Goal: Task Accomplishment & Management: Complete application form

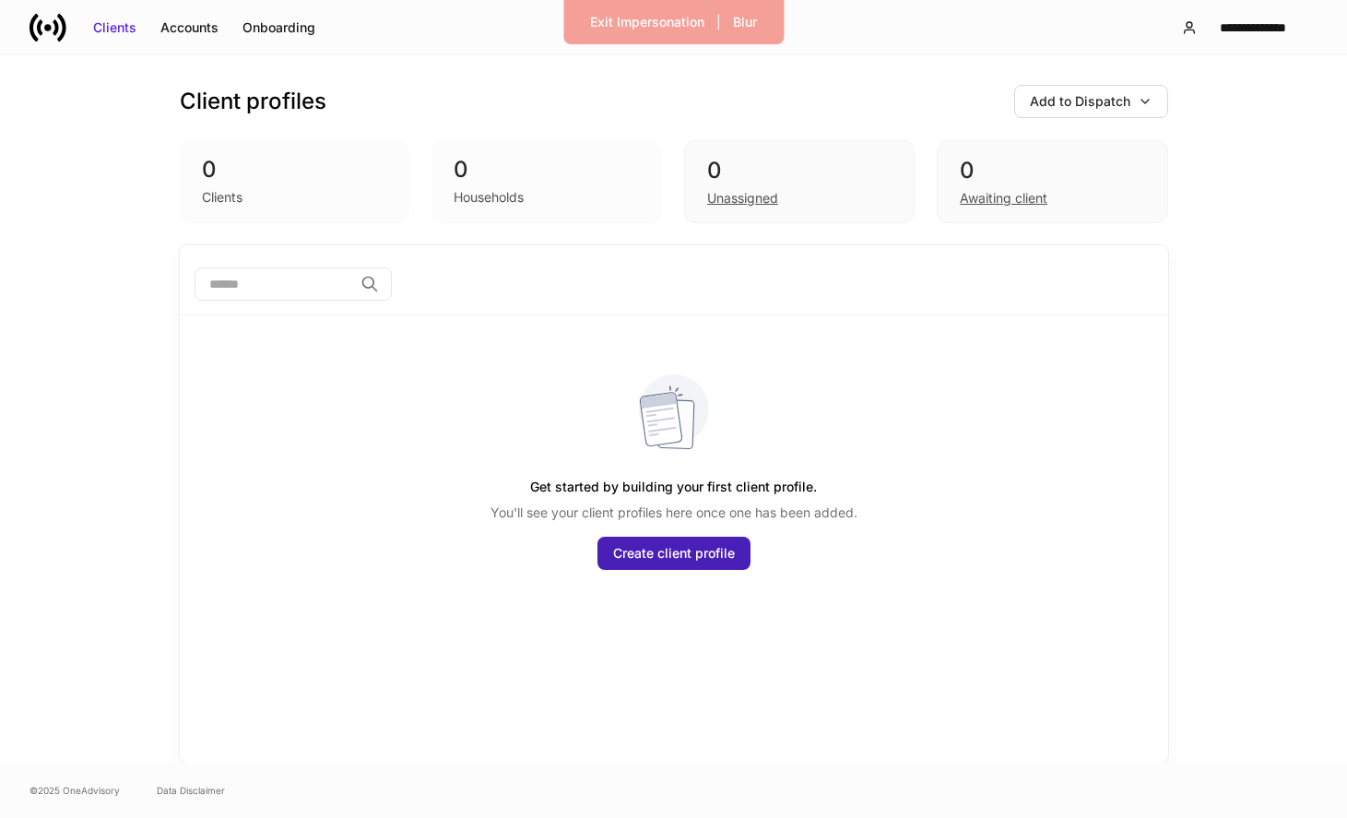
click at [680, 561] on div "Create client profile" at bounding box center [674, 553] width 122 height 18
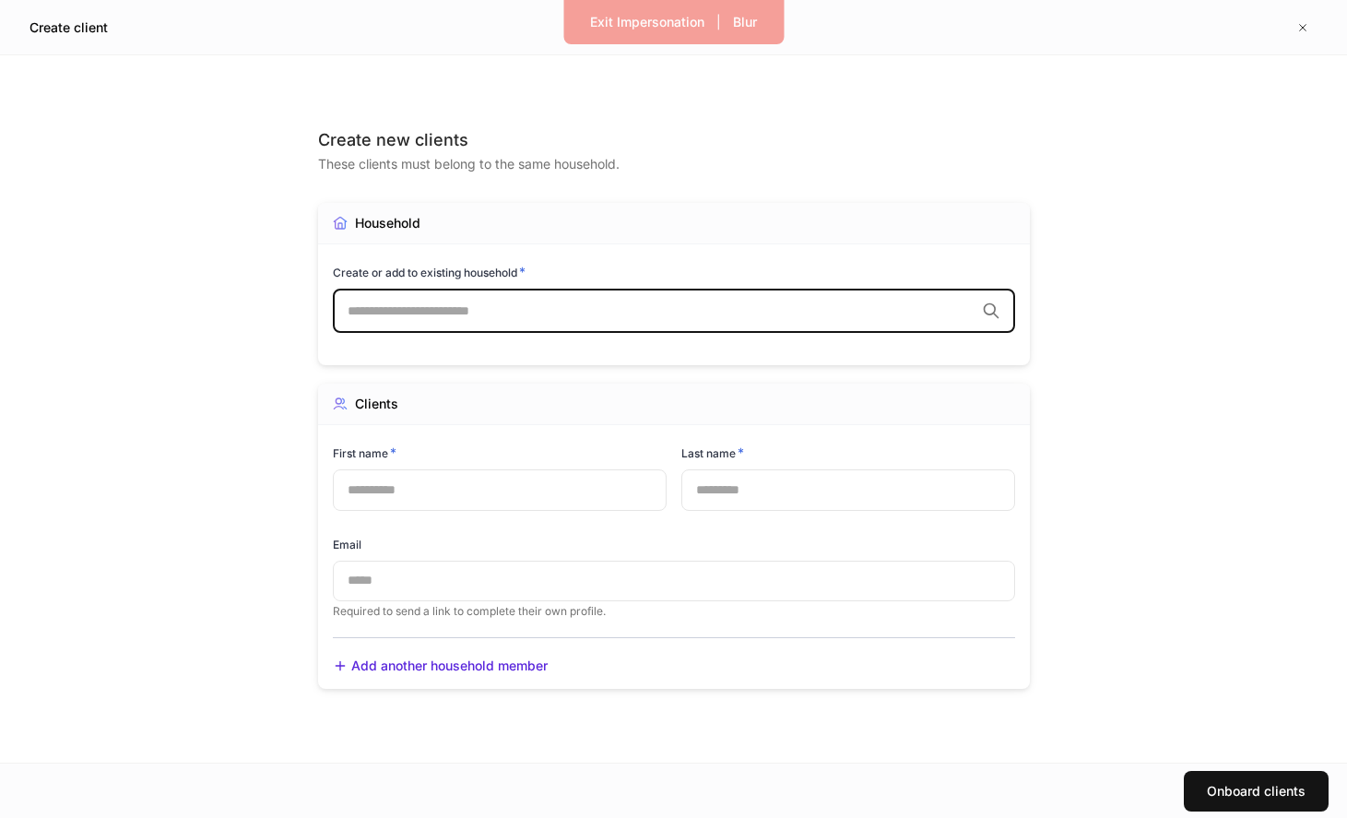
type input "*"
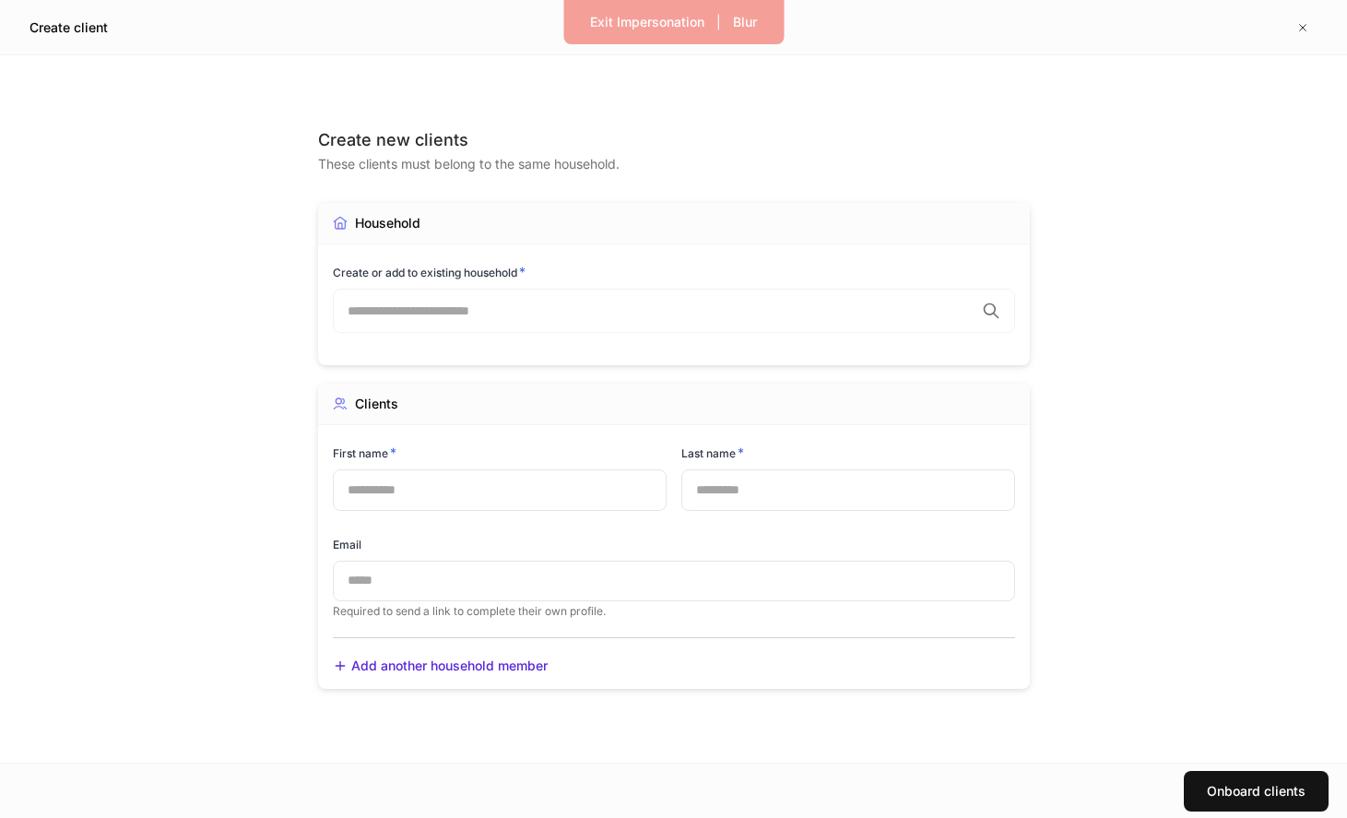
click at [842, 189] on div "Create new clients These clients must belong to the same household." at bounding box center [674, 166] width 712 height 74
click at [1294, 26] on button "button" at bounding box center [1303, 28] width 30 height 30
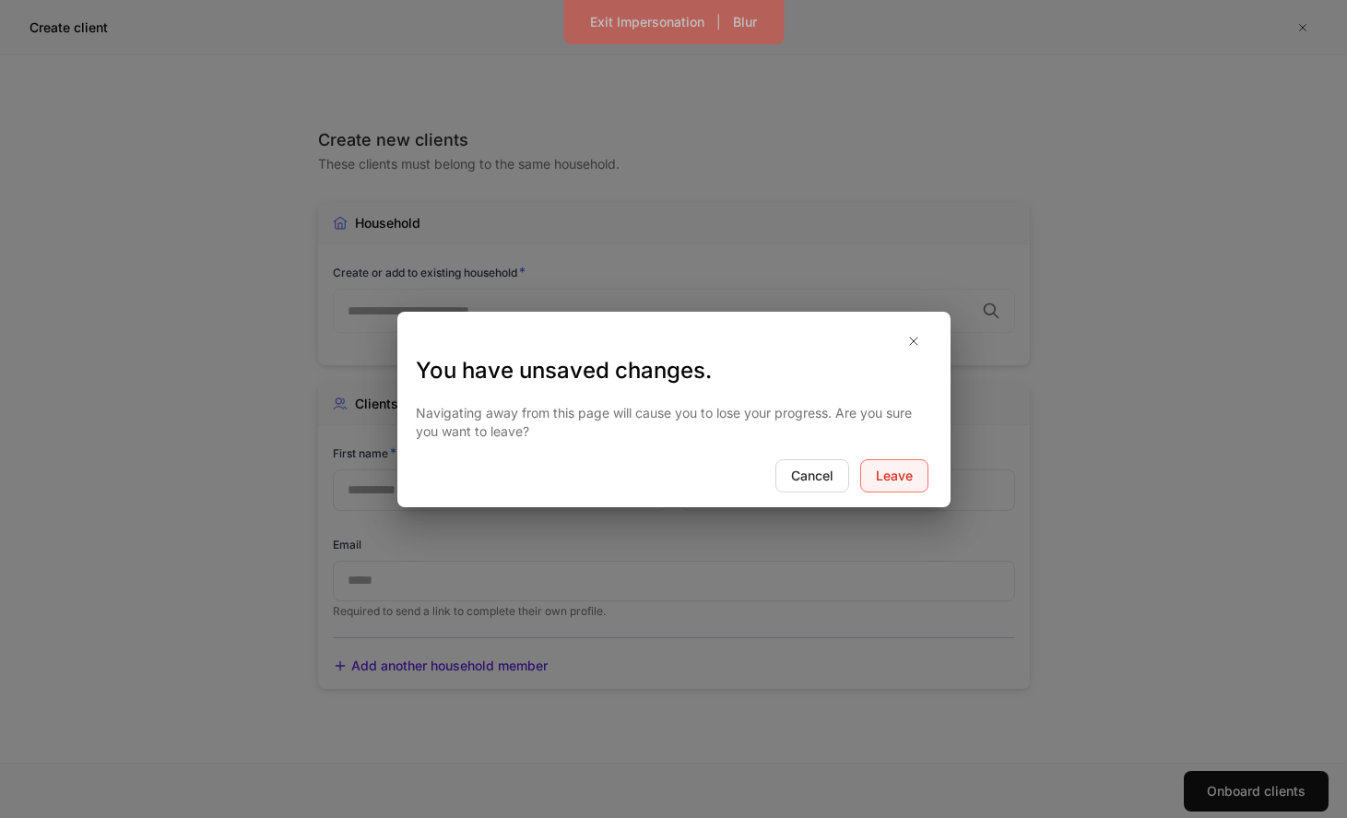
click at [897, 469] on div "Leave" at bounding box center [894, 476] width 37 height 18
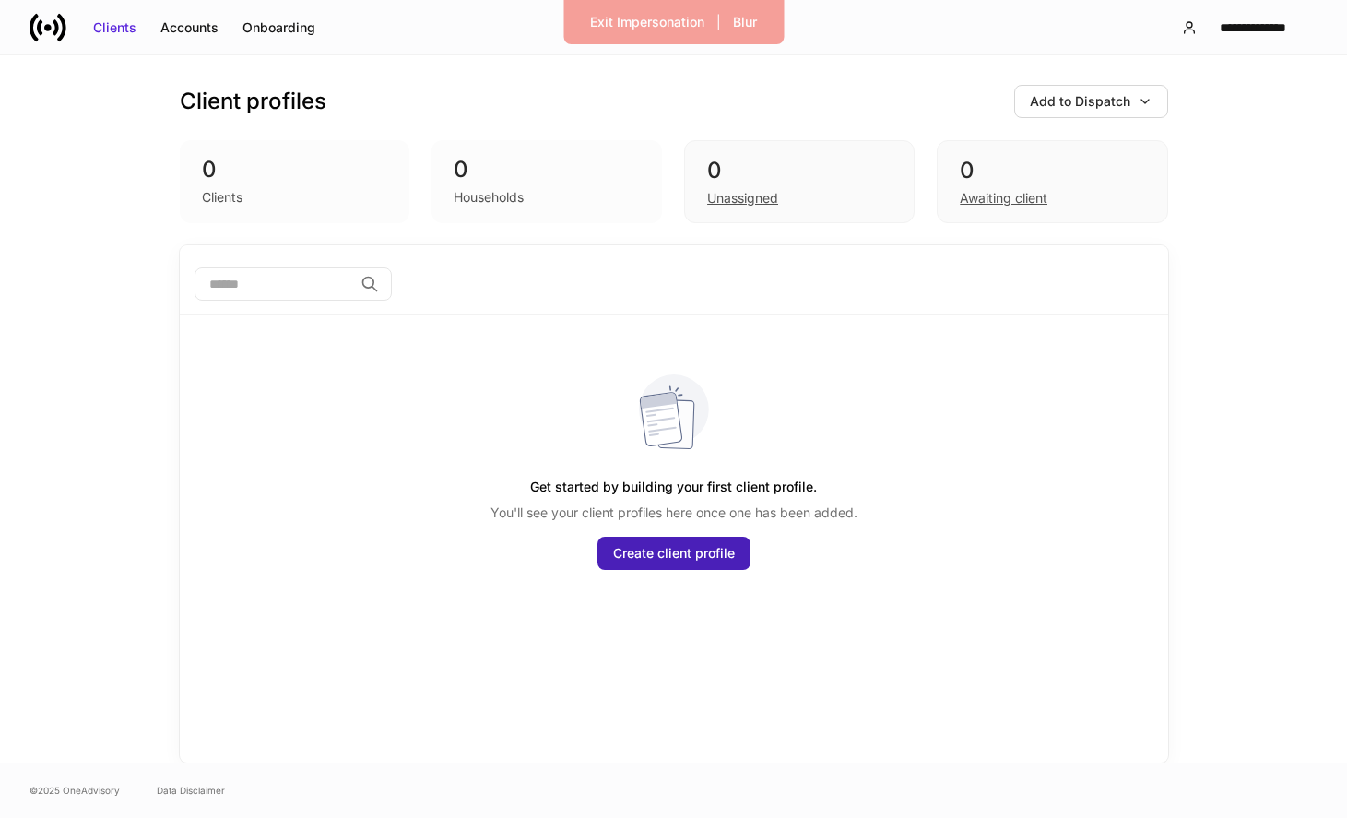
click at [657, 556] on div "Create client profile" at bounding box center [674, 553] width 122 height 18
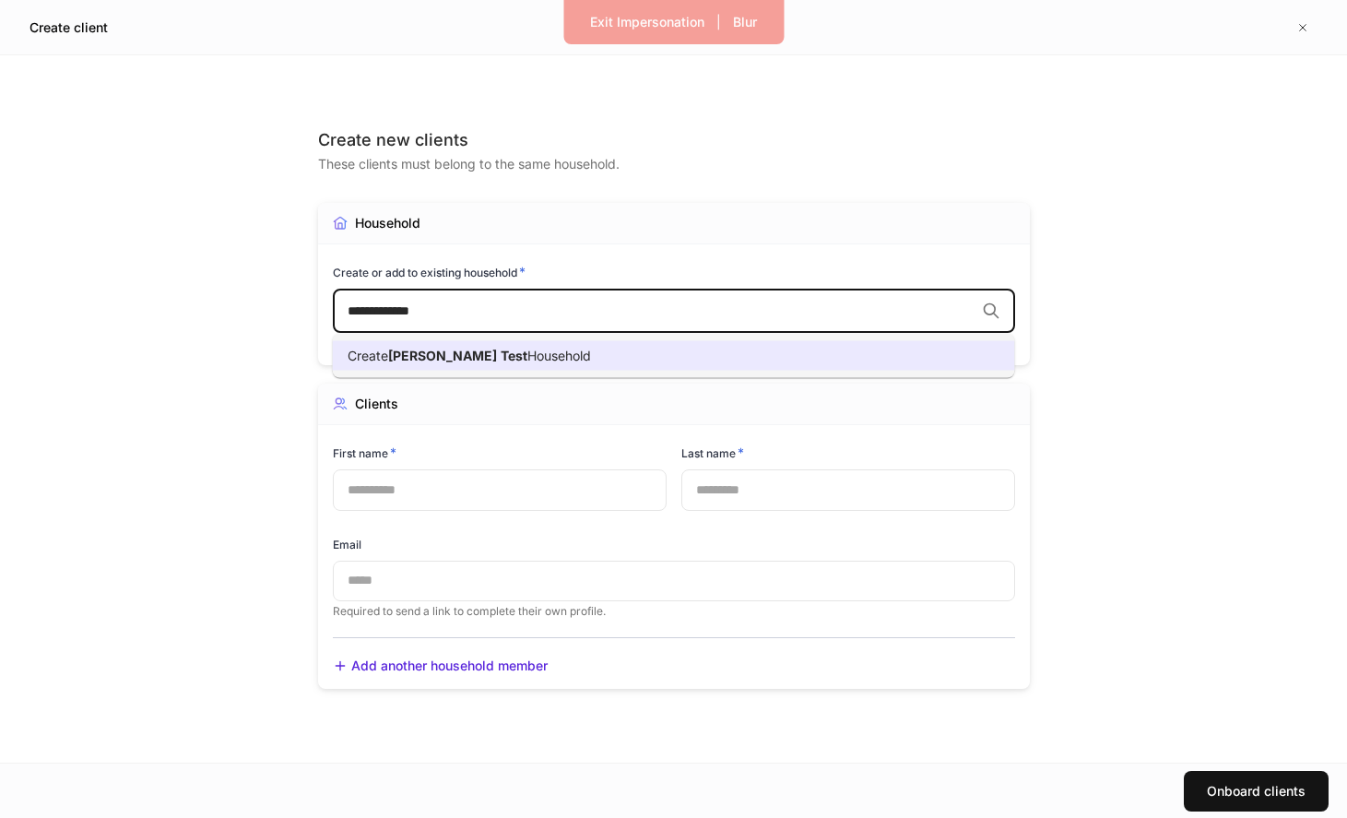
type input "**********"
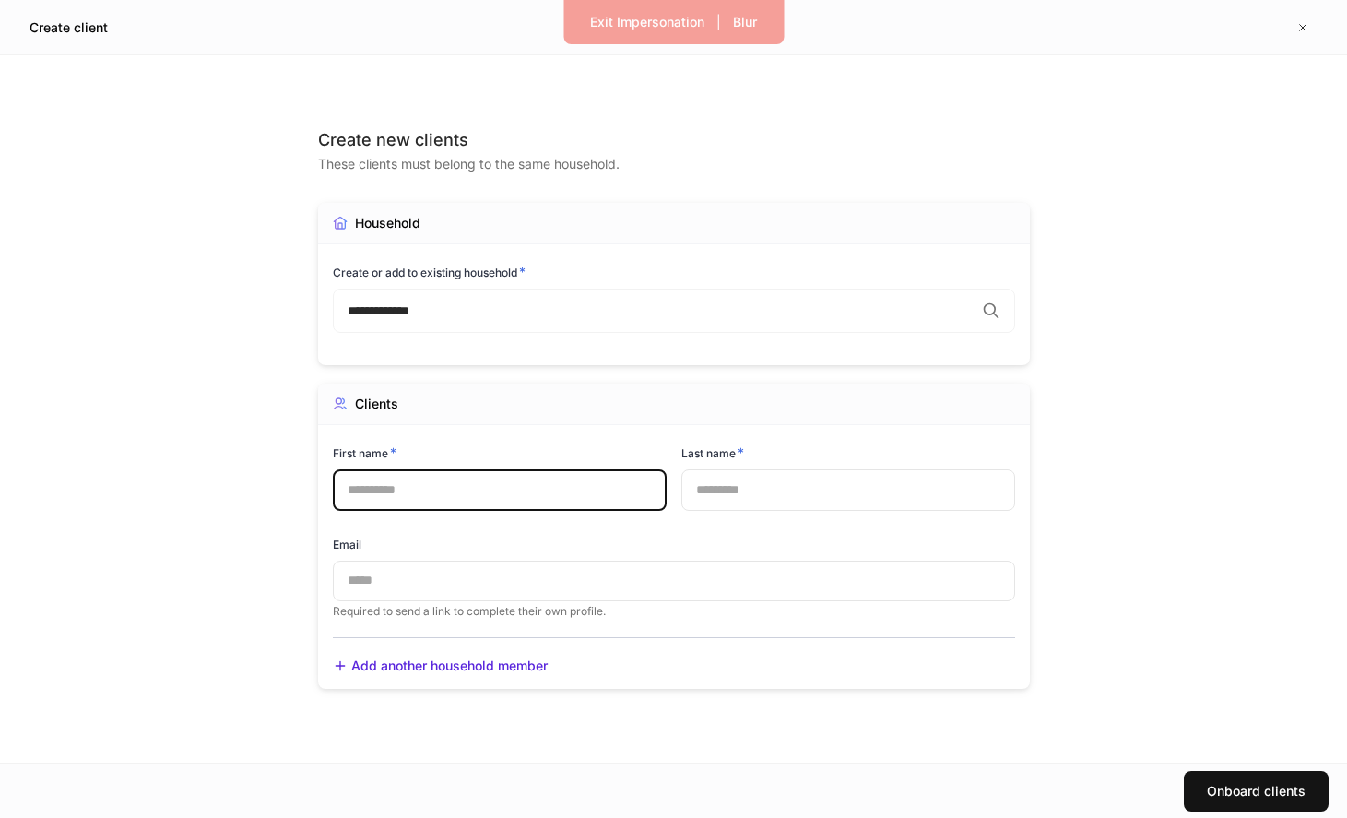
click at [535, 490] on input "text" at bounding box center [500, 489] width 334 height 41
type input "*****"
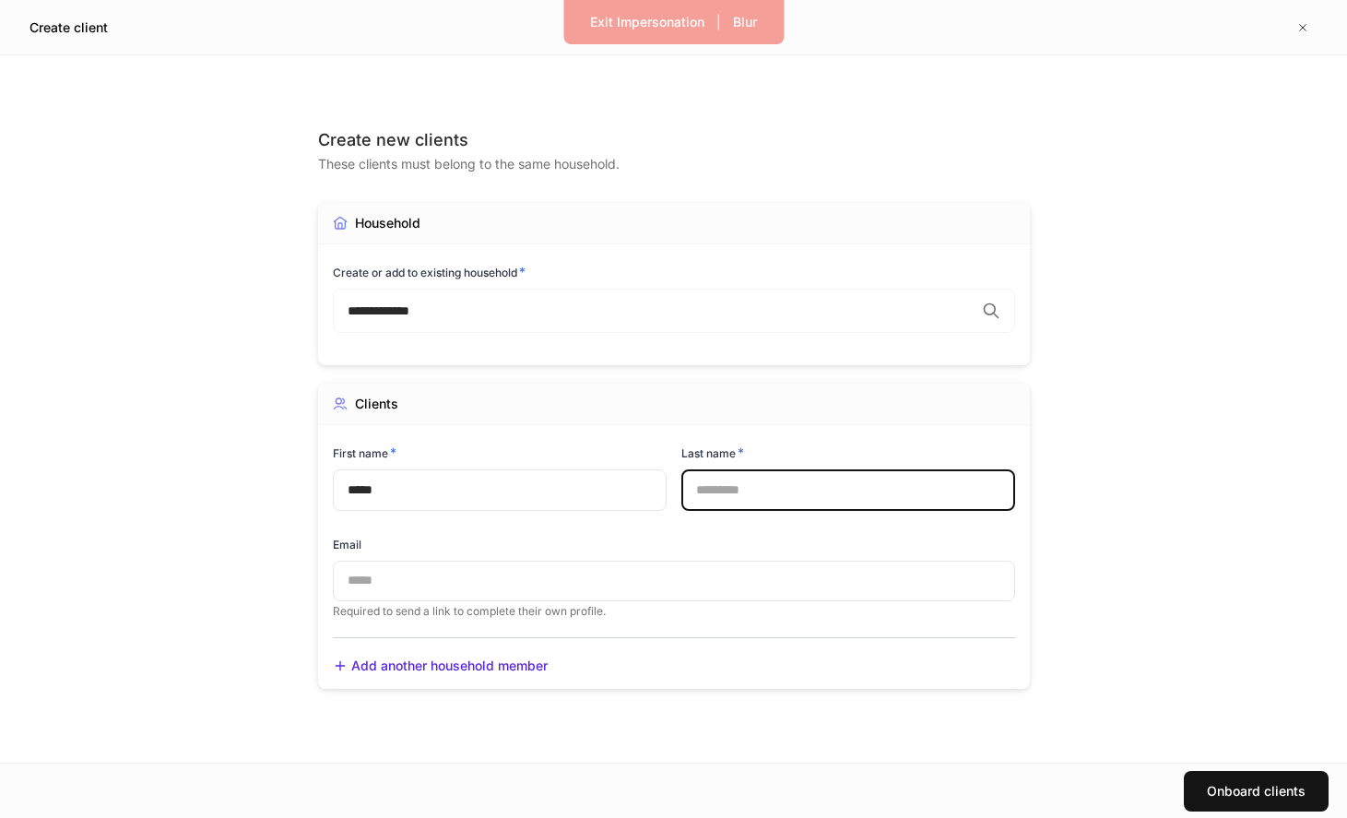
click at [762, 488] on input "text" at bounding box center [848, 489] width 334 height 41
type input "********"
click at [575, 582] on input "text" at bounding box center [674, 581] width 682 height 41
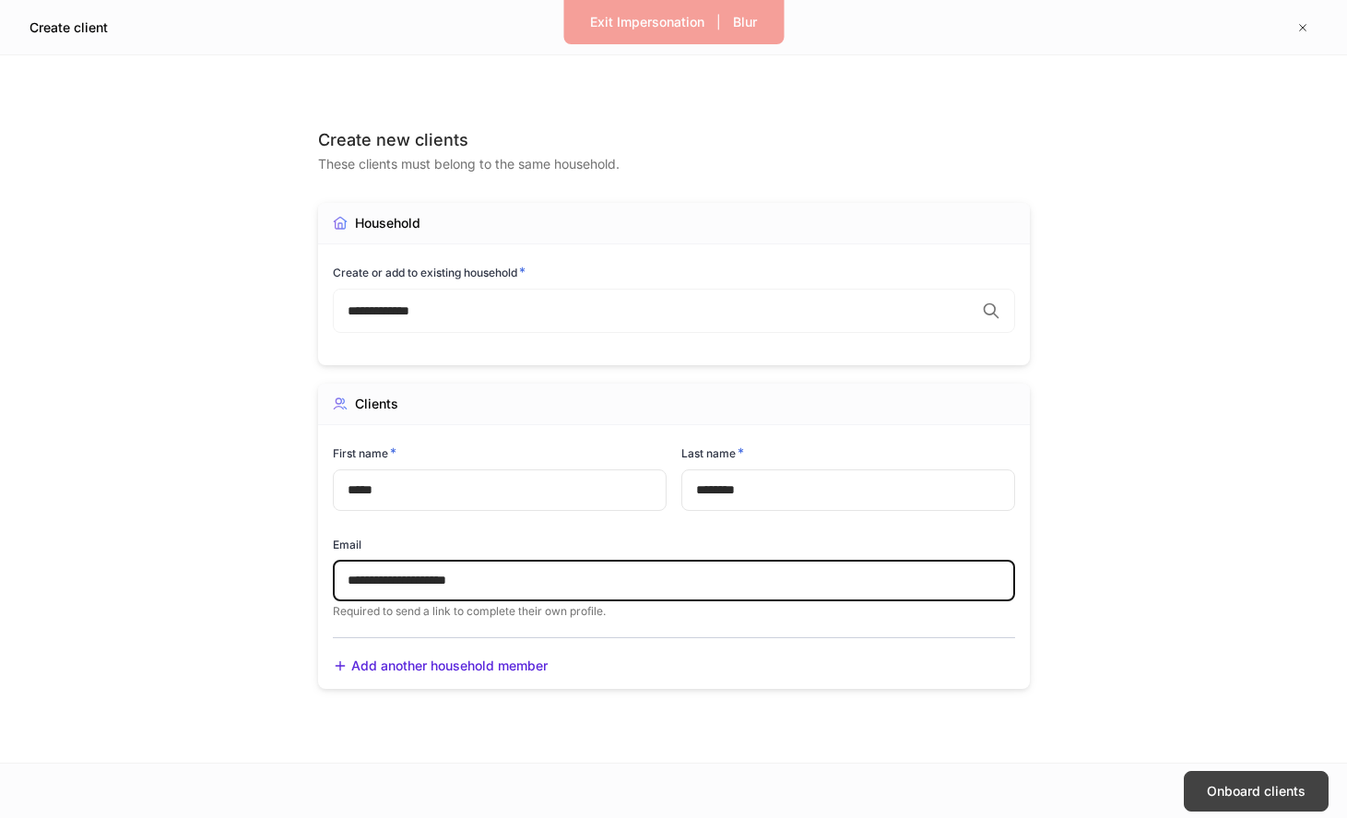
type input "**********"
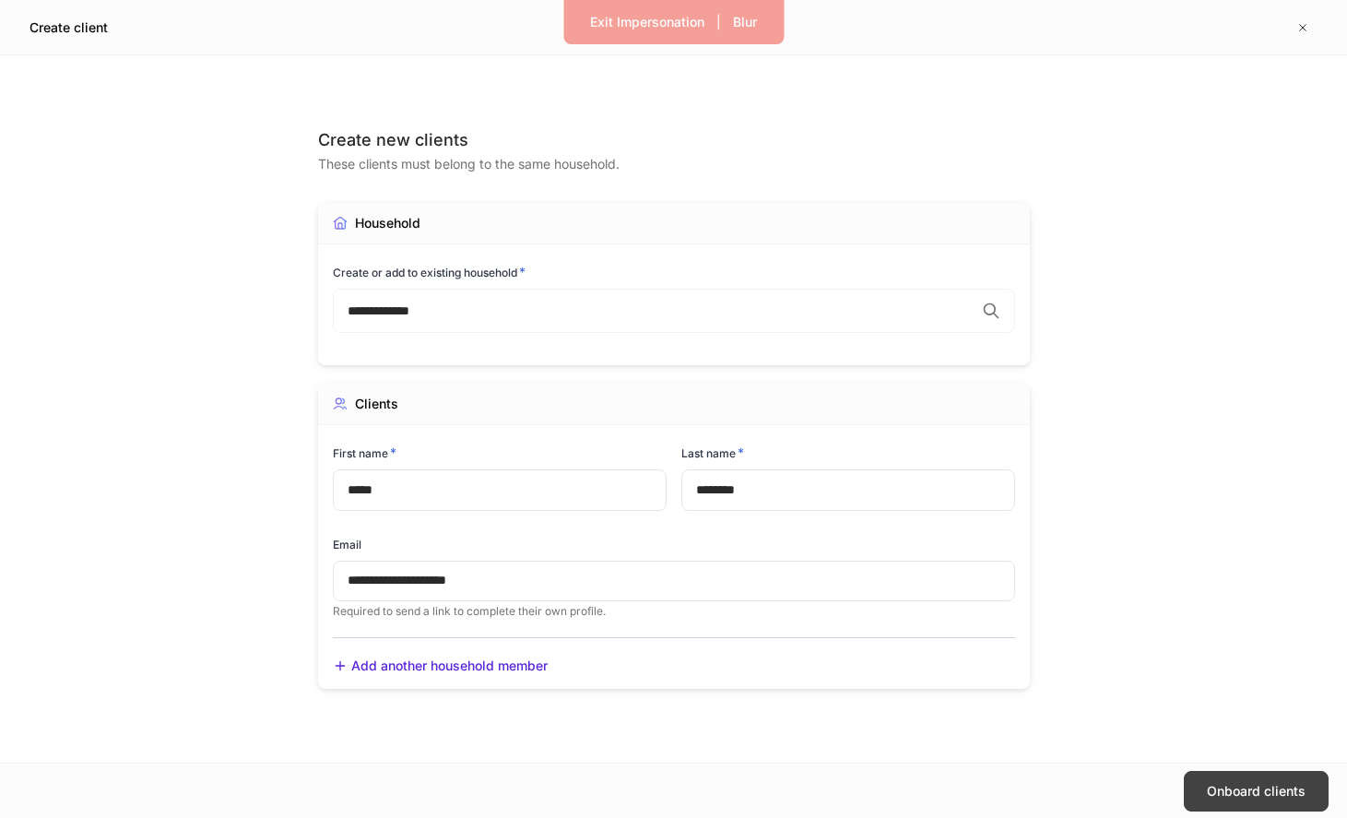
click at [1203, 776] on button "Onboard clients" at bounding box center [1256, 791] width 145 height 41
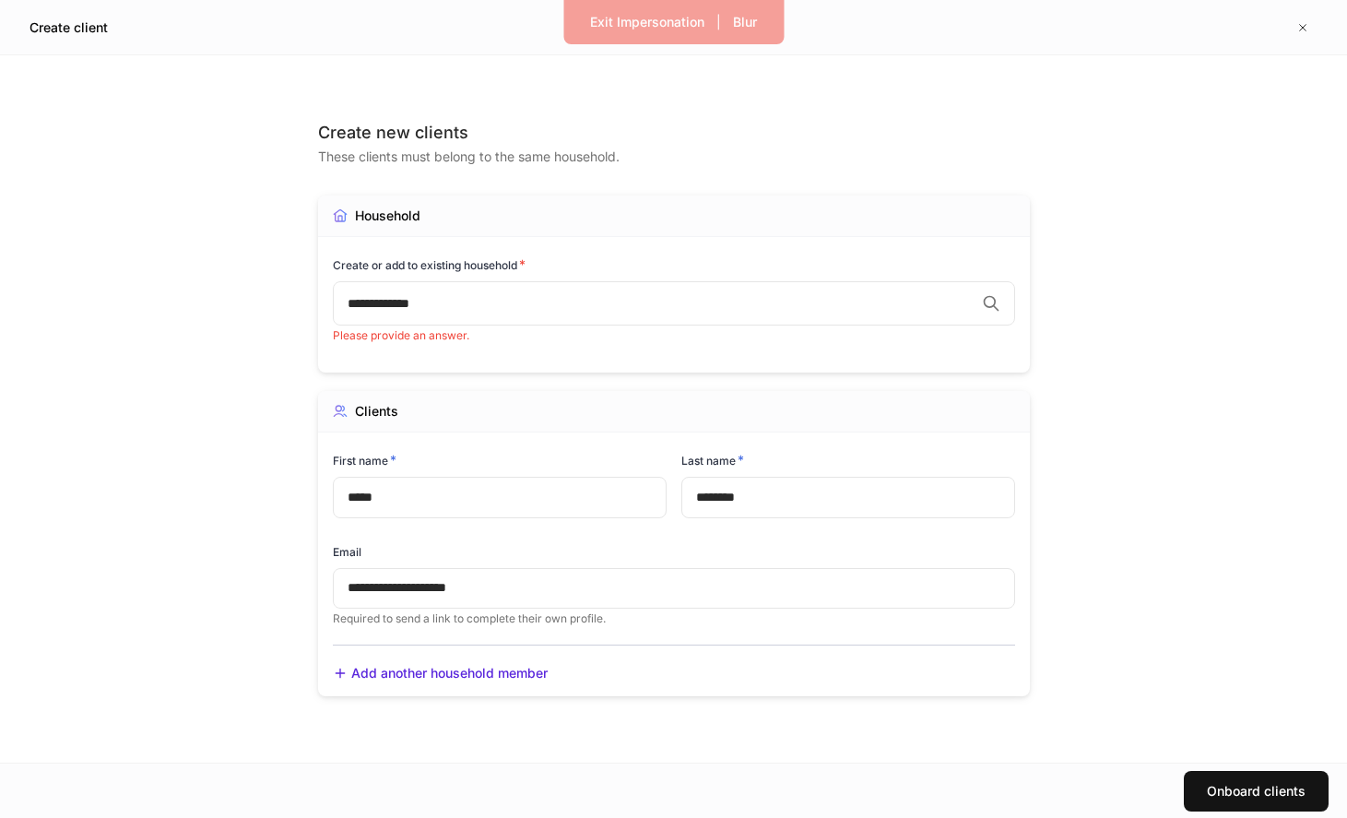
click at [765, 313] on div "**********" at bounding box center [674, 303] width 682 height 44
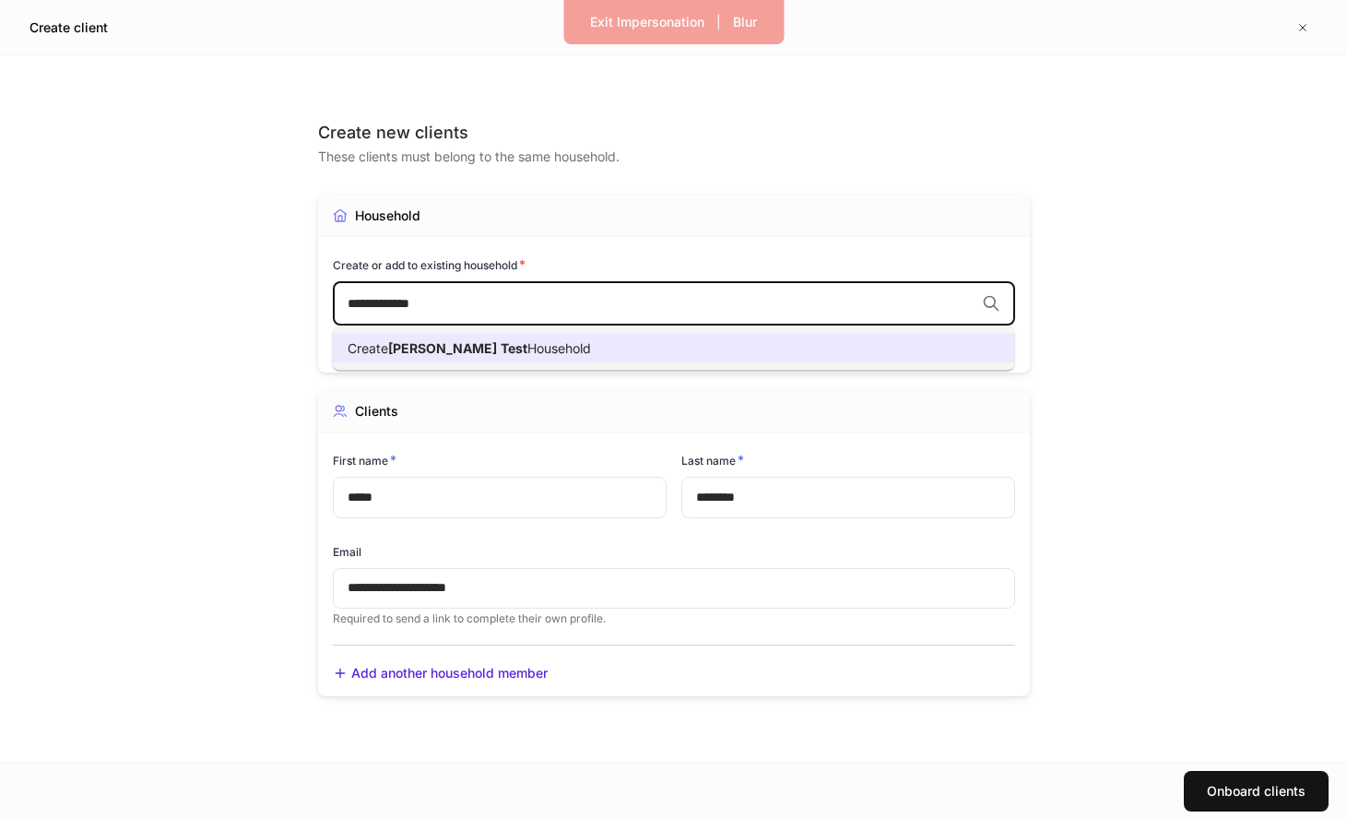
click at [655, 363] on ul "Create Gonzalez Test Household" at bounding box center [674, 348] width 682 height 44
click at [655, 359] on li "Create Gonzalez Test Household" at bounding box center [674, 349] width 682 height 30
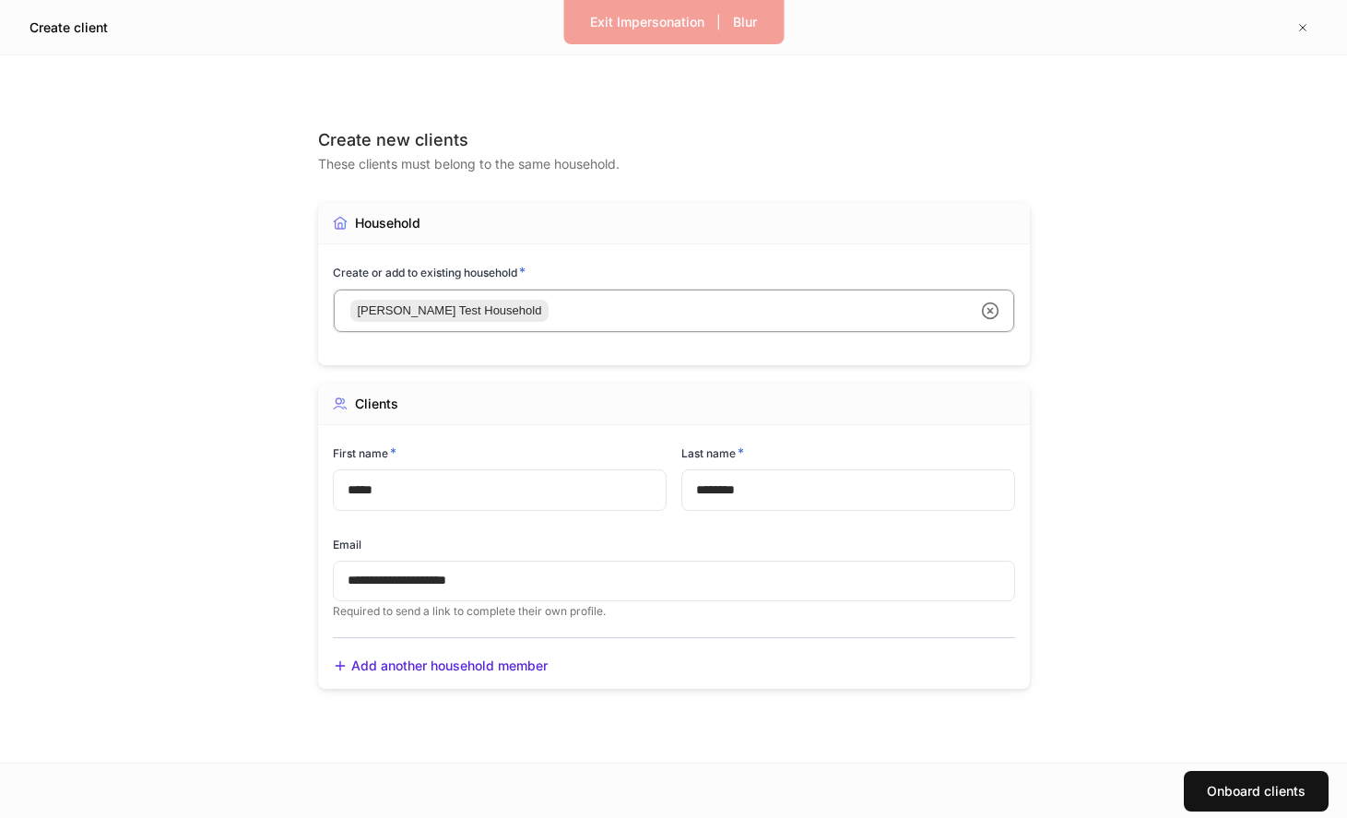
click at [680, 164] on div "These clients must belong to the same household." at bounding box center [674, 162] width 712 height 22
click at [771, 260] on div "Household Create or add to existing household * Gonzalez Test Household ​ Assig…" at bounding box center [674, 284] width 712 height 162
click at [1232, 785] on div "Onboard clients" at bounding box center [1256, 791] width 99 height 18
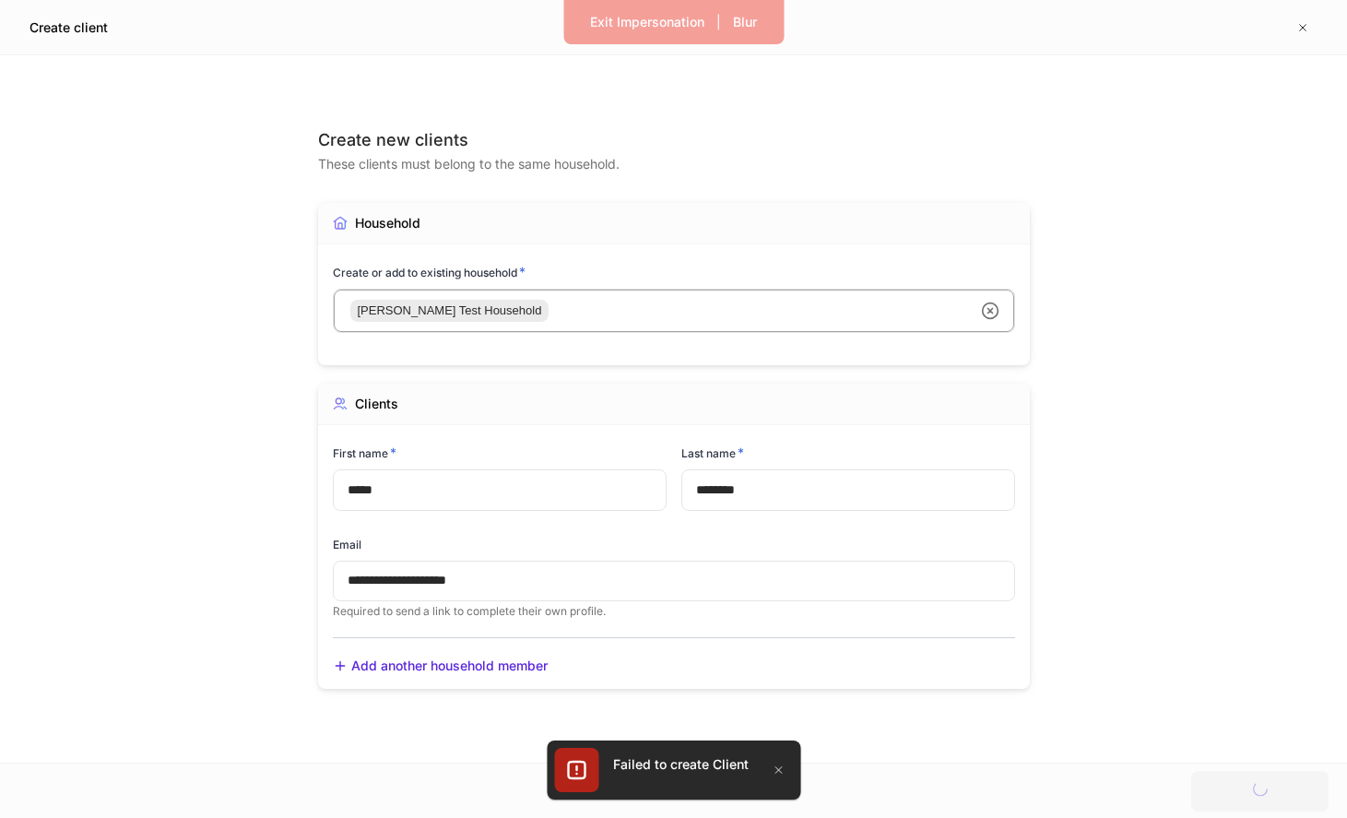
click at [467, 575] on div at bounding box center [673, 409] width 1347 height 818
click at [629, 381] on div at bounding box center [673, 409] width 1347 height 818
click at [565, 467] on div at bounding box center [673, 409] width 1347 height 818
click at [552, 493] on div at bounding box center [673, 409] width 1347 height 818
click at [527, 588] on div at bounding box center [673, 409] width 1347 height 818
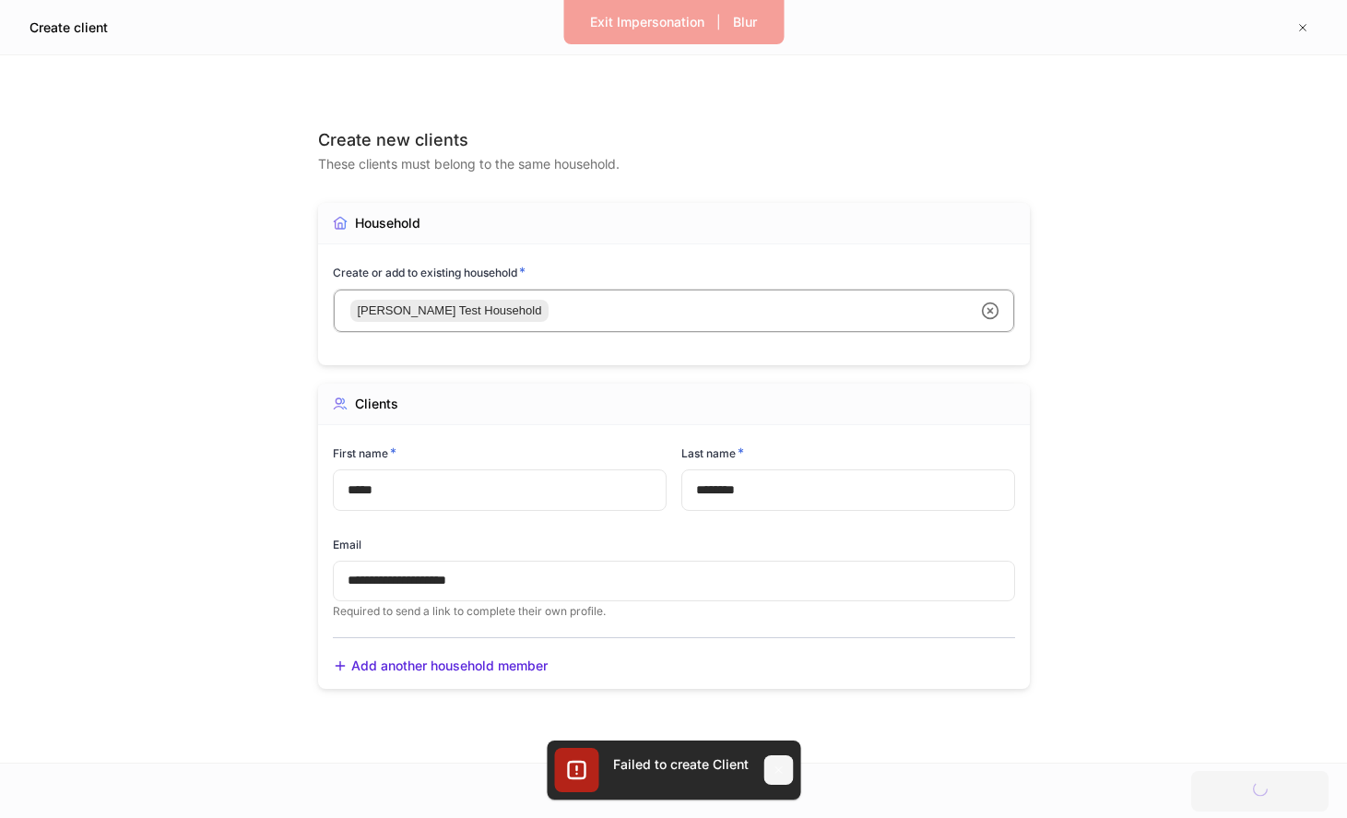
click at [776, 764] on icon "button" at bounding box center [778, 769] width 15 height 15
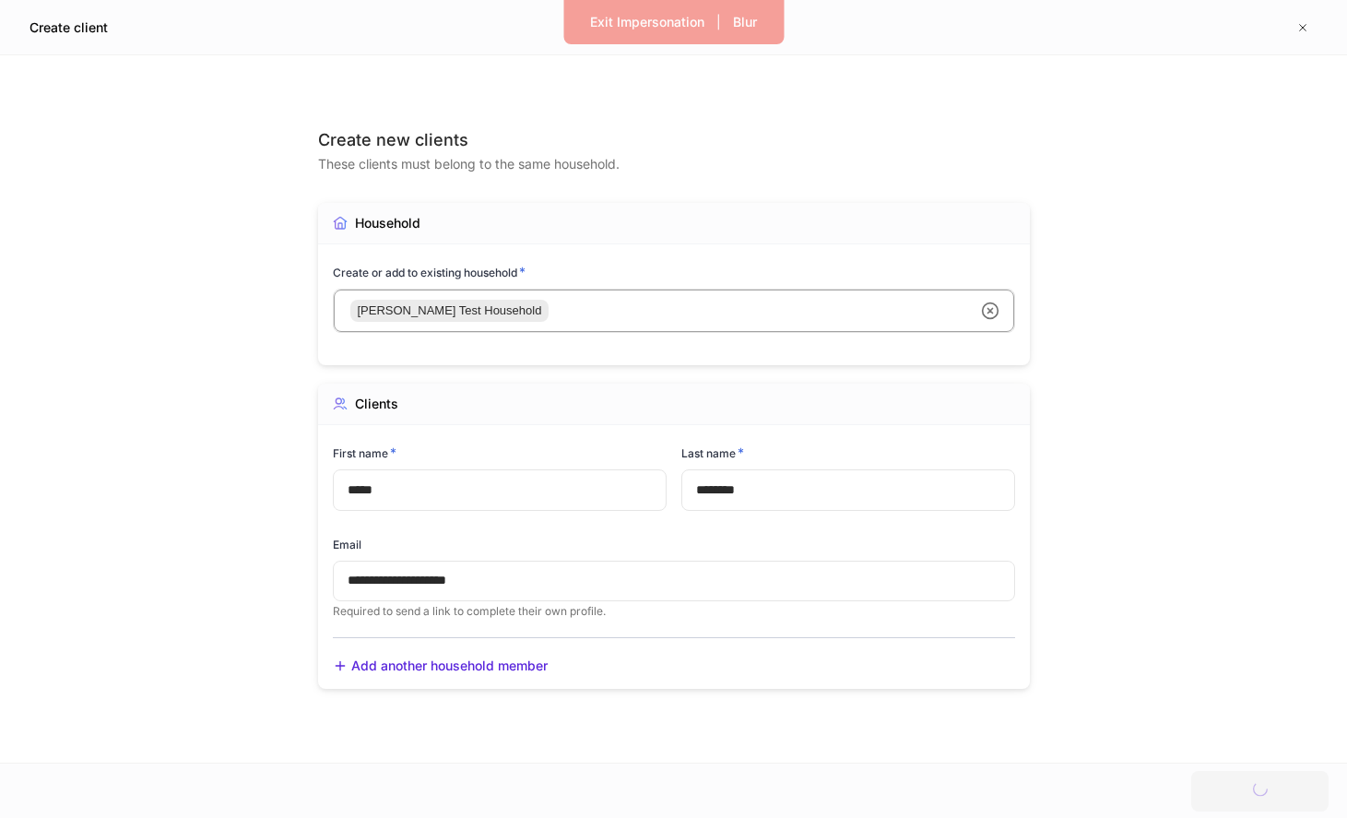
click at [690, 572] on div at bounding box center [673, 409] width 1347 height 818
click at [620, 301] on div at bounding box center [673, 409] width 1347 height 818
click at [983, 300] on div at bounding box center [673, 409] width 1347 height 818
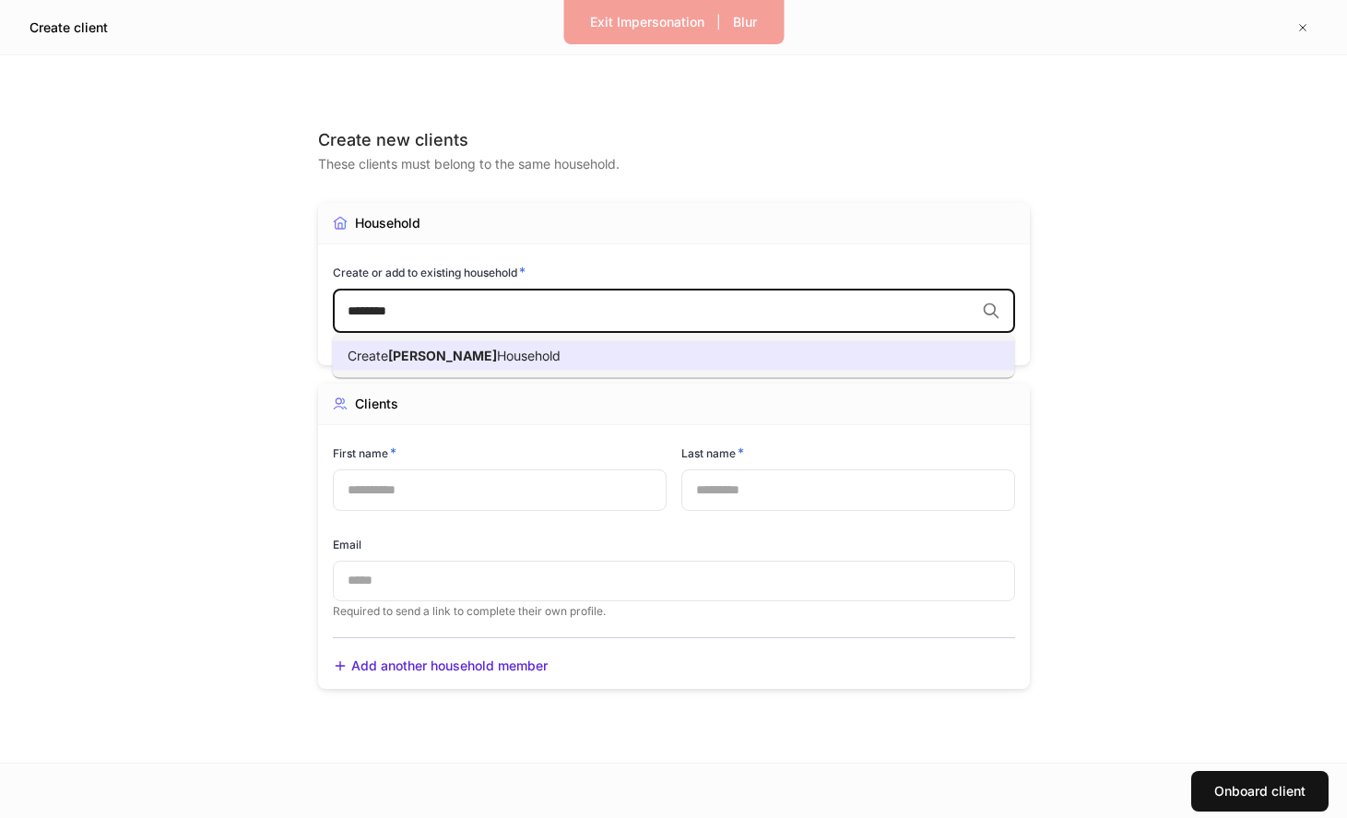
click at [668, 364] on li "Create [PERSON_NAME] Household" at bounding box center [674, 356] width 682 height 30
type input "********"
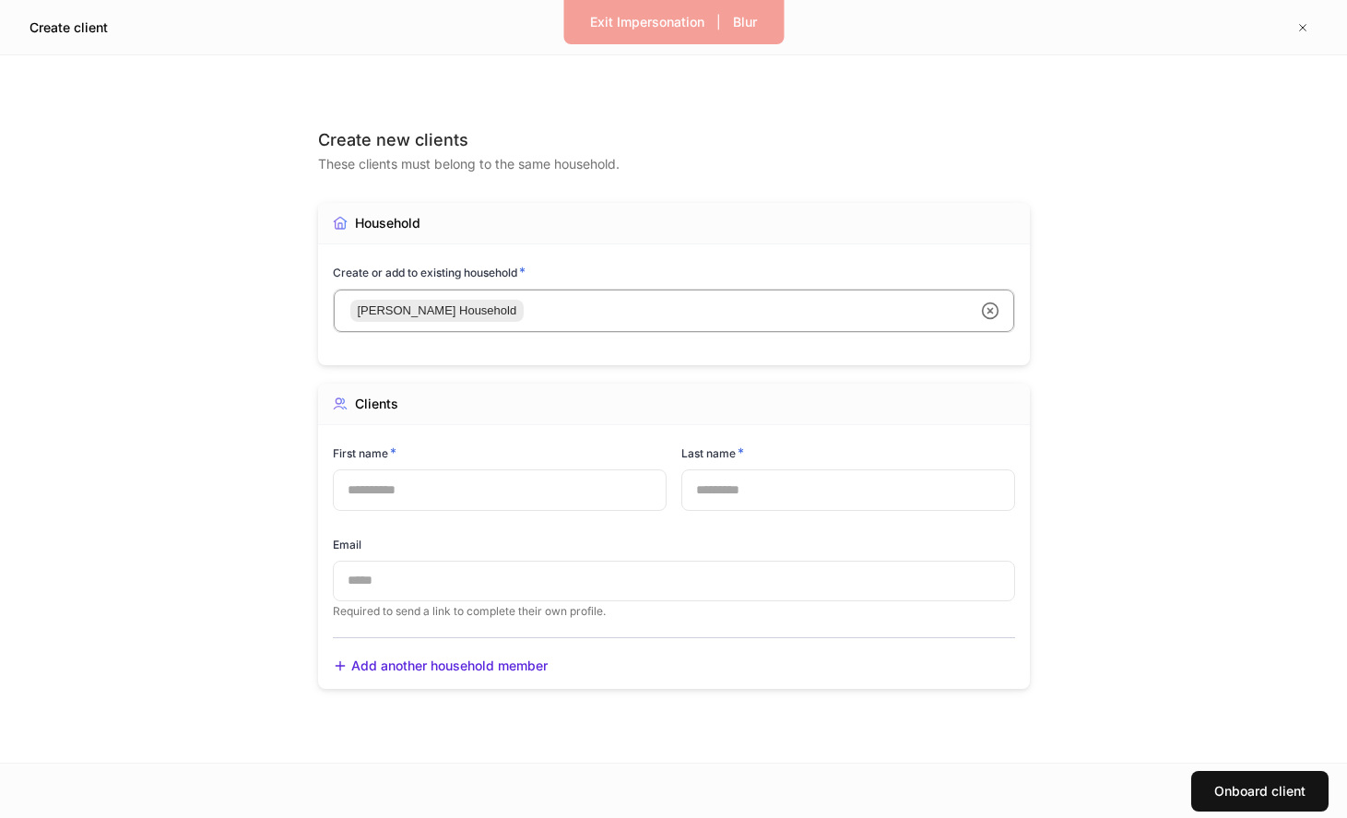
click at [608, 479] on input "text" at bounding box center [500, 489] width 334 height 41
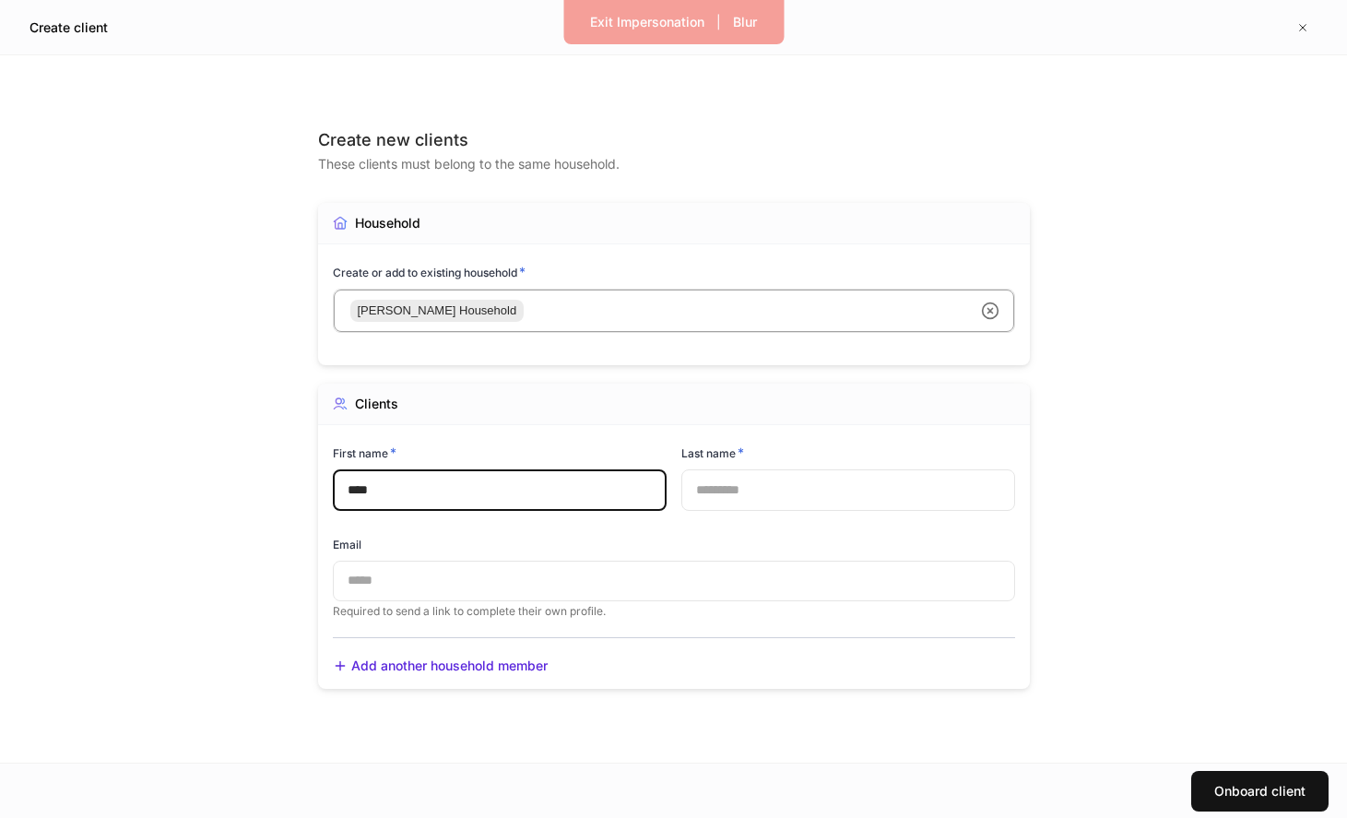
type input "****"
click at [822, 480] on input "text" at bounding box center [848, 489] width 334 height 41
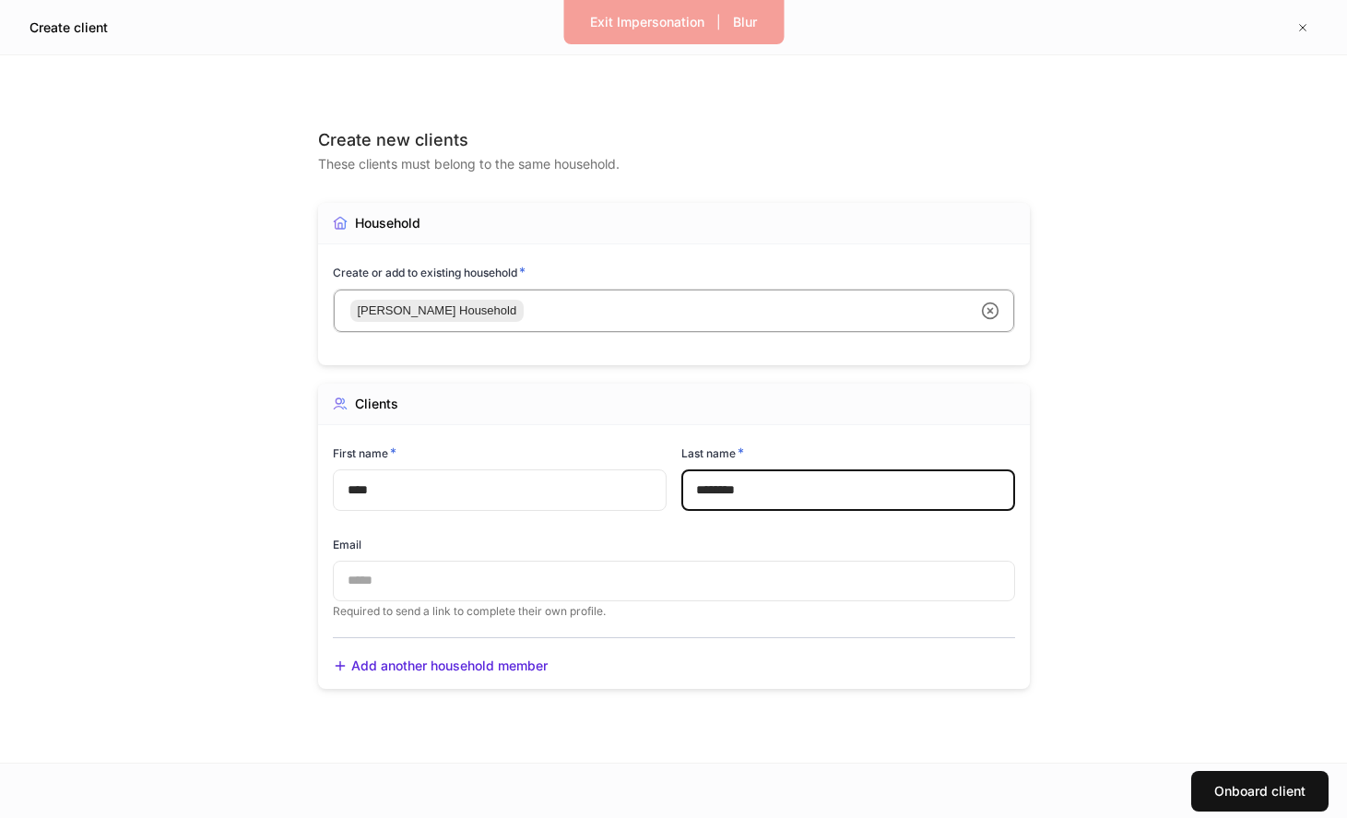
type input "********"
click at [635, 575] on input "text" at bounding box center [674, 581] width 682 height 41
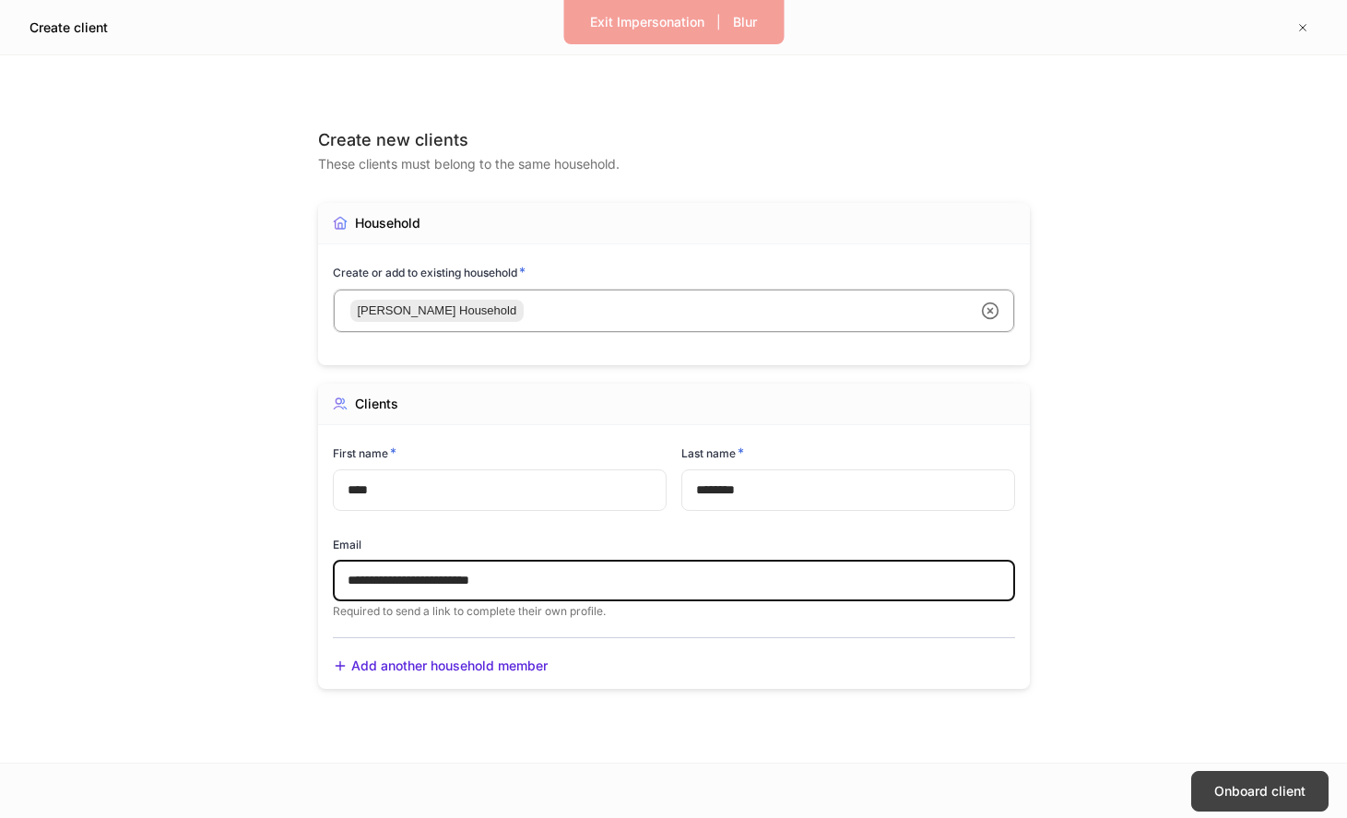
type input "**********"
click at [1235, 794] on div "Onboard client" at bounding box center [1259, 791] width 91 height 18
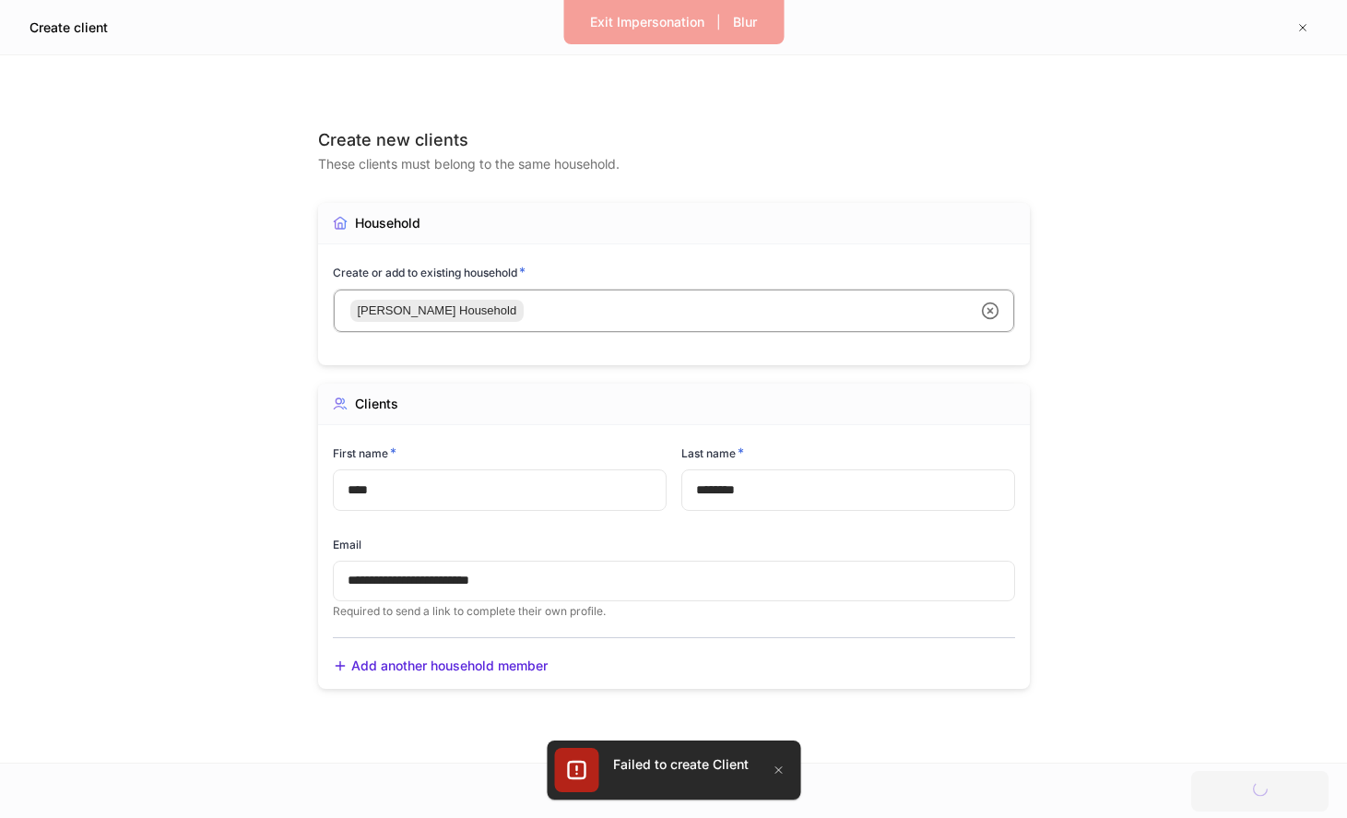
click at [857, 536] on div at bounding box center [673, 409] width 1347 height 818
click at [1228, 773] on div at bounding box center [673, 409] width 1347 height 818
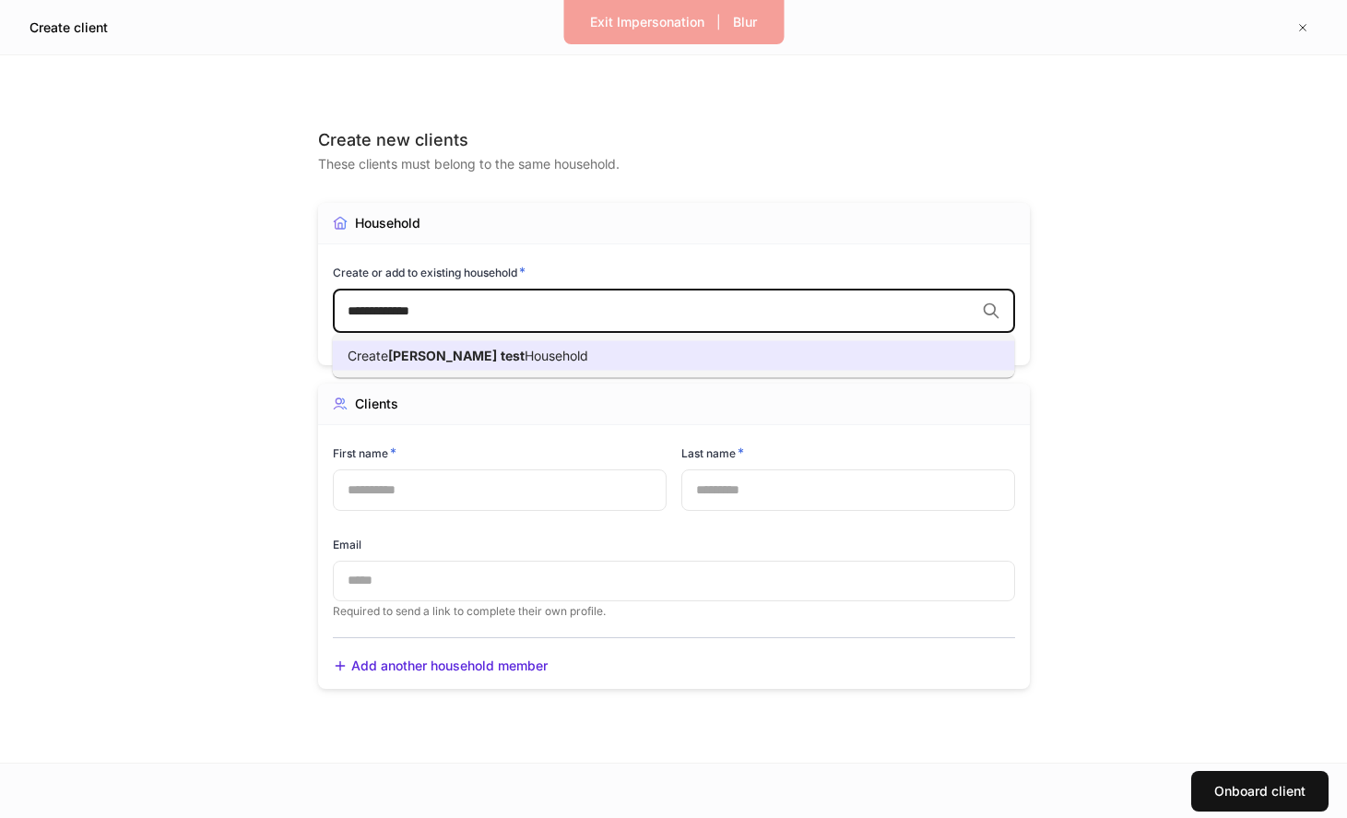
click at [693, 360] on li "Create Gonzalez test Household" at bounding box center [674, 356] width 682 height 30
type input "**********"
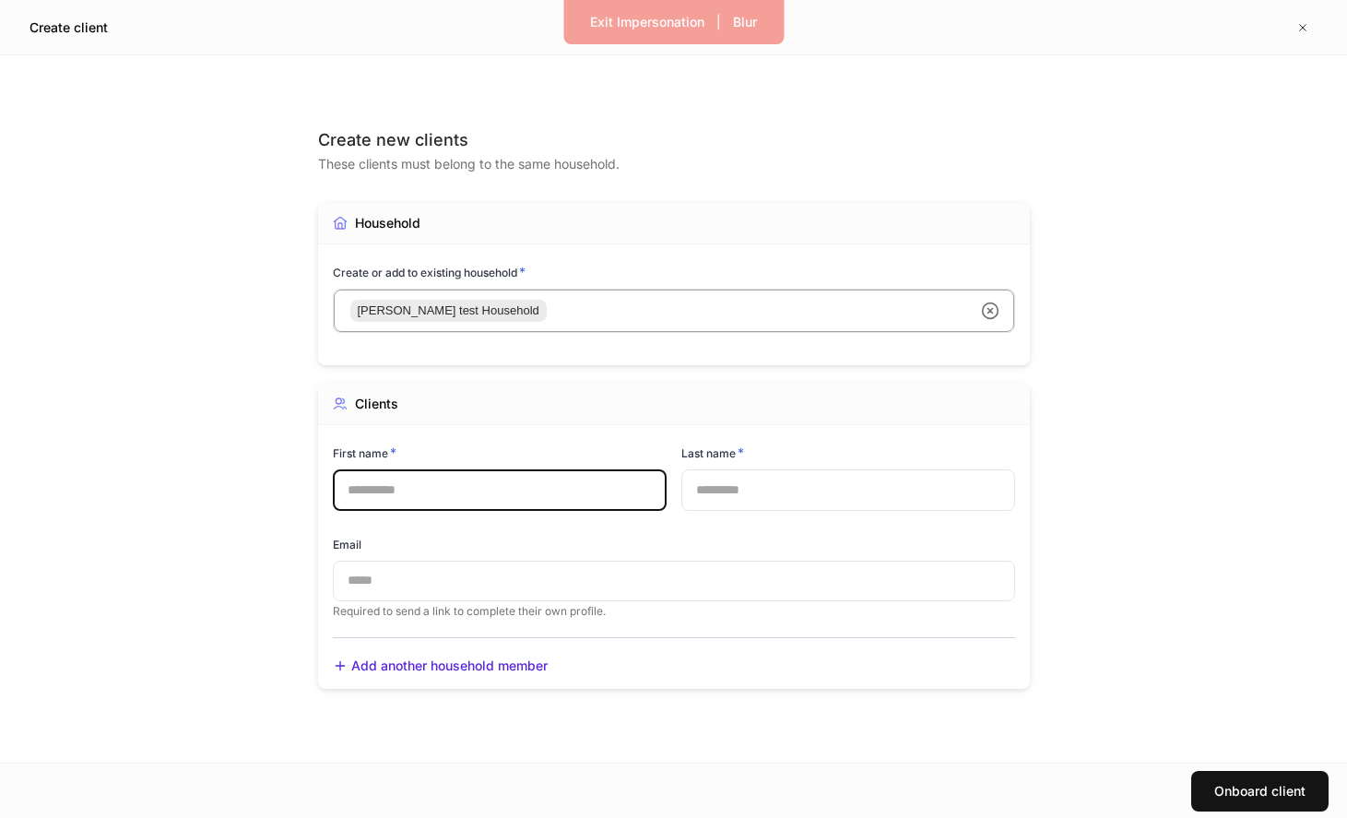
click at [546, 481] on input "text" at bounding box center [500, 489] width 334 height 41
type input "*****"
click at [739, 487] on input "text" at bounding box center [848, 489] width 334 height 41
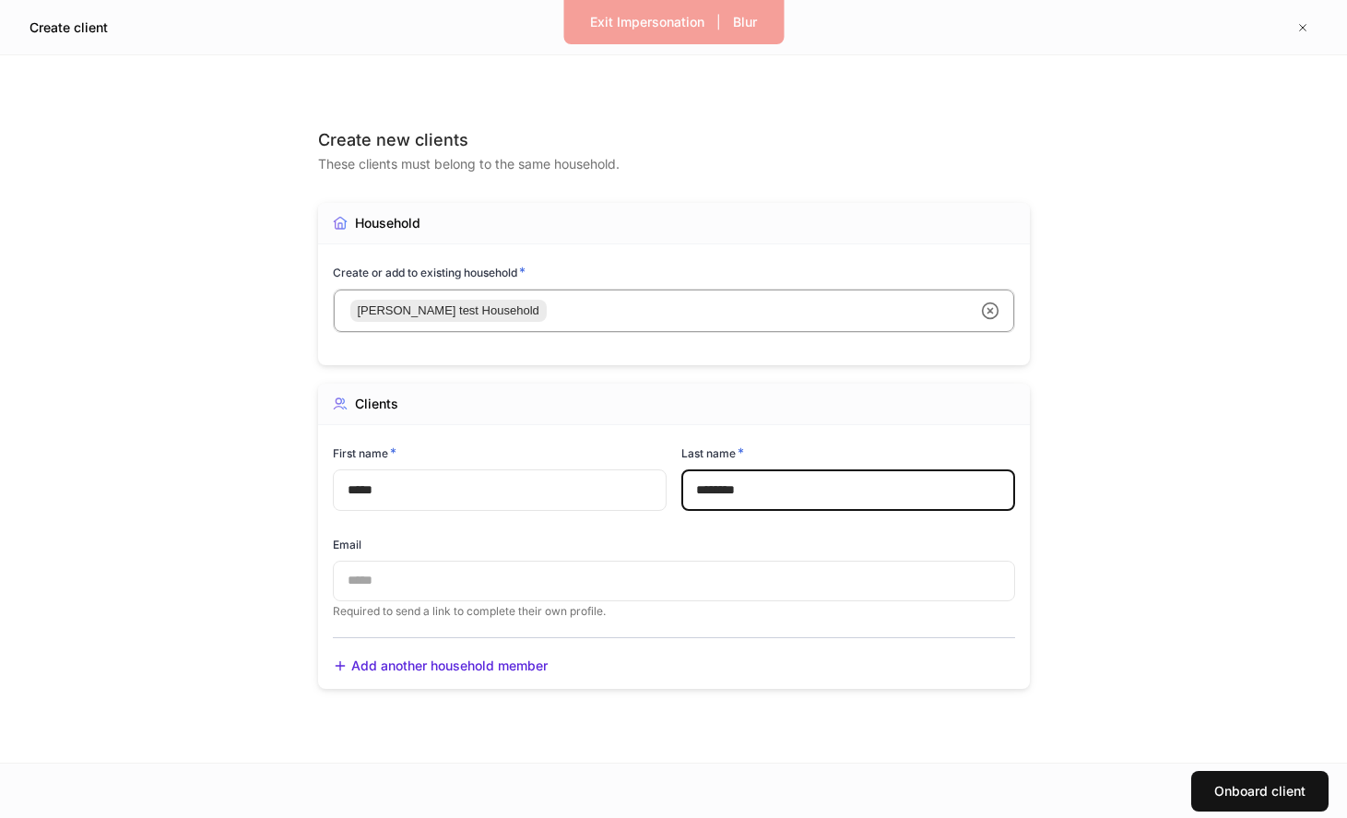
type input "********"
click at [662, 587] on input "text" at bounding box center [674, 581] width 682 height 41
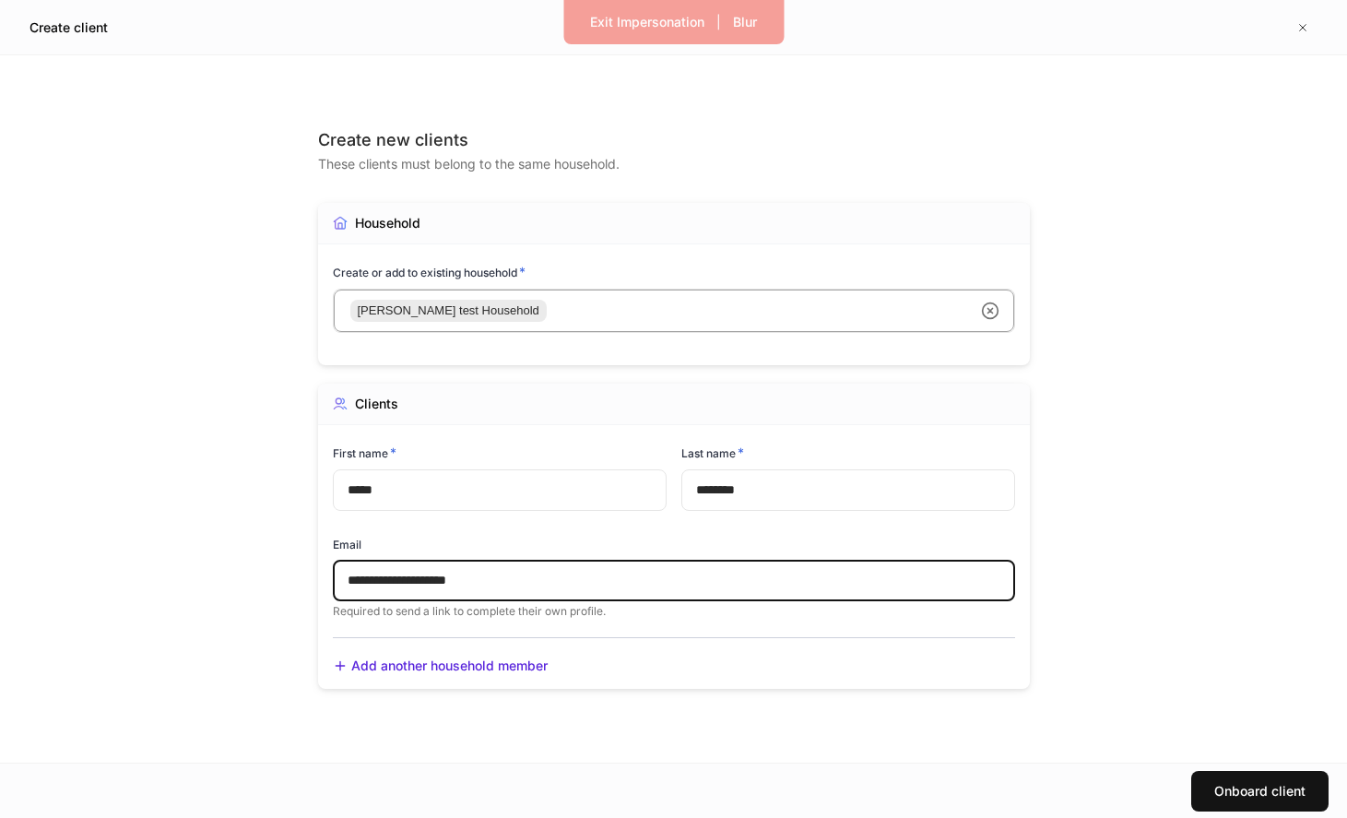
type input "**********"
click at [1191, 771] on button "Onboard client" at bounding box center [1259, 791] width 137 height 41
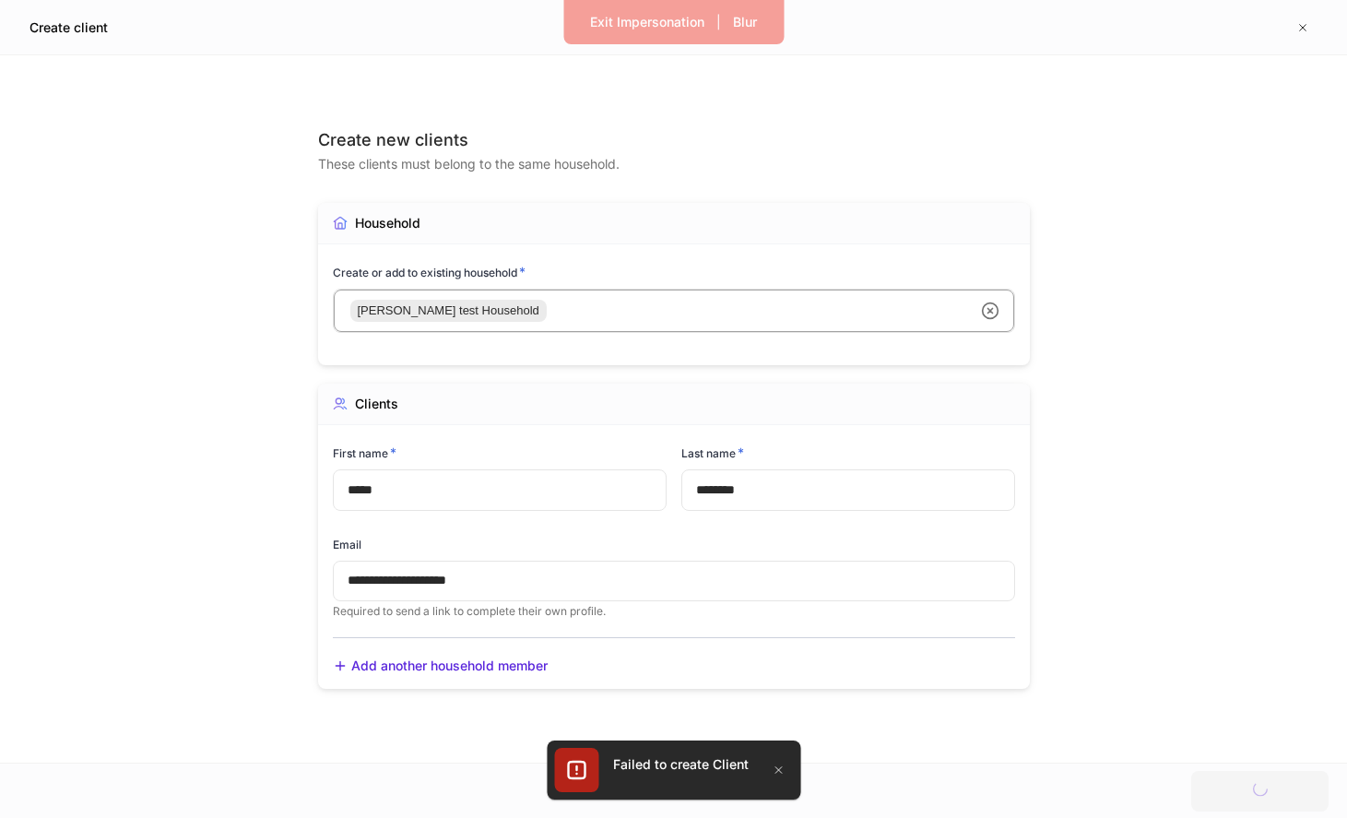
click at [647, 574] on div at bounding box center [673, 409] width 1347 height 818
click at [637, 573] on div at bounding box center [673, 409] width 1347 height 818
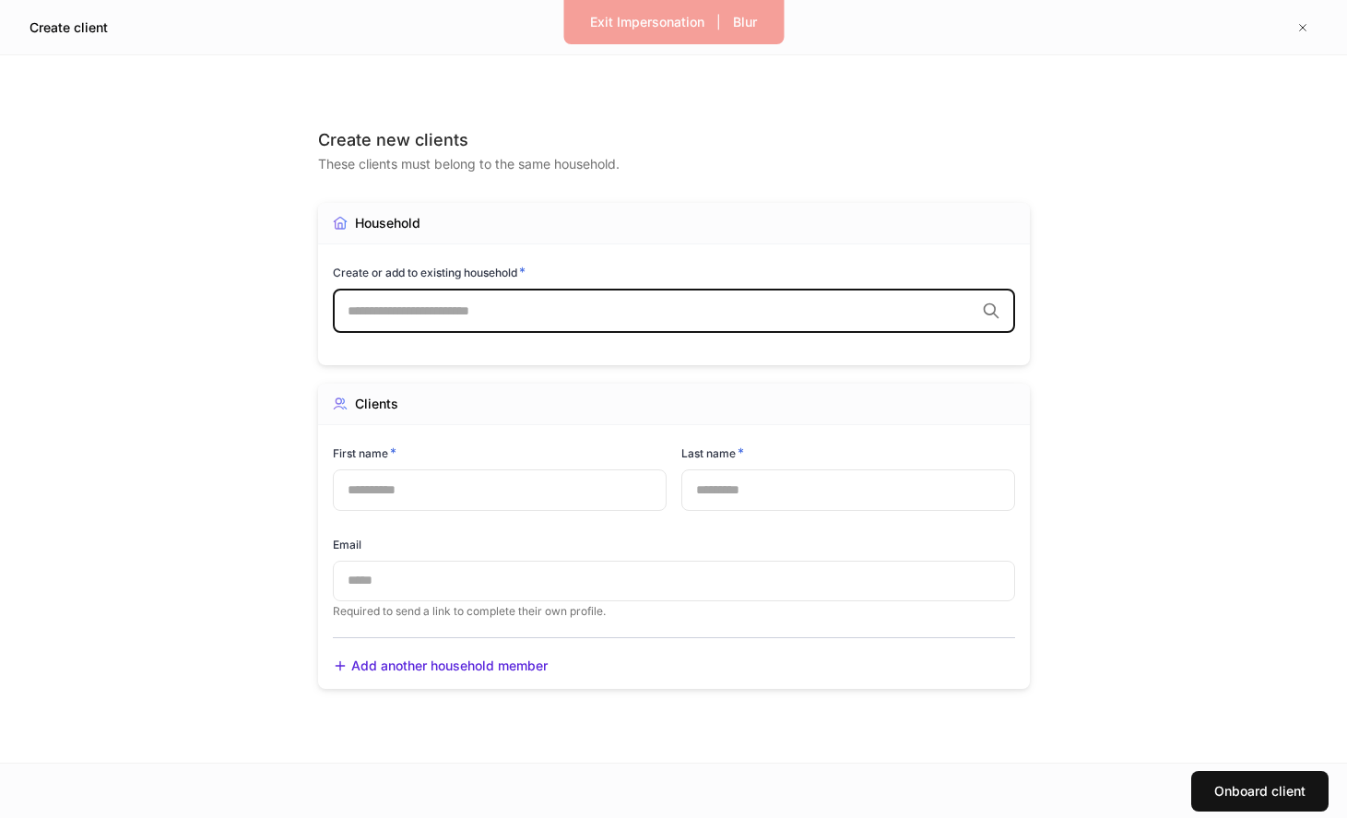
click at [511, 324] on div "​" at bounding box center [674, 311] width 682 height 44
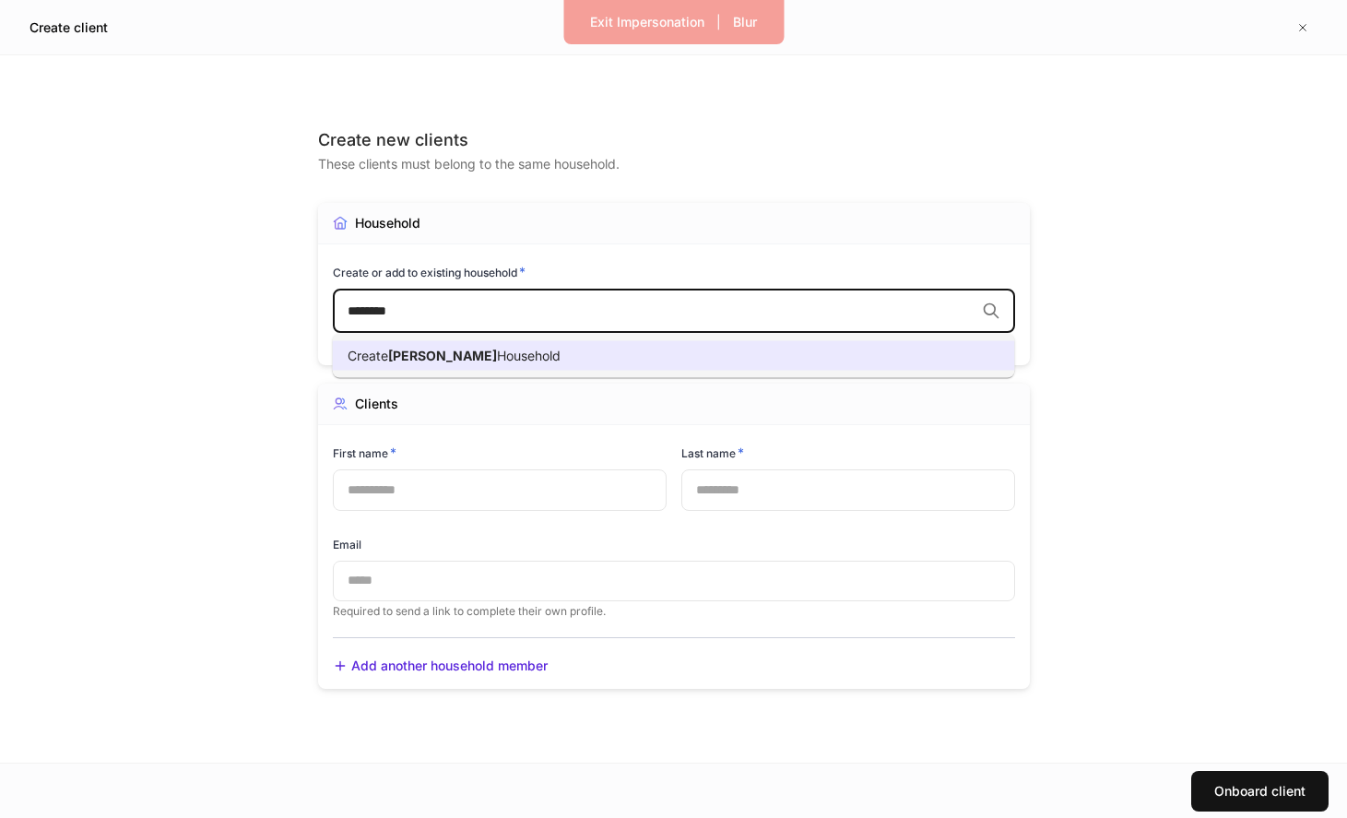
click at [553, 349] on li "Create [PERSON_NAME] Household" at bounding box center [674, 356] width 682 height 30
type input "********"
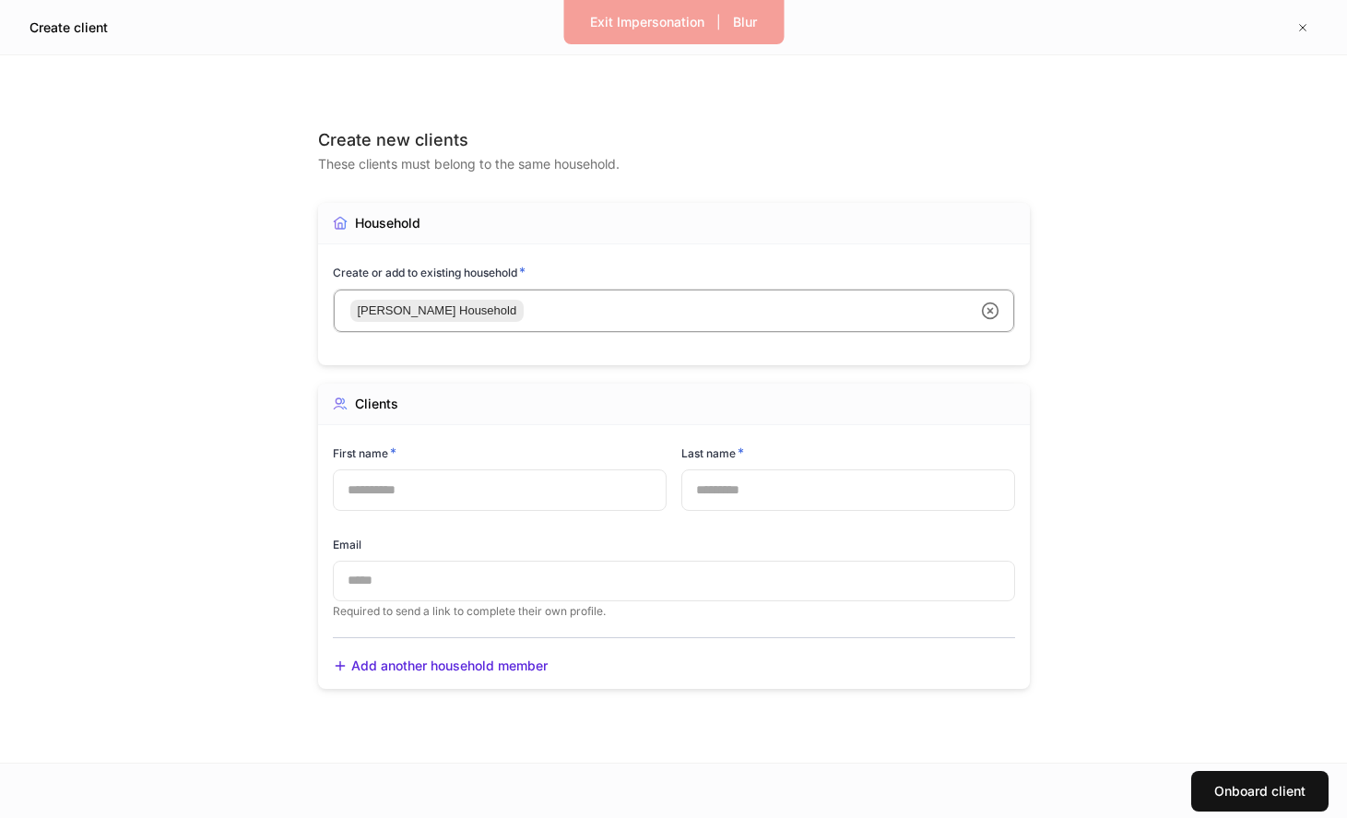
click at [494, 516] on div "Email ​ Required to send a link to complete their own profile." at bounding box center [666, 566] width 697 height 105
click at [497, 505] on input "text" at bounding box center [500, 489] width 334 height 41
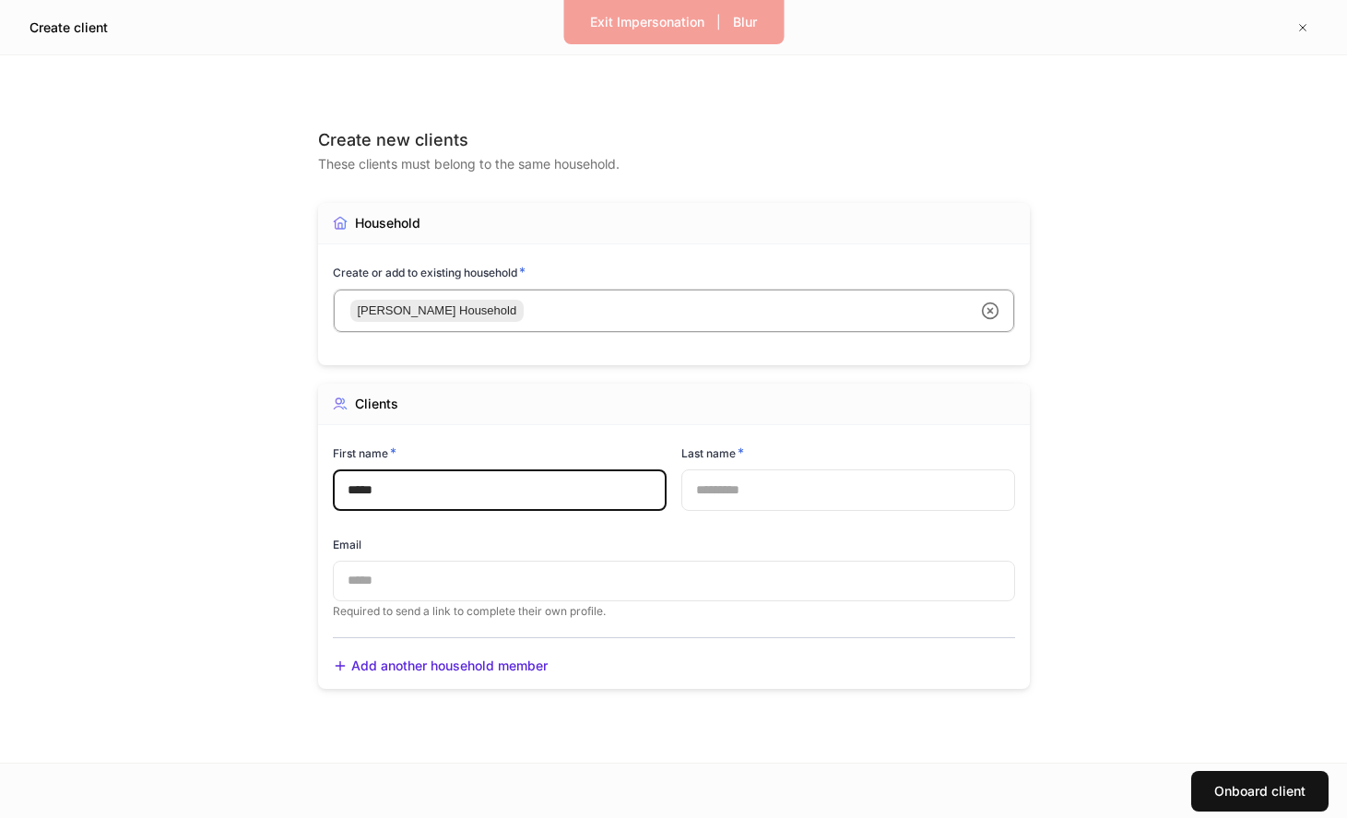
type input "*****"
click at [729, 484] on input "text" at bounding box center [848, 489] width 334 height 41
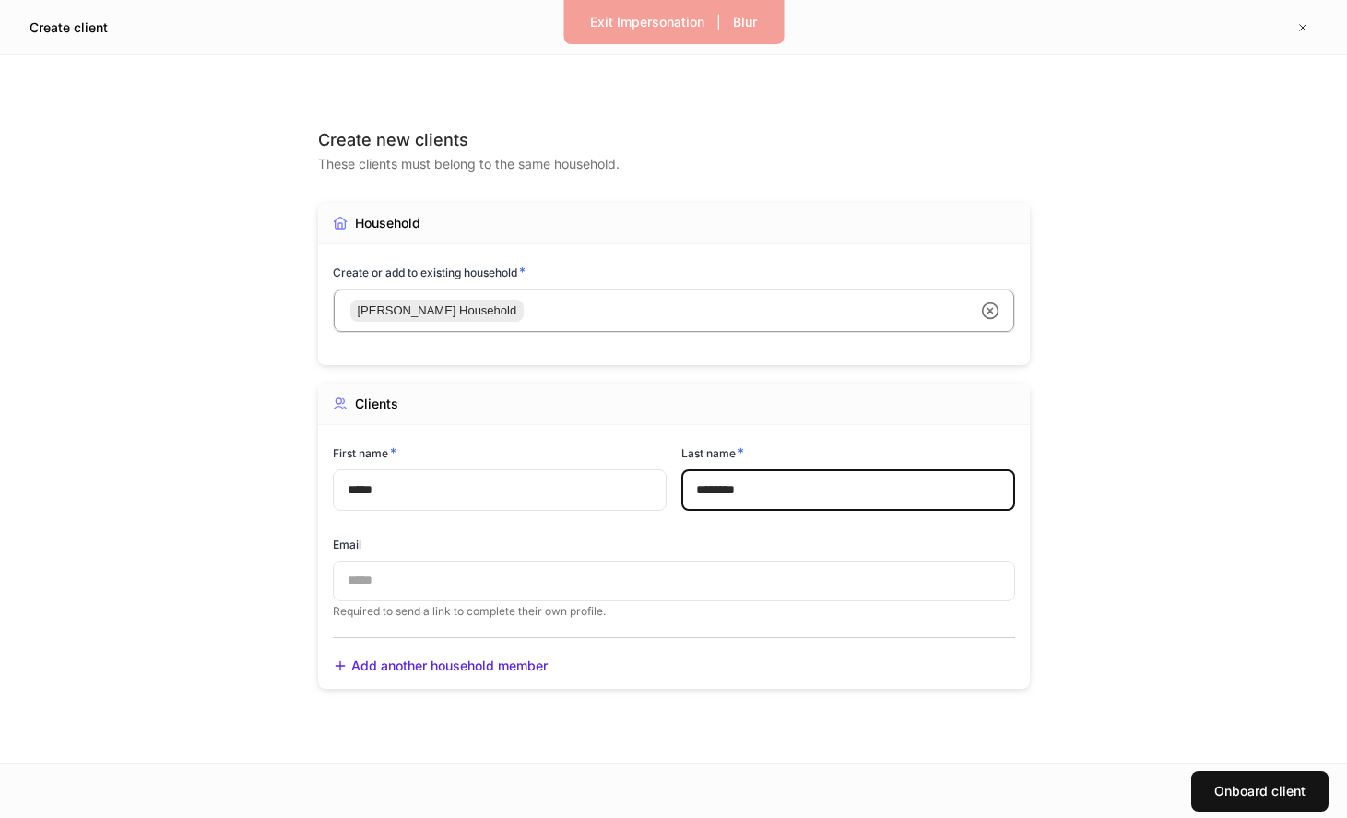
type input "********"
click at [625, 597] on input "text" at bounding box center [674, 581] width 682 height 41
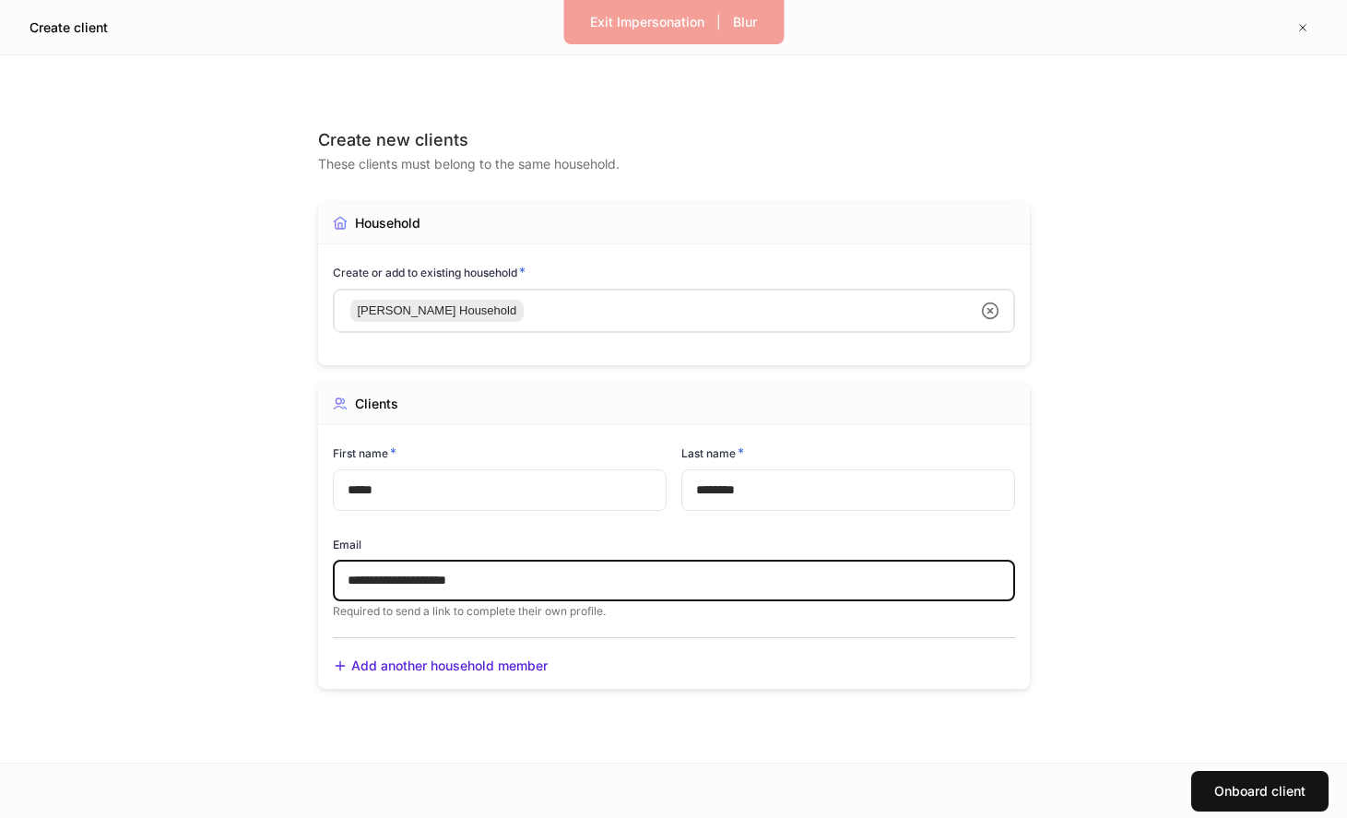
type input "**********"
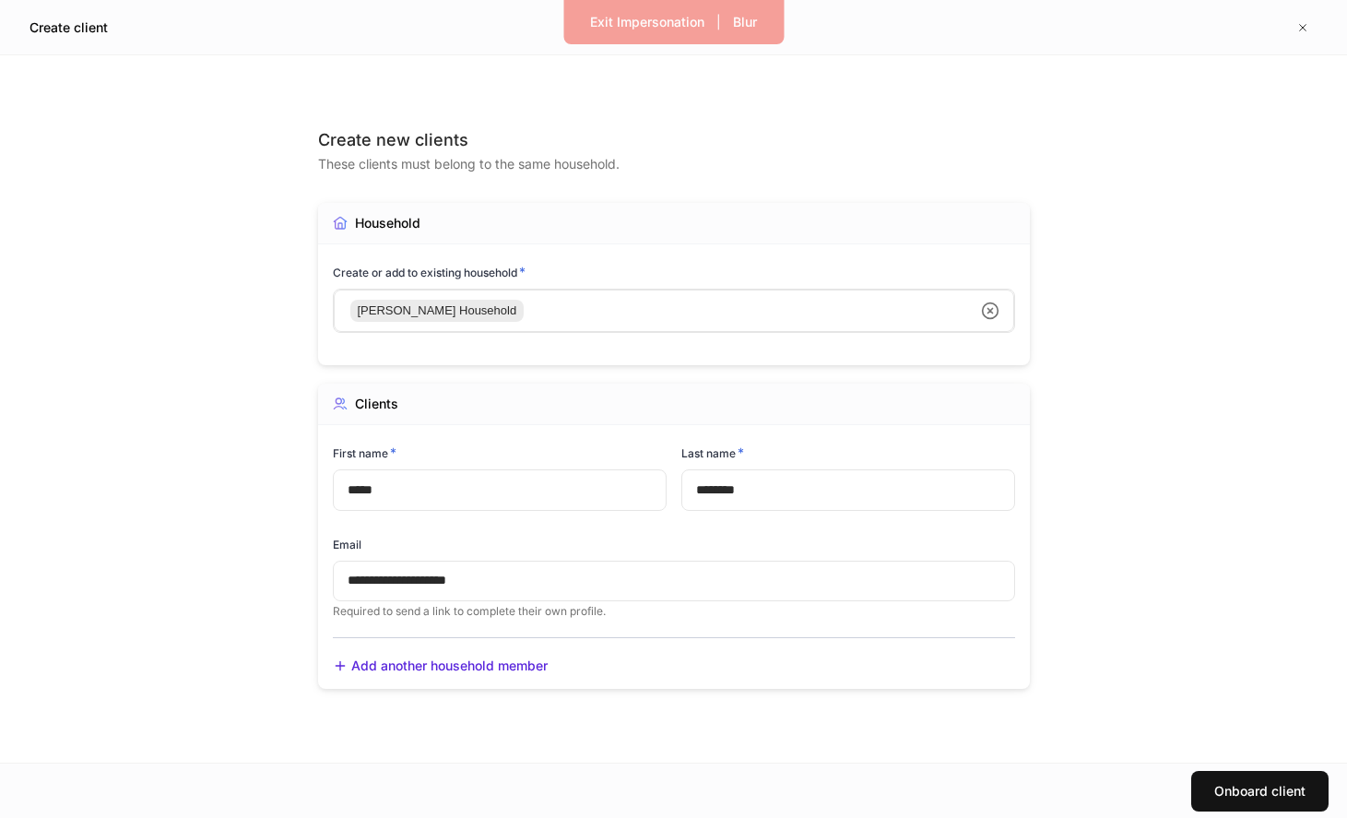
click at [987, 307] on icon at bounding box center [990, 310] width 18 height 18
click at [833, 310] on input "text" at bounding box center [661, 310] width 627 height 18
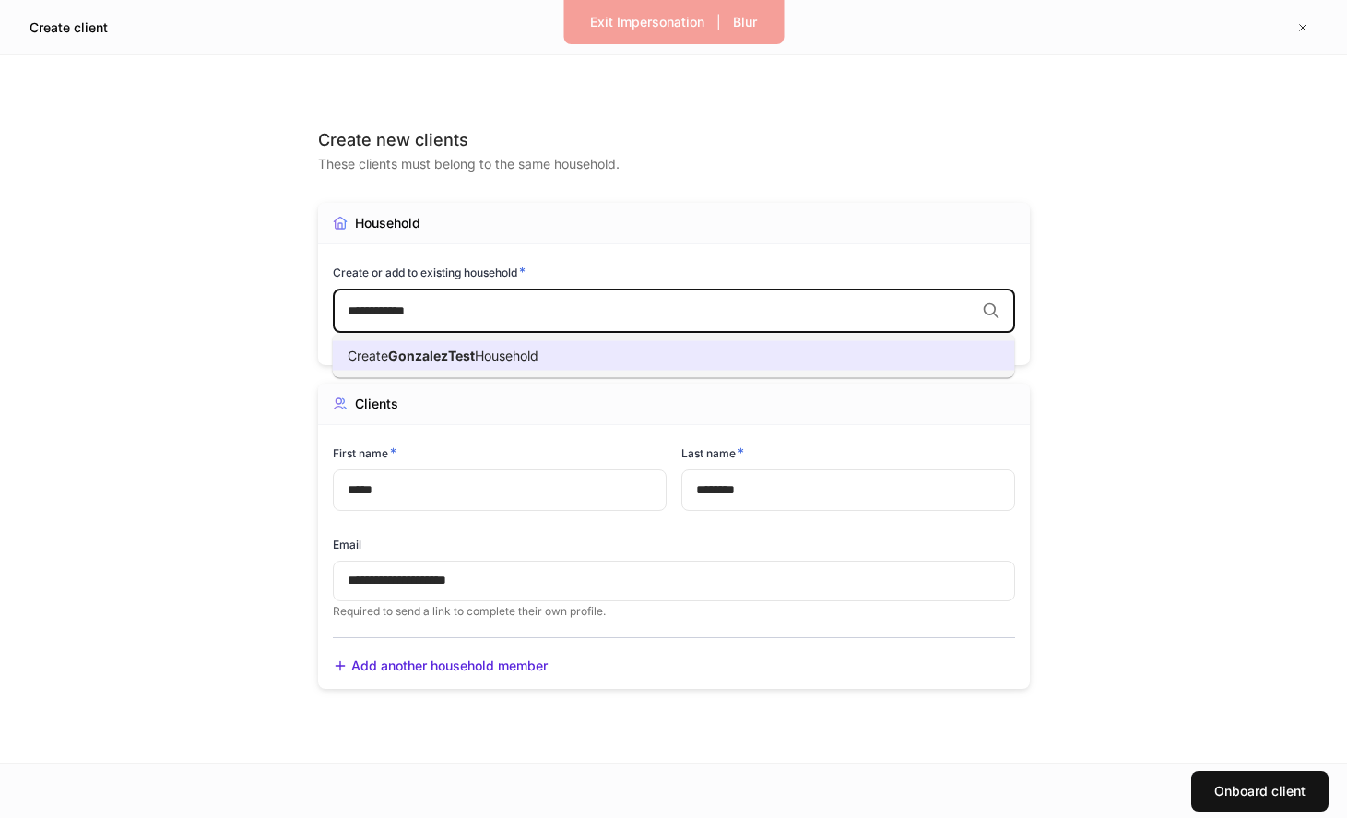
click at [667, 354] on li "Create GonzalezTest Household" at bounding box center [674, 356] width 682 height 30
type input "**********"
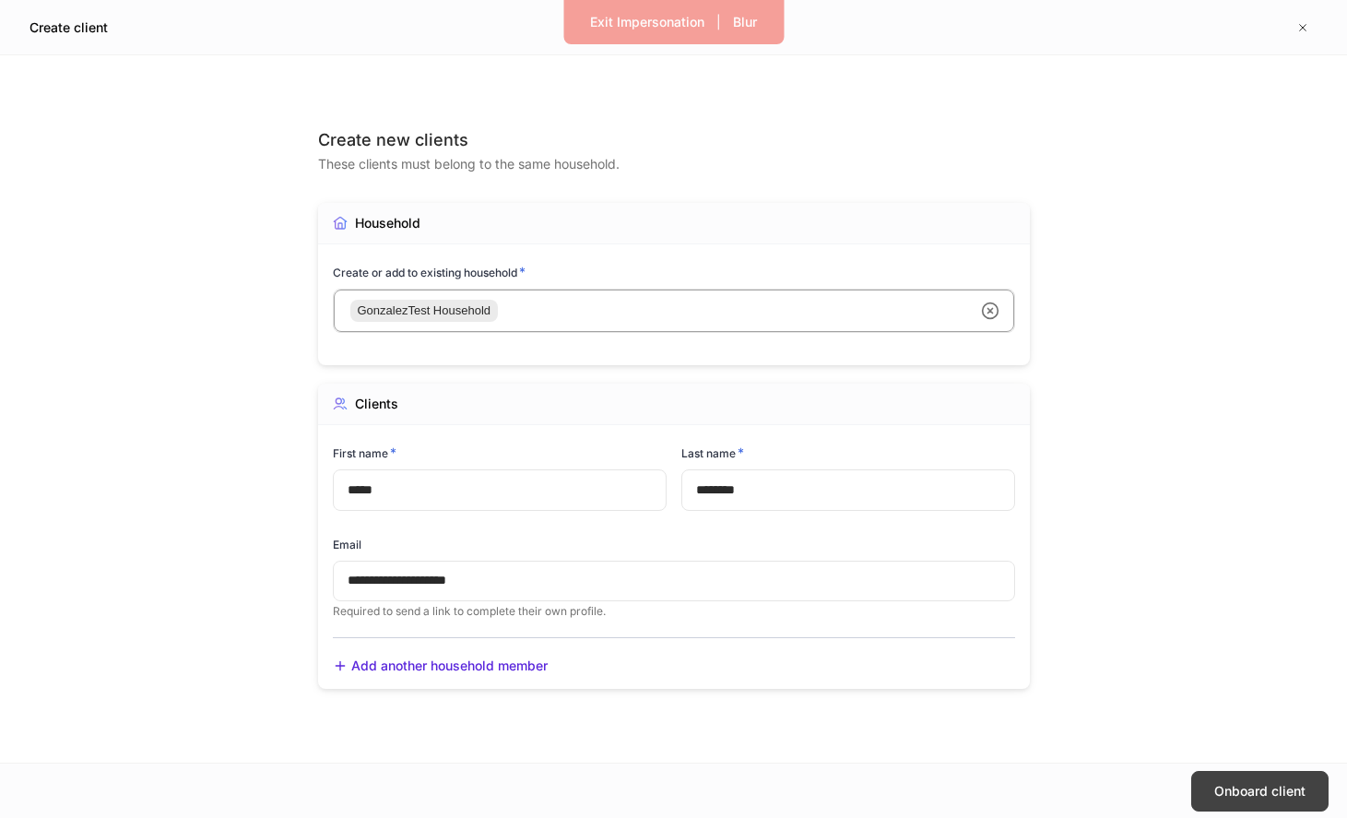
click at [1223, 783] on div "Onboard client" at bounding box center [1259, 791] width 91 height 18
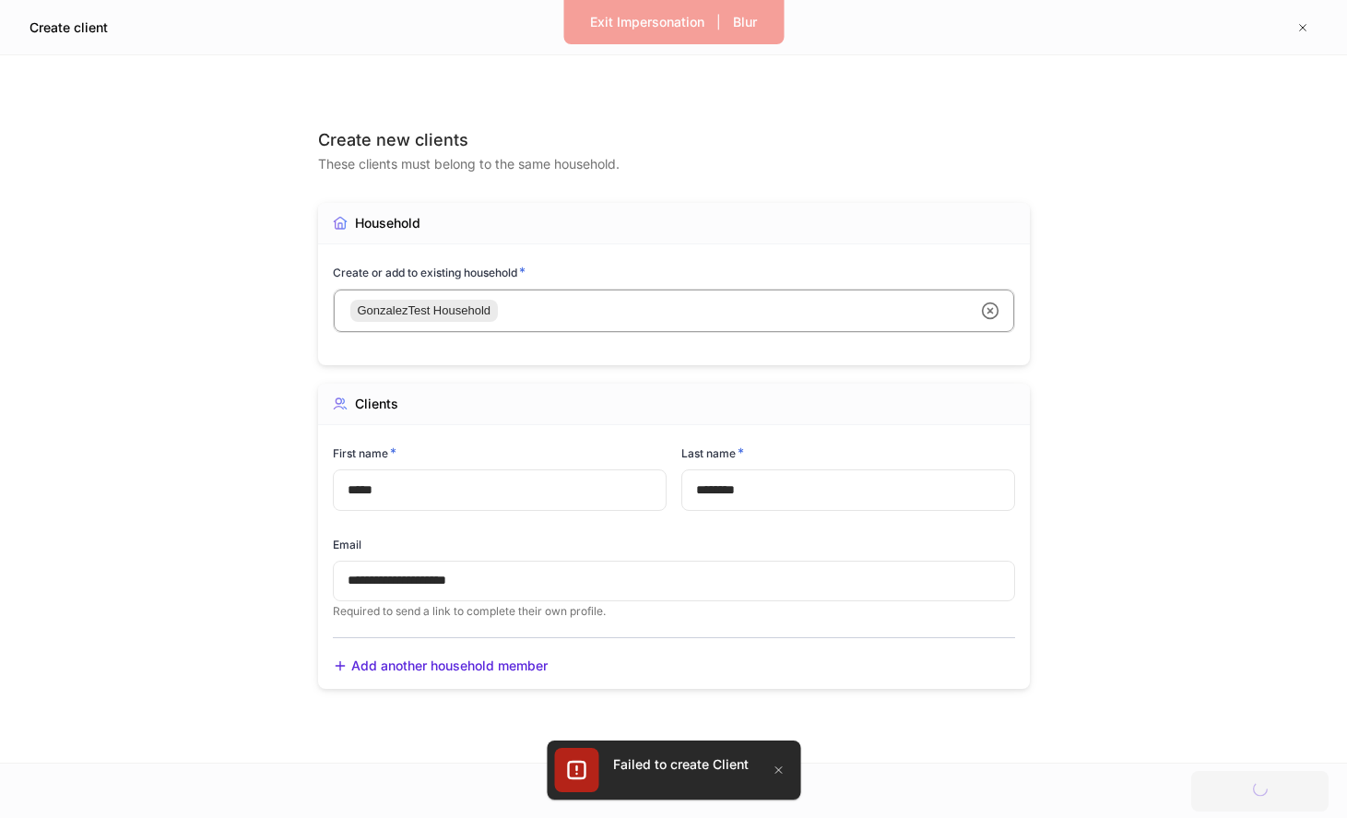
click at [918, 747] on div at bounding box center [673, 409] width 1347 height 818
click at [1330, 726] on div at bounding box center [673, 409] width 1347 height 818
click at [781, 767] on icon "button" at bounding box center [778, 769] width 15 height 15
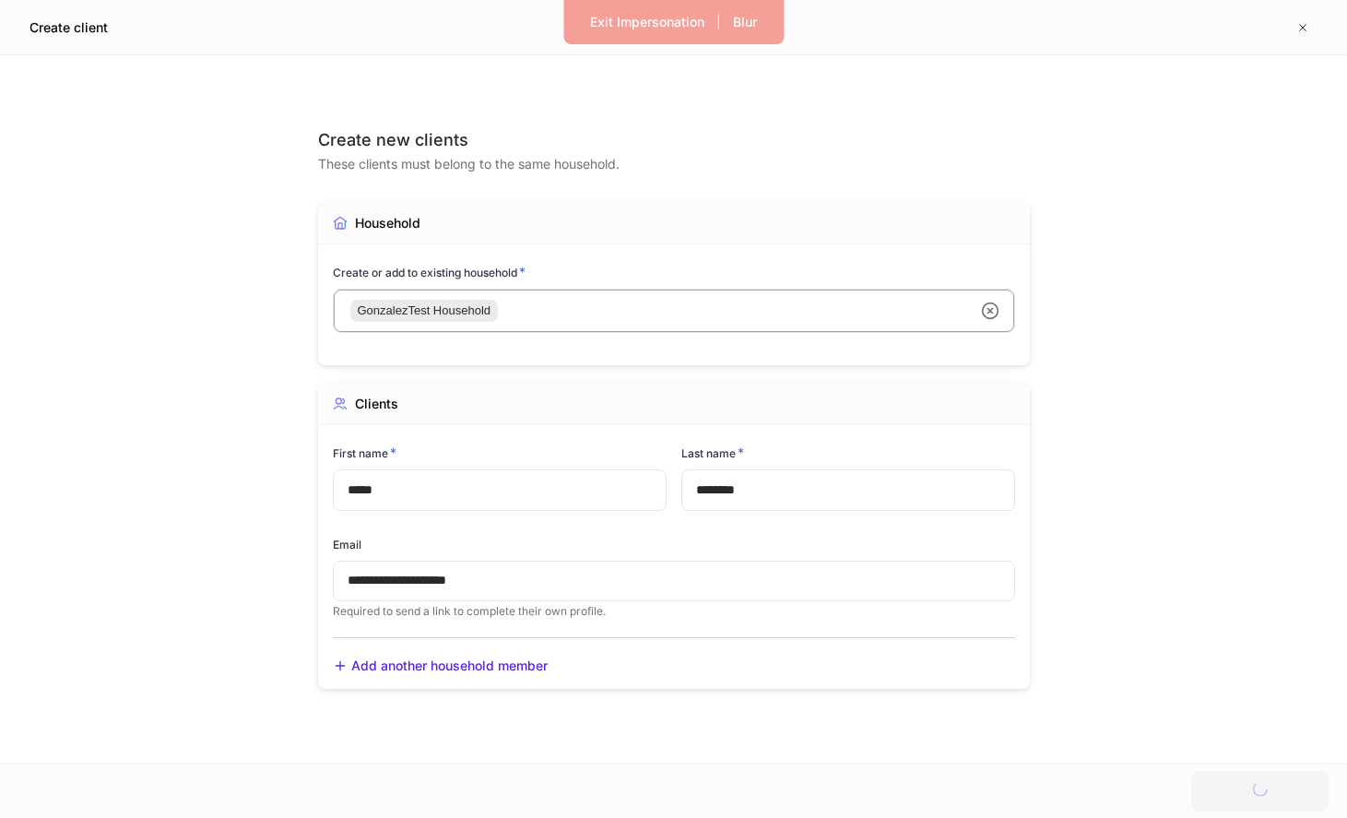
click at [887, 326] on div at bounding box center [673, 409] width 1347 height 818
click at [989, 307] on div at bounding box center [673, 409] width 1347 height 818
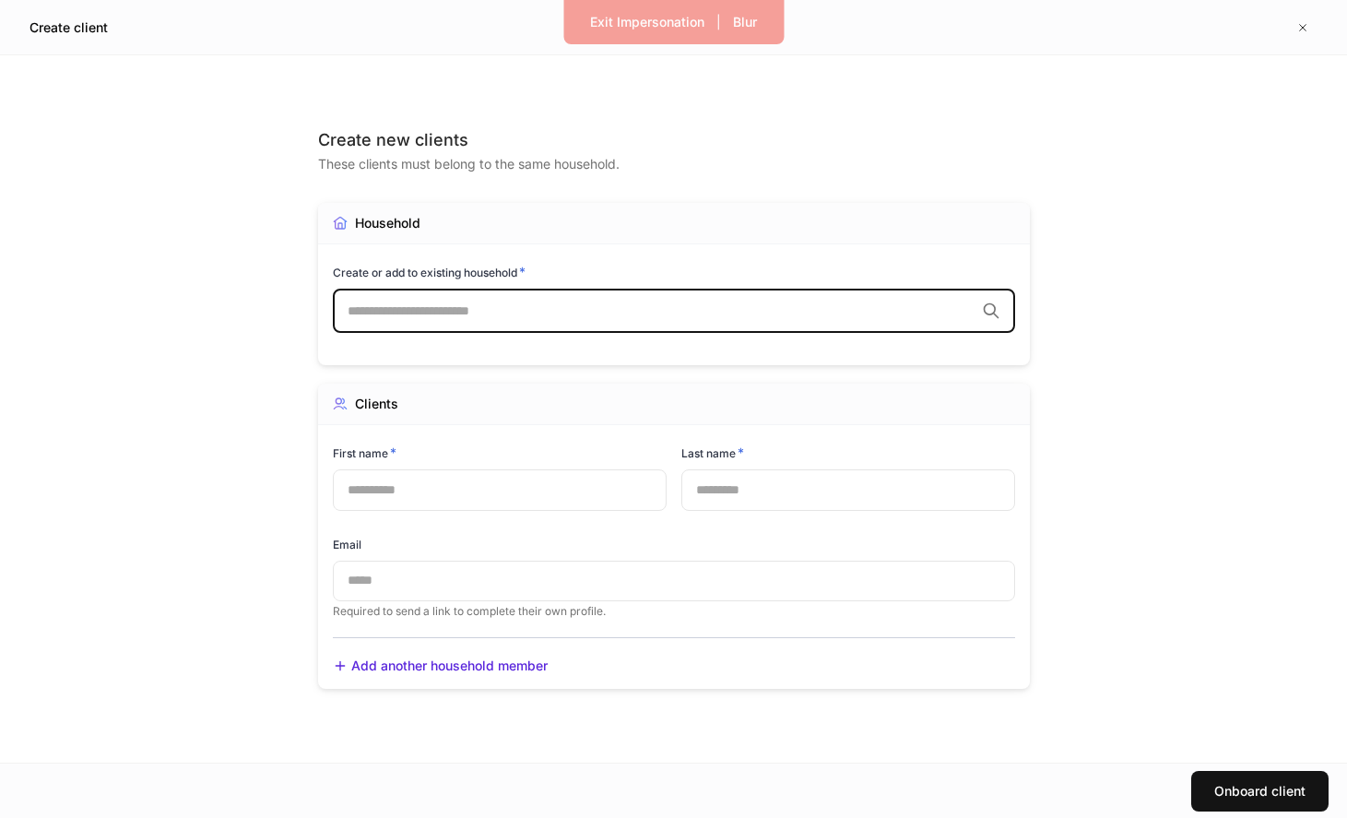
click at [583, 320] on input "text" at bounding box center [661, 310] width 627 height 18
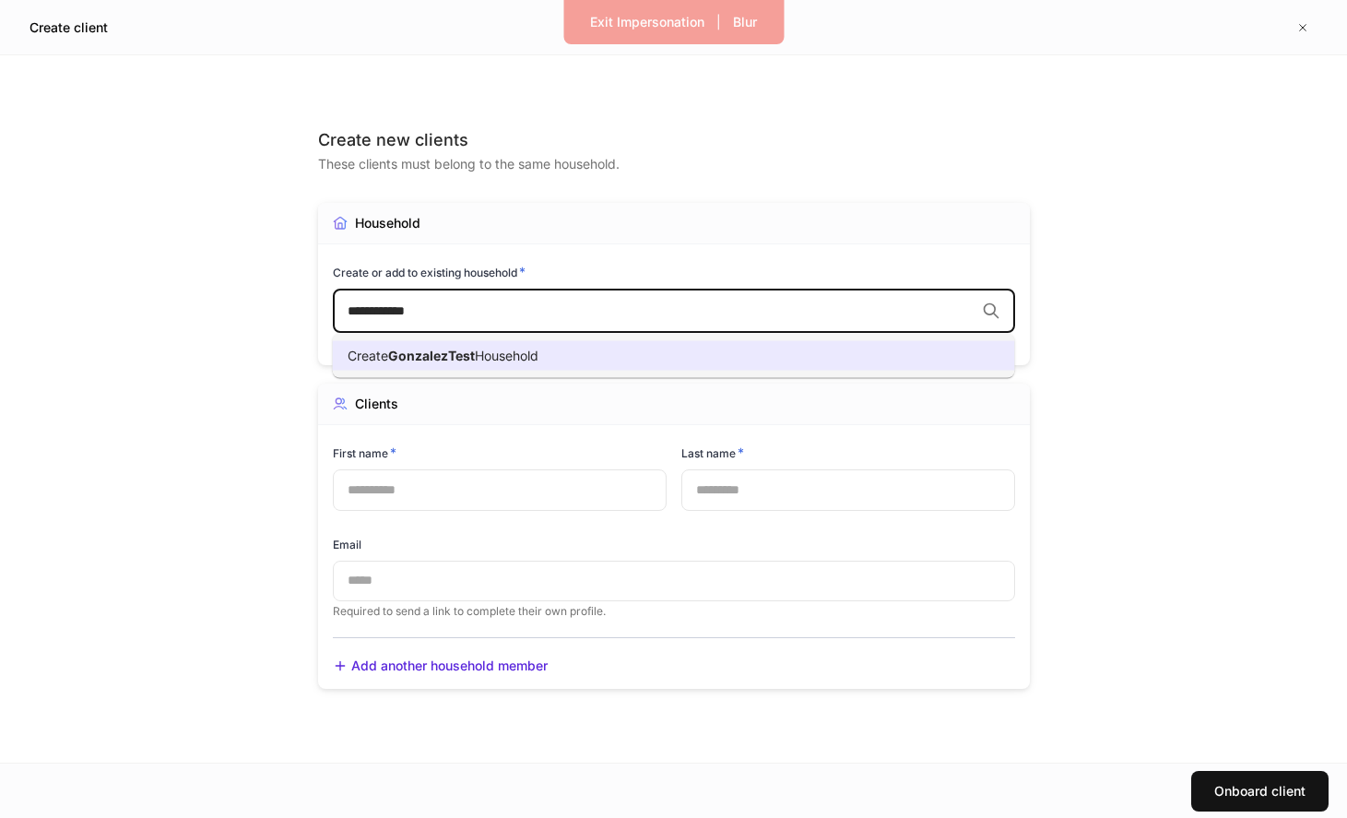
click at [444, 353] on span "GonzalezTest" at bounding box center [431, 356] width 87 height 16
type input "**********"
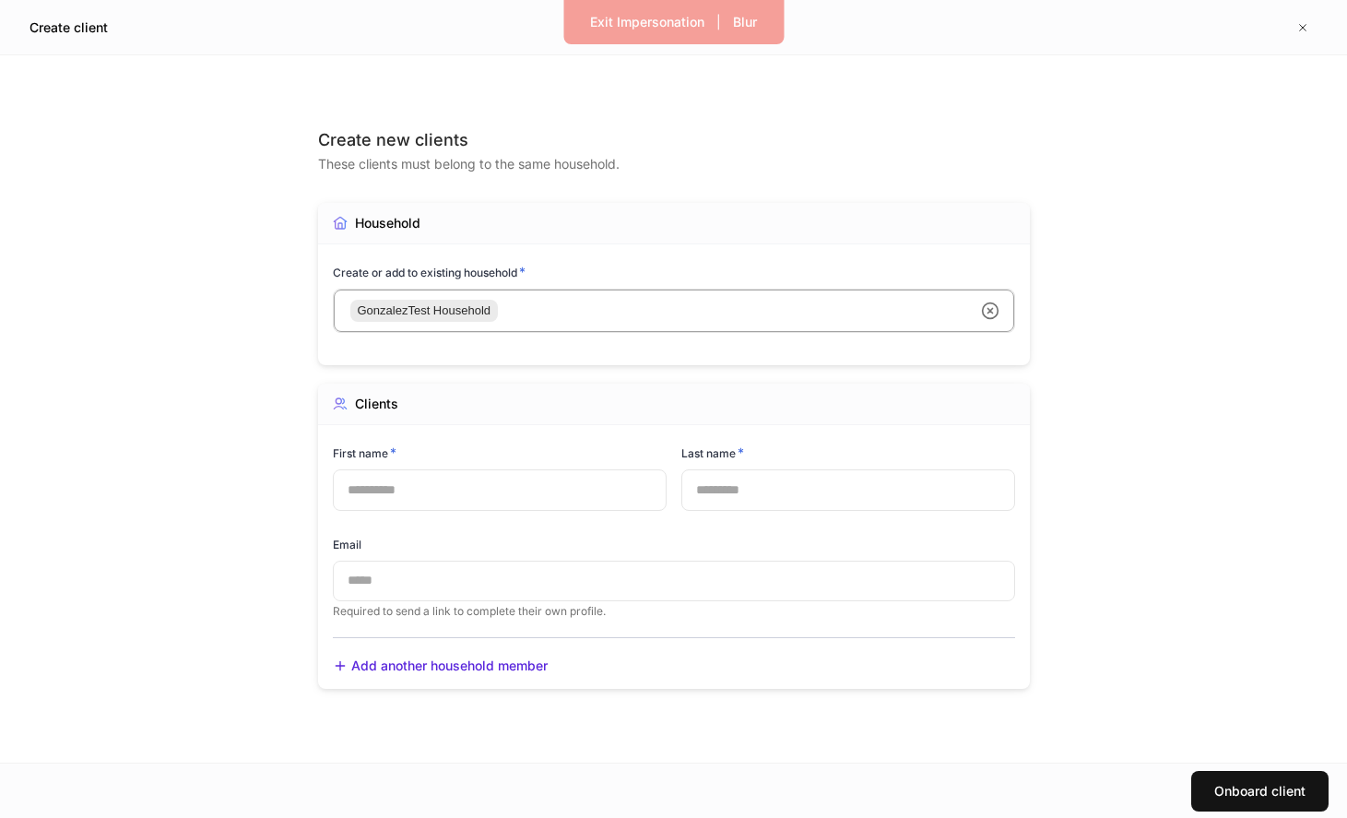
click at [444, 514] on div "Email ​ Required to send a link to complete their own profile." at bounding box center [666, 566] width 697 height 105
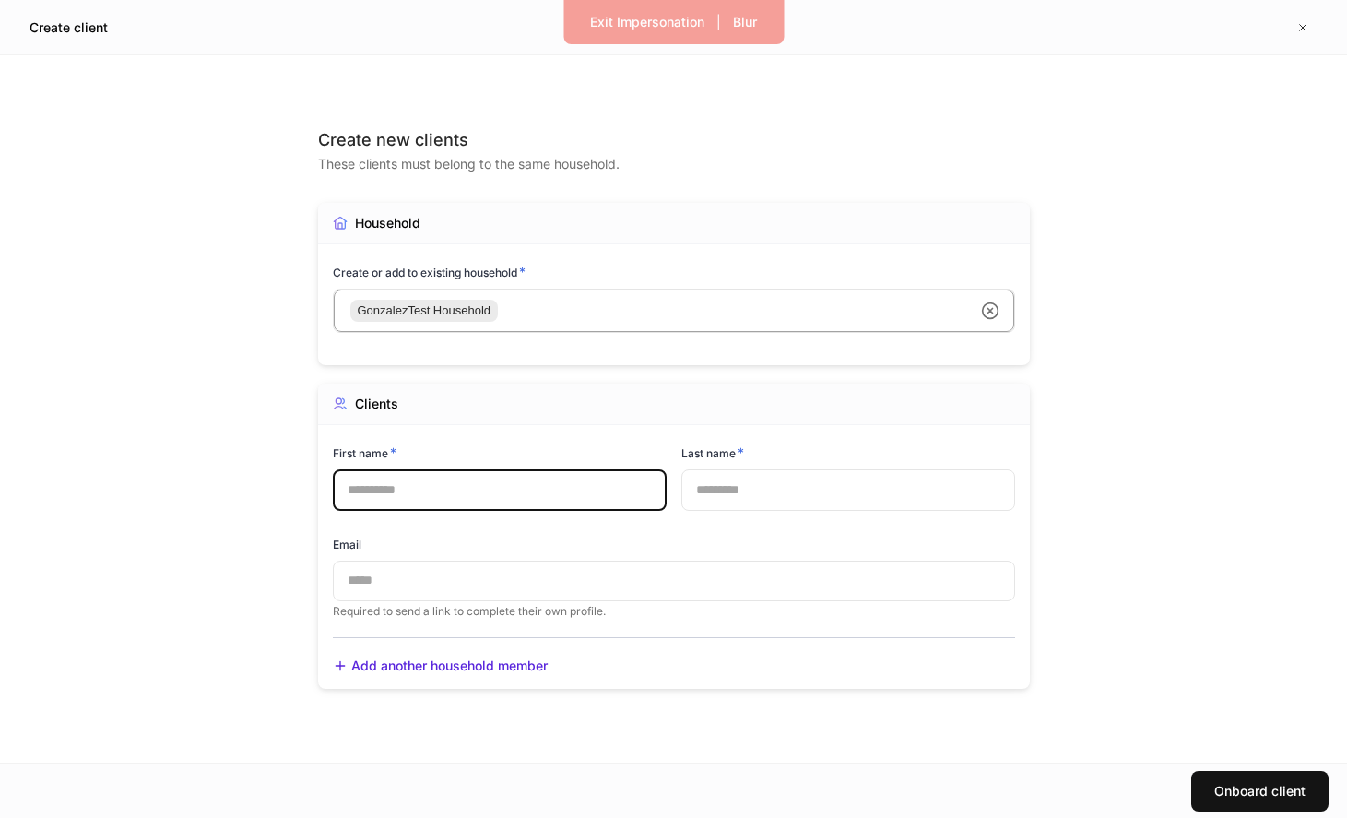
click at [444, 502] on input "text" at bounding box center [500, 489] width 334 height 41
type input "*****"
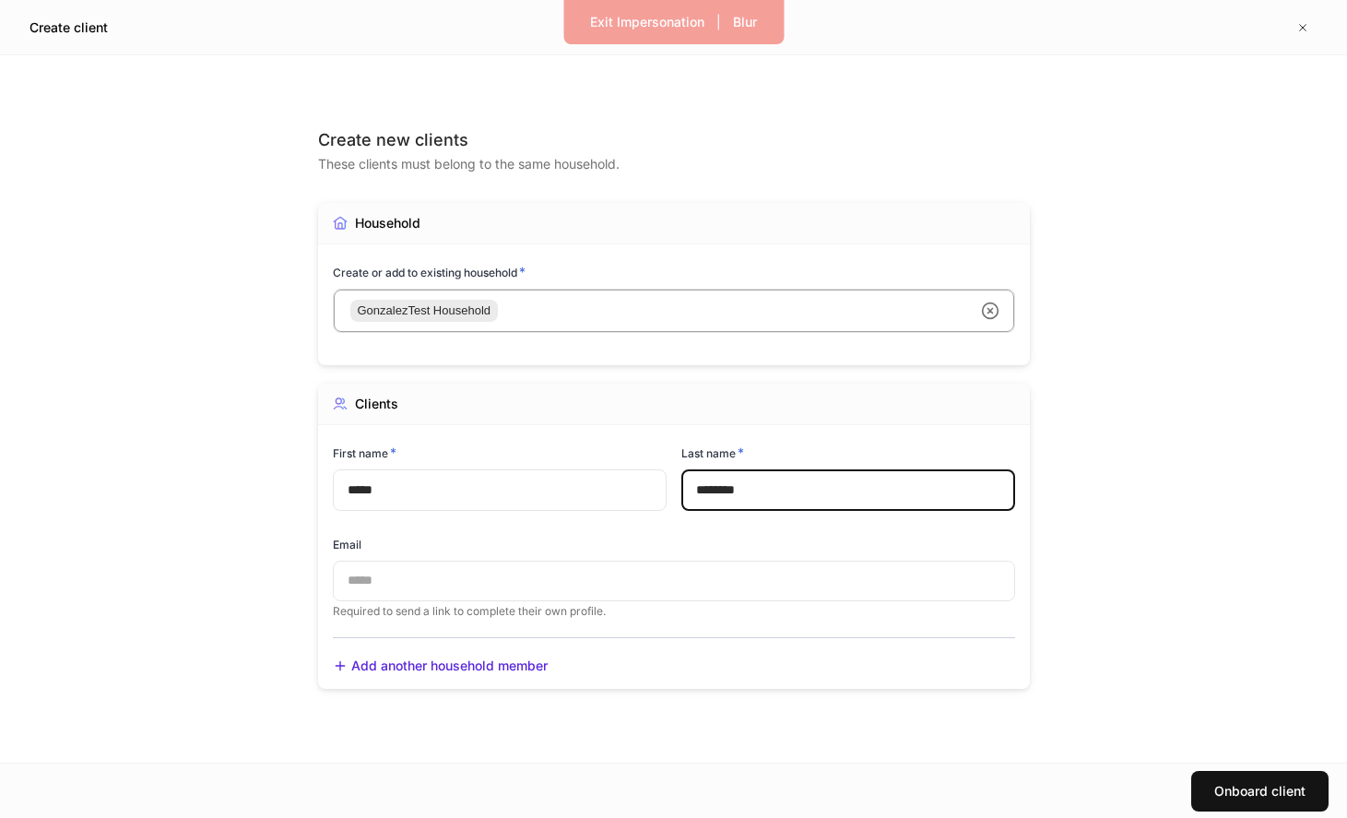
type input "********"
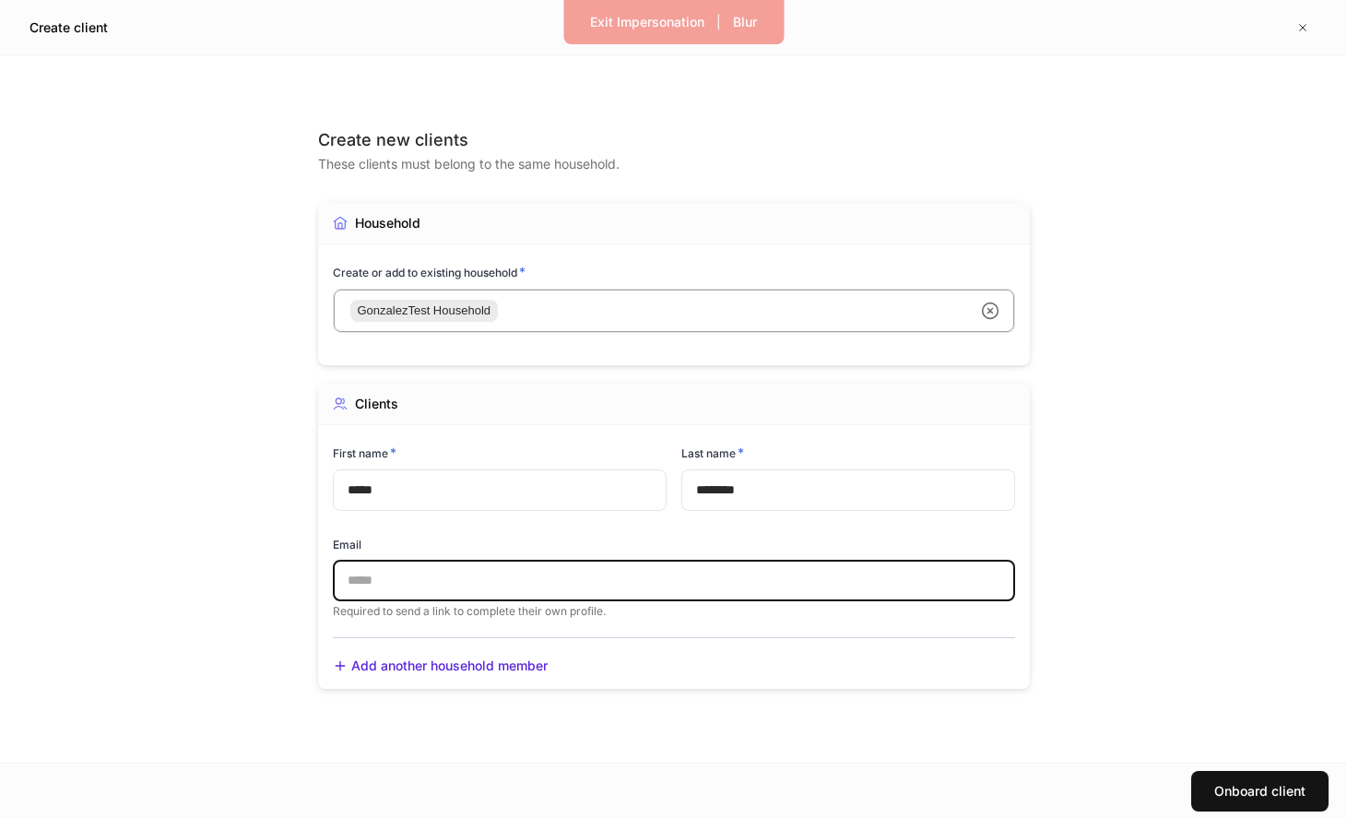
click at [436, 583] on input "text" at bounding box center [674, 581] width 682 height 41
type input "**********"
click at [1208, 776] on button "Onboard client" at bounding box center [1259, 791] width 137 height 41
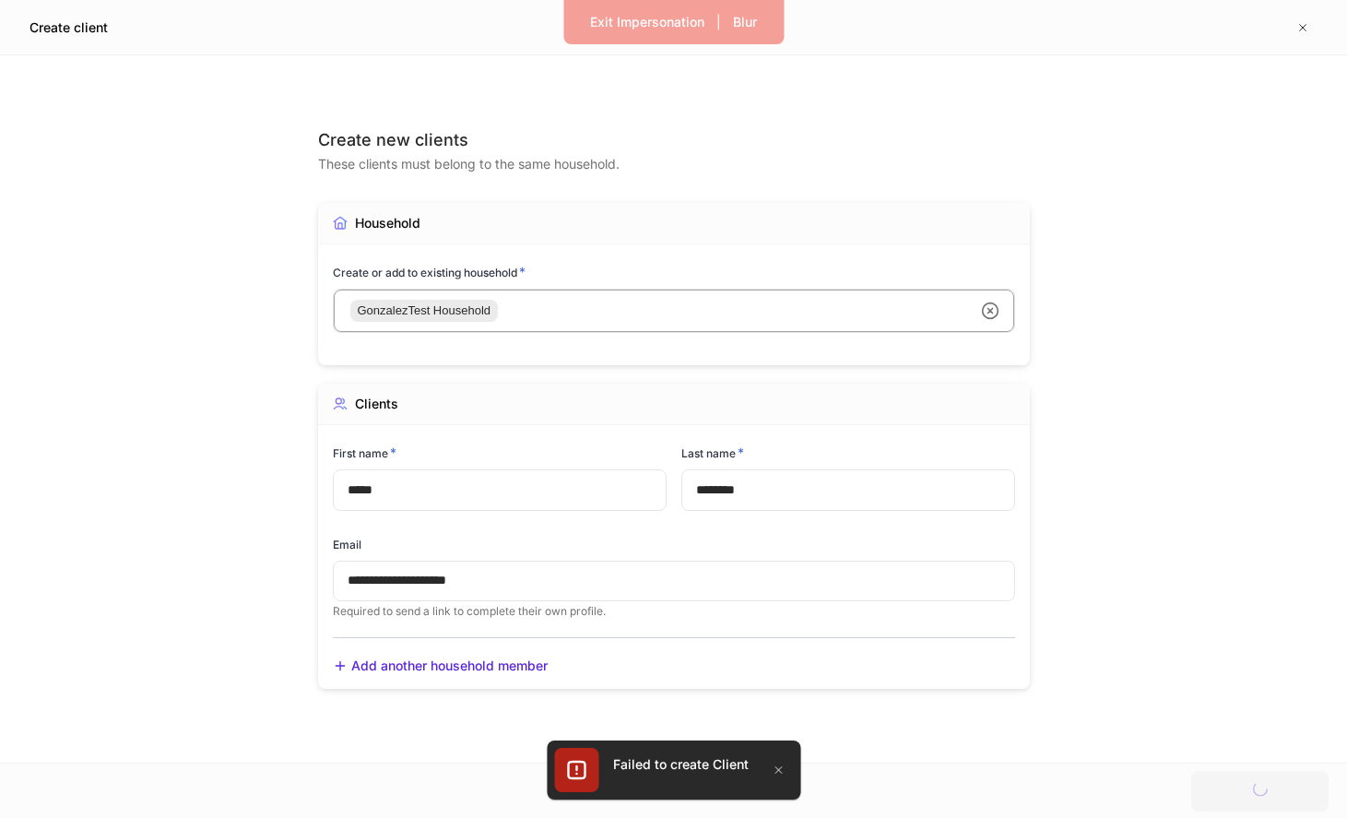
click at [940, 70] on div at bounding box center [673, 409] width 1347 height 818
click at [639, 112] on div at bounding box center [673, 409] width 1347 height 818
click at [642, 9] on button "Exit Impersonation" at bounding box center [647, 22] width 138 height 30
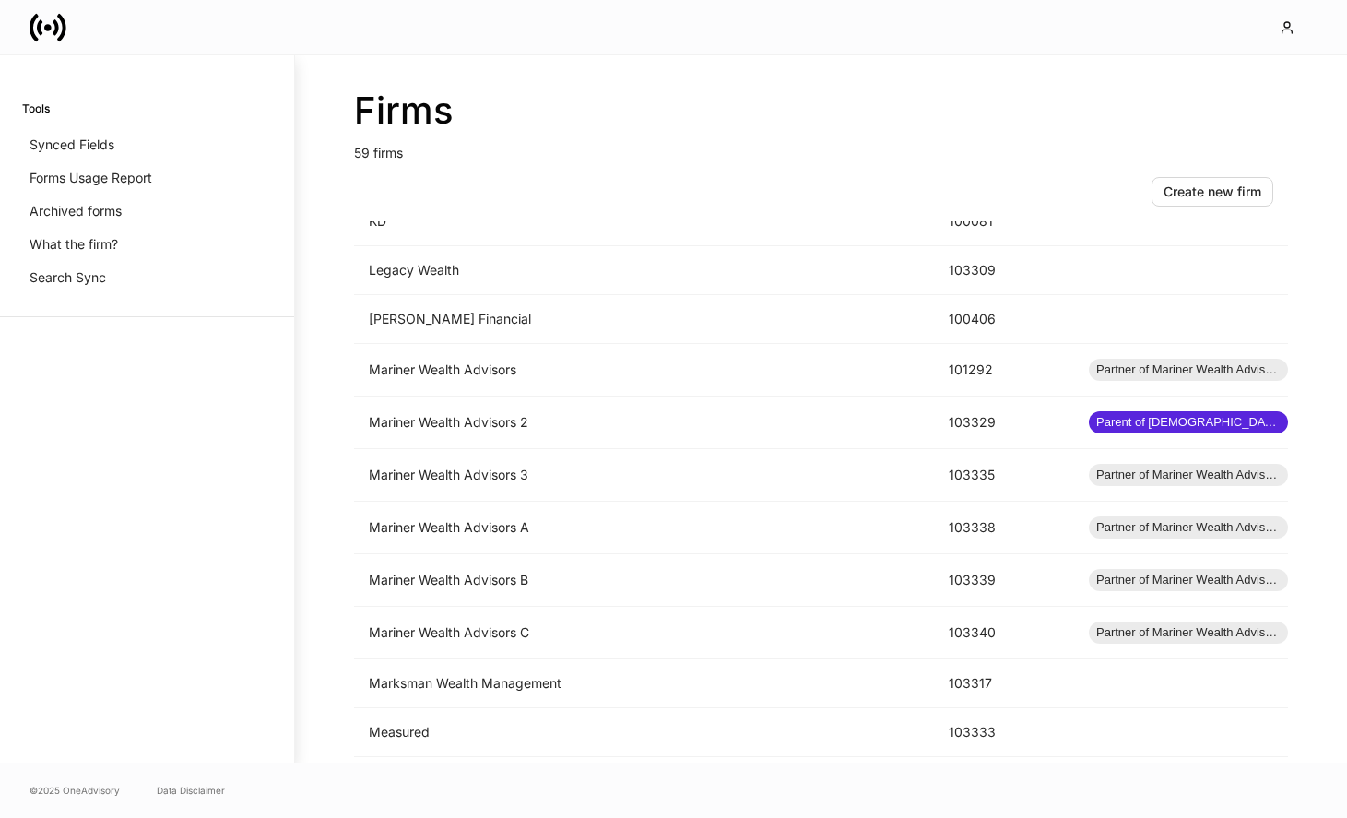
scroll to position [2426, 0]
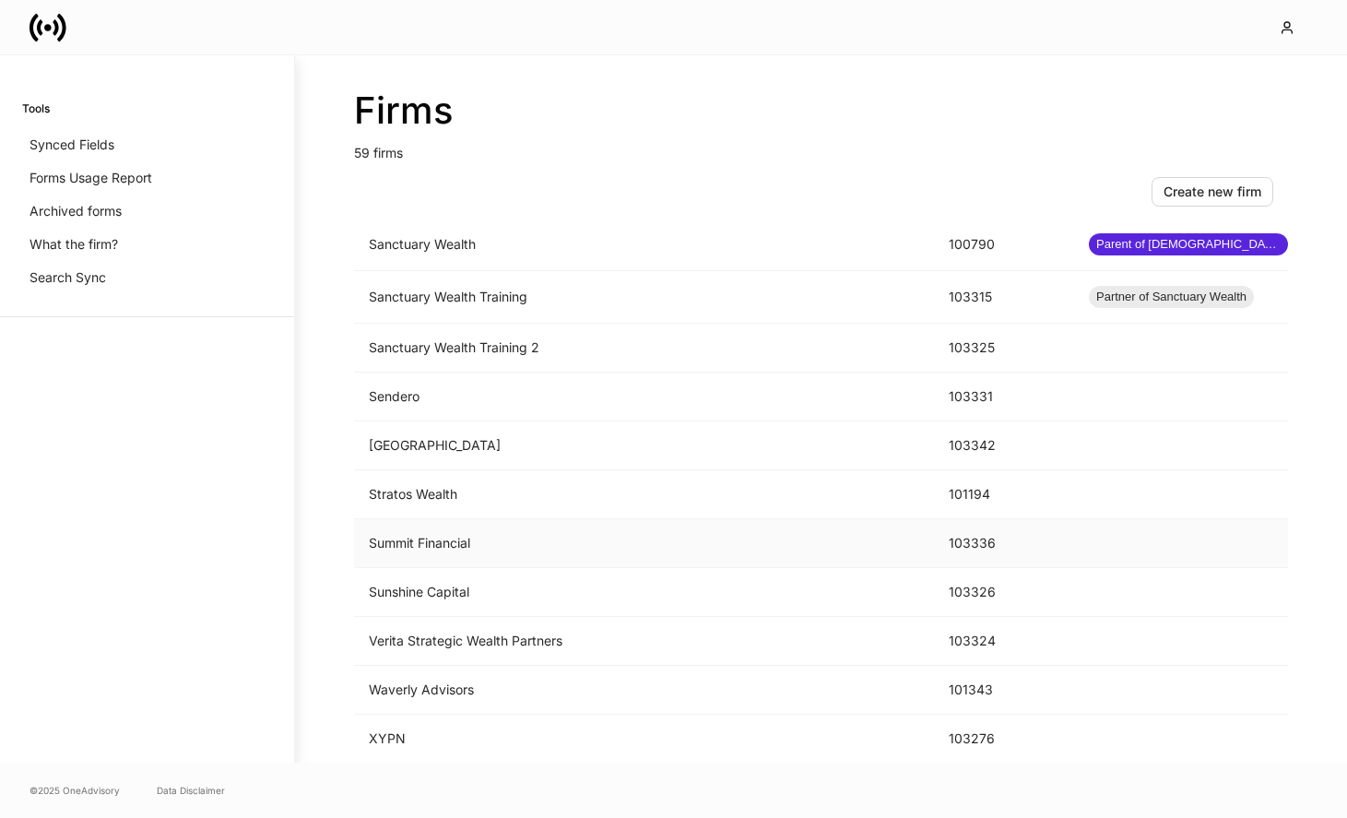
click at [521, 541] on td "Summit Financial" at bounding box center [644, 543] width 580 height 49
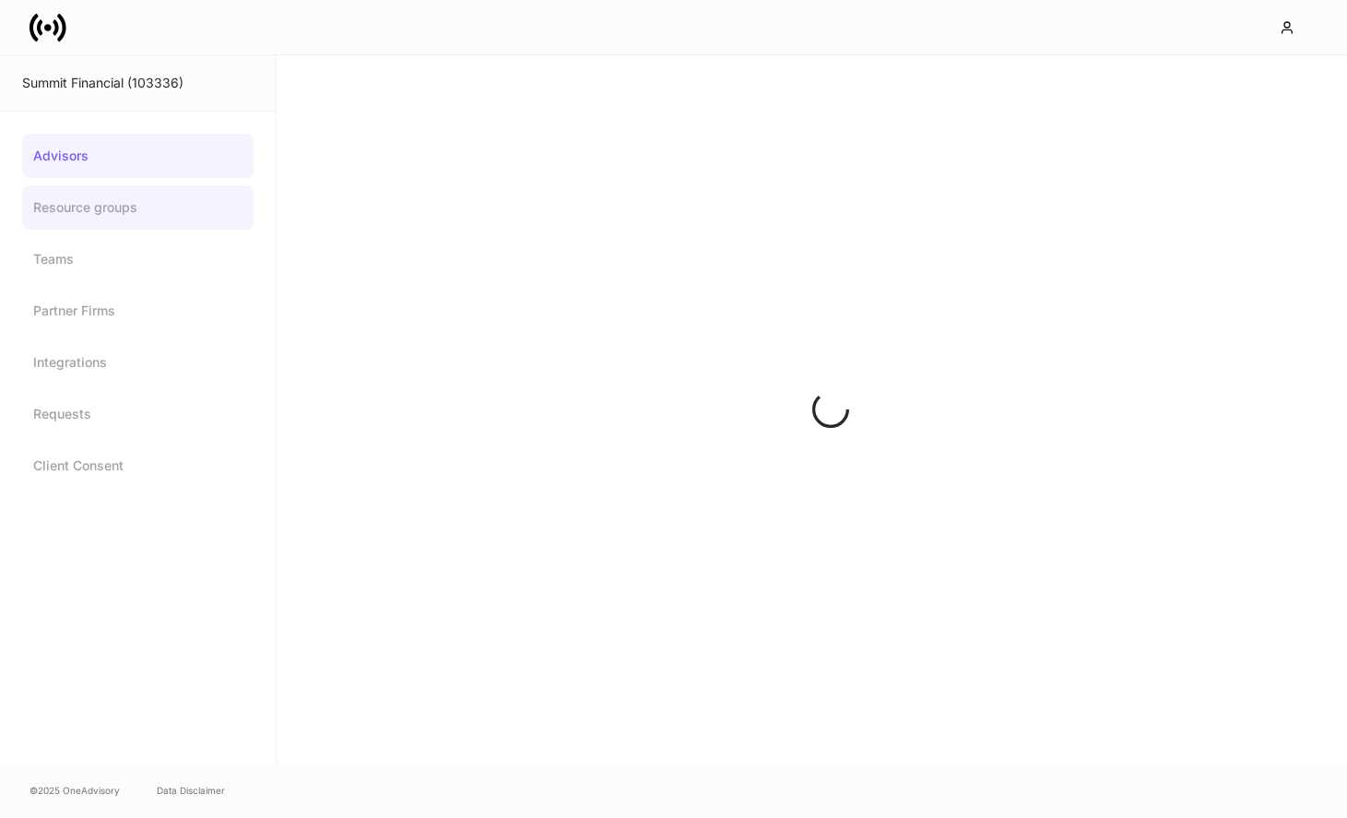
click at [154, 215] on link "Resource groups" at bounding box center [137, 207] width 231 height 44
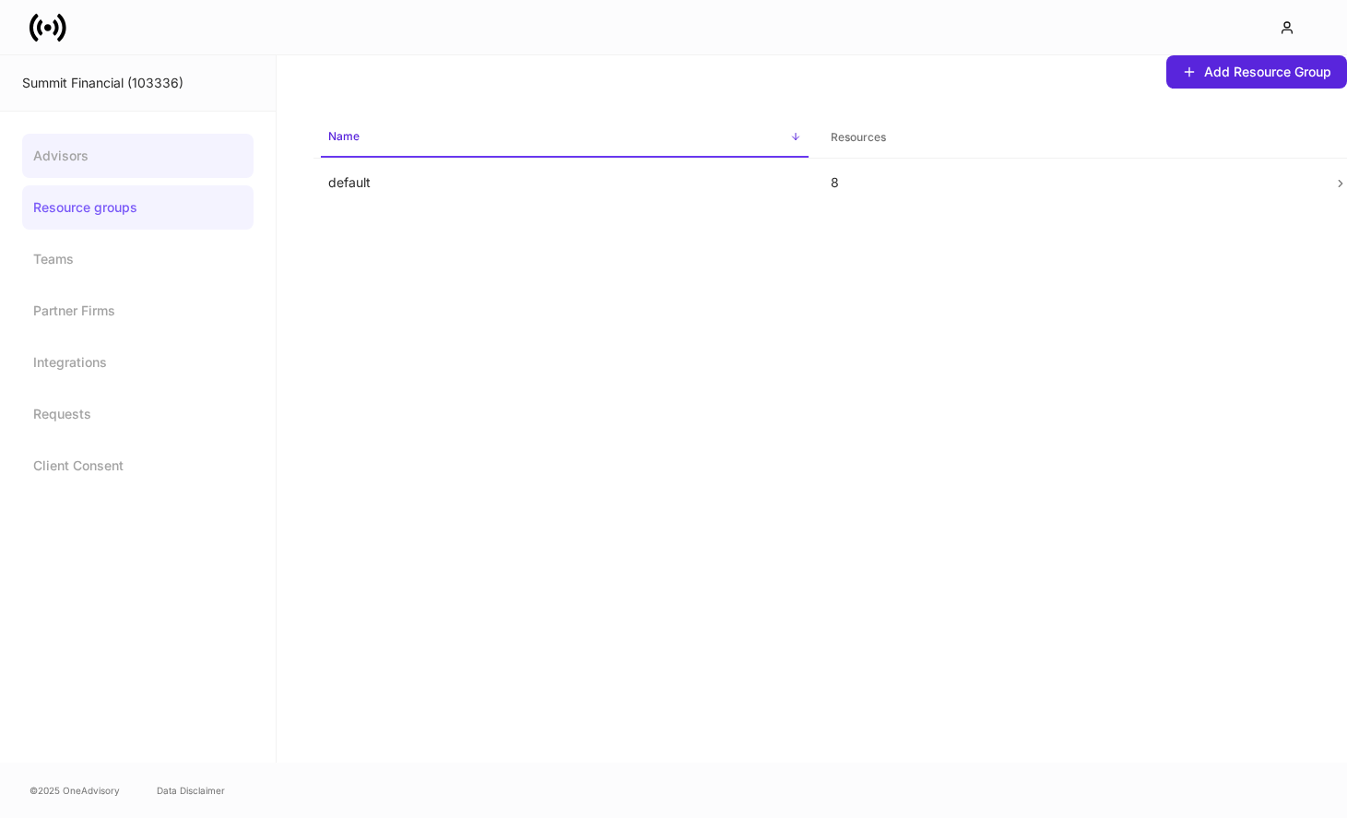
click at [186, 161] on link "Advisors" at bounding box center [137, 156] width 231 height 44
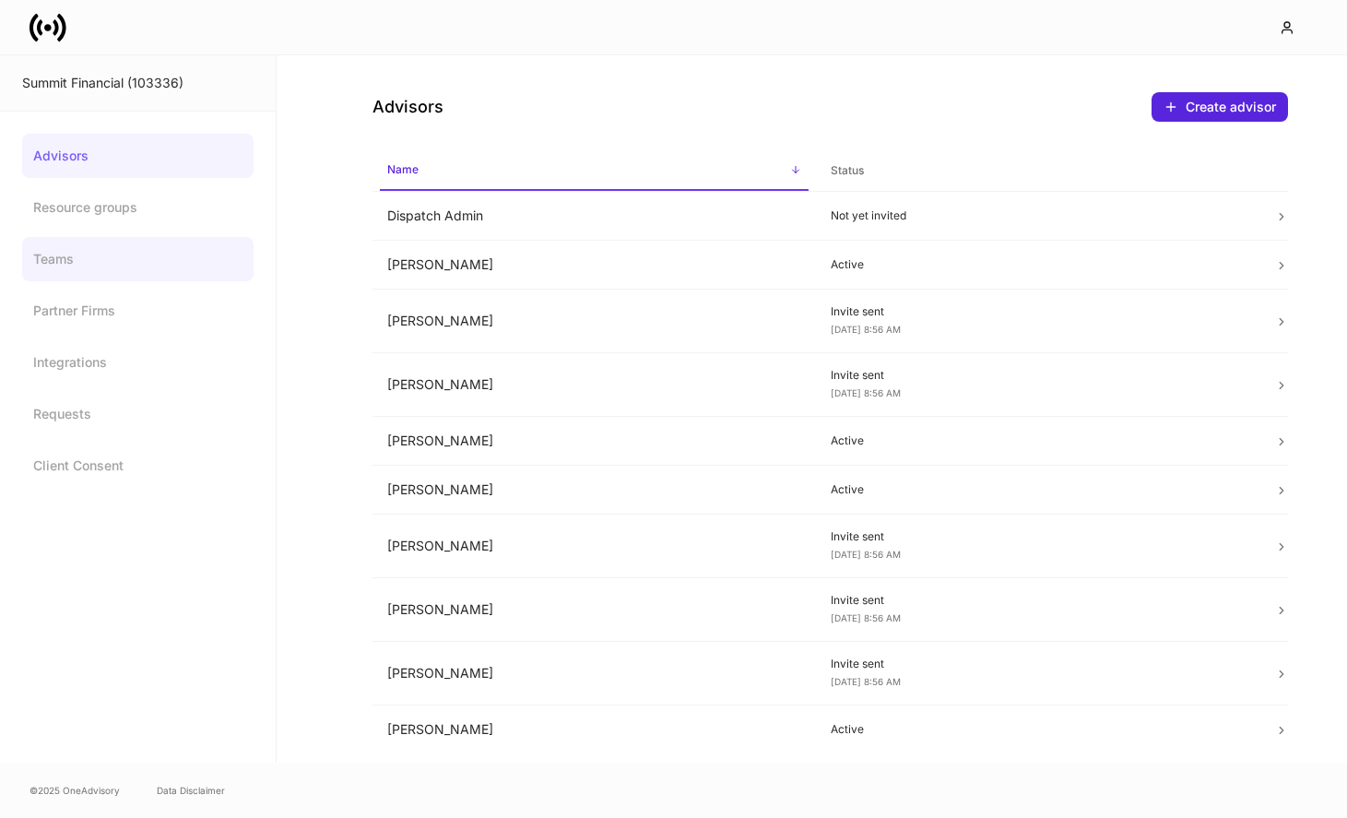
click at [142, 266] on link "Teams" at bounding box center [137, 259] width 231 height 44
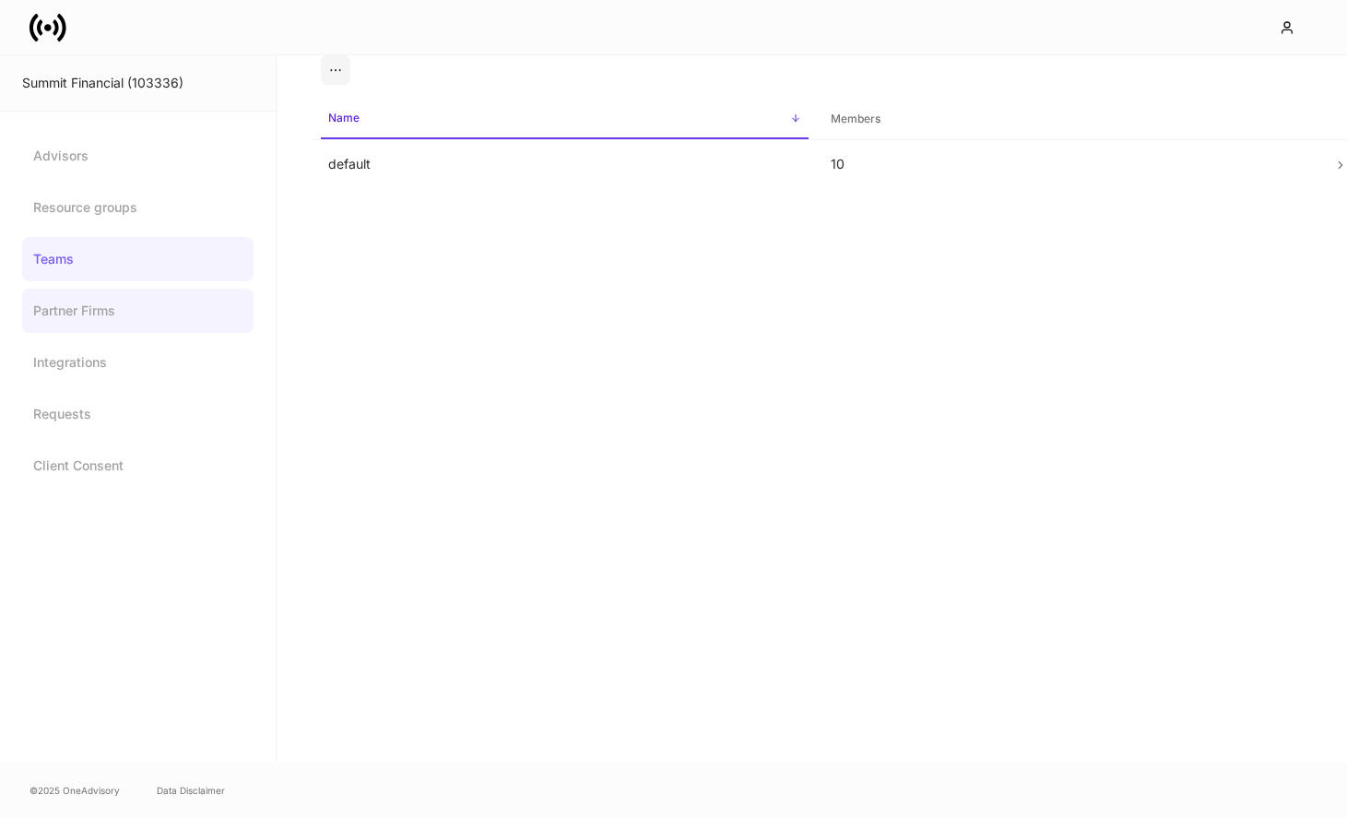
click at [166, 309] on link "Partner Firms" at bounding box center [137, 311] width 231 height 44
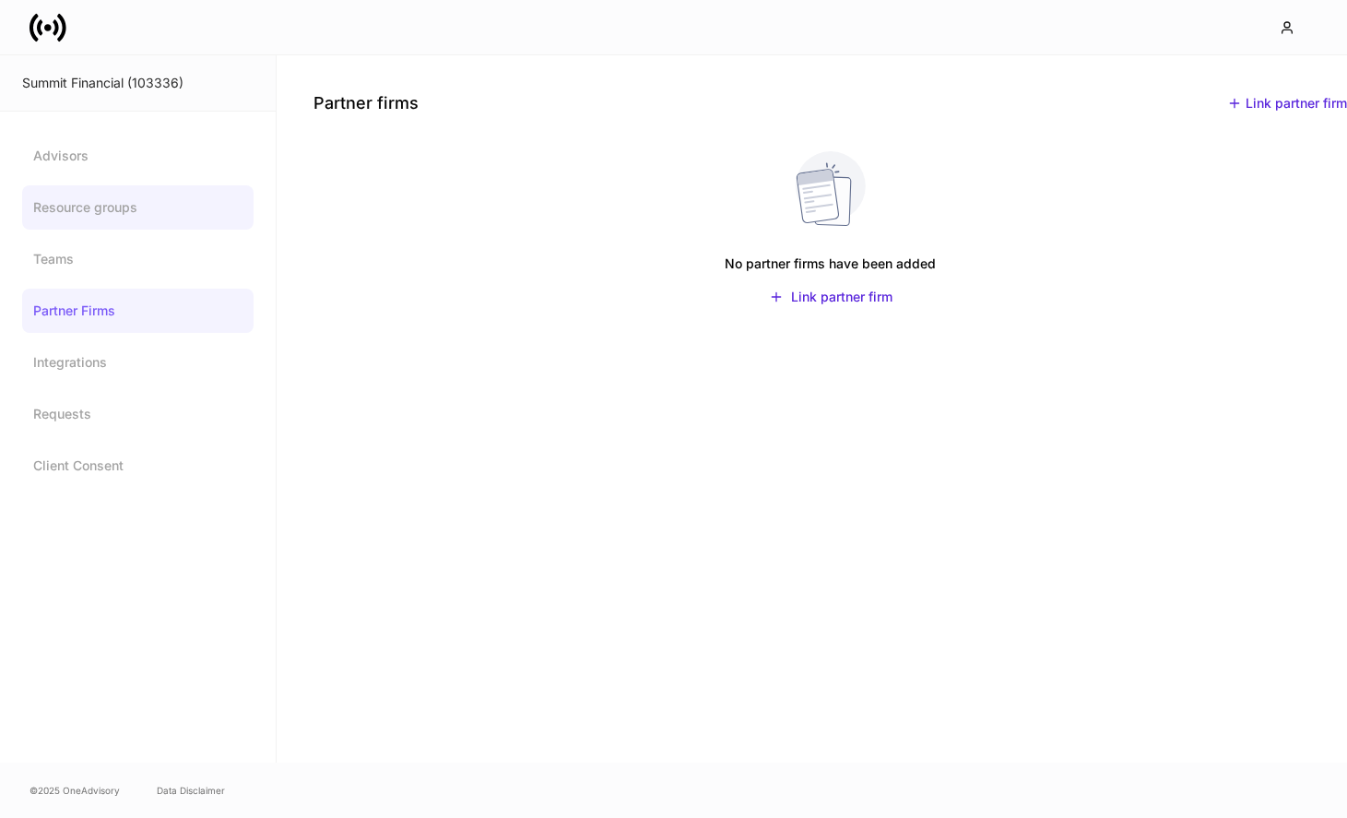
click at [159, 229] on link "Resource groups" at bounding box center [137, 207] width 231 height 44
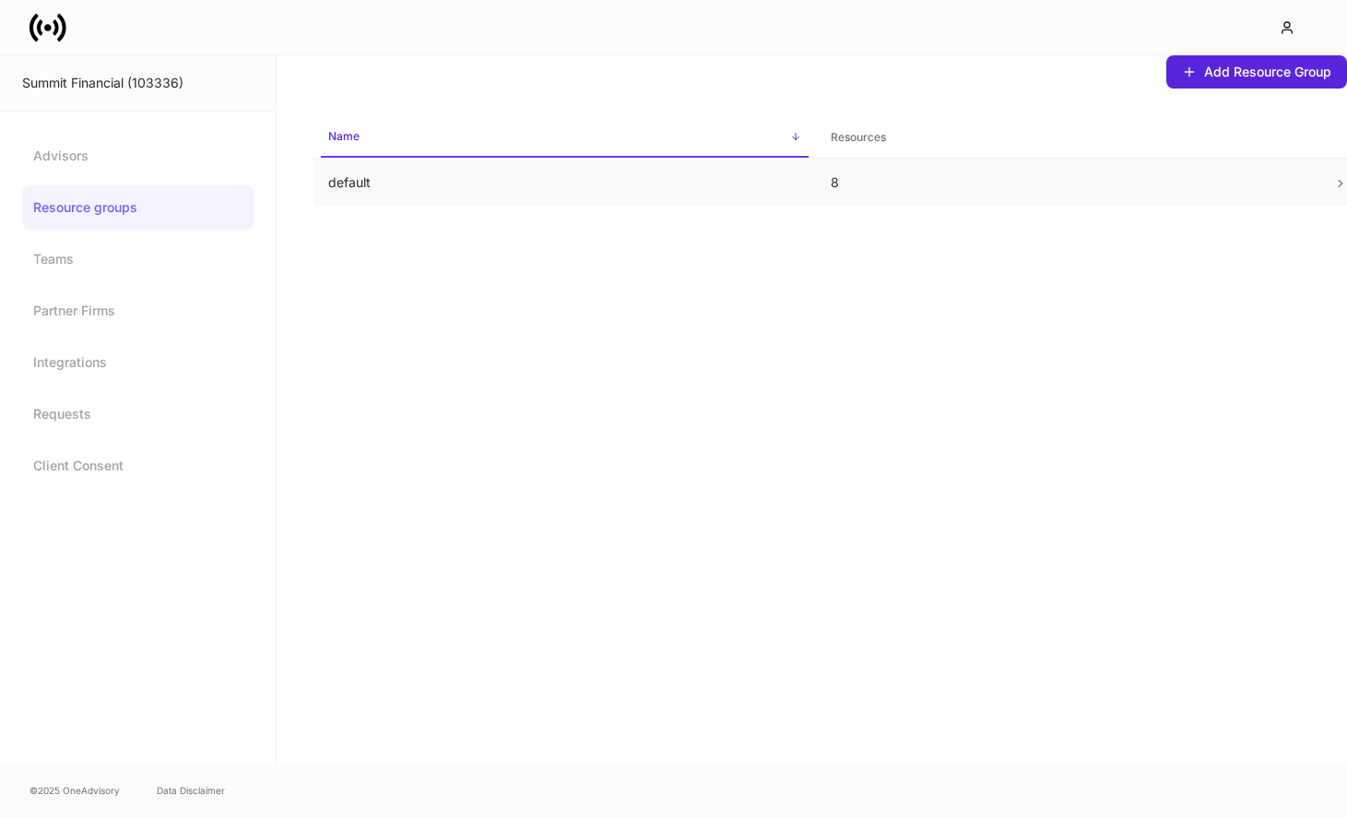
click at [349, 180] on p "default" at bounding box center [564, 182] width 473 height 18
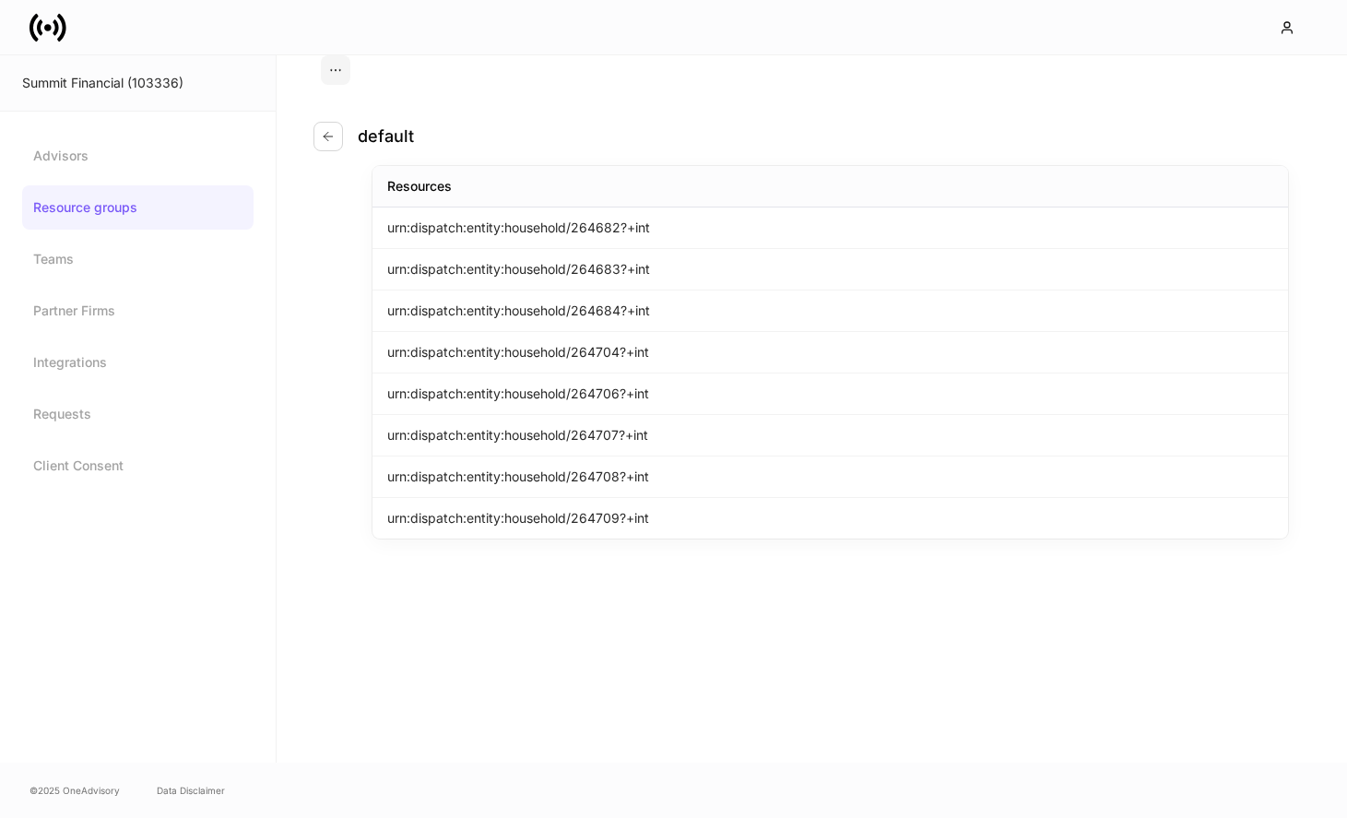
click at [476, 240] on div "urn:dispatch:entity:household/264682?+int" at bounding box center [830, 227] width 916 height 41
click at [330, 141] on icon "button" at bounding box center [328, 136] width 15 height 15
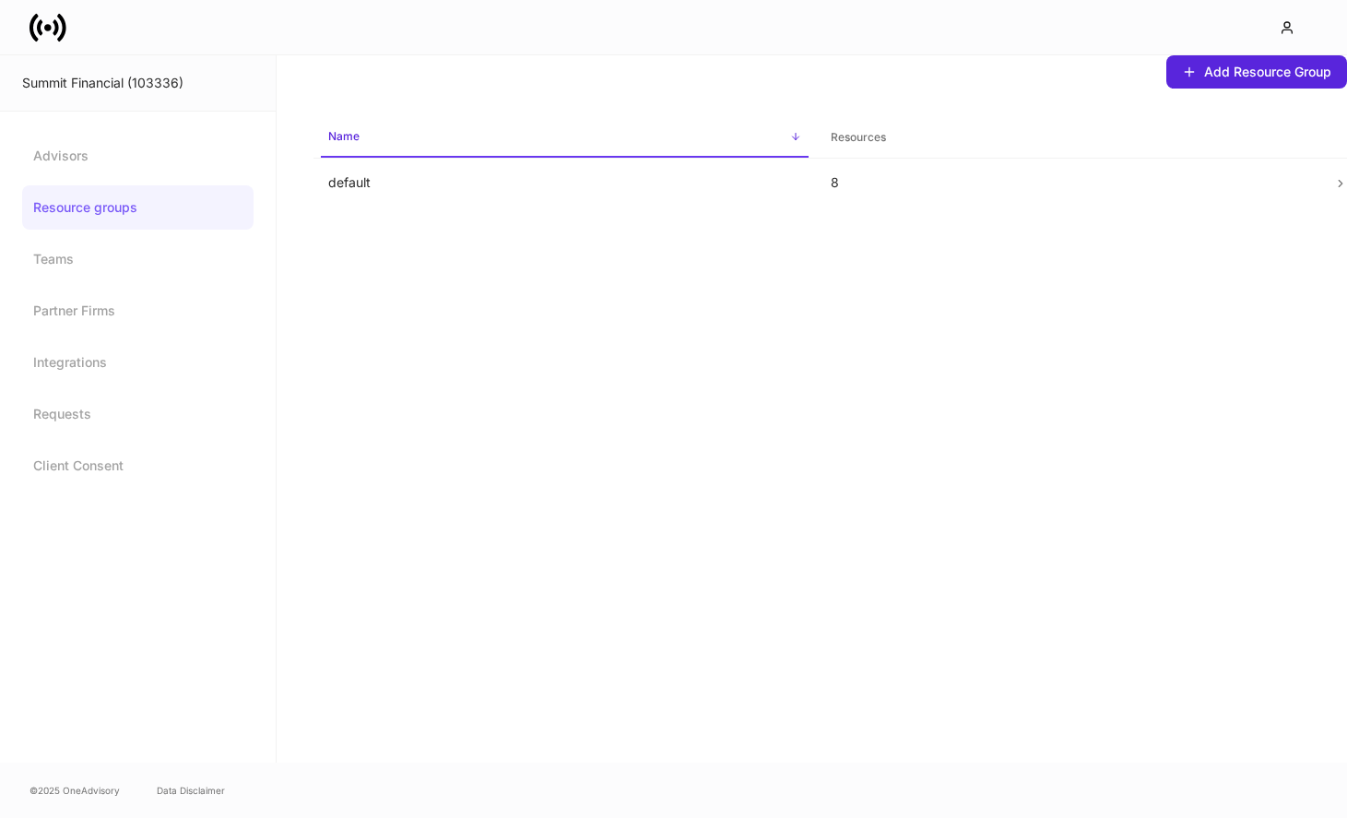
click at [188, 226] on link "Resource groups" at bounding box center [137, 207] width 231 height 44
click at [176, 255] on link "Teams" at bounding box center [137, 259] width 231 height 44
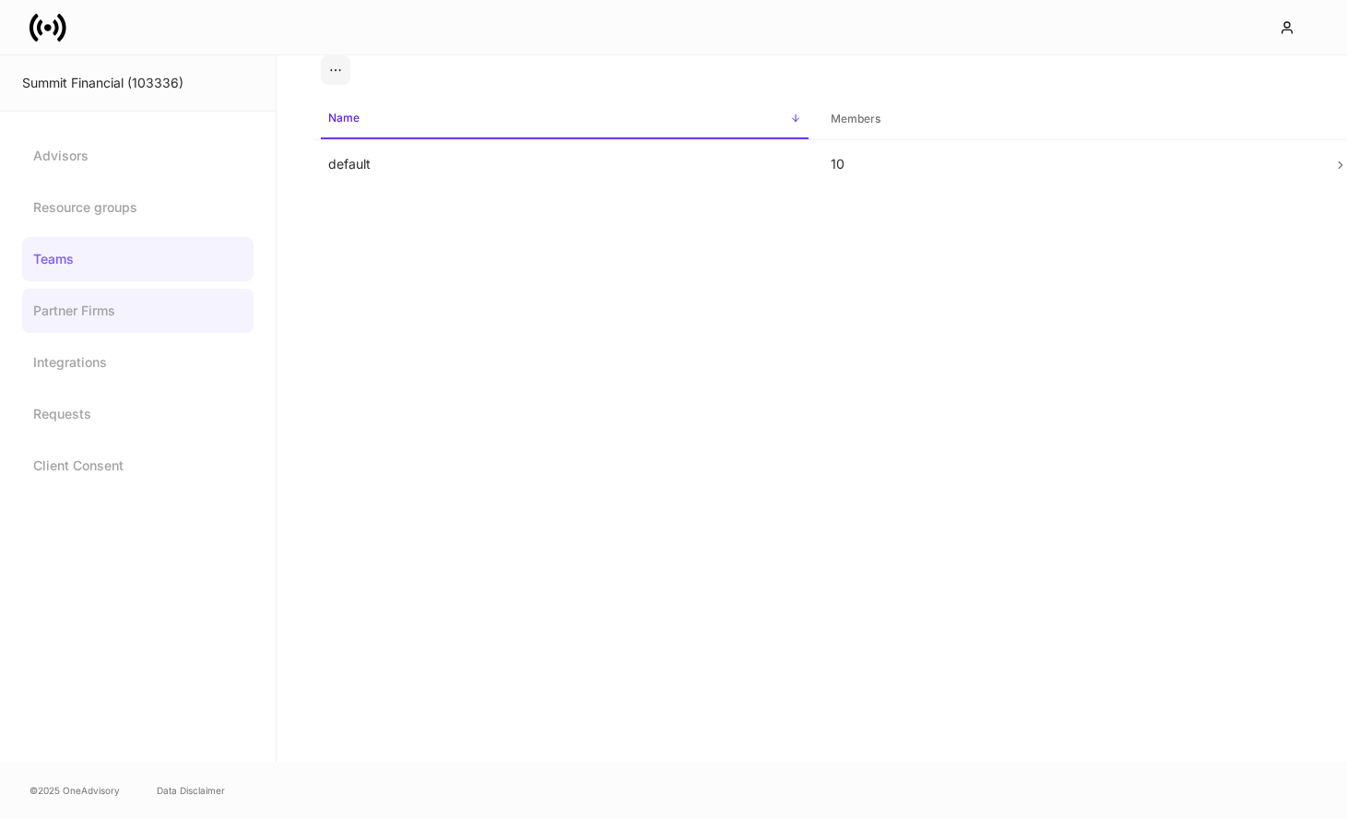
click at [137, 325] on link "Partner Firms" at bounding box center [137, 311] width 231 height 44
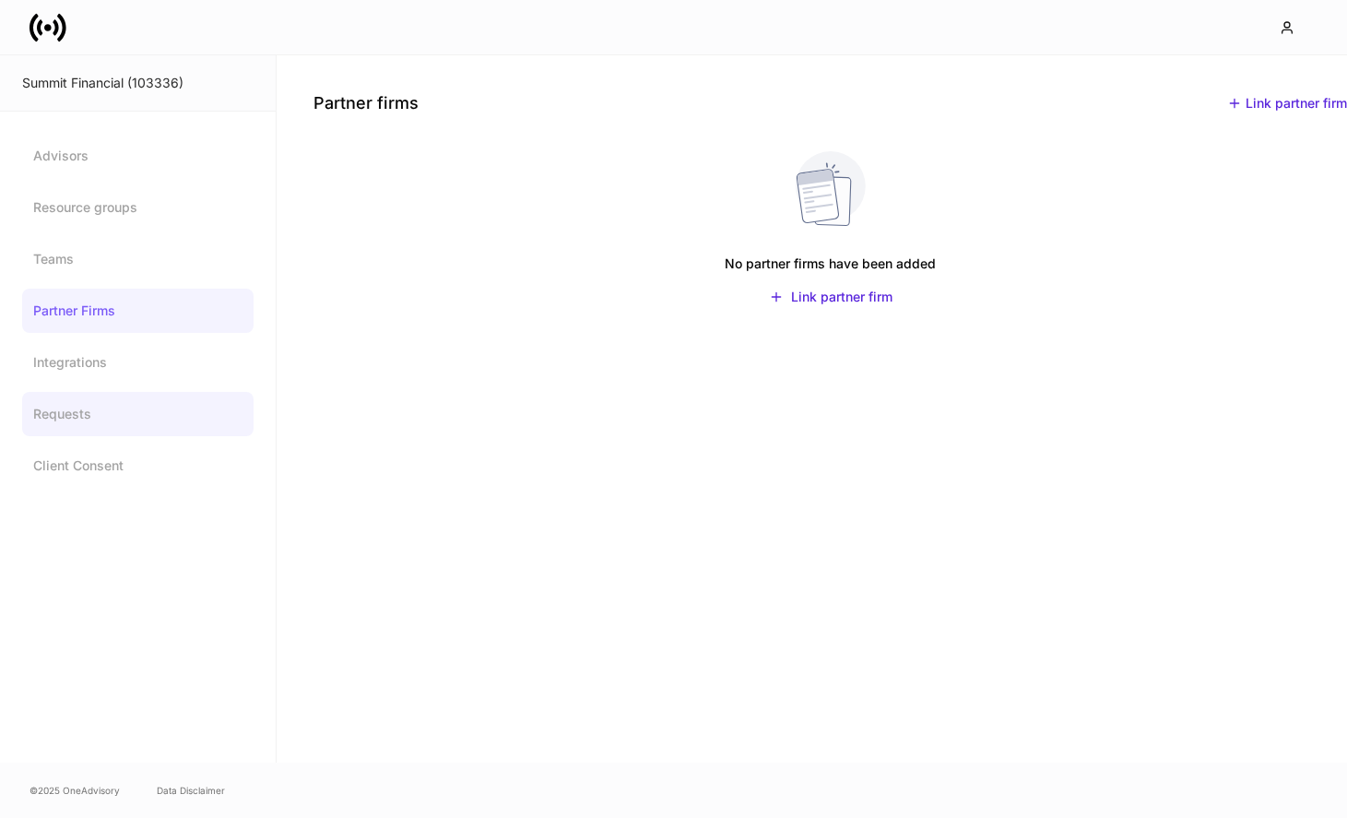
click at [131, 396] on link "Requests" at bounding box center [137, 414] width 231 height 44
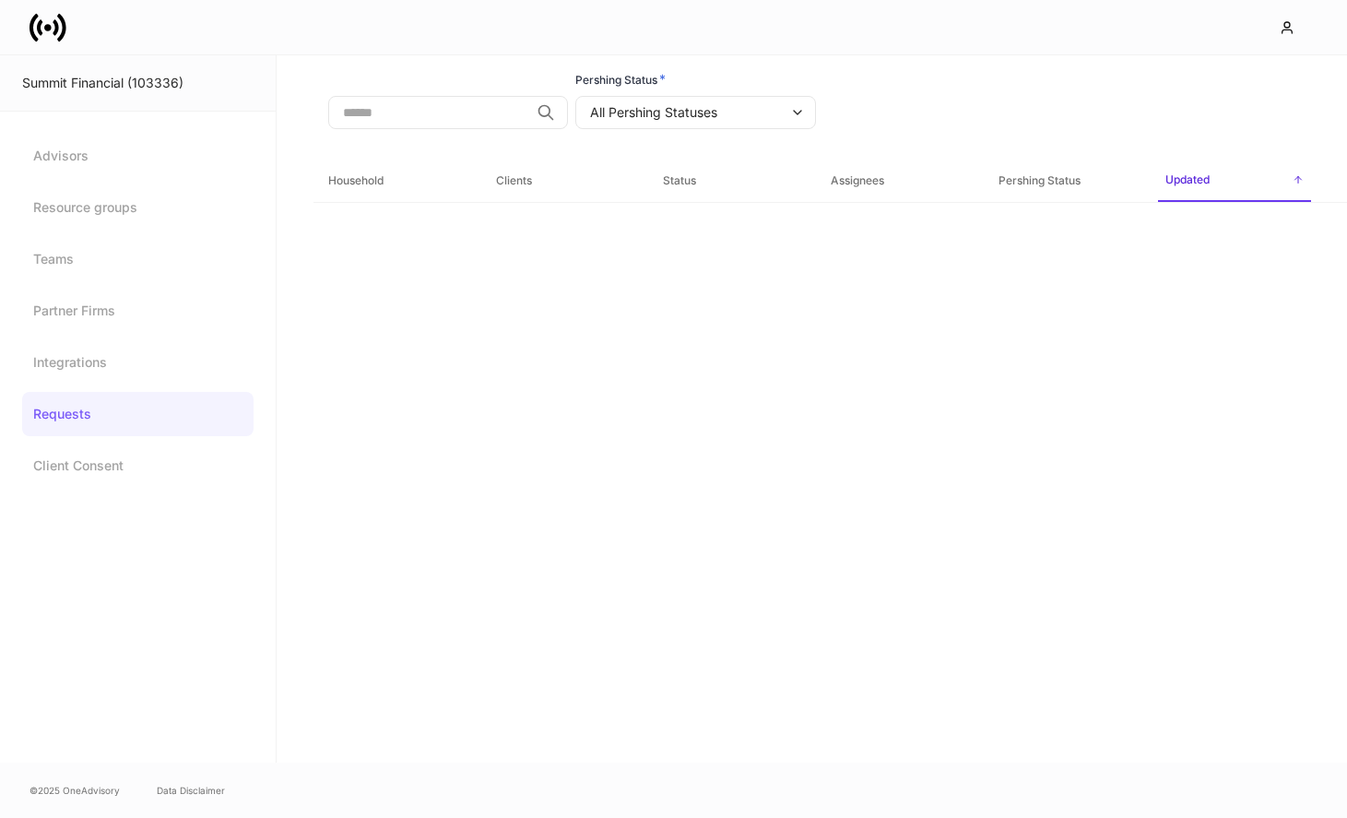
click at [370, 1] on div at bounding box center [673, 27] width 1347 height 54
click at [602, 120] on body "Summit Financial (103336) Advisors Resource groups Teams Partner Firms Integrat…" at bounding box center [673, 409] width 1347 height 818
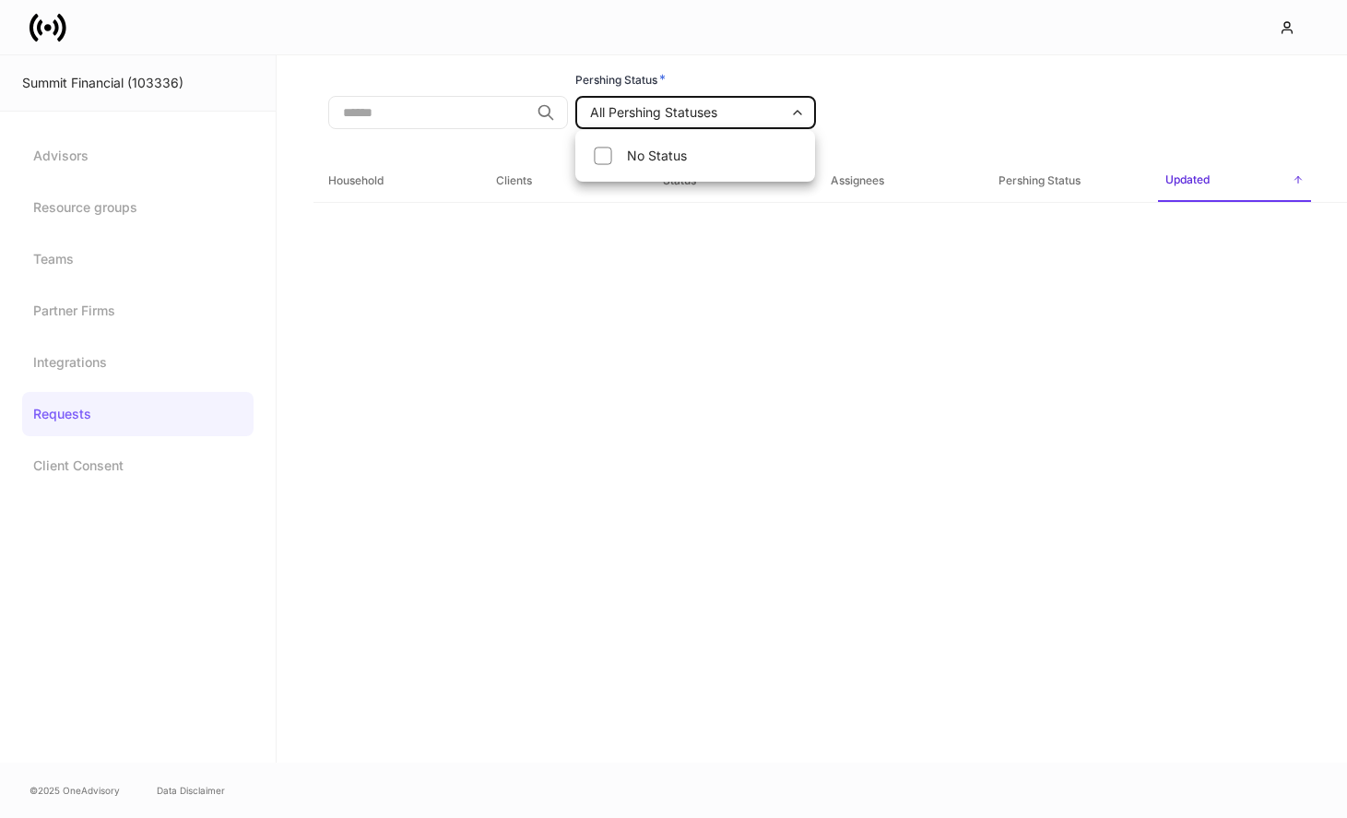
click at [508, 212] on div at bounding box center [673, 409] width 1347 height 818
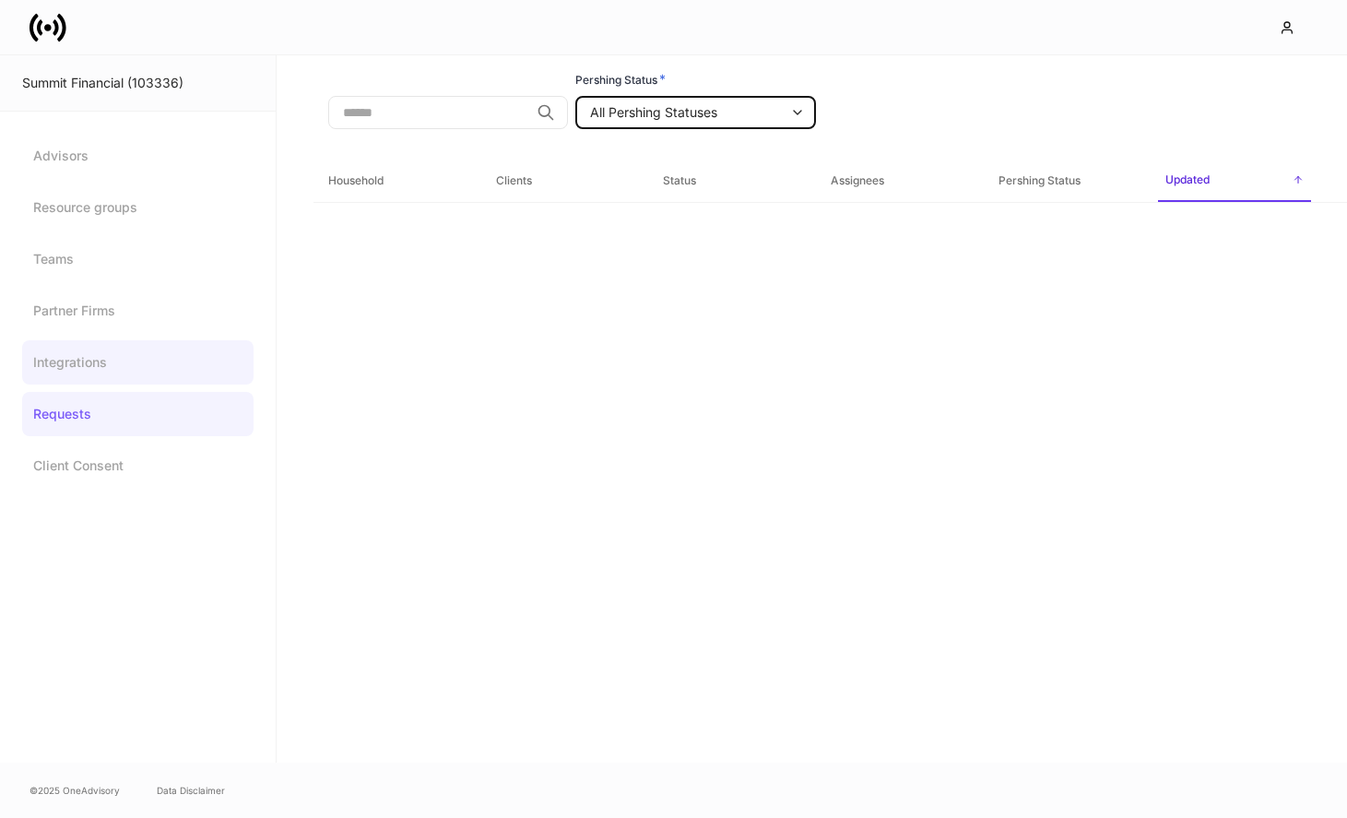
click at [134, 372] on link "Integrations" at bounding box center [137, 362] width 231 height 44
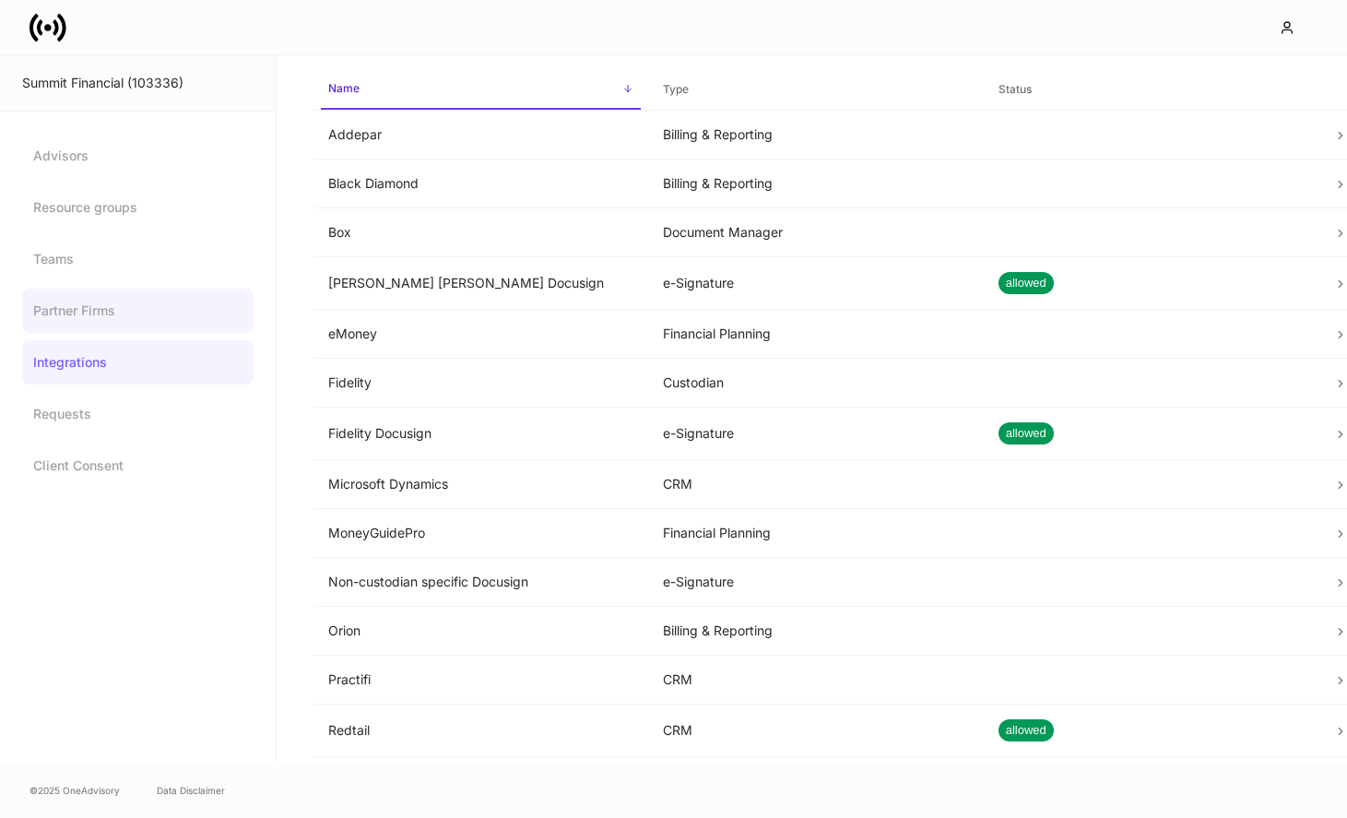
click at [173, 319] on link "Partner Firms" at bounding box center [137, 311] width 231 height 44
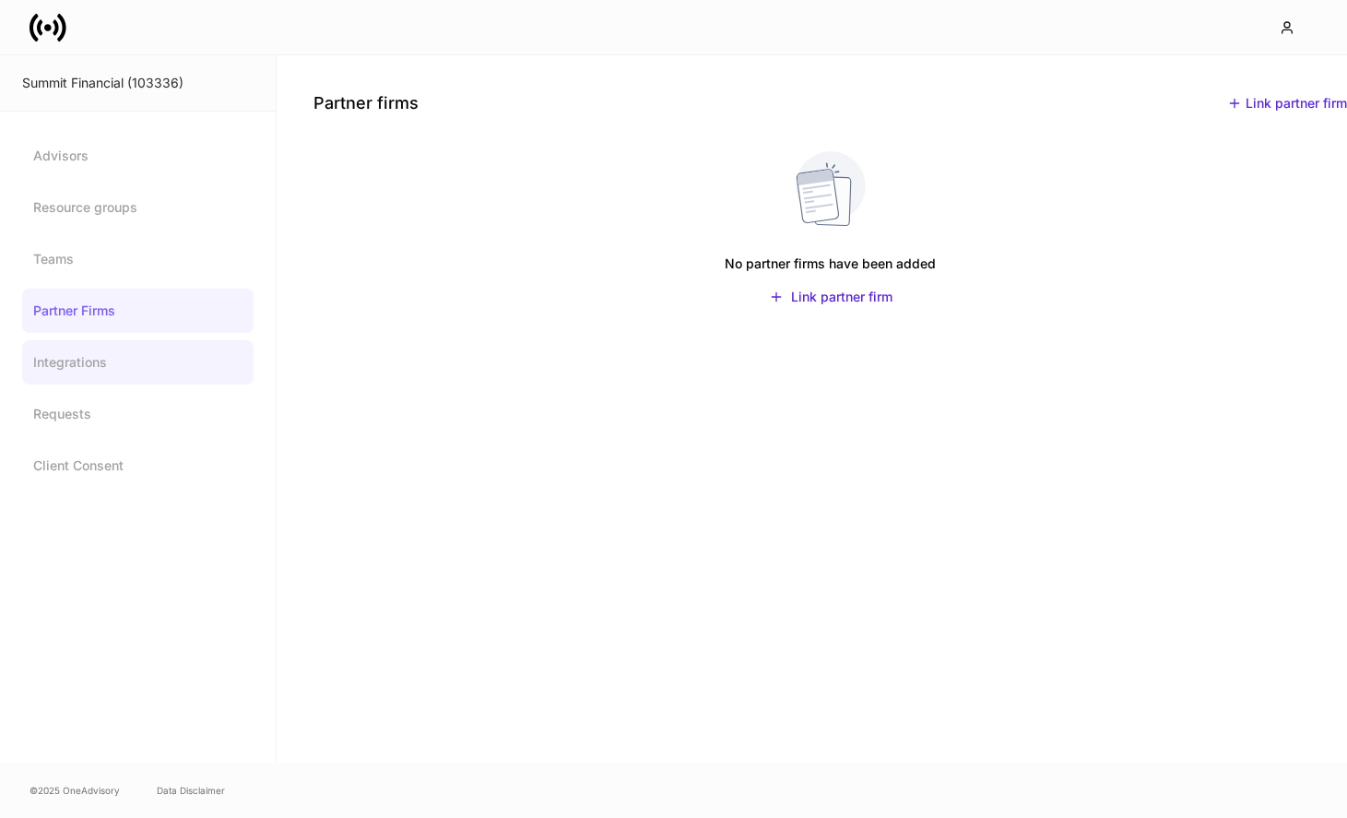
click at [157, 360] on link "Integrations" at bounding box center [137, 362] width 231 height 44
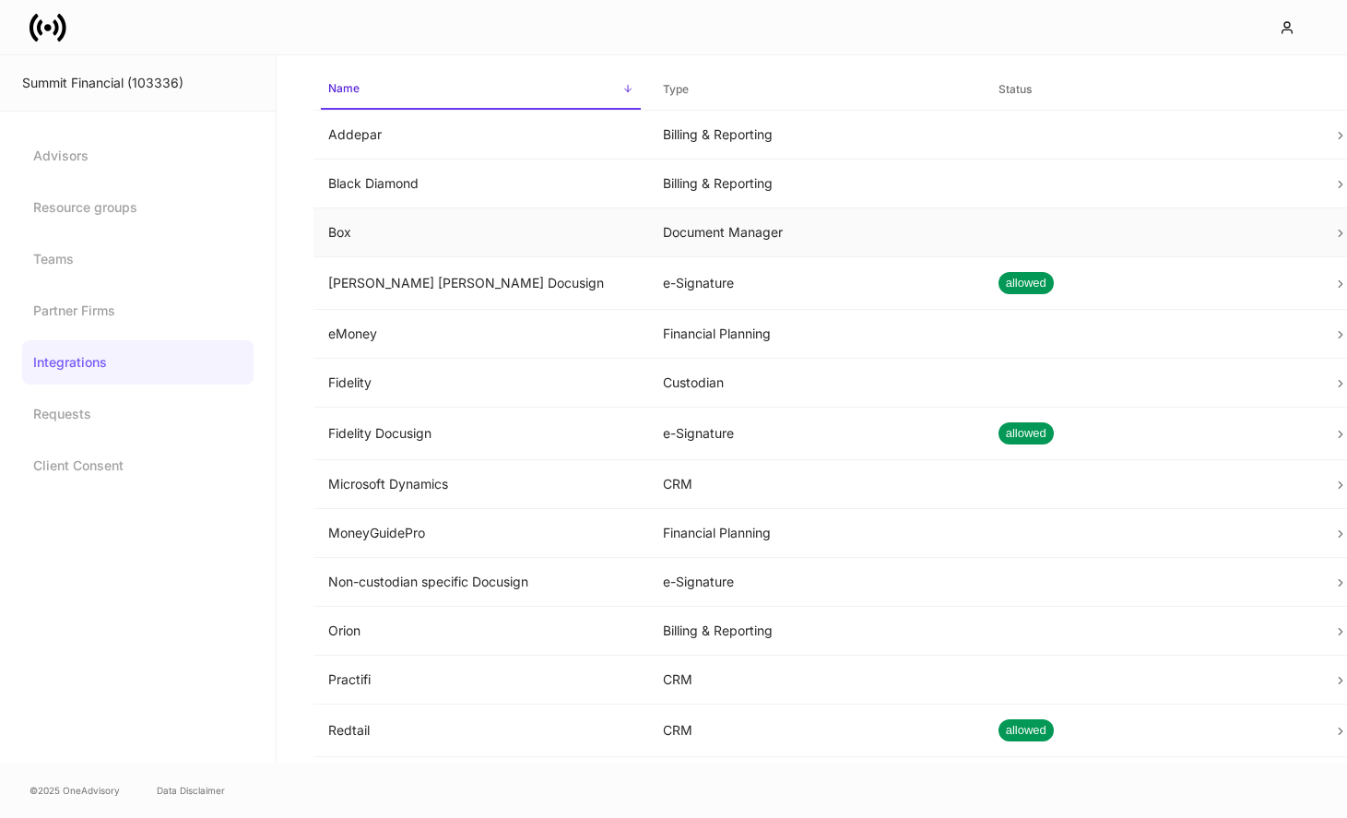
scroll to position [245, 0]
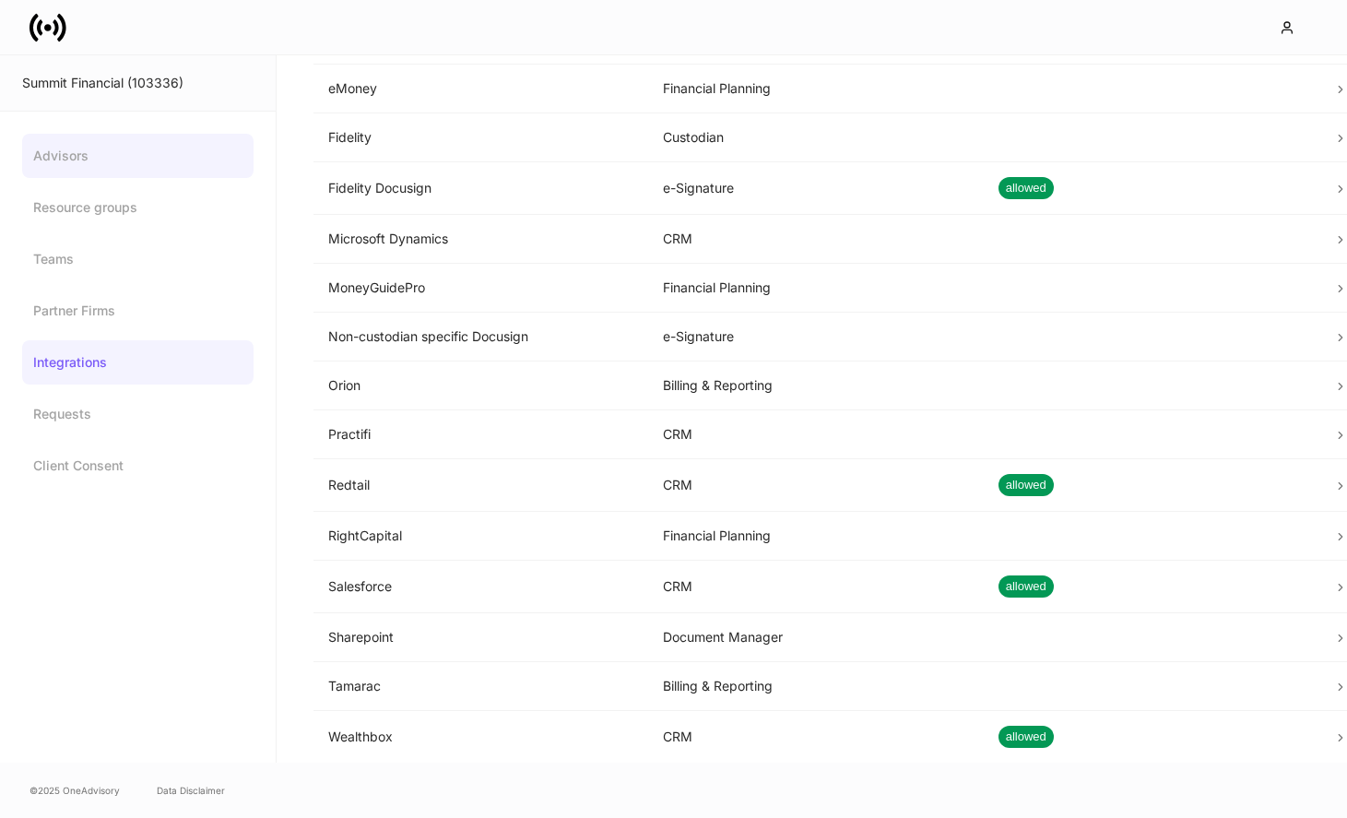
click at [144, 176] on link "Advisors" at bounding box center [137, 156] width 231 height 44
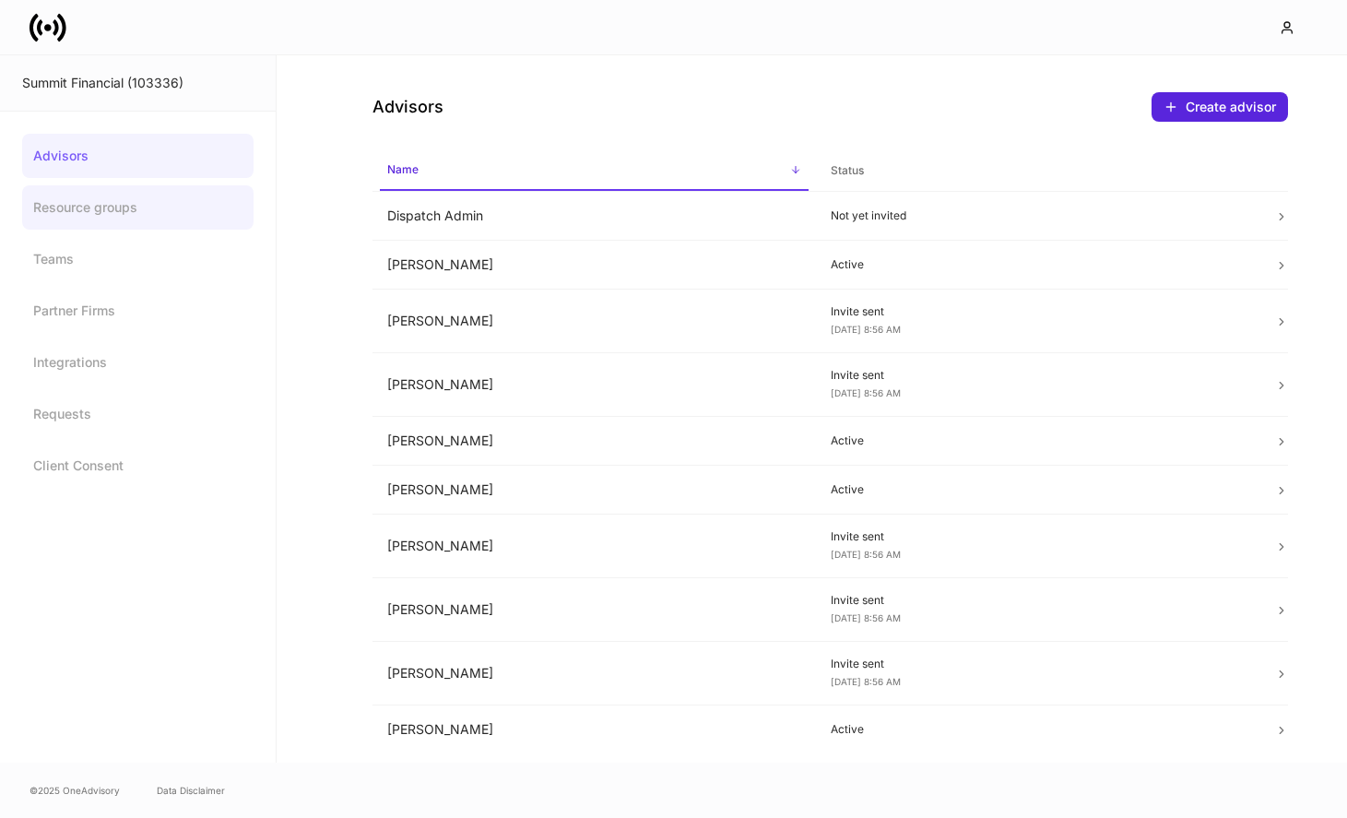
click at [136, 200] on link "Resource groups" at bounding box center [137, 207] width 231 height 44
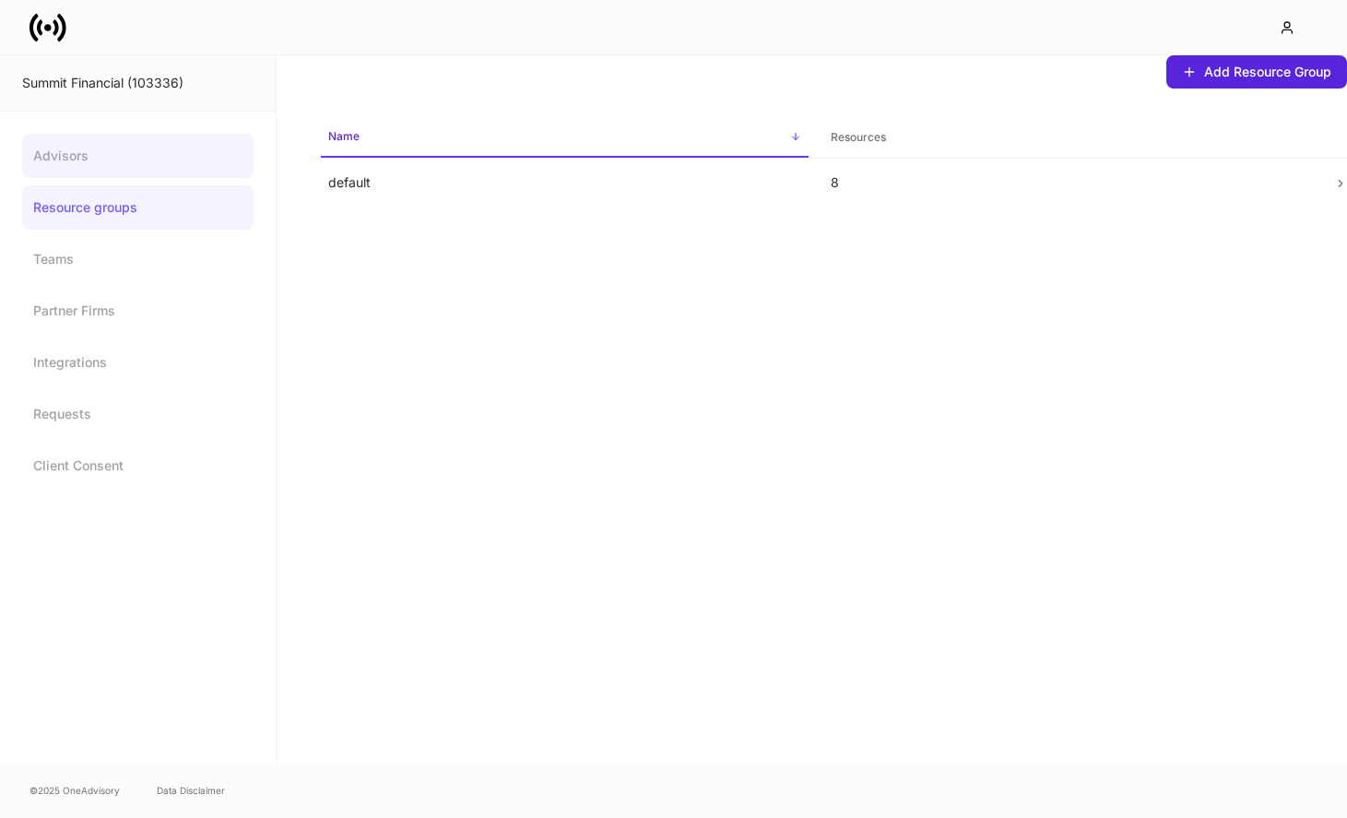
click at [183, 140] on link "Advisors" at bounding box center [137, 156] width 231 height 44
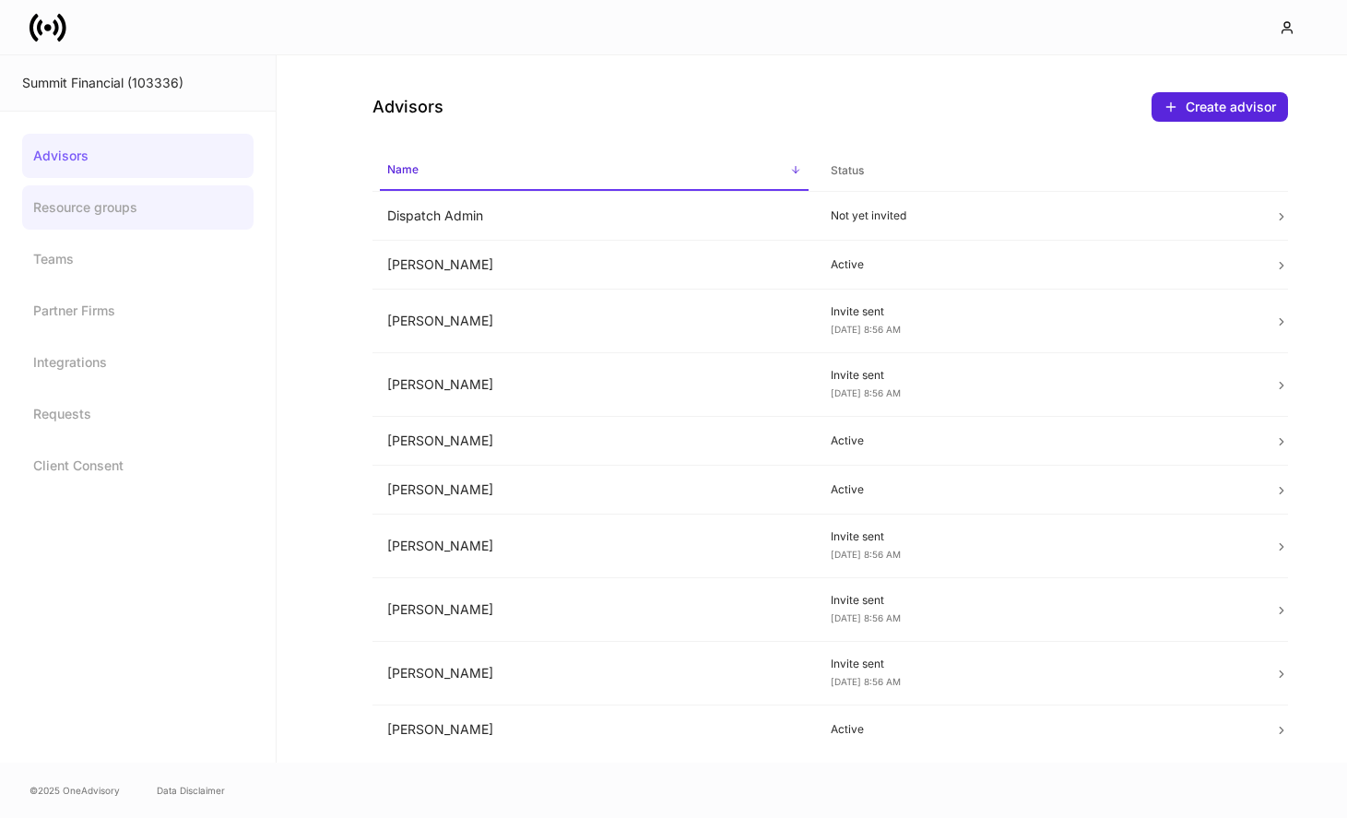
click at [137, 211] on link "Resource groups" at bounding box center [137, 207] width 231 height 44
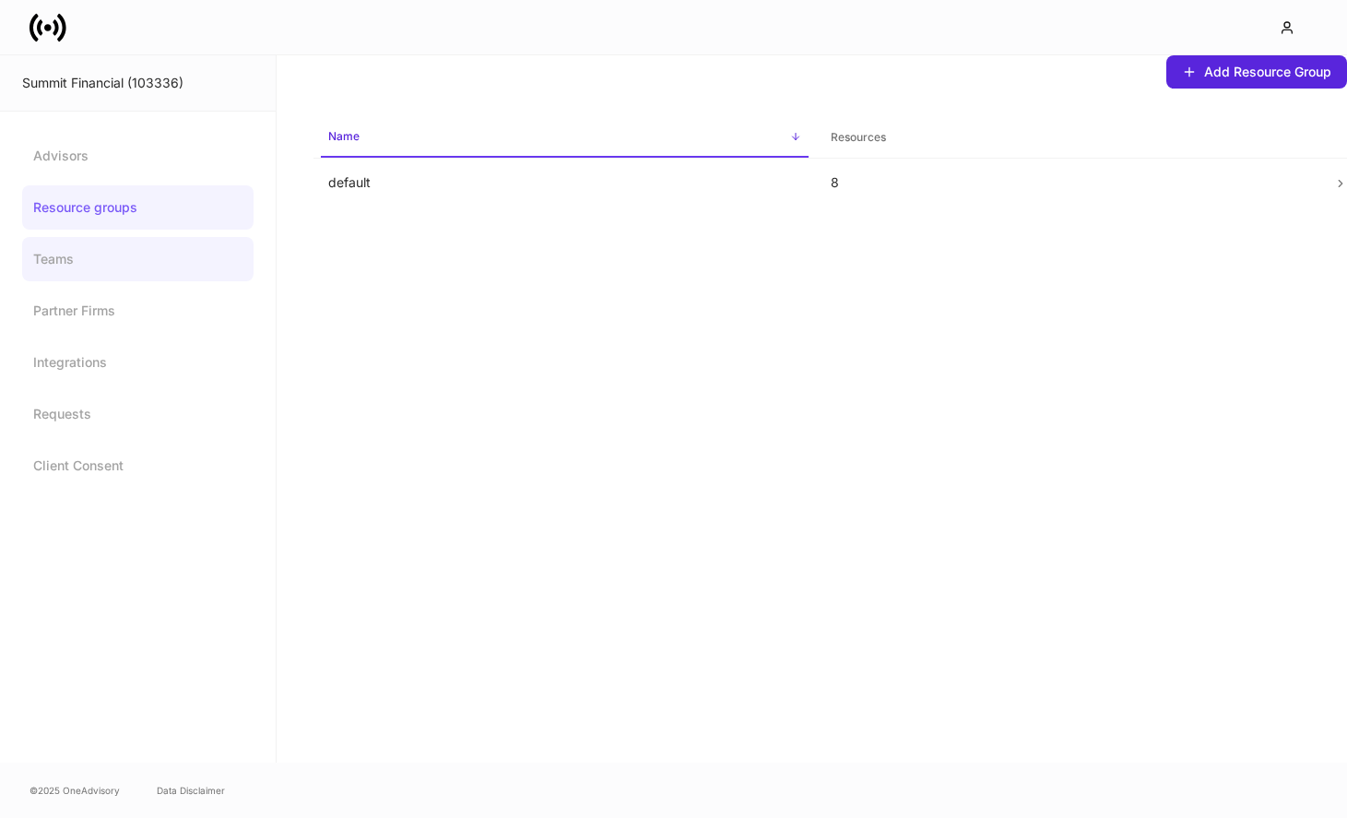
click at [136, 253] on link "Teams" at bounding box center [137, 259] width 231 height 44
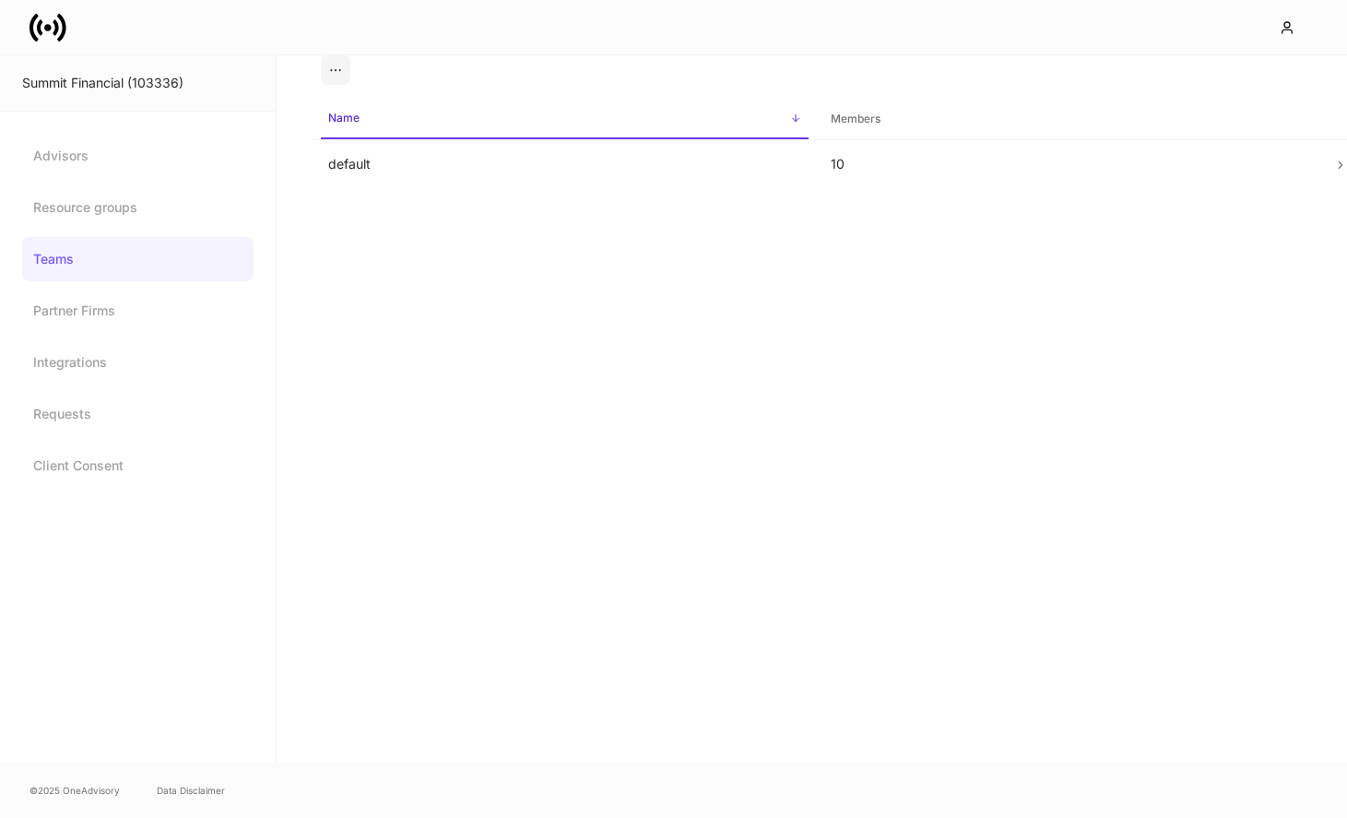
click at [164, 85] on div "Summit Financial (103336)" at bounding box center [137, 83] width 231 height 18
click at [56, 32] on icon at bounding box center [56, 27] width 6 height 16
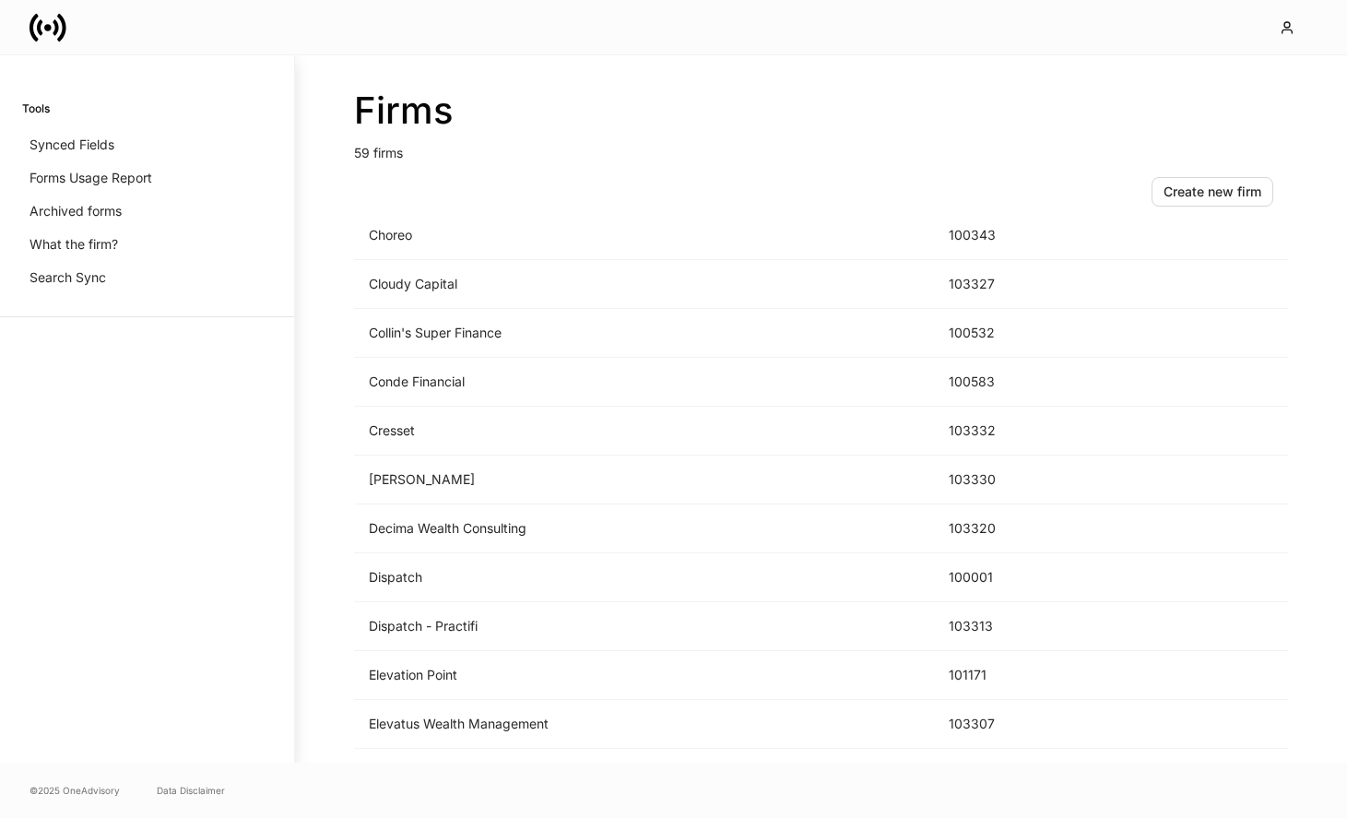
scroll to position [898, 0]
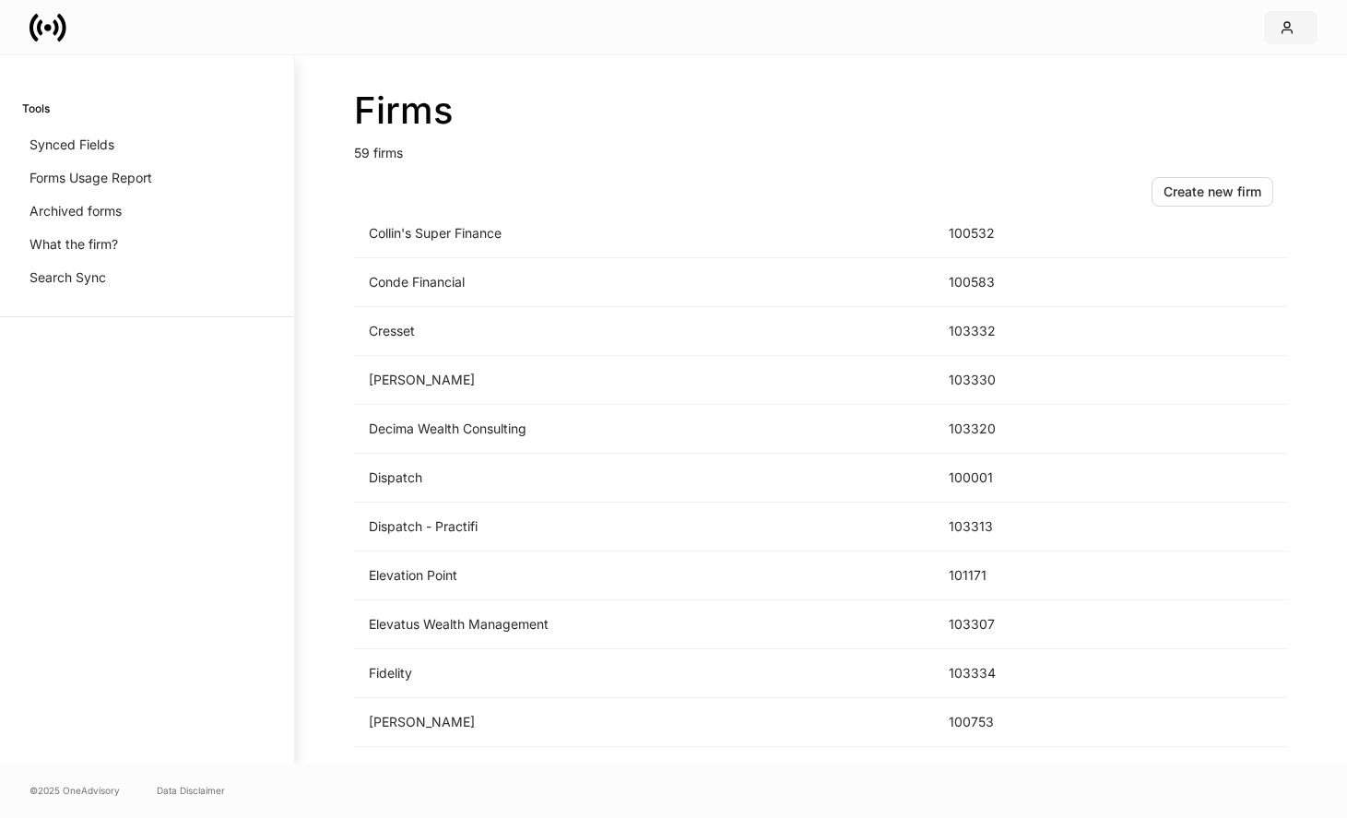
click at [1287, 22] on icon "button" at bounding box center [1288, 27] width 10 height 11
click at [1212, 103] on li "Settings" at bounding box center [1206, 94] width 221 height 34
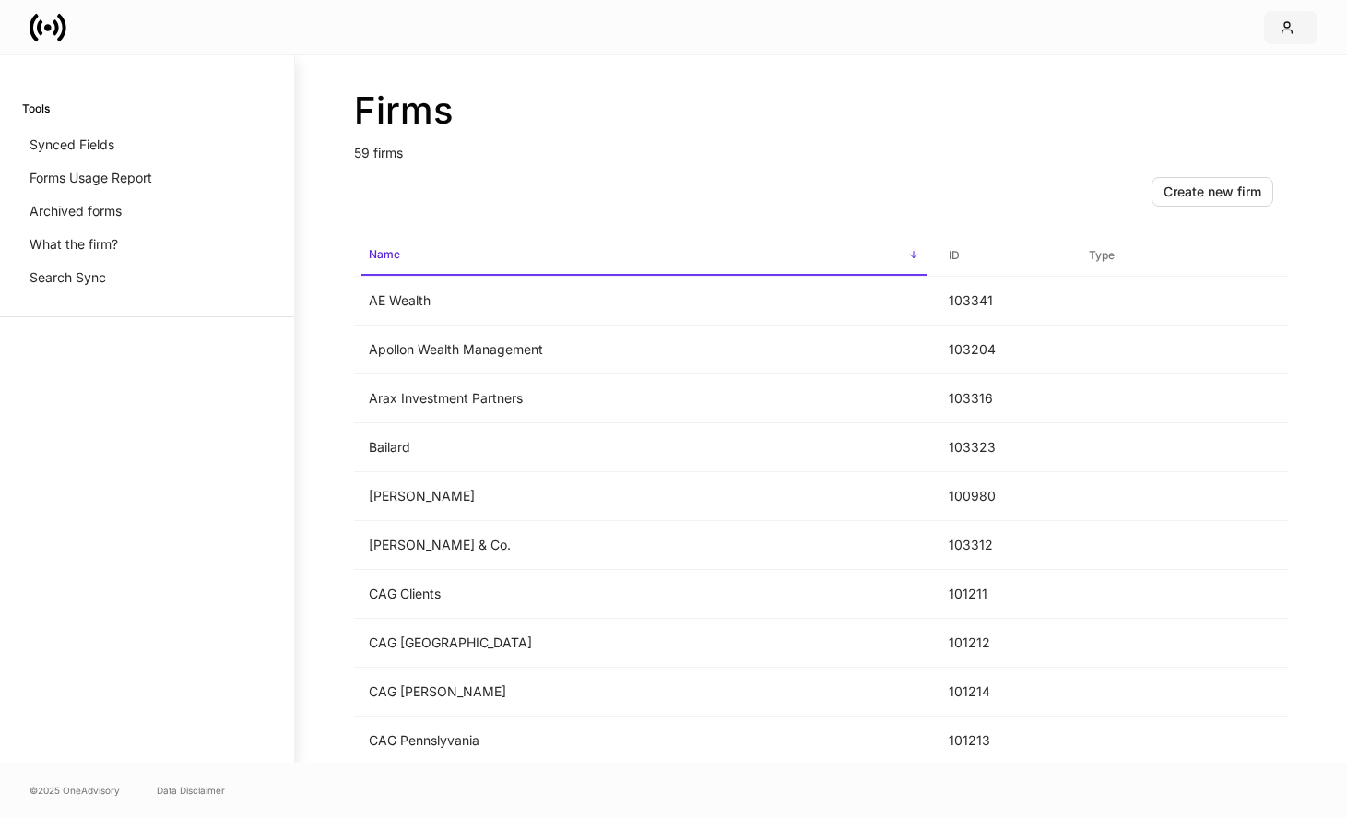
click at [1301, 31] on div "button" at bounding box center [1291, 27] width 22 height 15
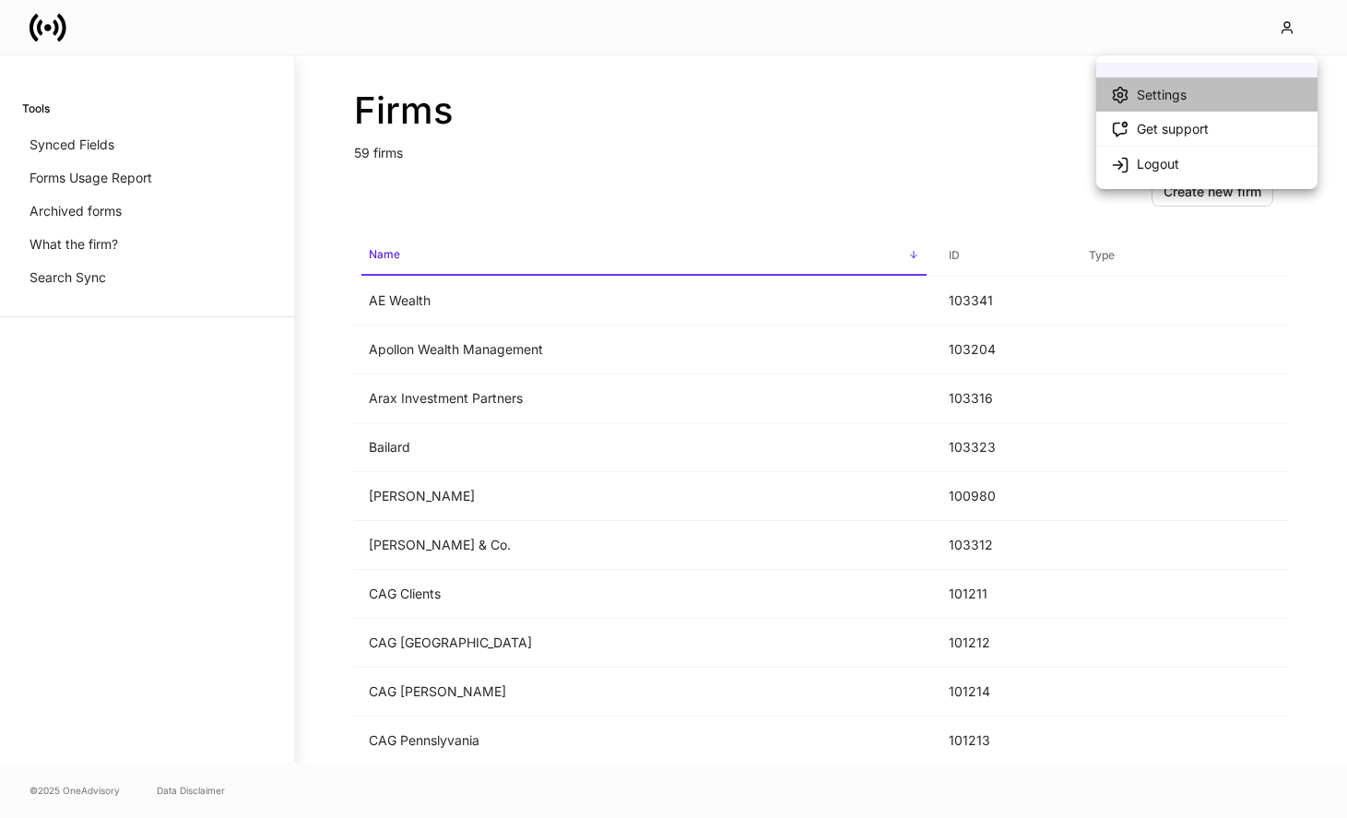
click at [1224, 100] on li "Settings" at bounding box center [1206, 94] width 221 height 34
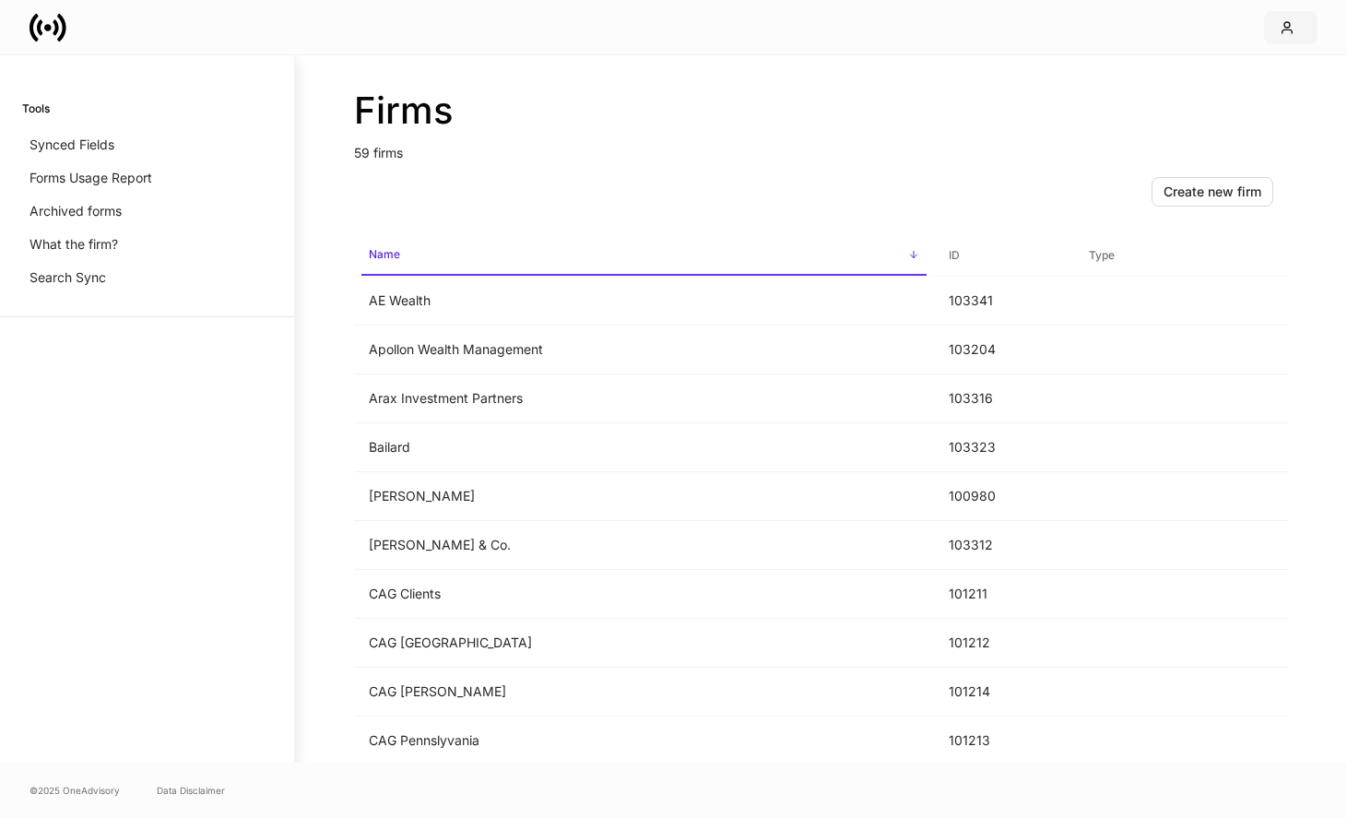
click at [1281, 26] on icon "button" at bounding box center [1287, 27] width 15 height 15
click at [1192, 103] on li "Settings" at bounding box center [1206, 94] width 221 height 34
click at [1291, 28] on icon "button" at bounding box center [1287, 27] width 15 height 15
click at [1212, 98] on li "Settings" at bounding box center [1206, 94] width 221 height 34
click at [1291, 38] on button "button" at bounding box center [1290, 27] width 53 height 33
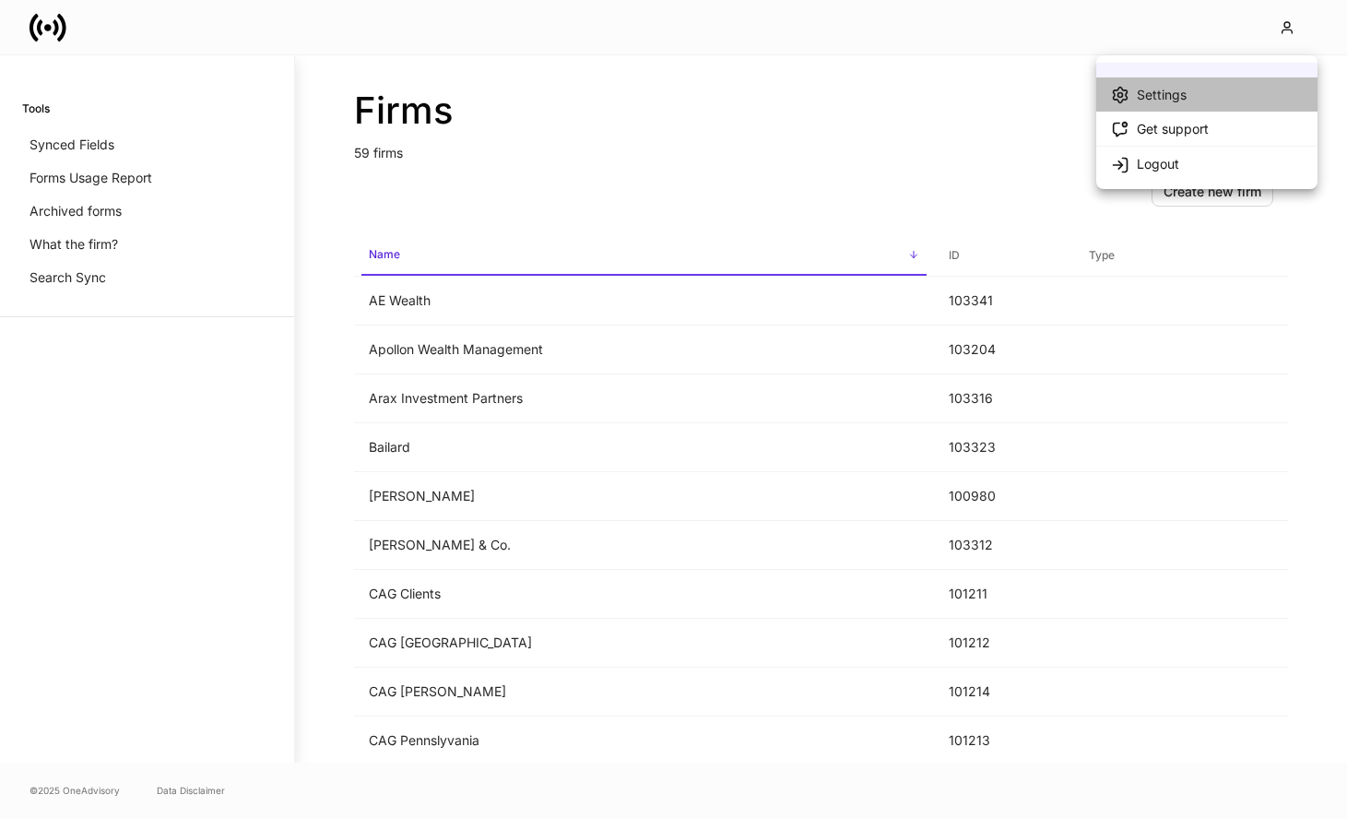
click at [1203, 100] on li "Settings" at bounding box center [1206, 94] width 221 height 34
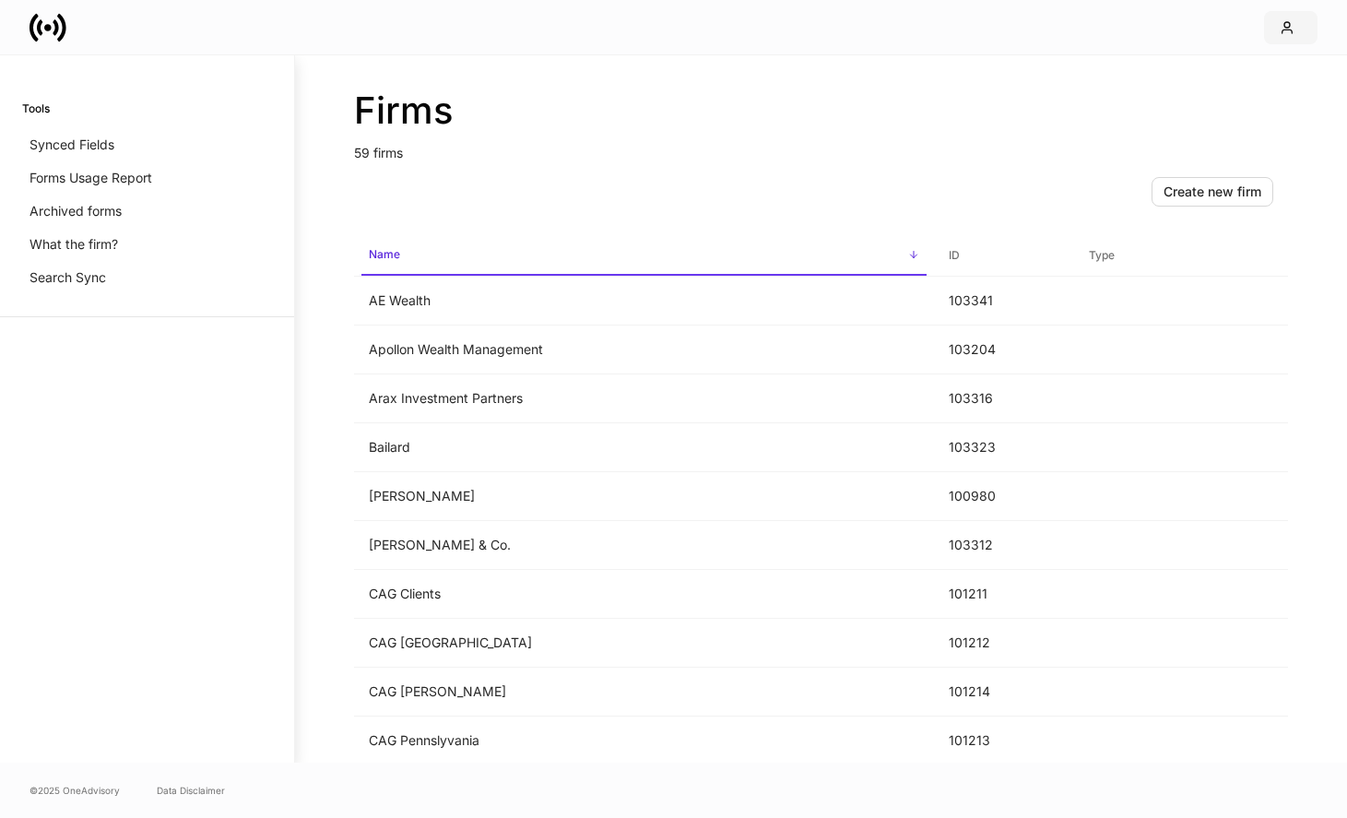
click at [1280, 21] on icon "button" at bounding box center [1287, 27] width 15 height 15
click at [1197, 156] on li "Logout" at bounding box center [1206, 163] width 221 height 35
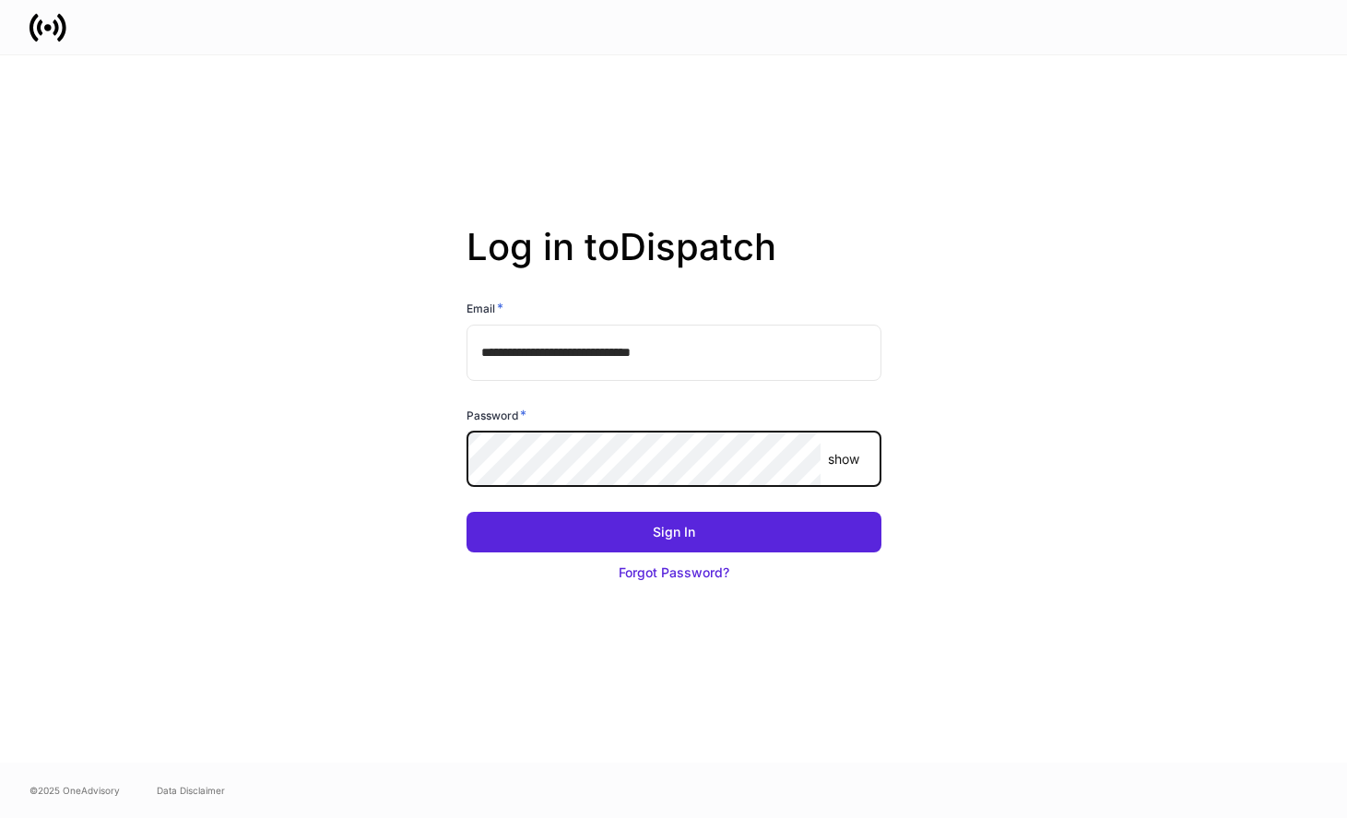
click at [467, 512] on button "Sign In" at bounding box center [674, 532] width 415 height 41
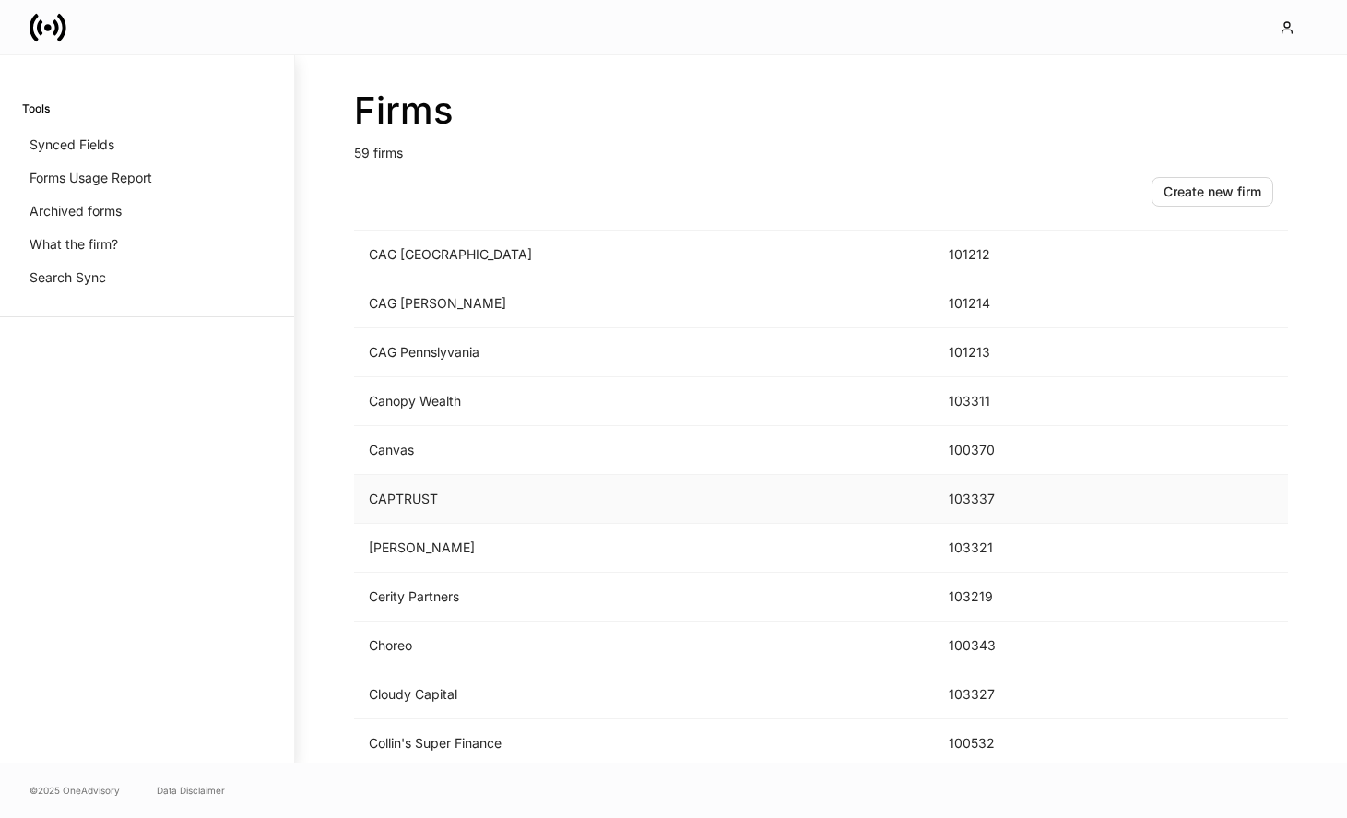
scroll to position [482, 0]
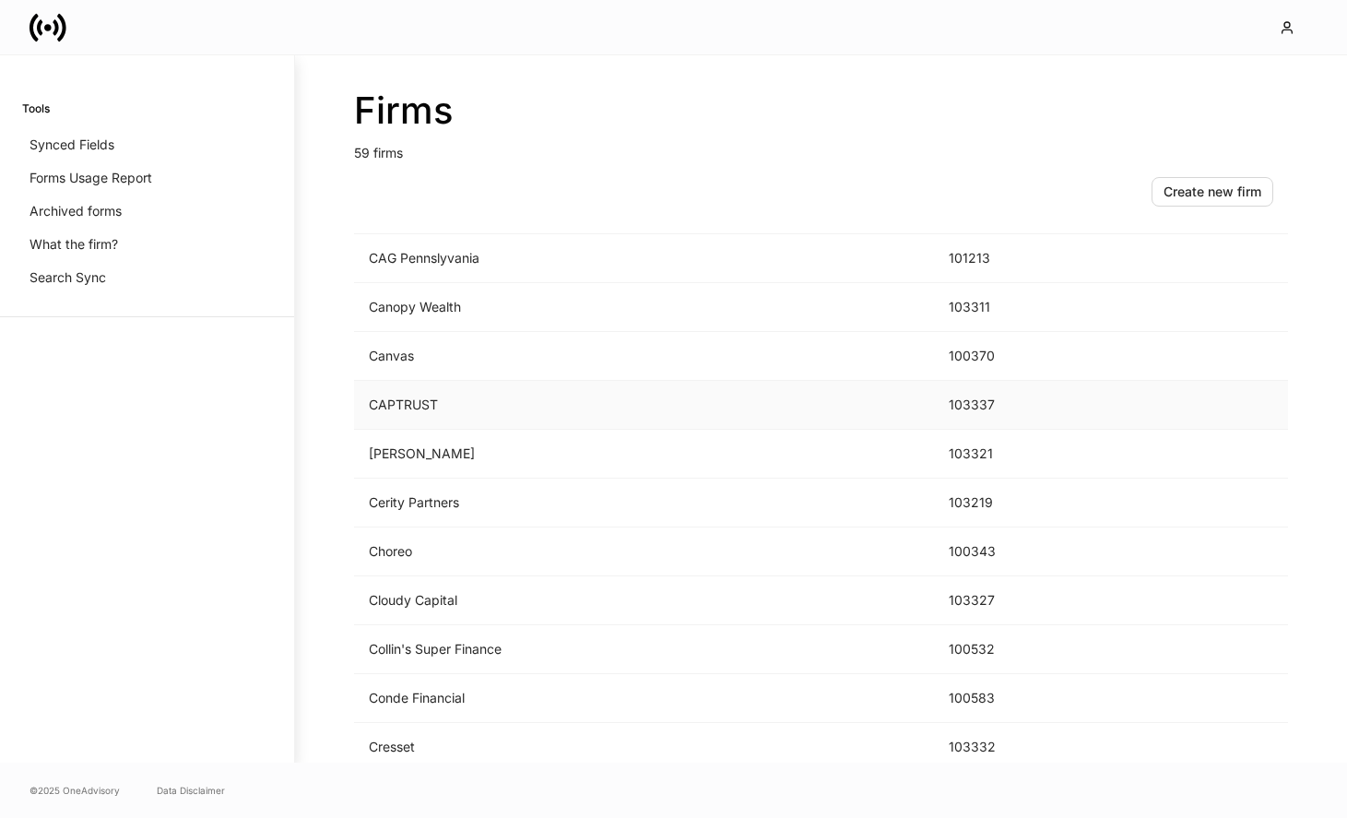
click at [553, 418] on td "CAPTRUST" at bounding box center [644, 405] width 580 height 49
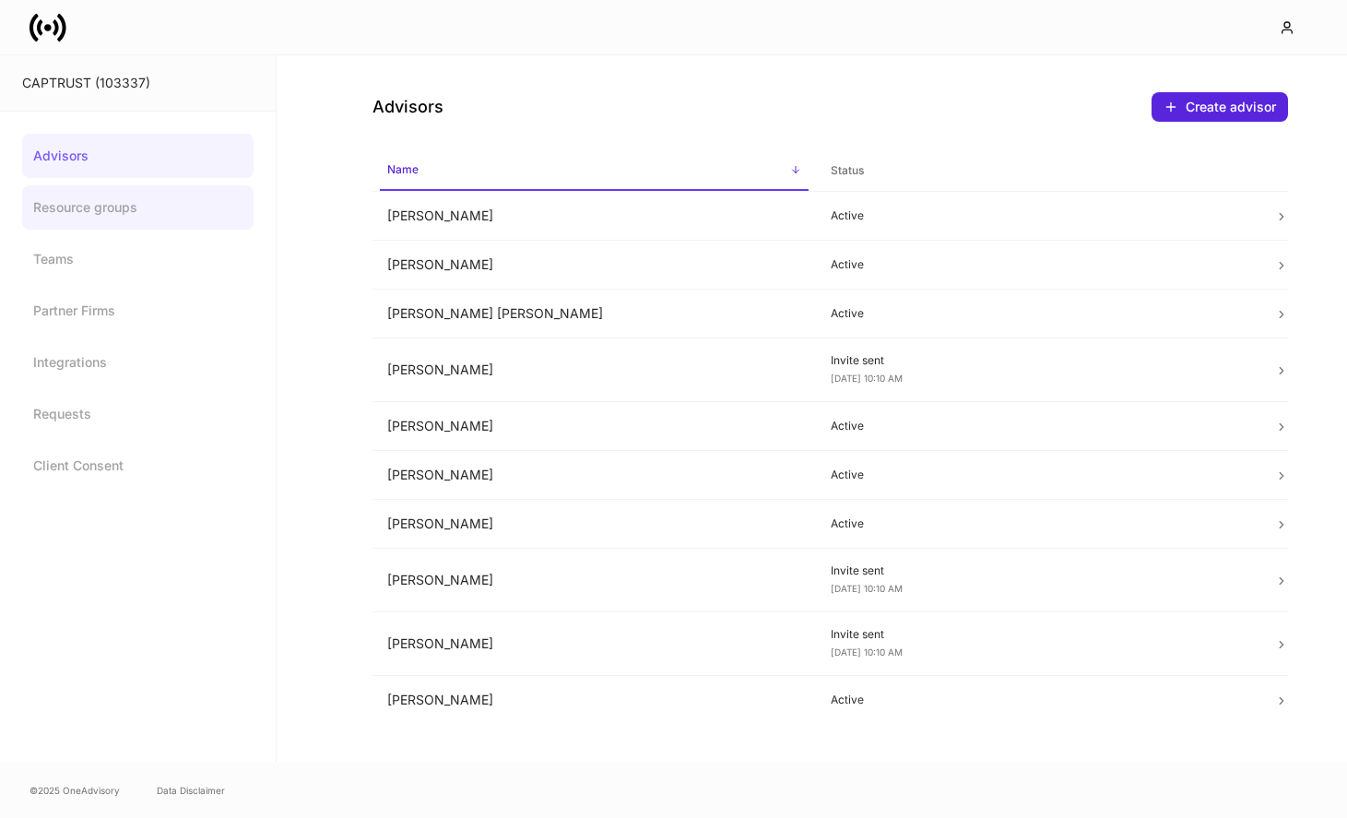
click at [106, 216] on link "Resource groups" at bounding box center [137, 207] width 231 height 44
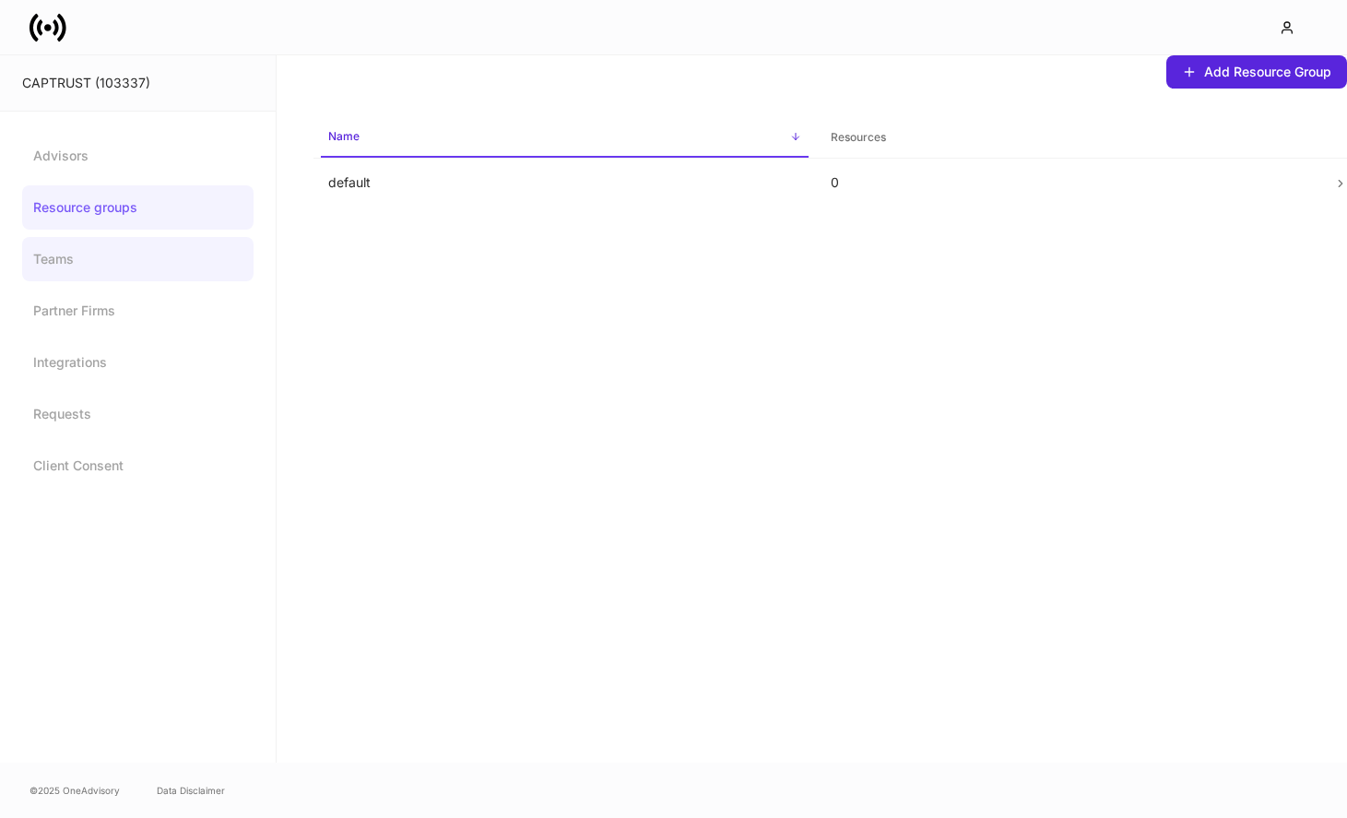
click at [107, 256] on link "Teams" at bounding box center [137, 259] width 231 height 44
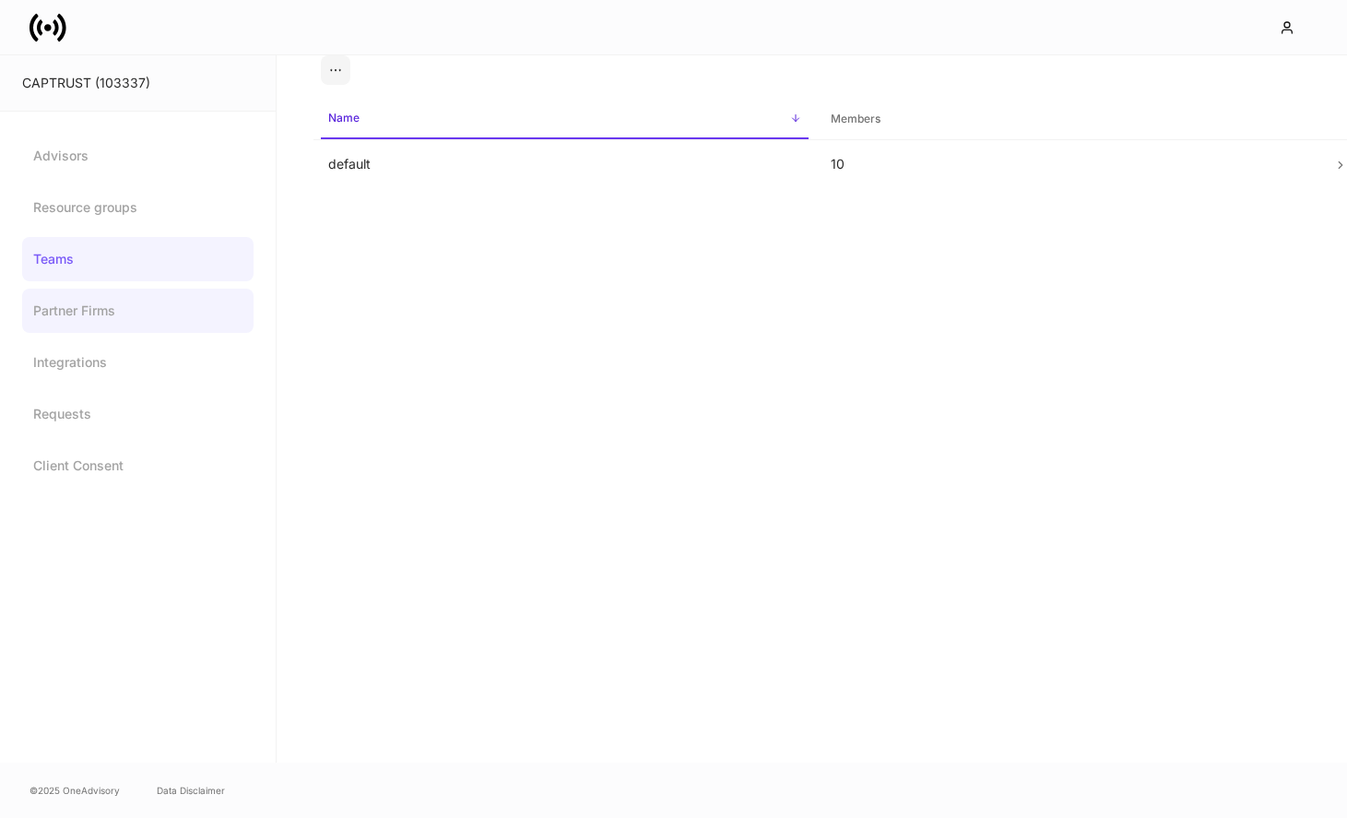
click at [121, 299] on link "Partner Firms" at bounding box center [137, 311] width 231 height 44
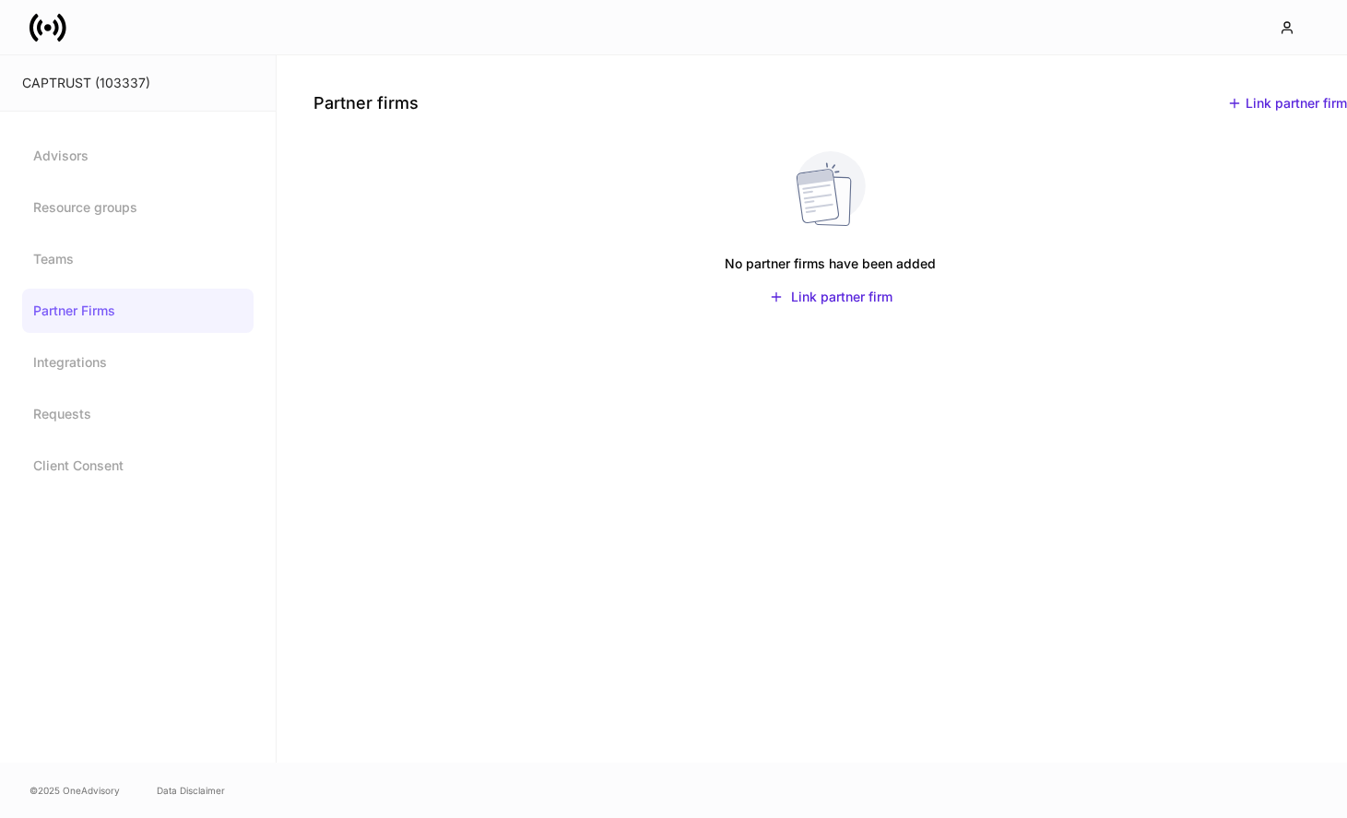
click at [129, 337] on div "Advisors Resource groups Teams Partner Firms Integrations Requests Client Conse…" at bounding box center [137, 311] width 231 height 354
click at [129, 360] on link "Integrations" at bounding box center [137, 362] width 231 height 44
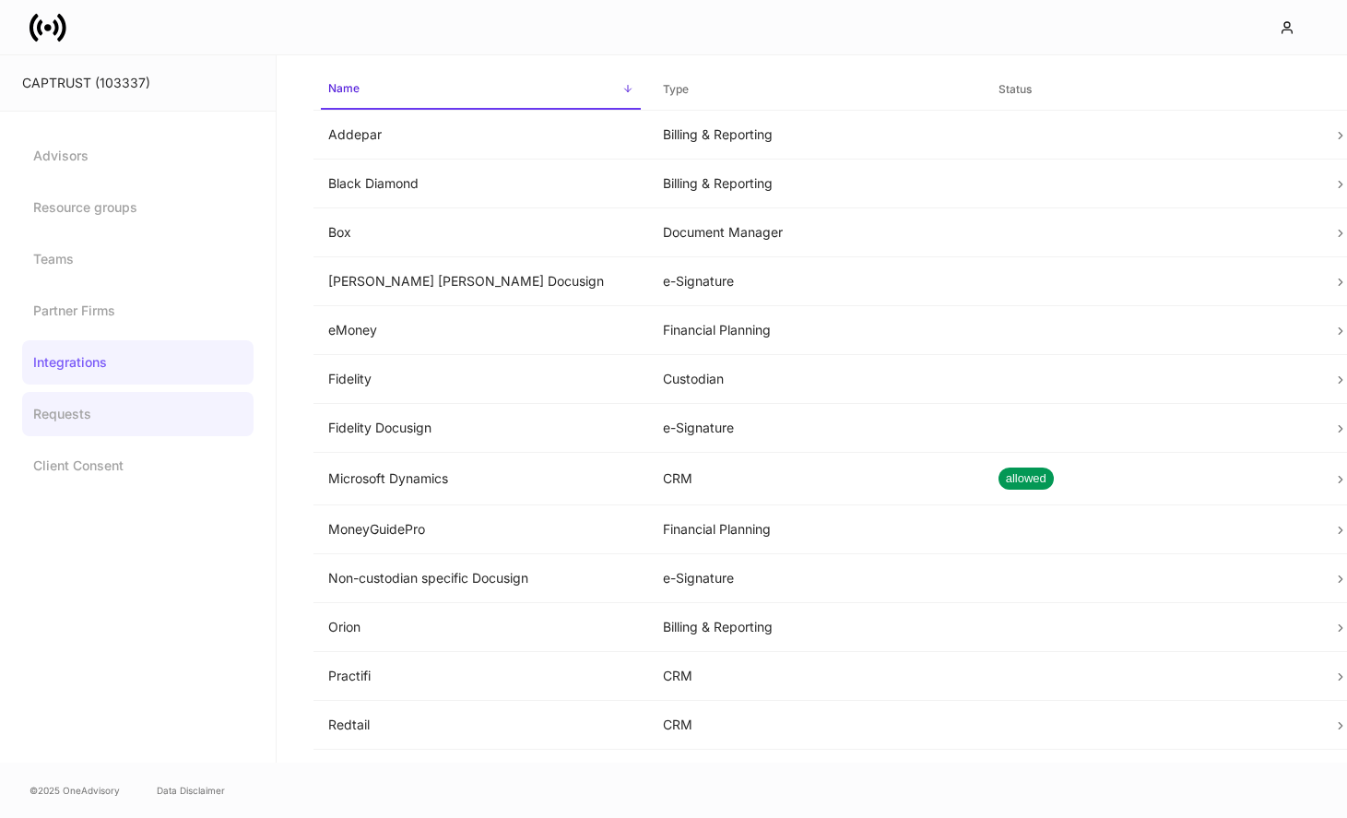
click at [125, 417] on link "Requests" at bounding box center [137, 414] width 231 height 44
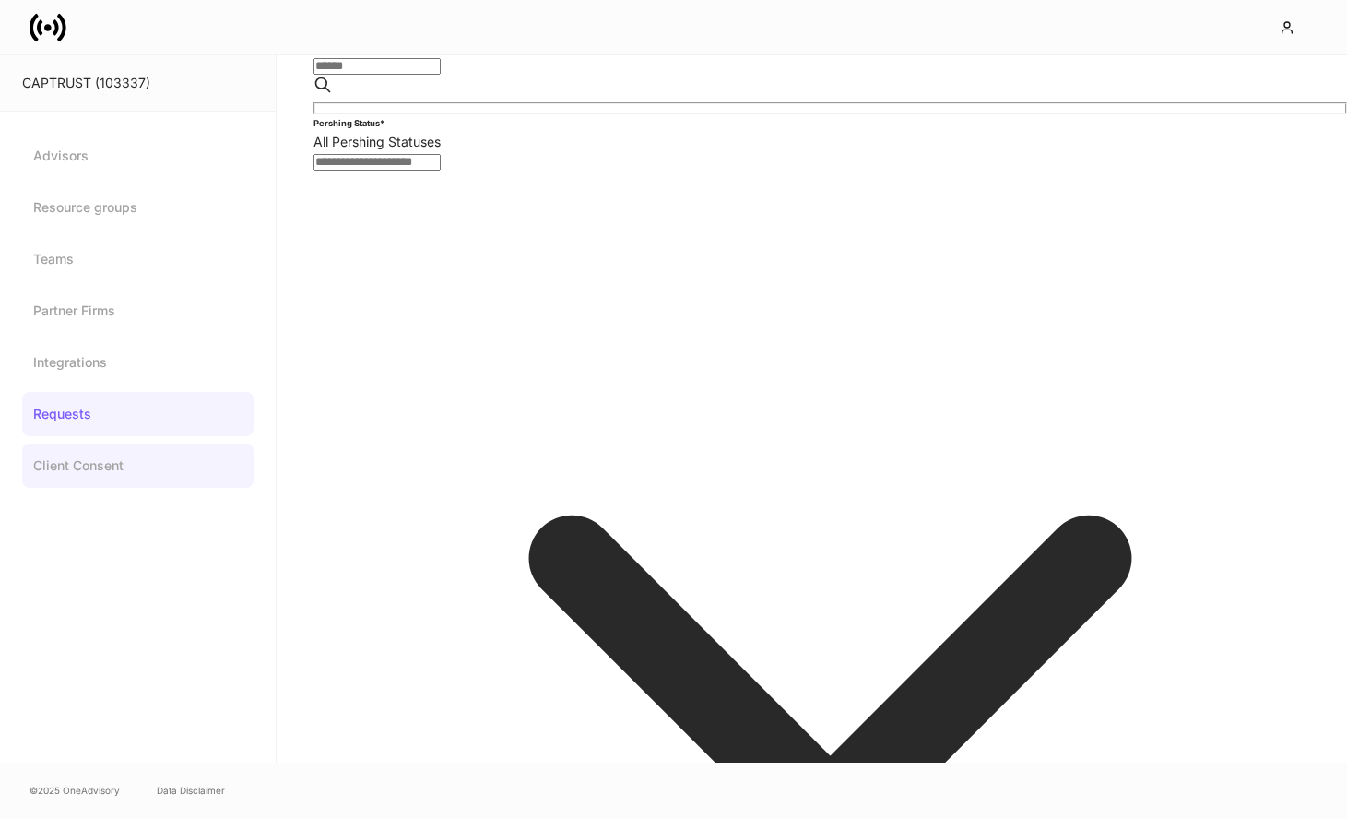
click at [128, 472] on link "Client Consent" at bounding box center [137, 465] width 231 height 44
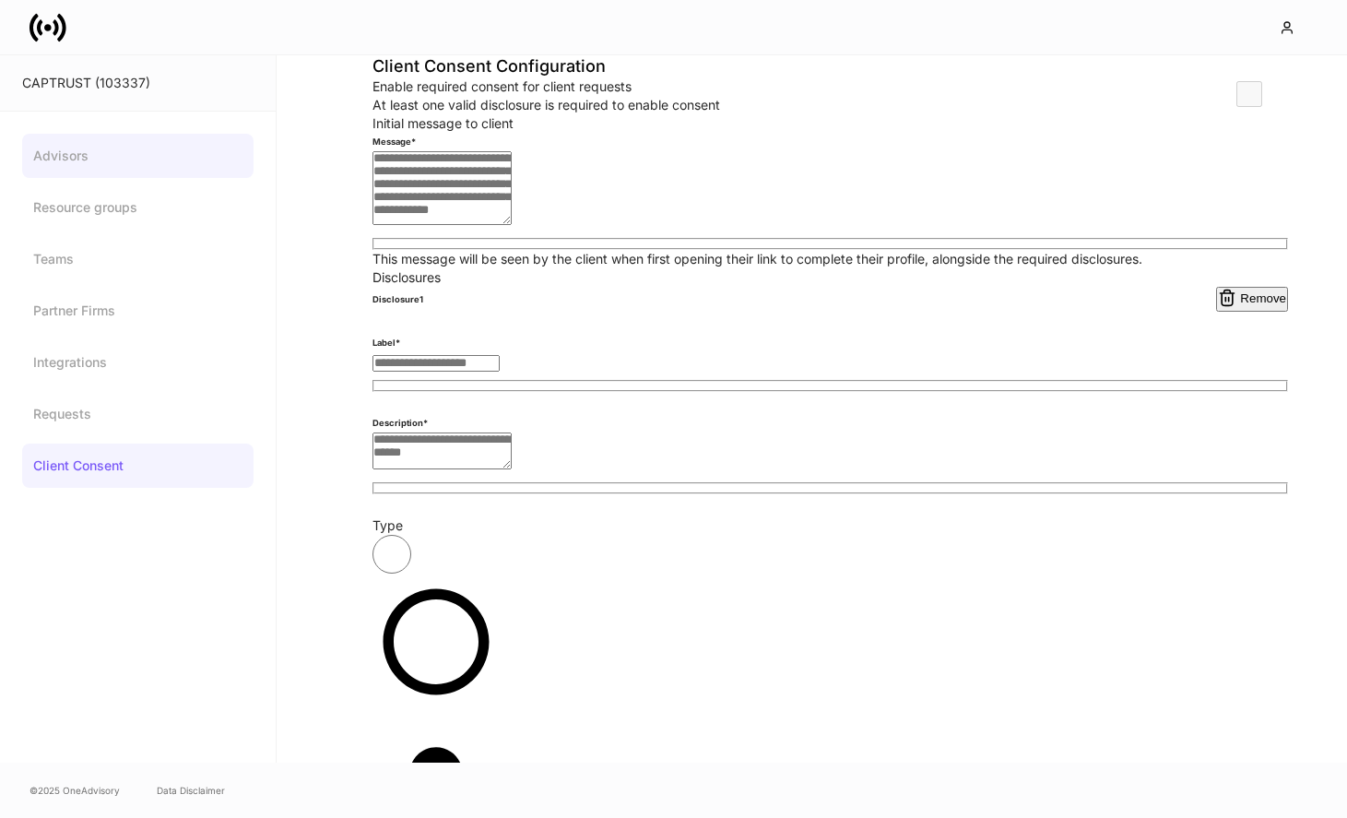
click at [123, 138] on link "Advisors" at bounding box center [137, 156] width 231 height 44
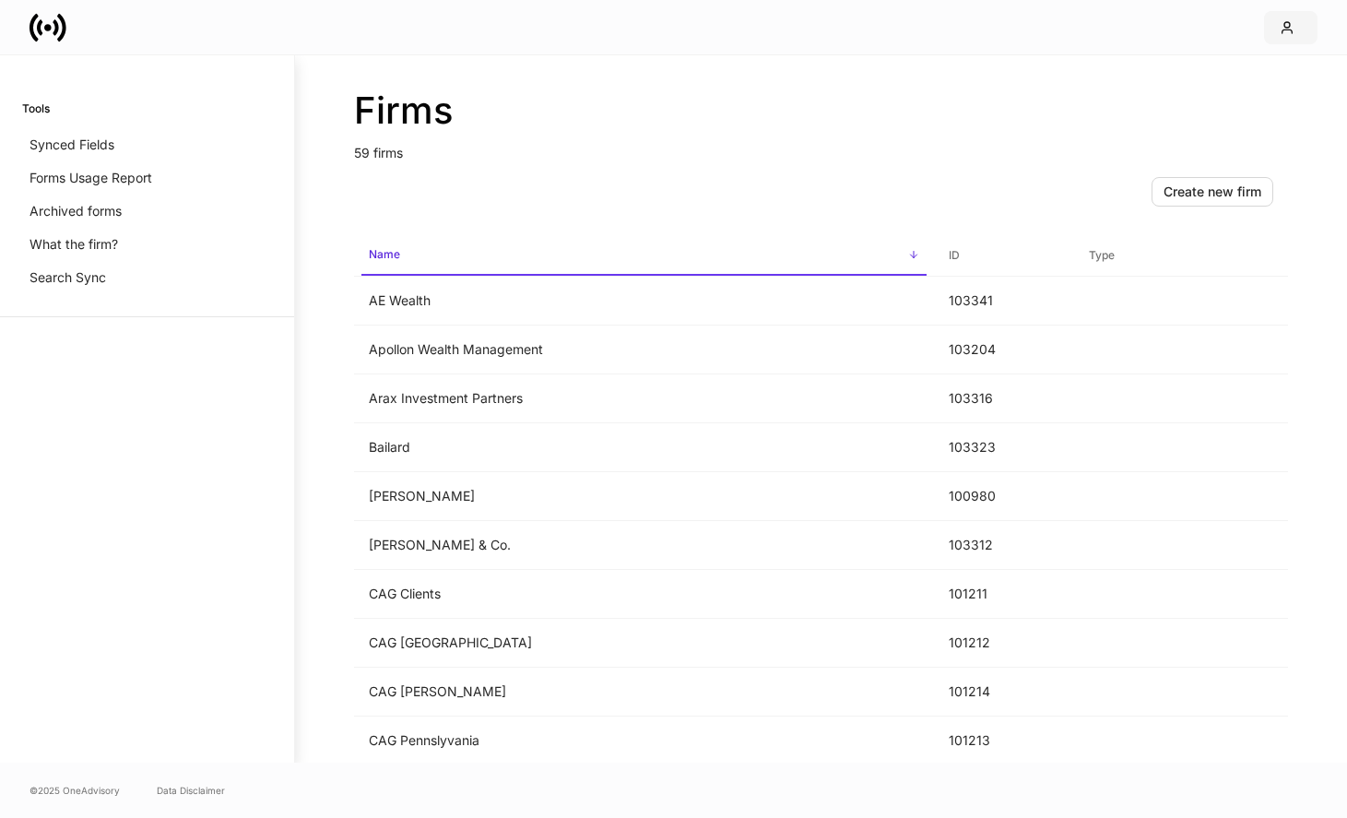
click at [1276, 14] on button "button" at bounding box center [1290, 27] width 53 height 33
click at [570, 466] on td "Bailard" at bounding box center [644, 447] width 580 height 49
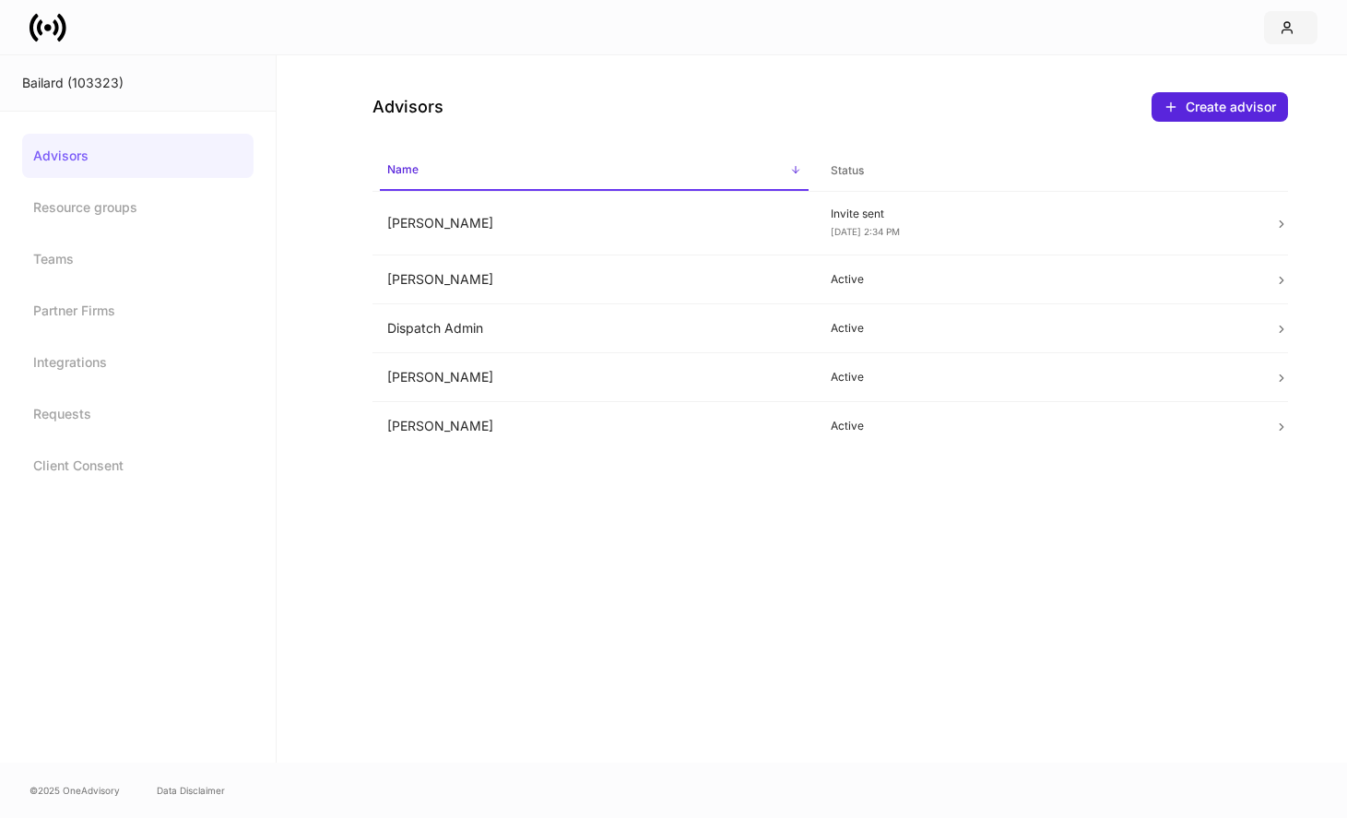
click at [1291, 20] on icon "button" at bounding box center [1287, 27] width 15 height 15
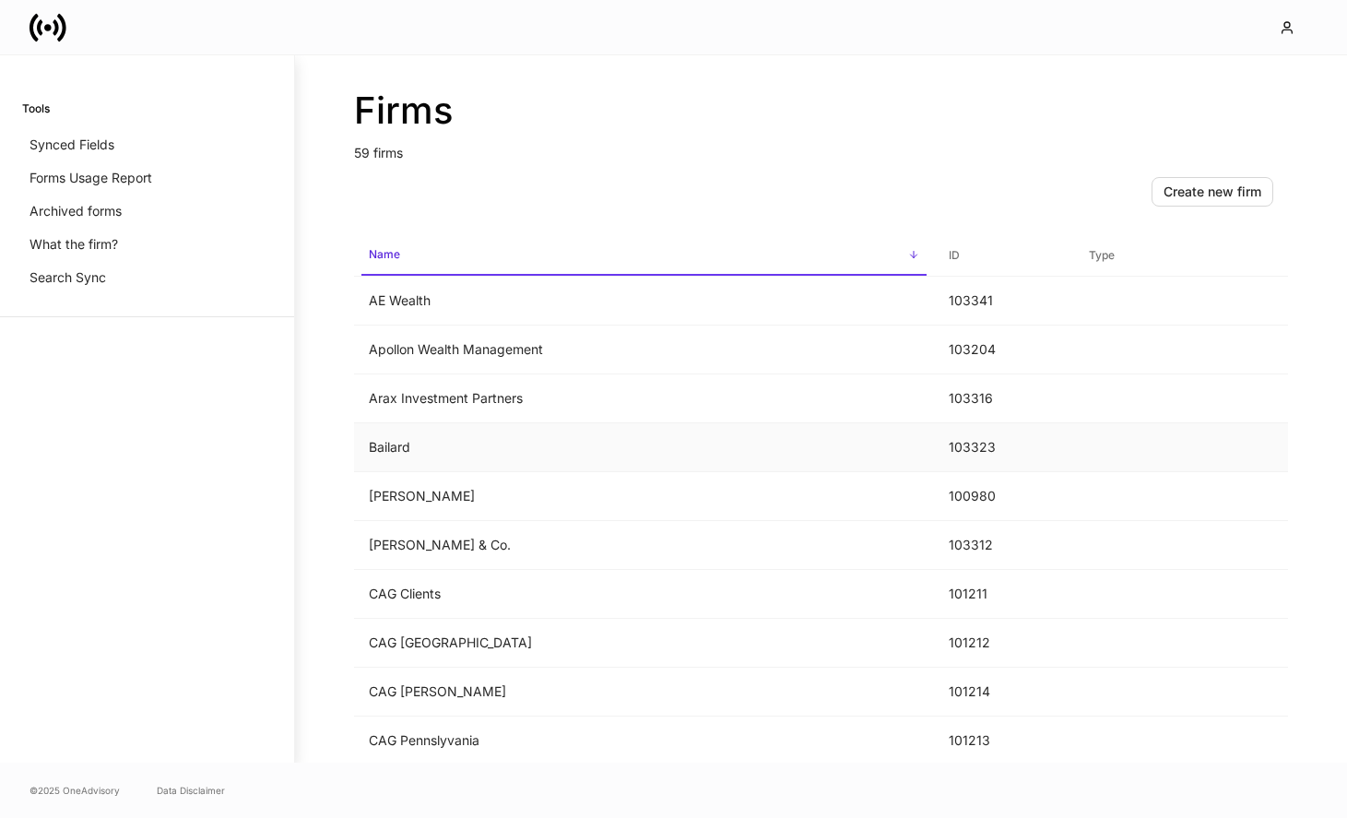
click at [573, 443] on td "Bailard" at bounding box center [644, 447] width 580 height 49
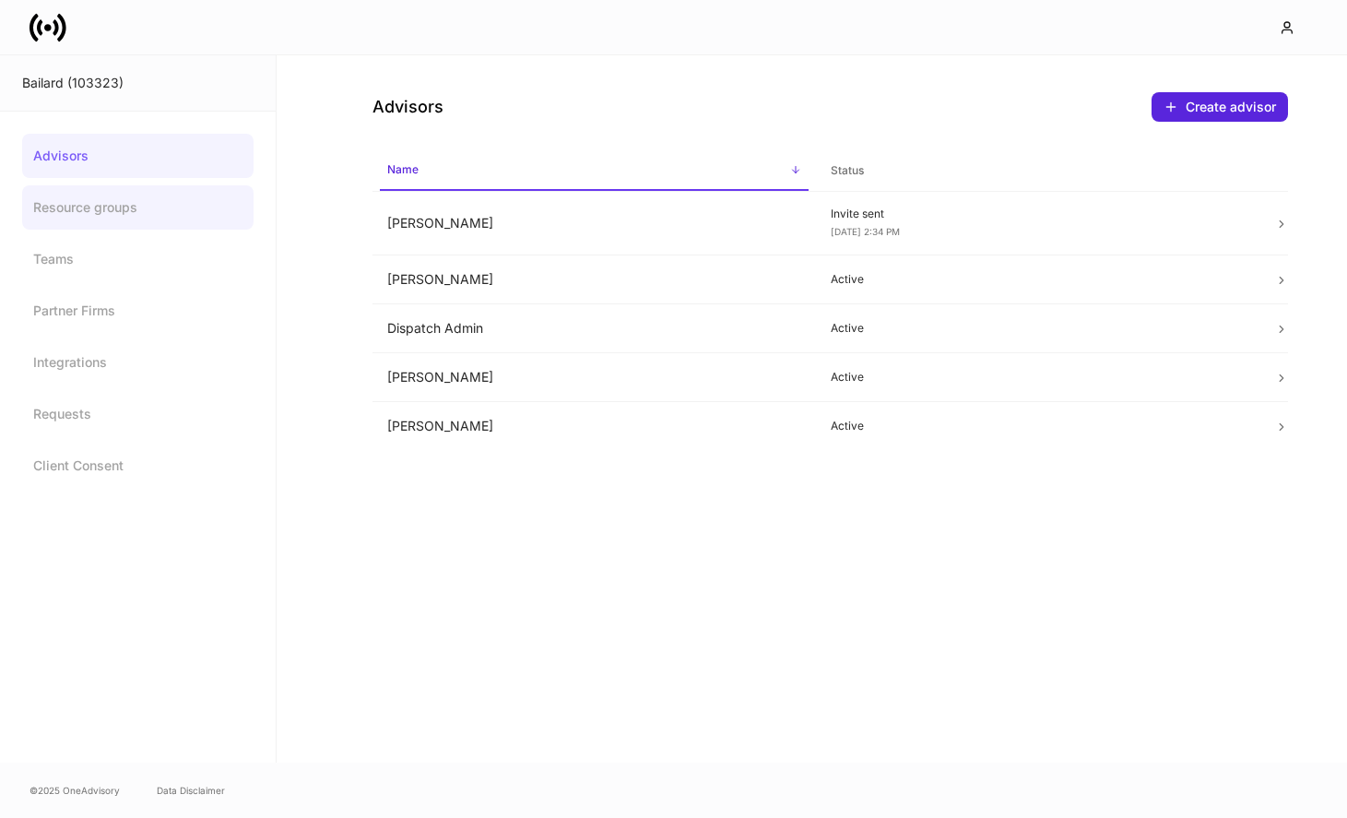
click at [86, 224] on link "Resource groups" at bounding box center [137, 207] width 231 height 44
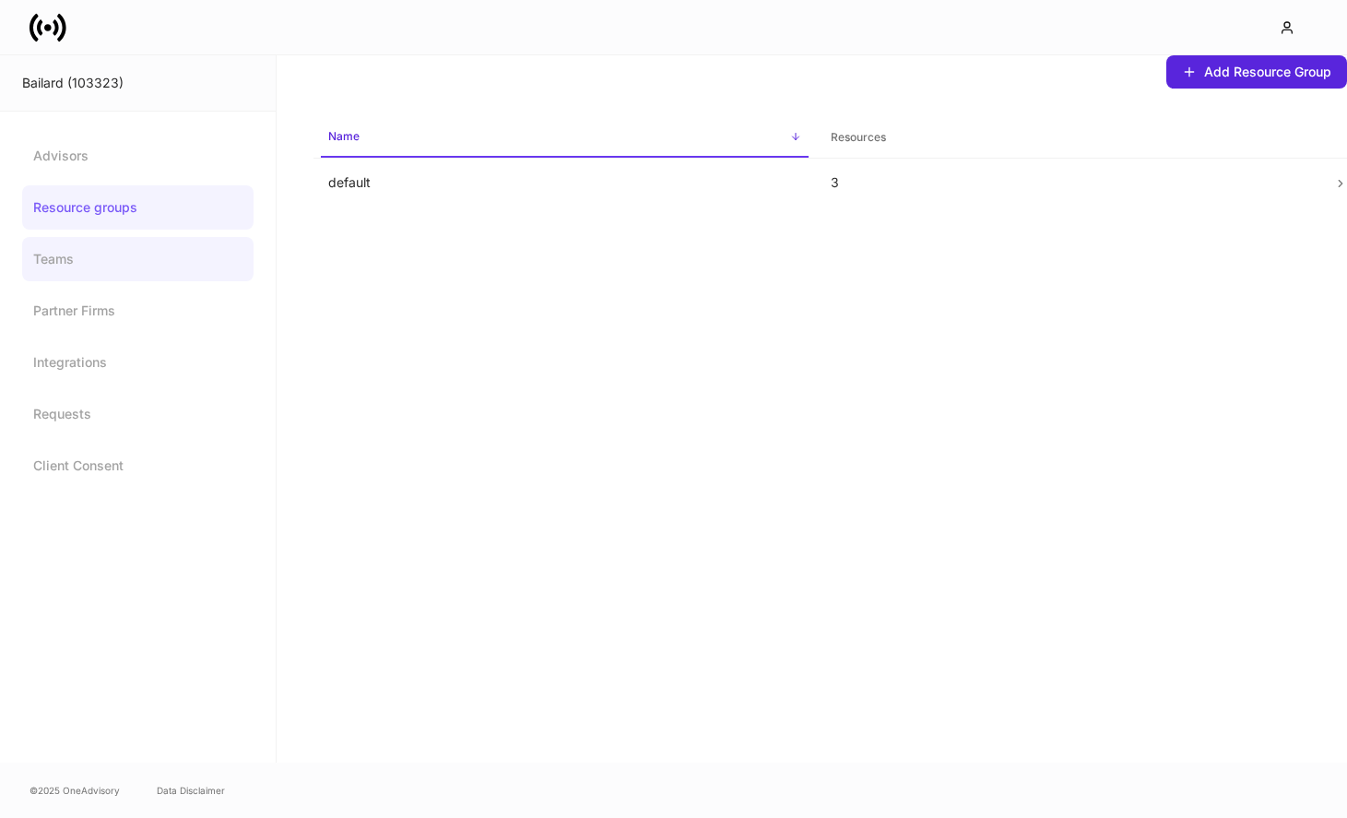
click at [83, 266] on link "Teams" at bounding box center [137, 259] width 231 height 44
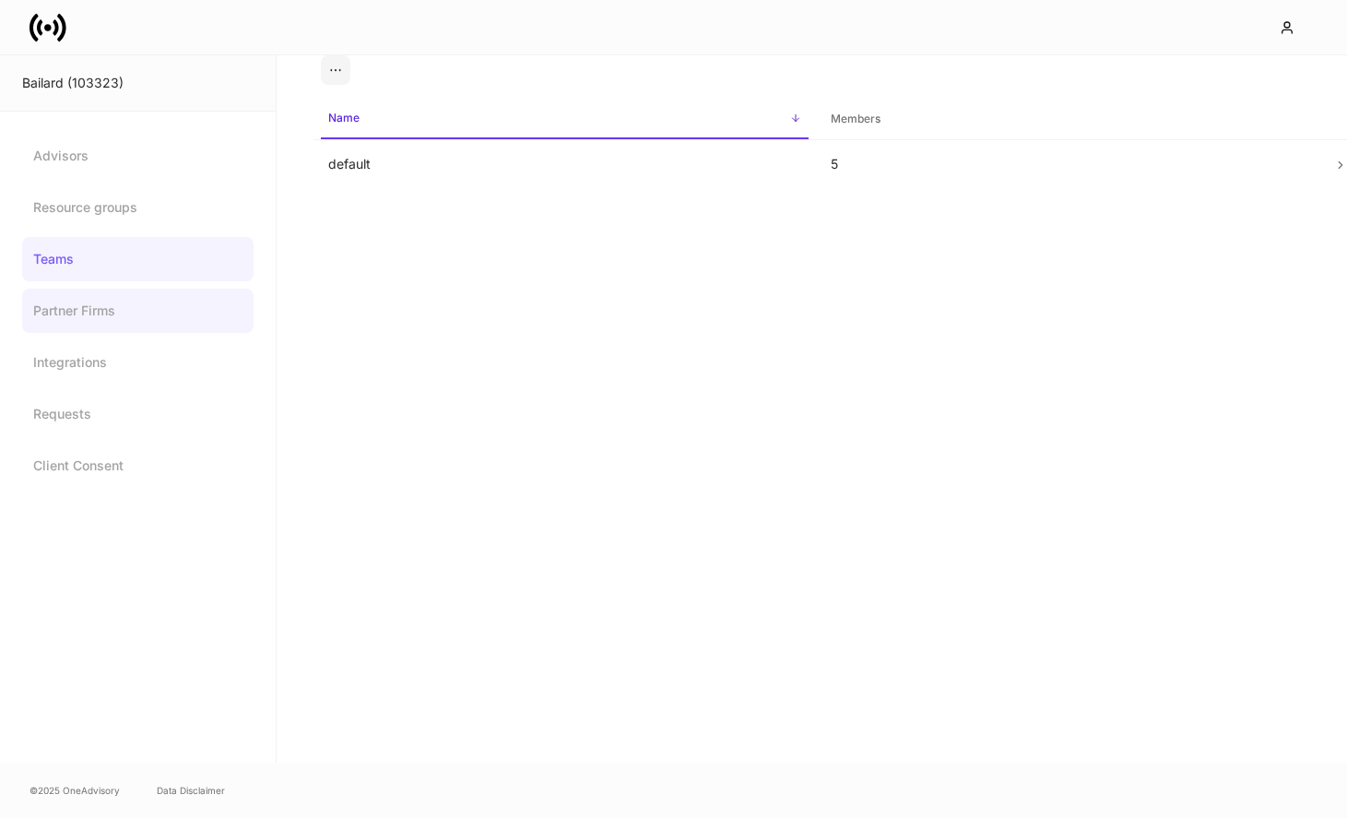
click at [92, 313] on link "Partner Firms" at bounding box center [137, 311] width 231 height 44
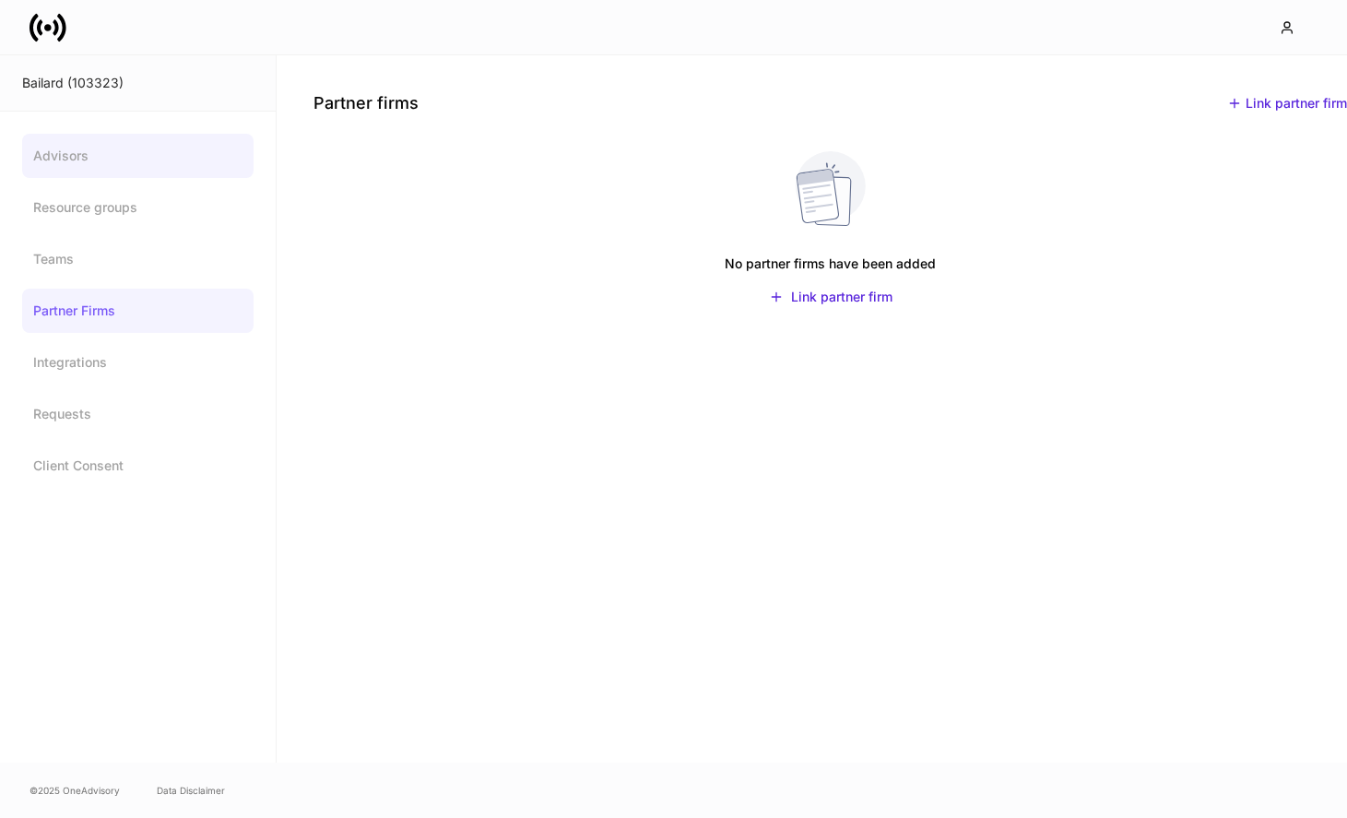
click at [112, 166] on link "Advisors" at bounding box center [137, 156] width 231 height 44
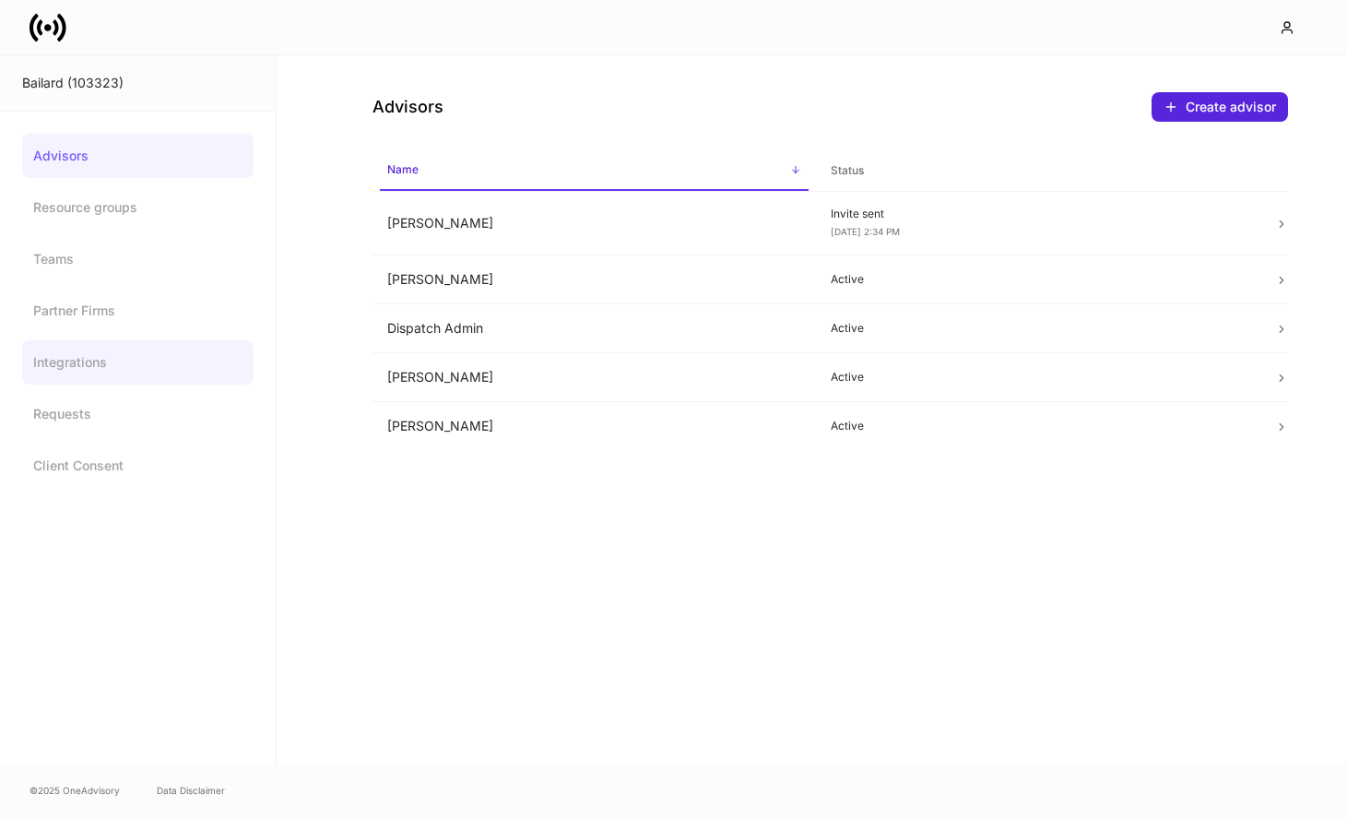
click at [148, 350] on link "Integrations" at bounding box center [137, 362] width 231 height 44
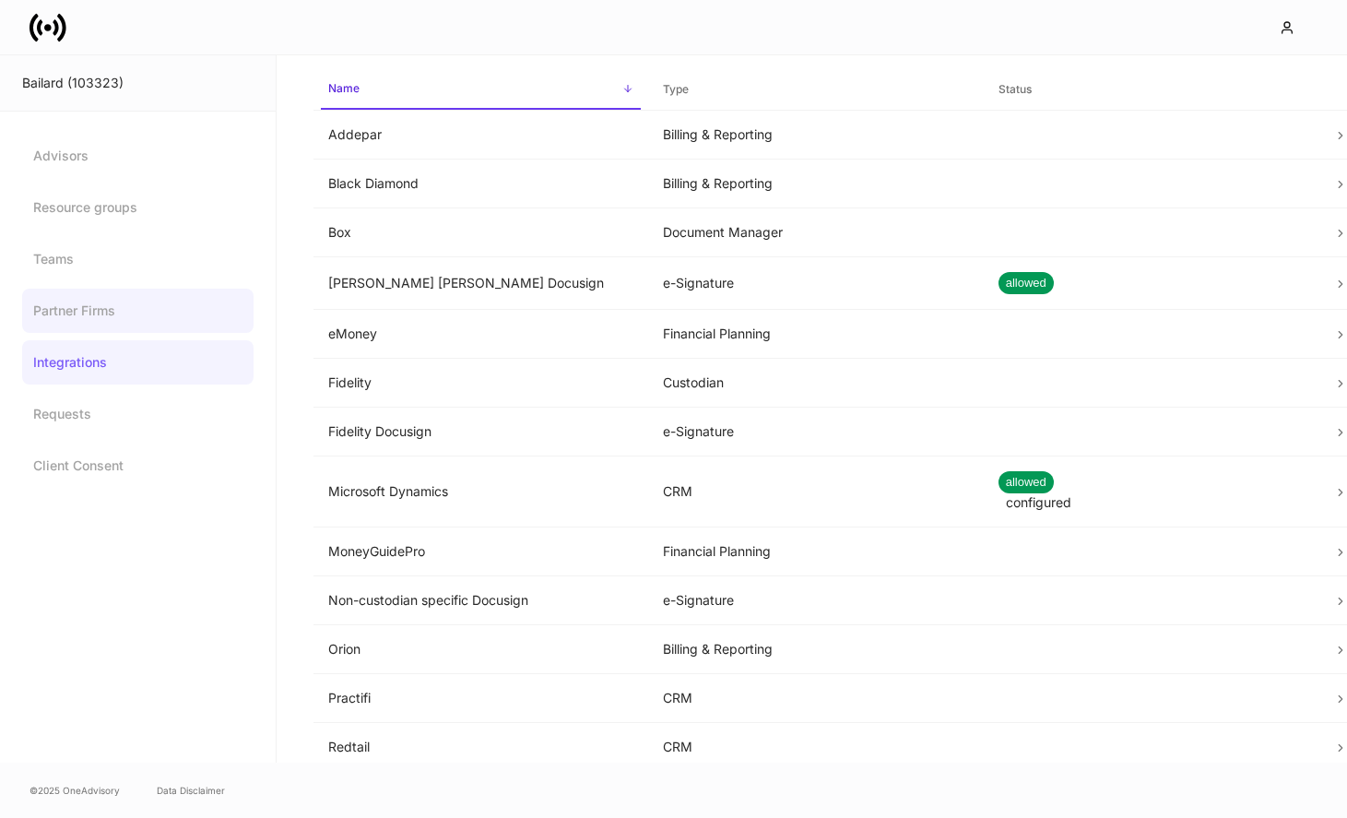
click at [168, 305] on link "Partner Firms" at bounding box center [137, 311] width 231 height 44
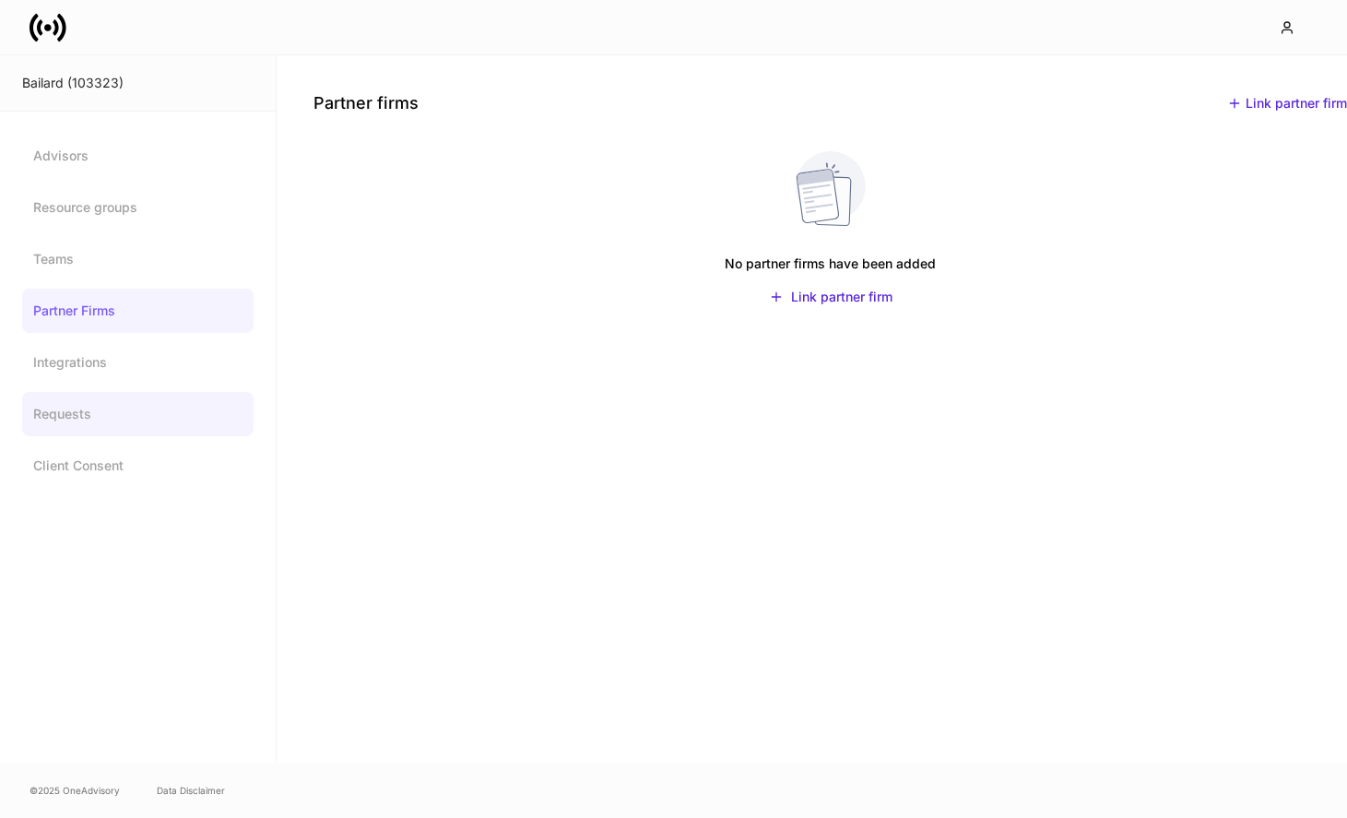
click at [130, 405] on link "Requests" at bounding box center [137, 414] width 231 height 44
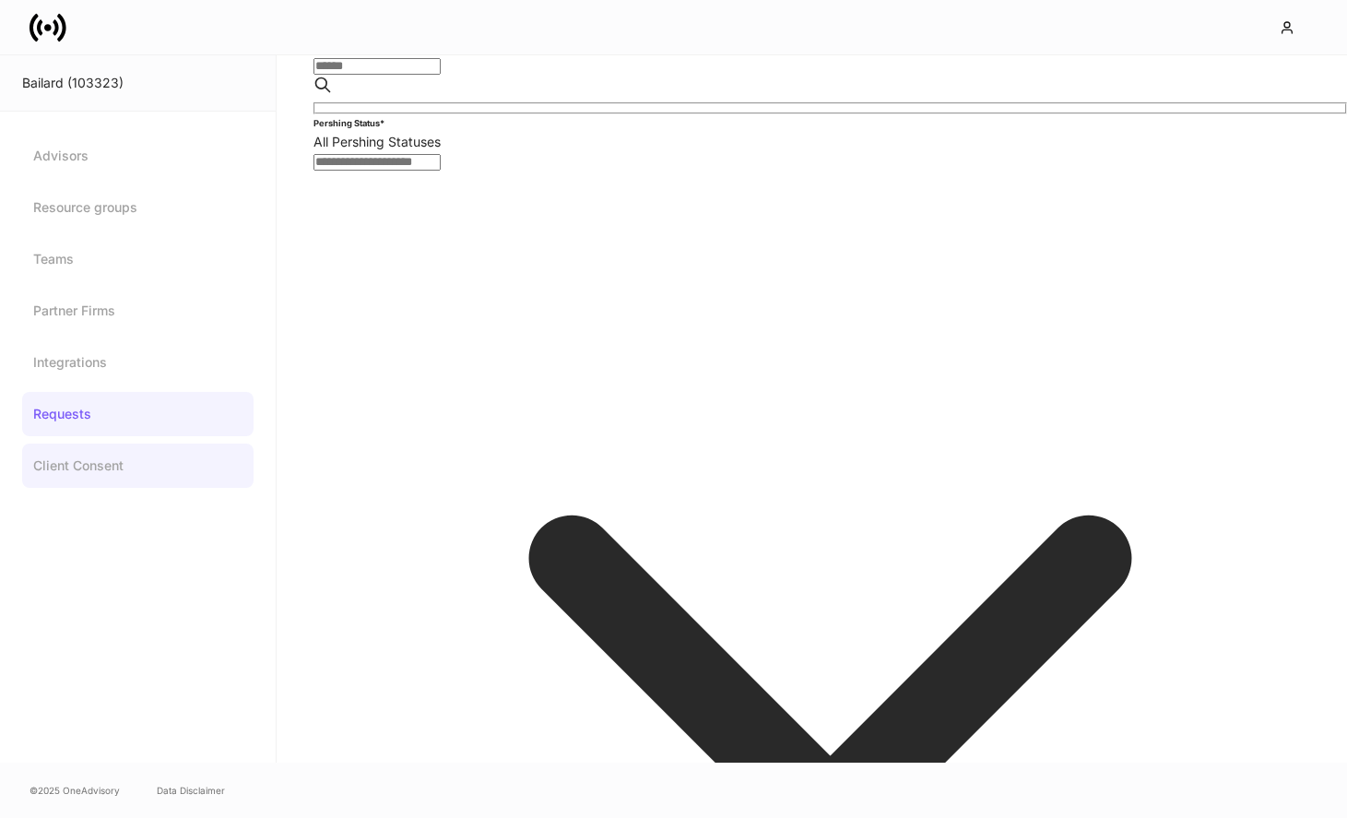
click at [131, 446] on link "Client Consent" at bounding box center [137, 465] width 231 height 44
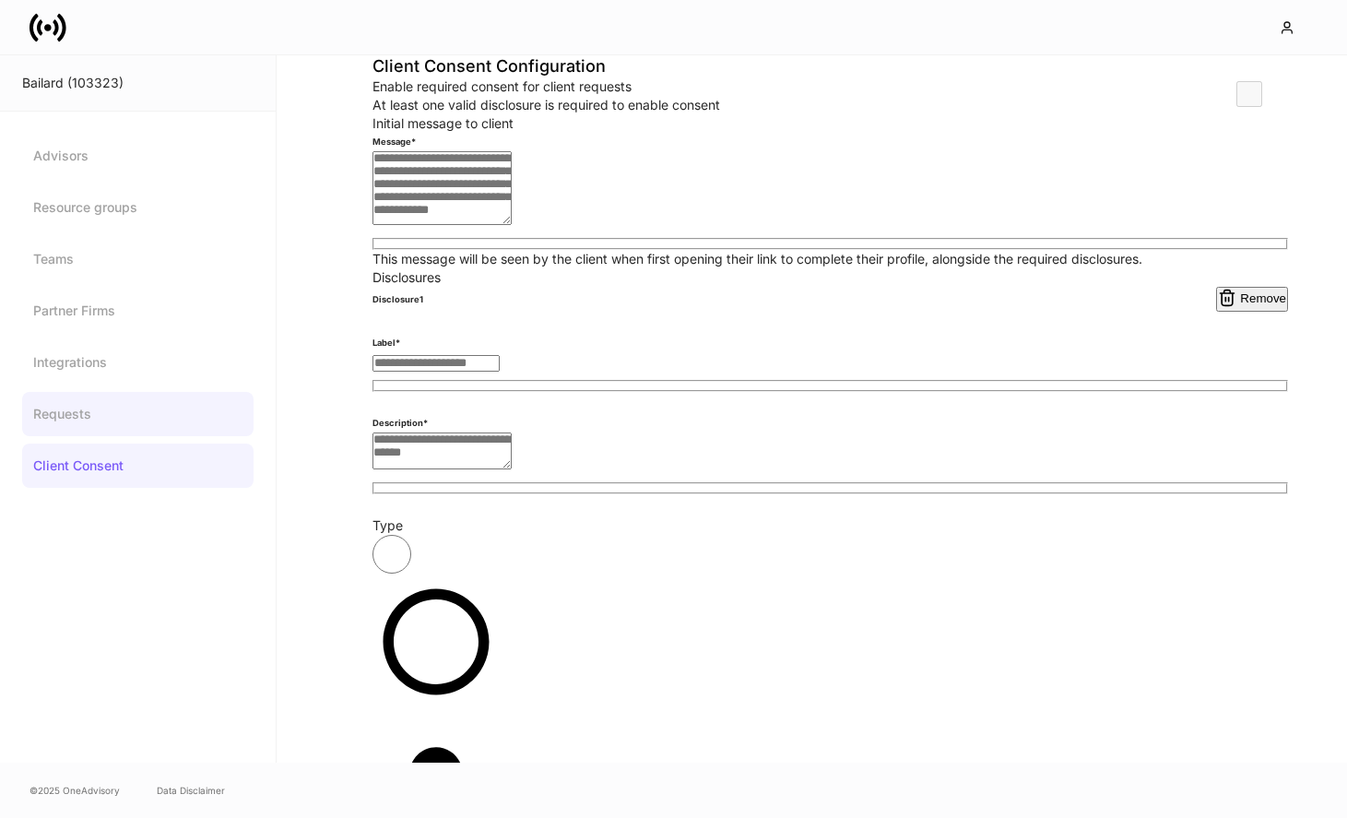
click at [137, 426] on link "Requests" at bounding box center [137, 414] width 231 height 44
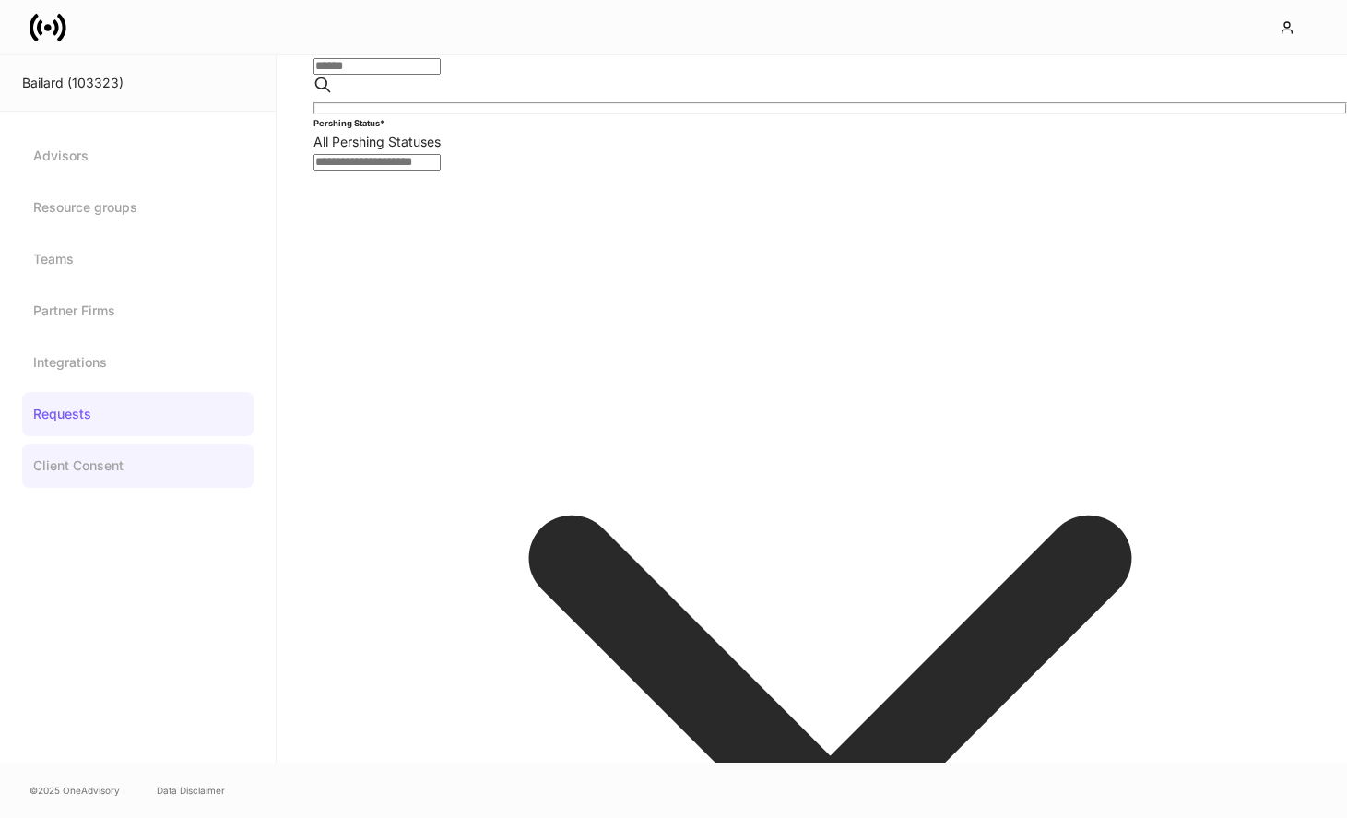
click at [139, 458] on link "Client Consent" at bounding box center [137, 465] width 231 height 44
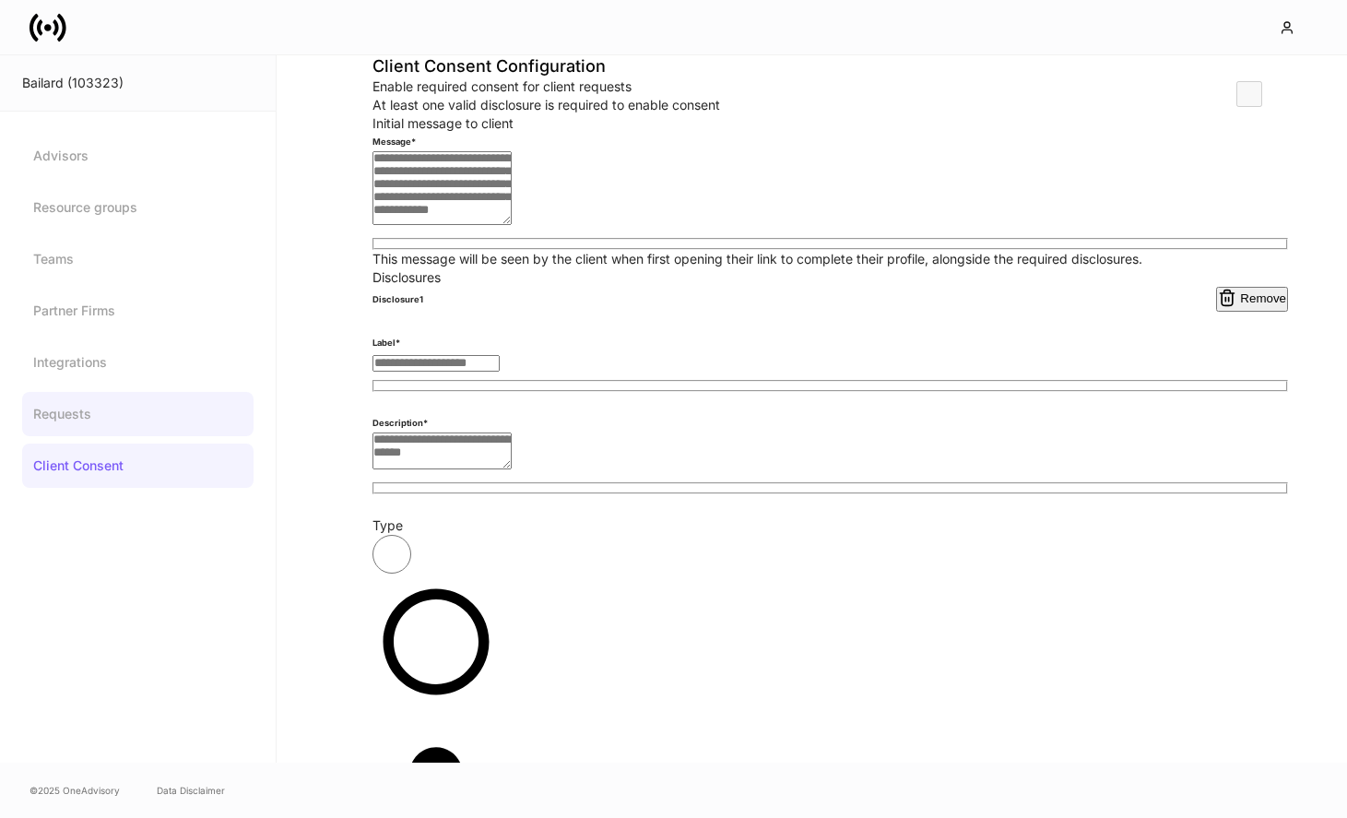
click at [157, 430] on link "Requests" at bounding box center [137, 414] width 231 height 44
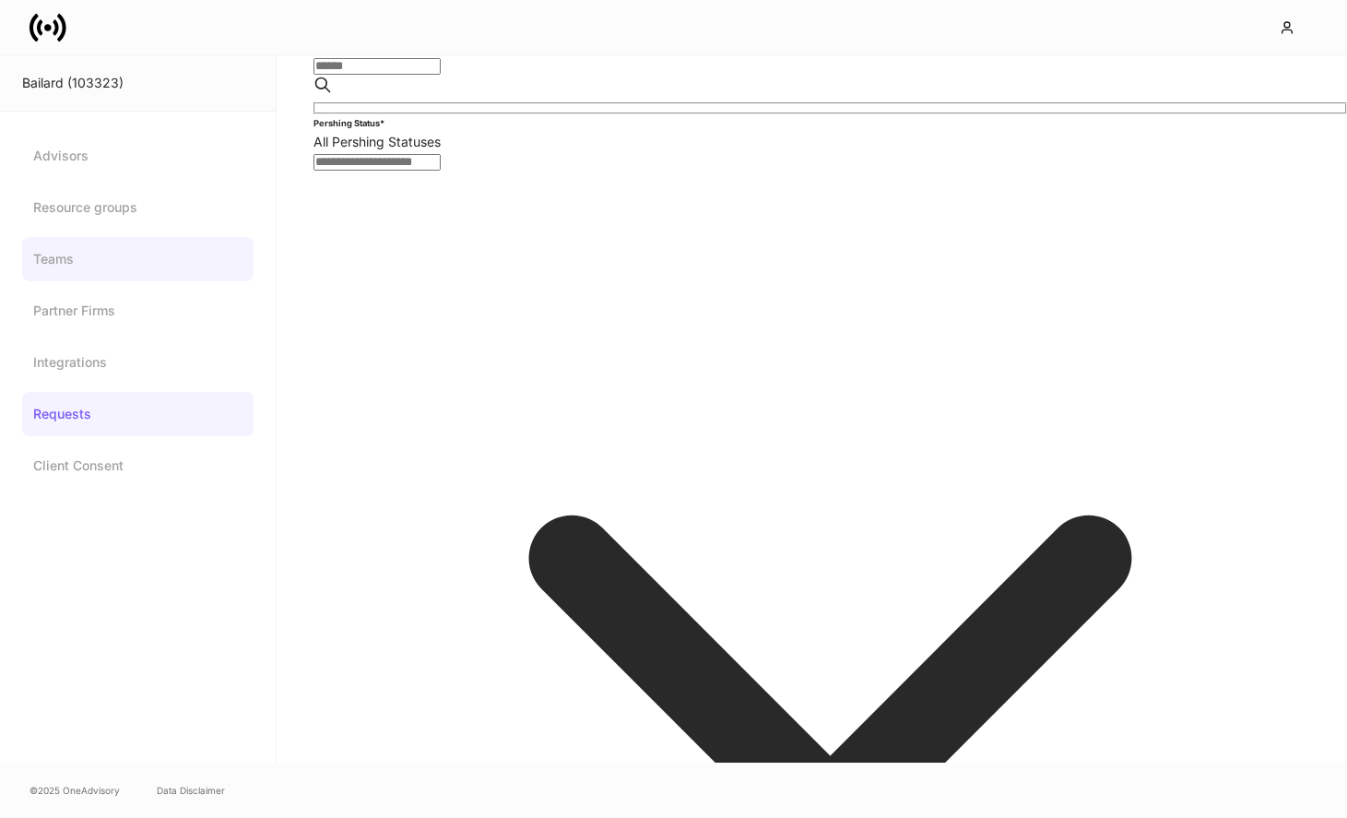
click at [179, 274] on link "Teams" at bounding box center [137, 259] width 231 height 44
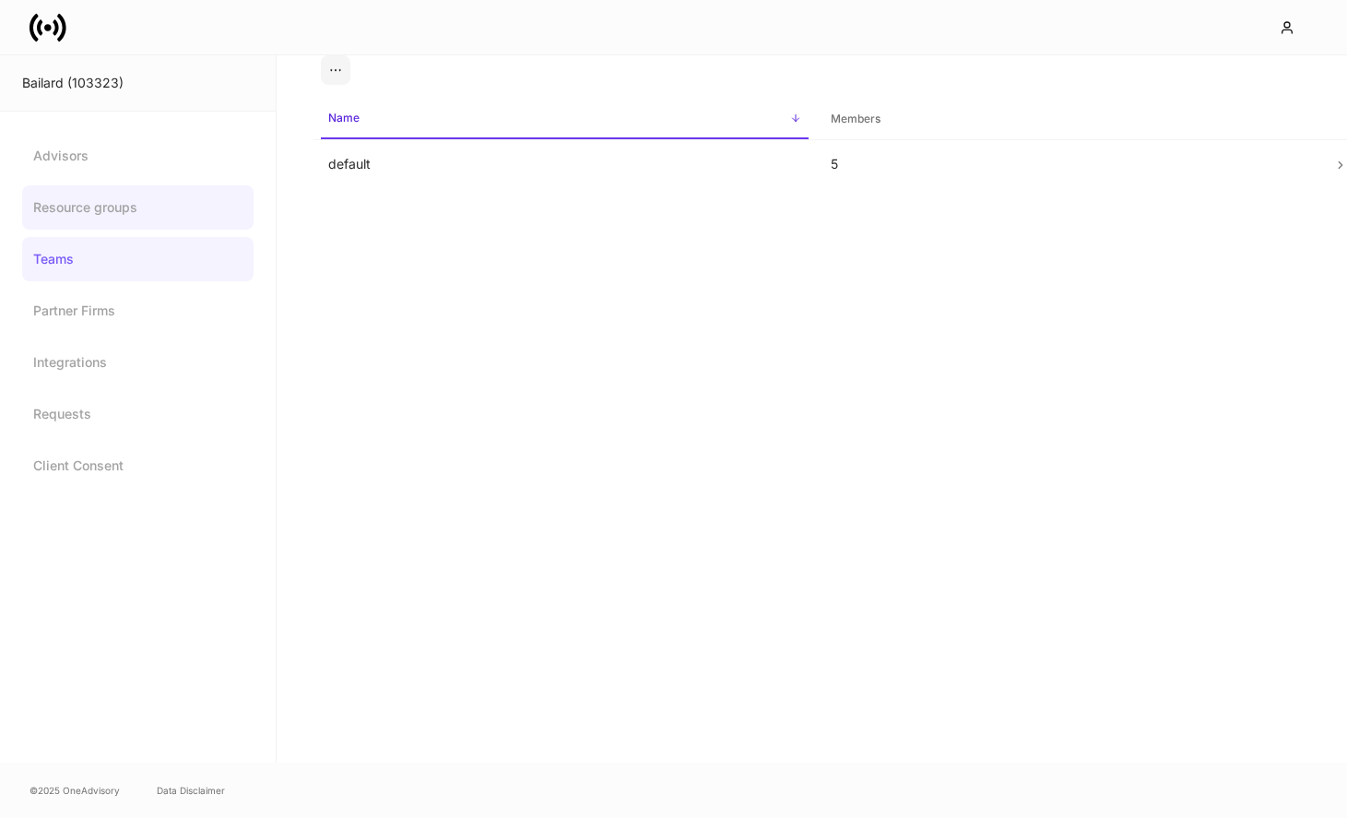
click at [197, 224] on link "Resource groups" at bounding box center [137, 207] width 231 height 44
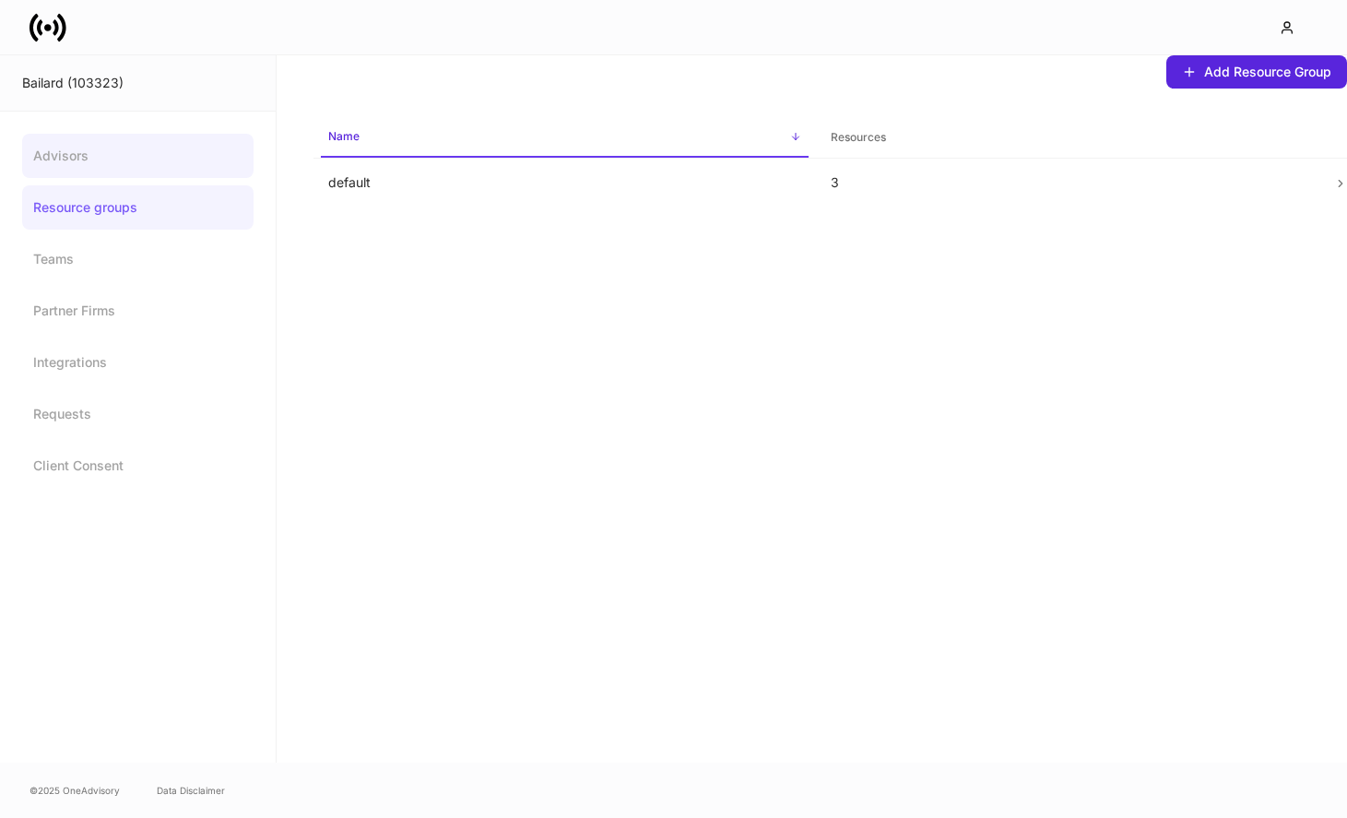
click at [204, 152] on link "Advisors" at bounding box center [137, 156] width 231 height 44
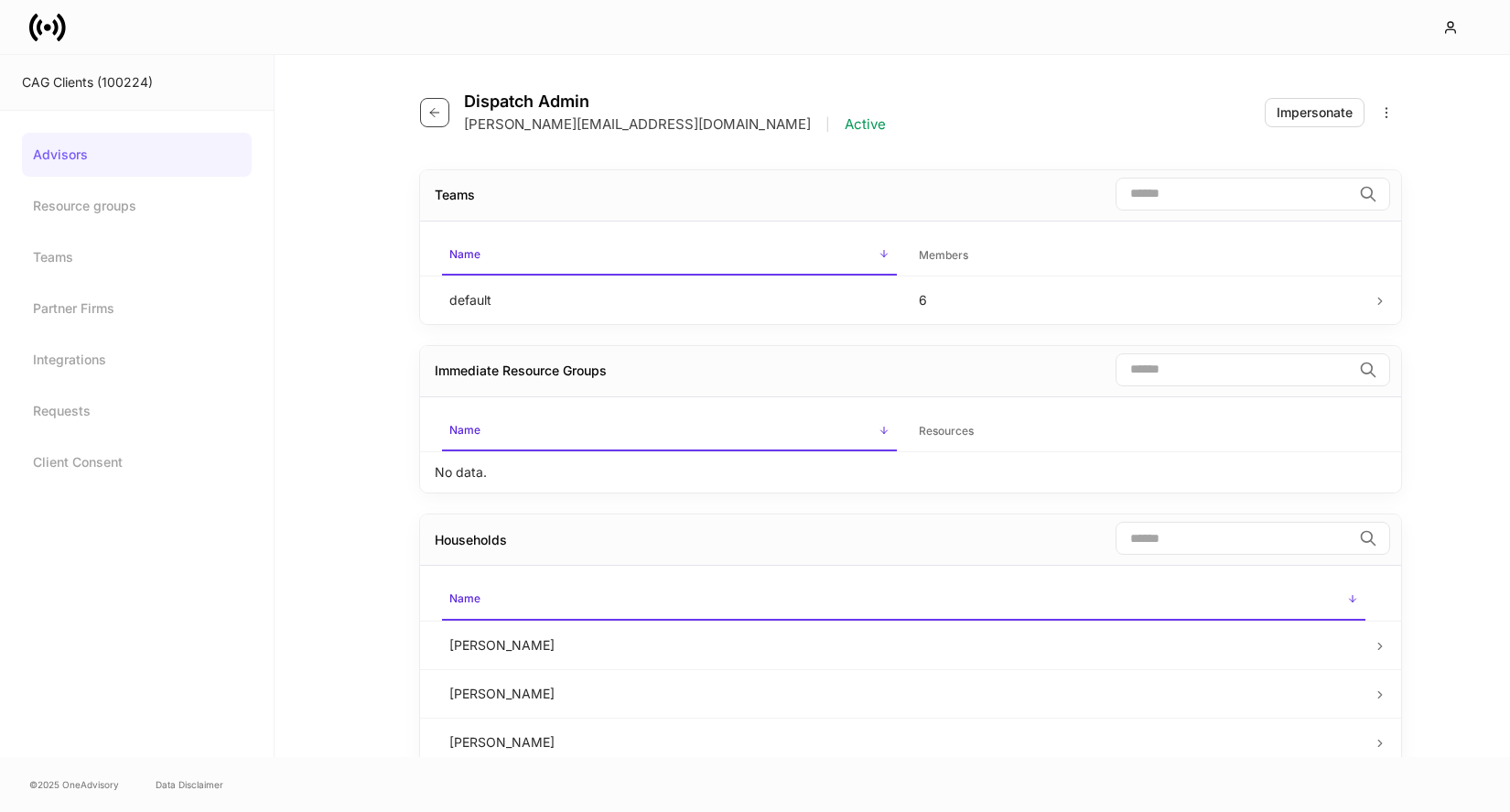
click at [429, 119] on button "button" at bounding box center [435, 113] width 30 height 30
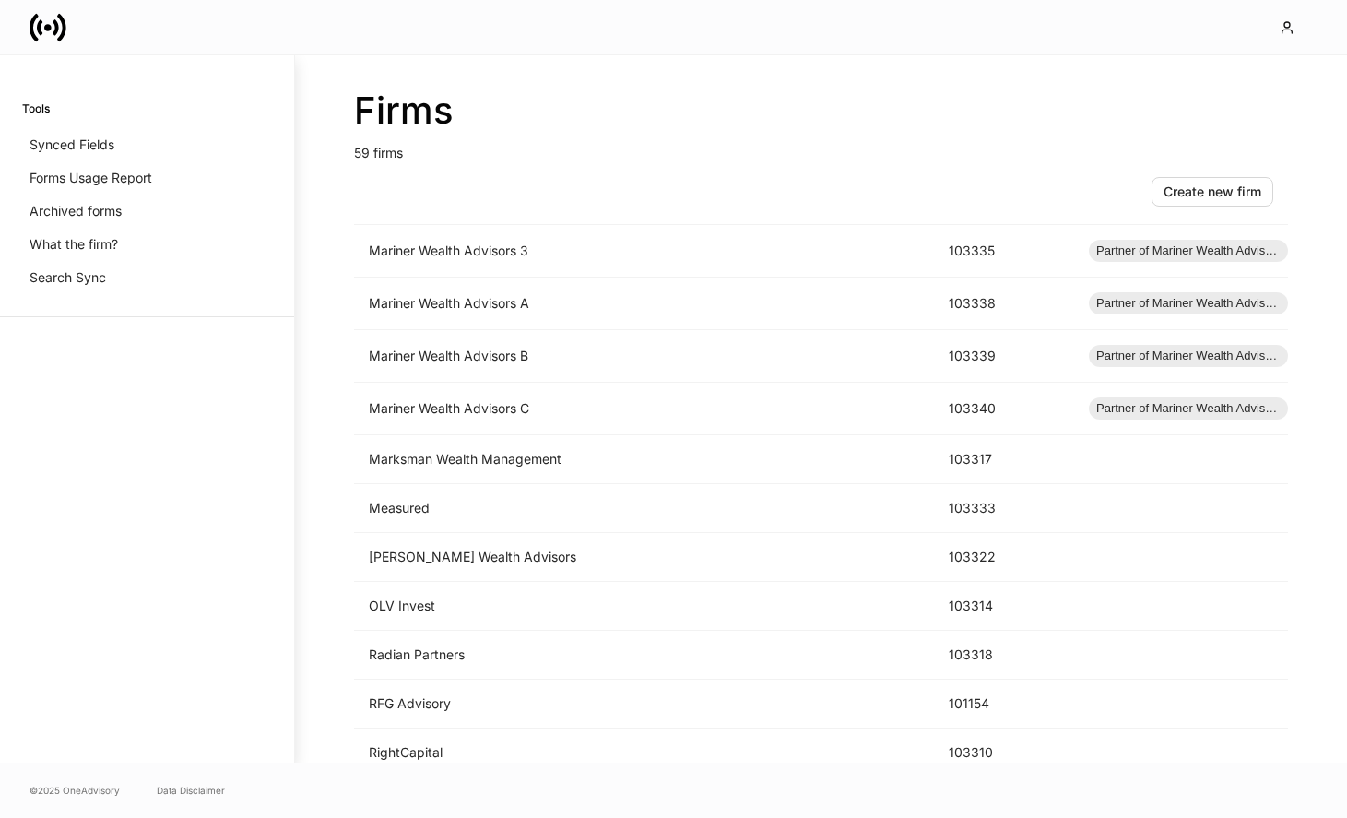
scroll to position [2426, 0]
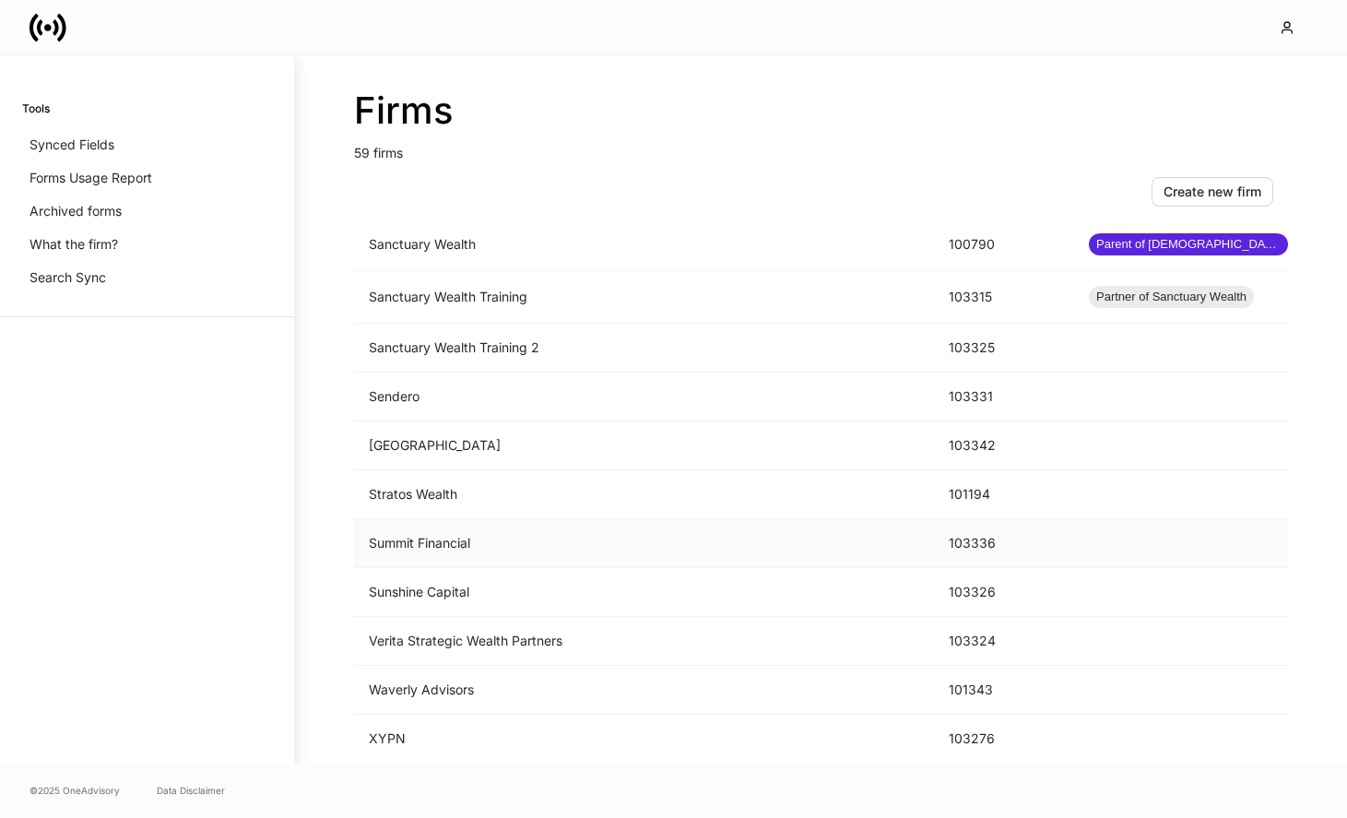
click at [526, 547] on td "Summit Financial" at bounding box center [644, 543] width 580 height 49
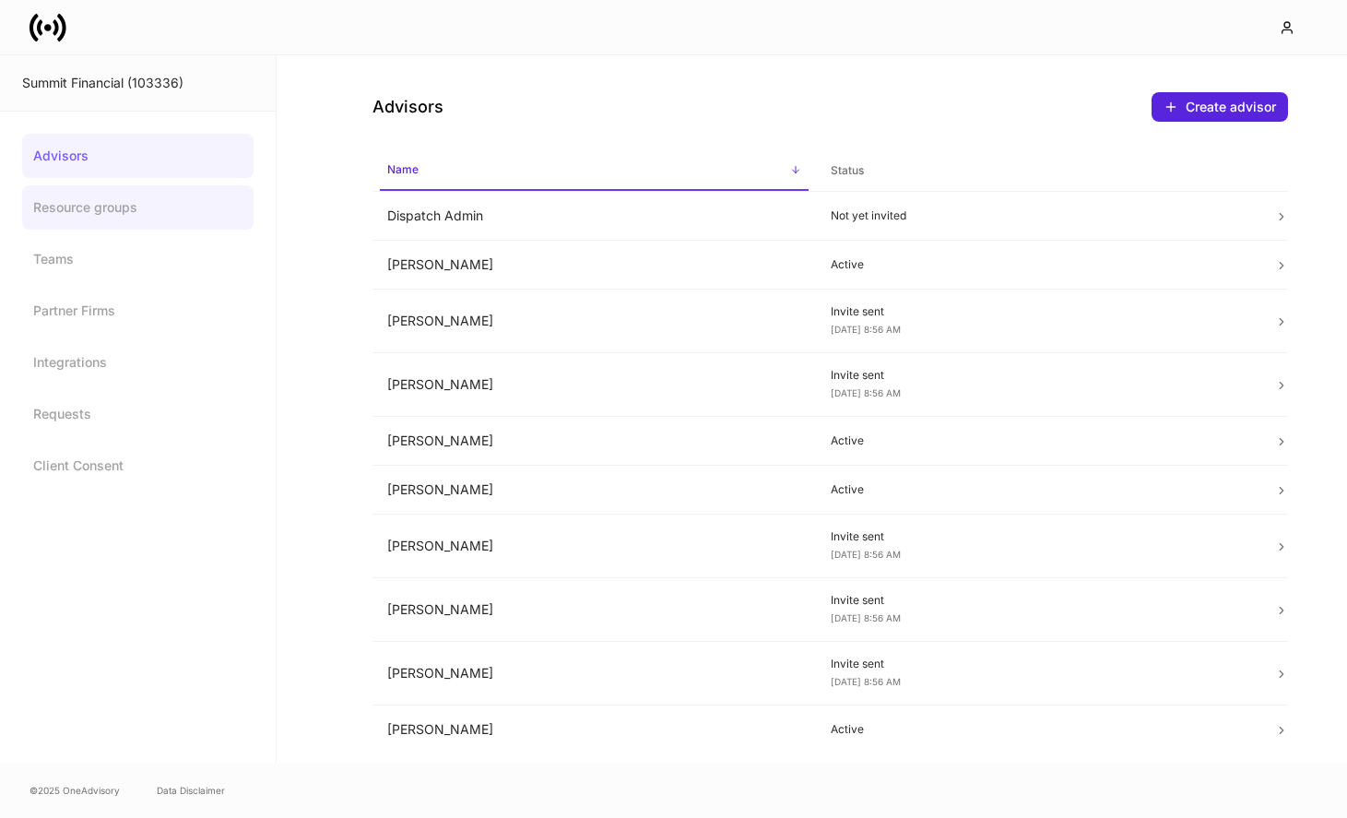
click at [170, 217] on link "Resource groups" at bounding box center [137, 207] width 231 height 44
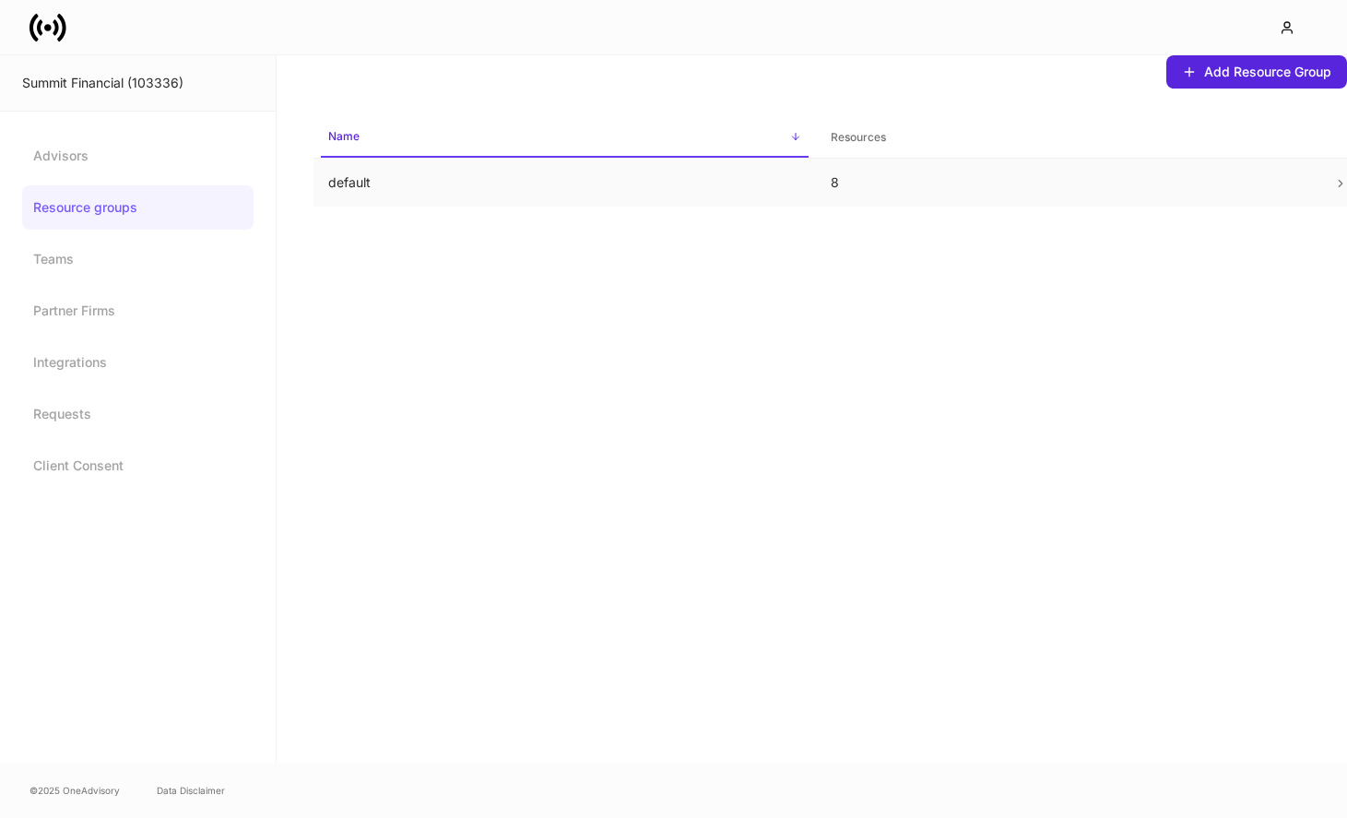
click at [1035, 196] on td "8" at bounding box center [1067, 183] width 502 height 49
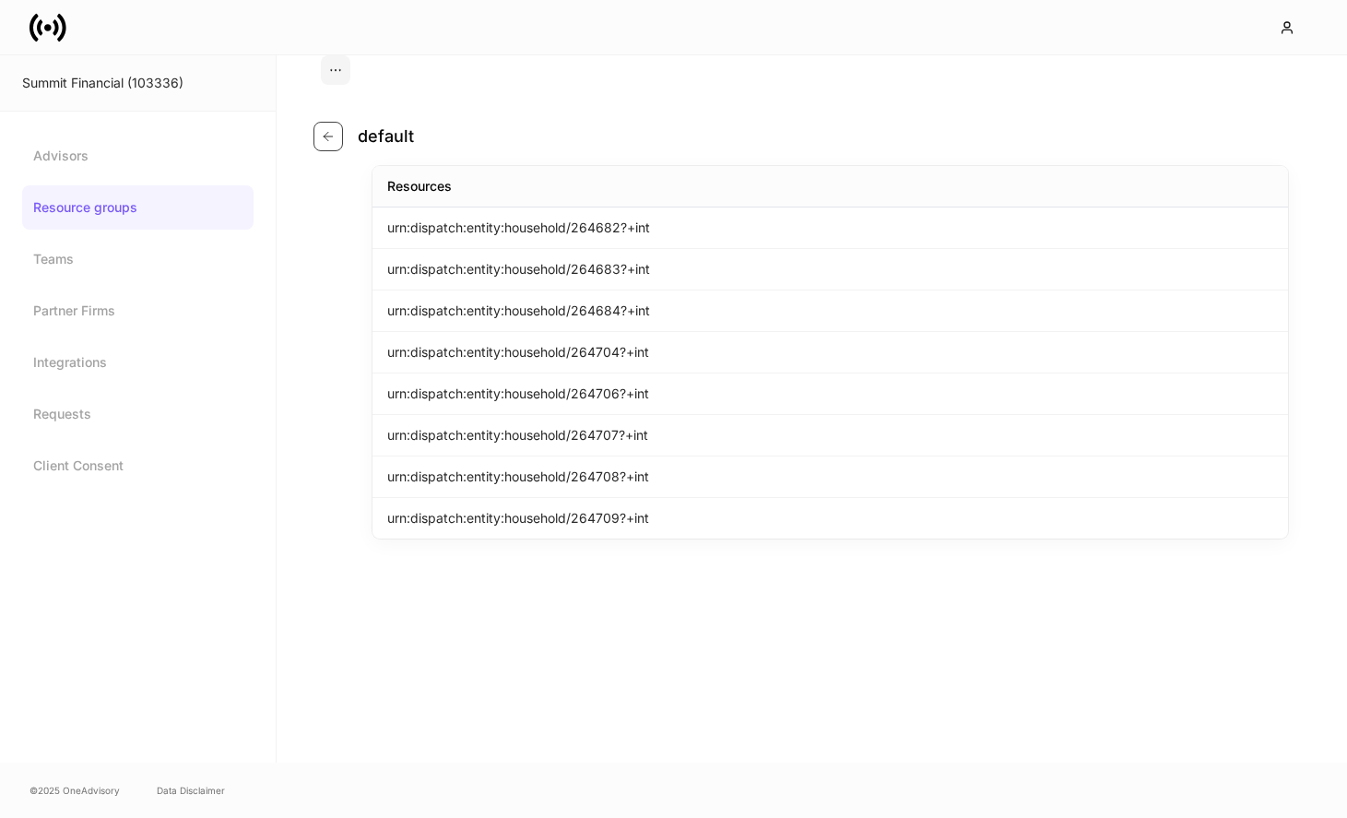
click at [331, 137] on icon "button" at bounding box center [328, 136] width 15 height 15
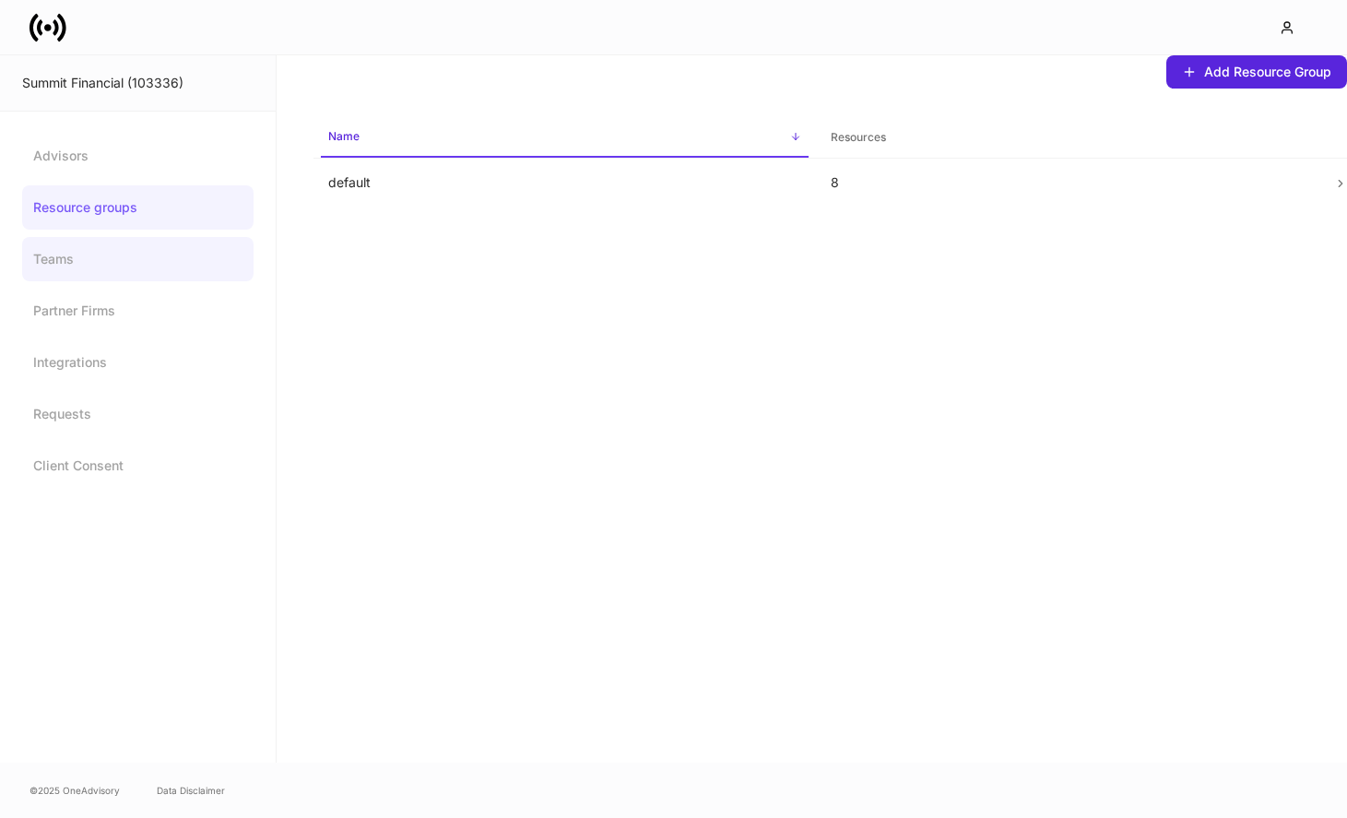
click at [155, 254] on link "Teams" at bounding box center [137, 259] width 231 height 44
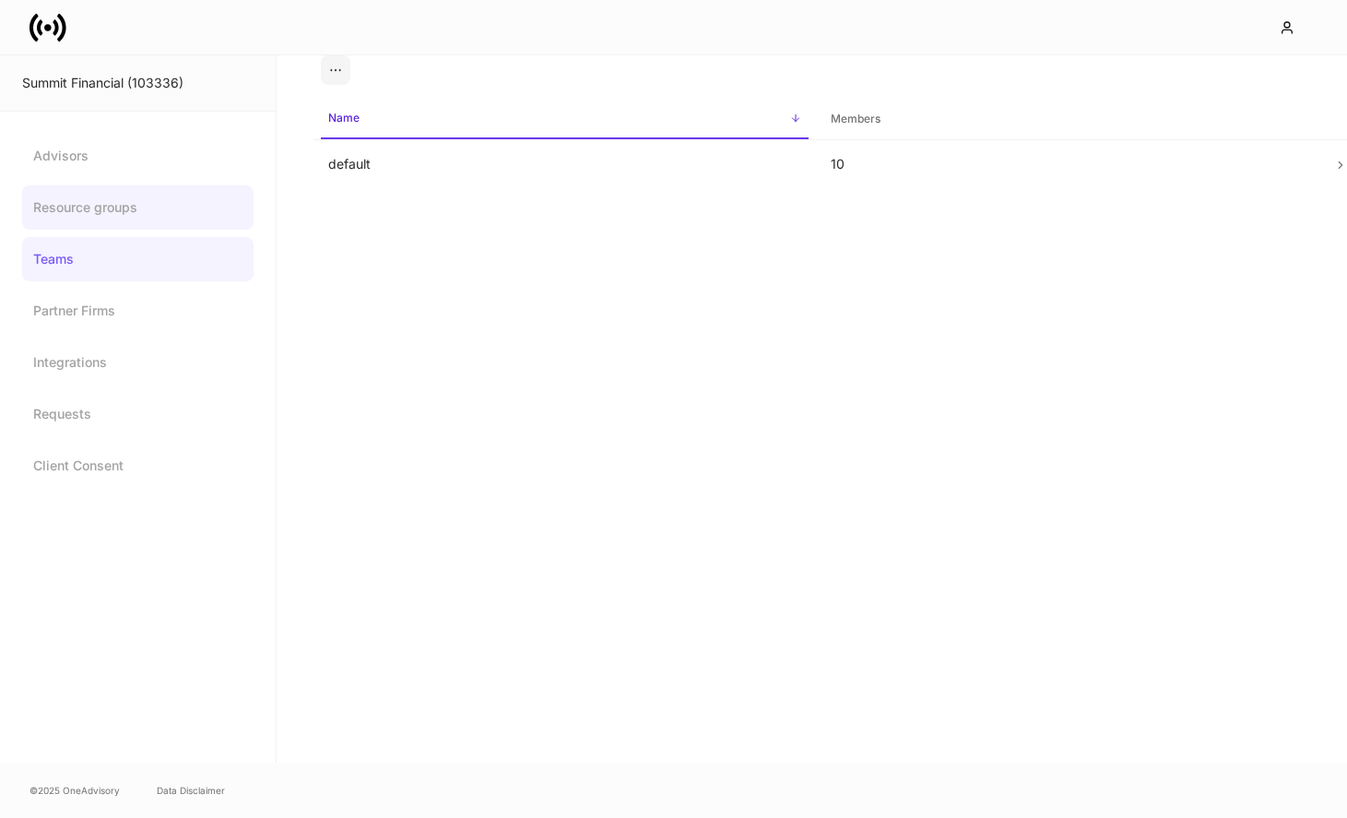
click at [177, 213] on link "Resource groups" at bounding box center [137, 207] width 231 height 44
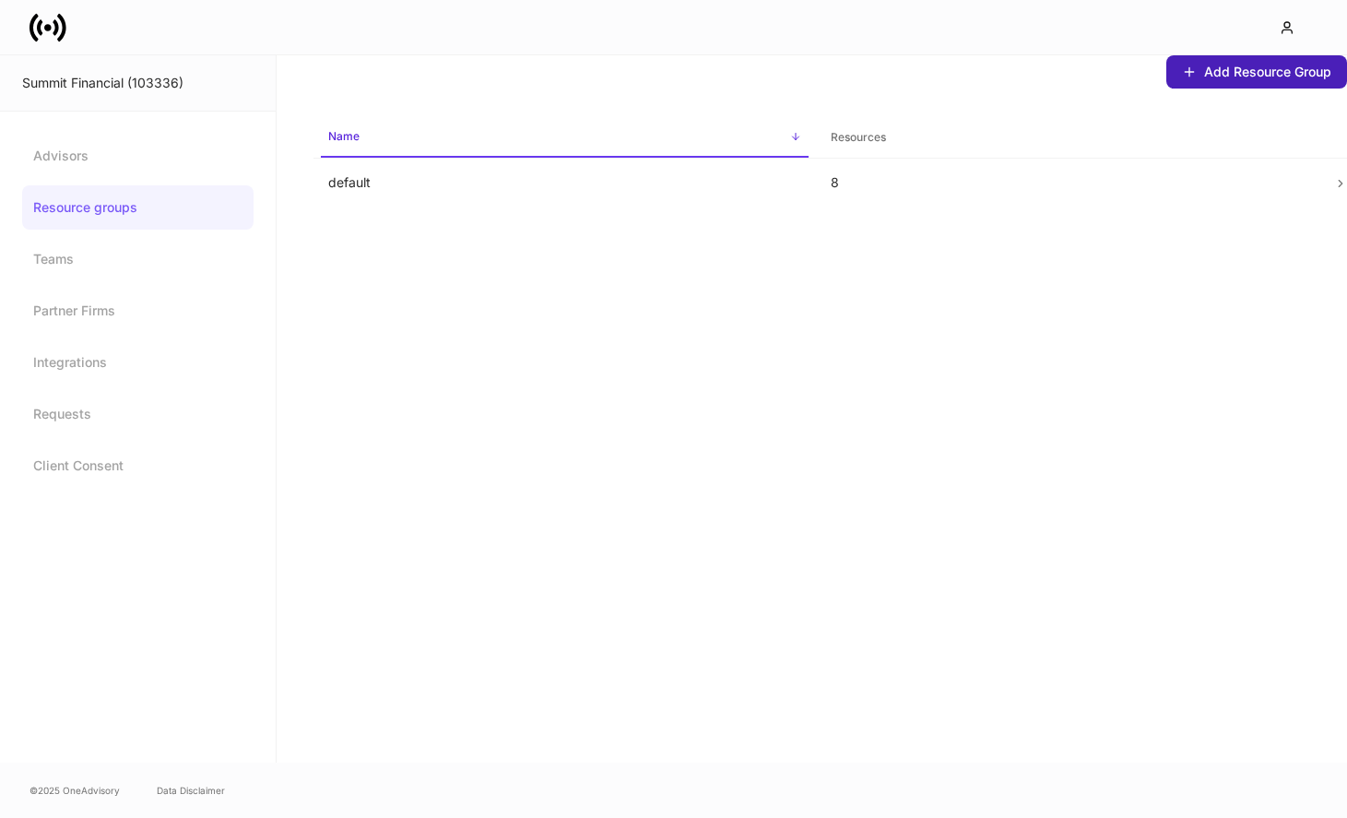
click at [1219, 79] on div "Add Resource Group" at bounding box center [1267, 72] width 127 height 18
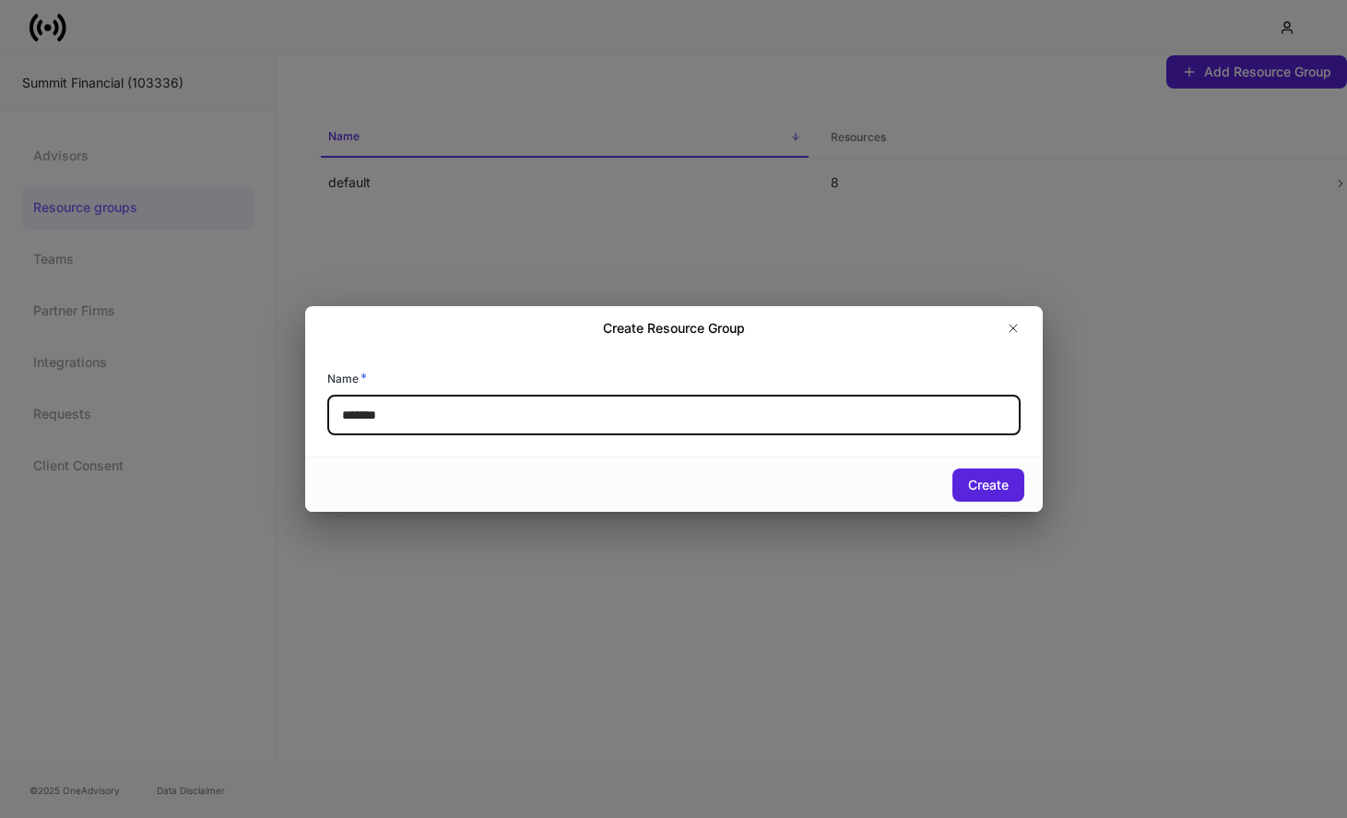
click at [671, 406] on input "*******" at bounding box center [673, 415] width 693 height 41
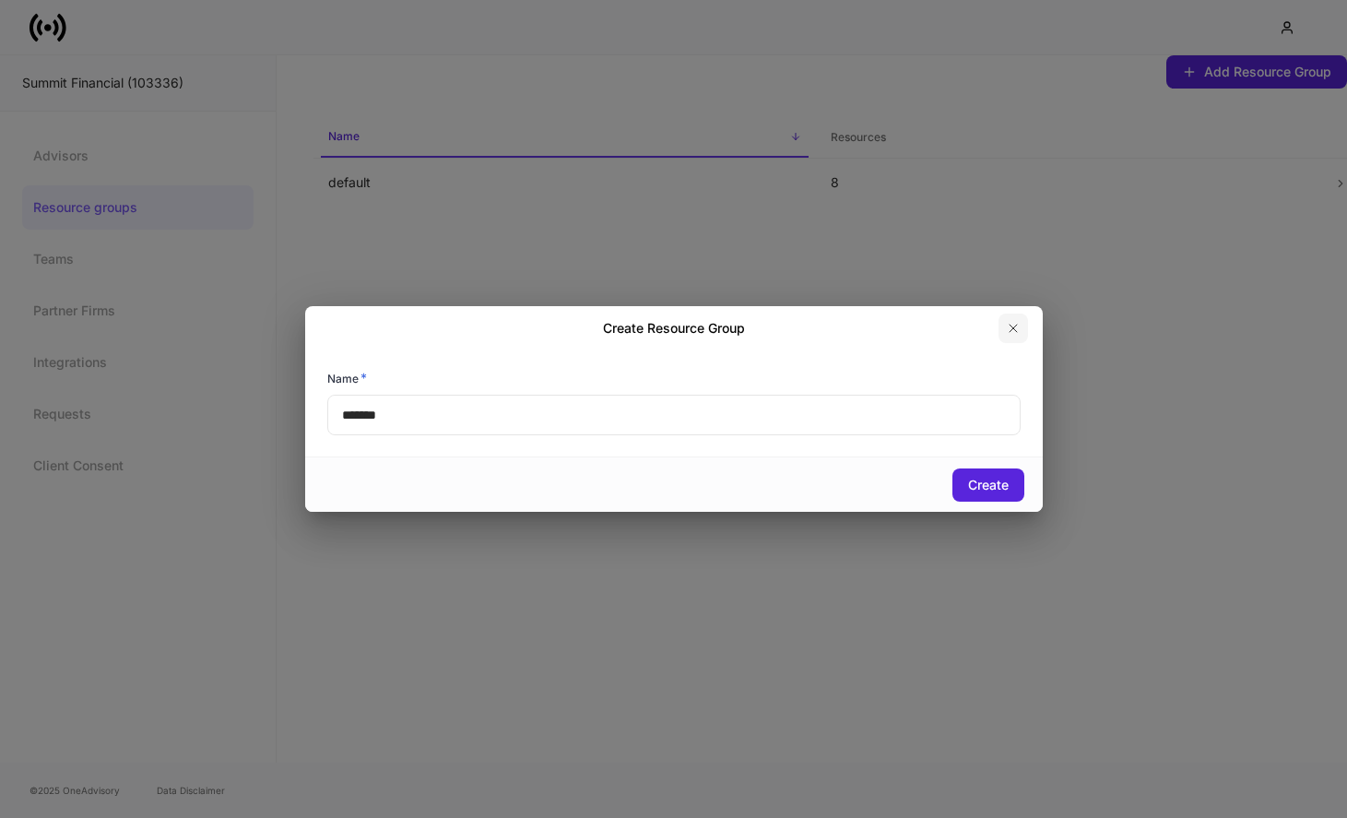
click at [1008, 331] on icon "button" at bounding box center [1013, 328] width 15 height 15
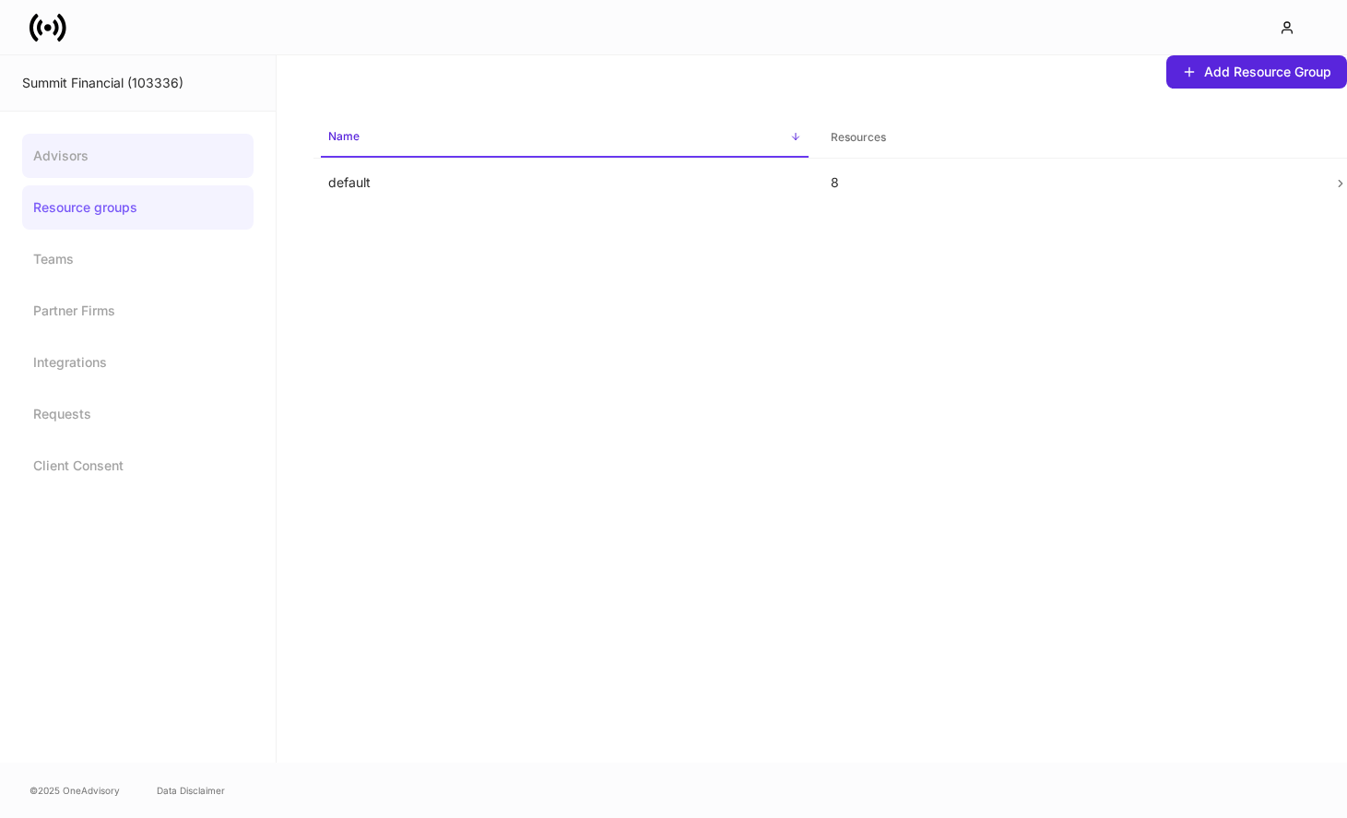
click at [192, 167] on link "Advisors" at bounding box center [137, 156] width 231 height 44
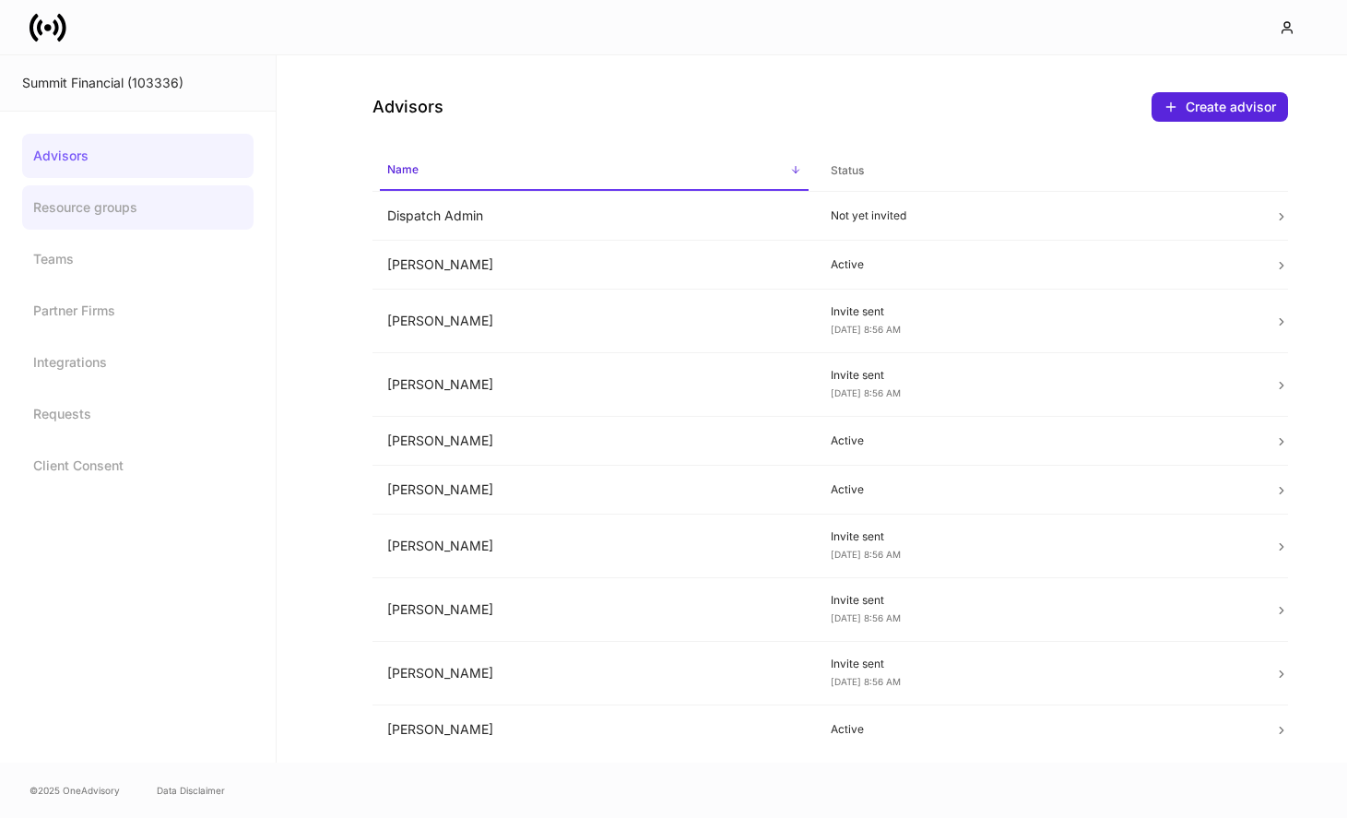
click at [195, 215] on link "Resource groups" at bounding box center [137, 207] width 231 height 44
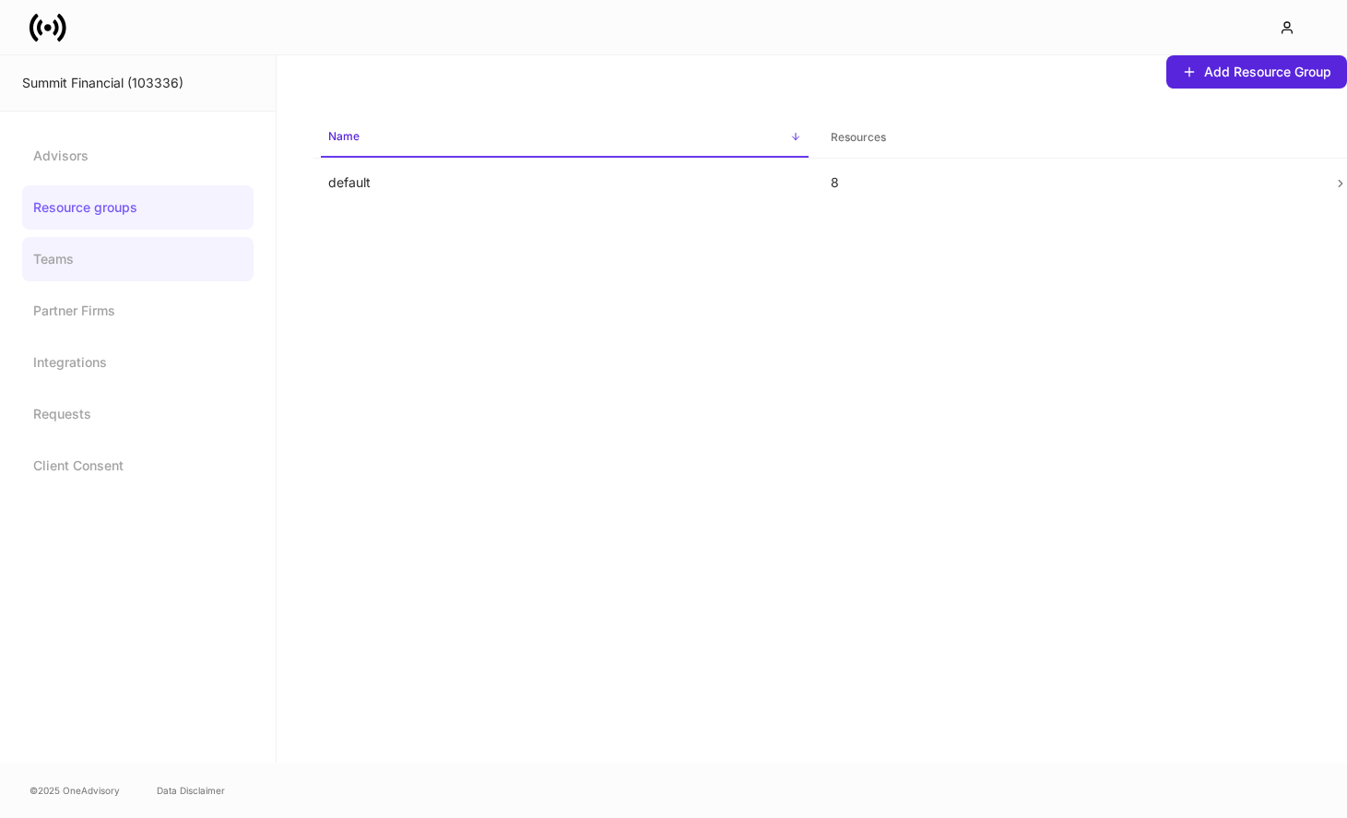
click at [171, 255] on link "Teams" at bounding box center [137, 259] width 231 height 44
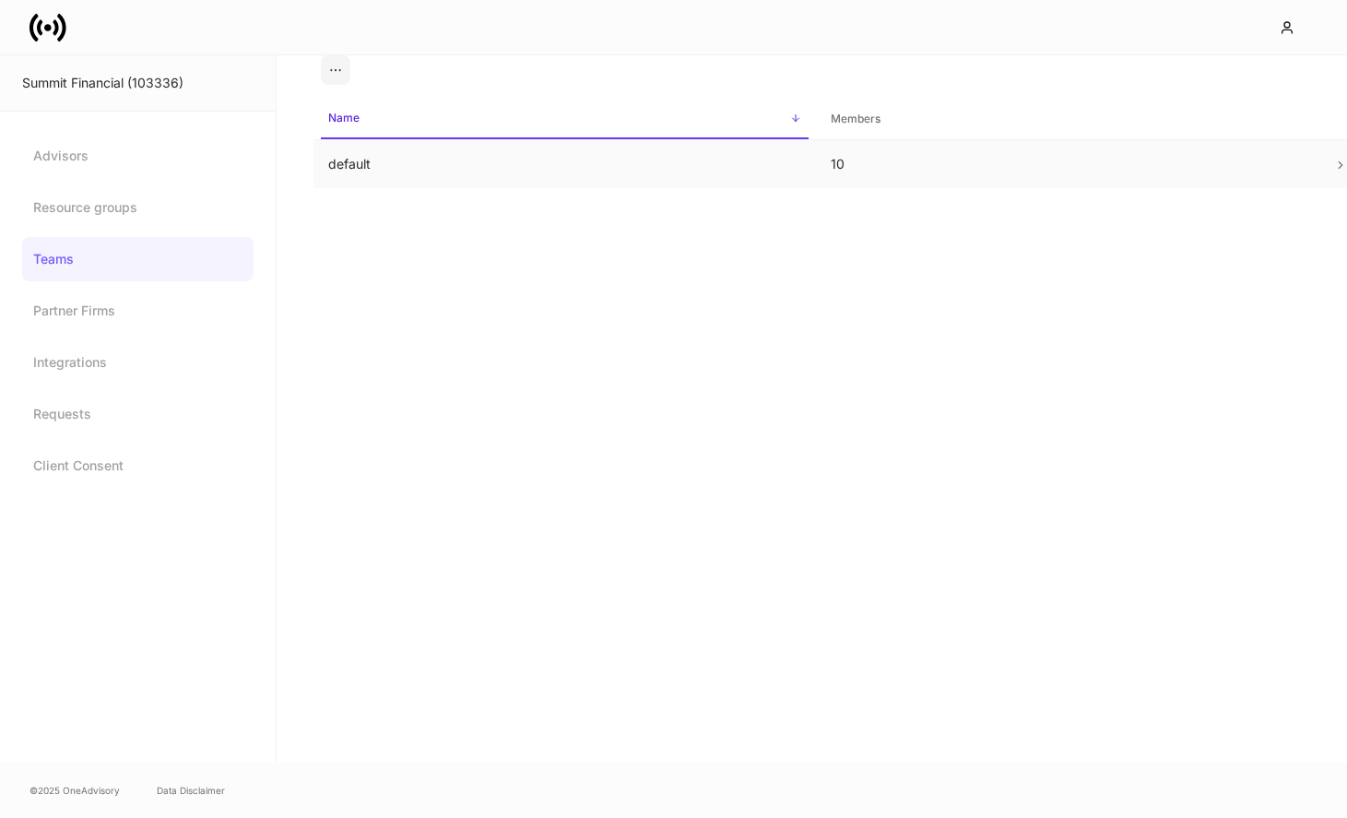
click at [560, 157] on td "default" at bounding box center [564, 164] width 502 height 49
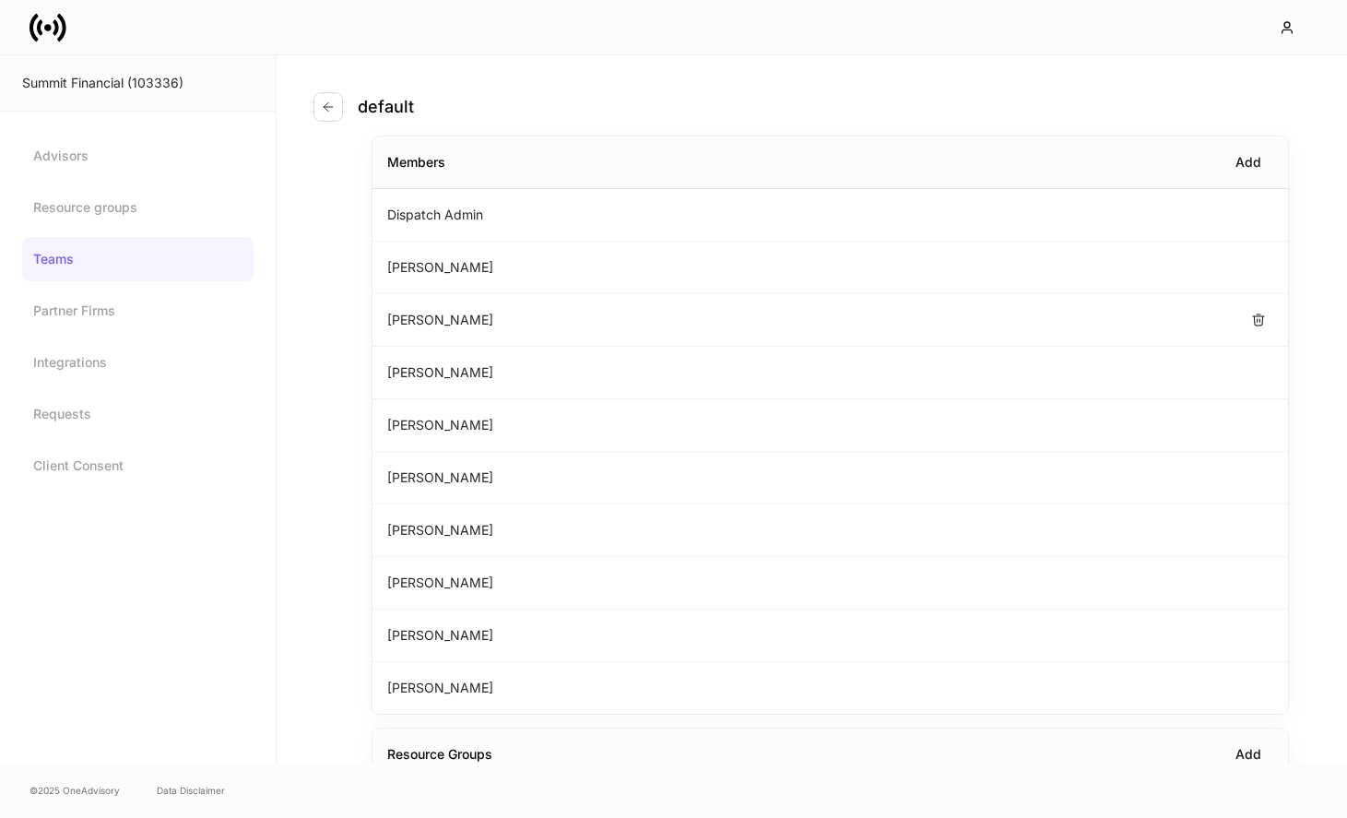
scroll to position [59, 0]
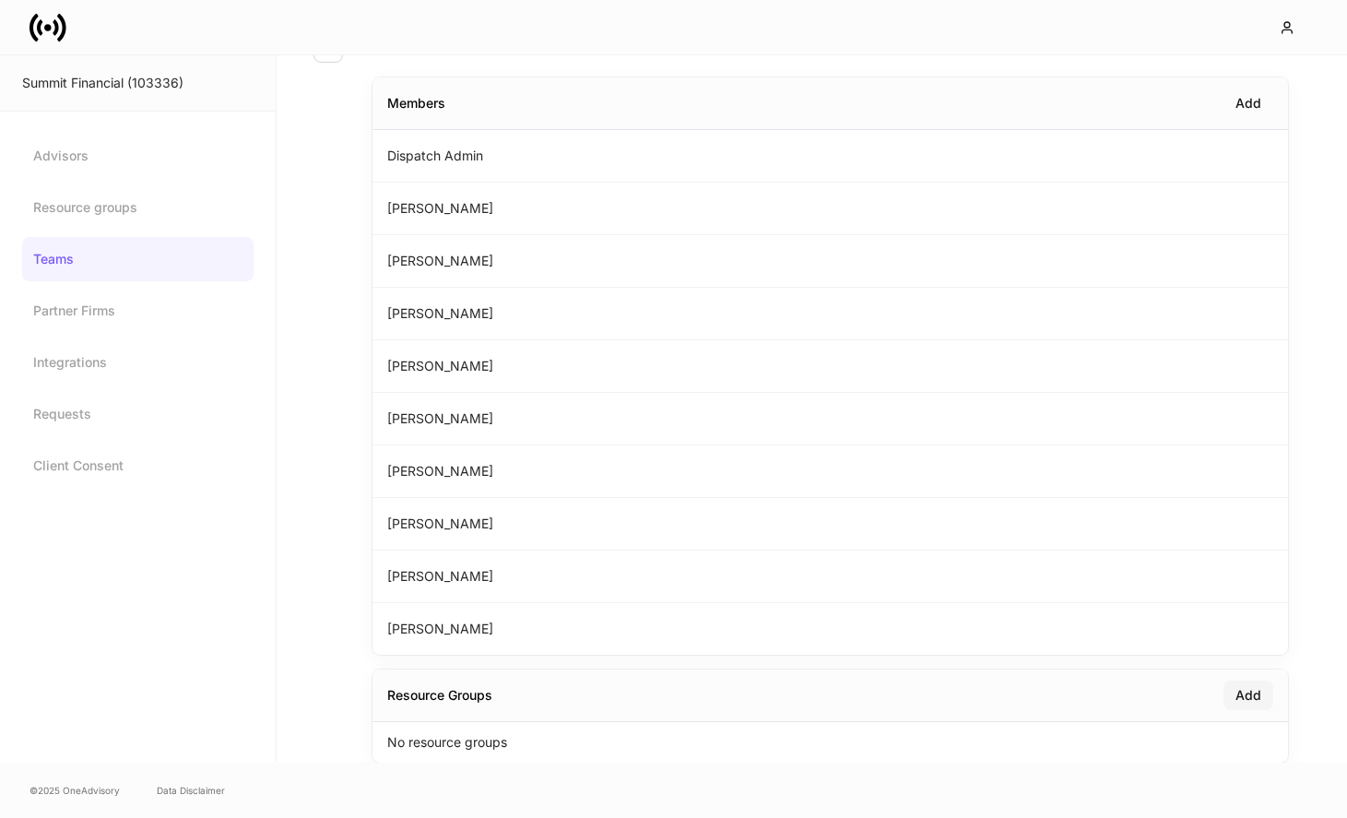
click at [1250, 680] on button "Add" at bounding box center [1248, 695] width 50 height 30
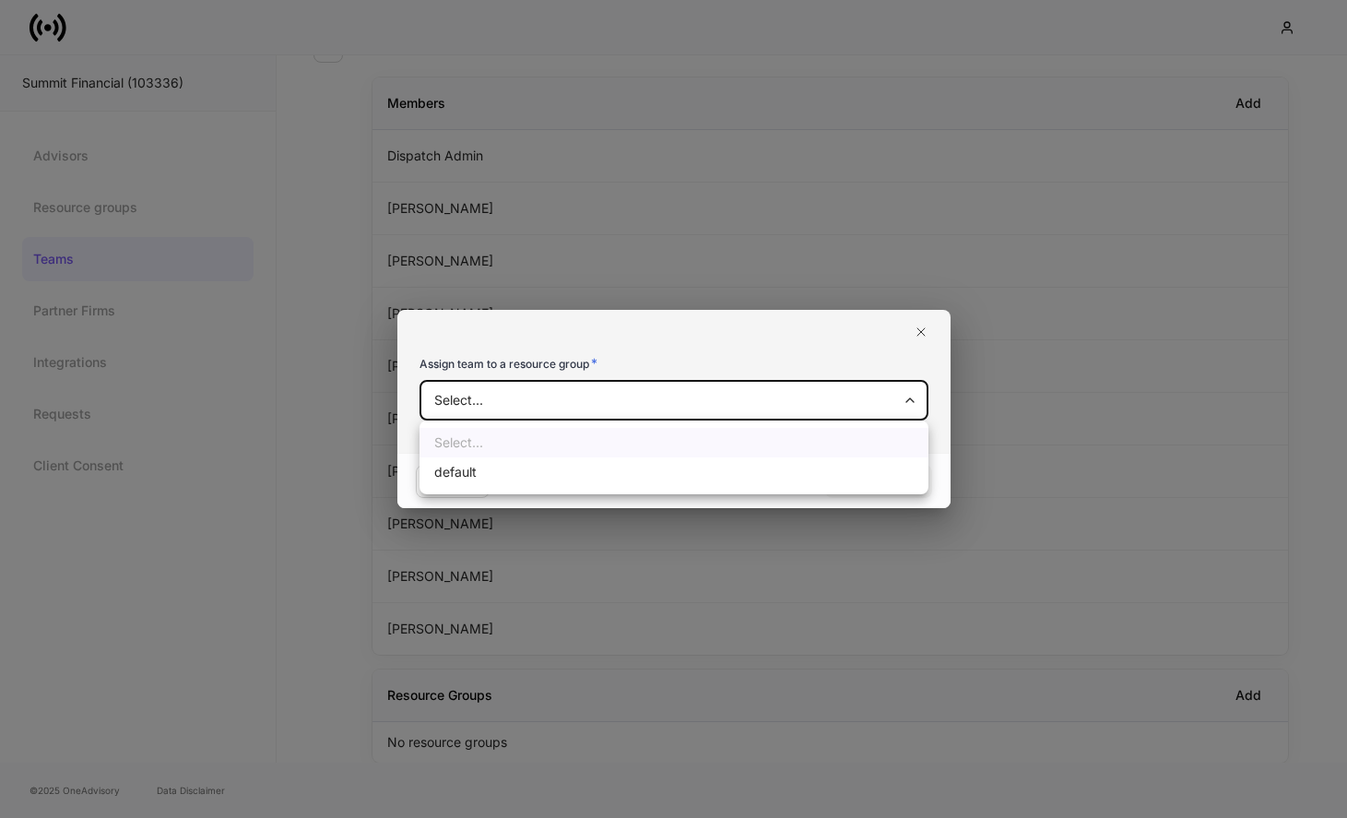
click at [766, 402] on body "Summit Financial (103336) Advisors Resource groups Teams Partner Firms Integrat…" at bounding box center [673, 409] width 1347 height 818
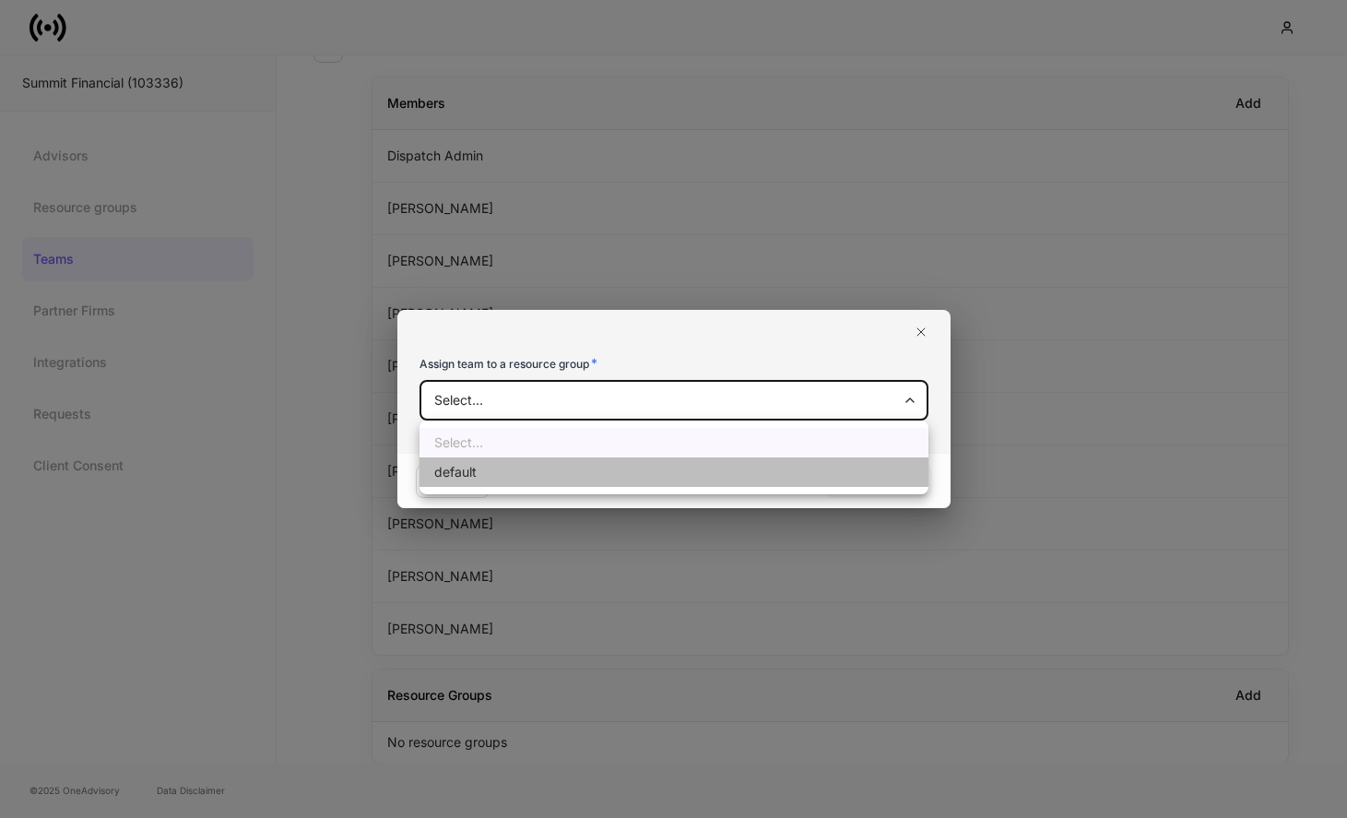
click at [696, 481] on li "default" at bounding box center [674, 472] width 509 height 30
type input "**********"
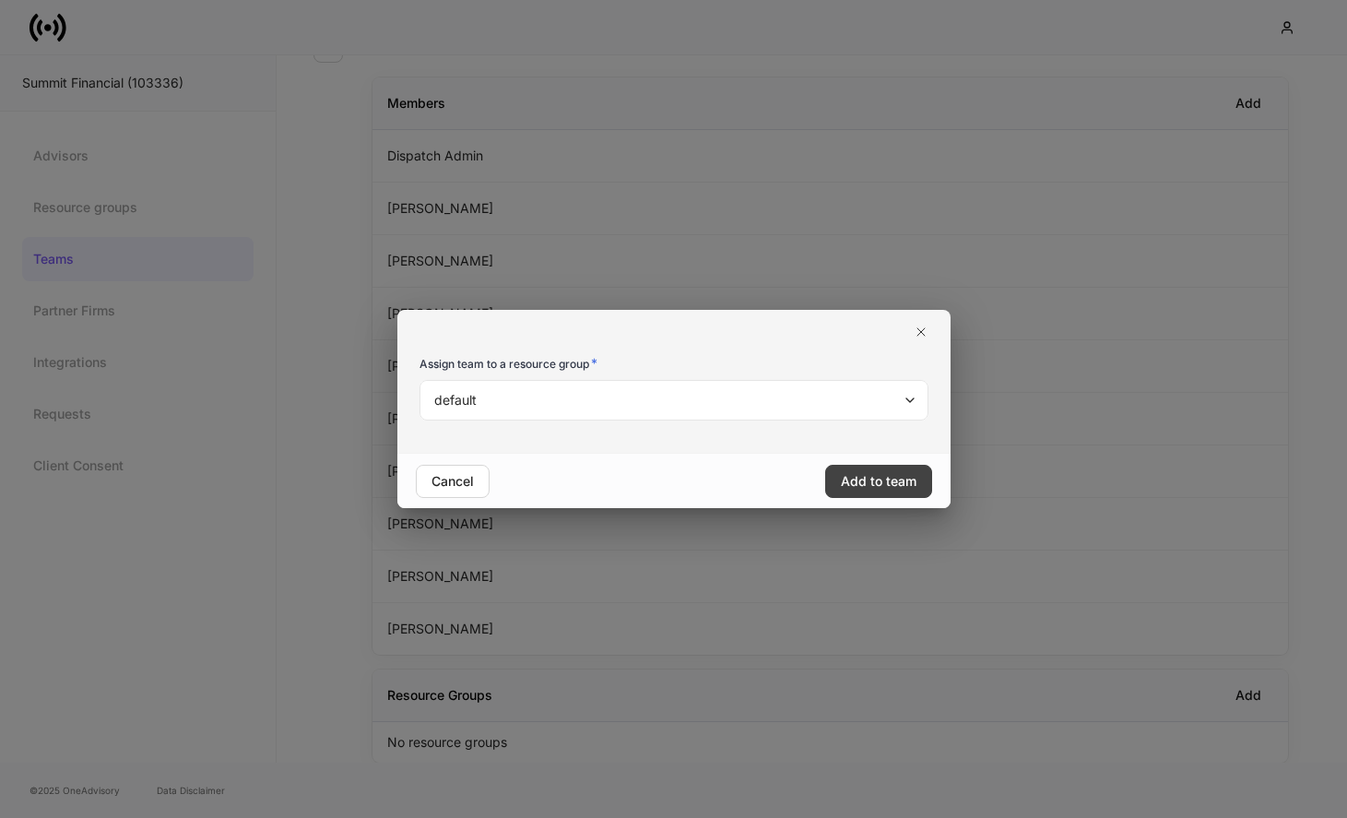
click at [858, 484] on div "Add to team" at bounding box center [879, 481] width 76 height 18
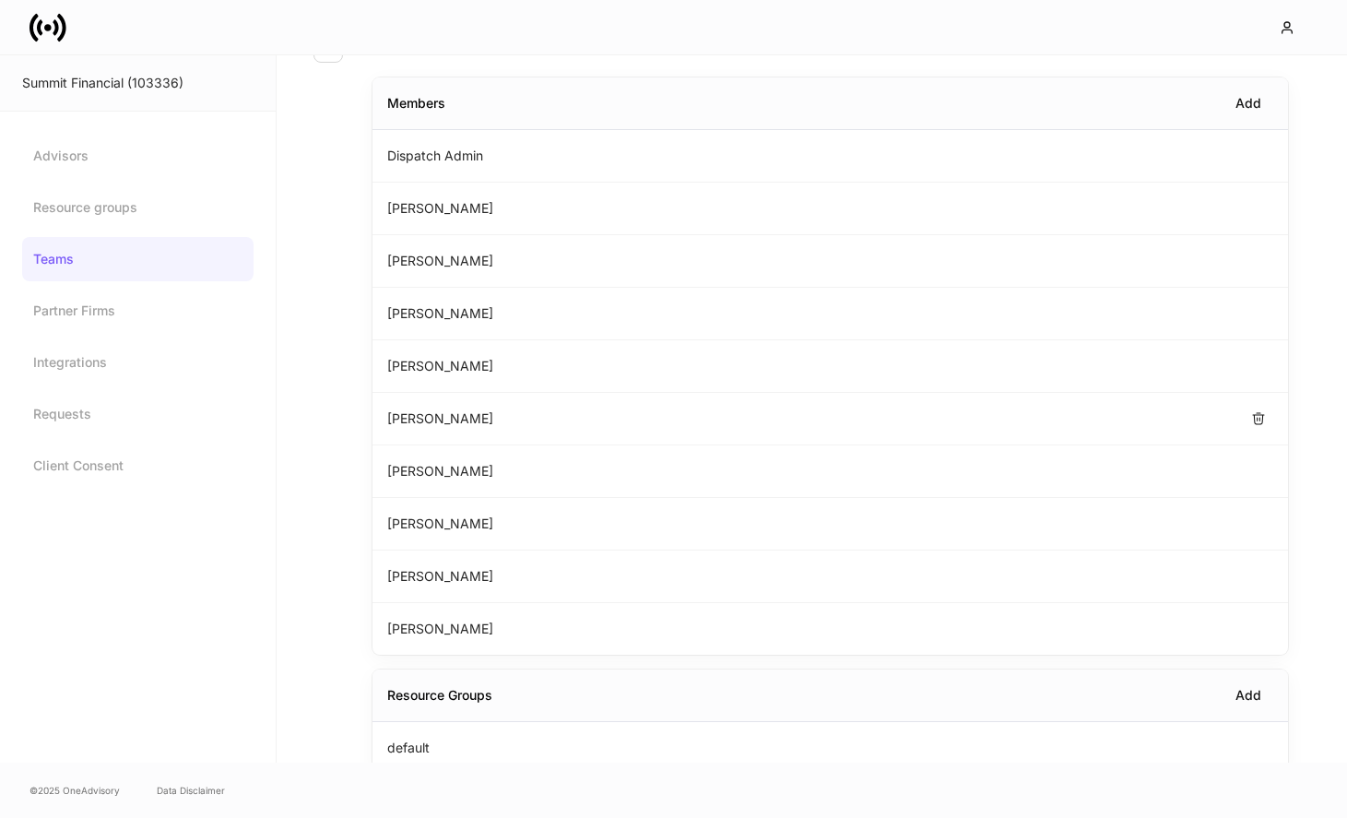
scroll to position [0, 0]
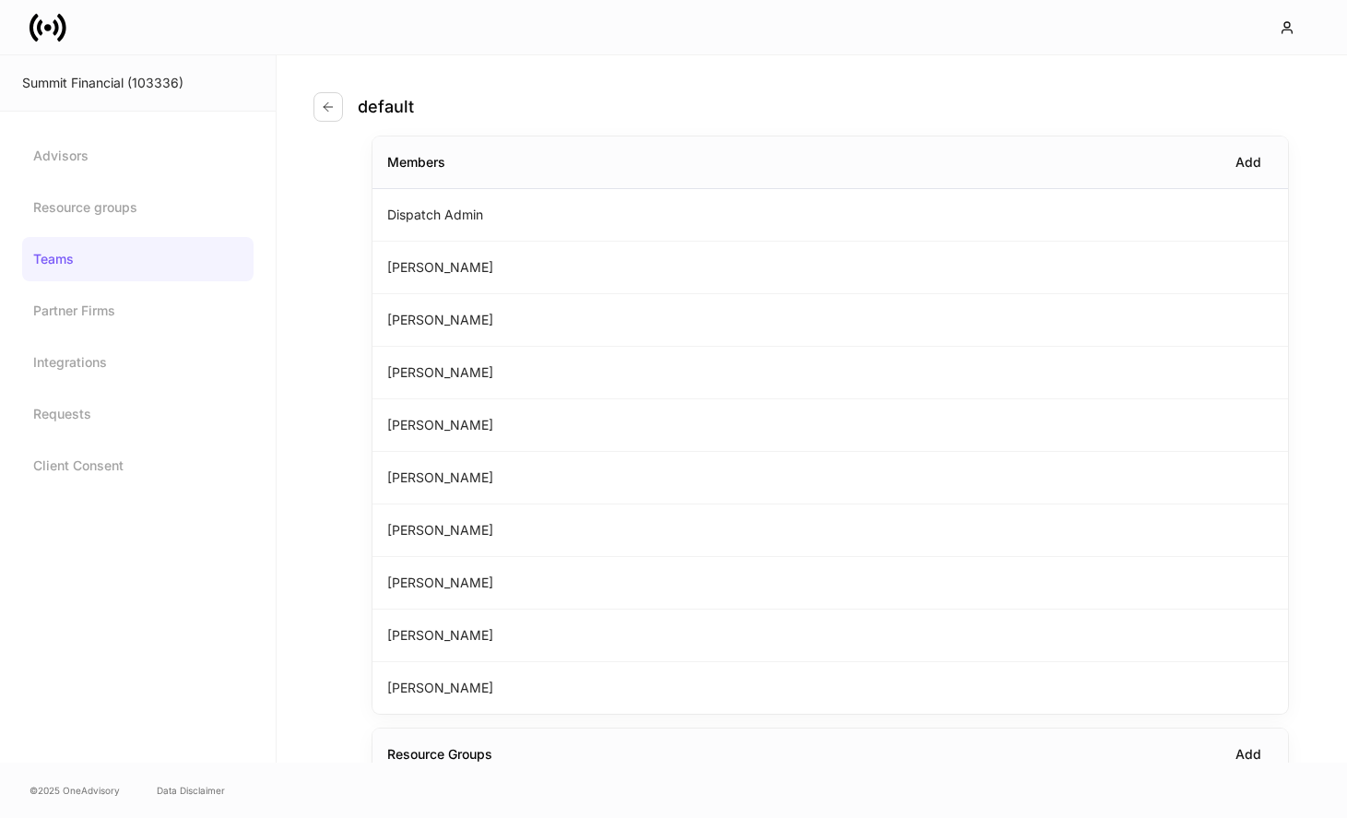
drag, startPoint x: 330, startPoint y: 111, endPoint x: 306, endPoint y: 165, distance: 59.4
click at [306, 165] on div "default Members Add Dispatch Admin Michael D'Amico Steve Pfundstein Steve Weinm…" at bounding box center [812, 408] width 1070 height 707
click at [334, 116] on button "button" at bounding box center [328, 107] width 30 height 30
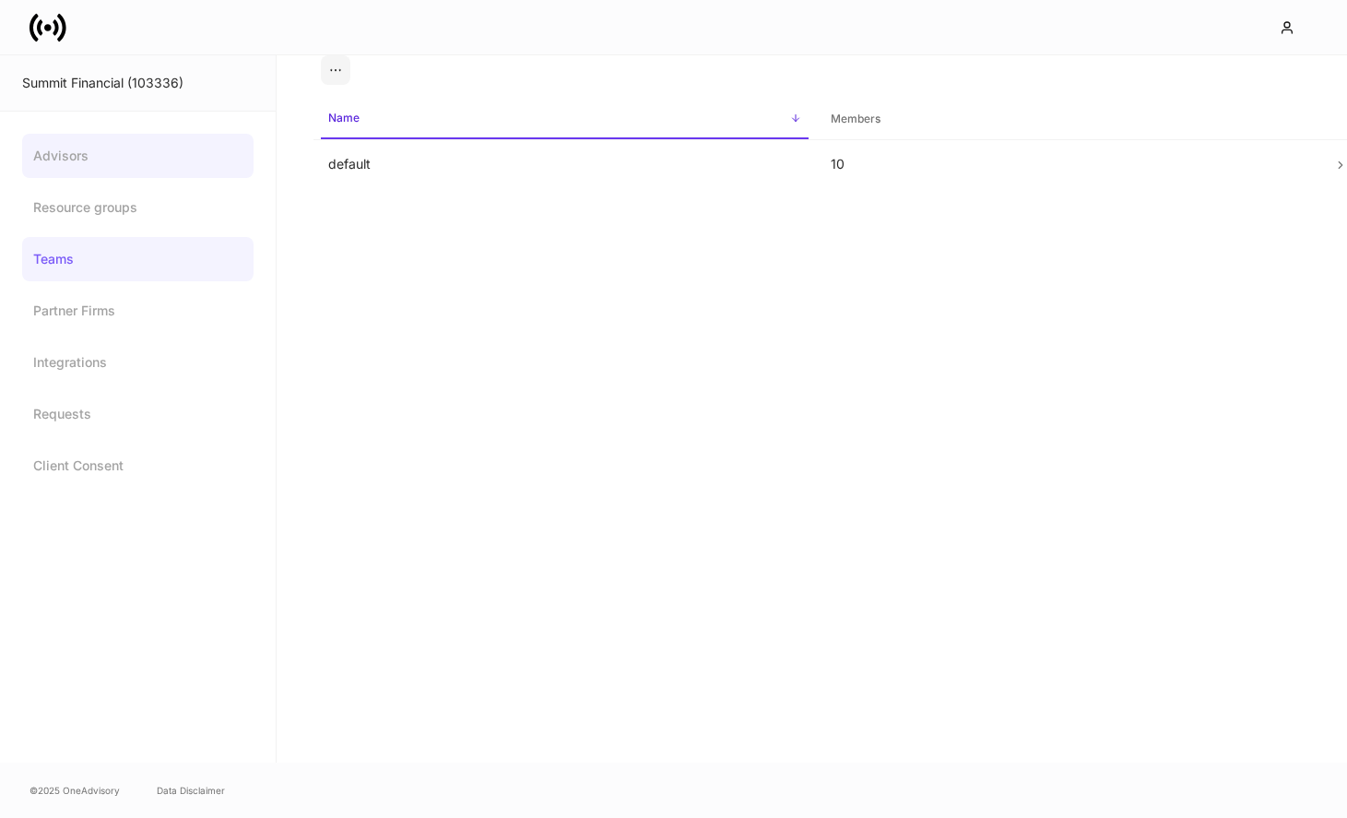
click at [83, 174] on link "Advisors" at bounding box center [137, 156] width 231 height 44
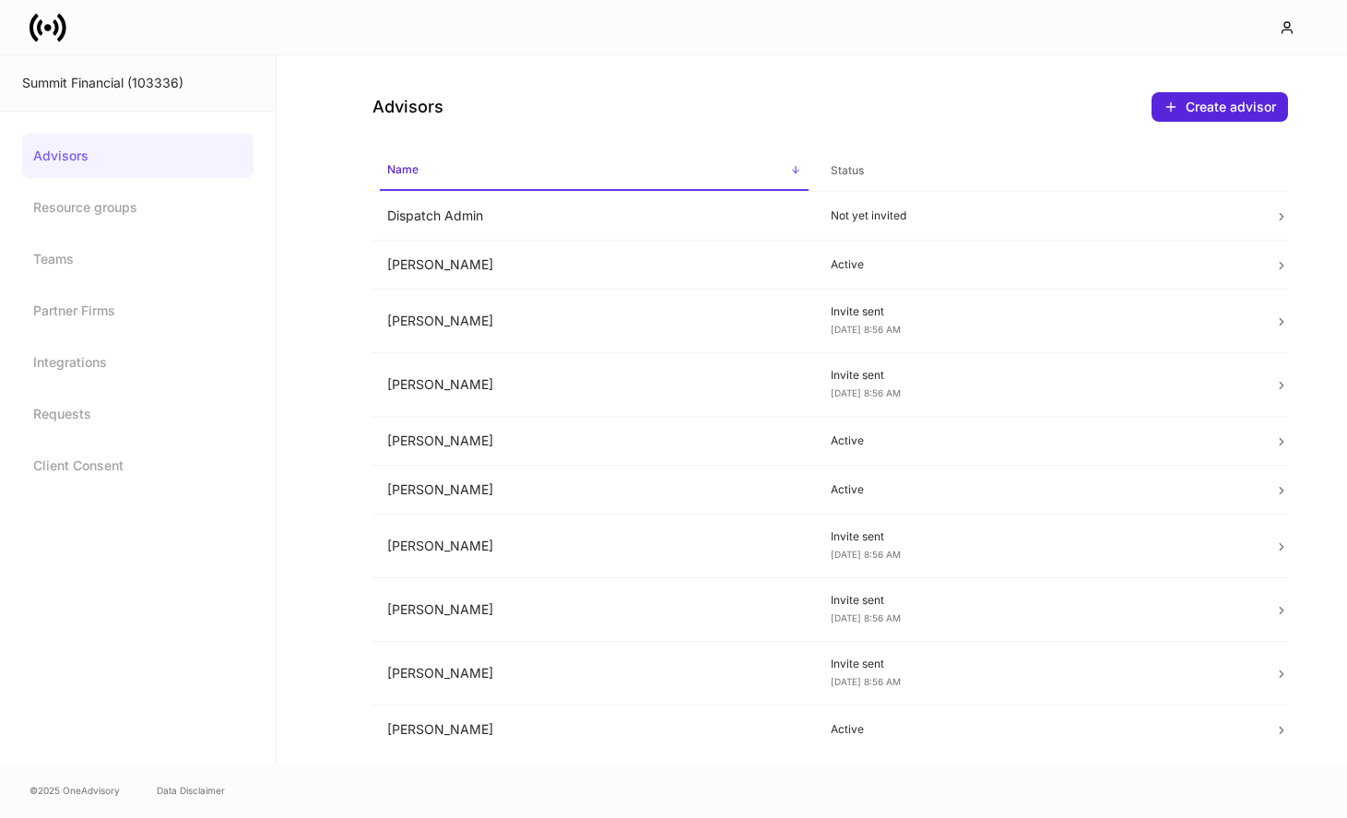
click at [623, 190] on span "Name sorted ascending" at bounding box center [594, 171] width 429 height 40
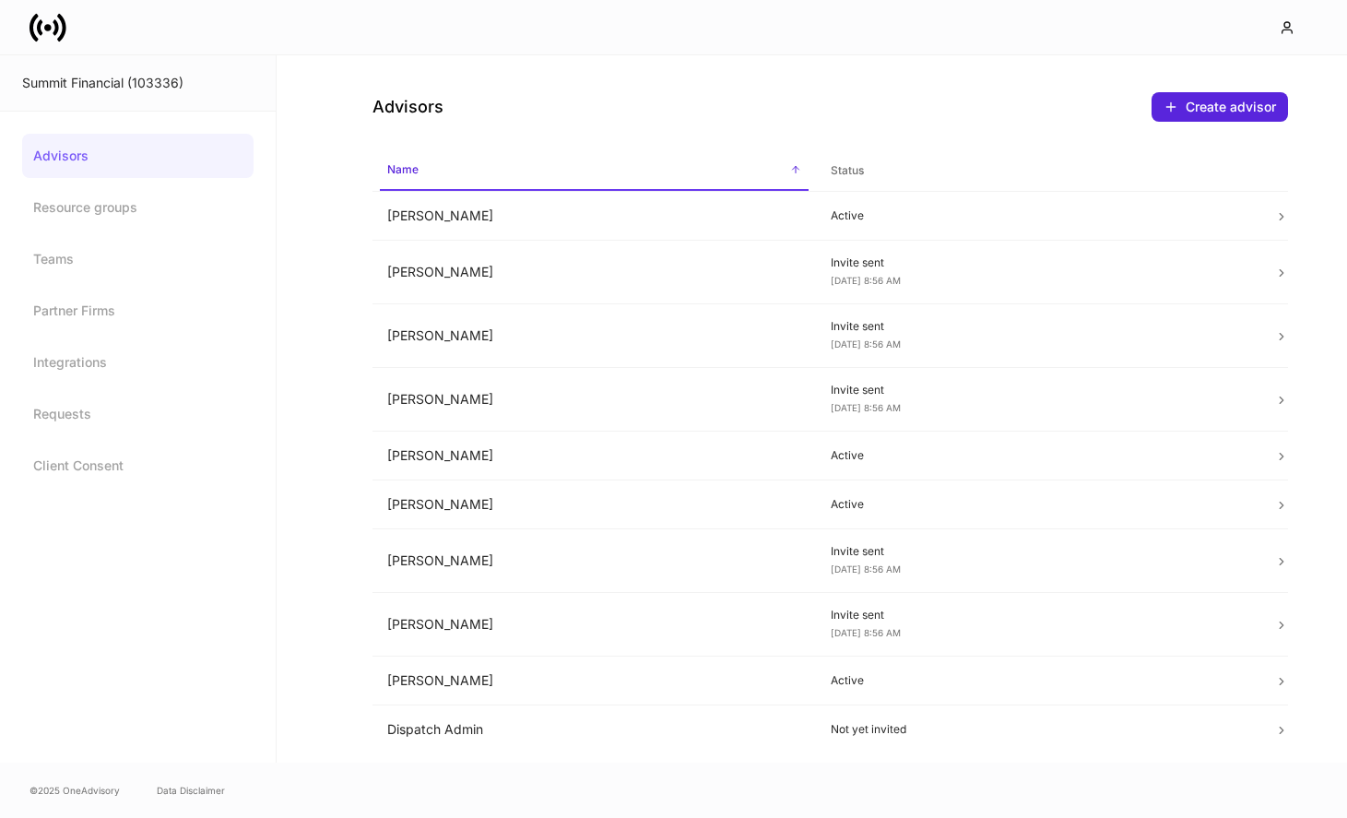
click at [603, 160] on span "Name sorted descending" at bounding box center [594, 171] width 429 height 40
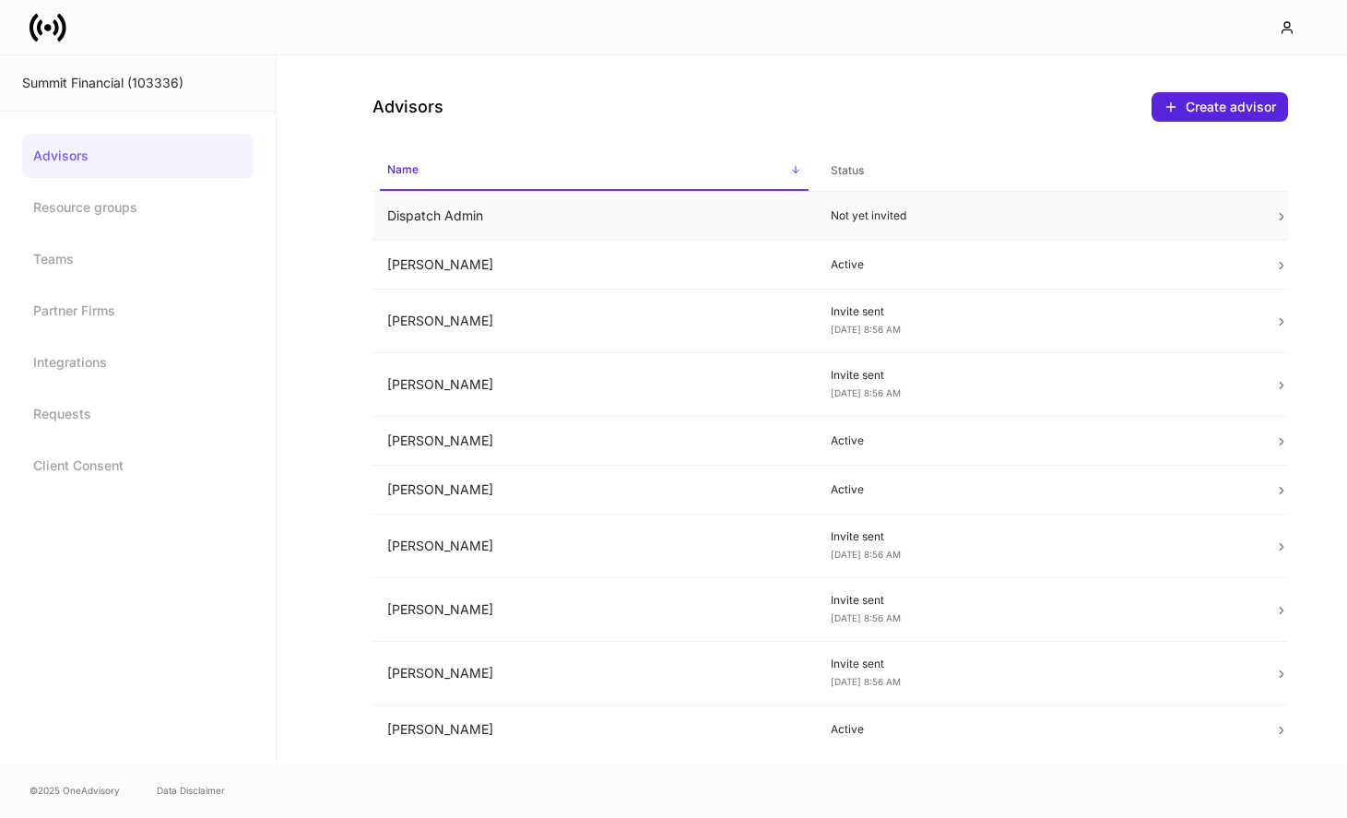
click at [576, 213] on td "Dispatch Admin" at bounding box center [593, 216] width 443 height 49
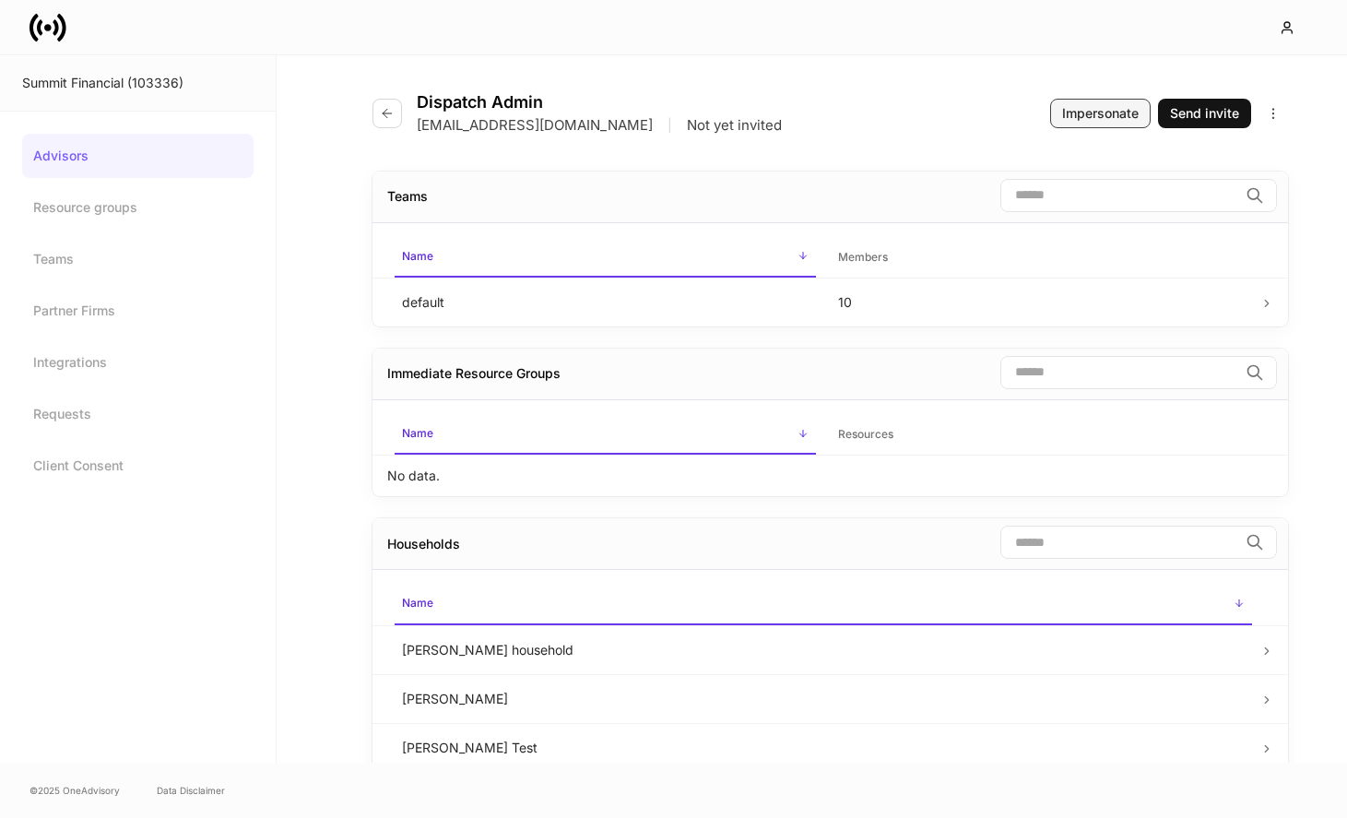
click at [1073, 116] on div "Impersonate" at bounding box center [1100, 113] width 77 height 18
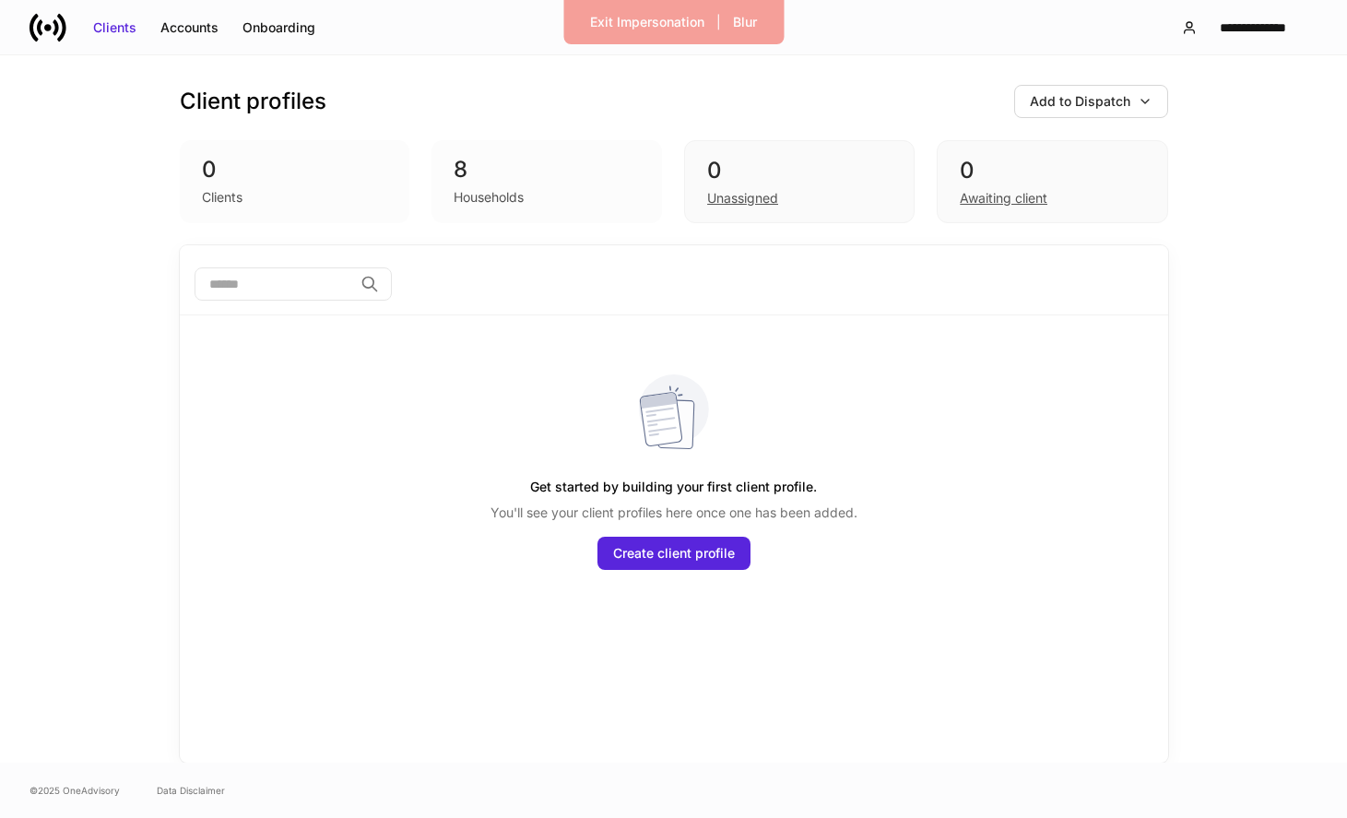
drag, startPoint x: 678, startPoint y: 567, endPoint x: 700, endPoint y: 356, distance: 212.3
click at [700, 356] on div "Get started by building your first client profile. You'll see your client profi…" at bounding box center [674, 453] width 959 height 277
click at [578, 221] on div "8 Households" at bounding box center [546, 181] width 231 height 83
click at [578, 198] on div "Households" at bounding box center [547, 195] width 186 height 22
click at [540, 186] on div "Households" at bounding box center [547, 195] width 186 height 22
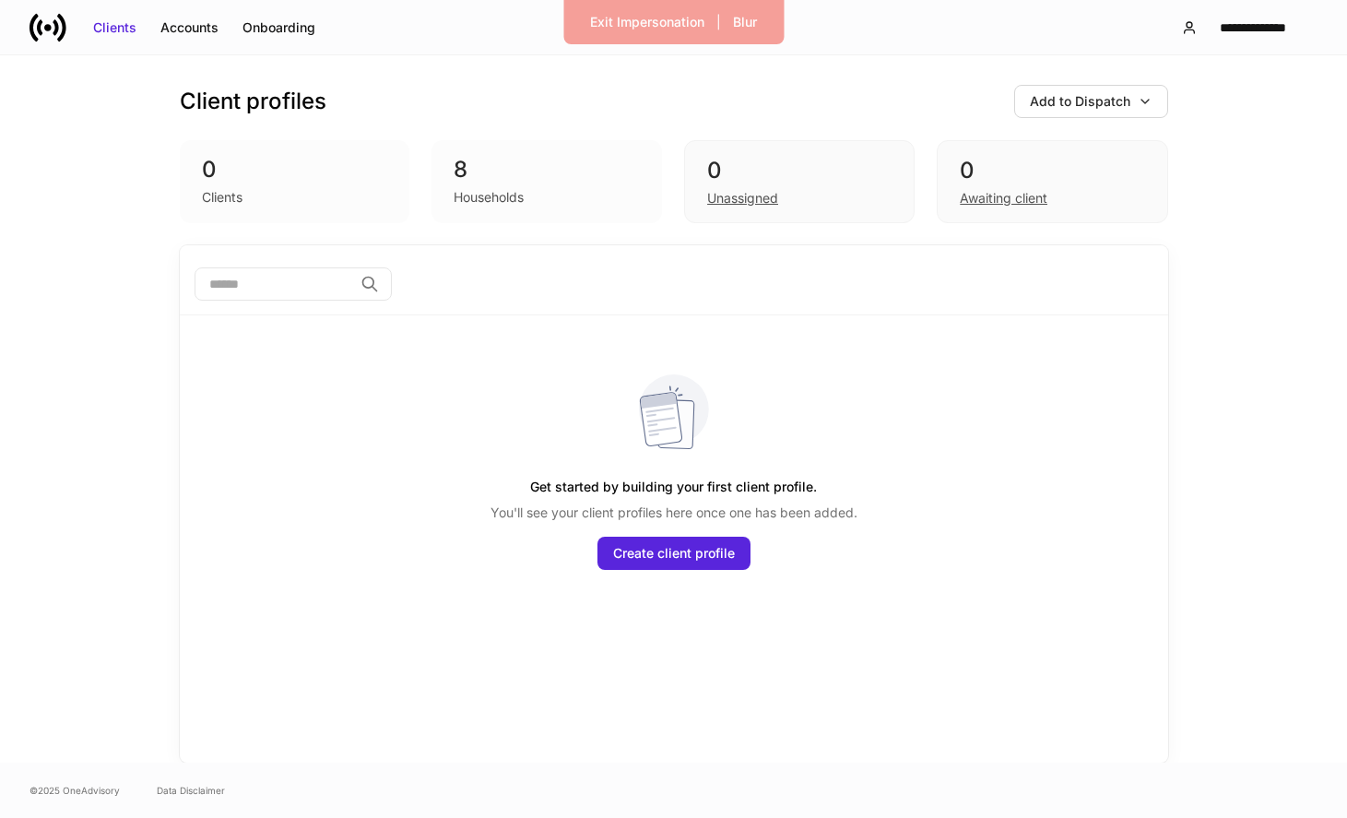
click at [431, 171] on div "0 Clients 8 Households 0 Unassigned 0 Awaiting client" at bounding box center [674, 181] width 988 height 83
click at [757, 160] on div "0" at bounding box center [799, 171] width 184 height 30
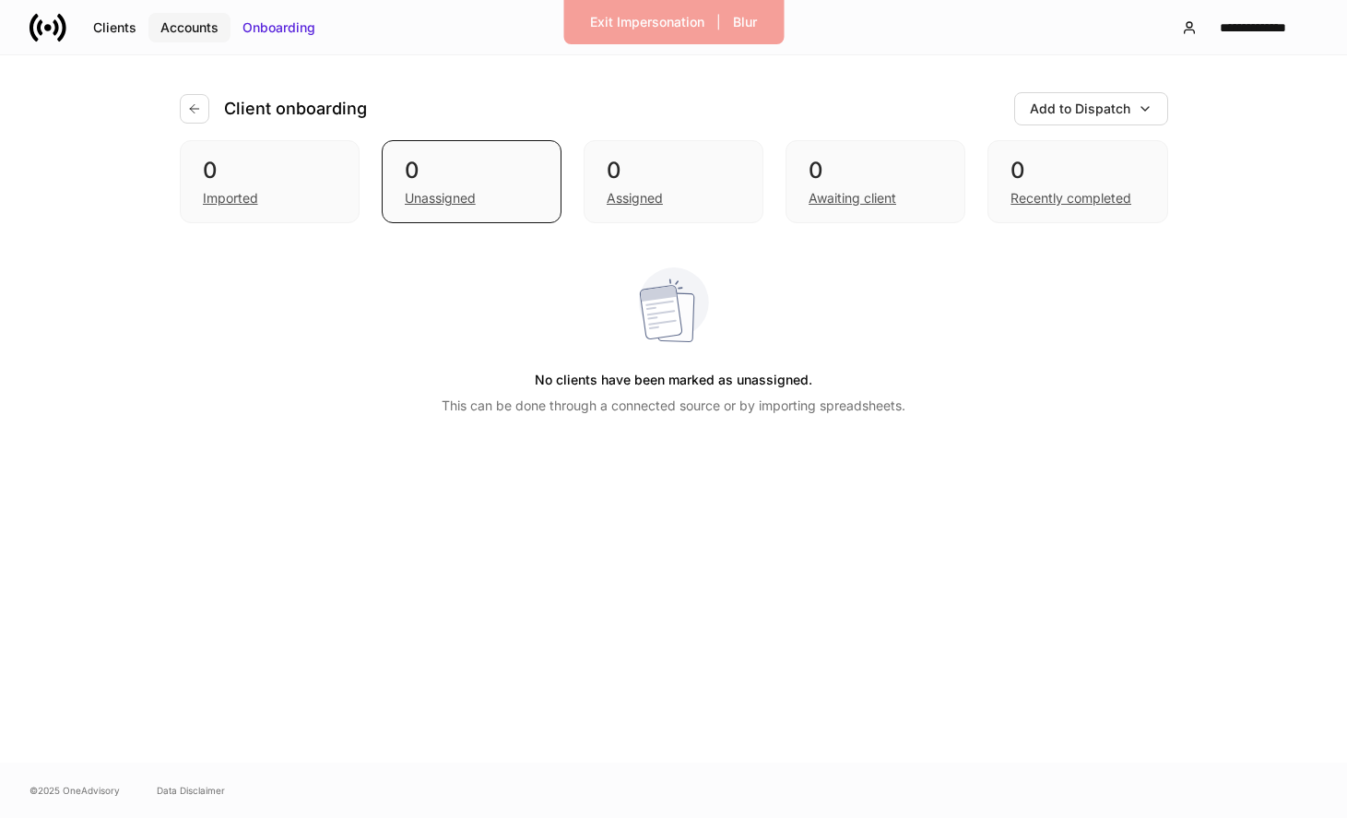
click at [201, 26] on div "Accounts" at bounding box center [189, 27] width 58 height 18
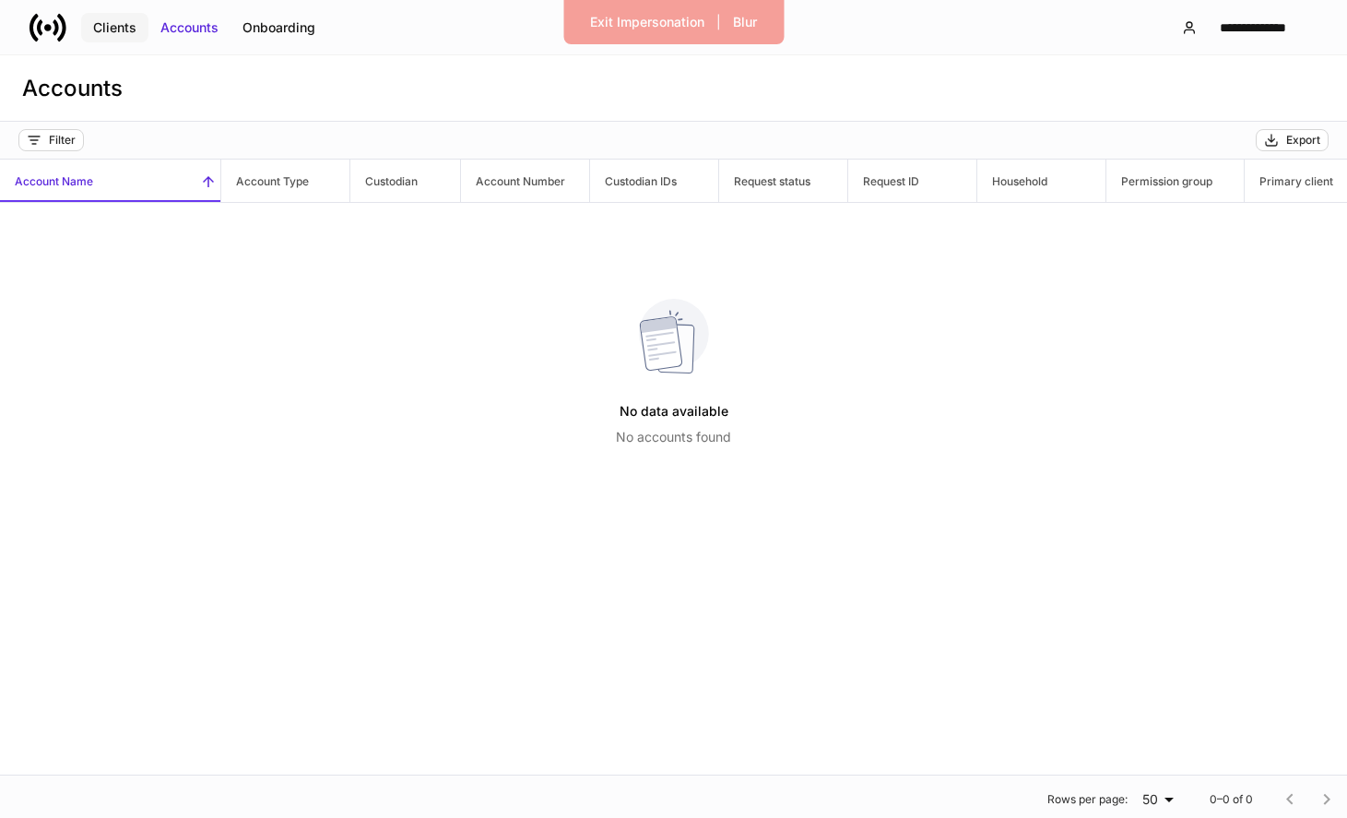
click at [102, 16] on button "Clients" at bounding box center [114, 28] width 67 height 30
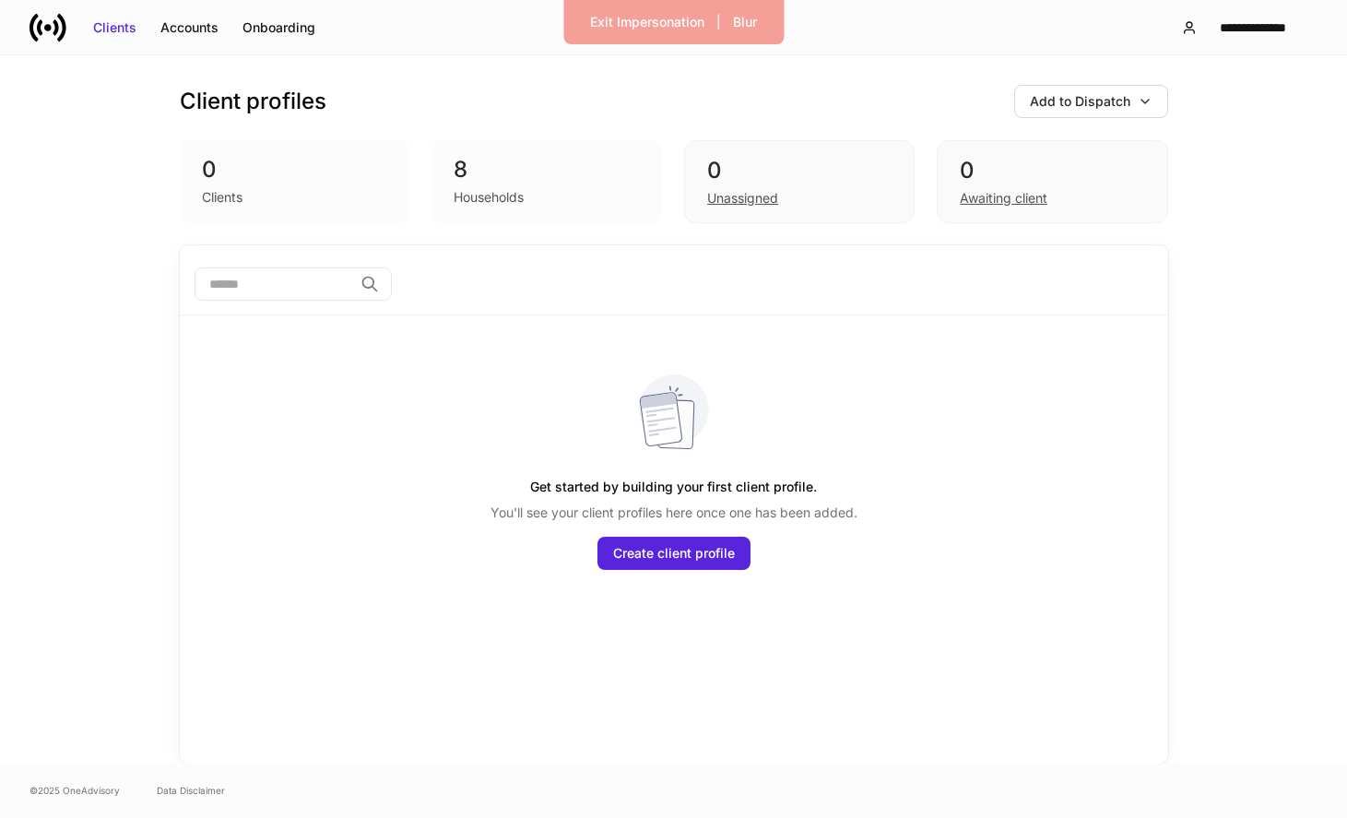
click at [487, 180] on div "8" at bounding box center [547, 170] width 186 height 30
click at [671, 561] on div "Create client profile" at bounding box center [674, 553] width 122 height 18
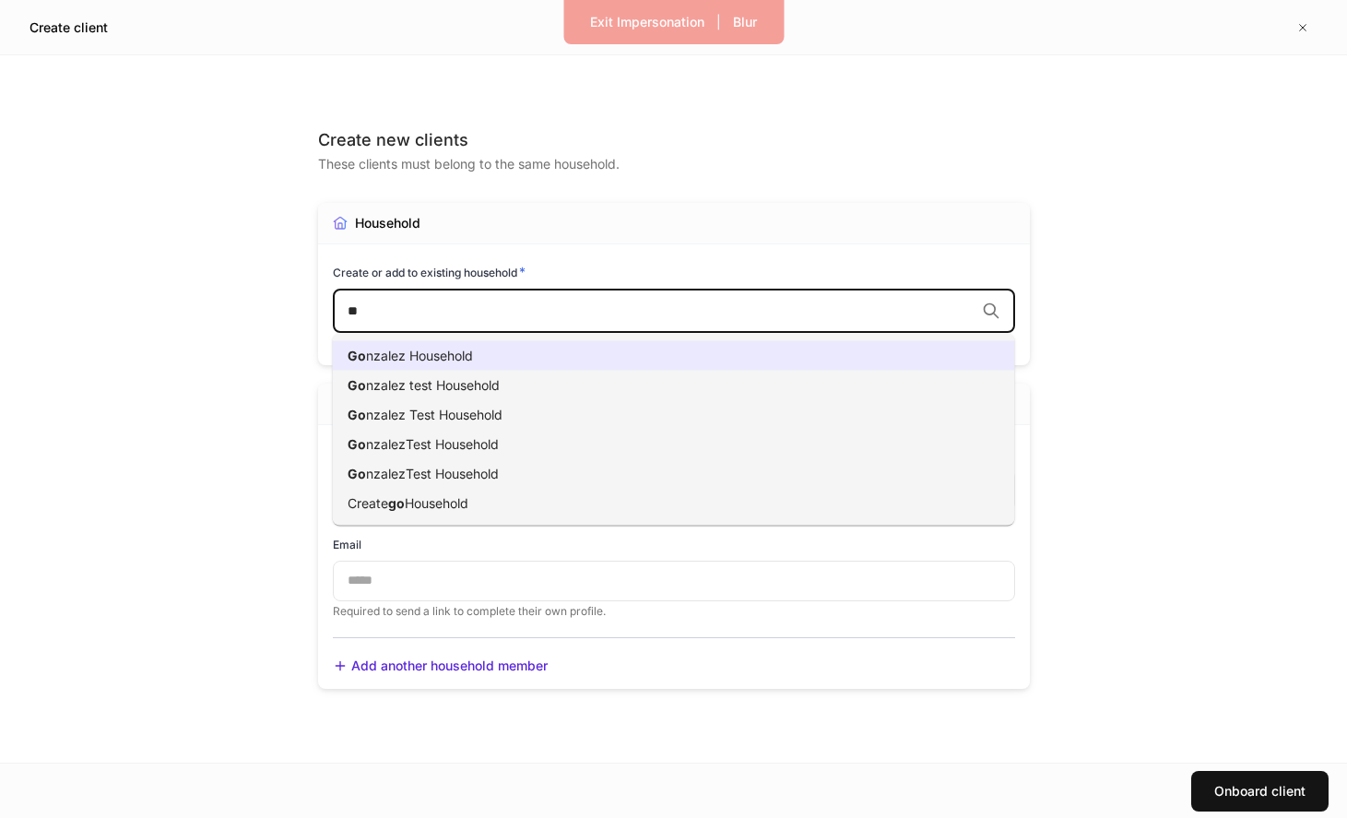
type input "**"
click at [688, 262] on div "Household Create or add to existing household * ** ​ Assign household to a perm…" at bounding box center [674, 284] width 712 height 162
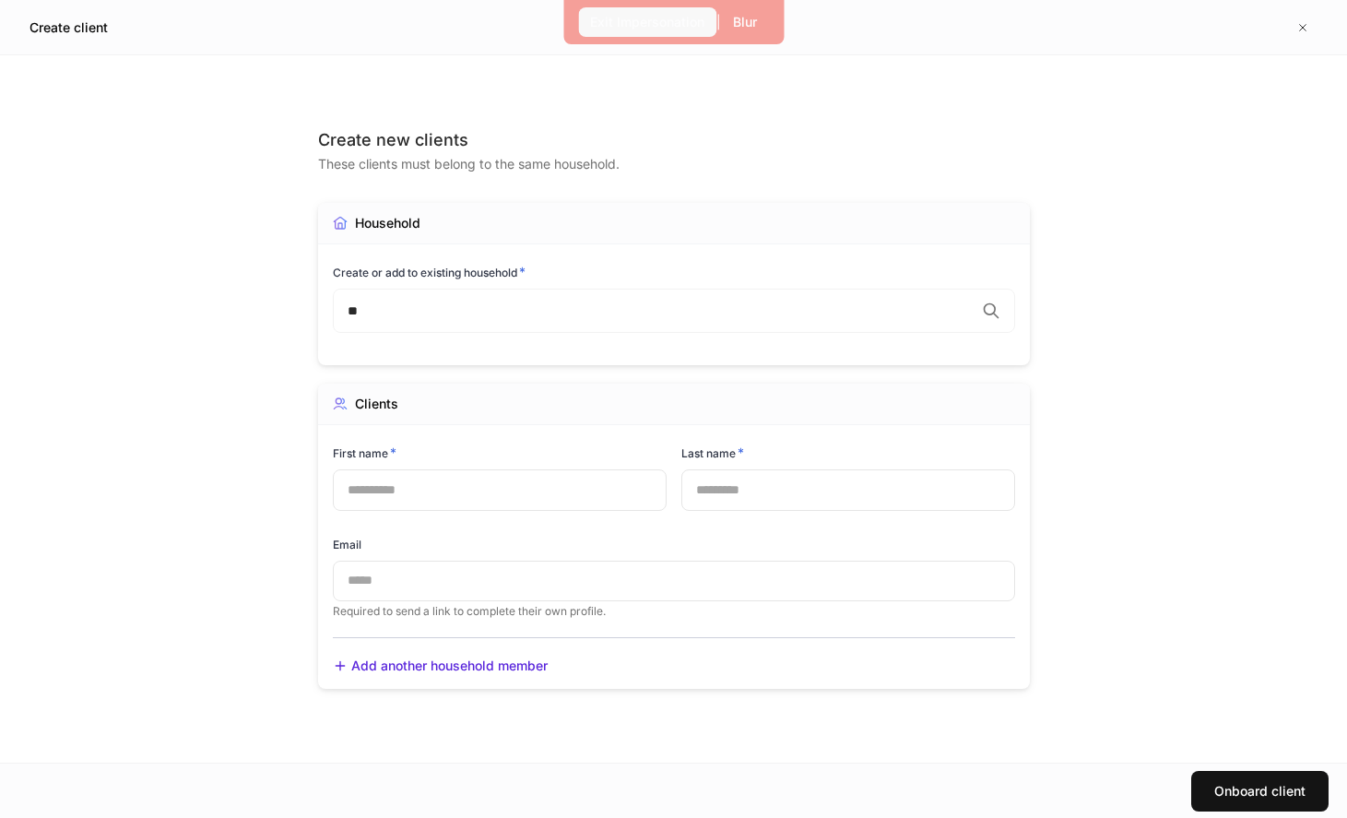
click at [638, 34] on button "Exit Impersonation" at bounding box center [647, 22] width 138 height 30
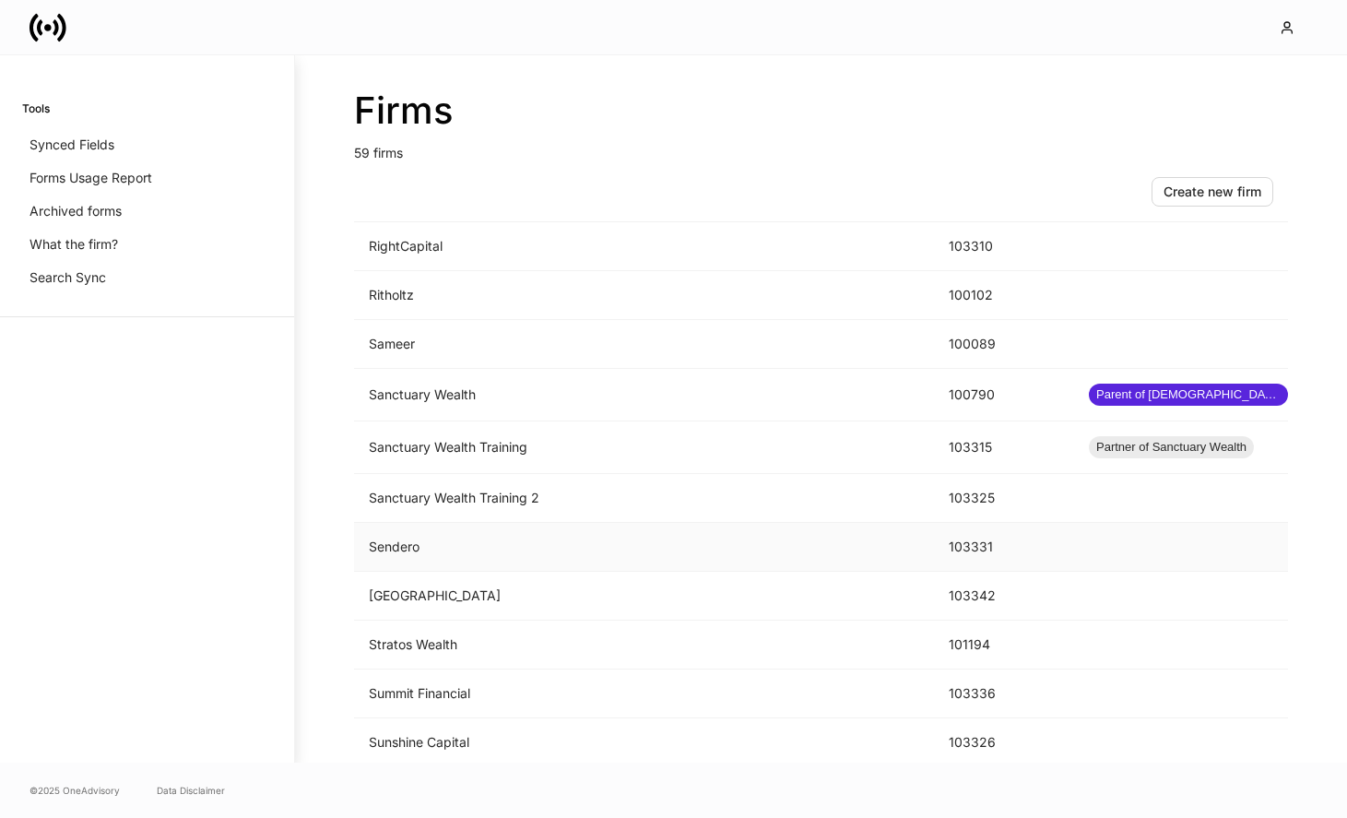
scroll to position [2426, 0]
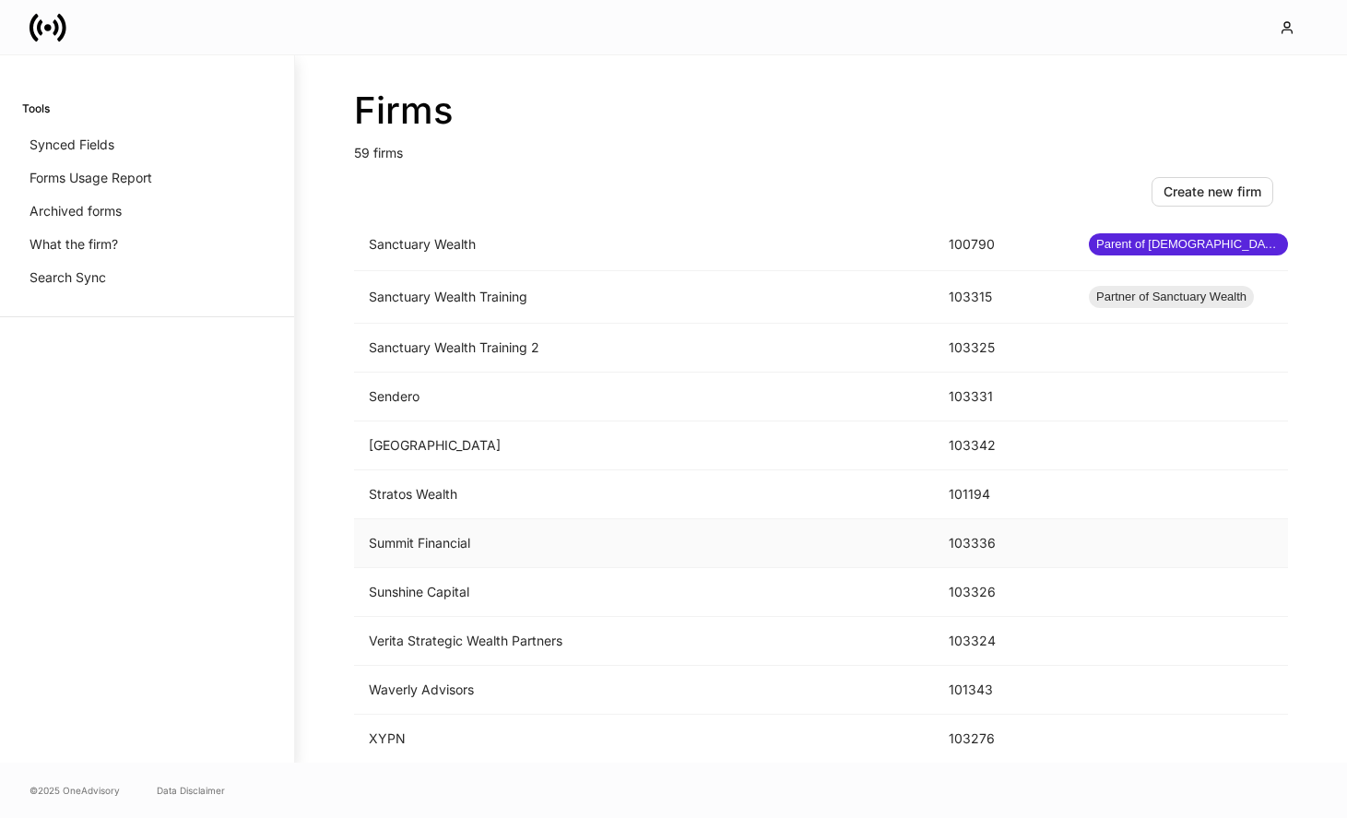
click at [477, 536] on td "Summit Financial" at bounding box center [644, 543] width 580 height 49
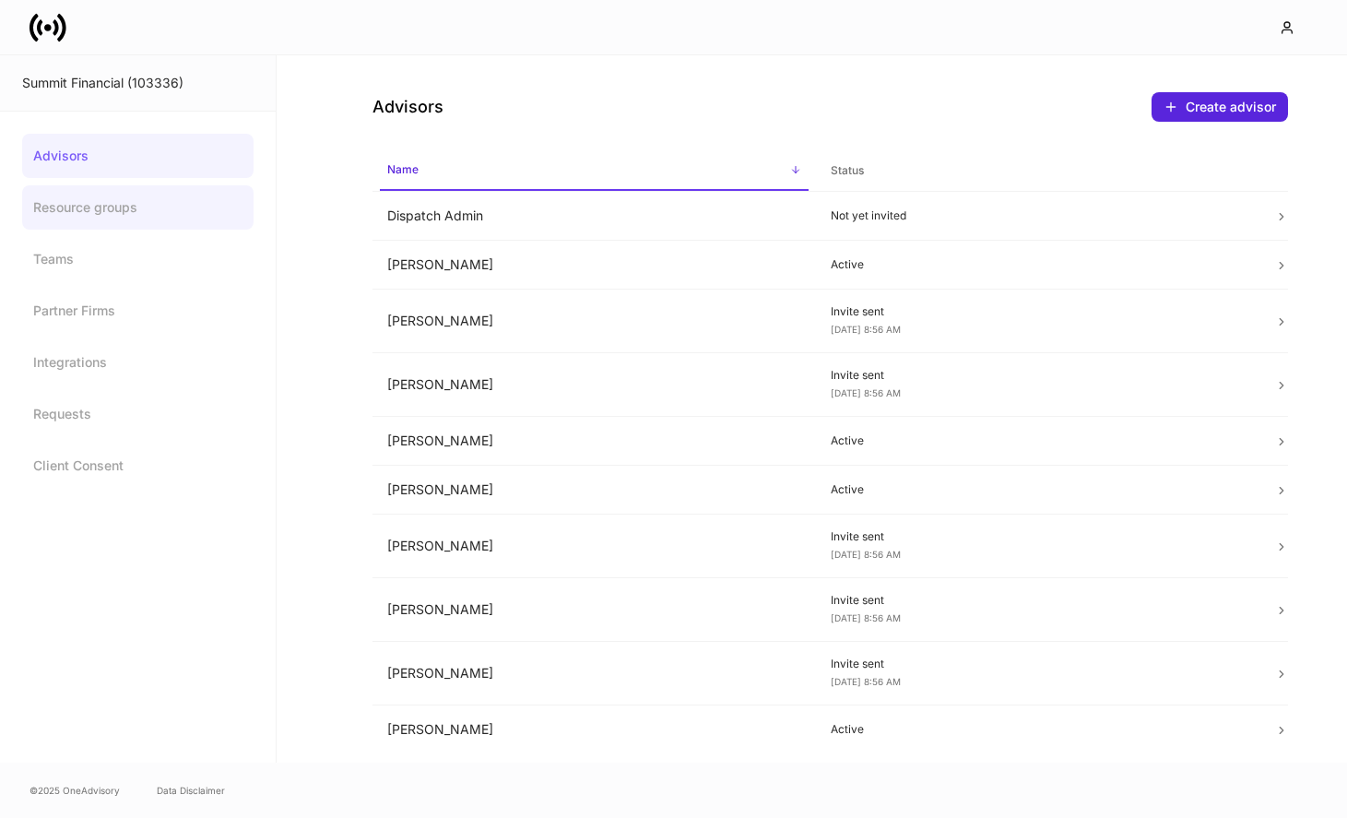
click at [149, 204] on link "Resource groups" at bounding box center [137, 207] width 231 height 44
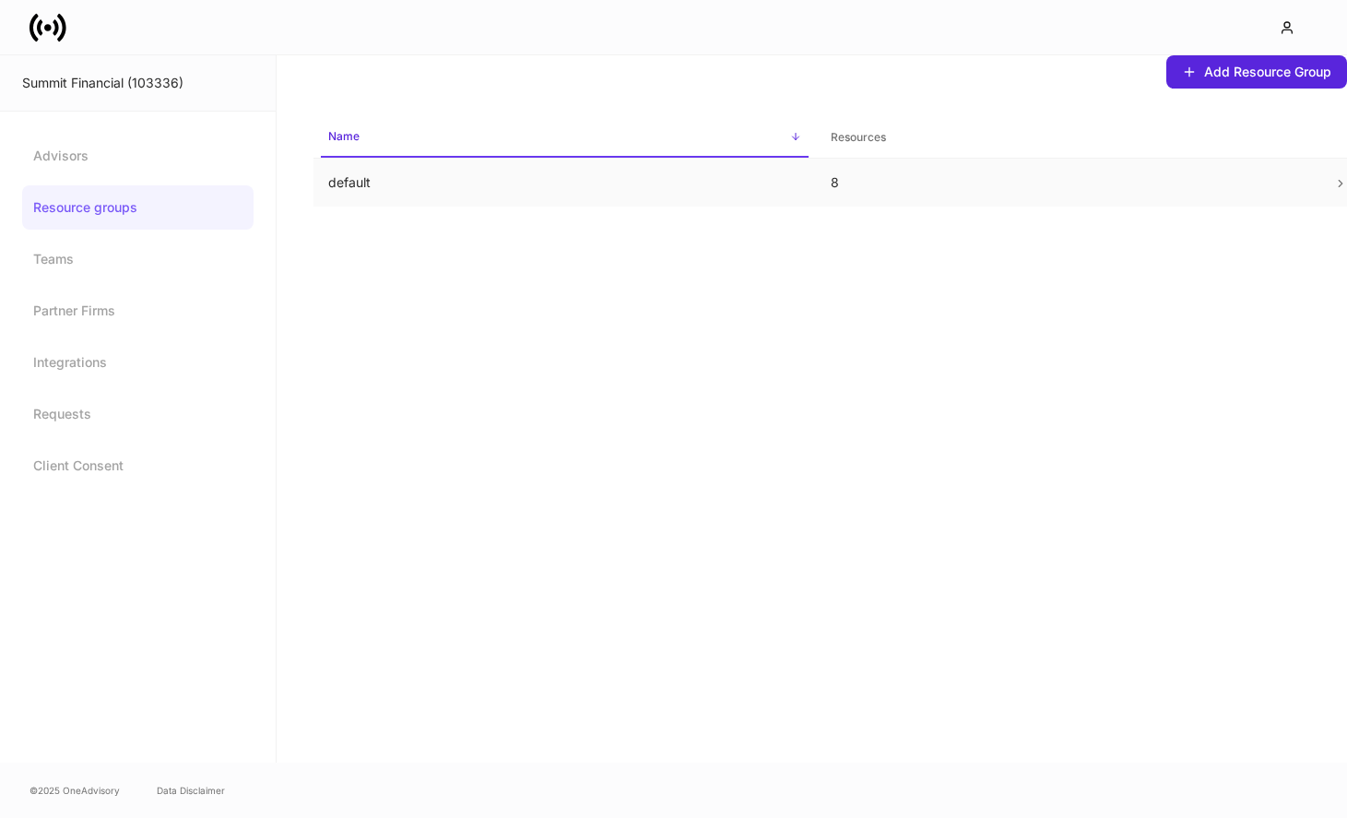
click at [605, 173] on p "default" at bounding box center [564, 182] width 473 height 18
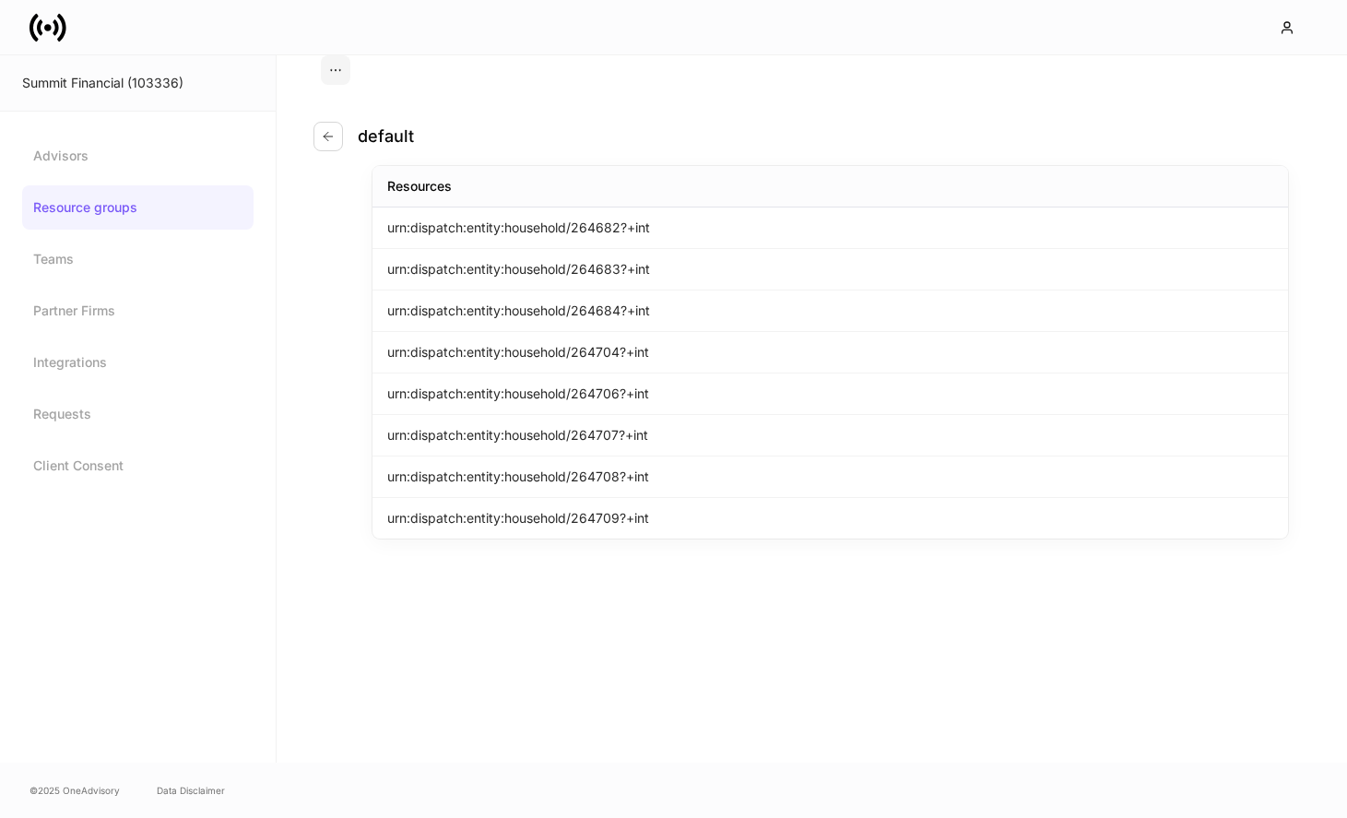
click at [573, 220] on p "urn:dispatch:entity:household/264682?+int" at bounding box center [518, 228] width 263 height 18
click at [636, 220] on p "urn:dispatch:entity:household/264682?+int" at bounding box center [518, 228] width 263 height 18
click at [344, 81] on button "button" at bounding box center [336, 70] width 30 height 30
click at [409, 112] on div at bounding box center [673, 409] width 1347 height 818
click at [131, 233] on div "Advisors Resource groups Teams Partner Firms Integrations Requests Client Conse…" at bounding box center [137, 311] width 231 height 354
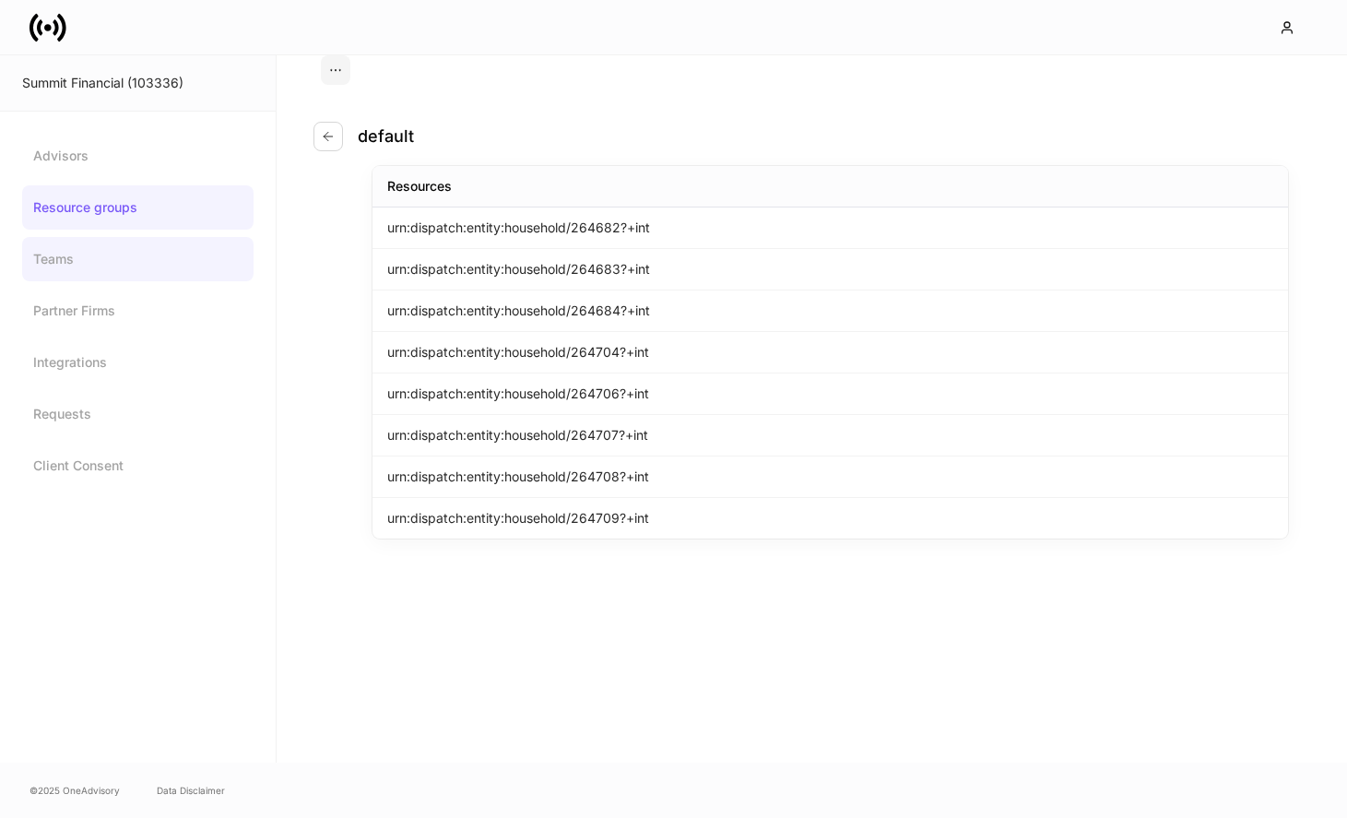
click at [131, 252] on link "Teams" at bounding box center [137, 259] width 231 height 44
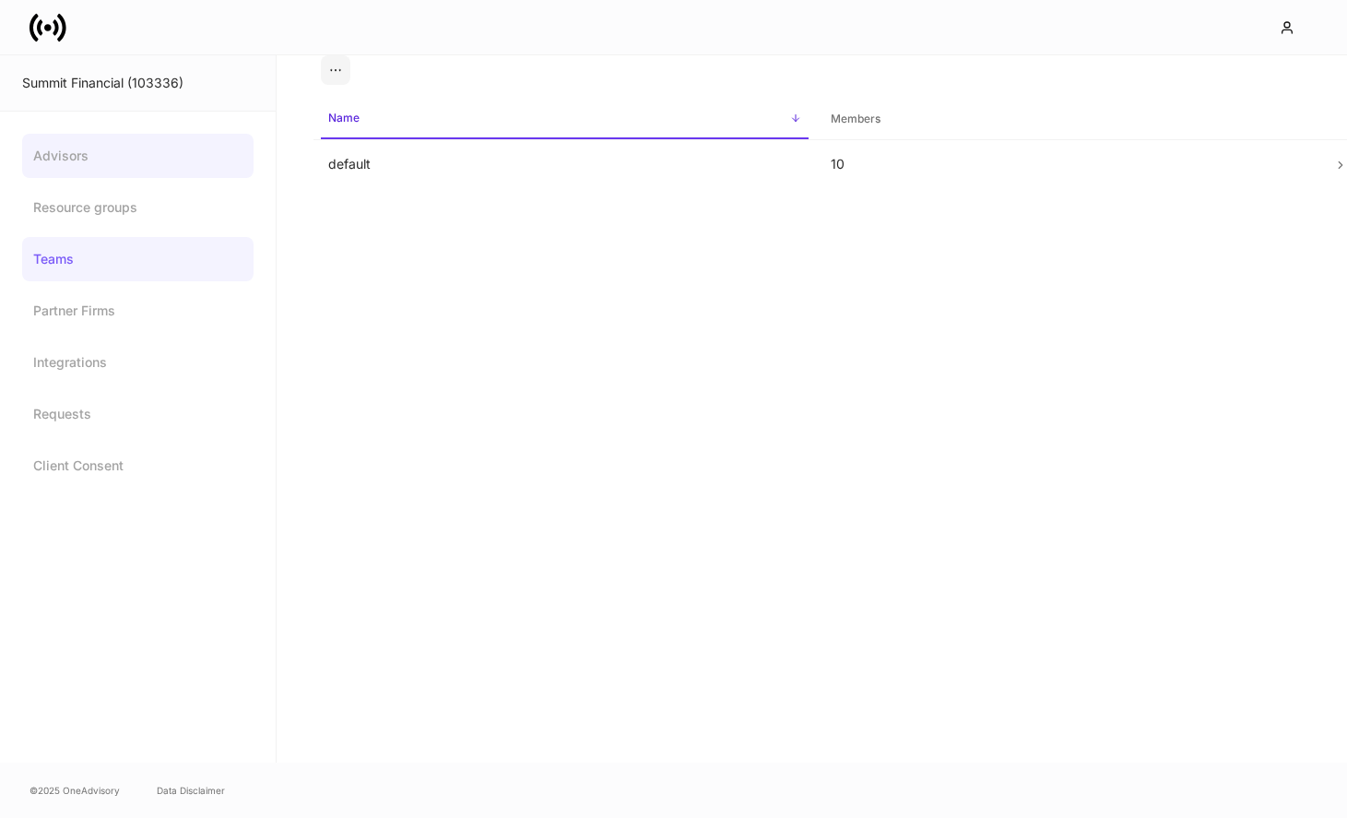
click at [164, 173] on link "Advisors" at bounding box center [137, 156] width 231 height 44
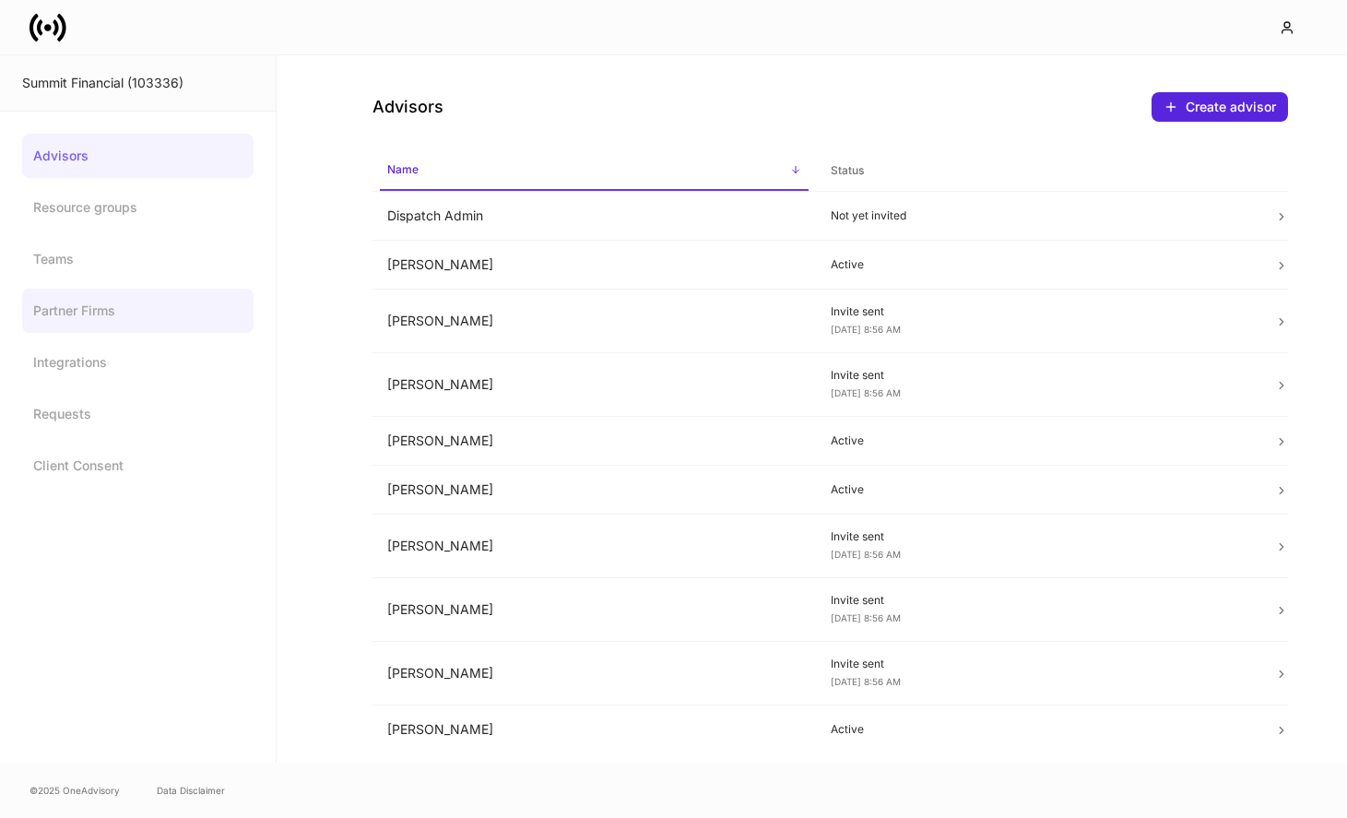
click at [171, 332] on link "Partner Firms" at bounding box center [137, 311] width 231 height 44
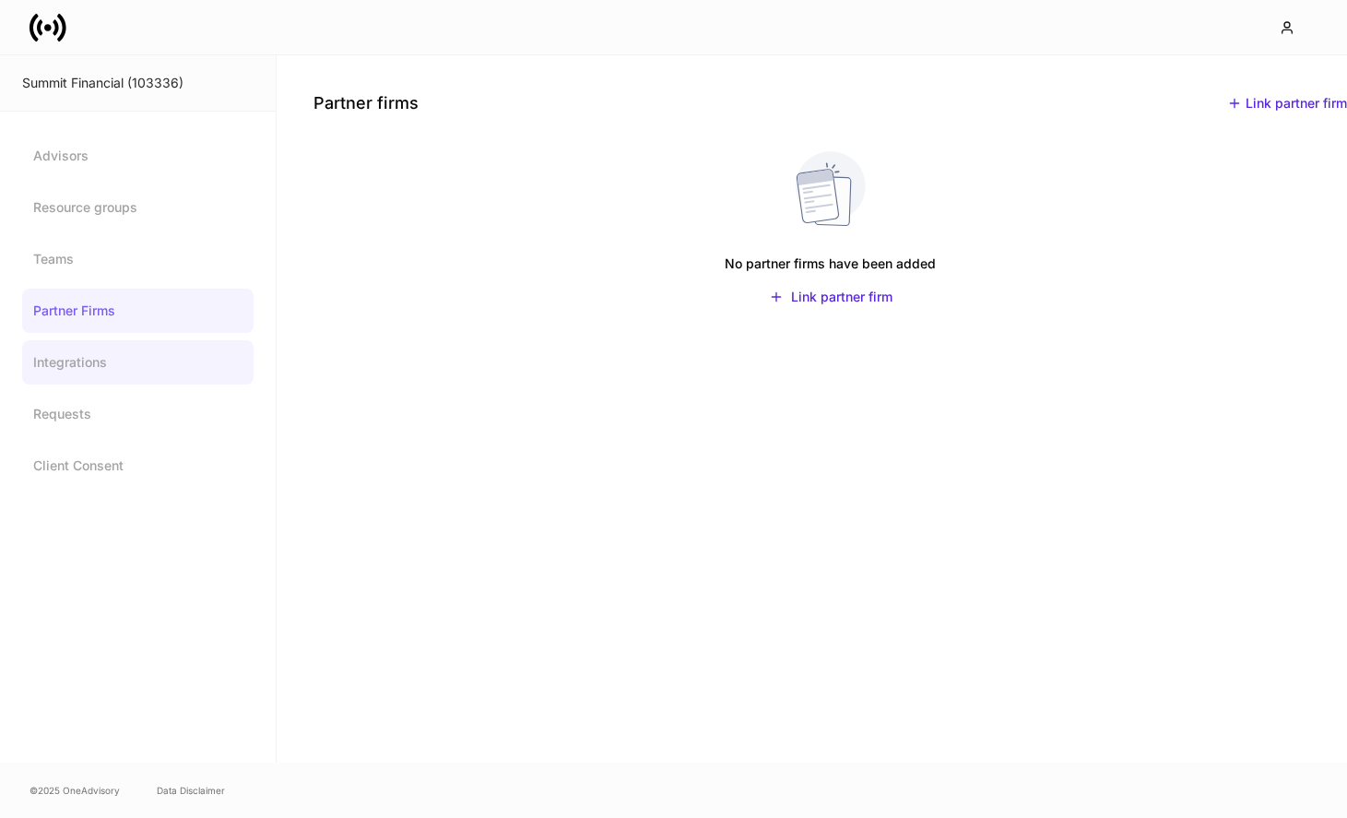
click at [165, 354] on link "Integrations" at bounding box center [137, 362] width 231 height 44
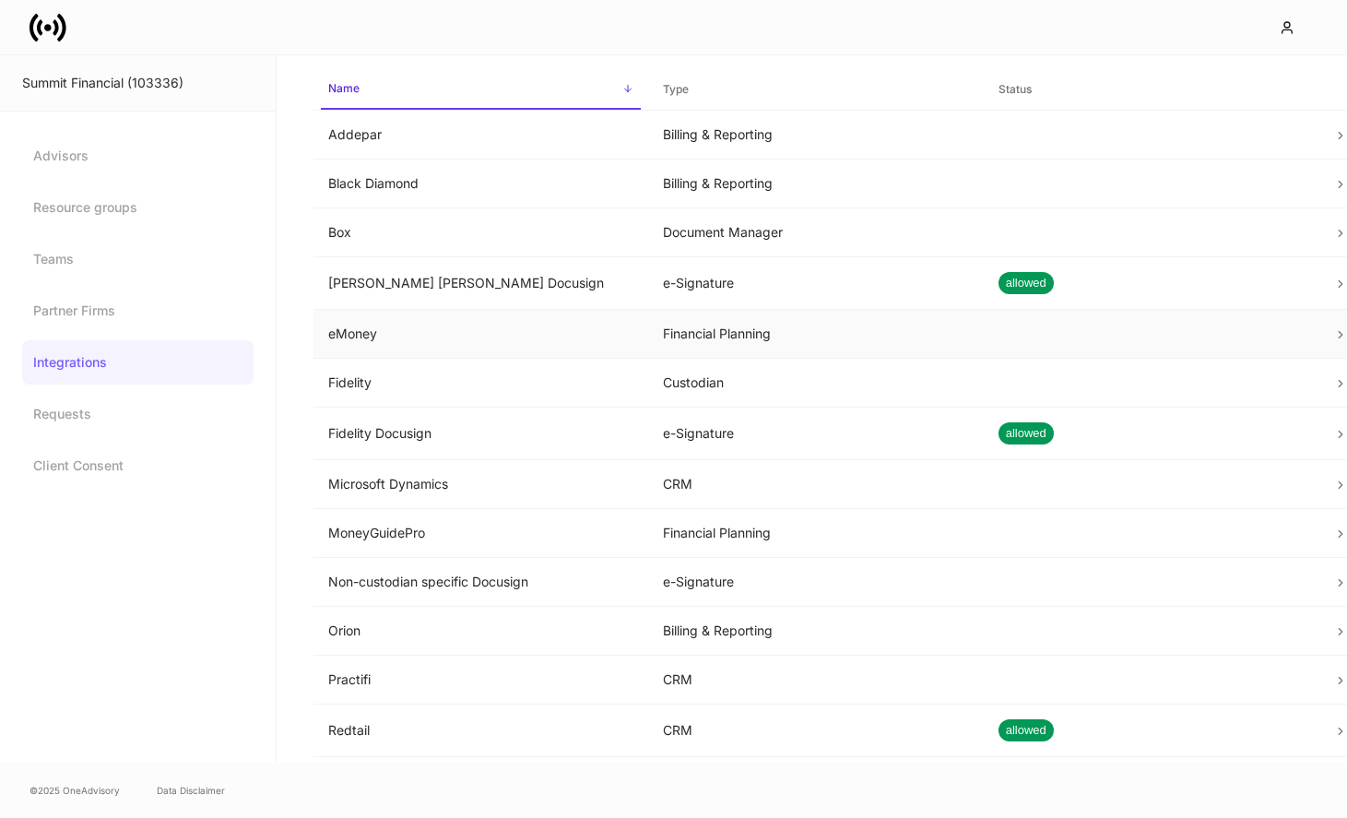
scroll to position [245, 0]
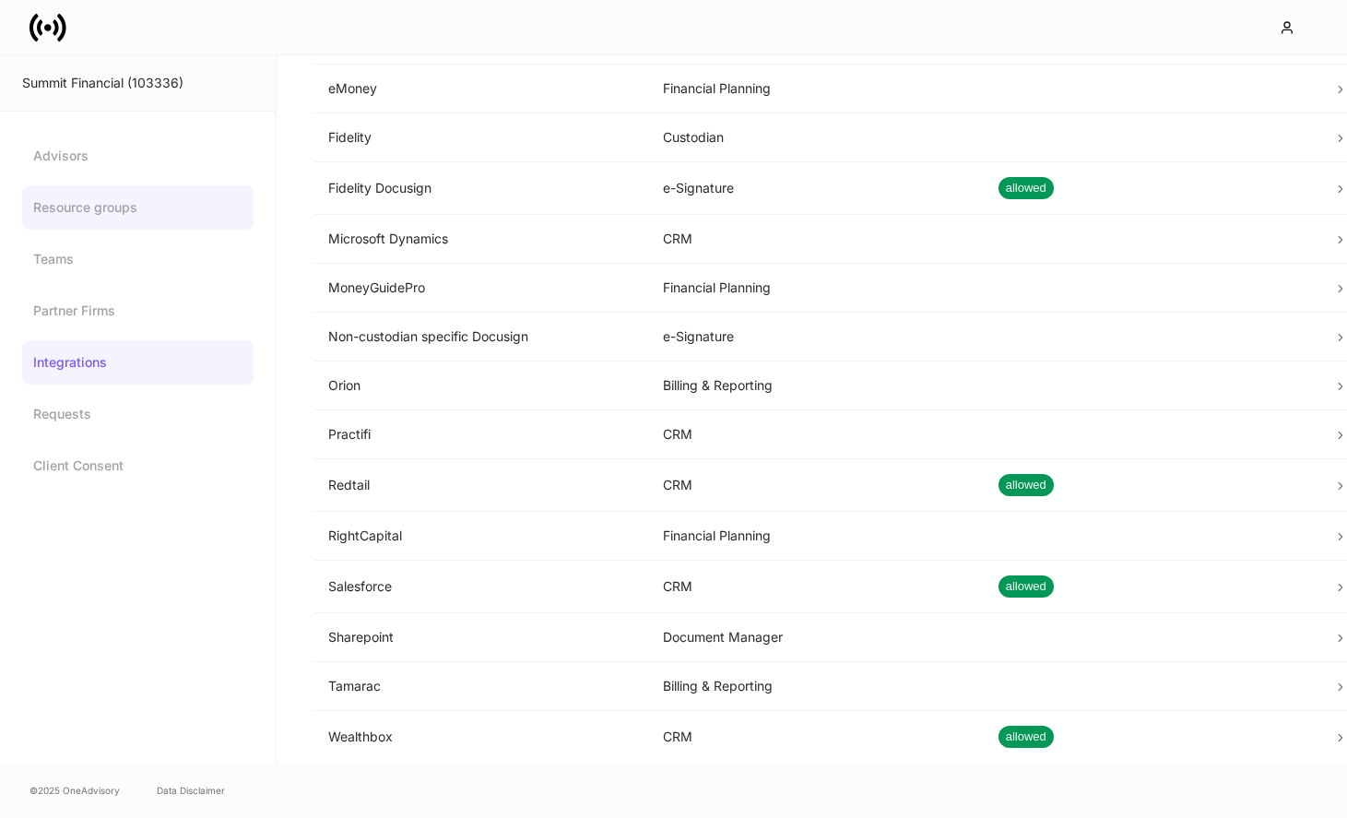
click at [134, 218] on link "Resource groups" at bounding box center [137, 207] width 231 height 44
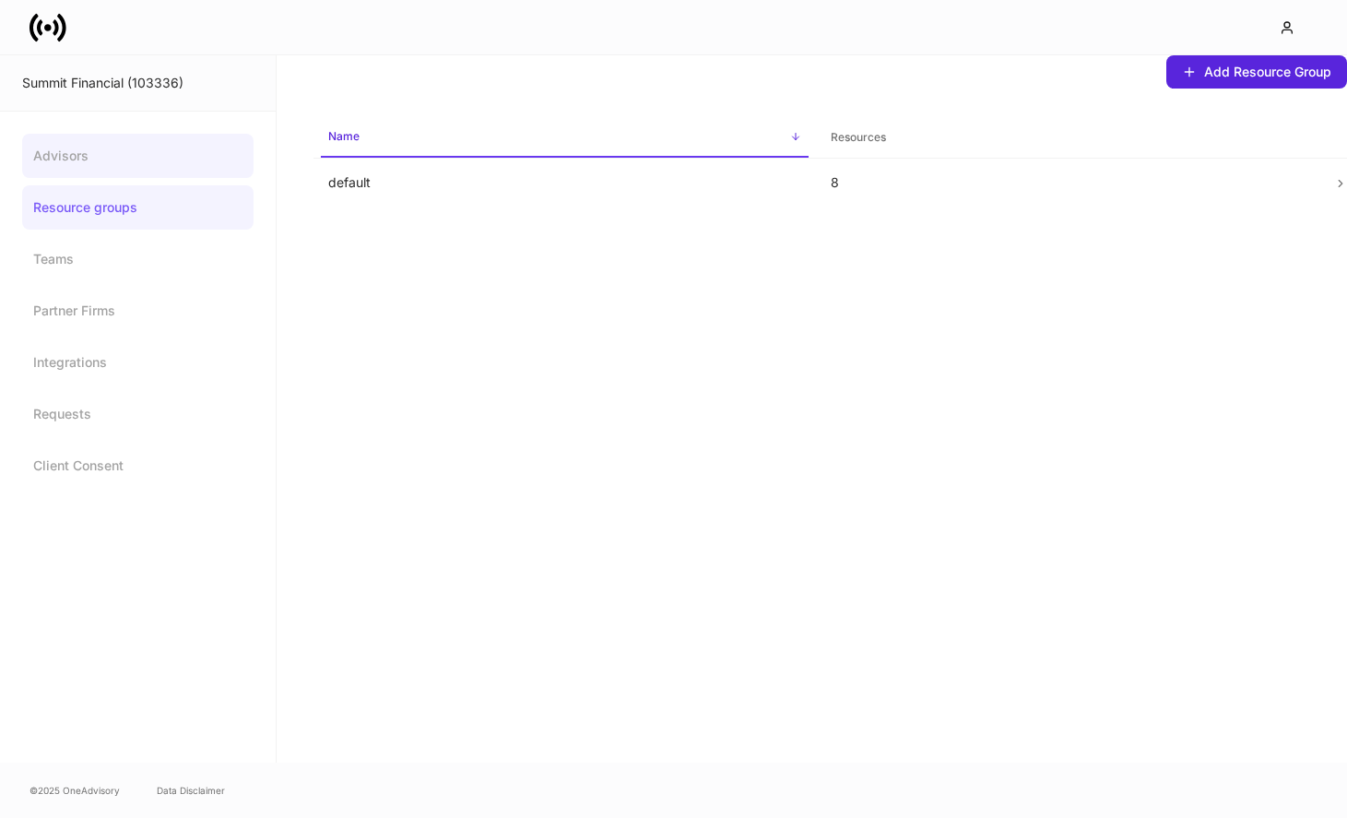
click at [123, 172] on link "Advisors" at bounding box center [137, 156] width 231 height 44
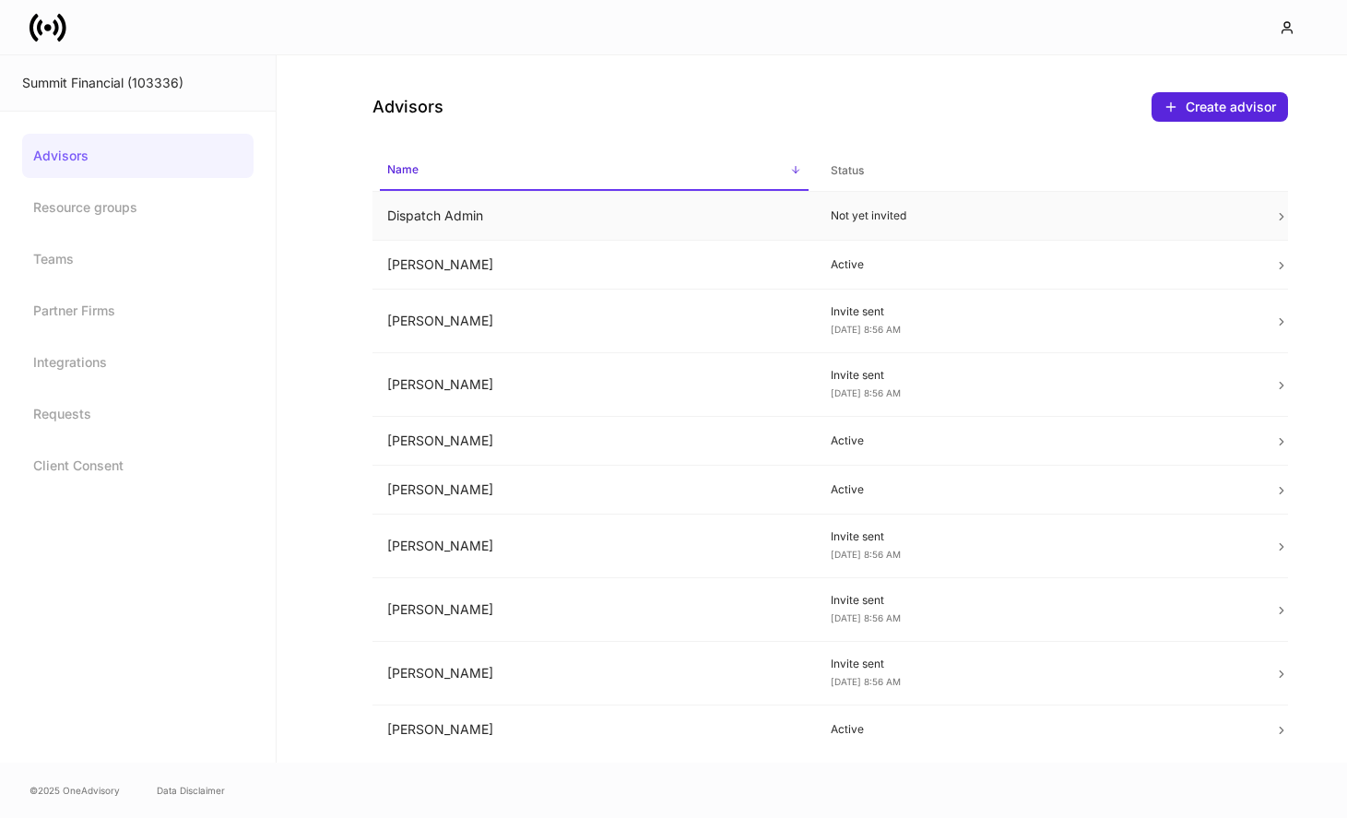
click at [467, 224] on td "Dispatch Admin" at bounding box center [593, 216] width 443 height 49
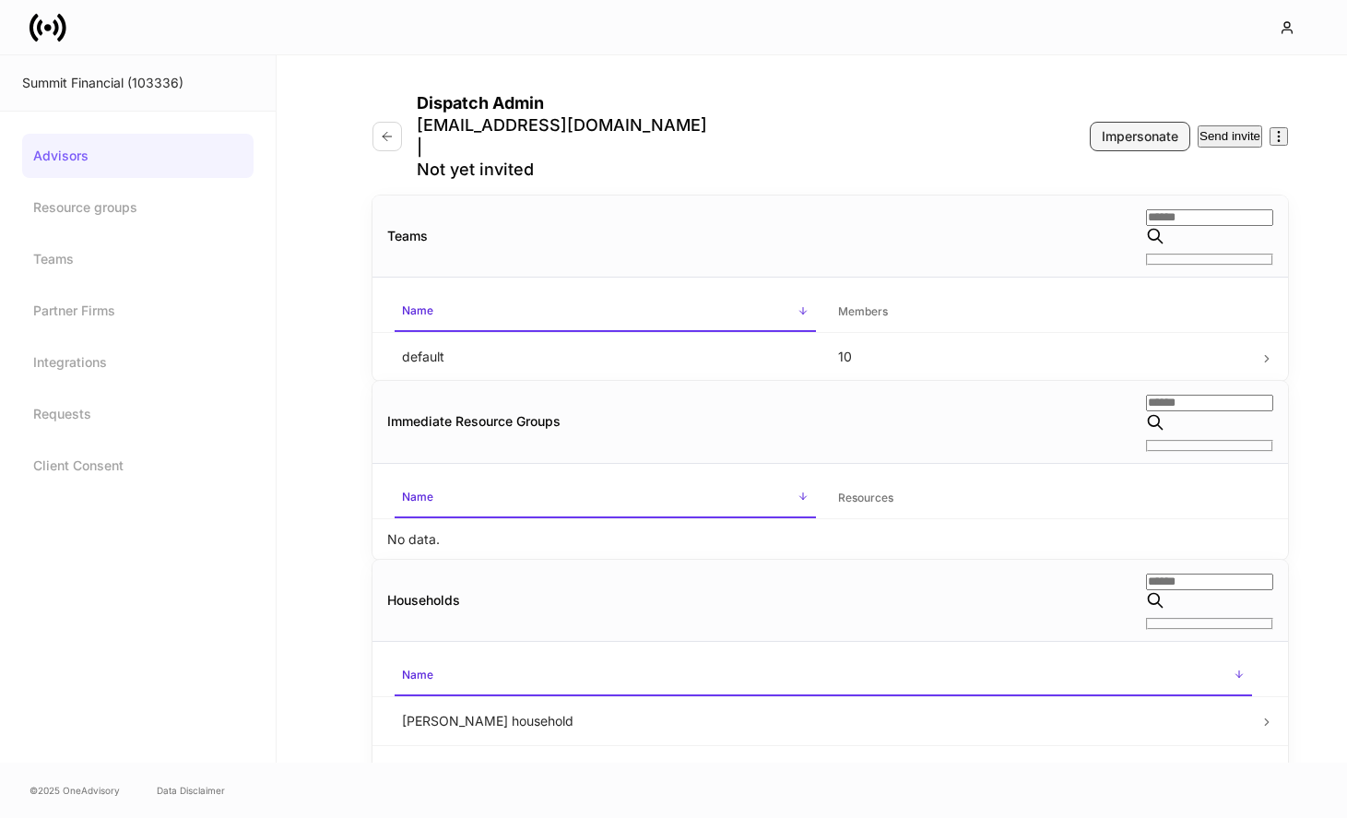
click at [1102, 127] on div "Impersonate" at bounding box center [1140, 136] width 77 height 18
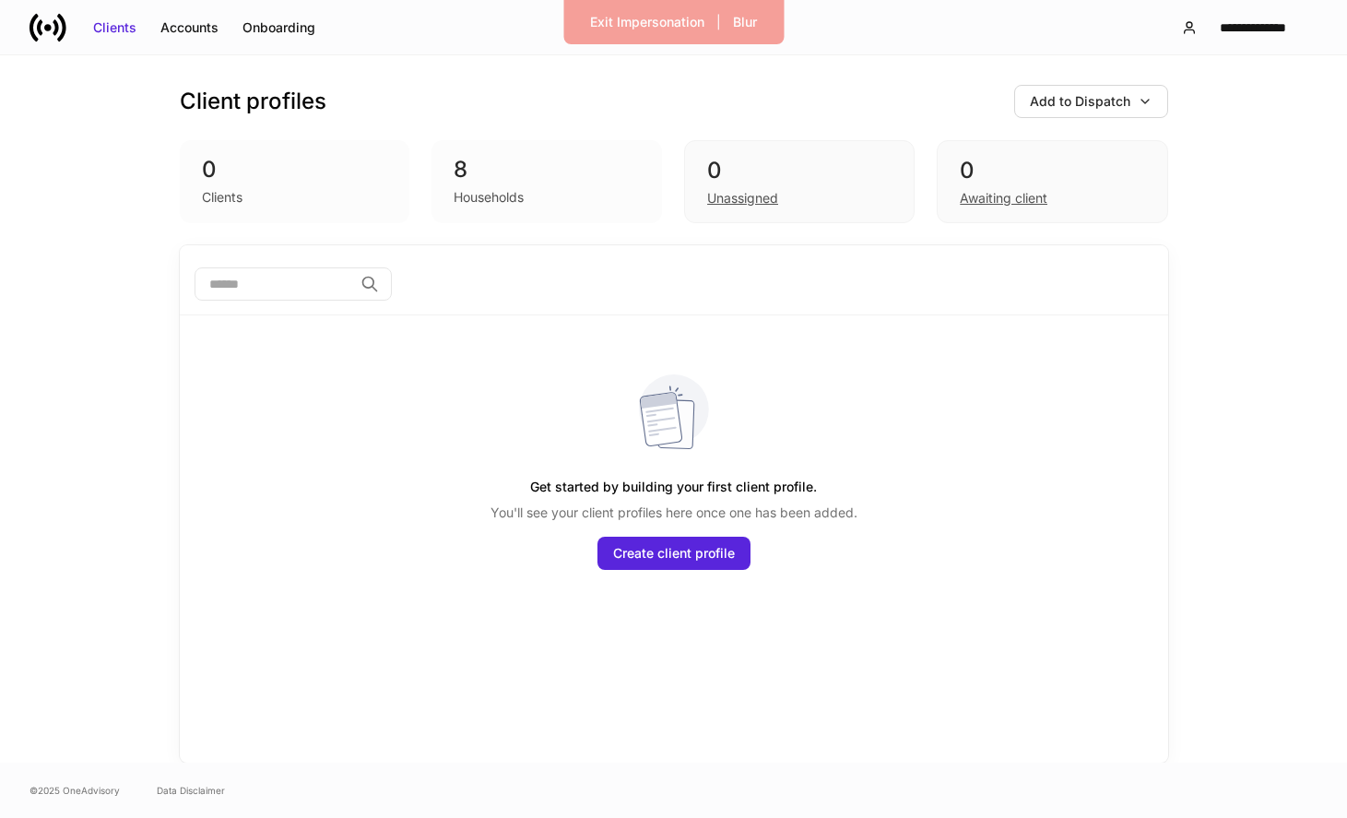
click at [519, 189] on div "Households" at bounding box center [489, 197] width 70 height 18
click at [466, 170] on div "8" at bounding box center [547, 170] width 186 height 30
click at [171, 40] on button "Accounts" at bounding box center [189, 28] width 82 height 30
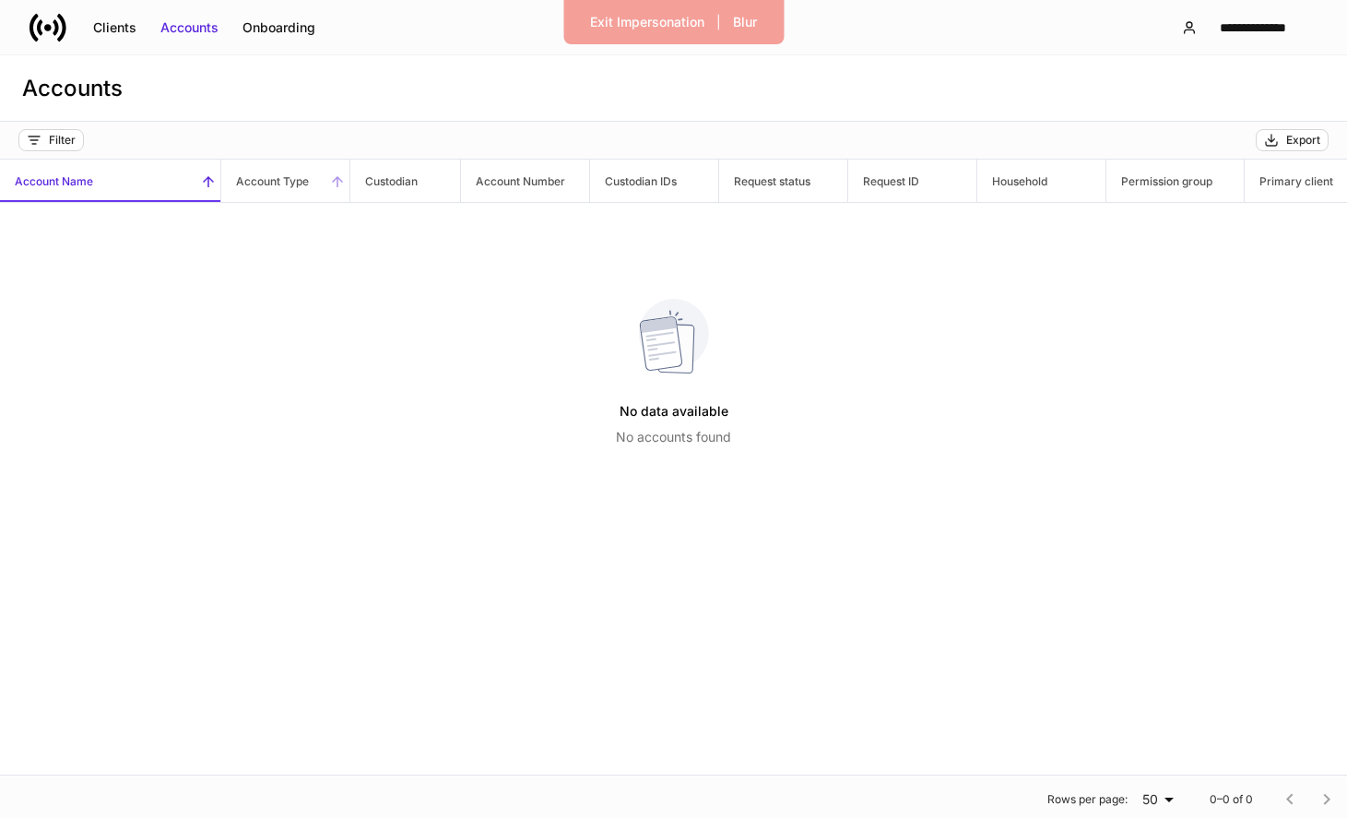
click at [263, 190] on h6 "Account Type" at bounding box center [265, 181] width 88 height 18
click at [163, 195] on span "Account Name" at bounding box center [110, 181] width 220 height 42
click at [275, 17] on button "Onboarding" at bounding box center [279, 28] width 97 height 30
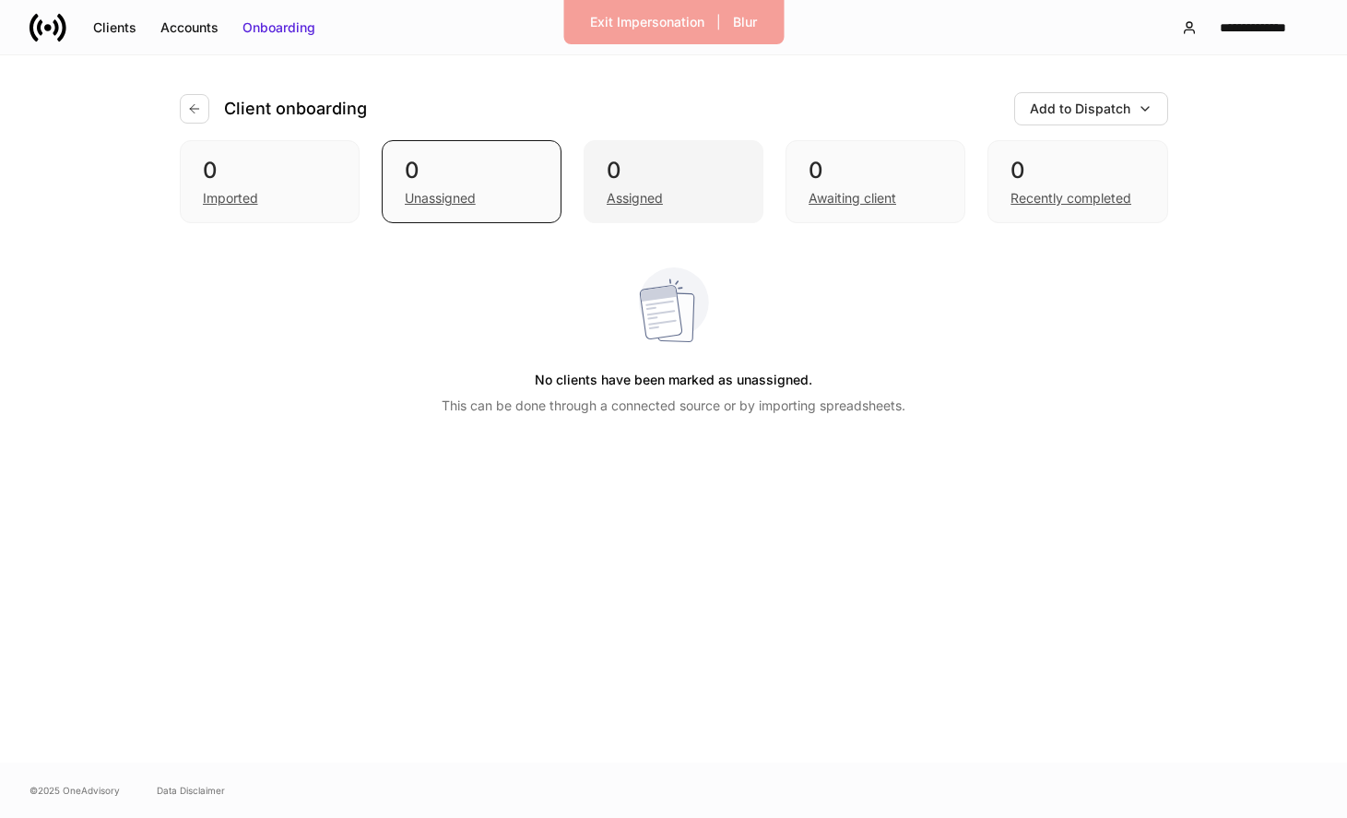
click at [692, 193] on div "Assigned" at bounding box center [674, 196] width 134 height 22
click at [282, 112] on h4 "Client onboarding" at bounding box center [295, 109] width 143 height 22
click at [200, 113] on icon "button" at bounding box center [194, 108] width 15 height 15
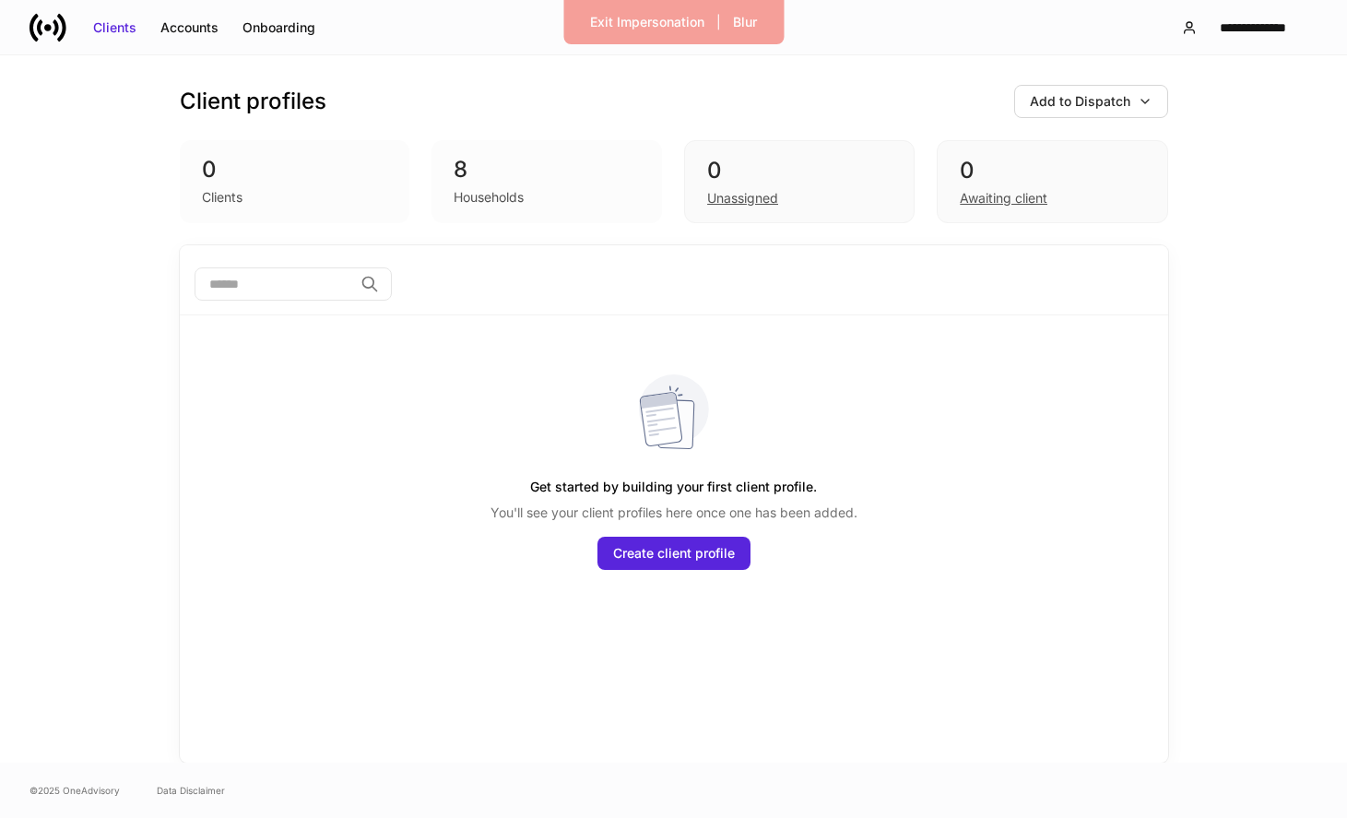
click at [502, 201] on div "Households" at bounding box center [489, 197] width 70 height 18
click at [1246, 22] on div "**********" at bounding box center [1253, 27] width 98 height 18
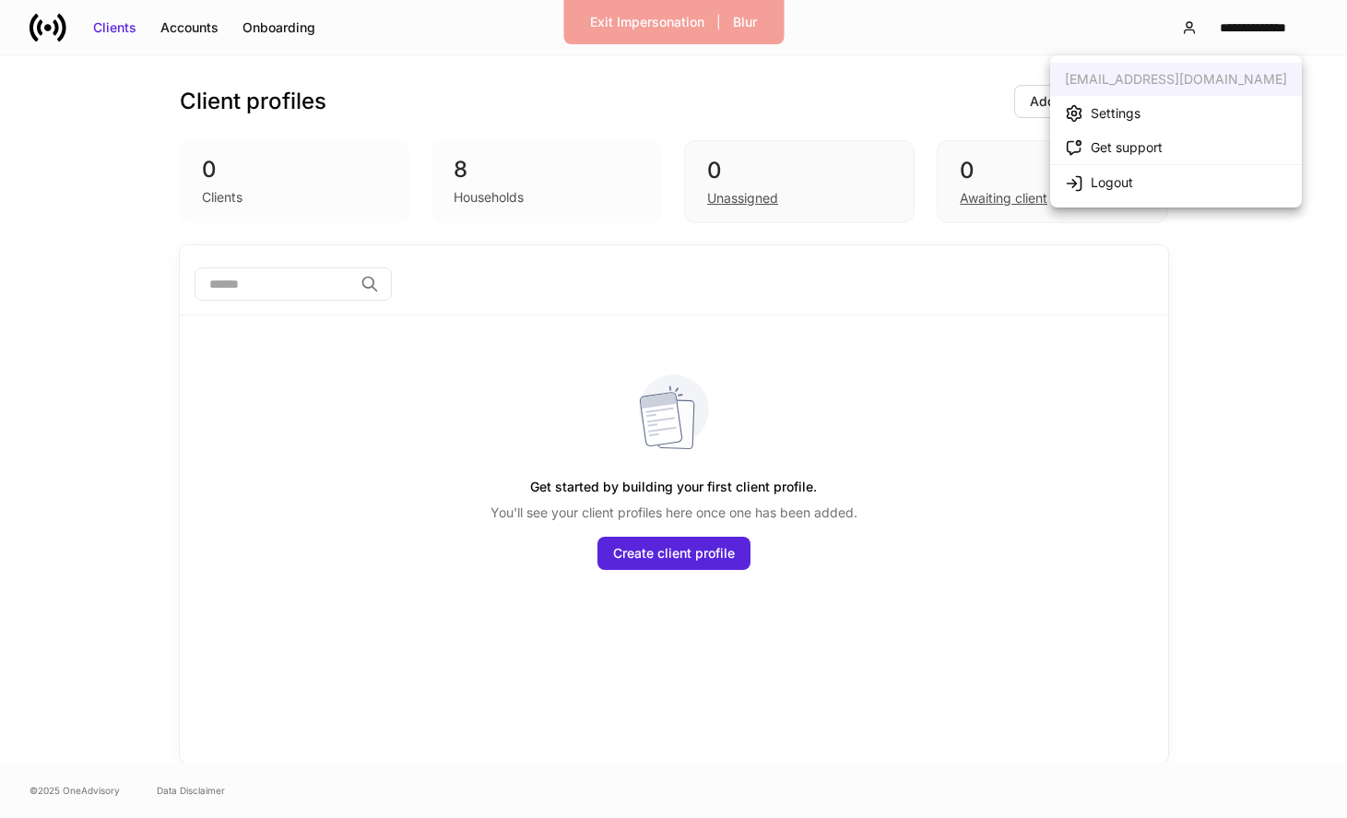
click at [1161, 146] on div "Get support" at bounding box center [1127, 147] width 72 height 18
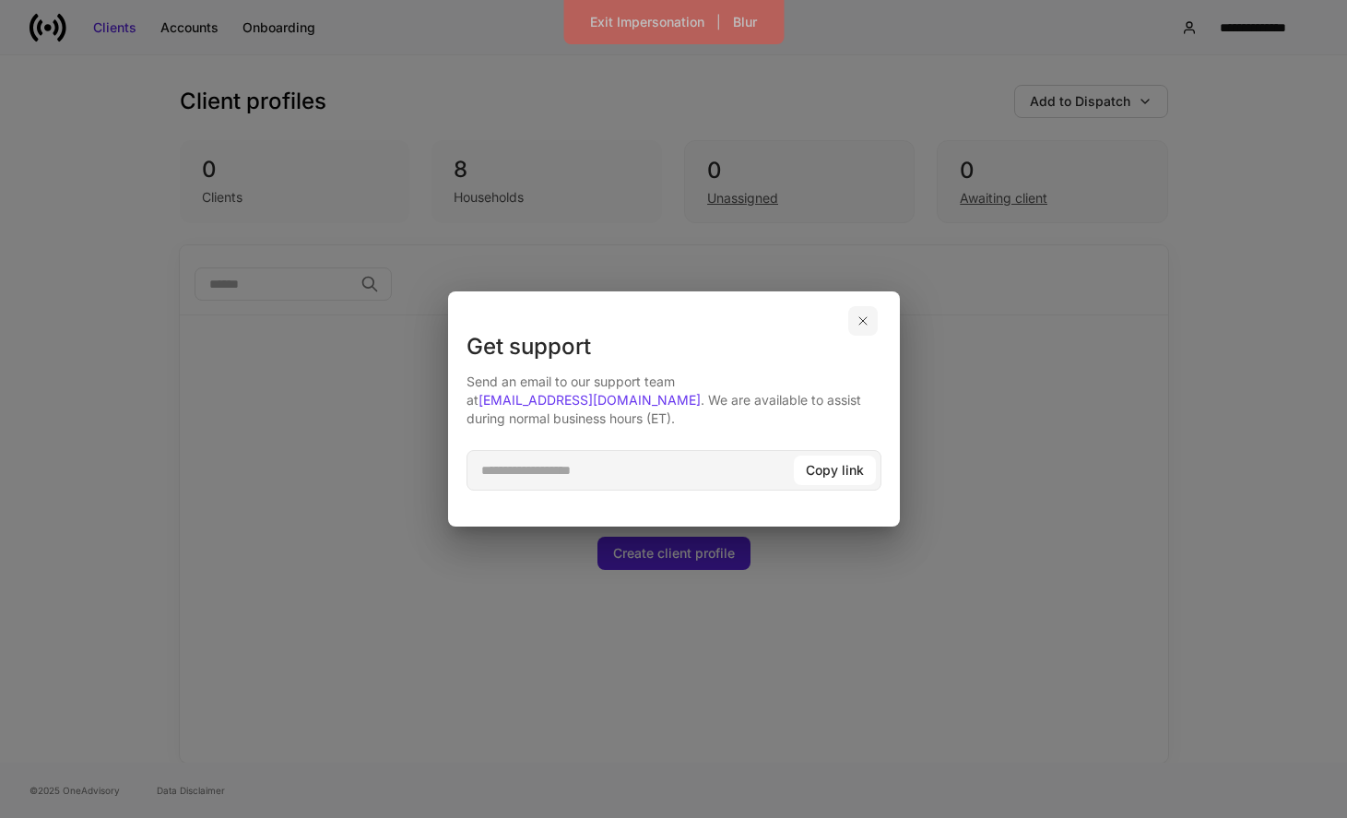
click at [871, 333] on button "button" at bounding box center [863, 321] width 30 height 30
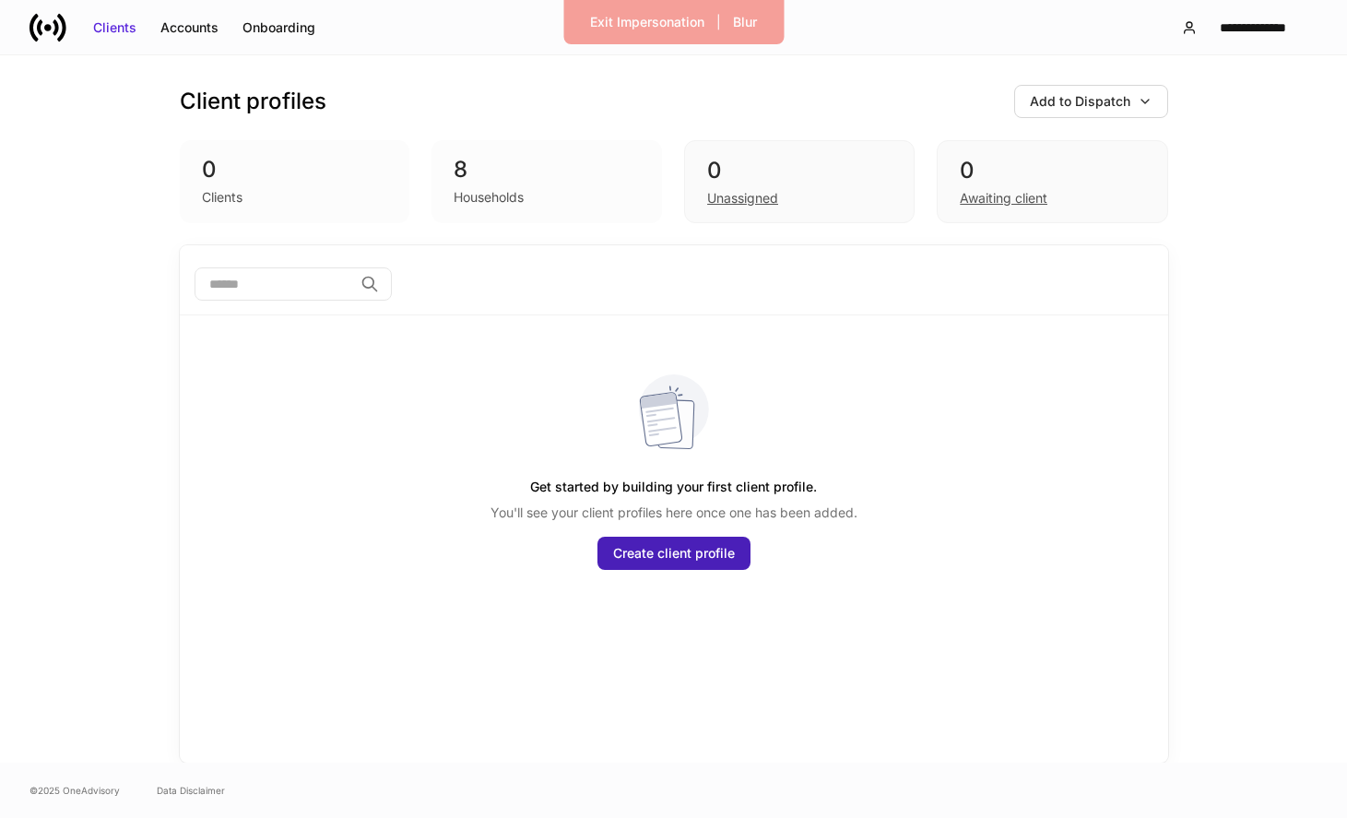
click at [703, 549] on div "Create client profile" at bounding box center [674, 553] width 122 height 18
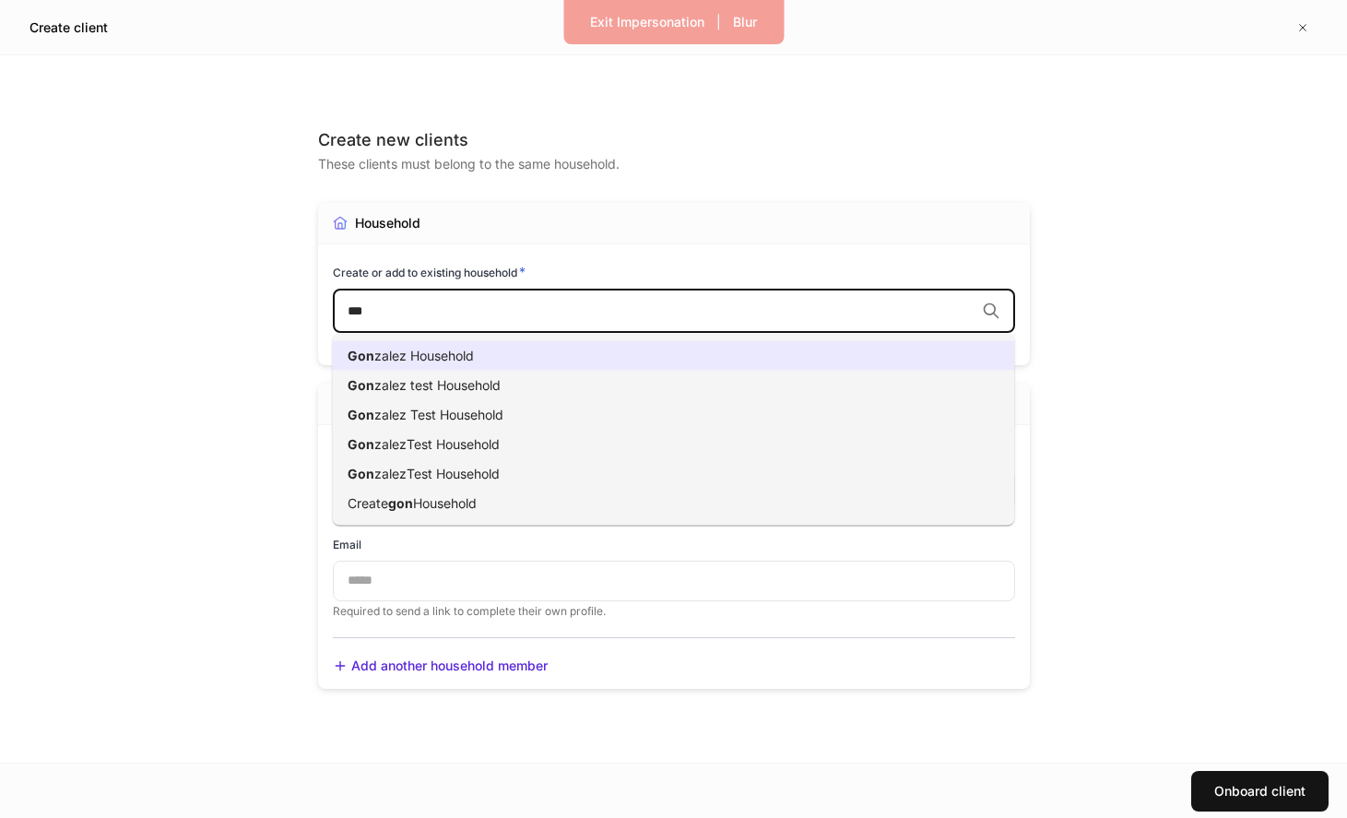
click at [589, 355] on li "Gon zalez Household" at bounding box center [674, 356] width 682 height 30
type input "***"
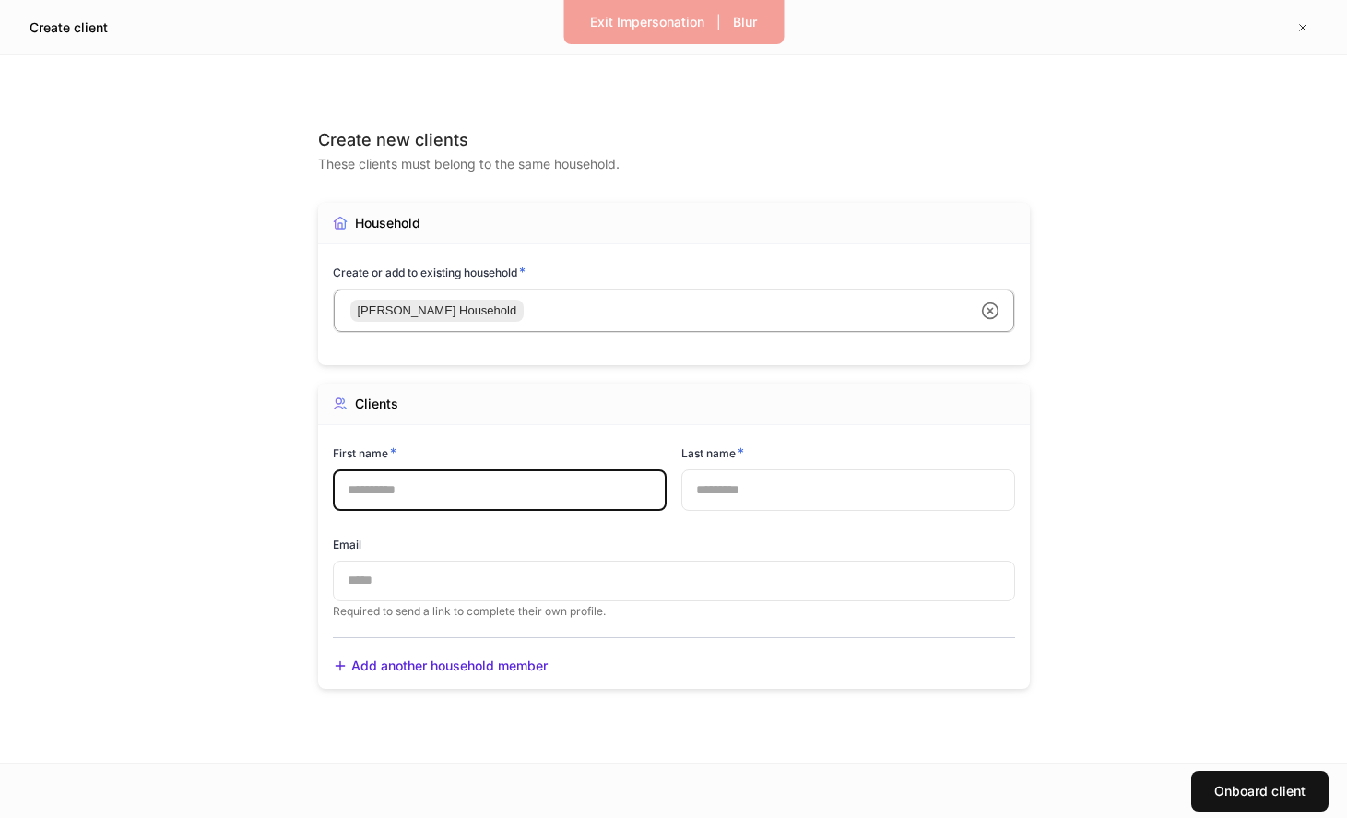
click at [549, 503] on input "text" at bounding box center [500, 489] width 334 height 41
type input "*****"
click at [806, 481] on input "text" at bounding box center [848, 489] width 334 height 41
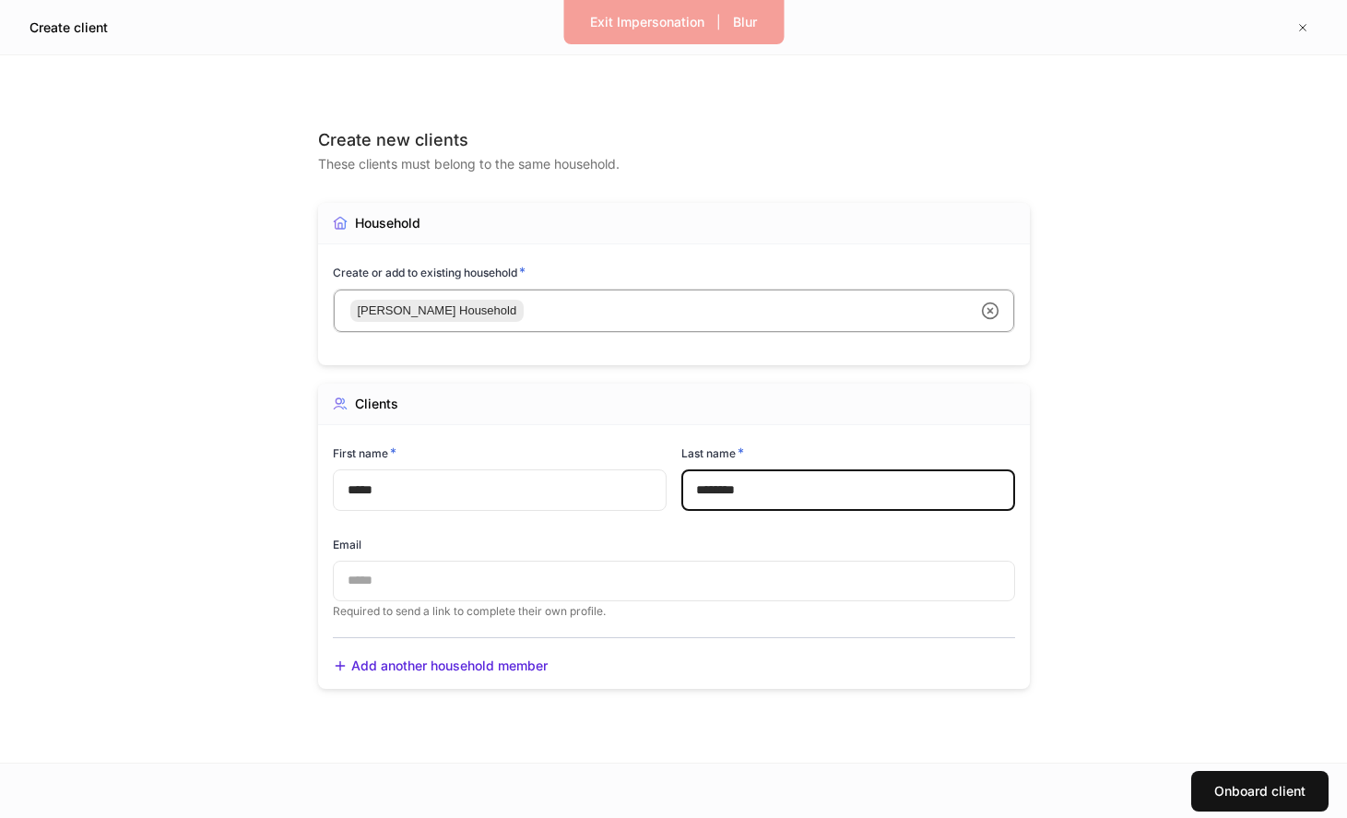
type input "********"
click at [669, 572] on input "text" at bounding box center [674, 581] width 682 height 41
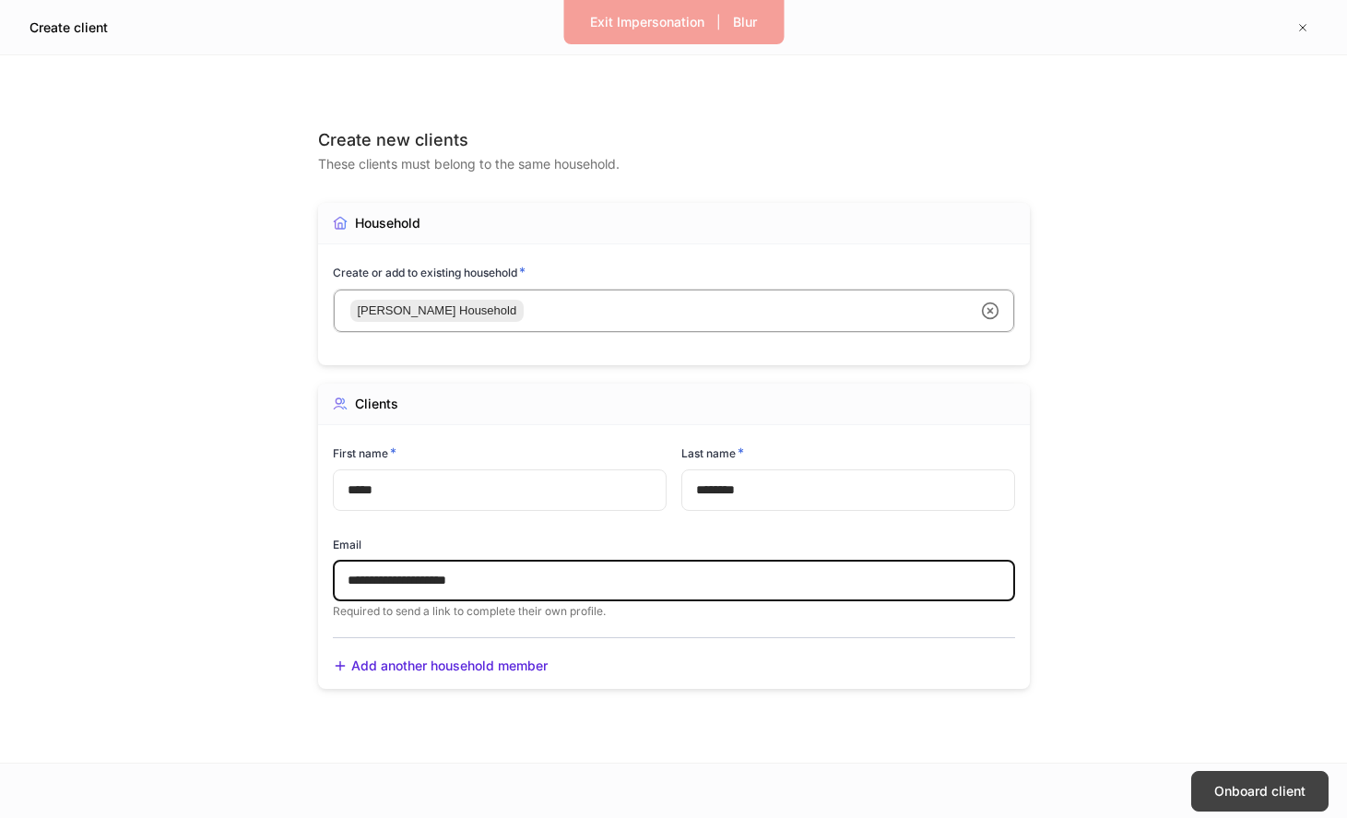
type input "**********"
click at [1268, 782] on div "Onboard client" at bounding box center [1259, 791] width 91 height 18
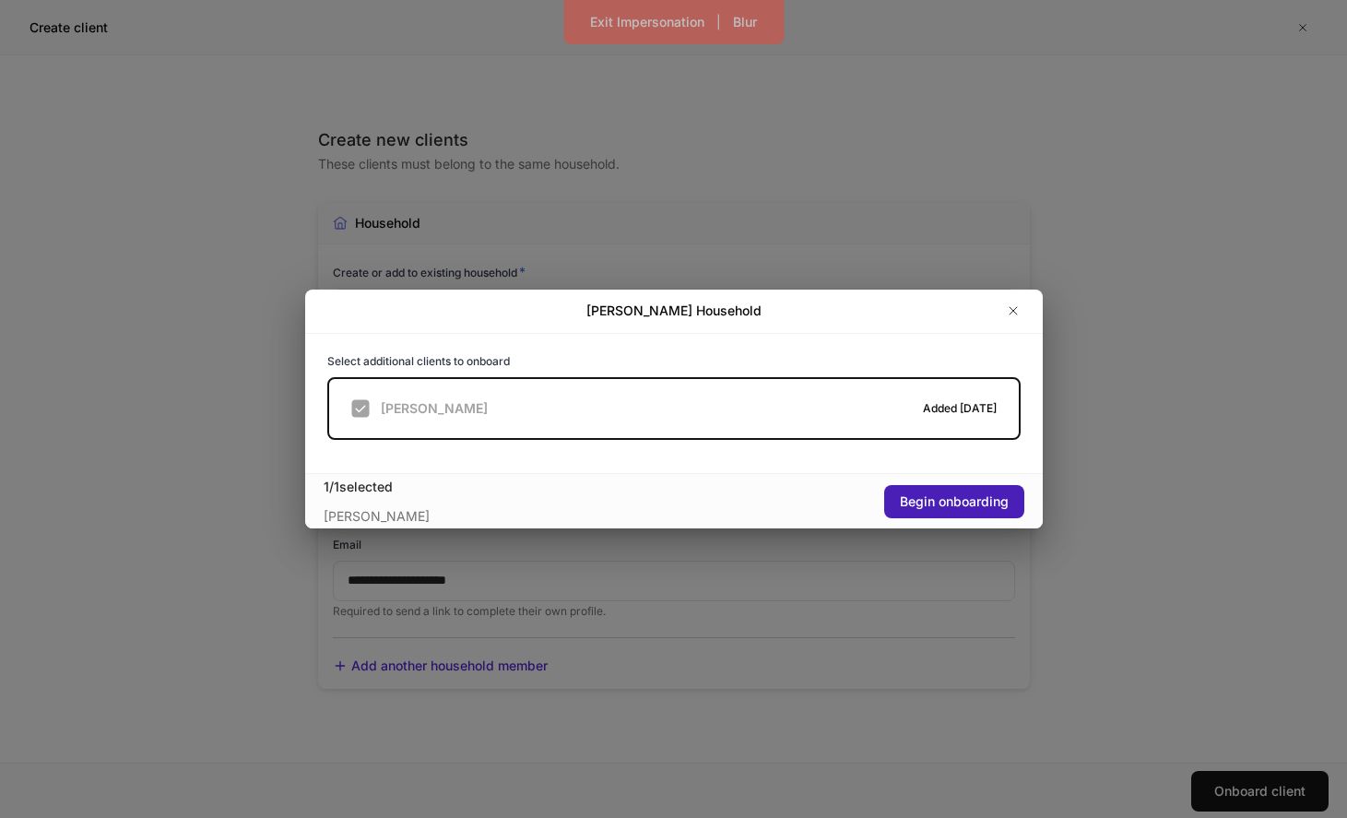
click at [901, 499] on div "Begin onboarding" at bounding box center [954, 501] width 109 height 18
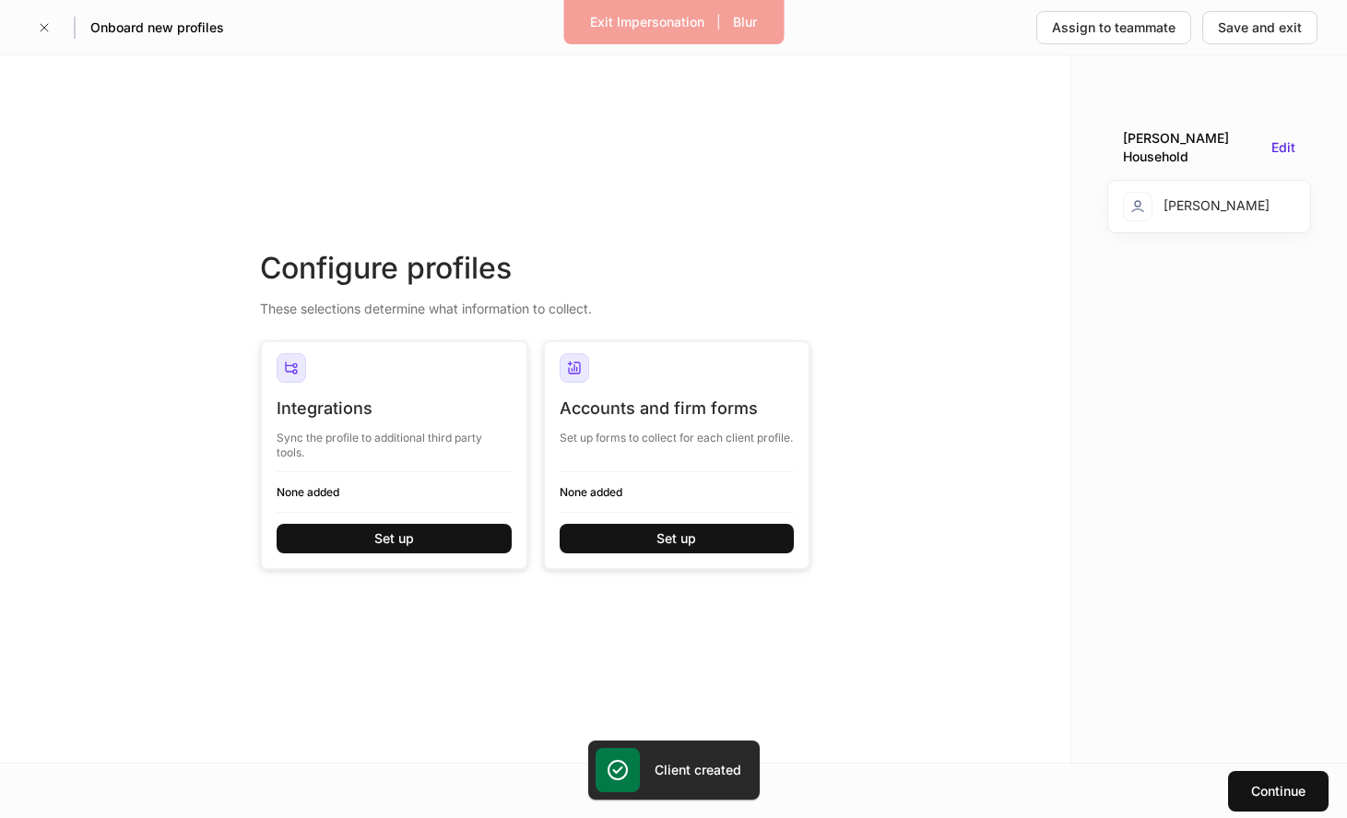
click at [1194, 198] on div "Peter Gonzalez" at bounding box center [1196, 207] width 147 height 30
click at [1273, 138] on div "Edit" at bounding box center [1283, 147] width 24 height 19
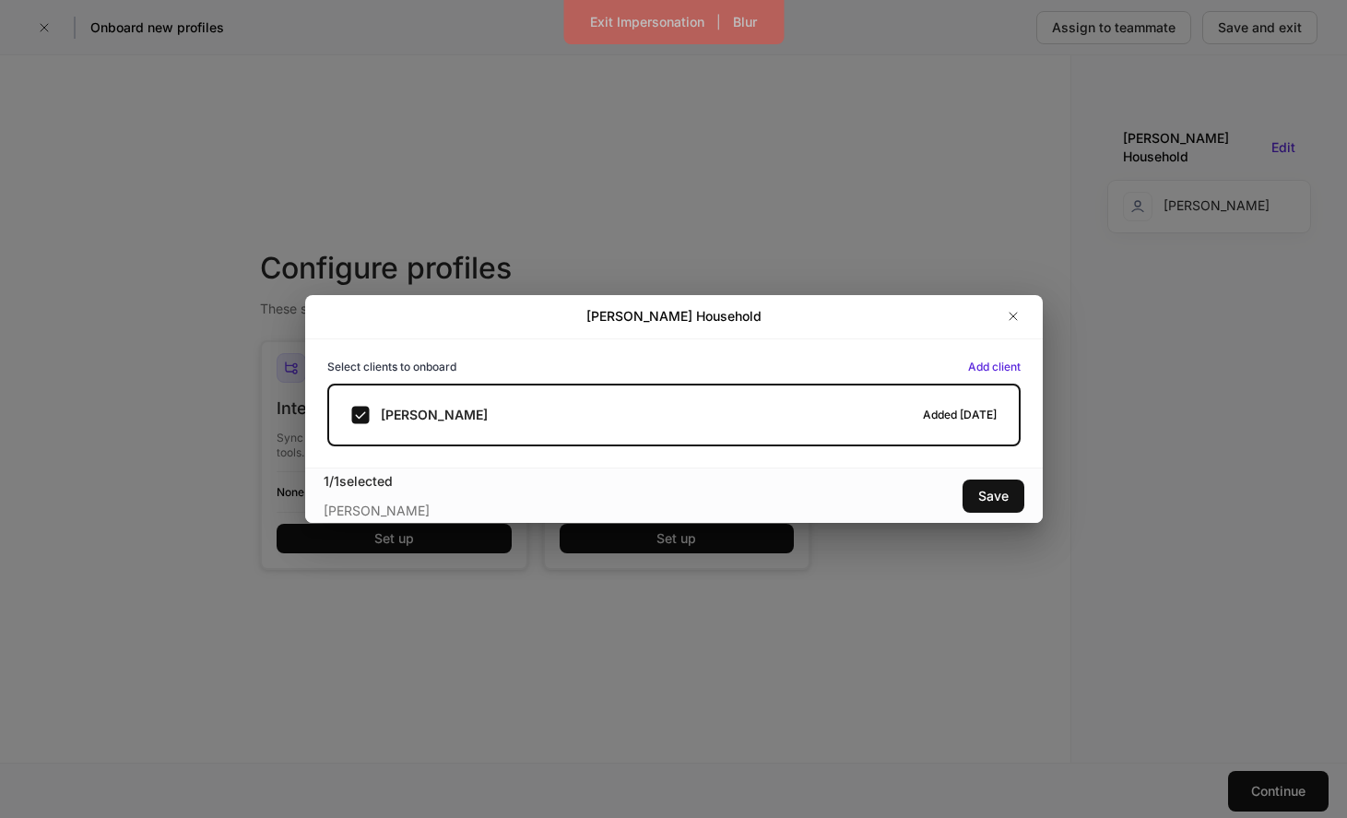
click at [956, 499] on div "Save" at bounding box center [849, 495] width 350 height 33
click at [979, 497] on div "Save" at bounding box center [993, 496] width 30 height 18
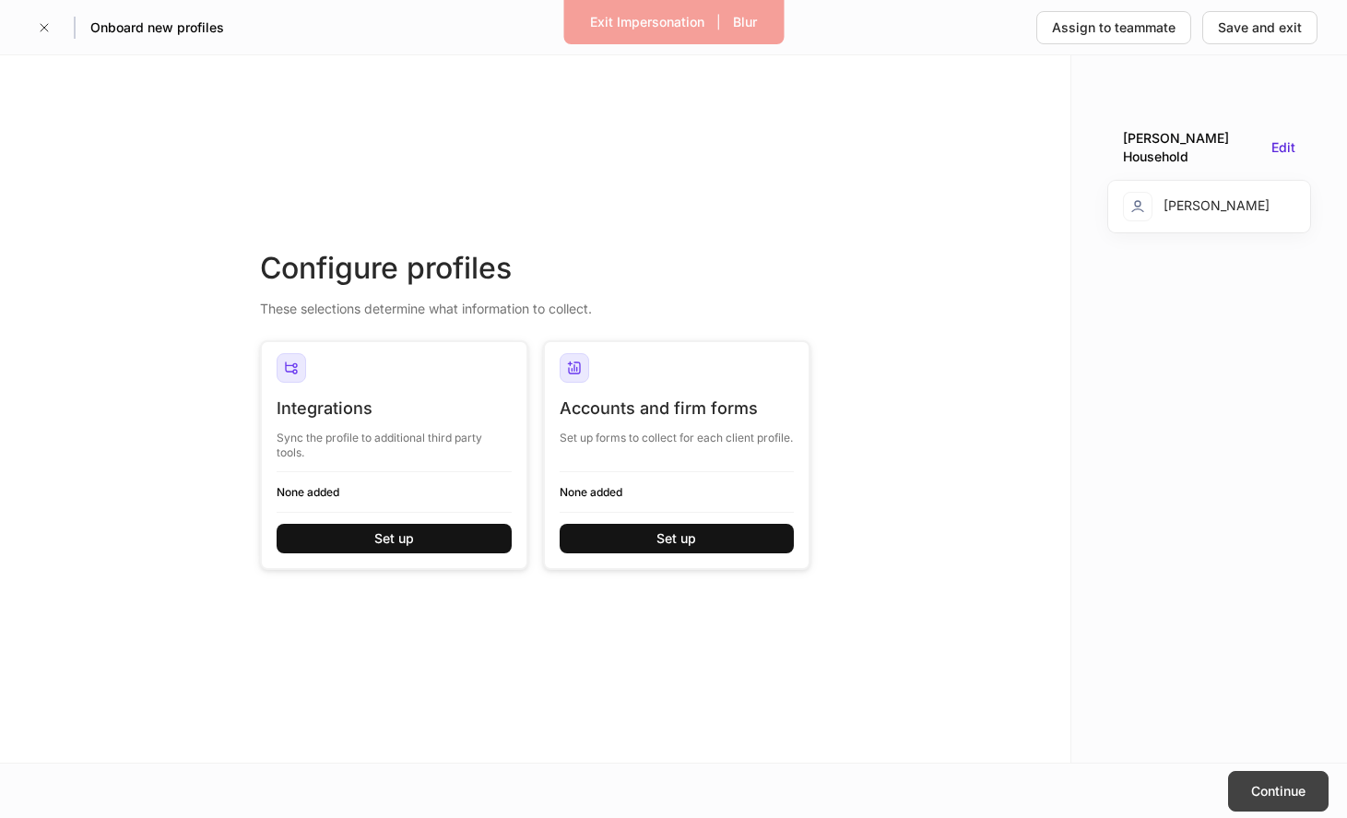
click at [1271, 777] on button "Continue" at bounding box center [1278, 791] width 100 height 41
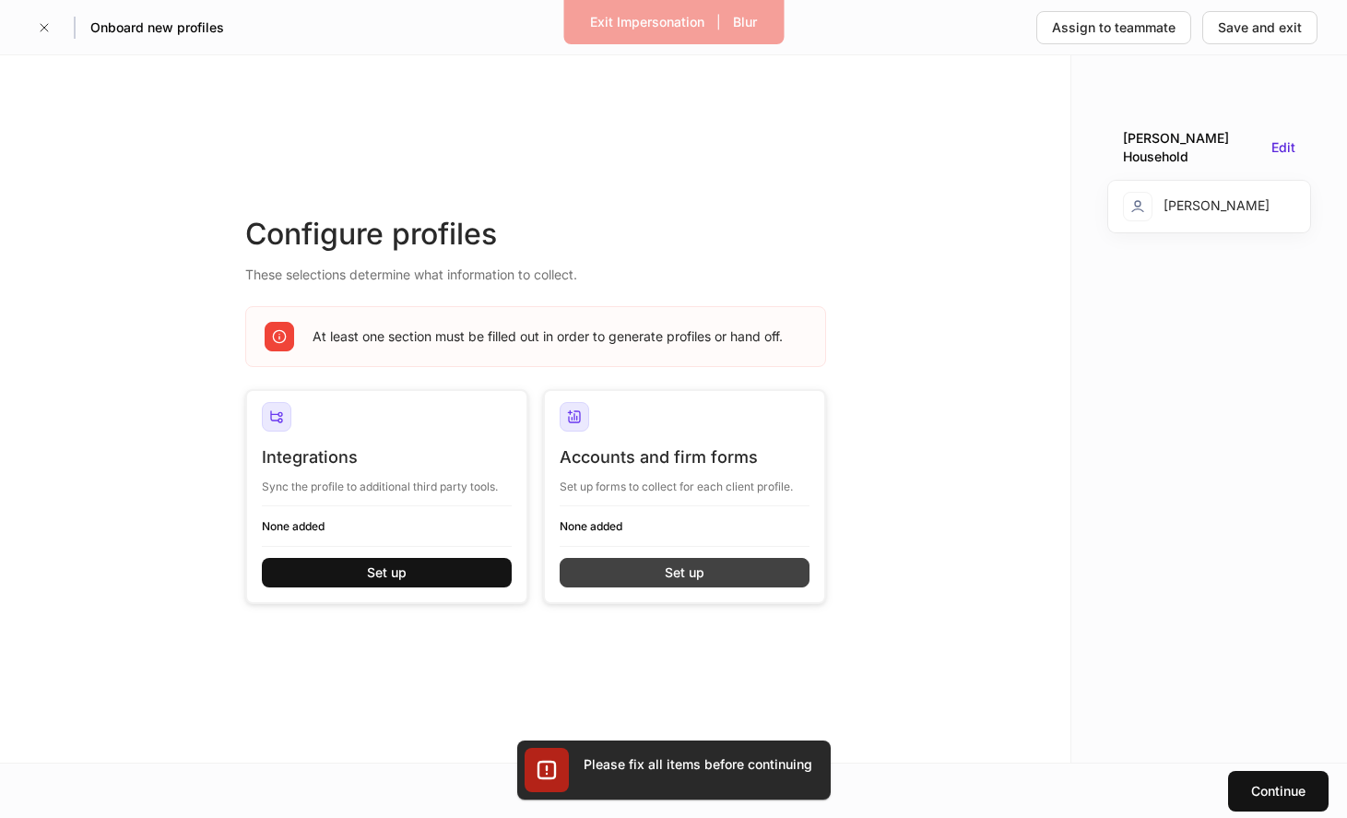
click at [733, 560] on button "Set up" at bounding box center [685, 573] width 250 height 30
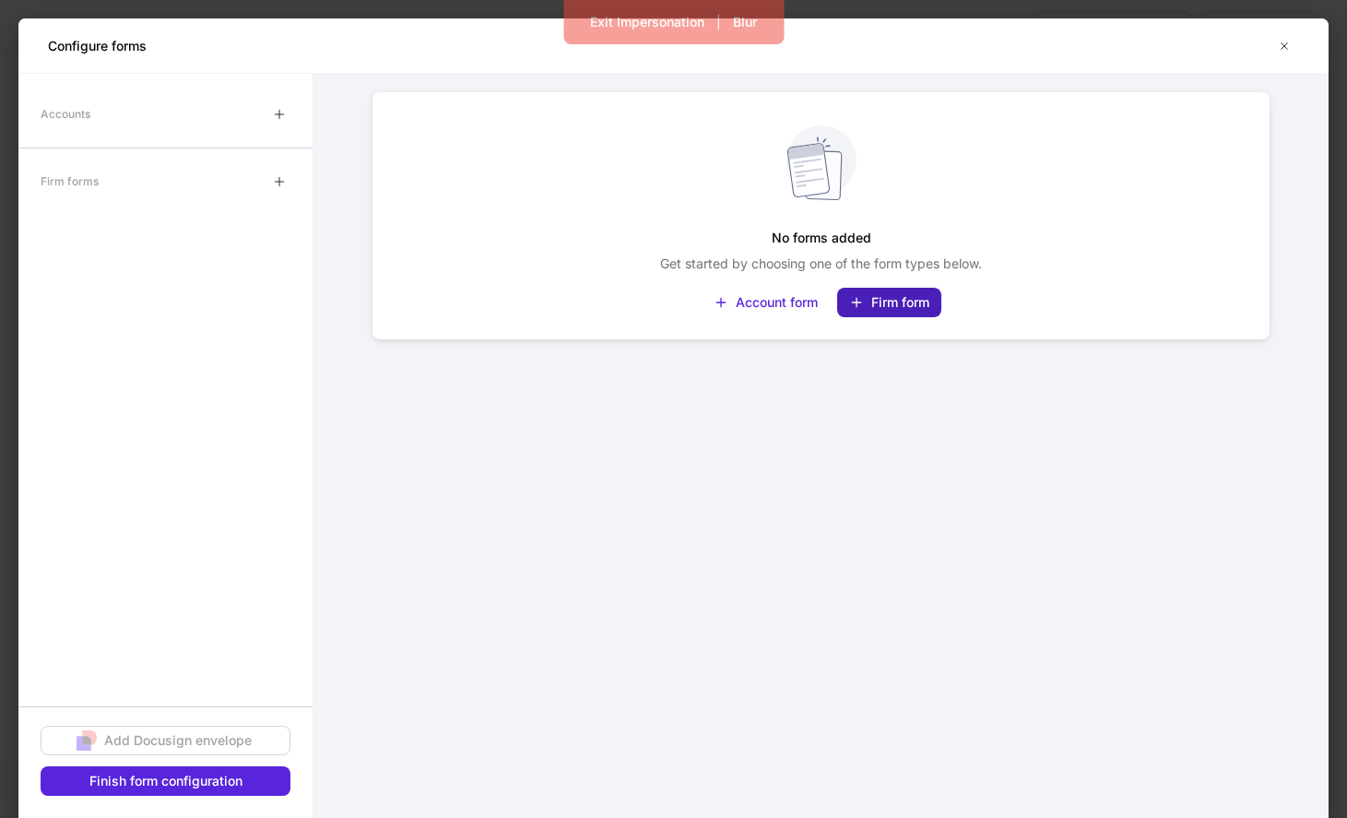
click at [869, 309] on div "Firm form" at bounding box center [889, 302] width 80 height 18
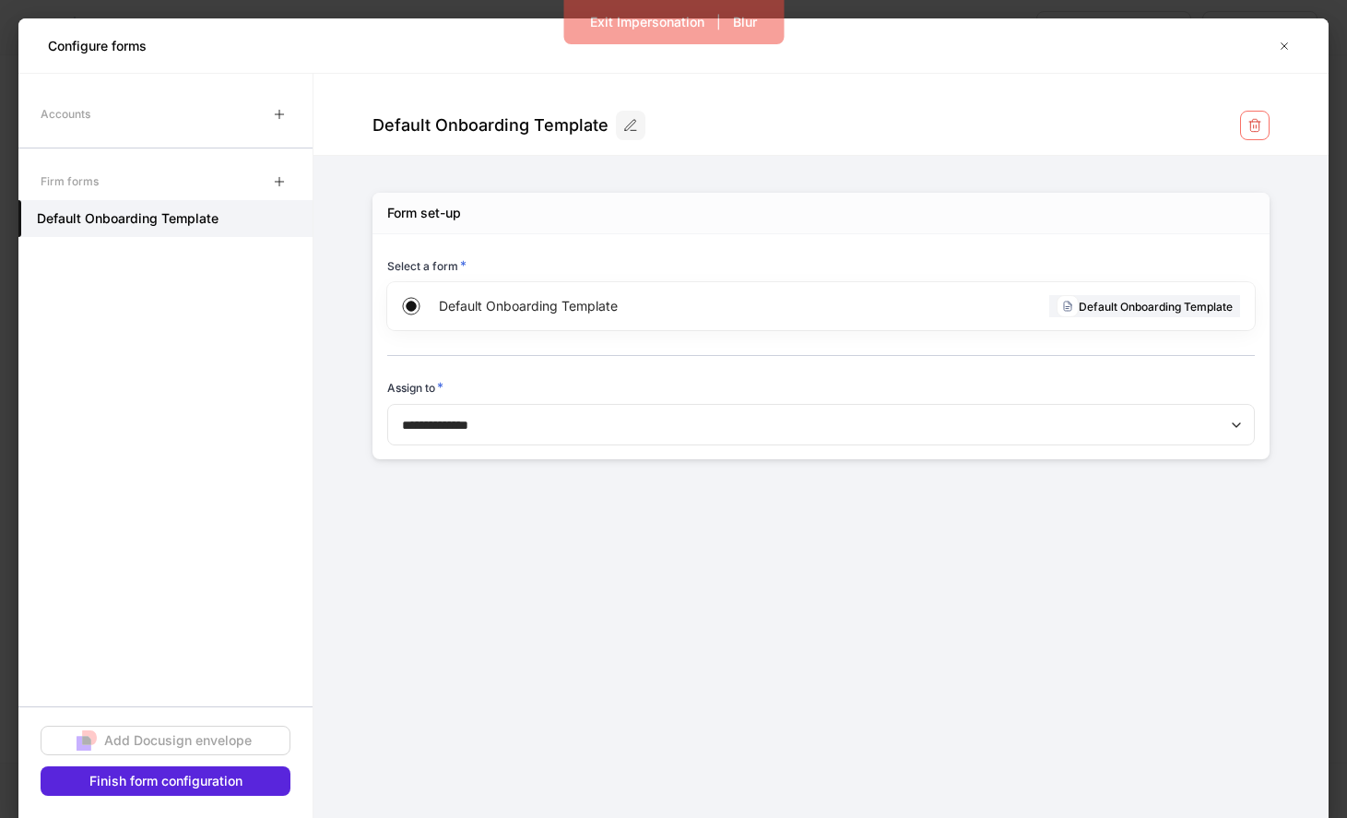
click at [242, 763] on div "Add Docusign envelope Finish form configuration" at bounding box center [166, 761] width 250 height 70
click at [240, 773] on div "Finish form configuration" at bounding box center [165, 781] width 153 height 18
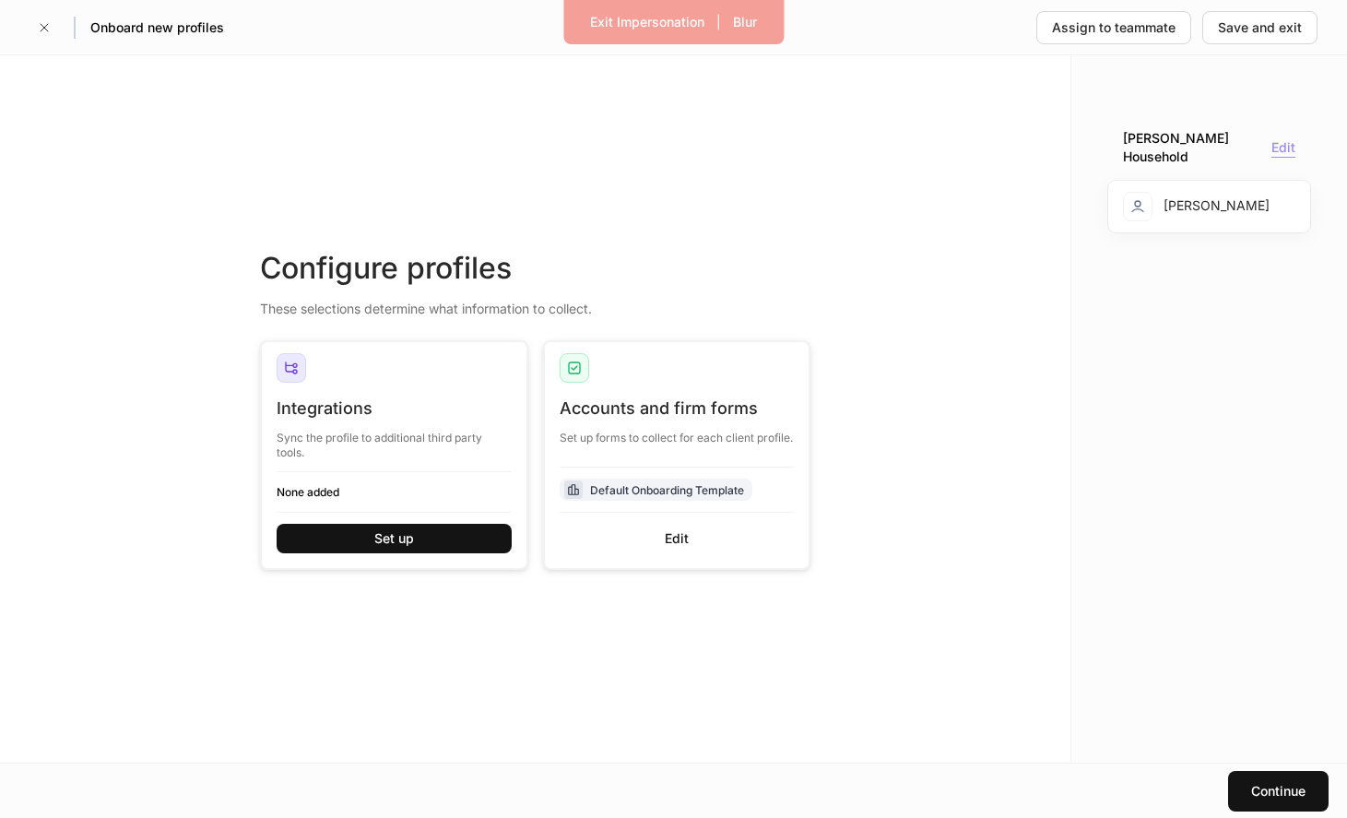
click at [1280, 138] on div "Edit" at bounding box center [1283, 147] width 24 height 19
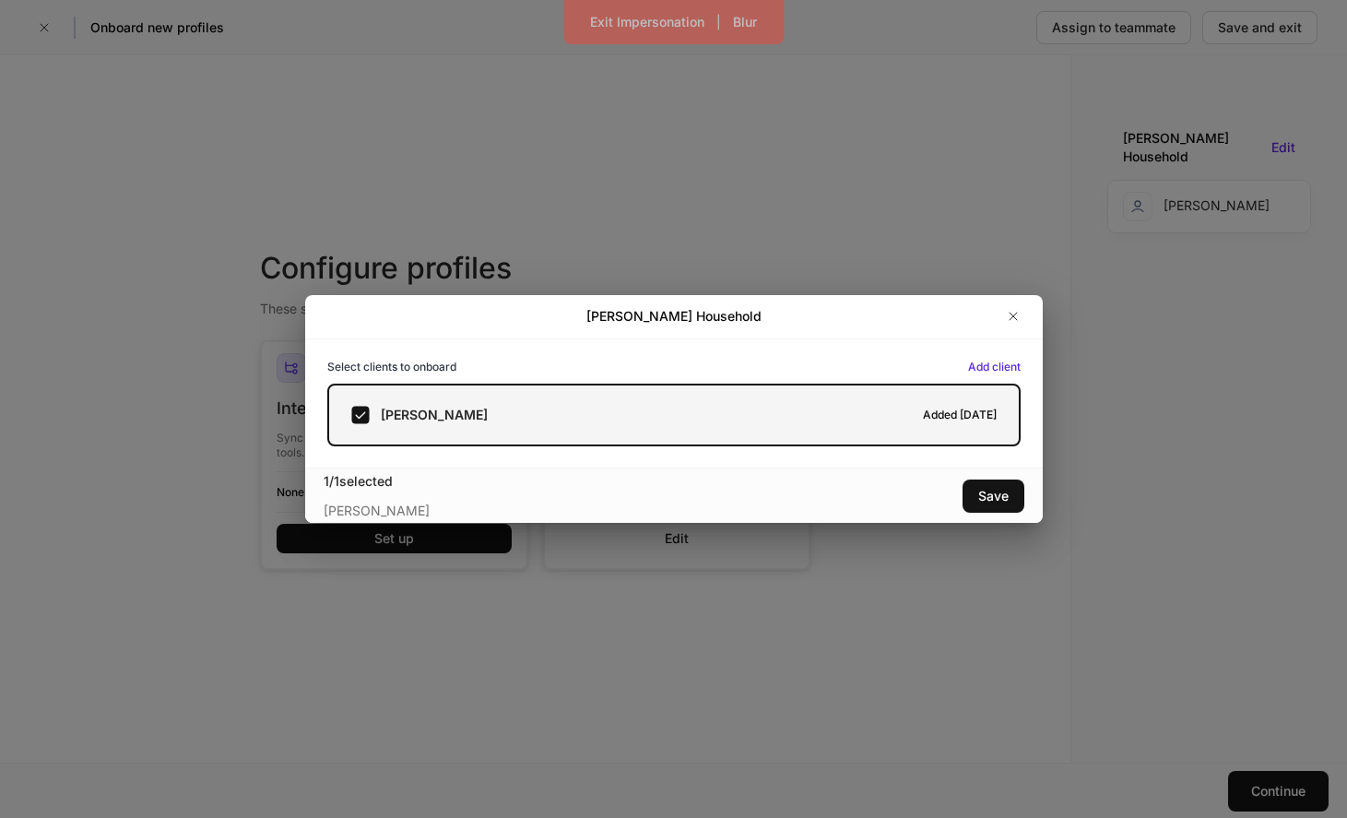
click at [778, 406] on div at bounding box center [705, 415] width 435 height 18
click at [757, 413] on div at bounding box center [705, 415] width 435 height 18
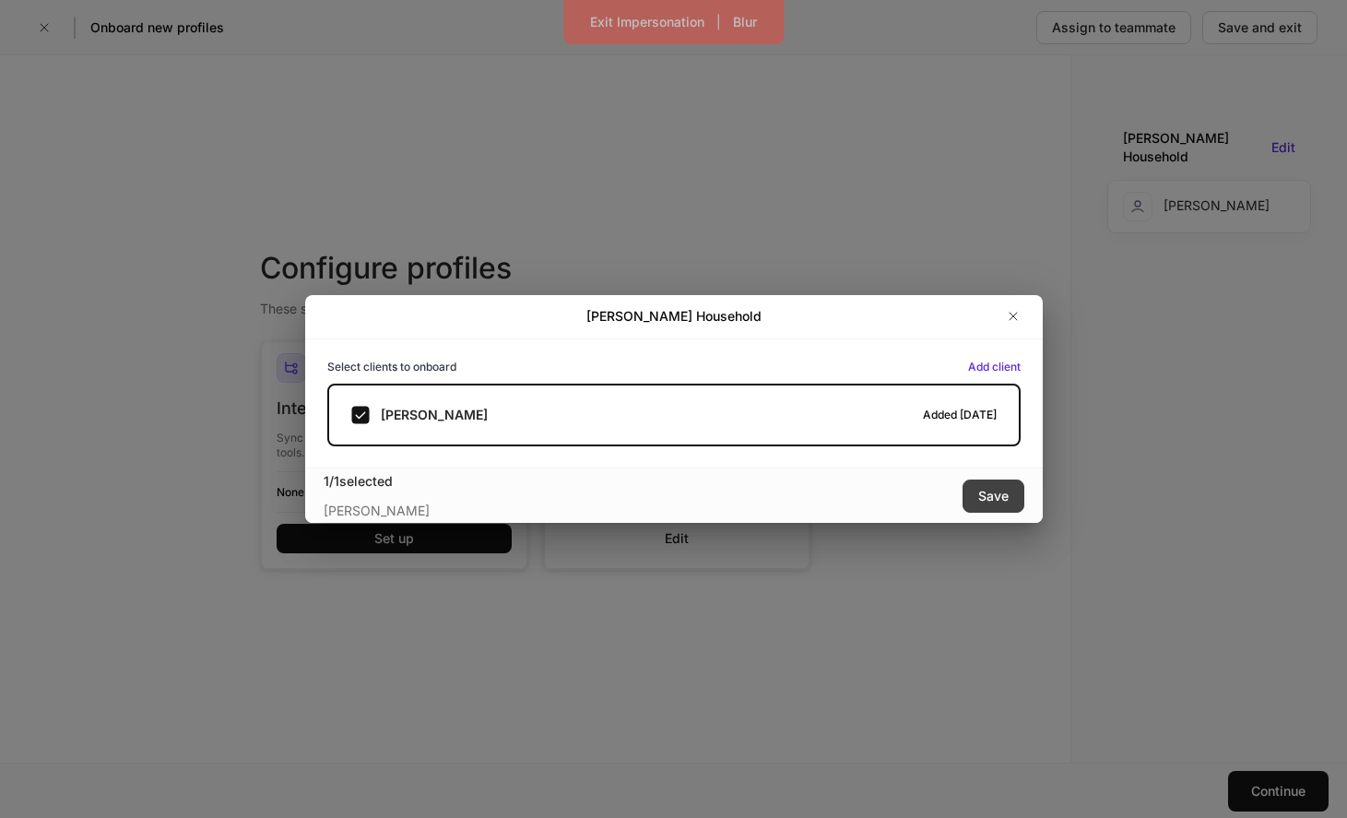
click at [975, 498] on button "Save" at bounding box center [994, 495] width 62 height 33
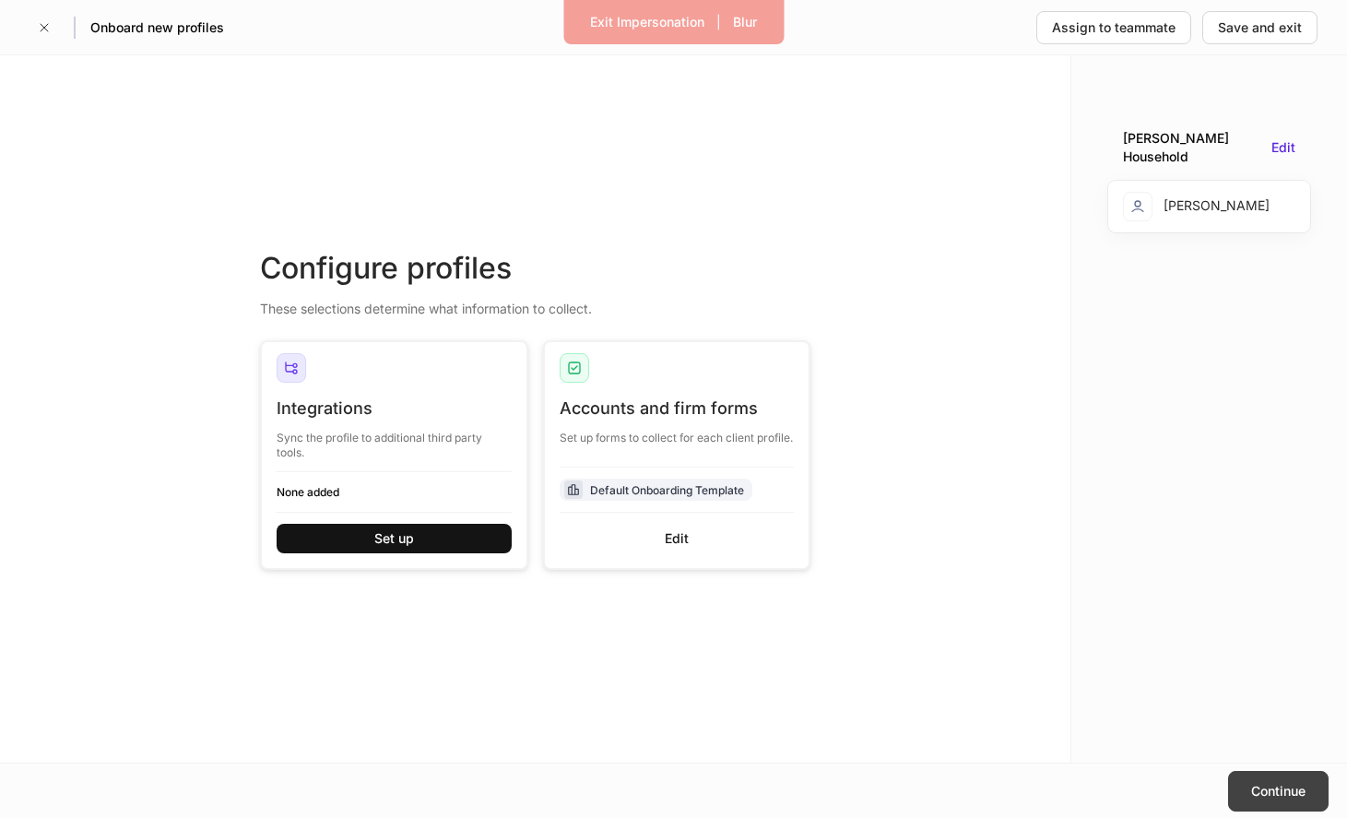
click at [1247, 777] on button "Continue" at bounding box center [1278, 791] width 100 height 41
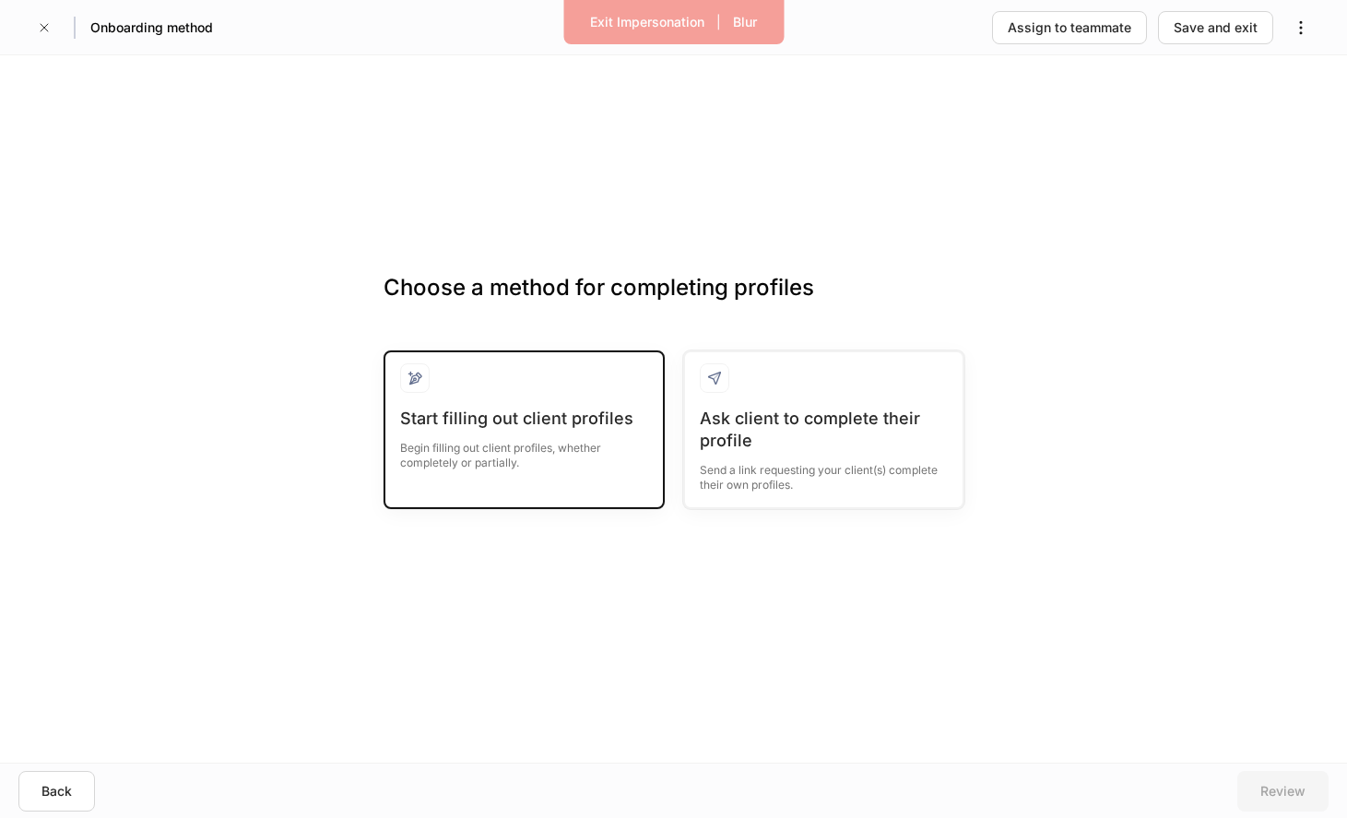
click at [578, 394] on div at bounding box center [524, 385] width 248 height 44
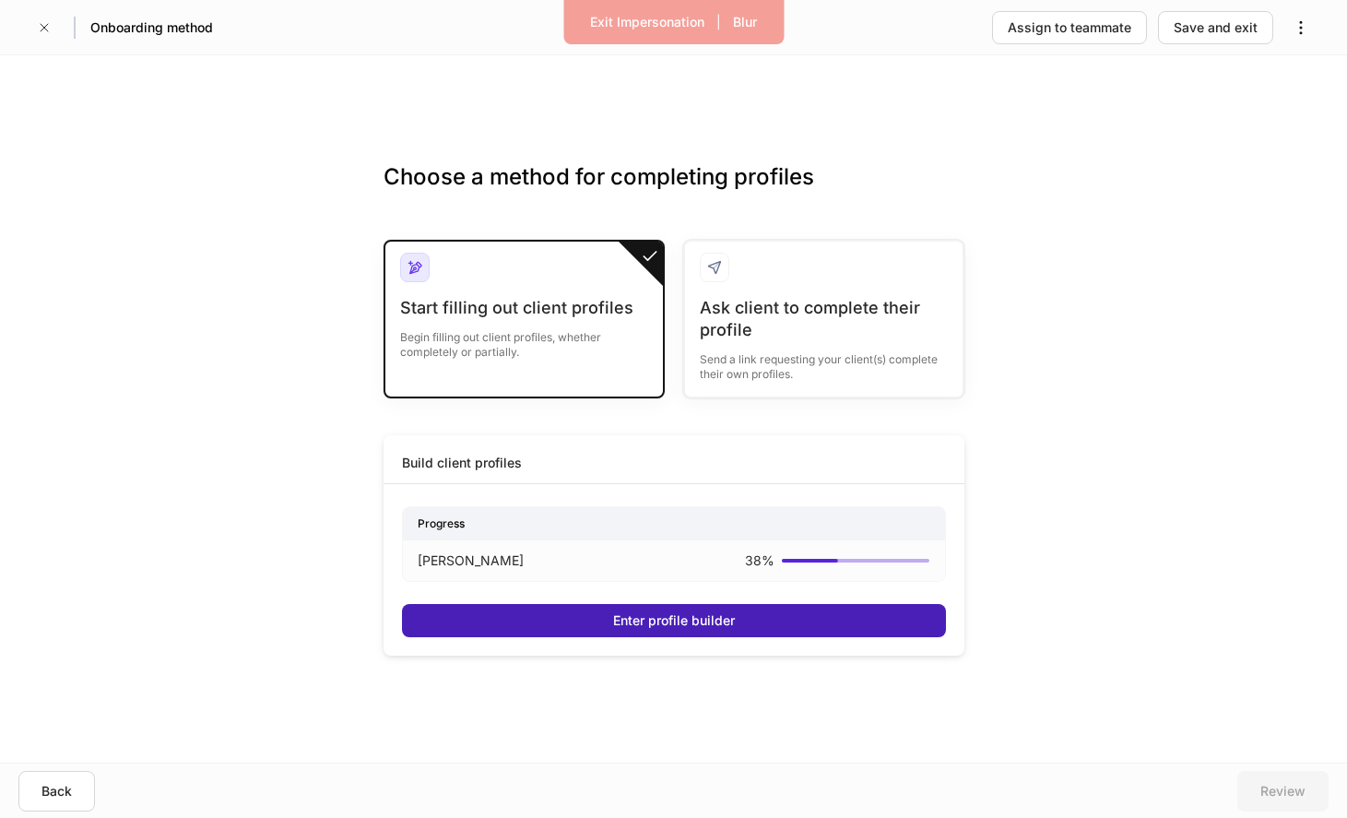
click at [568, 609] on button "Enter profile builder" at bounding box center [674, 620] width 544 height 33
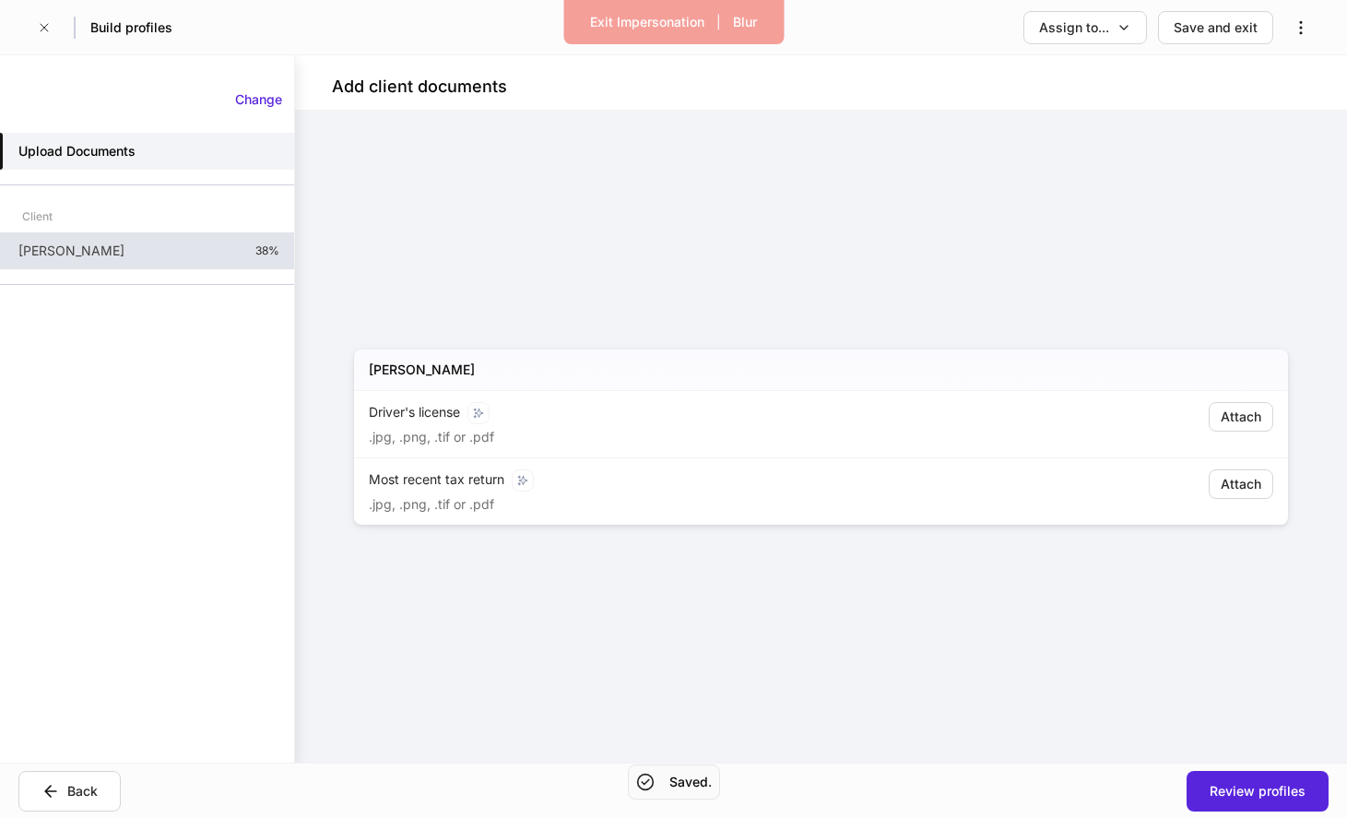
click at [235, 252] on div "Peter Gonzalez 38%" at bounding box center [147, 250] width 294 height 37
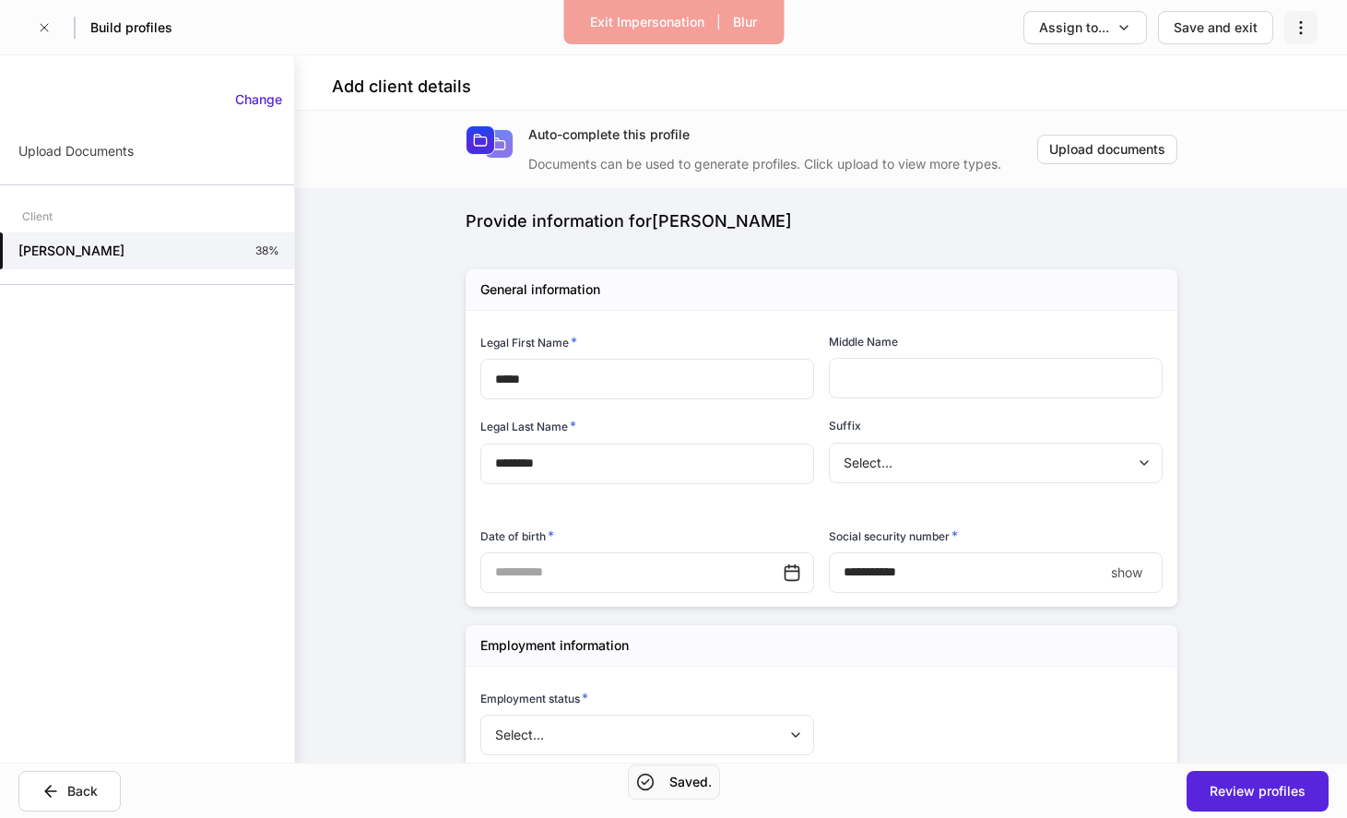
click at [1302, 24] on icon "button" at bounding box center [1301, 27] width 18 height 18
click at [1097, 25] on div at bounding box center [673, 409] width 1347 height 818
click at [1114, 28] on div "Assign to..." at bounding box center [1085, 27] width 92 height 18
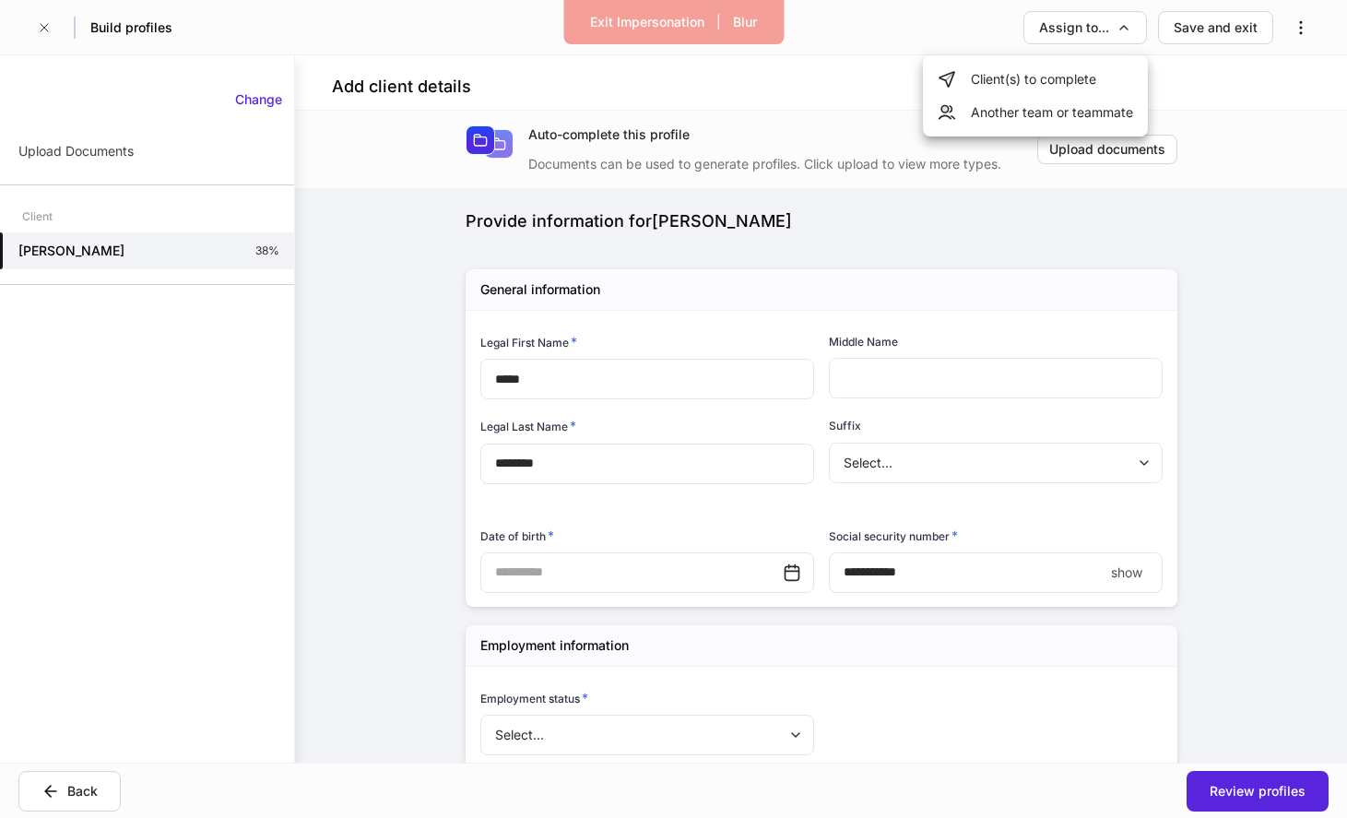
click at [1166, 79] on div at bounding box center [673, 409] width 1347 height 818
click at [1308, 30] on icon "button" at bounding box center [1301, 27] width 18 height 18
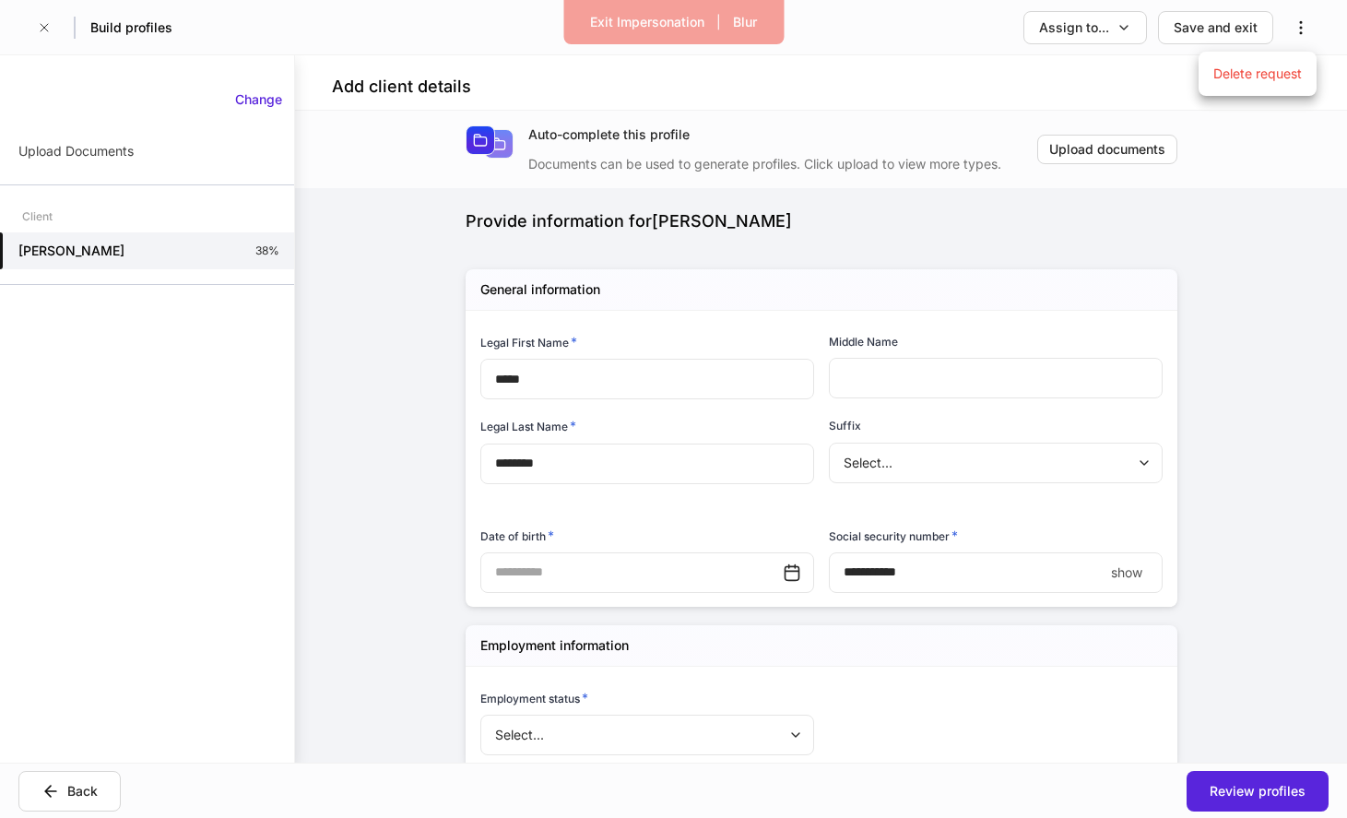
click at [1266, 63] on li "Delete request" at bounding box center [1258, 74] width 118 height 30
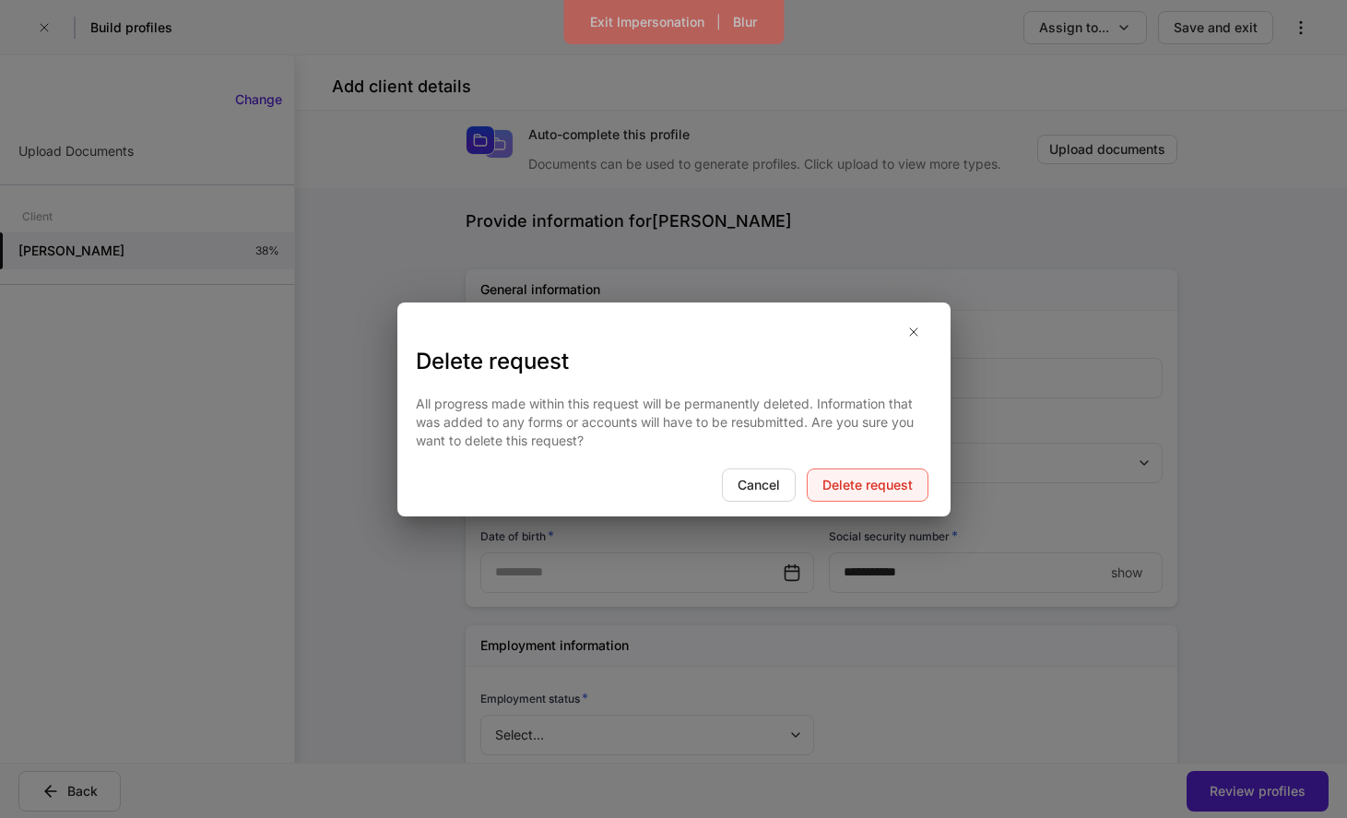
click at [878, 489] on div "Delete request" at bounding box center [867, 485] width 90 height 18
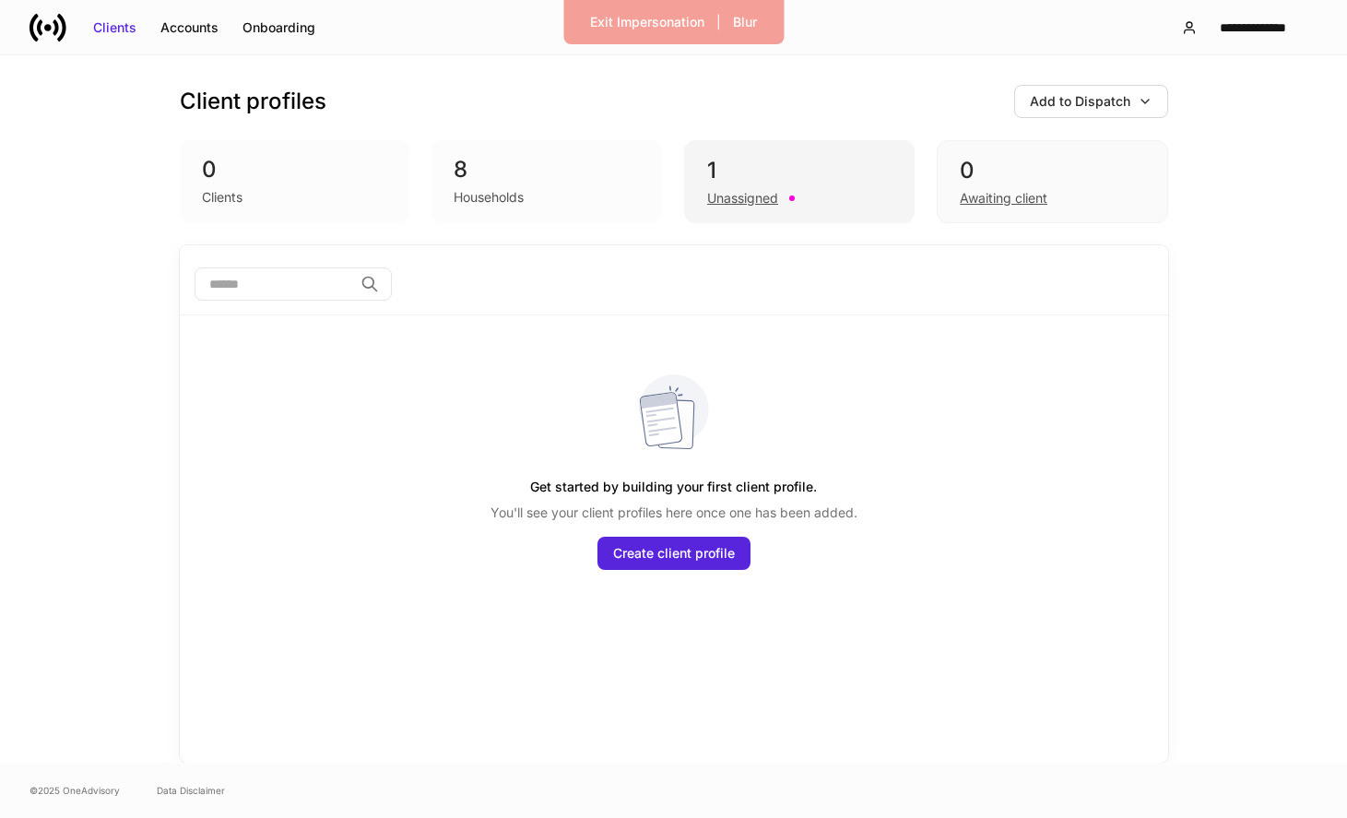
click at [758, 209] on div "1 Unassigned" at bounding box center [799, 181] width 231 height 83
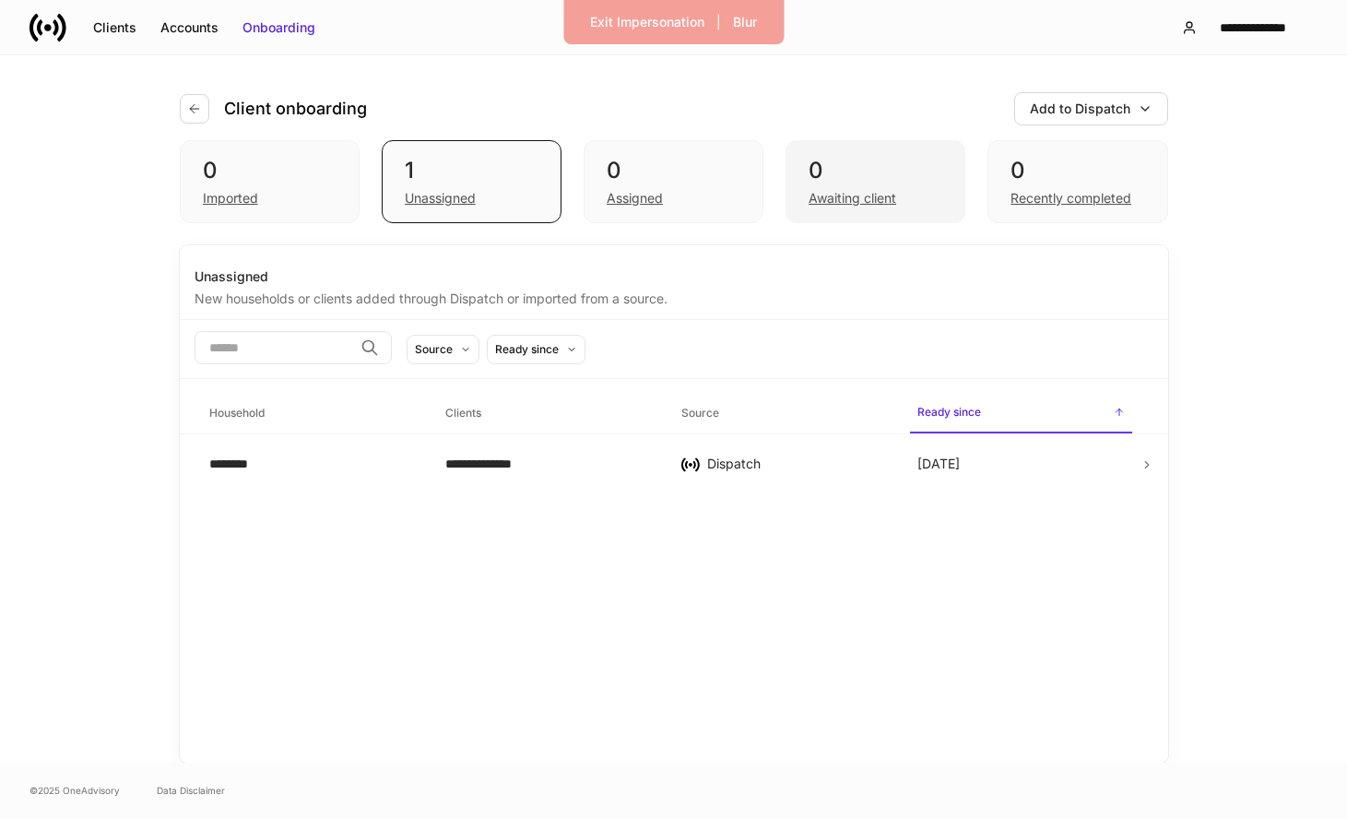
click at [868, 156] on div "0" at bounding box center [876, 171] width 134 height 30
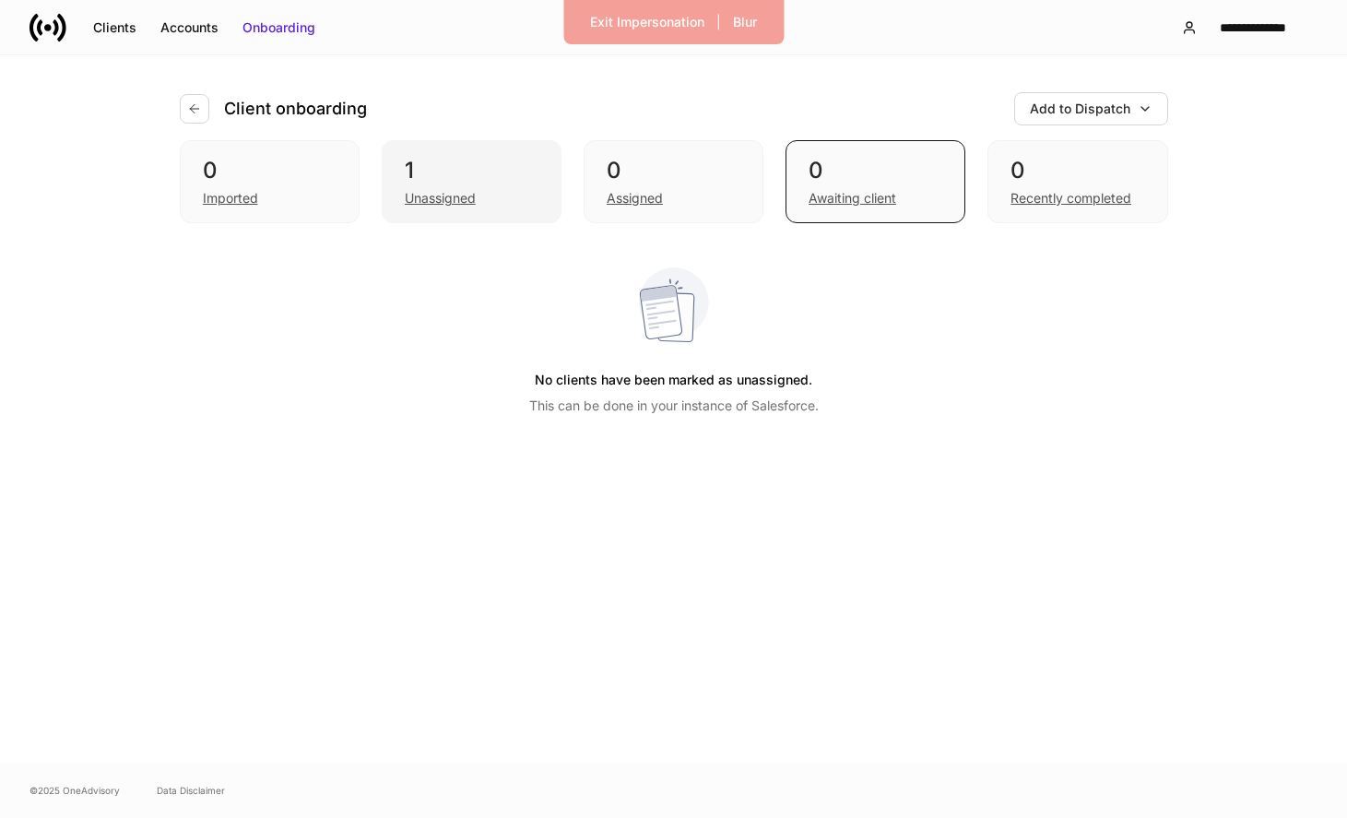
click at [471, 163] on div "1" at bounding box center [472, 171] width 134 height 30
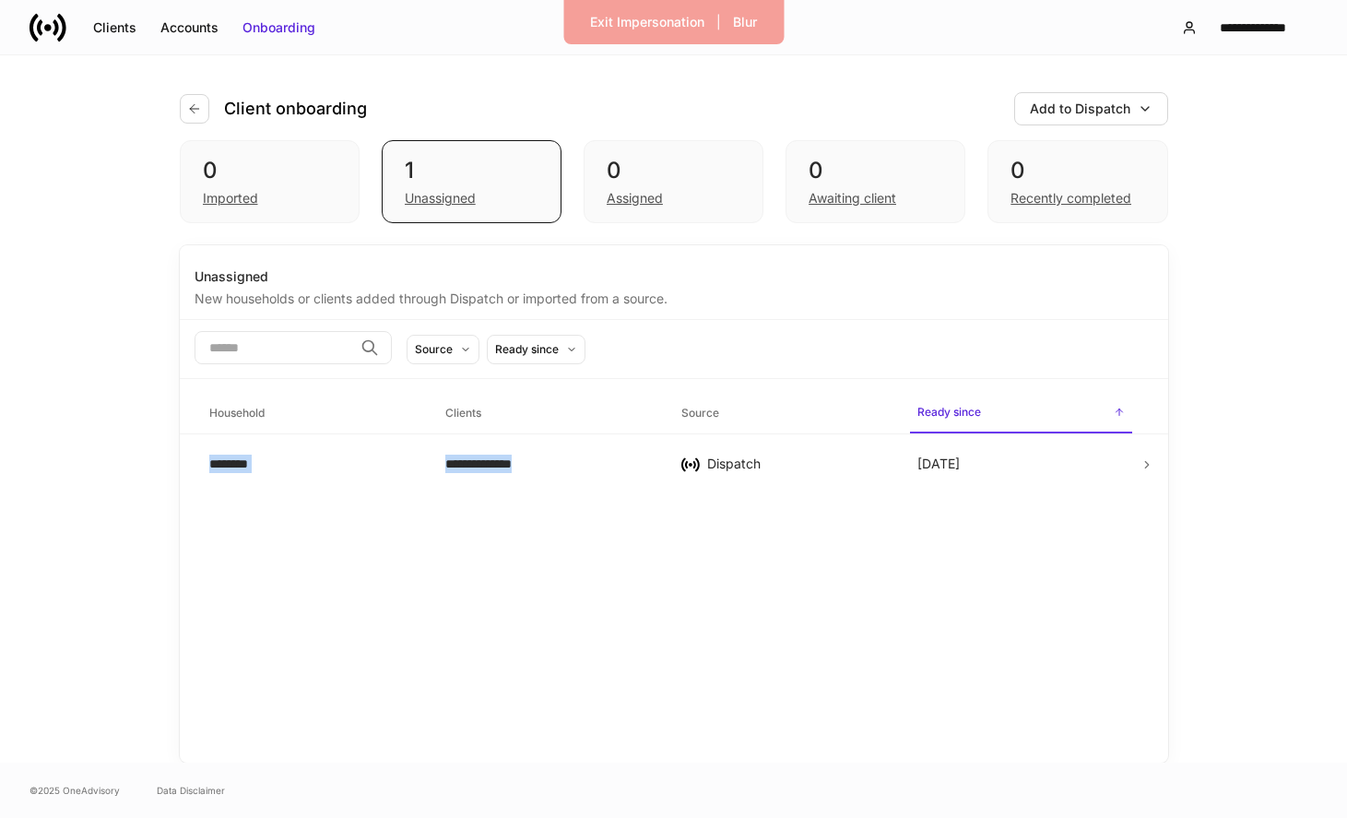
drag, startPoint x: 645, startPoint y: 475, endPoint x: 749, endPoint y: 396, distance: 129.6
click at [749, 396] on table "**********" at bounding box center [674, 436] width 988 height 114
click at [1109, 467] on icon "button" at bounding box center [1110, 463] width 15 height 15
click at [1060, 546] on p "Delete household" at bounding box center [1045, 553] width 104 height 18
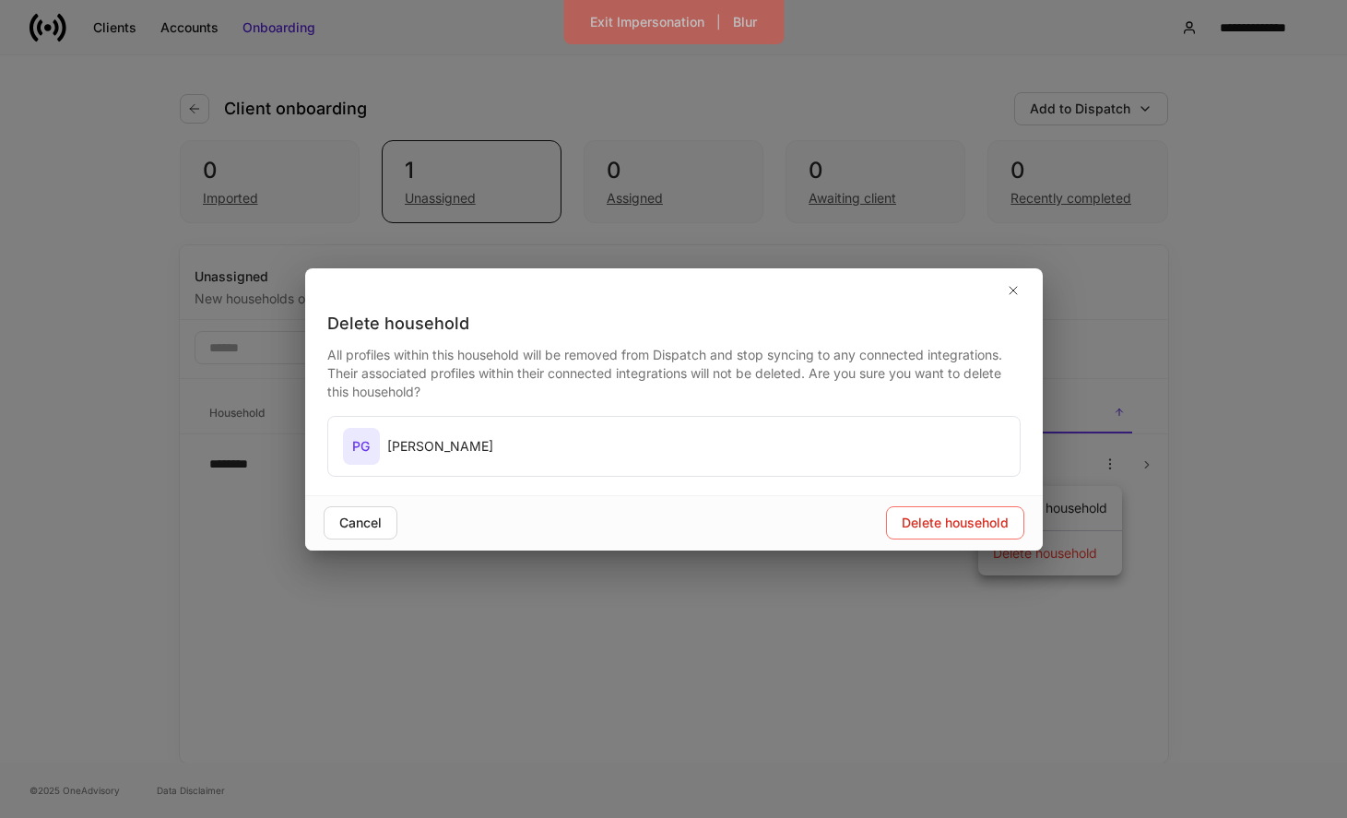
click at [782, 458] on div "PG Peter Gonzalez" at bounding box center [674, 446] width 692 height 59
click at [910, 512] on button "Delete household" at bounding box center [955, 522] width 138 height 33
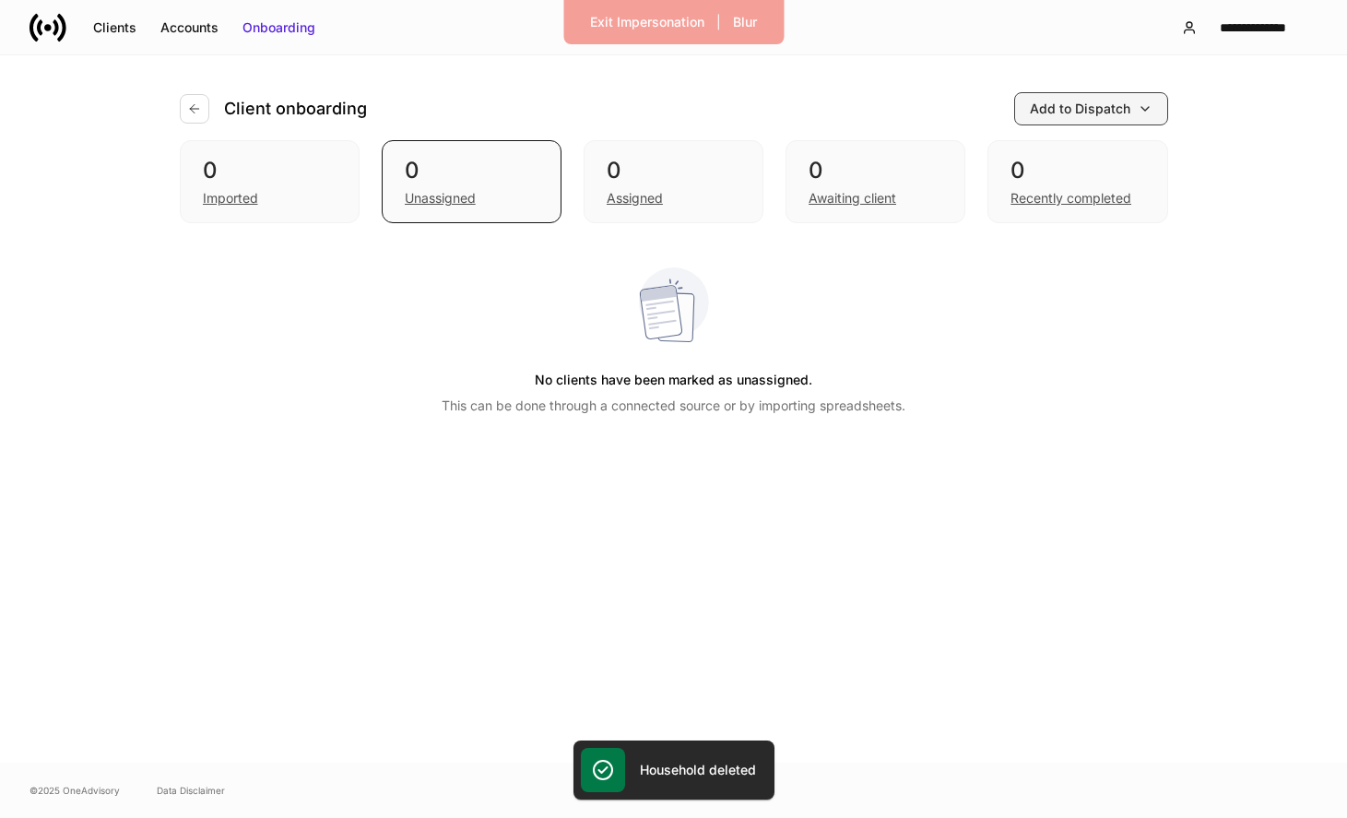
click at [1072, 104] on div "Add to Dispatch" at bounding box center [1080, 109] width 100 height 18
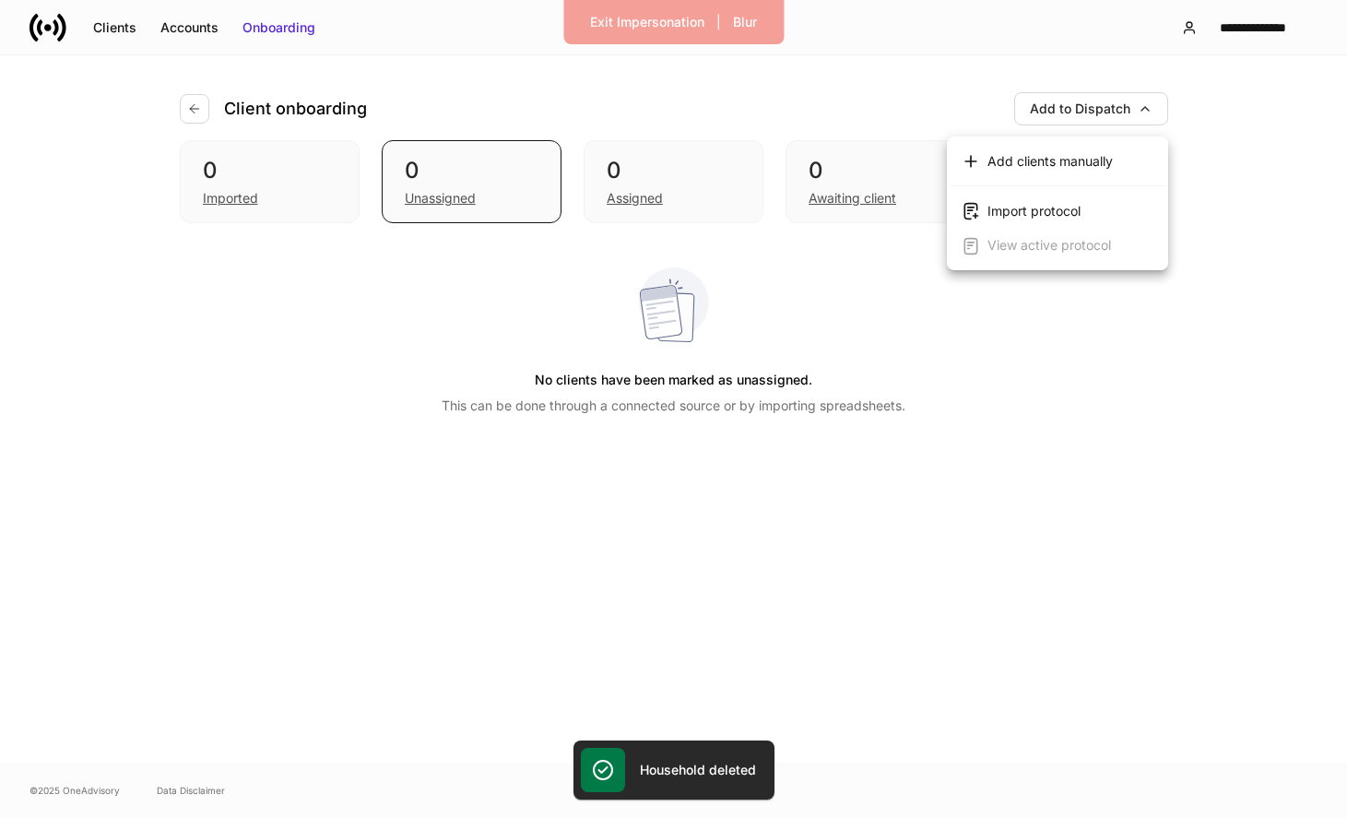
click at [837, 262] on div at bounding box center [673, 409] width 1347 height 818
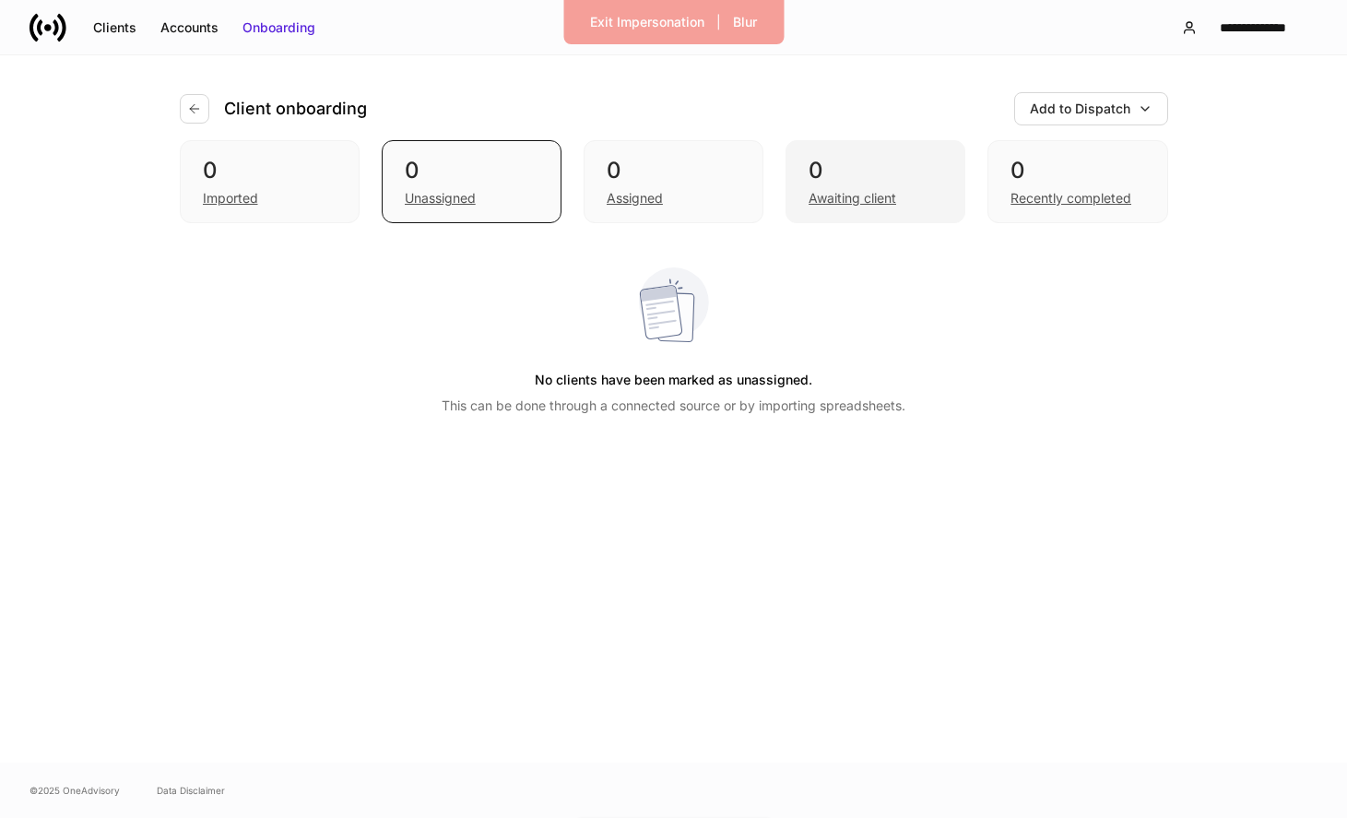
click at [820, 199] on div "Awaiting client" at bounding box center [853, 198] width 88 height 18
click at [716, 193] on div "Assigned" at bounding box center [674, 196] width 134 height 22
click at [479, 171] on div "0" at bounding box center [472, 171] width 134 height 30
click at [215, 116] on div "Client onboarding" at bounding box center [281, 109] width 202 height 30
click at [130, 30] on div "Clients" at bounding box center [114, 27] width 43 height 18
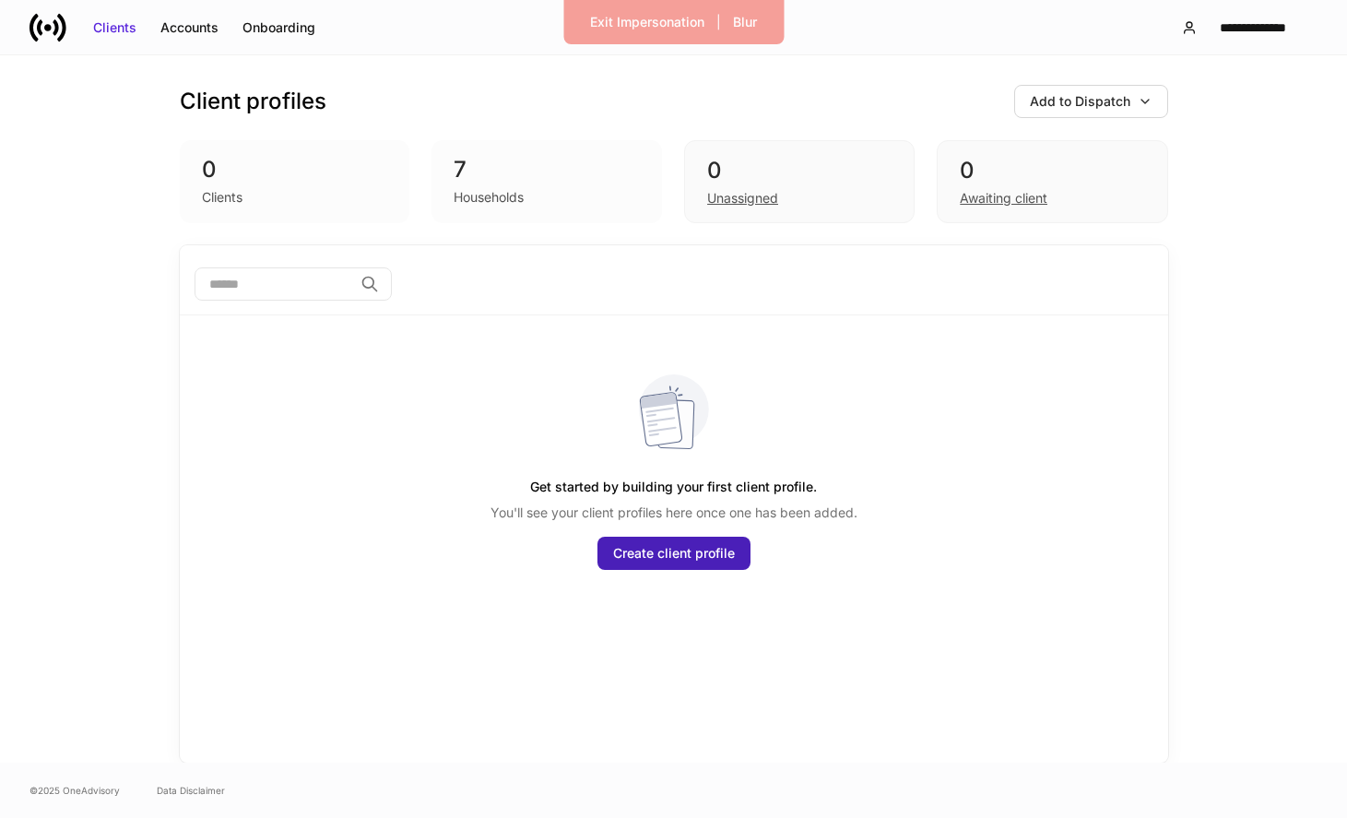
click at [697, 549] on div "Create client profile" at bounding box center [674, 553] width 122 height 18
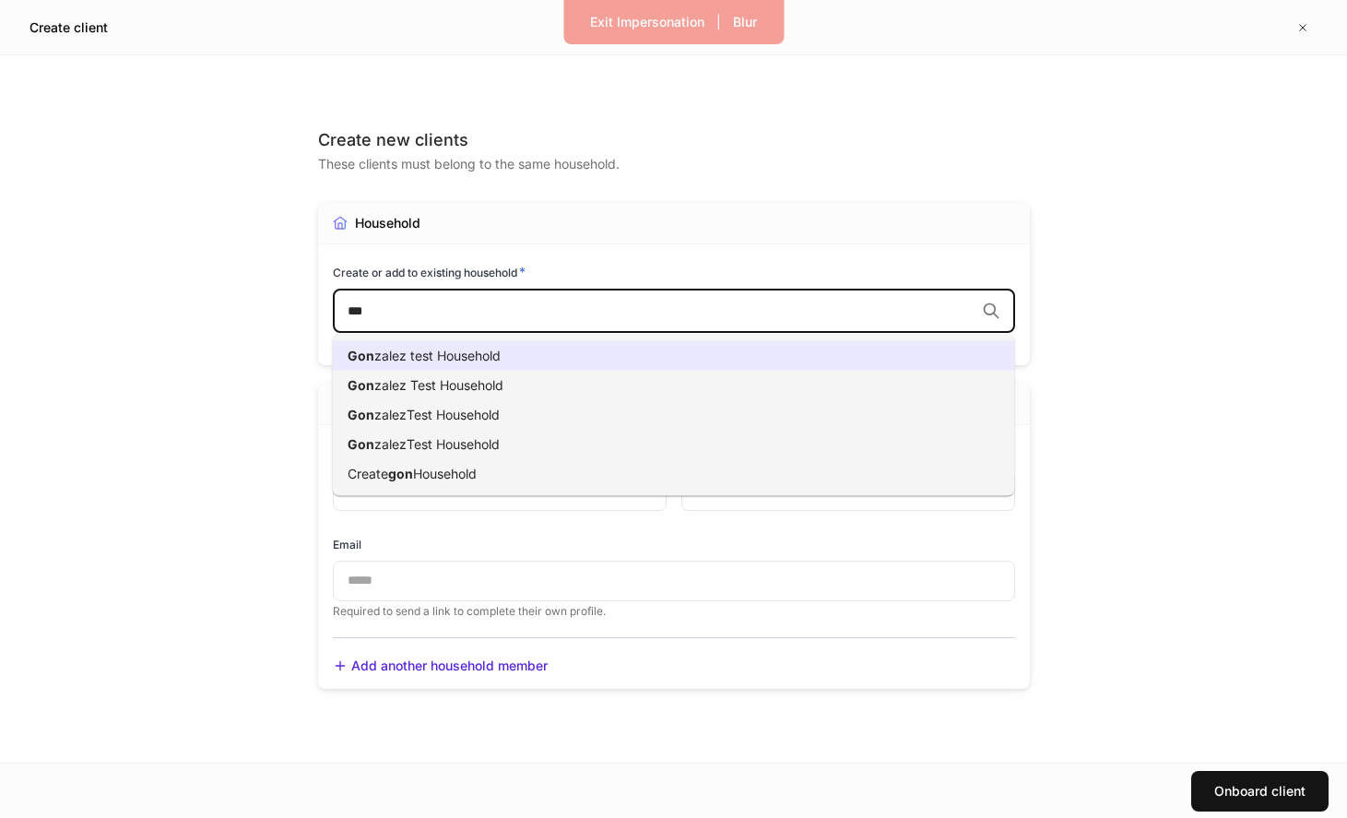
click at [553, 352] on li "Gon zalez test Household" at bounding box center [674, 356] width 682 height 30
type input "***"
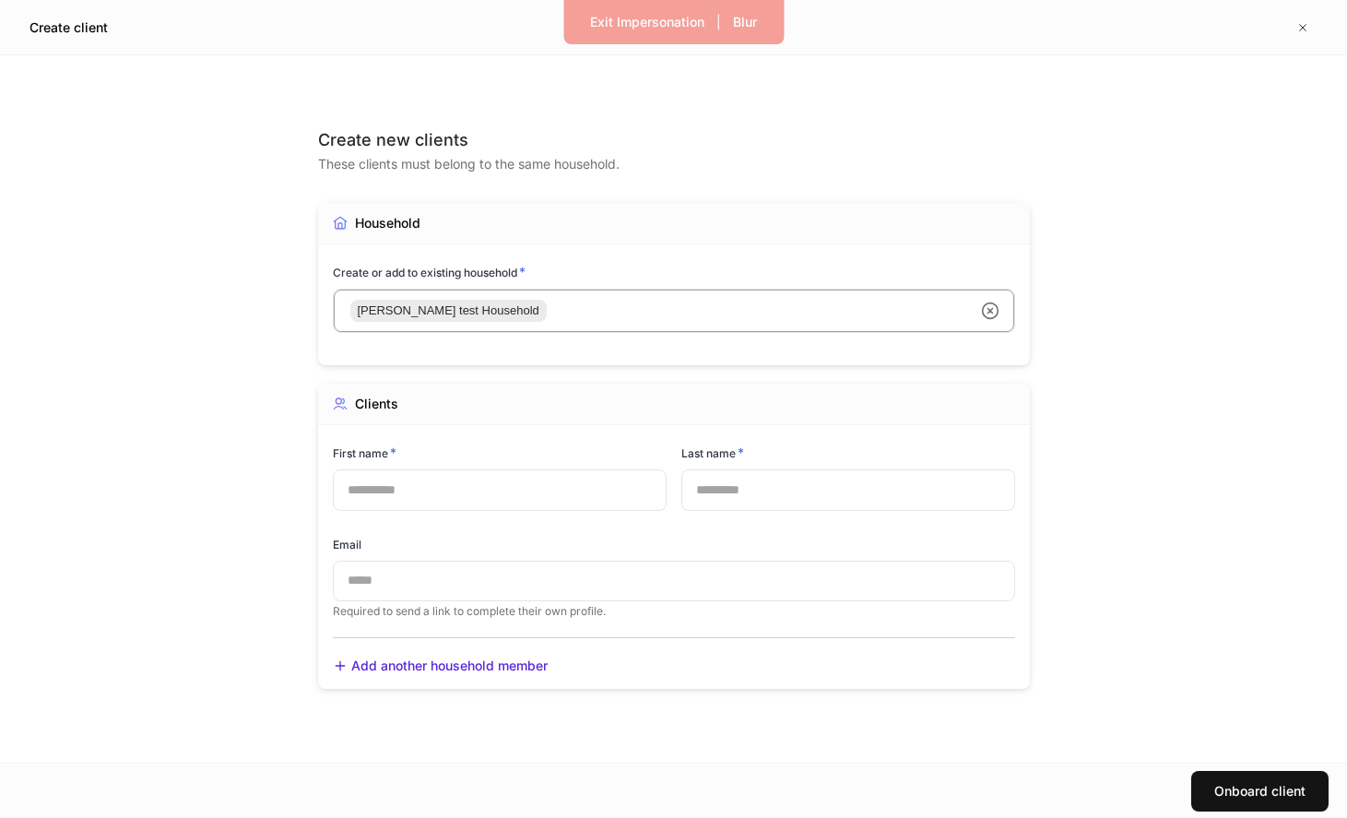
click at [464, 519] on div "Email ​ Required to send a link to complete their own profile." at bounding box center [666, 566] width 697 height 105
click at [465, 514] on div "Email ​ Required to send a link to complete their own profile." at bounding box center [666, 566] width 697 height 105
click at [478, 499] on input "text" at bounding box center [500, 489] width 334 height 41
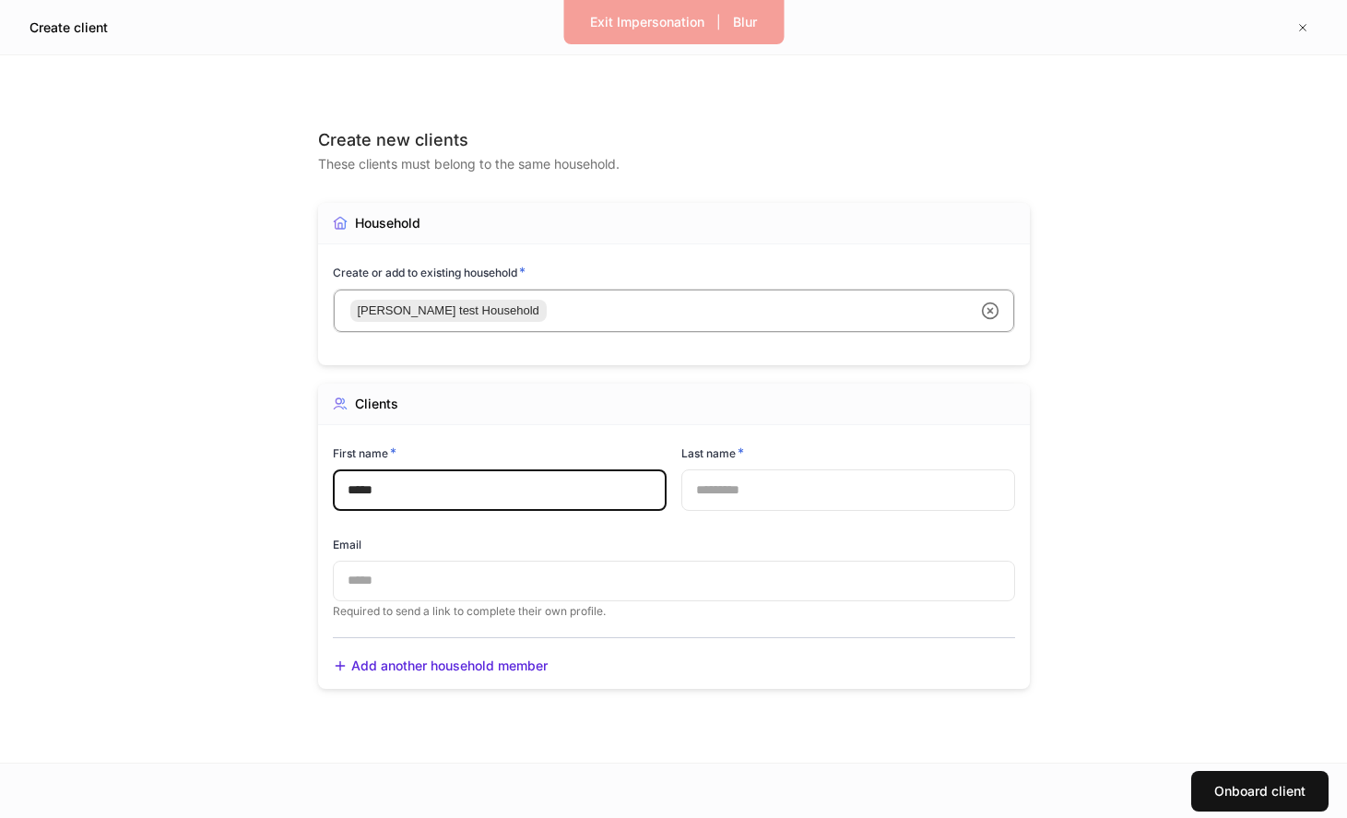
type input "*****"
click at [691, 509] on input "text" at bounding box center [848, 489] width 334 height 41
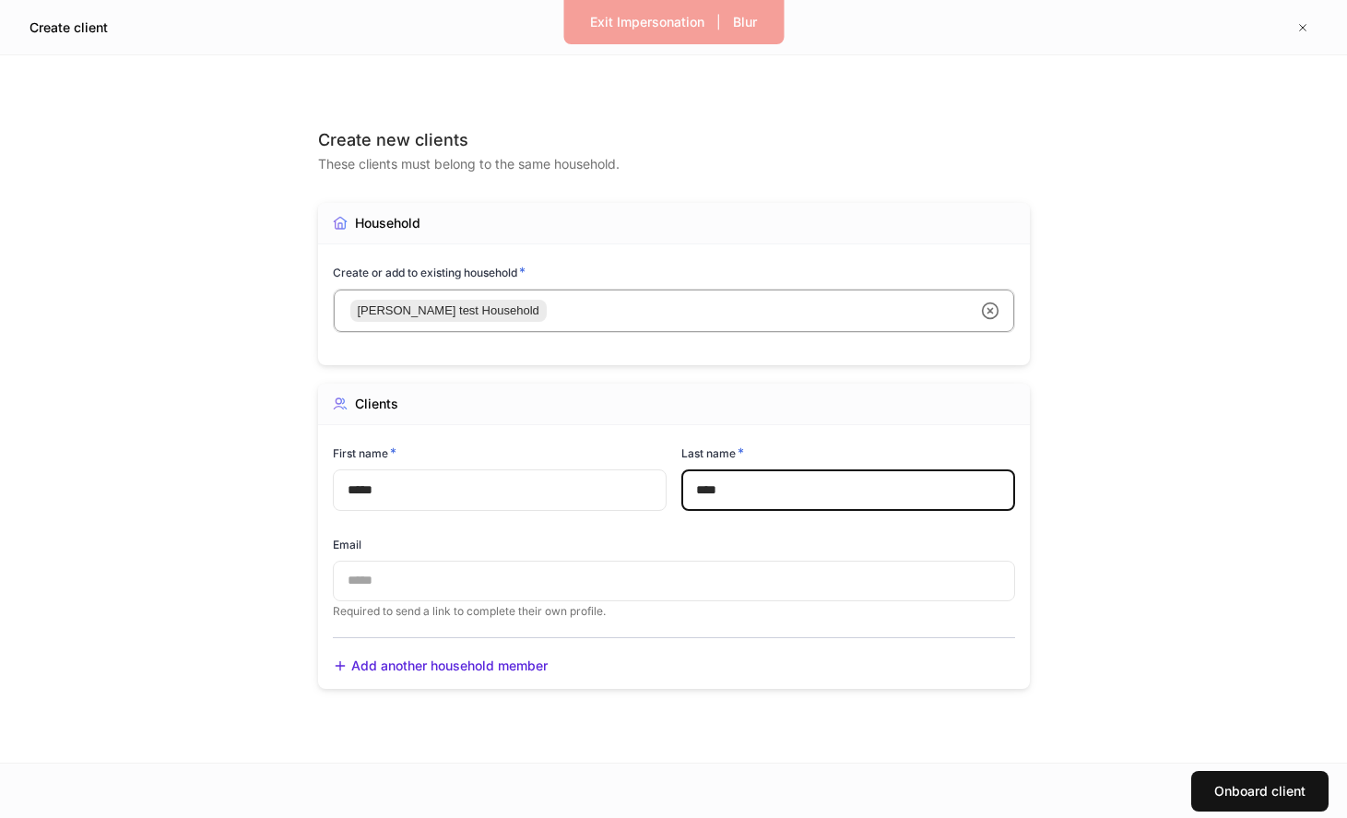
type input "****"
click at [631, 584] on input "text" at bounding box center [674, 581] width 682 height 41
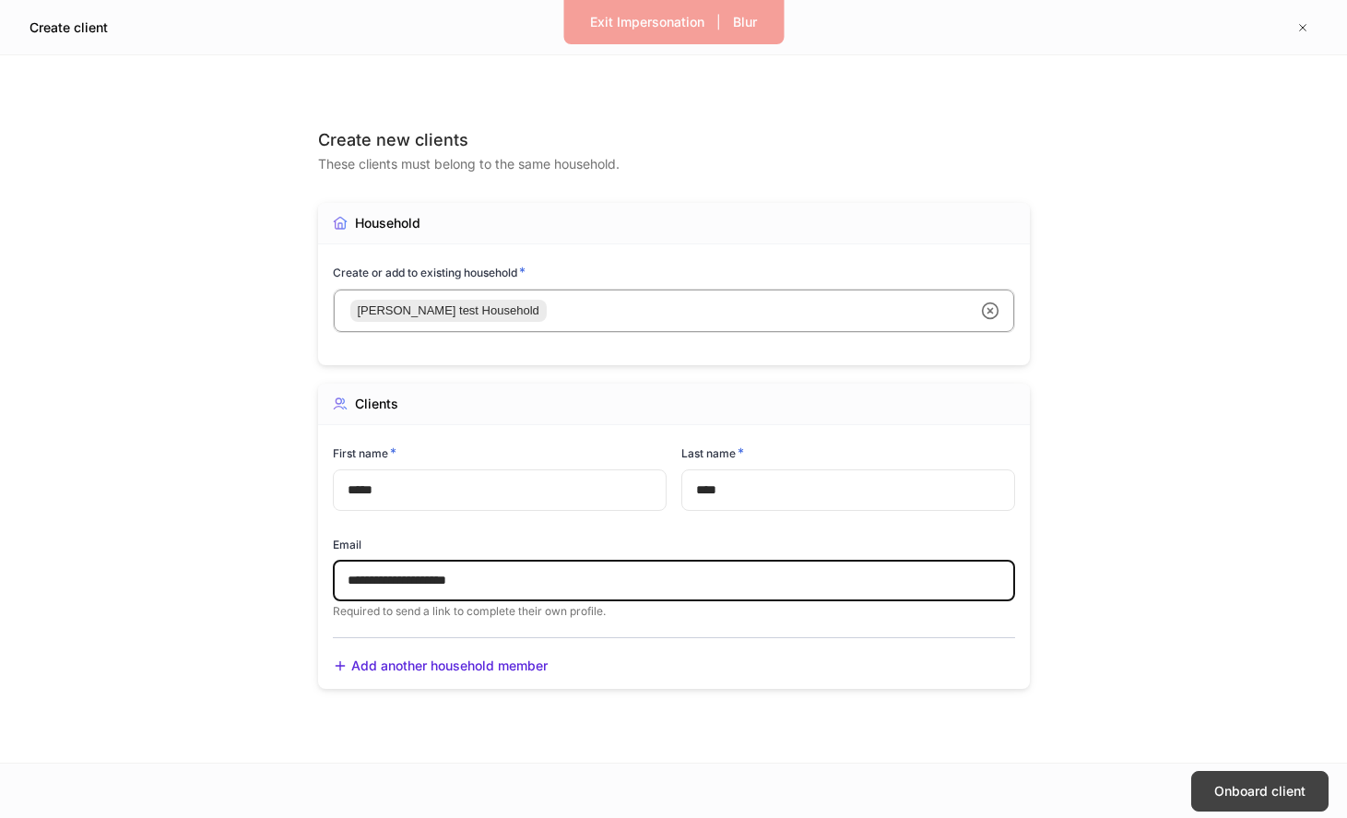
type input "**********"
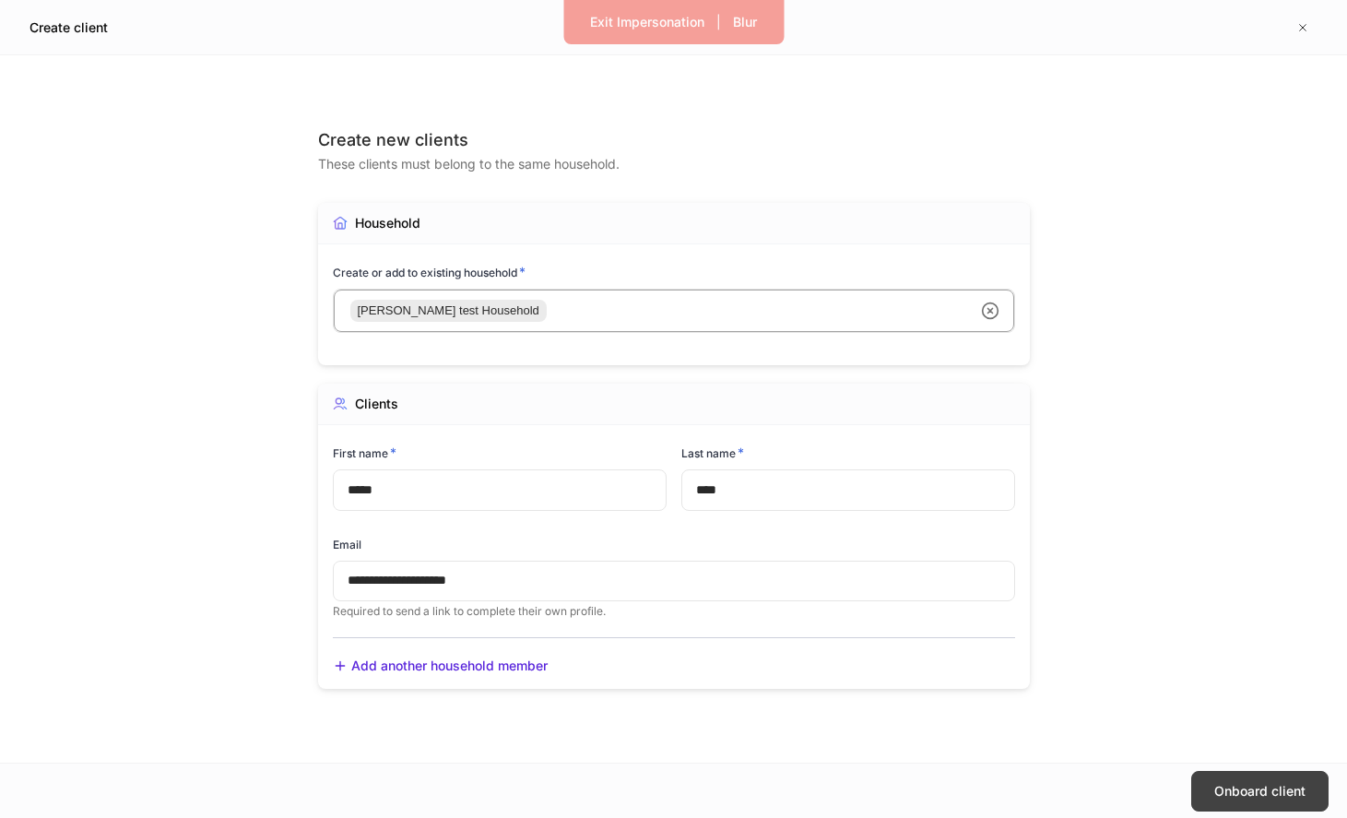
click at [1247, 776] on button "Onboard client" at bounding box center [1259, 791] width 137 height 41
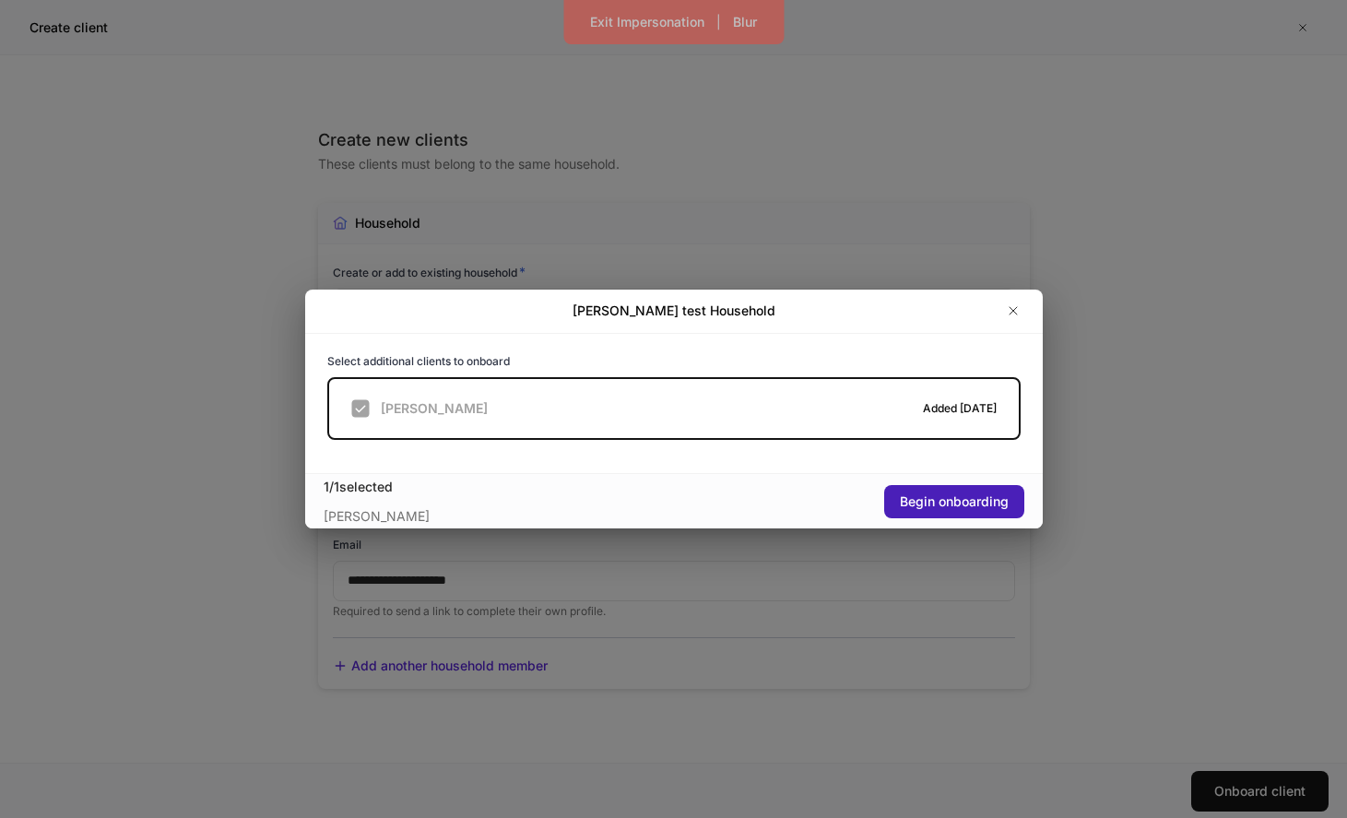
click at [984, 485] on button "Begin onboarding" at bounding box center [954, 501] width 140 height 33
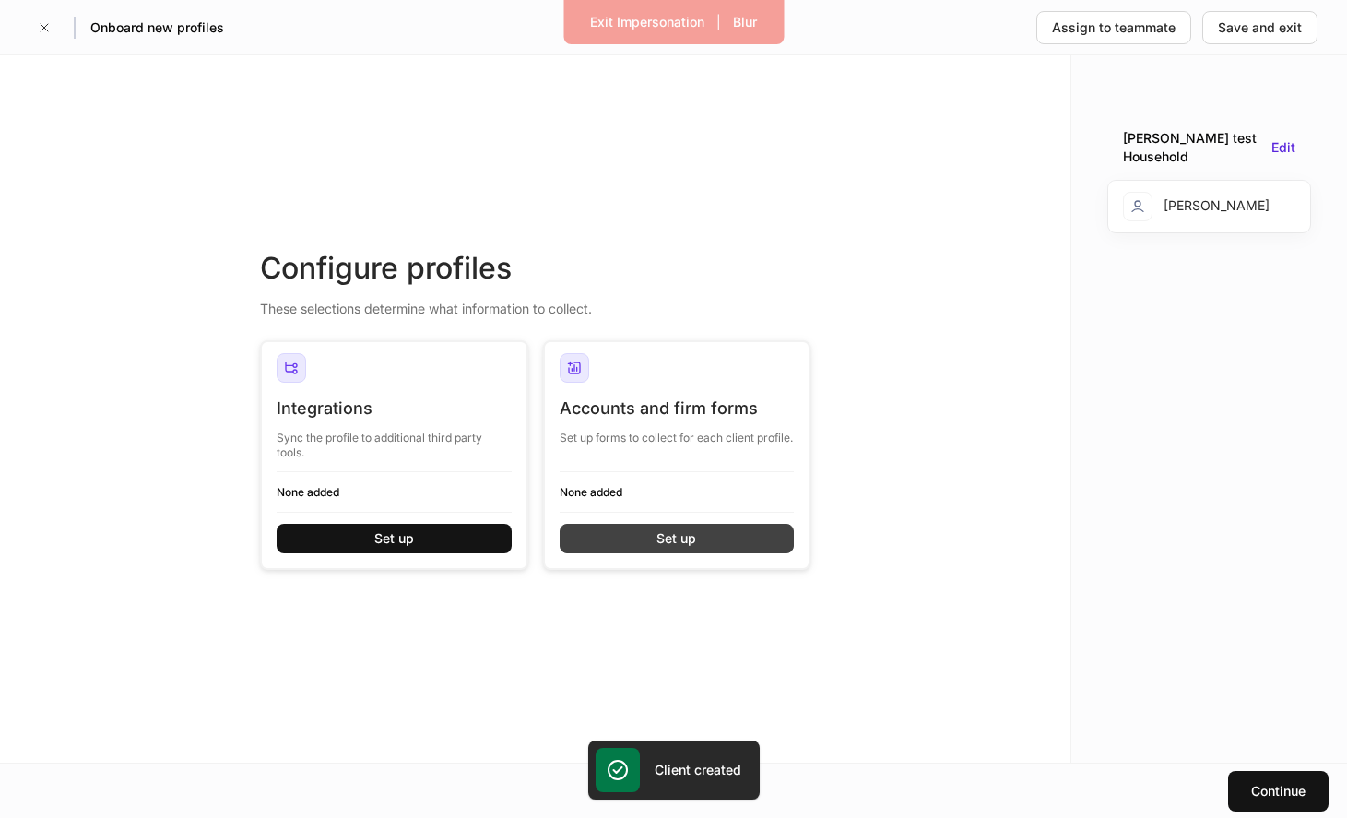
click at [751, 547] on button "Set up" at bounding box center [677, 539] width 235 height 30
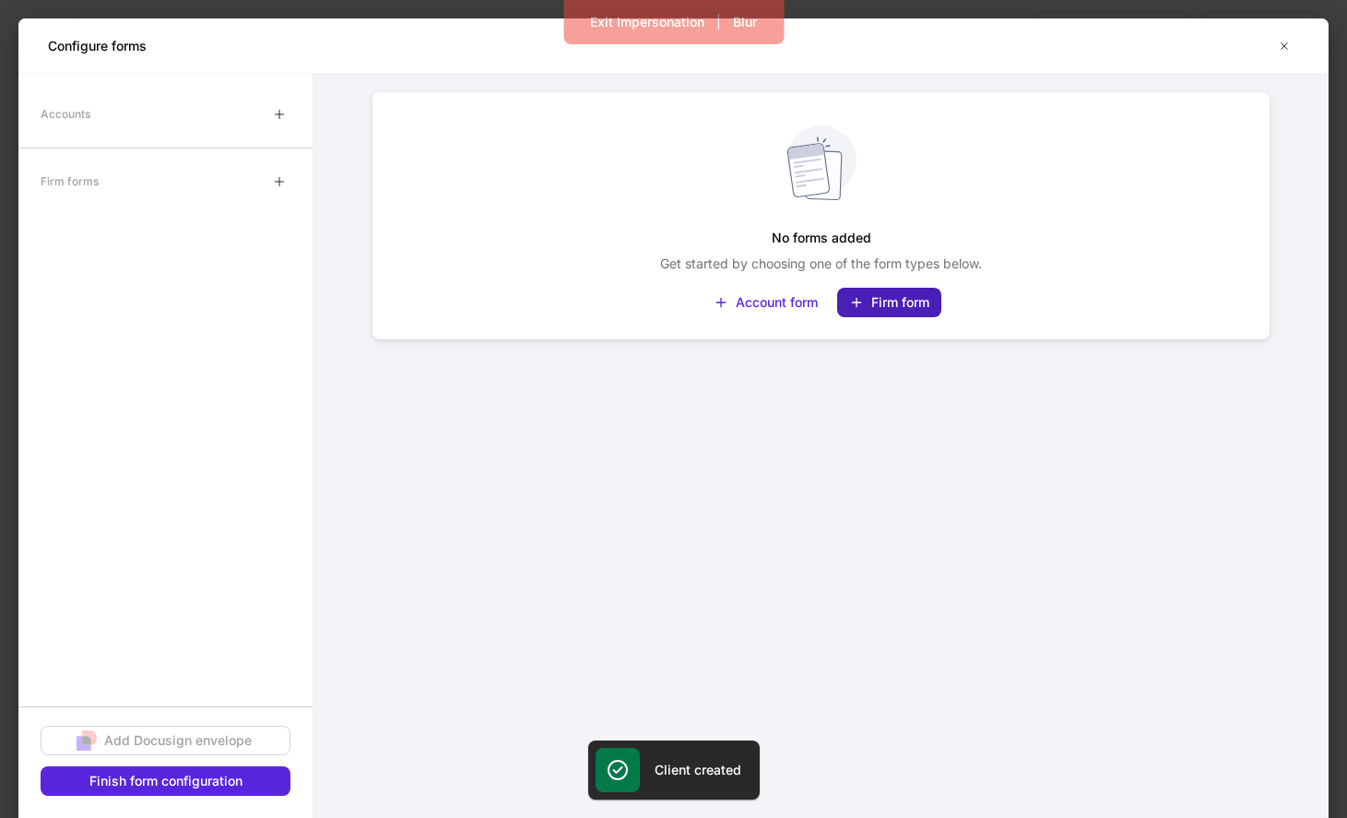
click at [850, 291] on button "Firm form" at bounding box center [889, 303] width 104 height 30
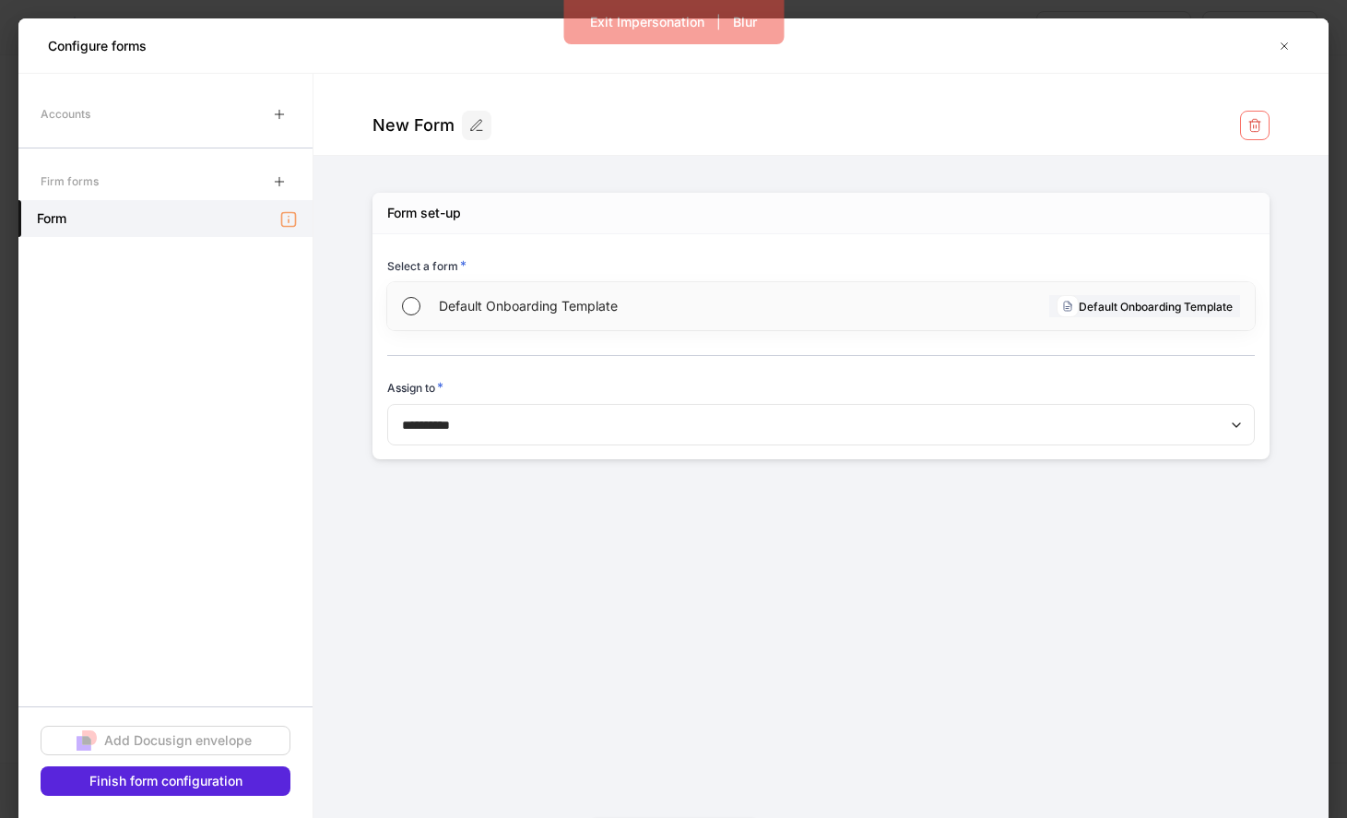
click at [558, 305] on span "Default Onboarding Template" at bounding box center [629, 306] width 380 height 18
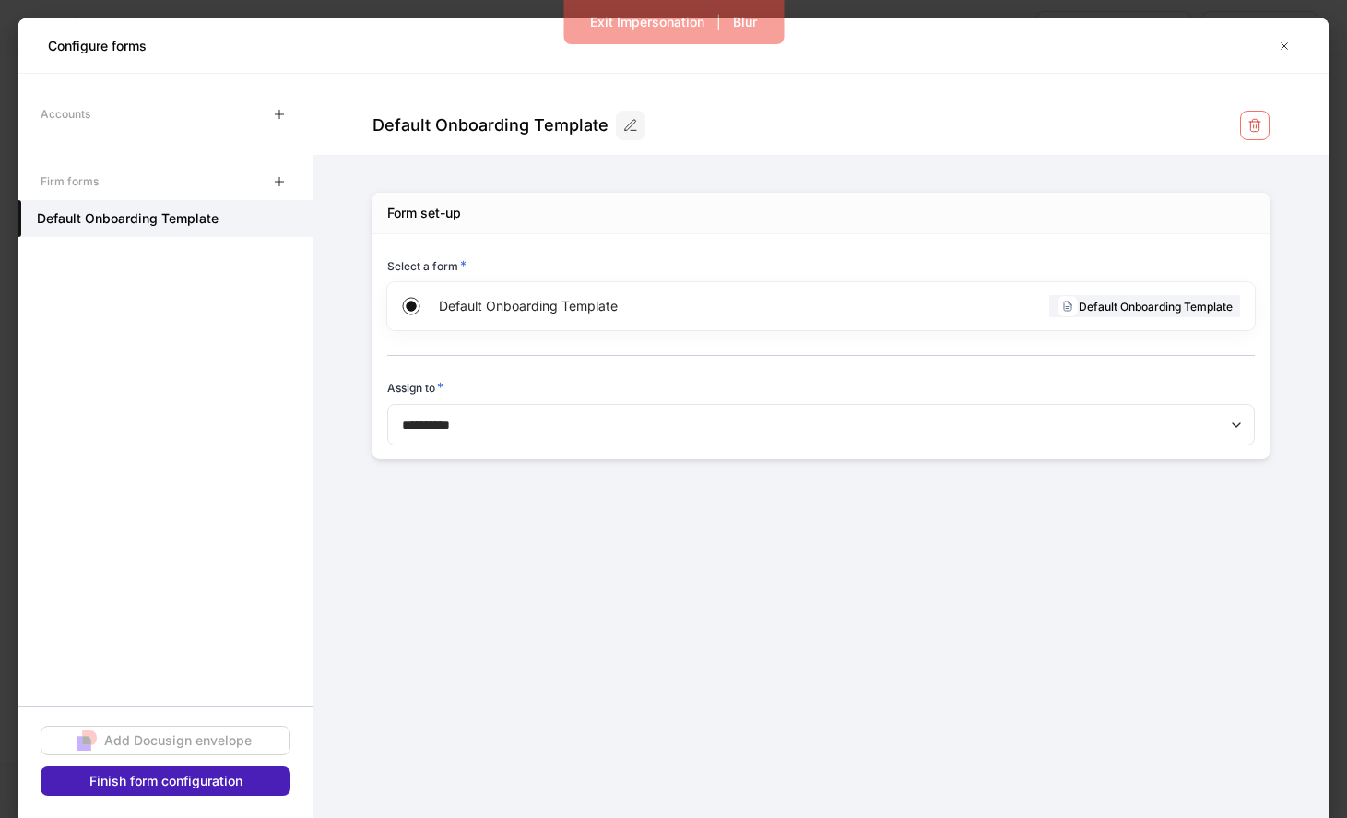
click at [218, 776] on div "Finish form configuration" at bounding box center [165, 781] width 153 height 18
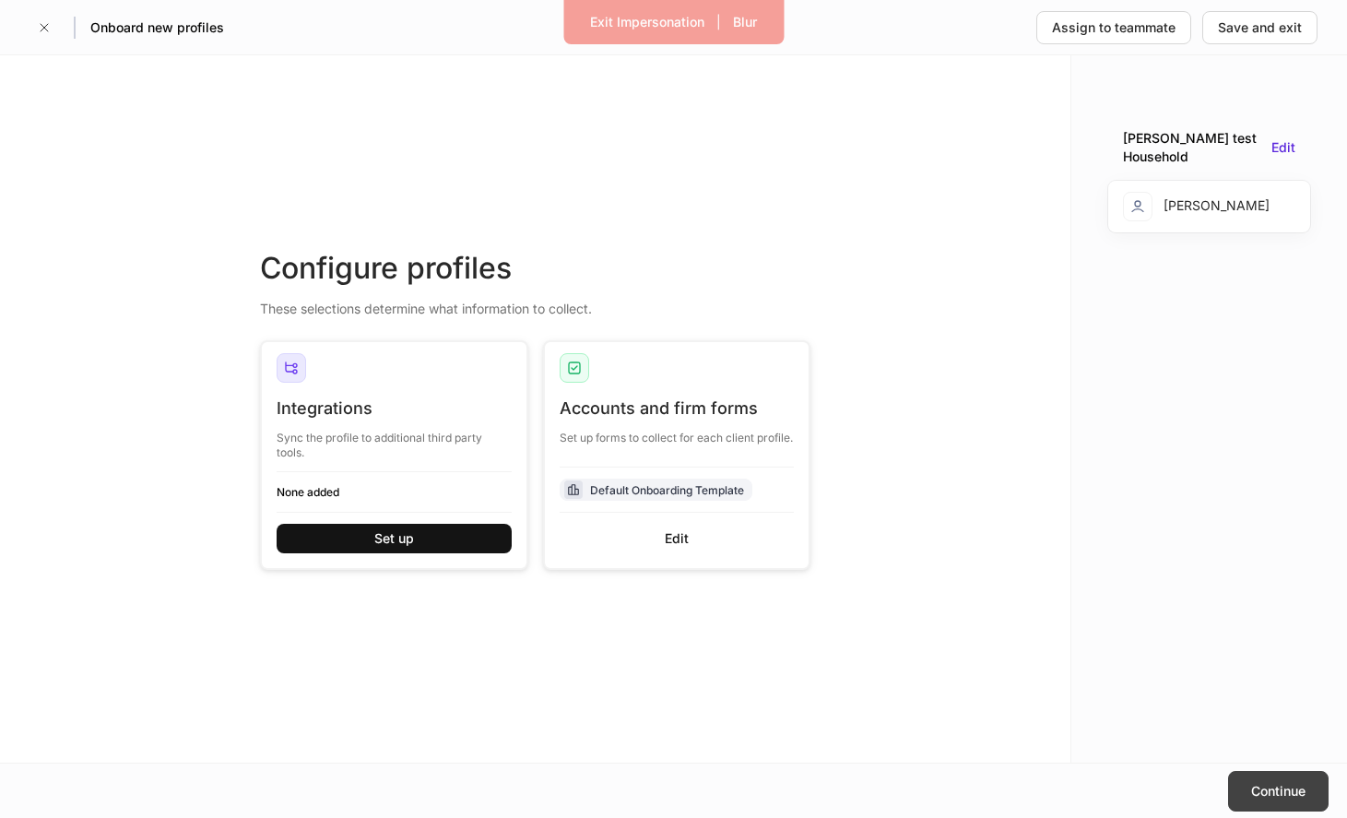
click at [1285, 787] on div "Continue" at bounding box center [1278, 791] width 54 height 18
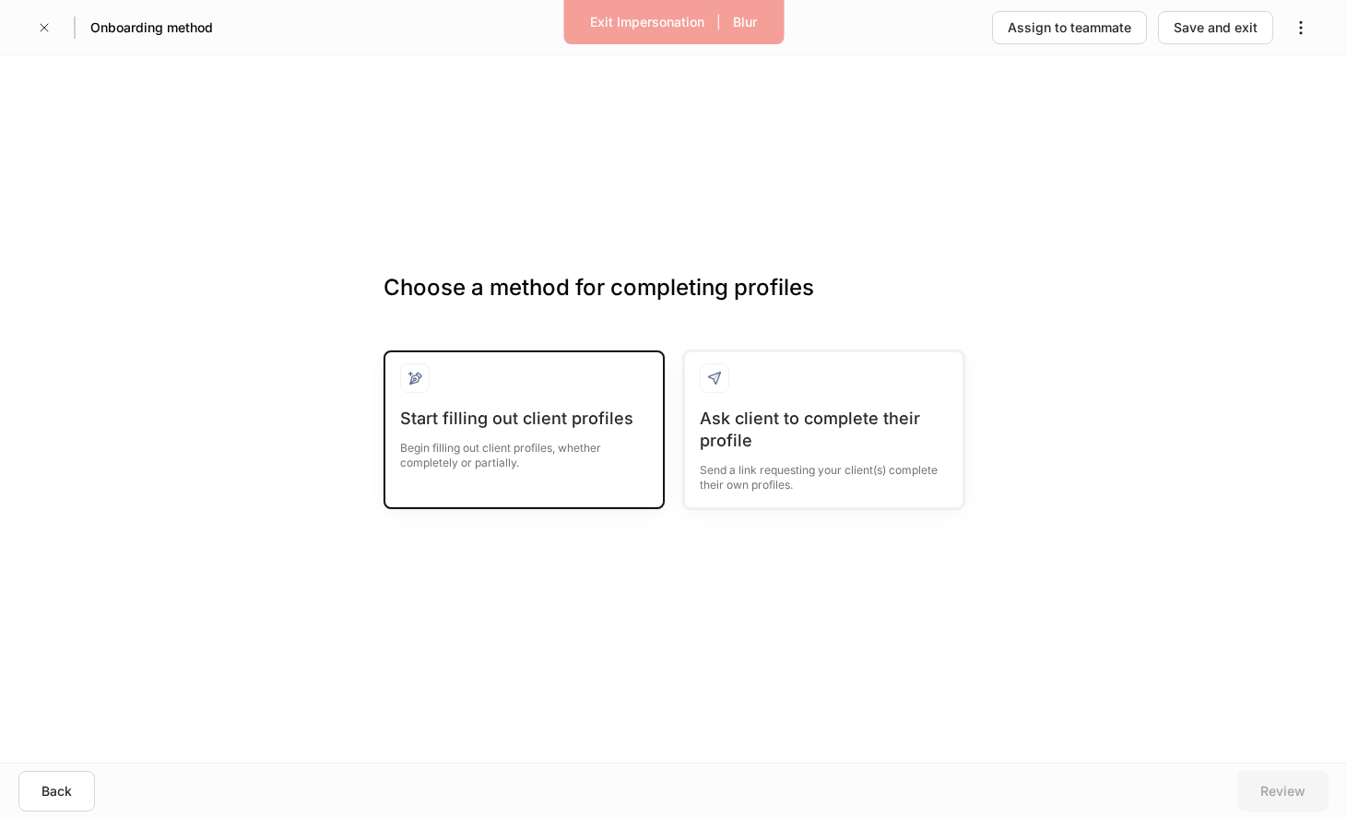
click at [599, 419] on div "Start filling out client profiles" at bounding box center [524, 419] width 248 height 22
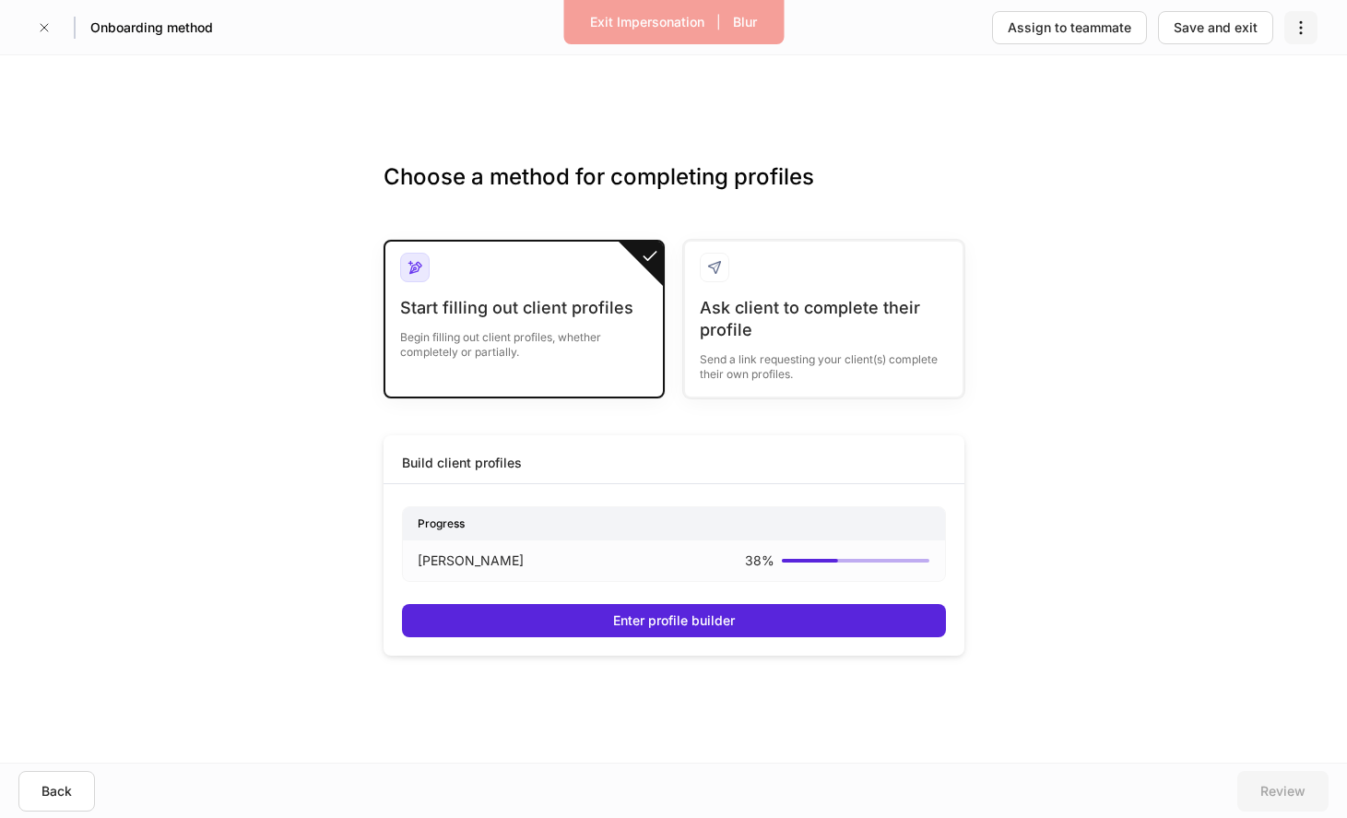
click at [1302, 43] on button "button" at bounding box center [1300, 27] width 33 height 33
click at [1228, 24] on div at bounding box center [673, 409] width 1347 height 818
click at [1208, 25] on div "Save and exit" at bounding box center [1216, 27] width 84 height 18
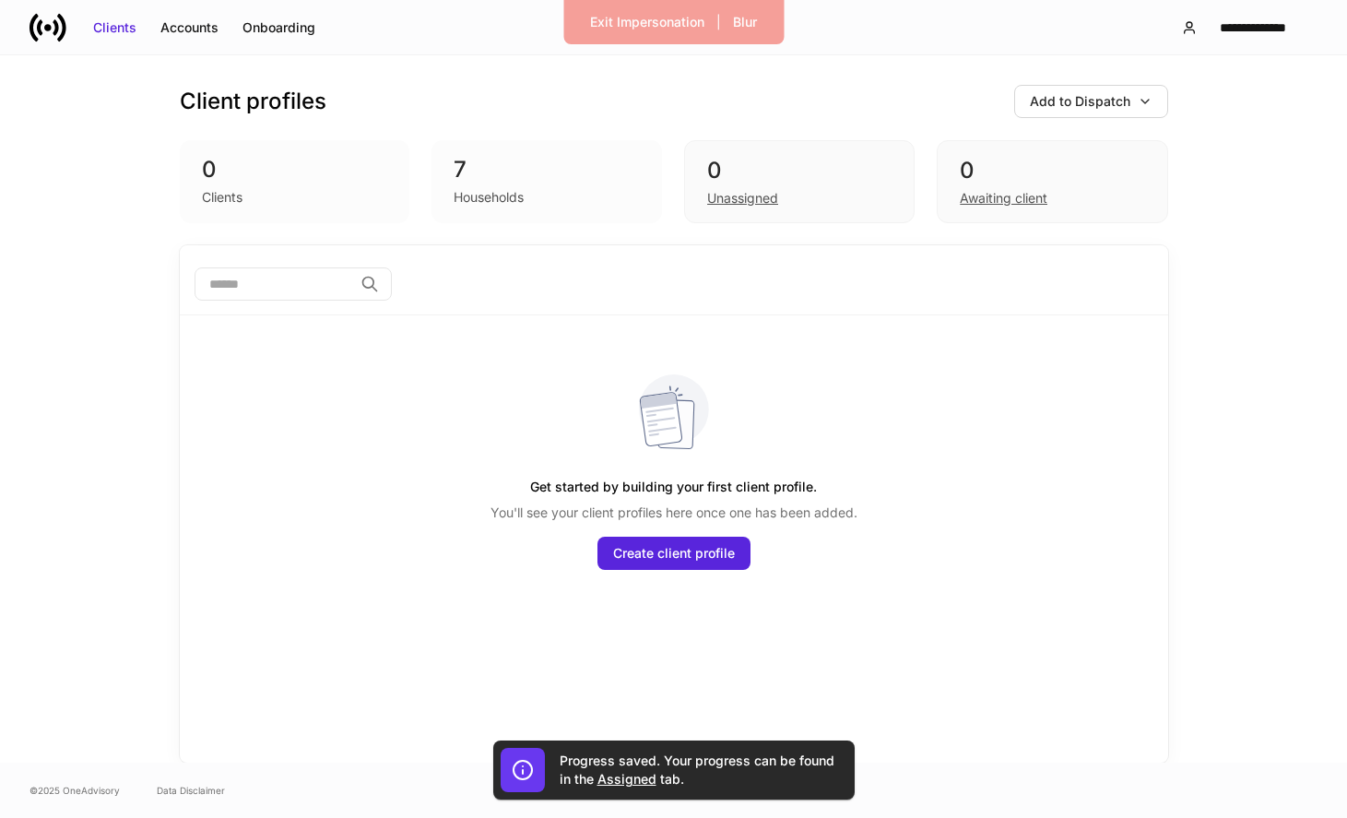
click at [604, 191] on div "Households" at bounding box center [547, 195] width 186 height 22
click at [971, 190] on div "Awaiting client" at bounding box center [1004, 198] width 88 height 18
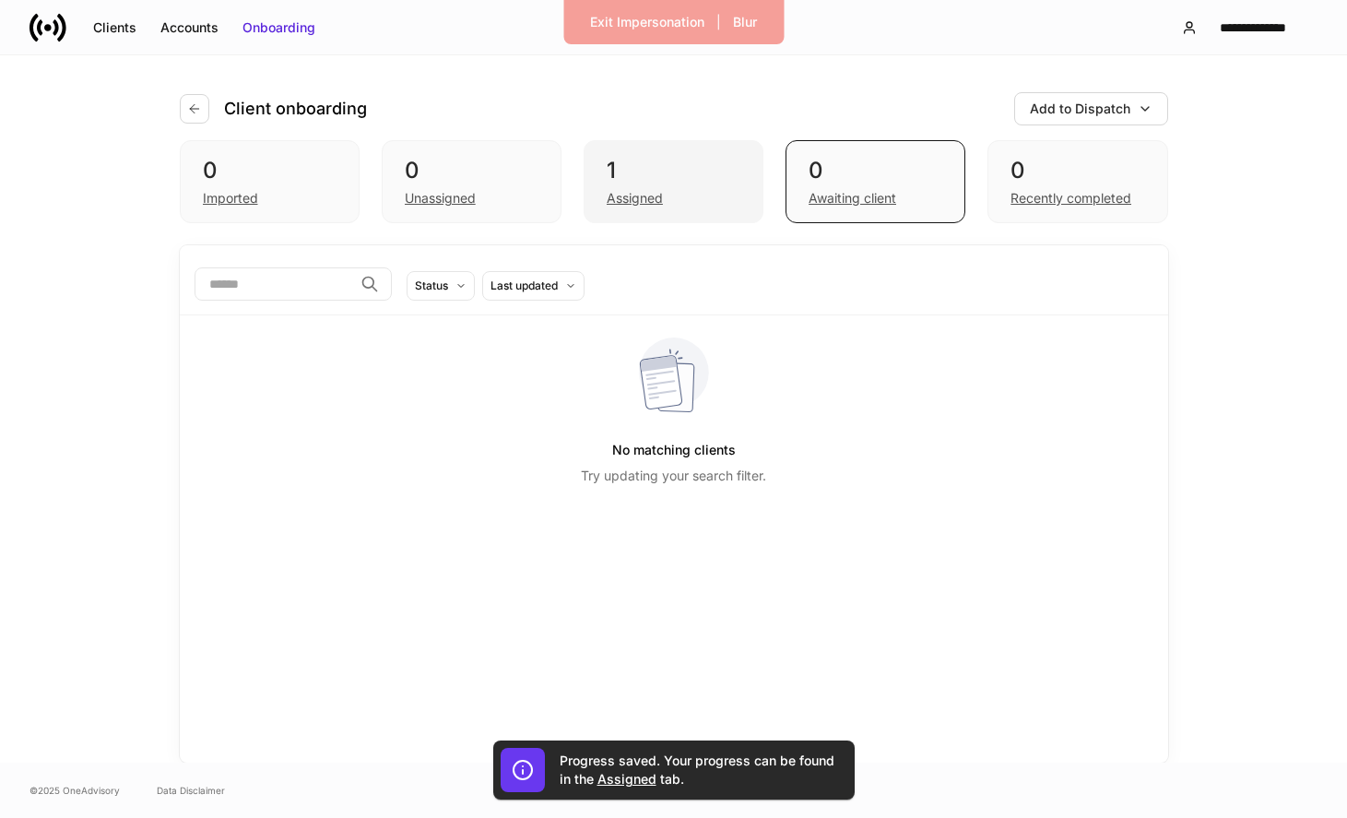
click at [701, 198] on div "Assigned" at bounding box center [674, 196] width 134 height 22
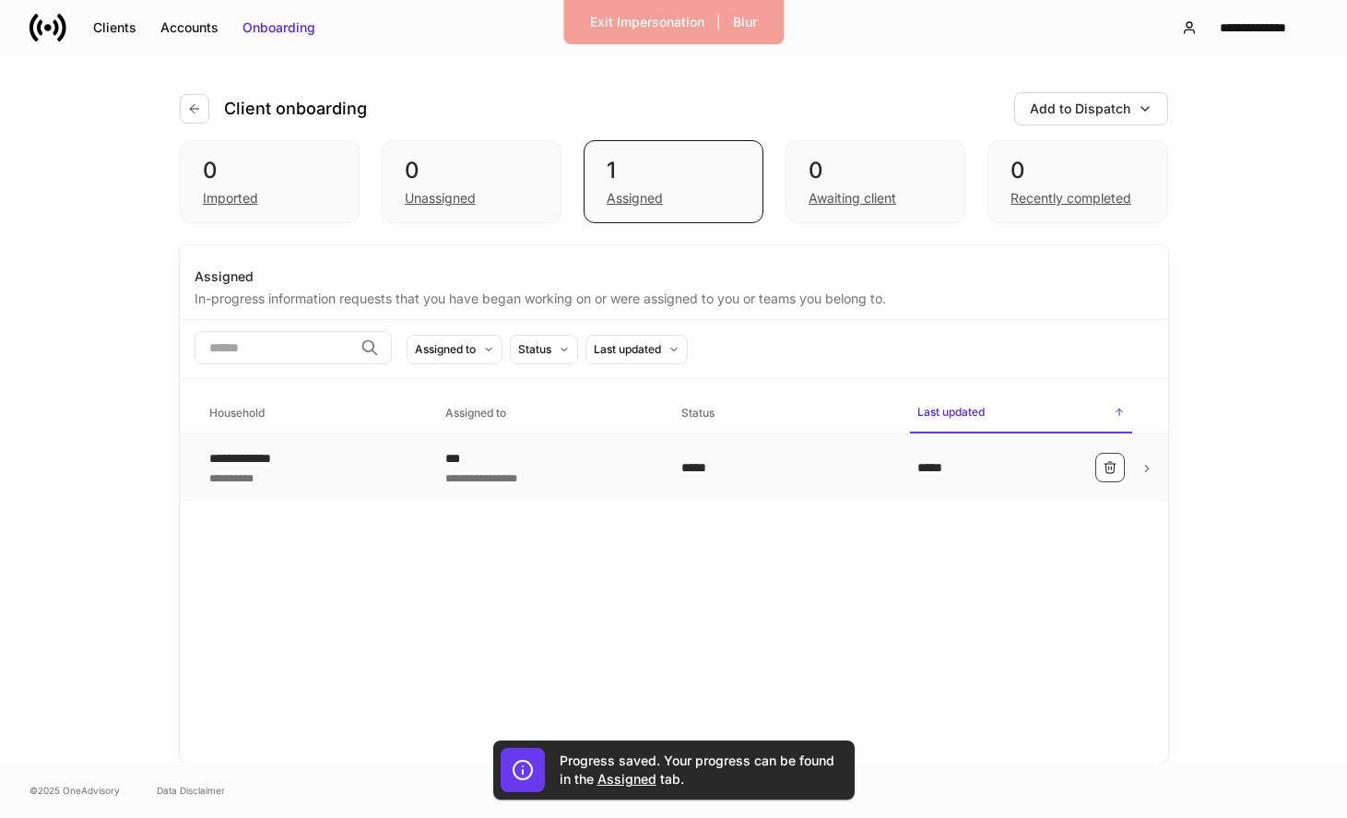
click at [1107, 470] on icon "button" at bounding box center [1110, 467] width 15 height 15
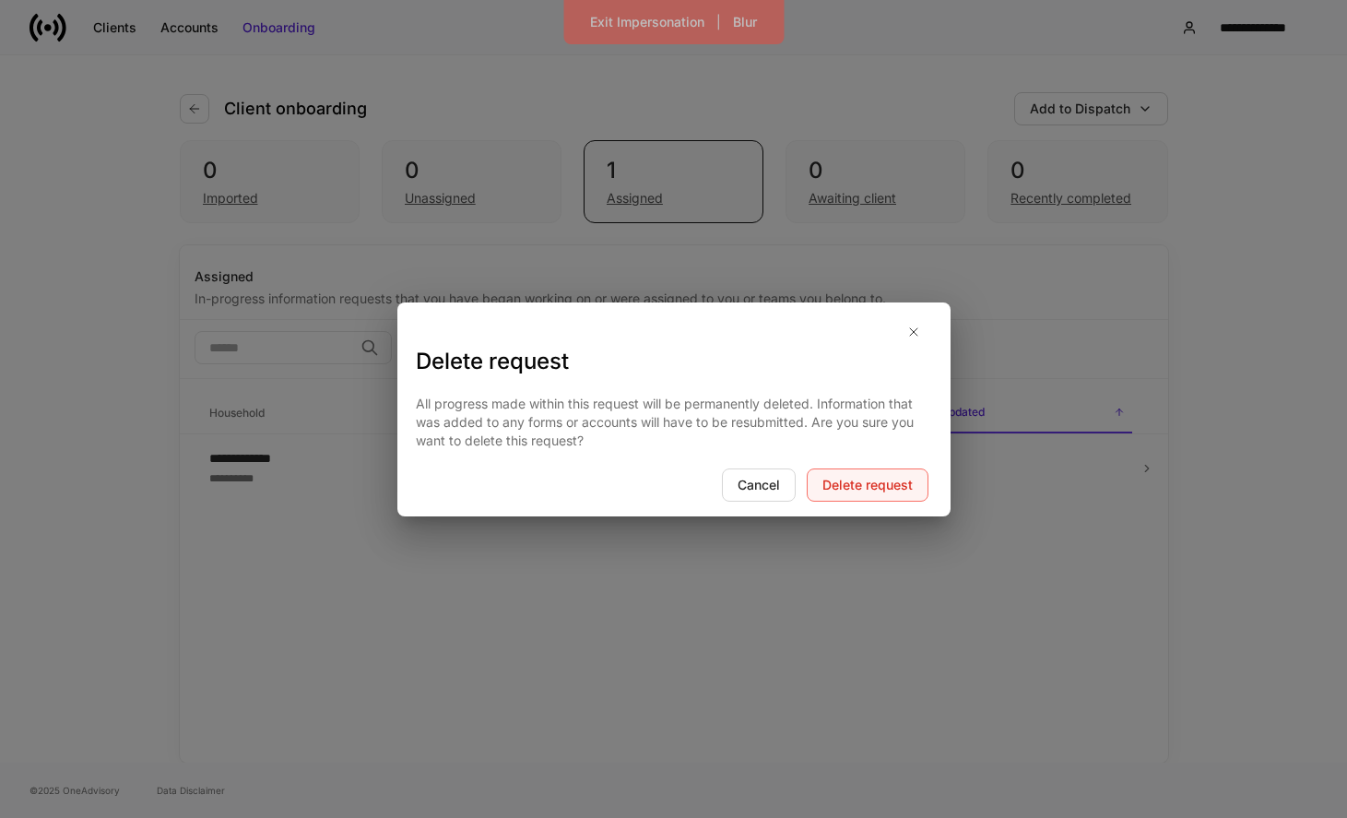
click at [859, 477] on div "Delete request" at bounding box center [867, 485] width 90 height 18
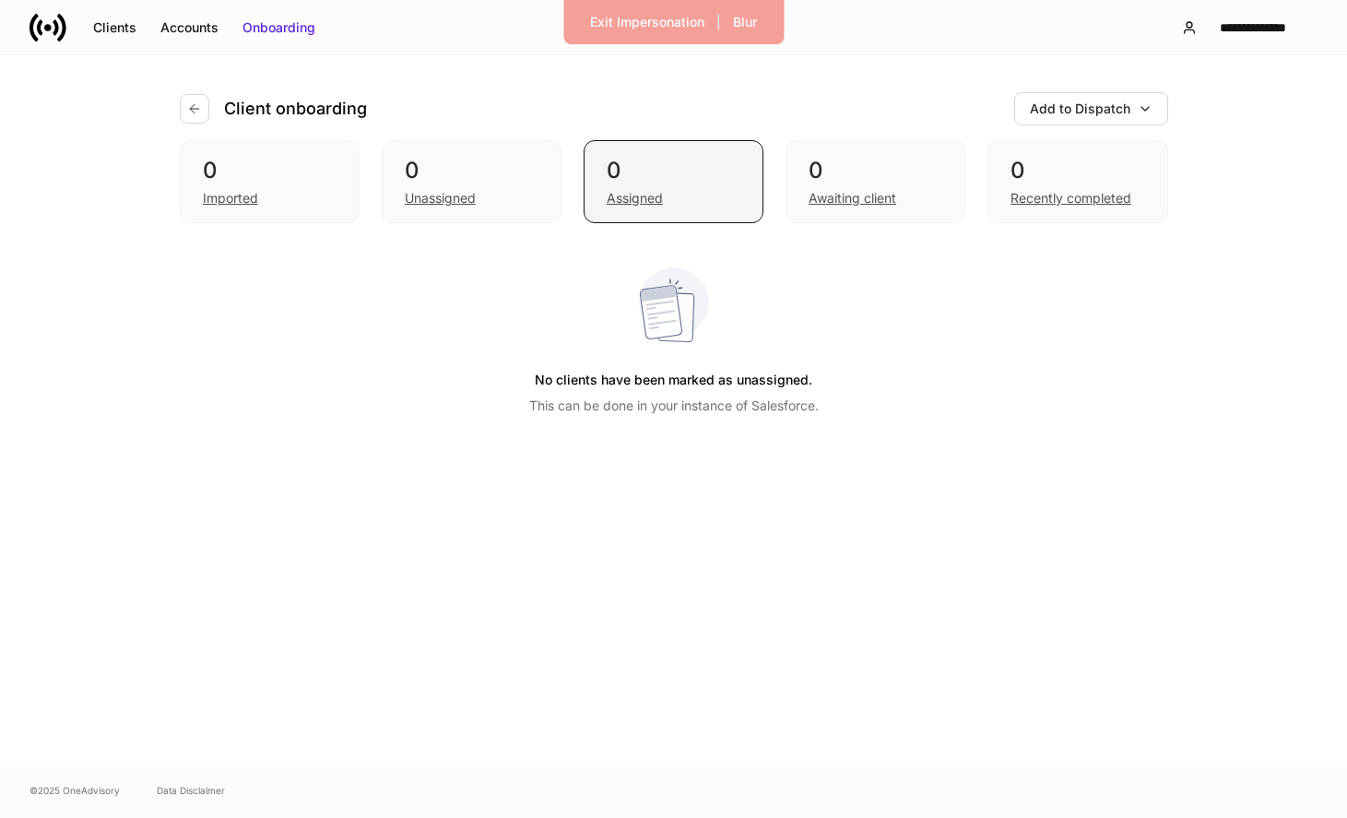
click at [670, 183] on div "0" at bounding box center [674, 171] width 134 height 30
click at [843, 187] on div "Awaiting client" at bounding box center [876, 196] width 134 height 22
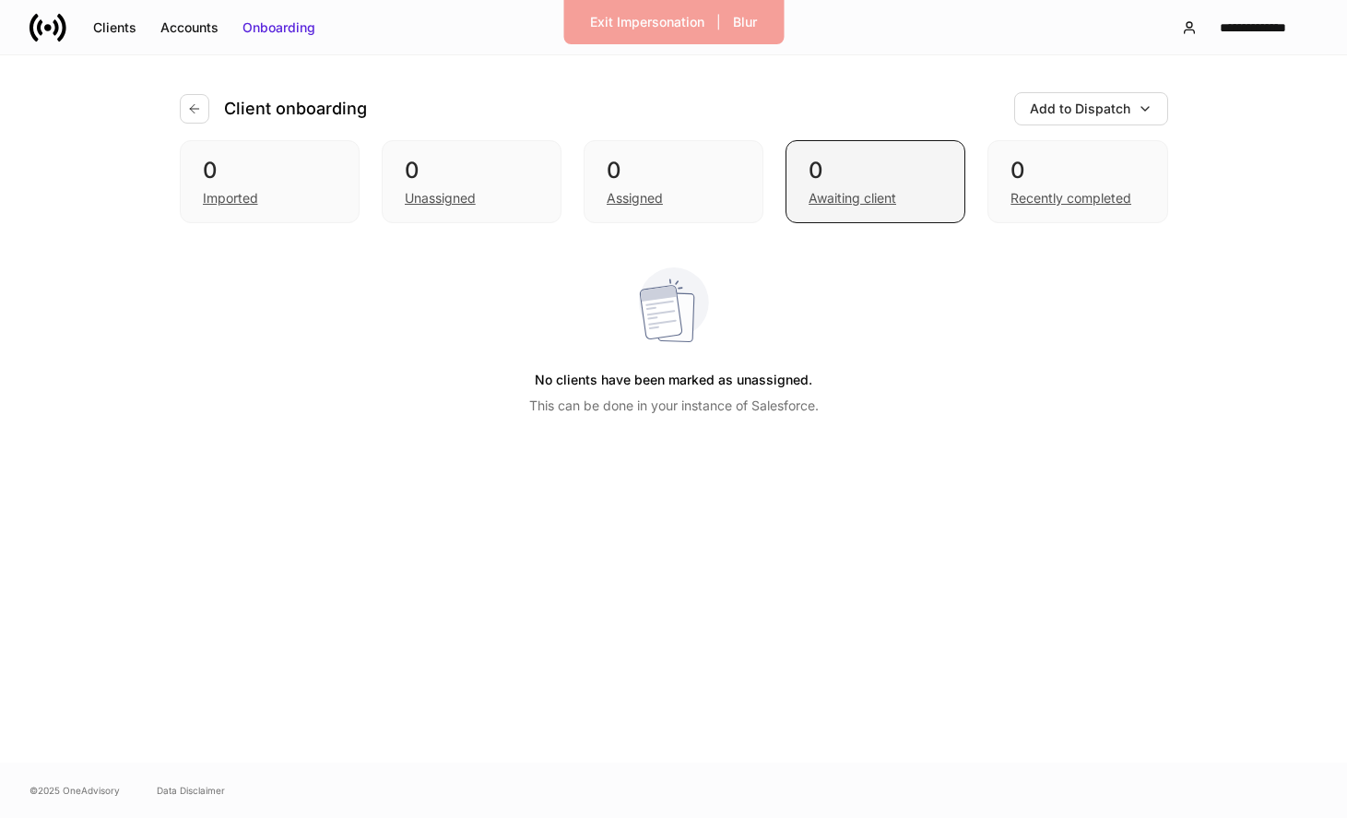
click at [843, 187] on div "Awaiting client" at bounding box center [876, 196] width 134 height 22
click at [644, 187] on div "Assigned" at bounding box center [674, 196] width 134 height 22
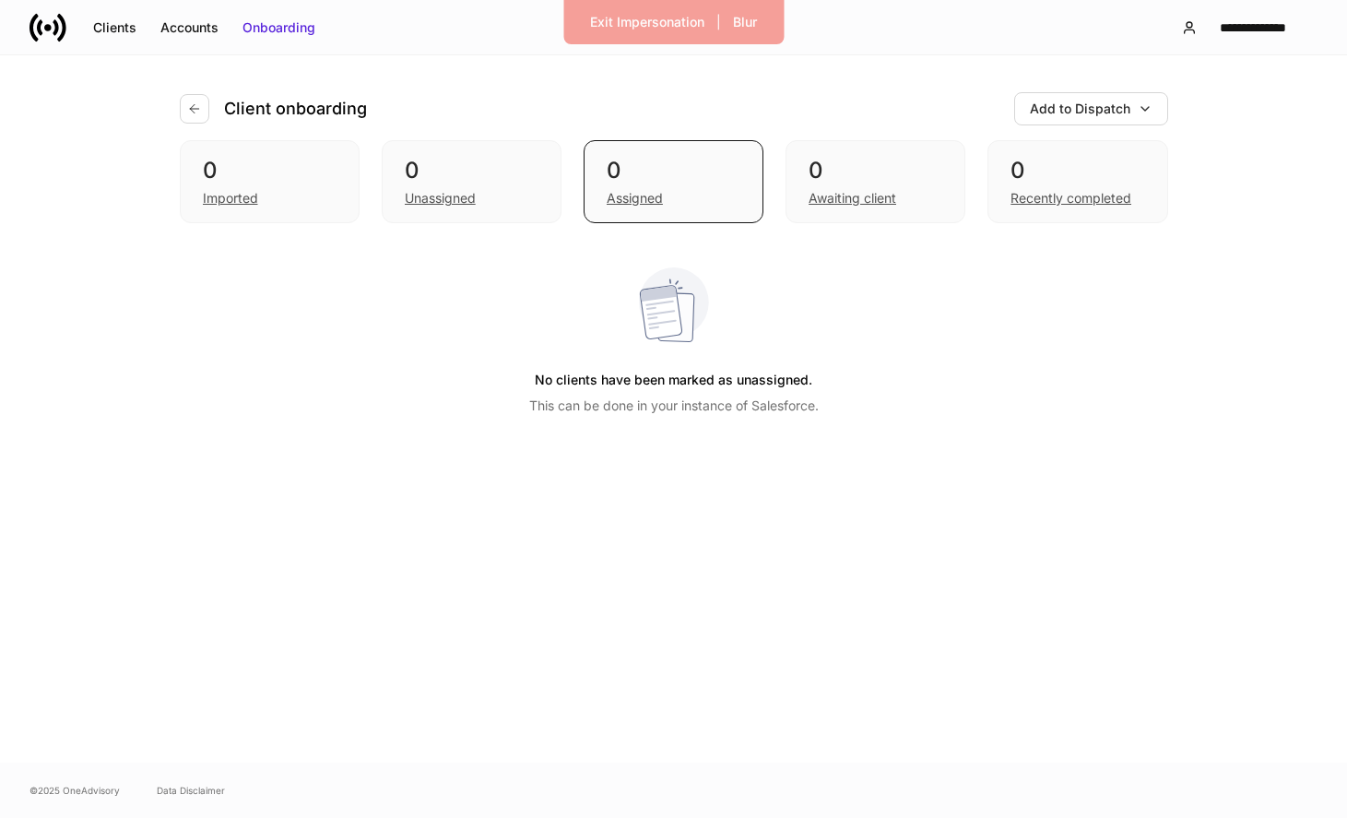
click at [214, 107] on div "Client onboarding" at bounding box center [281, 109] width 202 height 30
click at [191, 107] on icon "button" at bounding box center [194, 108] width 15 height 15
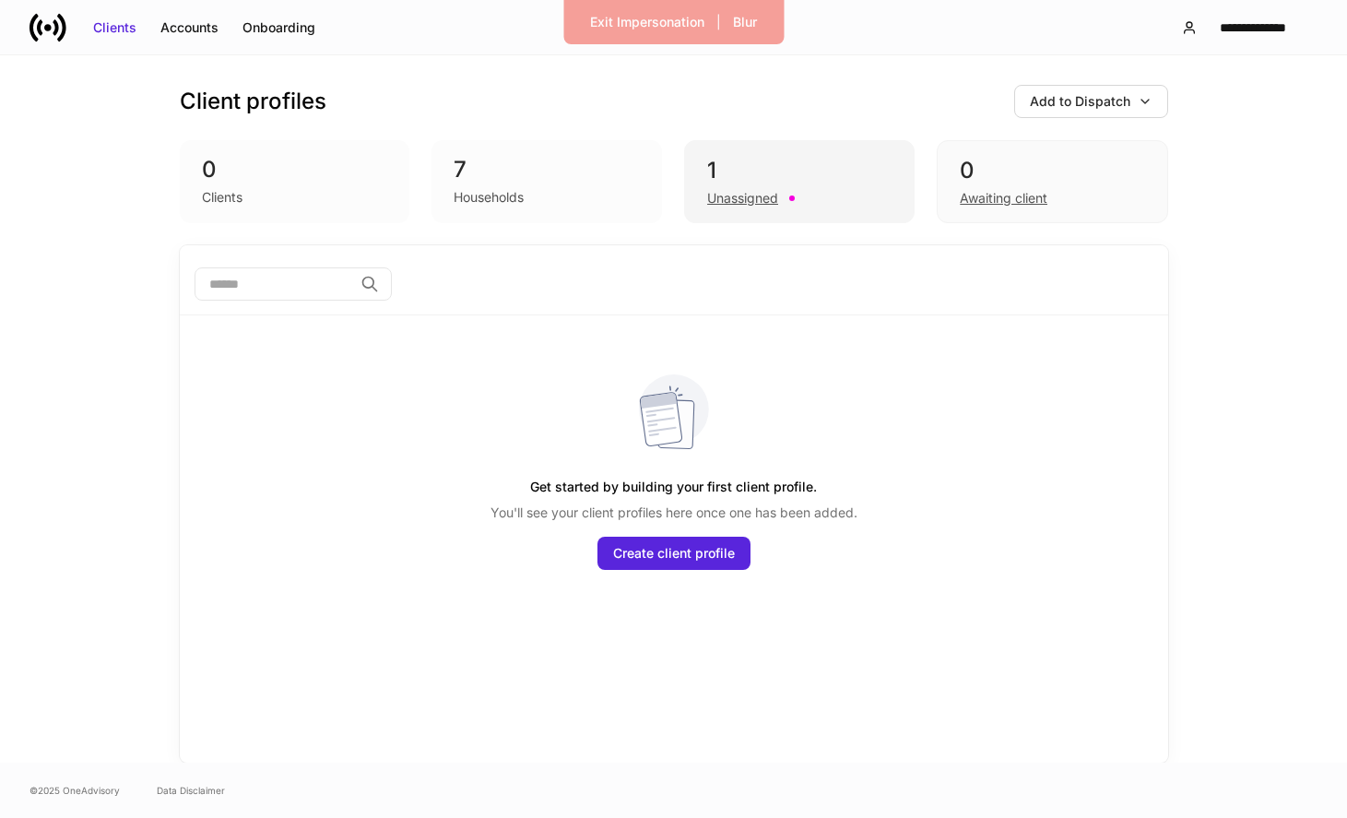
click at [699, 187] on div "1 Unassigned" at bounding box center [799, 181] width 231 height 83
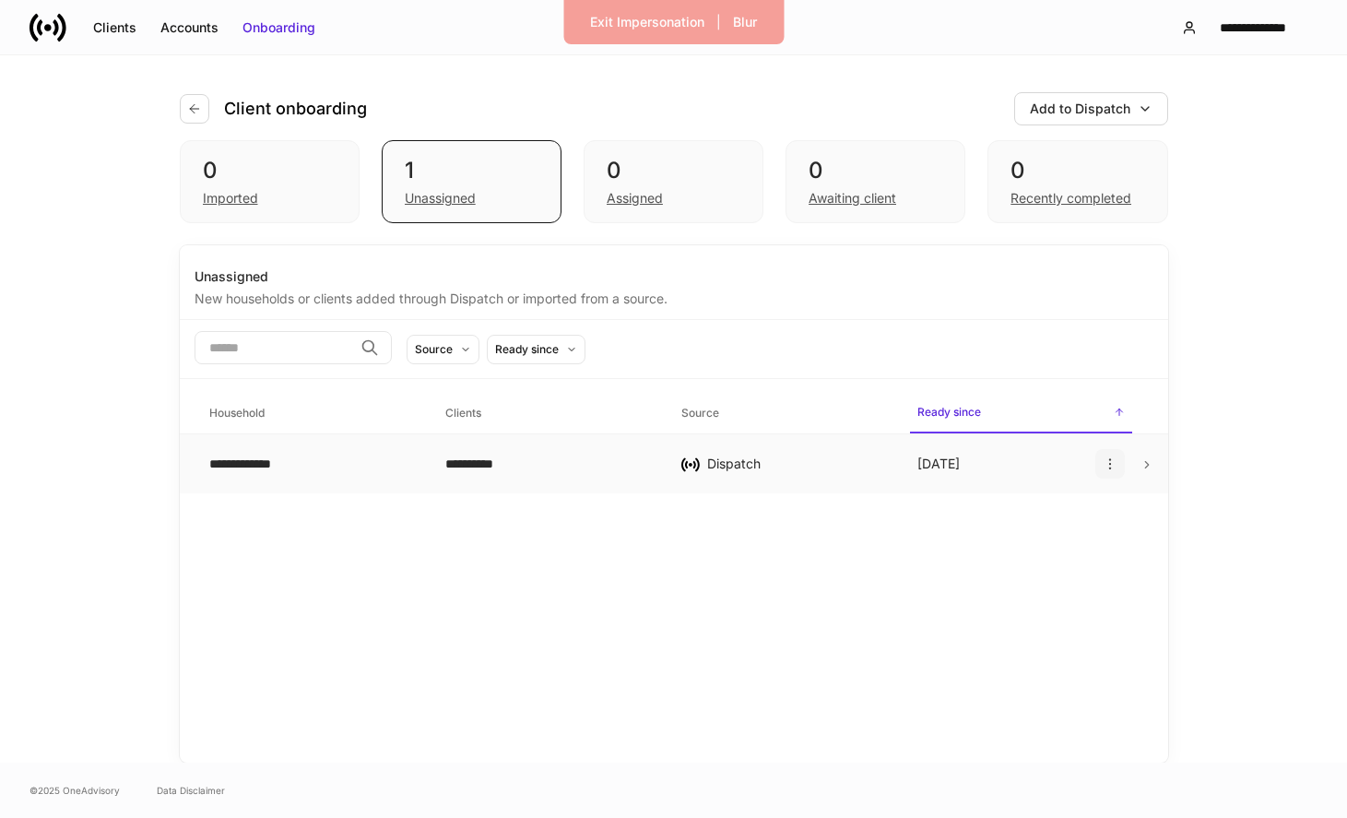
click at [1105, 458] on icon "button" at bounding box center [1110, 463] width 15 height 15
click at [1045, 563] on li "Delete household" at bounding box center [1050, 553] width 144 height 30
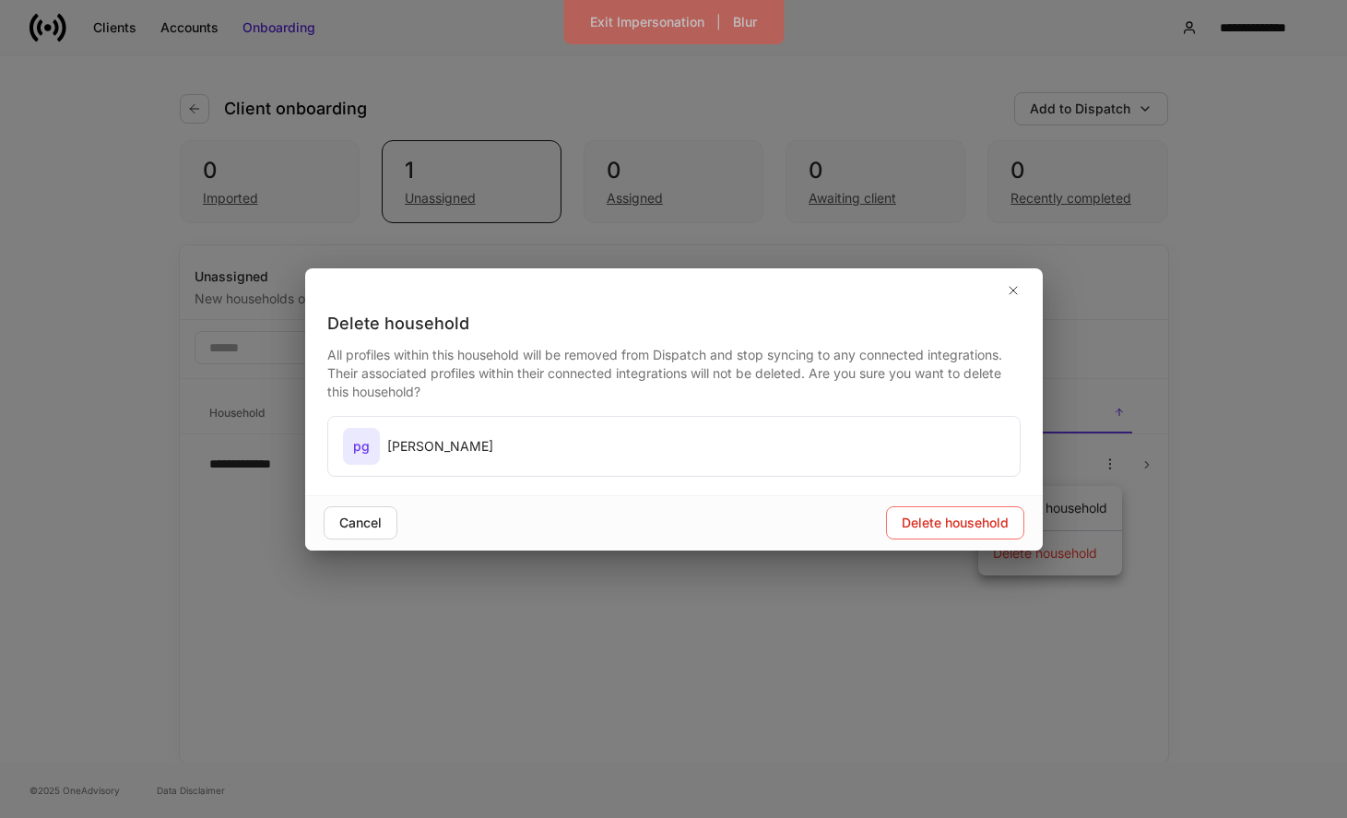
click at [814, 454] on div "pg peter gonz" at bounding box center [674, 446] width 692 height 59
click at [959, 520] on div "Delete household" at bounding box center [955, 523] width 107 height 18
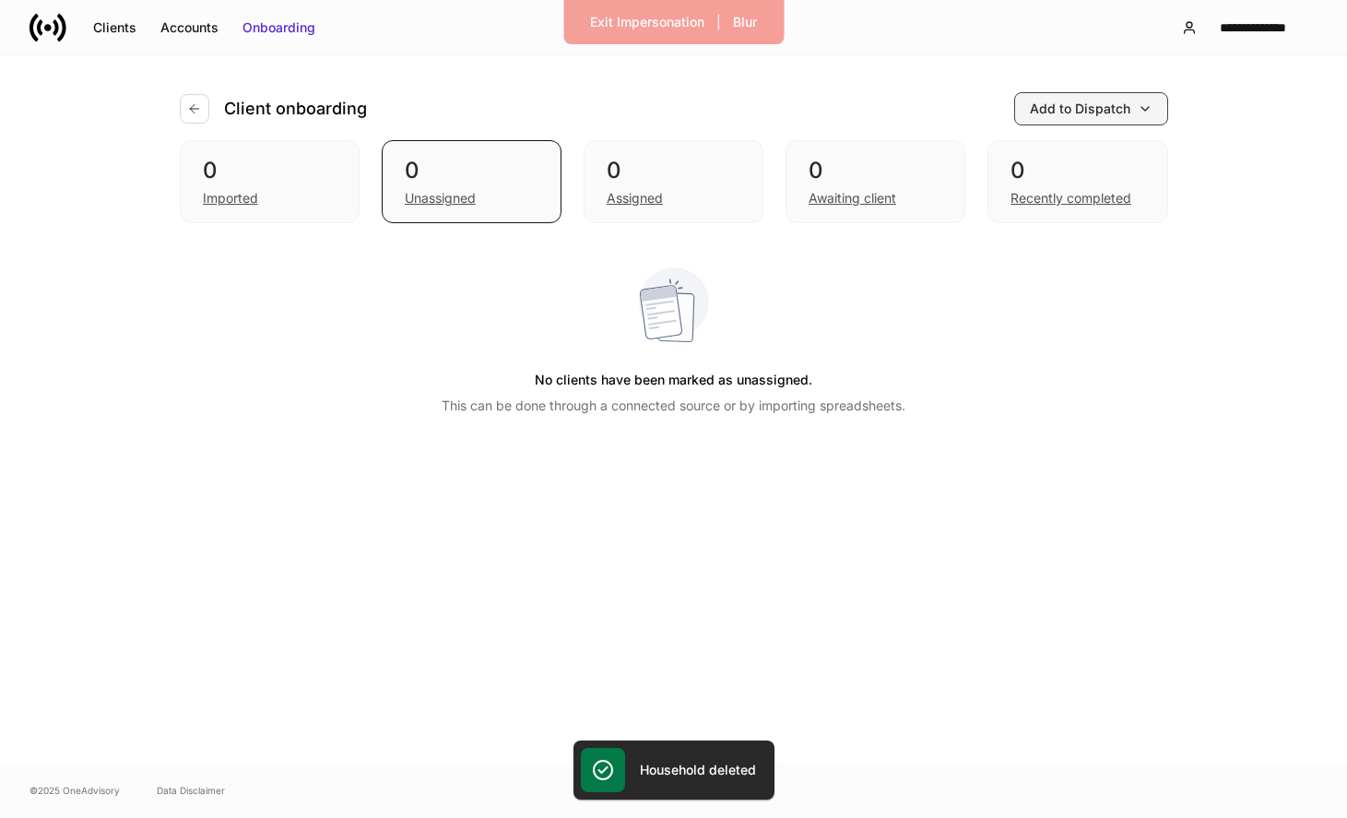
click at [1040, 100] on div "Add to Dispatch" at bounding box center [1080, 109] width 100 height 18
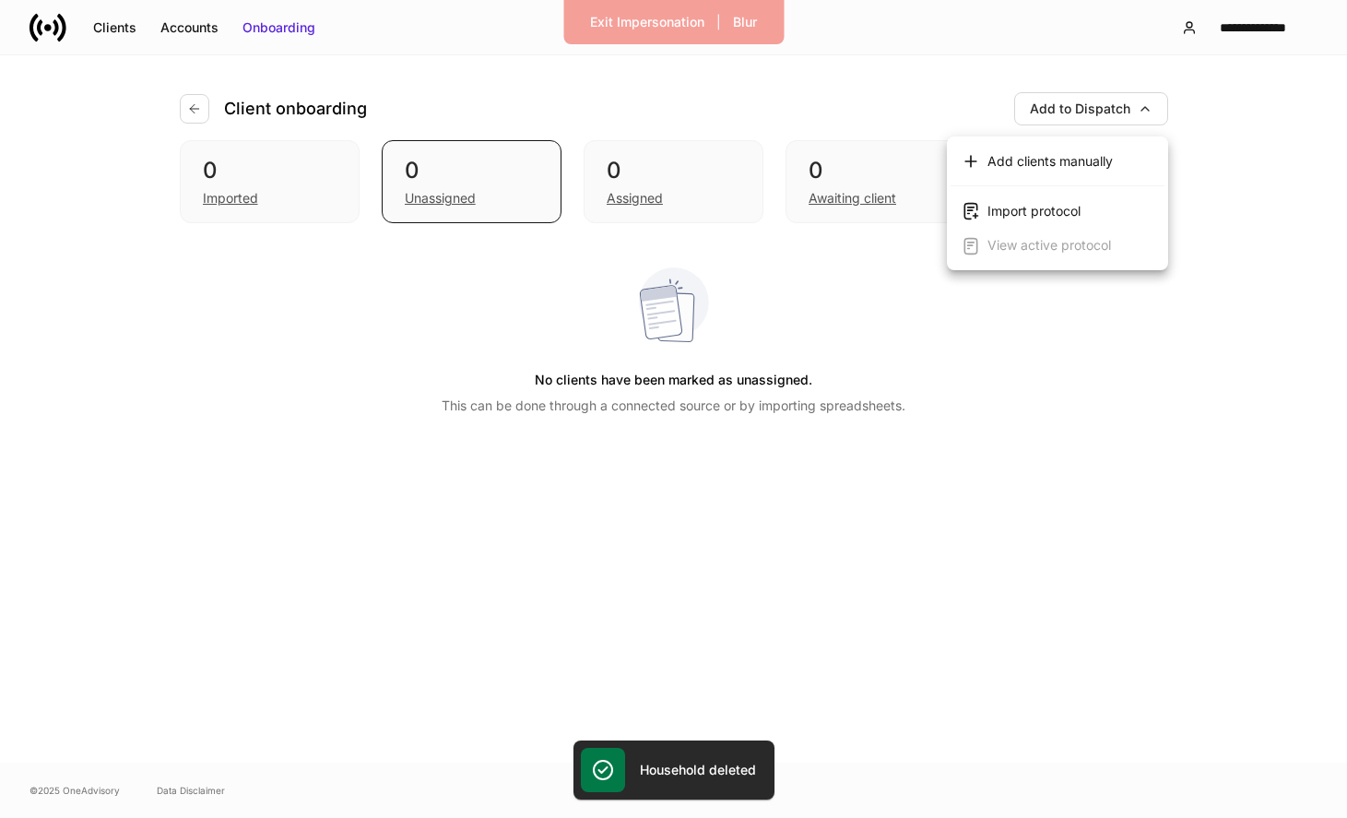
click at [385, 190] on div at bounding box center [673, 409] width 1347 height 818
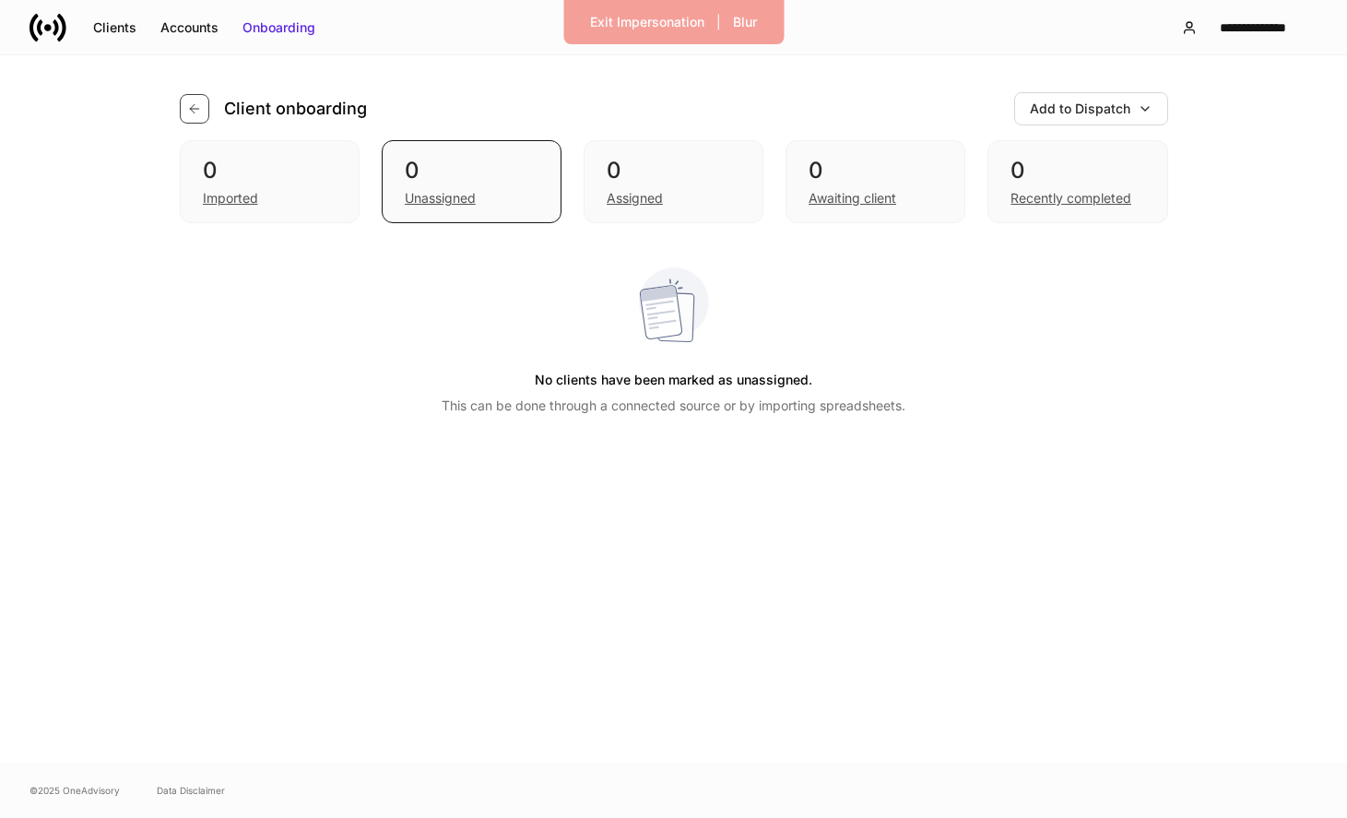
click at [195, 97] on button "button" at bounding box center [195, 109] width 30 height 30
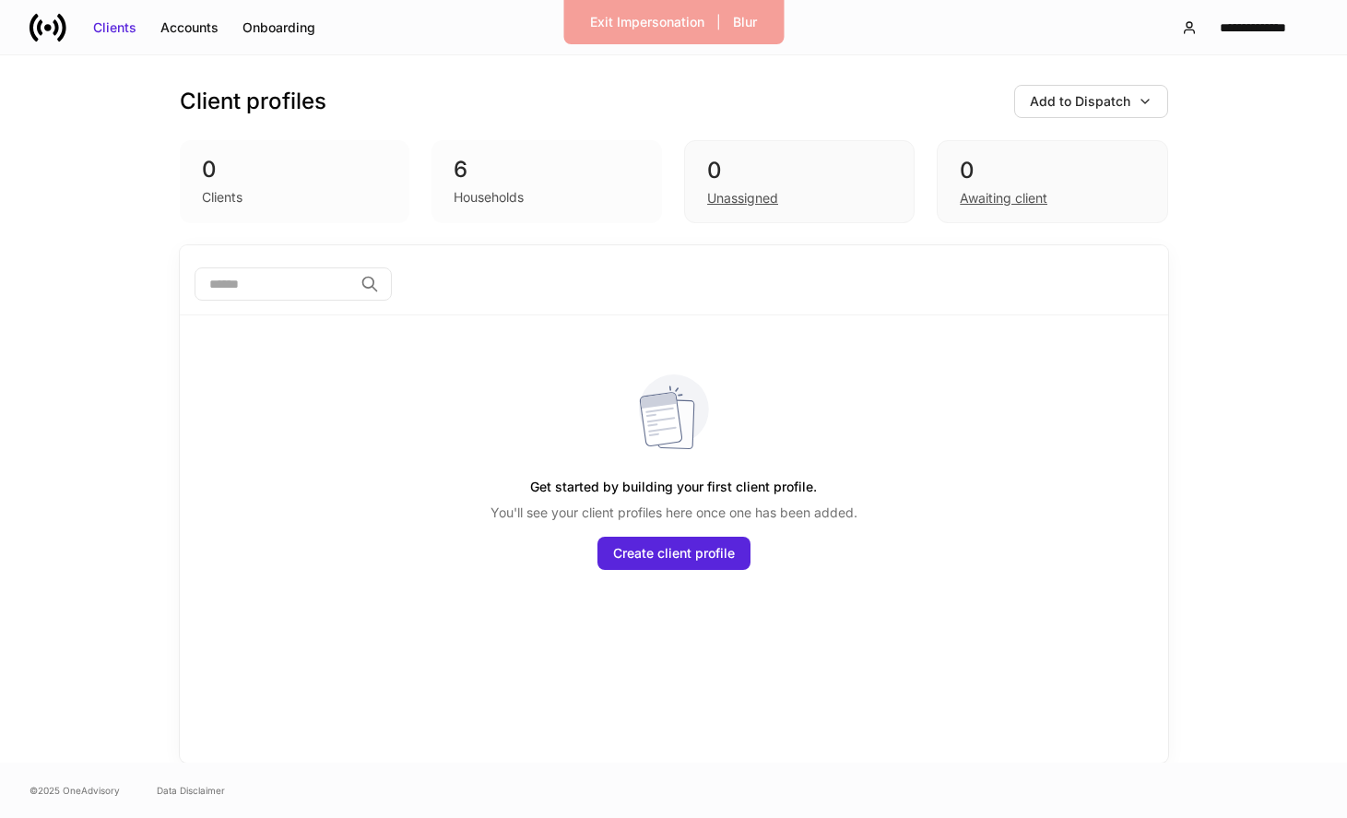
click at [473, 198] on div "Households" at bounding box center [489, 197] width 70 height 18
click at [189, 20] on div "Accounts" at bounding box center [189, 27] width 58 height 18
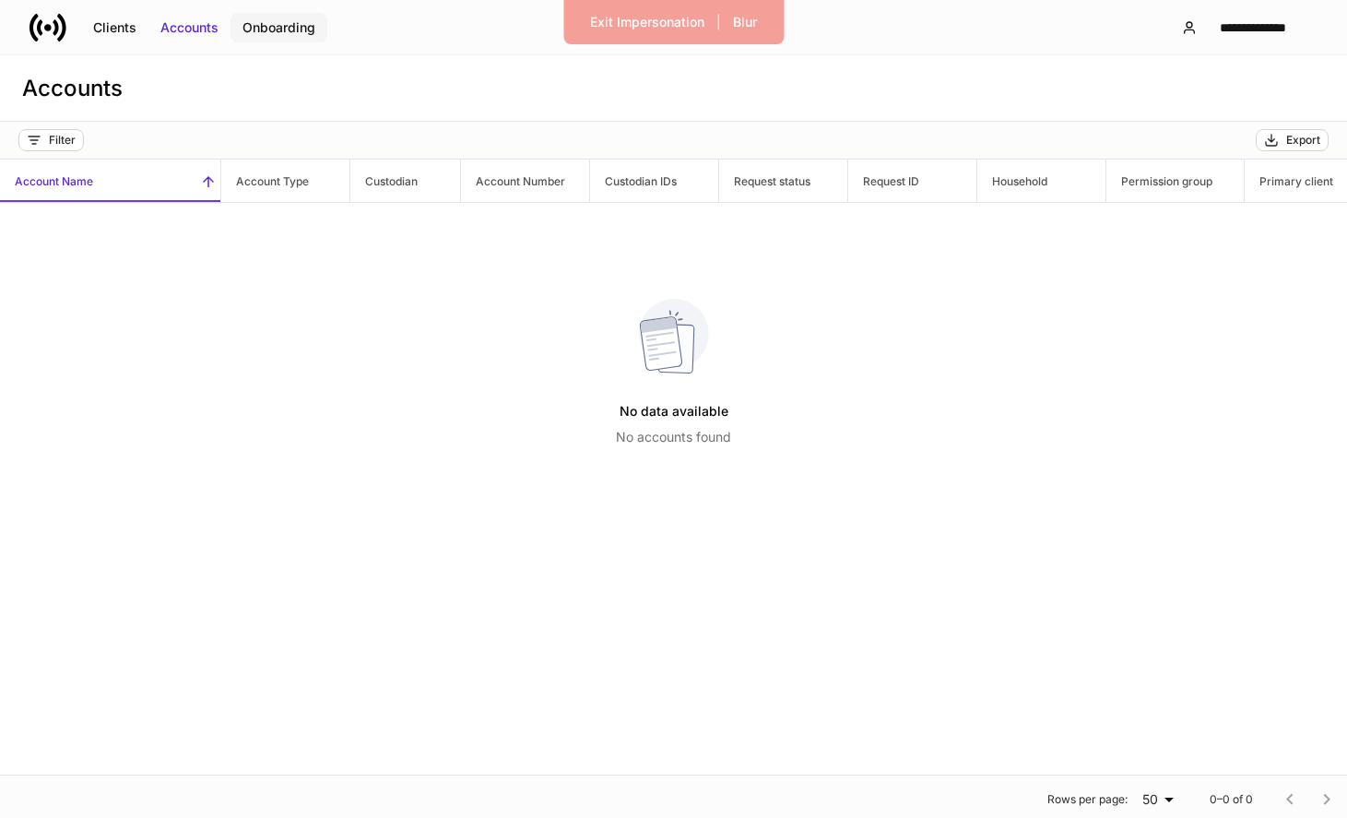
click at [317, 36] on button "Onboarding" at bounding box center [279, 28] width 97 height 30
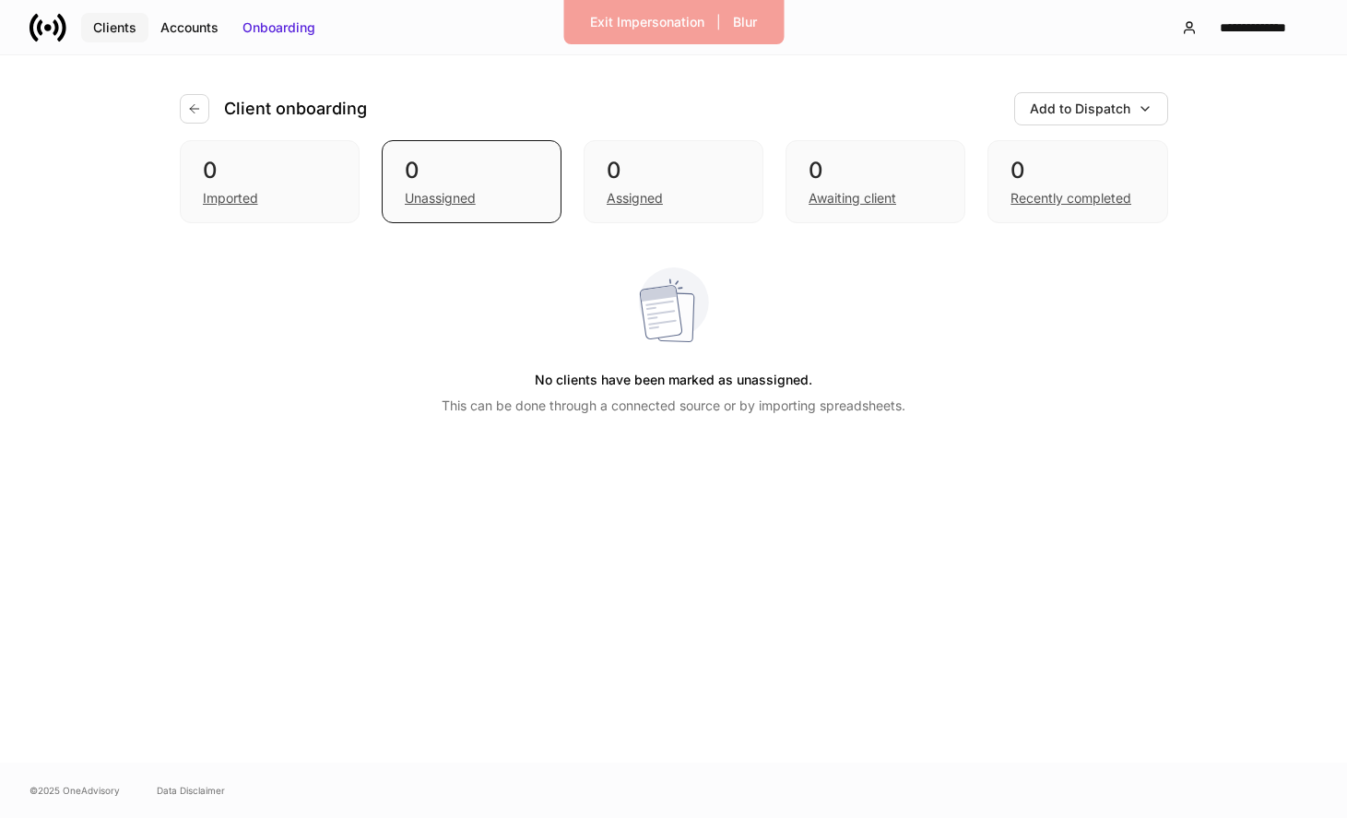
click at [107, 24] on div "Clients" at bounding box center [114, 27] width 43 height 18
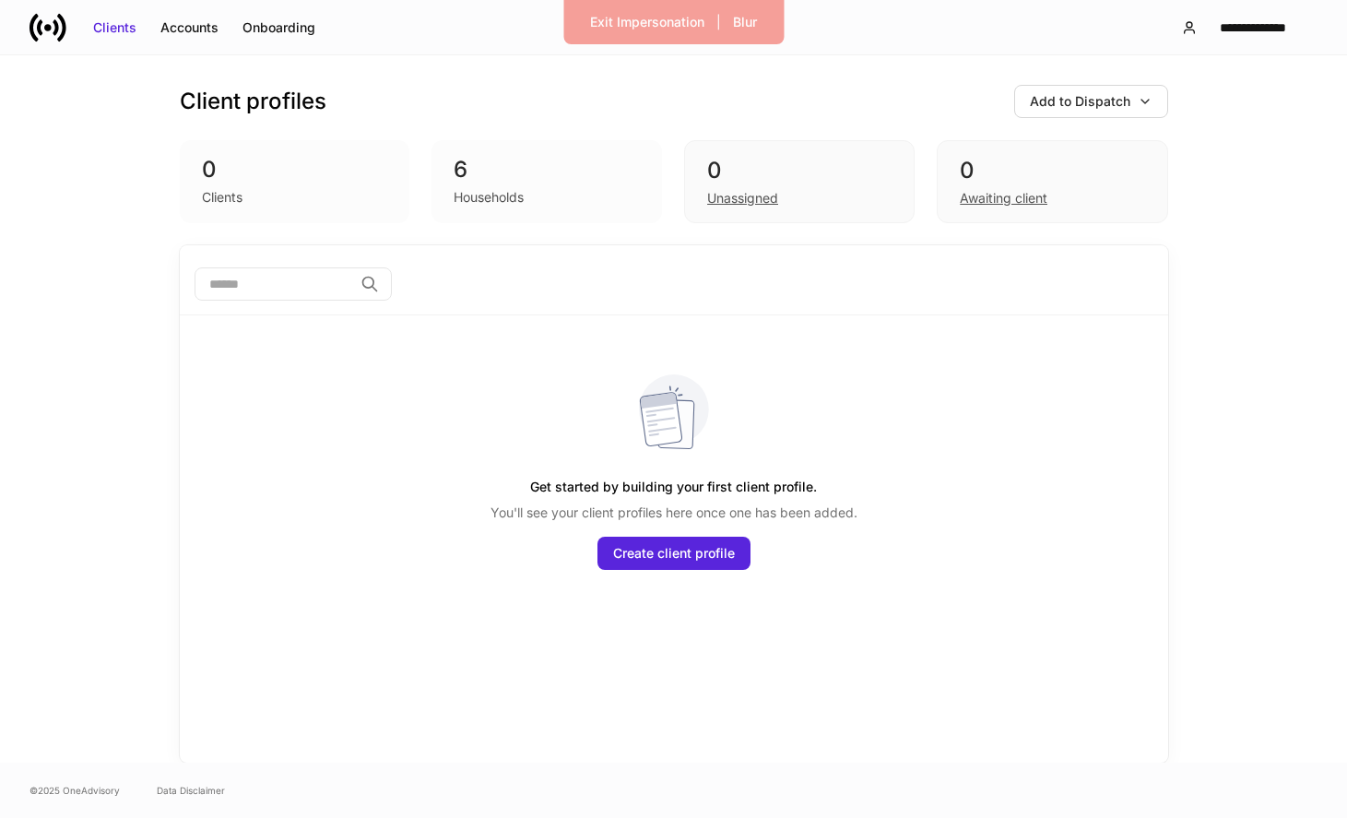
click at [508, 178] on div "6" at bounding box center [547, 170] width 186 height 30
drag, startPoint x: 666, startPoint y: 551, endPoint x: 672, endPoint y: 365, distance: 186.4
click at [672, 365] on div "Get started by building your first client profile. You'll see your client profi…" at bounding box center [674, 453] width 959 height 277
click at [647, 561] on div "Create client profile" at bounding box center [674, 553] width 122 height 18
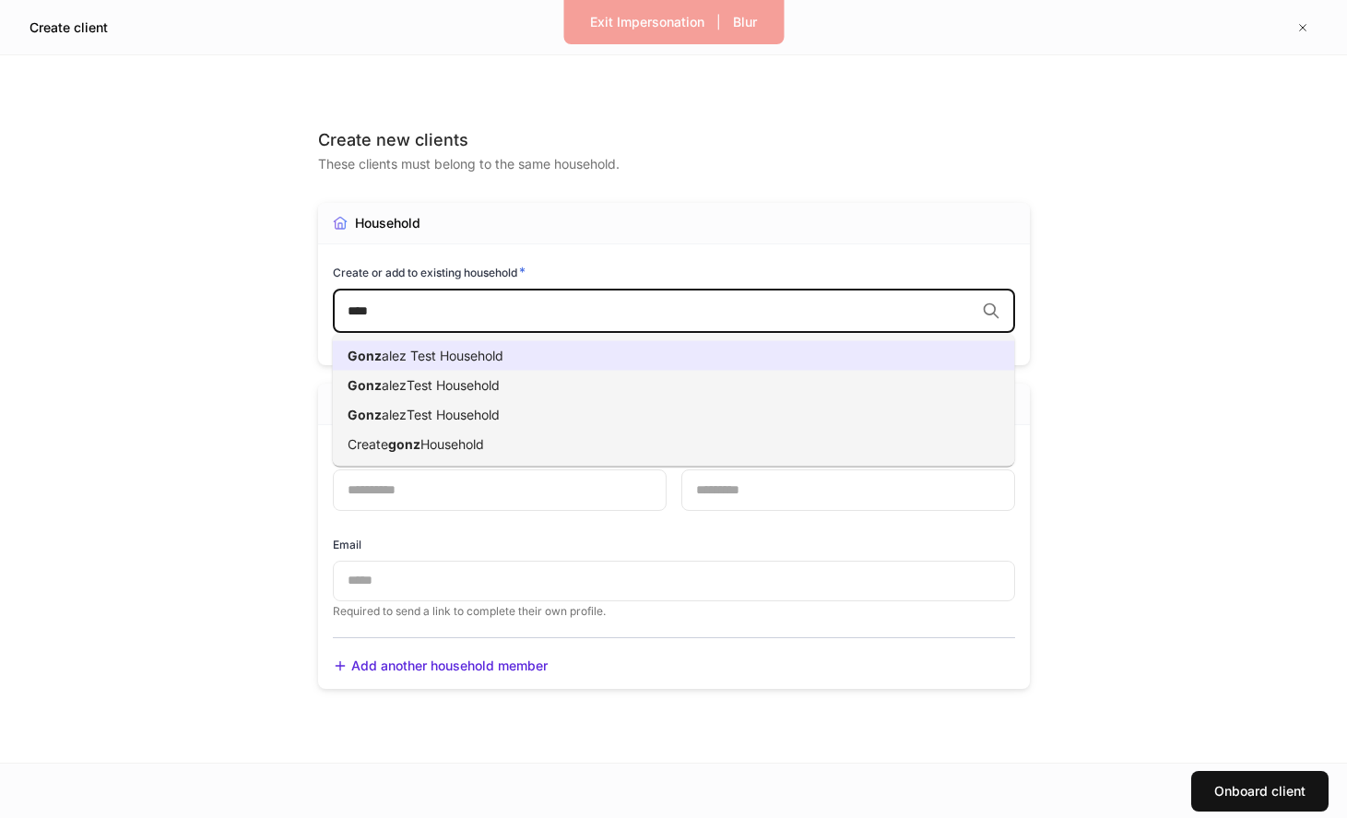
click at [540, 350] on li "Gonz alez Test Household" at bounding box center [674, 356] width 682 height 30
type input "****"
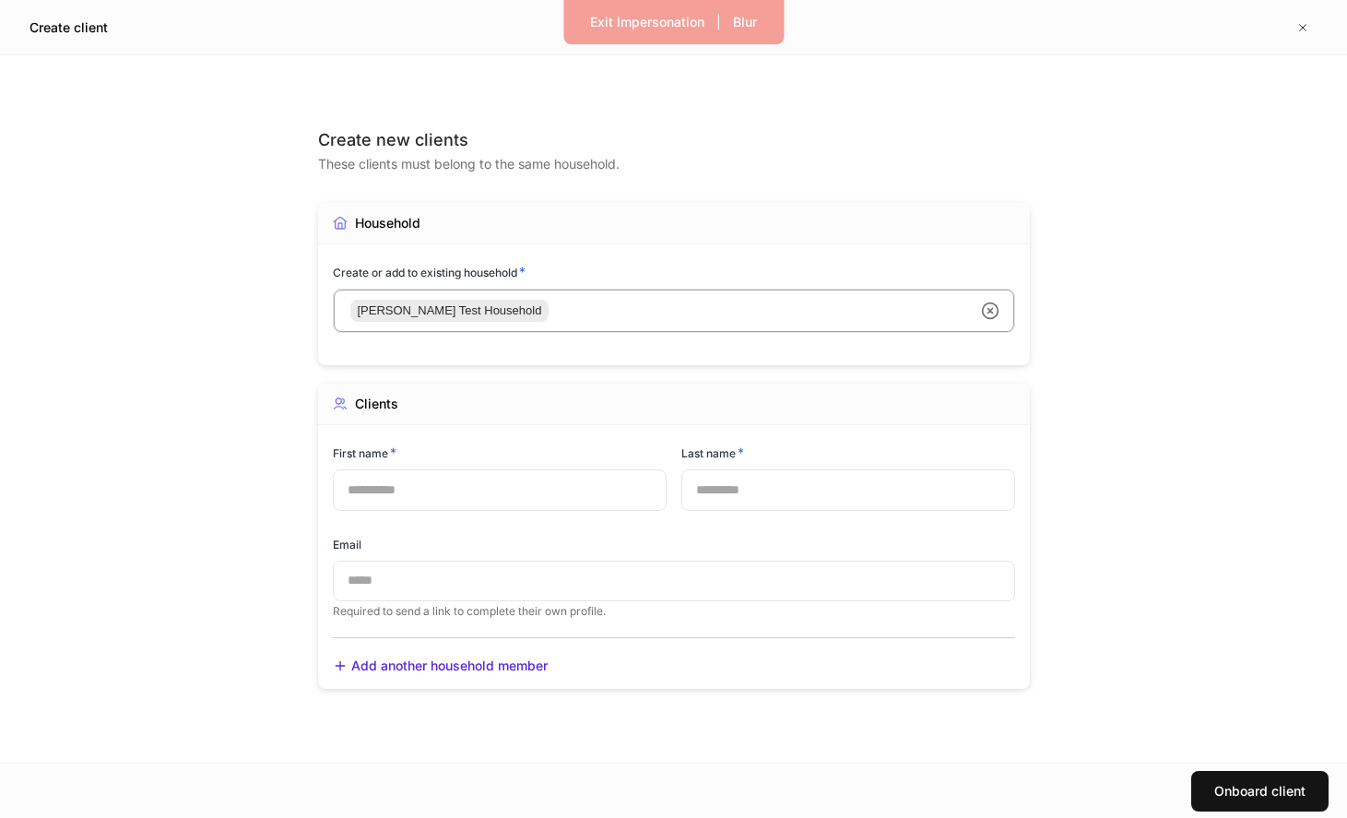
click at [549, 459] on div "First name *" at bounding box center [500, 456] width 334 height 26
click at [549, 467] on div "First name *" at bounding box center [500, 456] width 334 height 26
click at [538, 499] on input "text" at bounding box center [500, 489] width 334 height 41
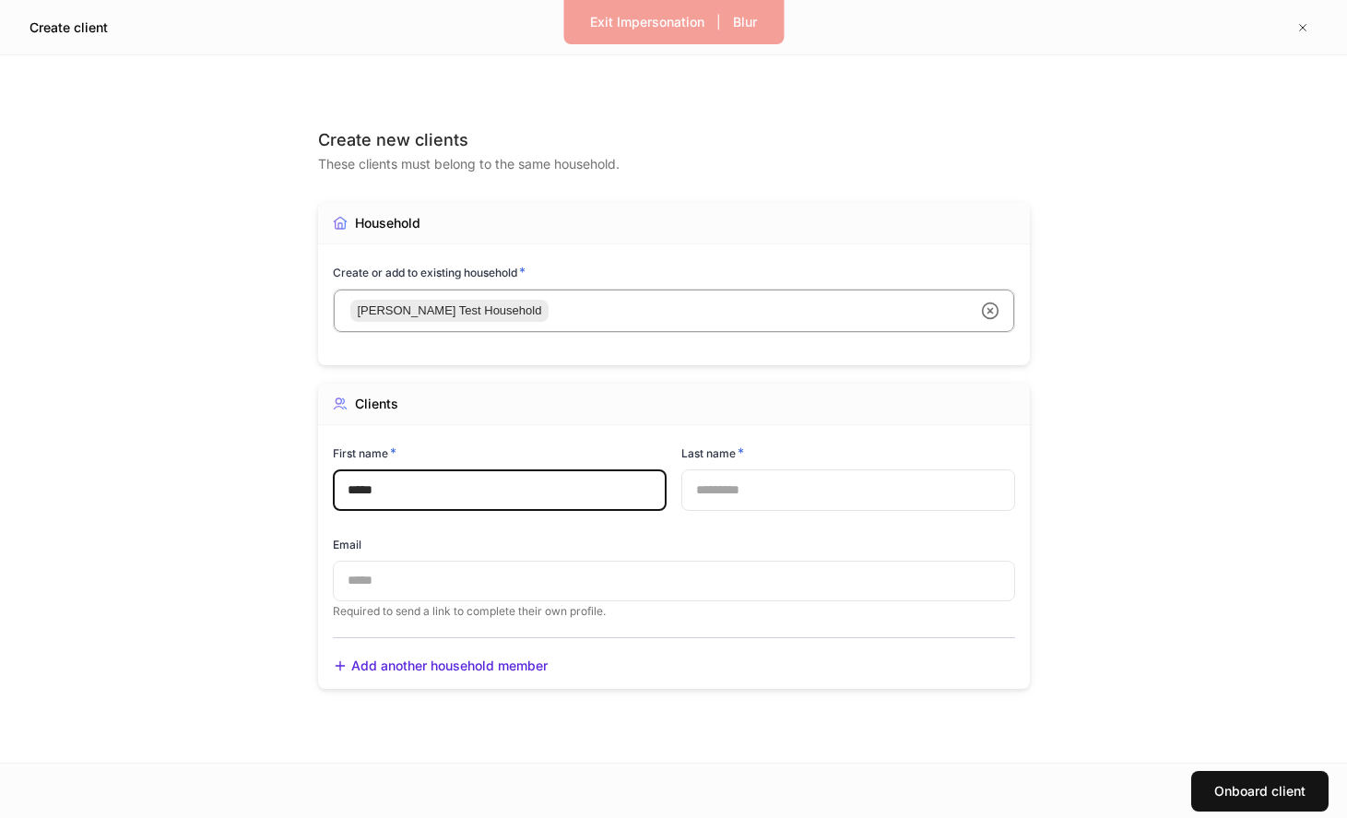
type input "*****"
click at [770, 510] on input "text" at bounding box center [848, 489] width 334 height 41
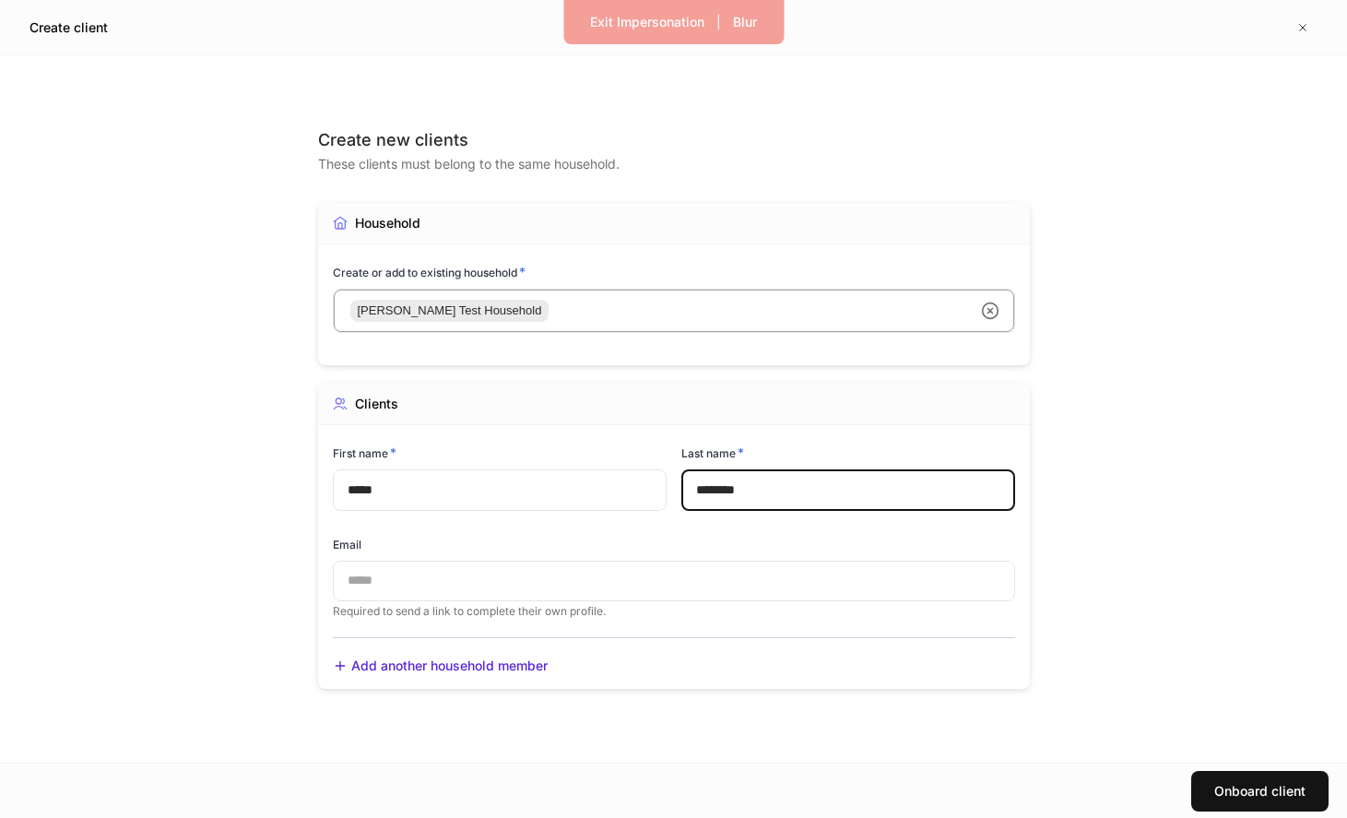
type input "********"
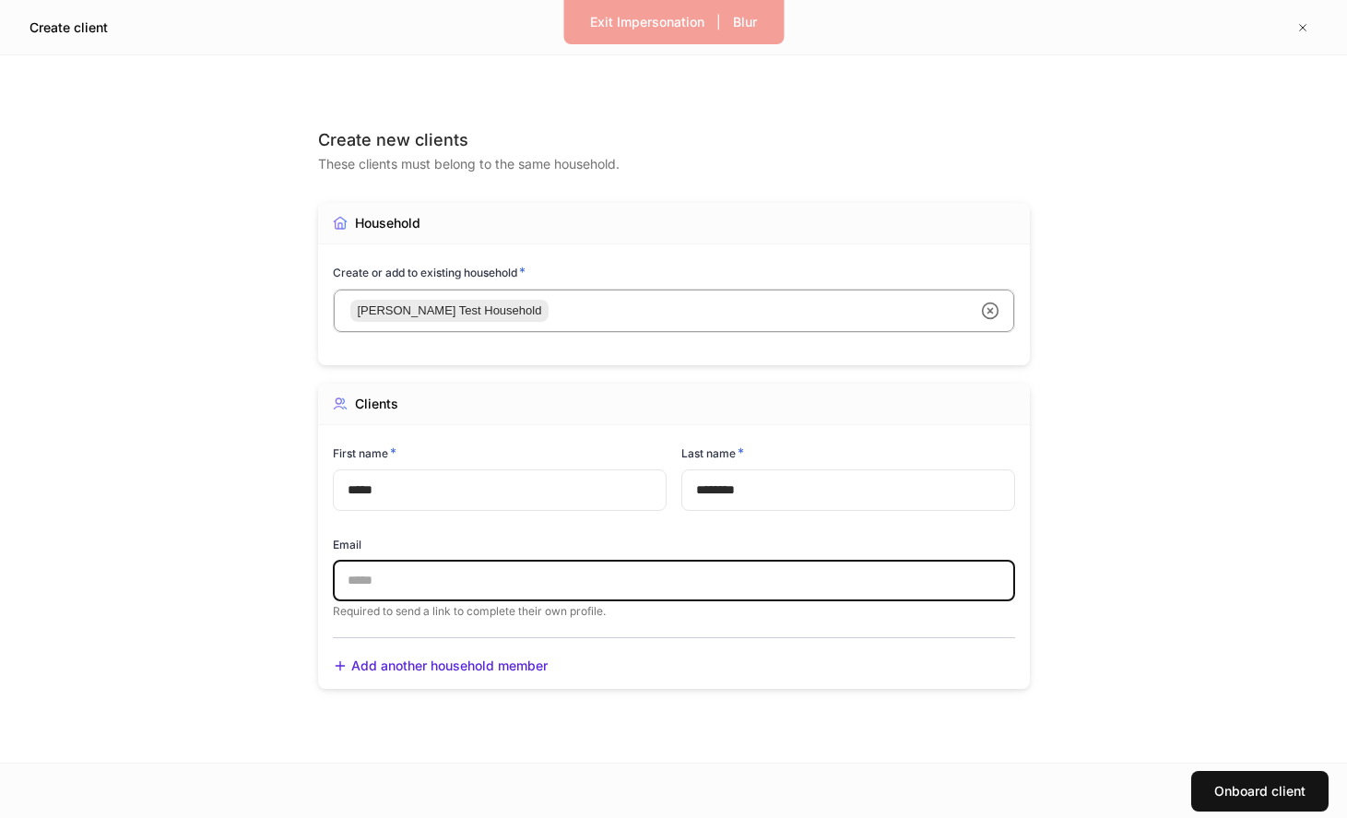
click at [692, 573] on input "text" at bounding box center [674, 581] width 682 height 41
type input "**********"
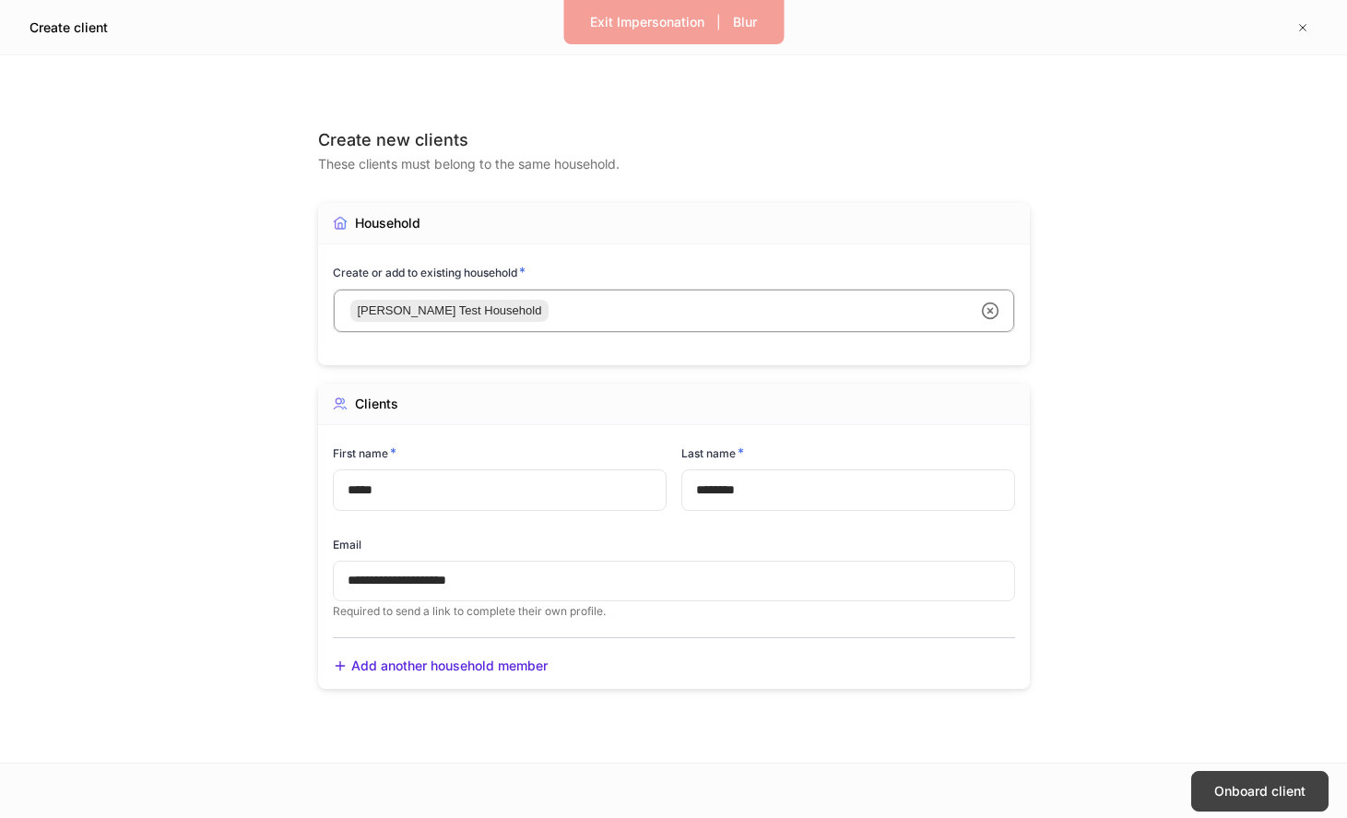
click at [1243, 783] on div "Onboard client" at bounding box center [1259, 791] width 91 height 18
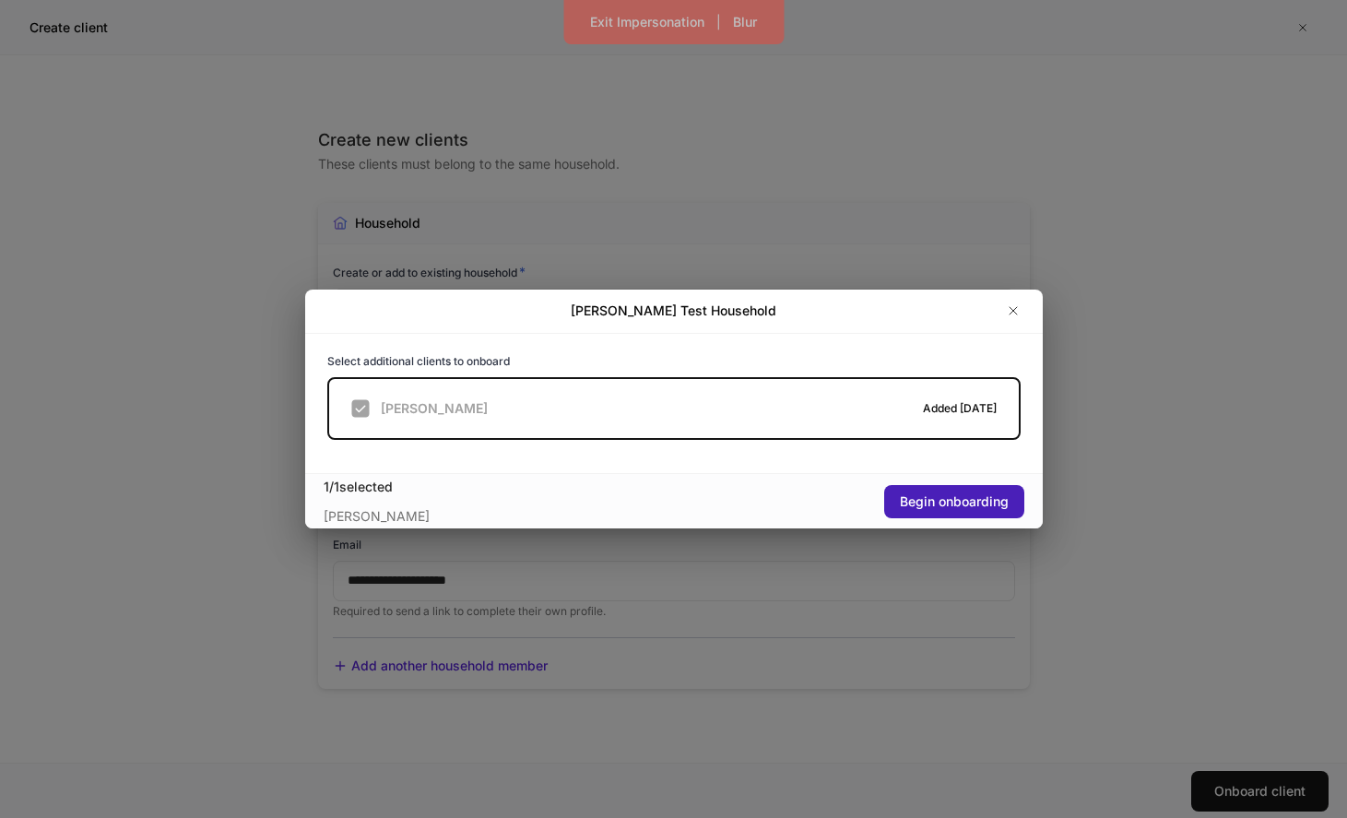
click at [943, 511] on button "Begin onboarding" at bounding box center [954, 501] width 140 height 33
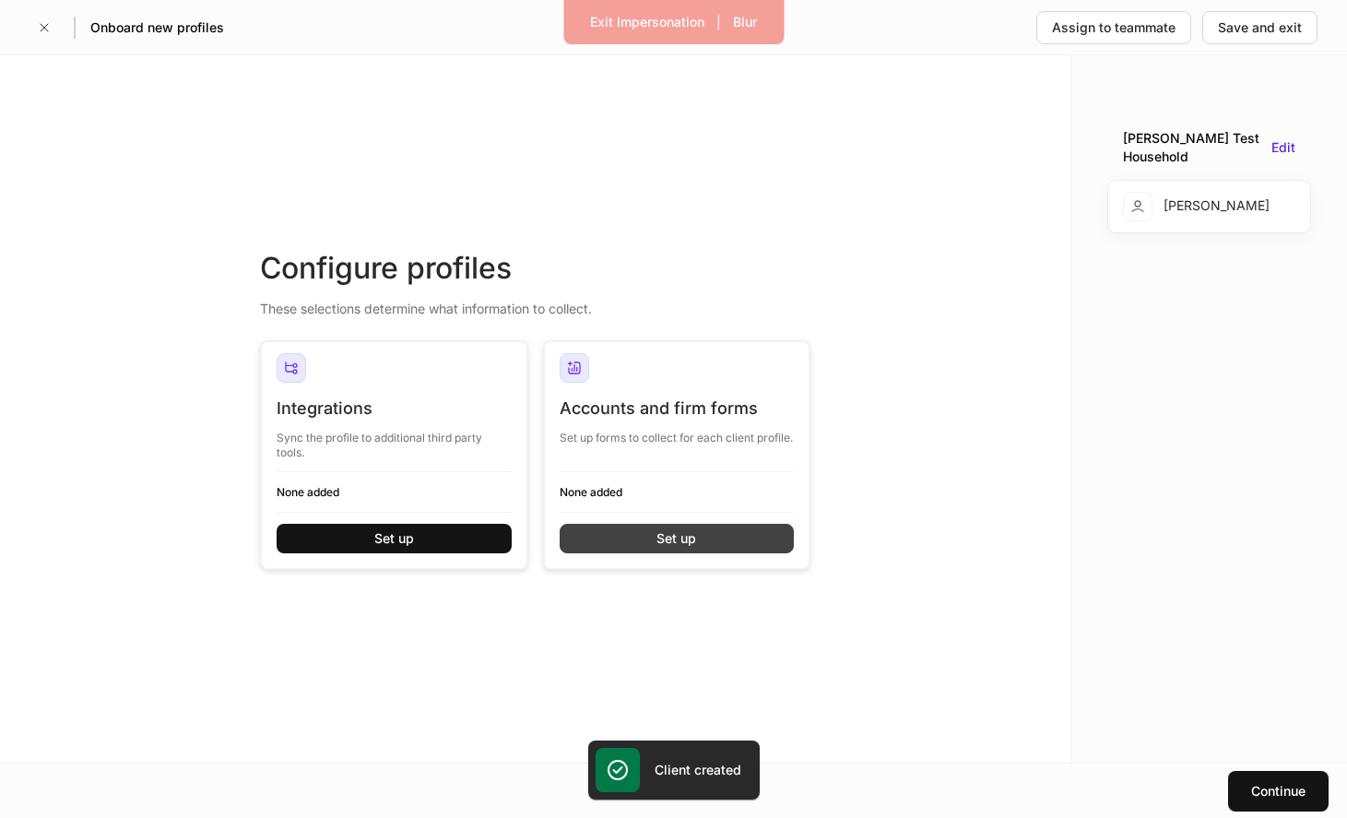
click at [751, 536] on button "Set up" at bounding box center [677, 539] width 235 height 30
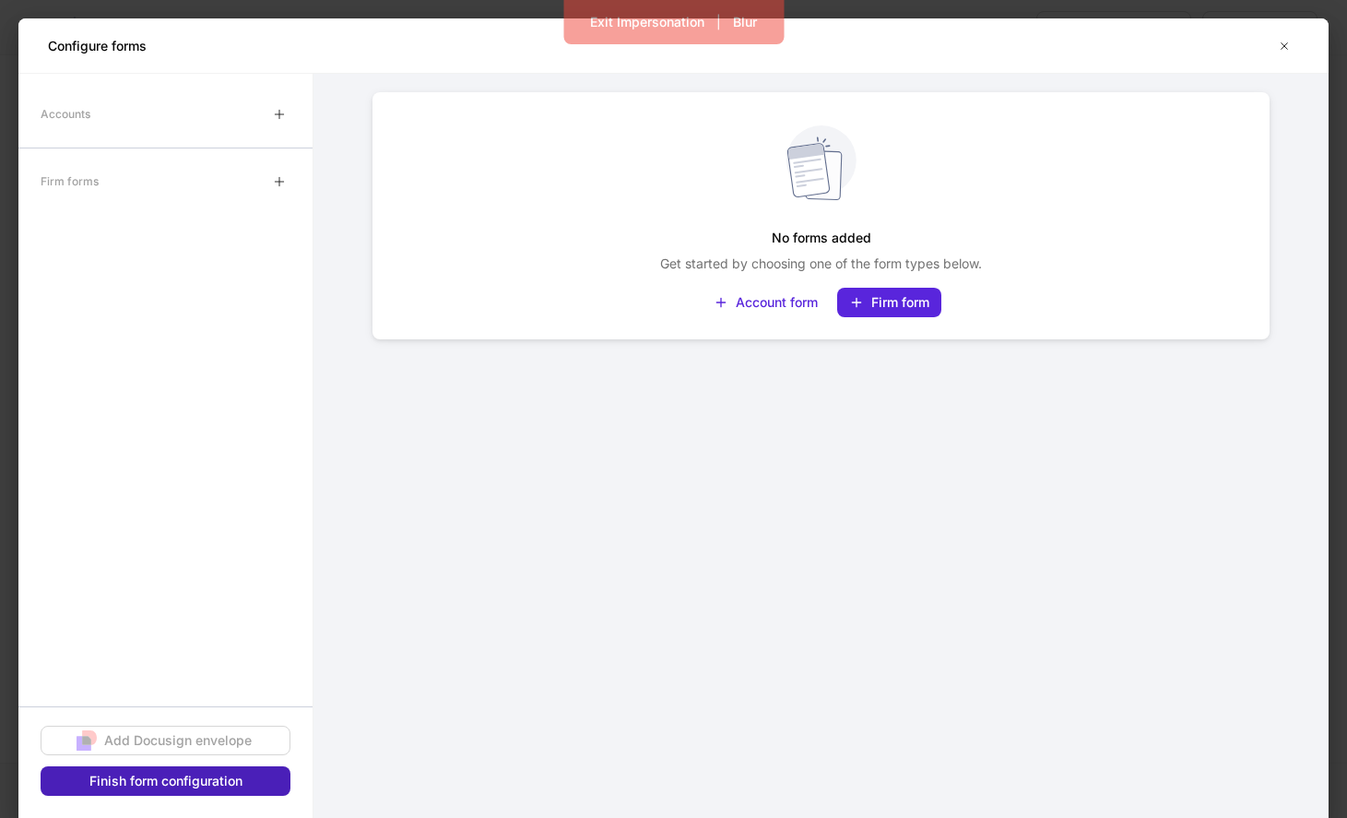
click at [186, 785] on div "Finish form configuration" at bounding box center [165, 781] width 153 height 18
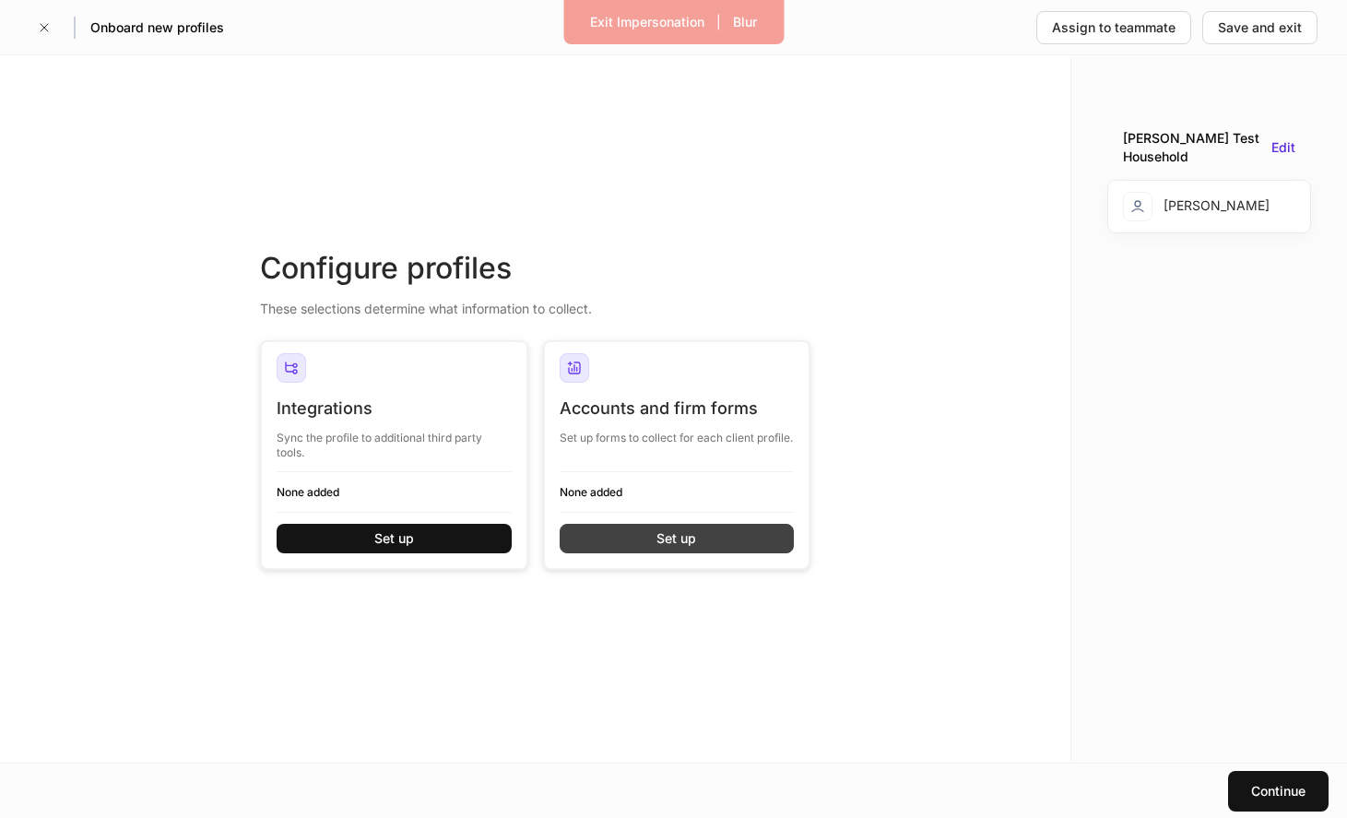
click at [704, 547] on button "Set up" at bounding box center [677, 539] width 235 height 30
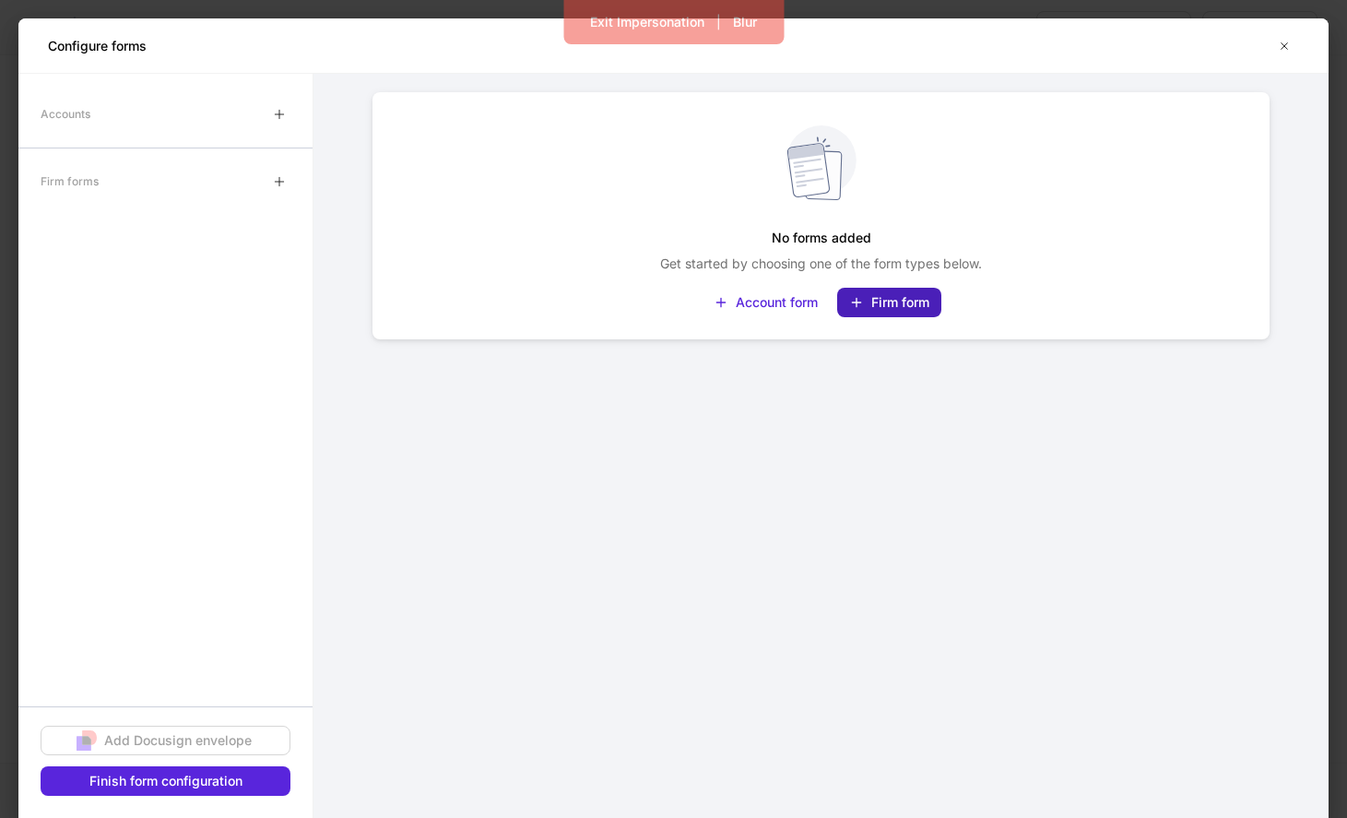
click at [889, 301] on div "Firm form" at bounding box center [900, 302] width 58 height 18
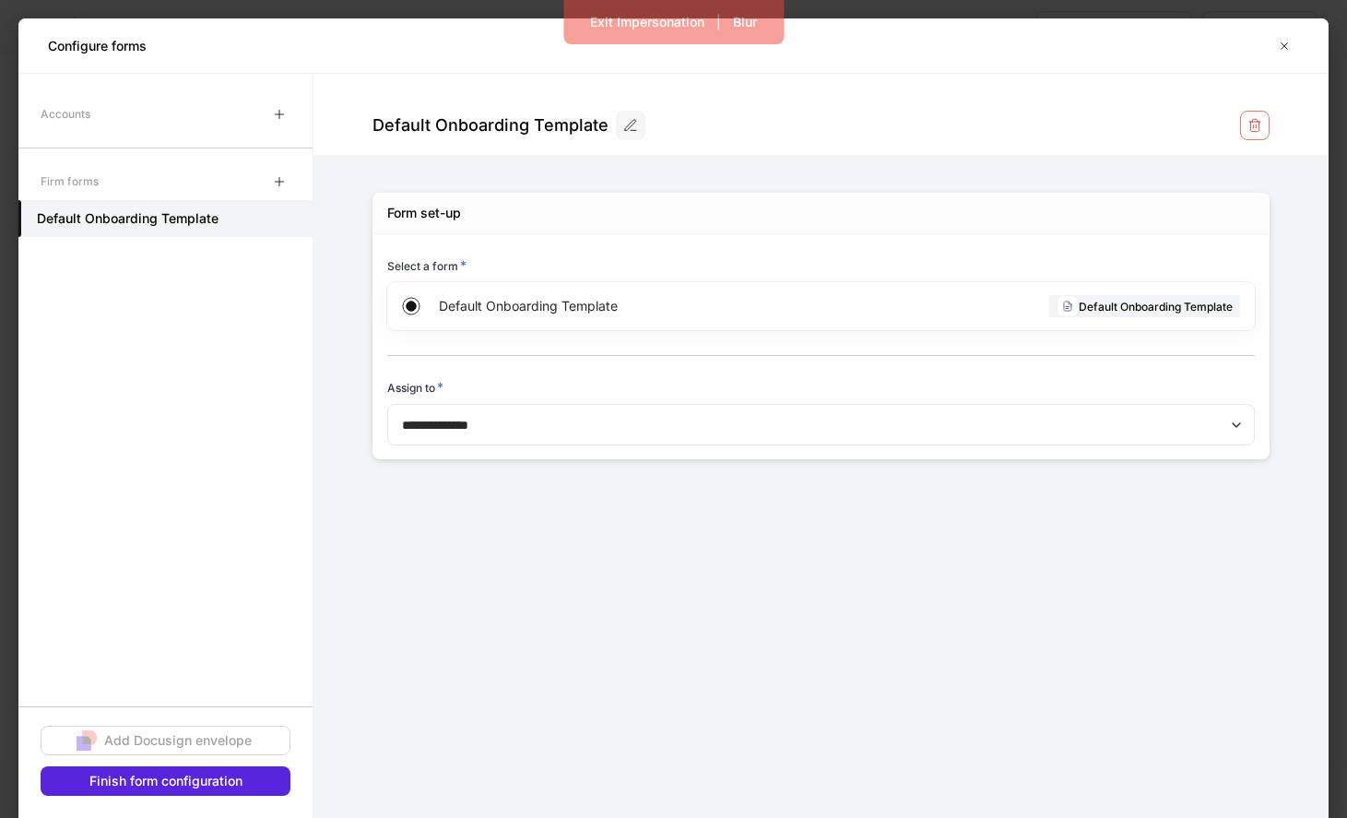
click at [483, 431] on body "**********" at bounding box center [673, 409] width 1347 height 818
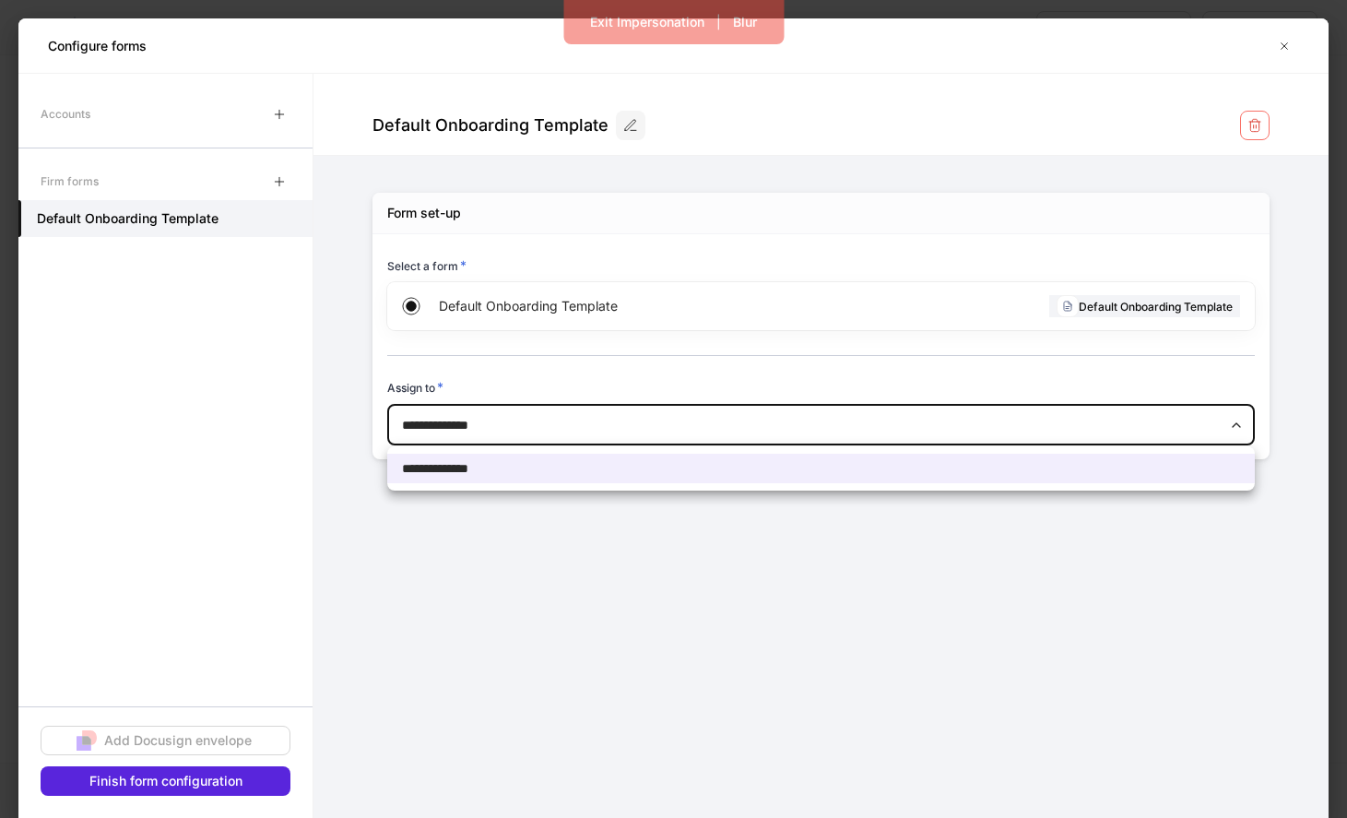
click at [621, 324] on div at bounding box center [673, 409] width 1347 height 818
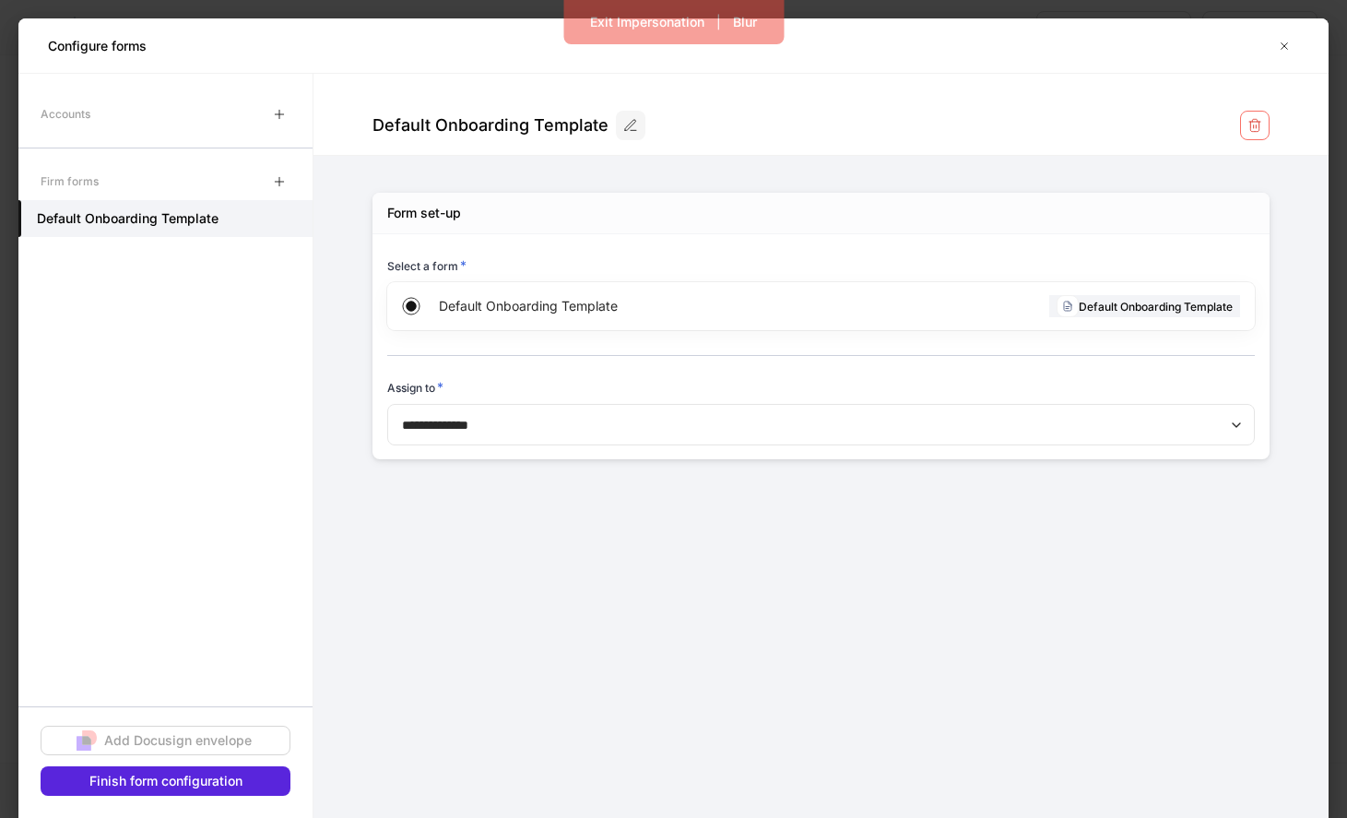
click at [433, 267] on h6 "Select a form *" at bounding box center [426, 265] width 79 height 18
click at [286, 124] on button "button" at bounding box center [280, 115] width 30 height 30
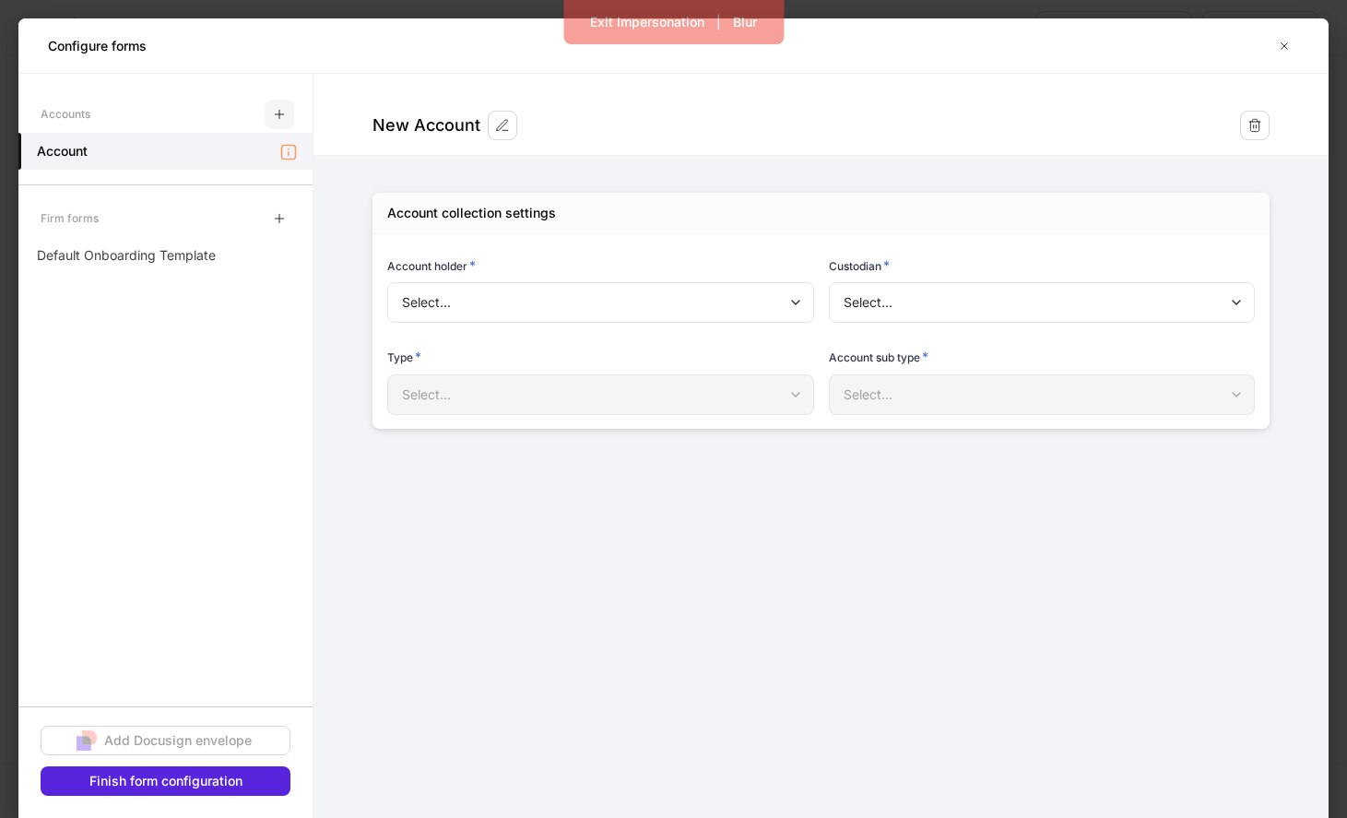
type input "**********"
click at [256, 212] on div "Firm forms" at bounding box center [165, 218] width 294 height 37
click at [278, 212] on icon "button" at bounding box center [279, 218] width 15 height 15
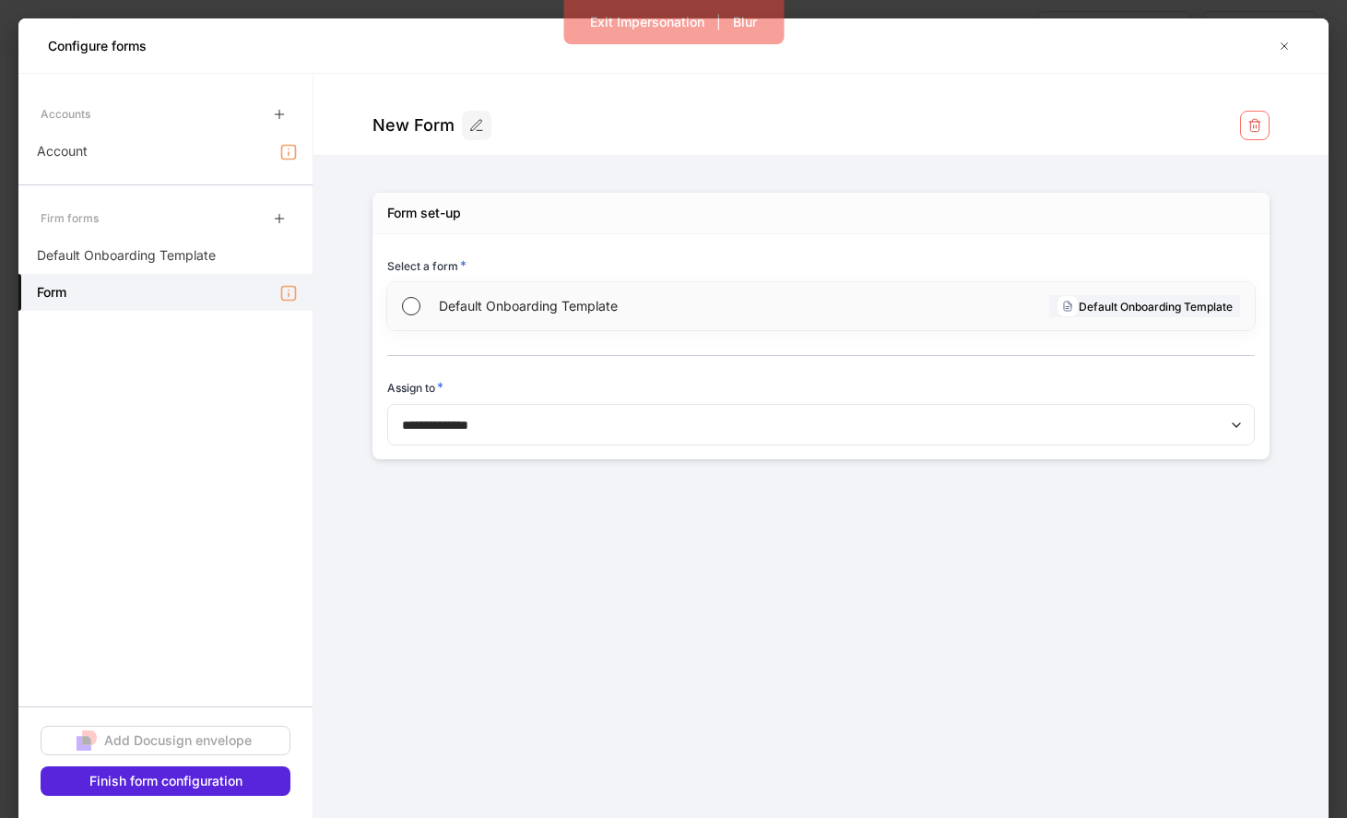
click at [474, 314] on span "Default Onboarding Template" at bounding box center [629, 306] width 380 height 18
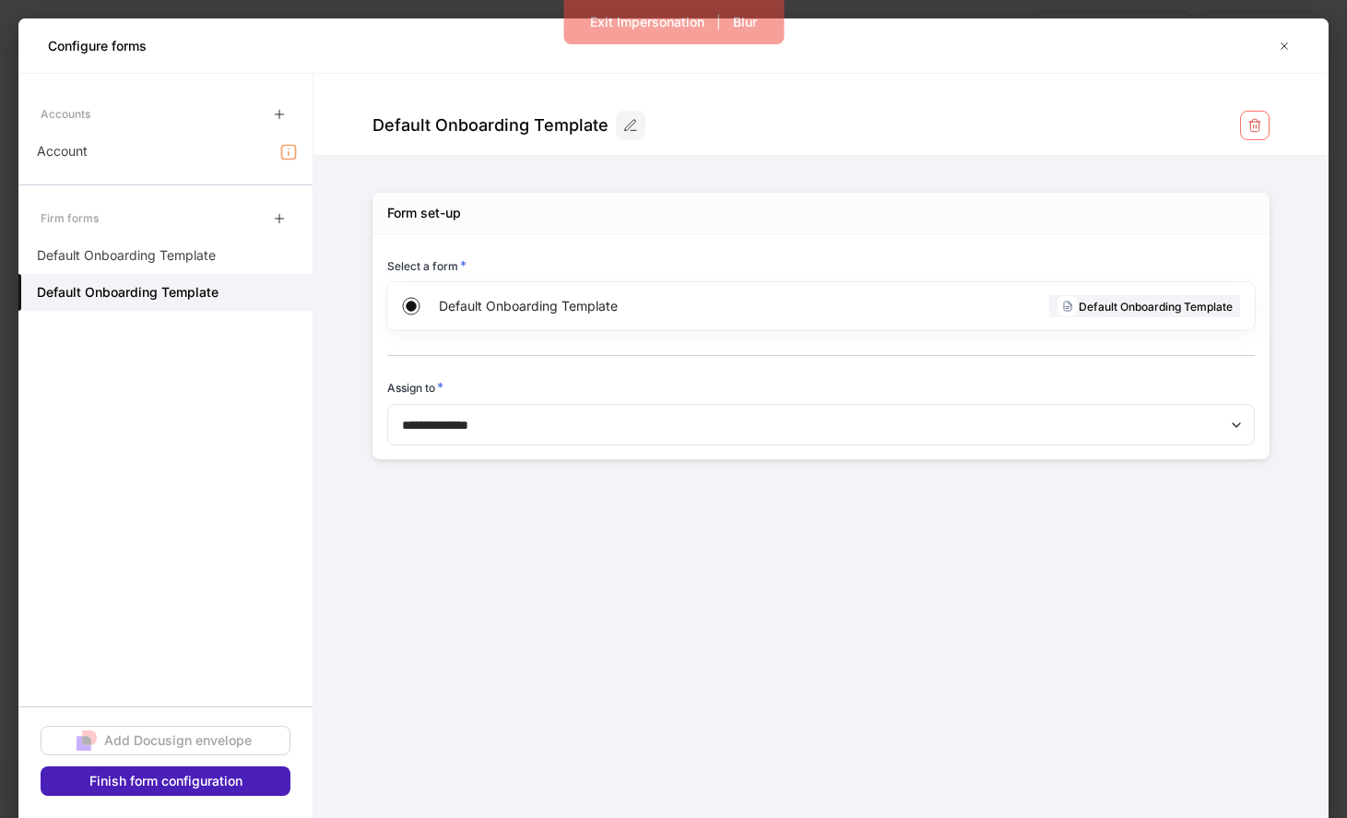
click at [276, 778] on button "Finish form configuration" at bounding box center [166, 781] width 250 height 30
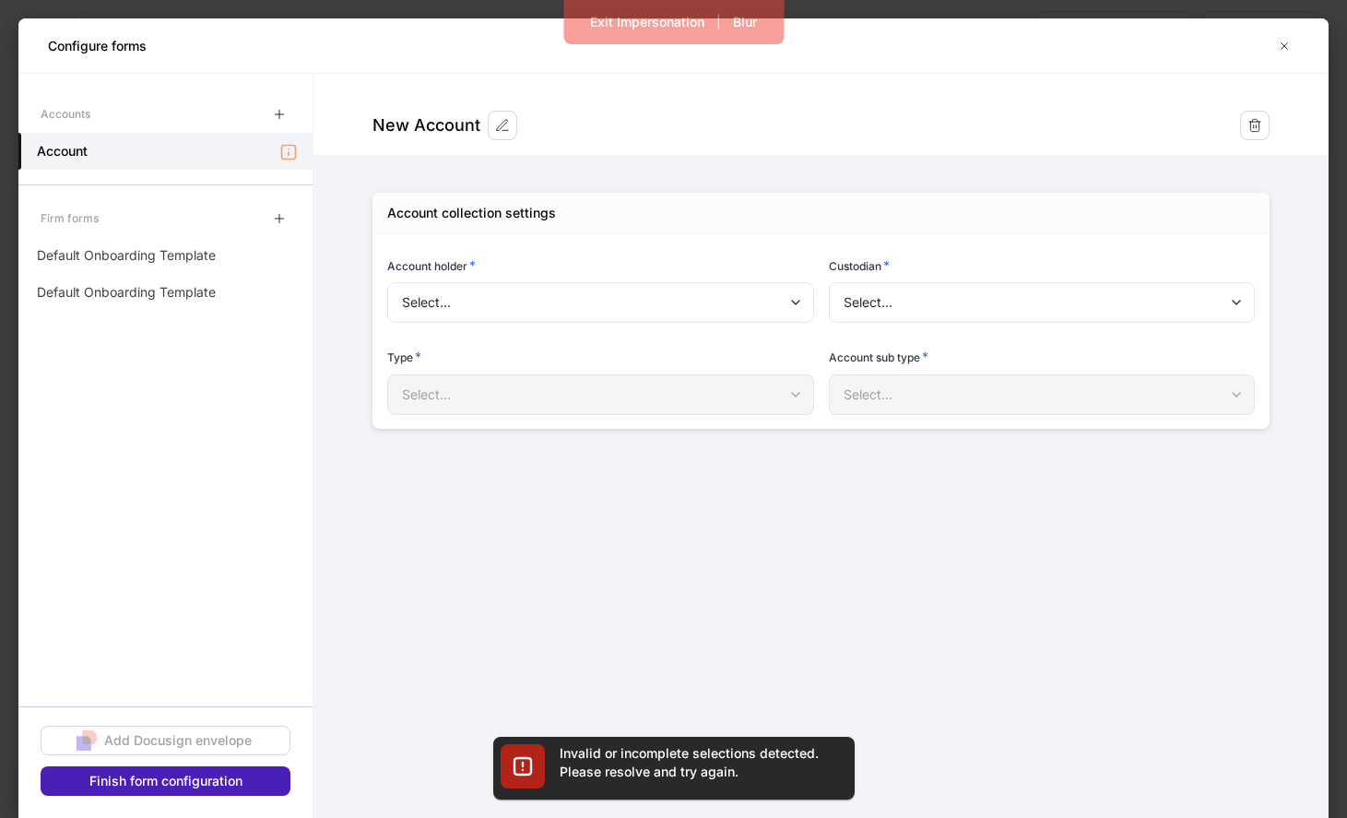
type input "**********"
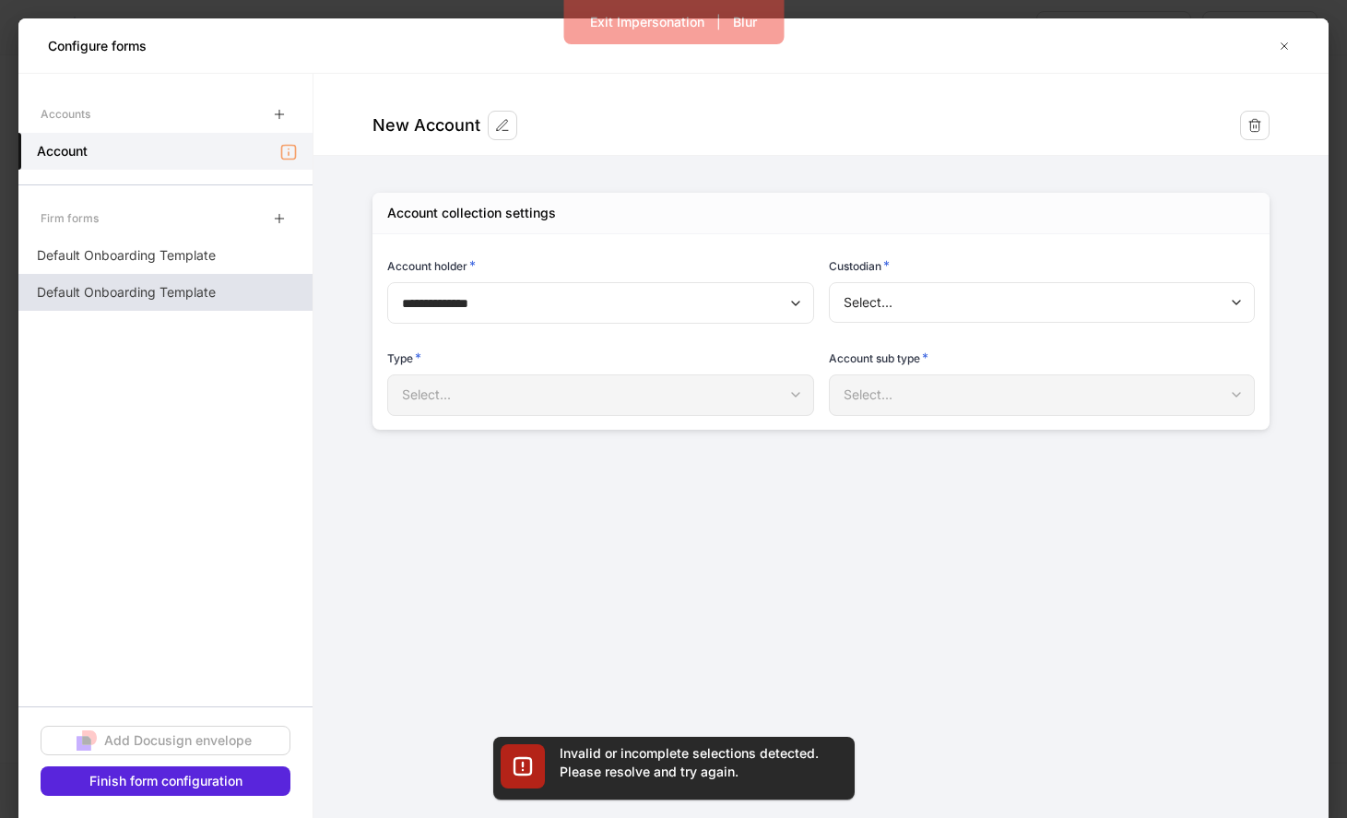
click at [247, 287] on div "Default Onboarding Template" at bounding box center [165, 292] width 294 height 37
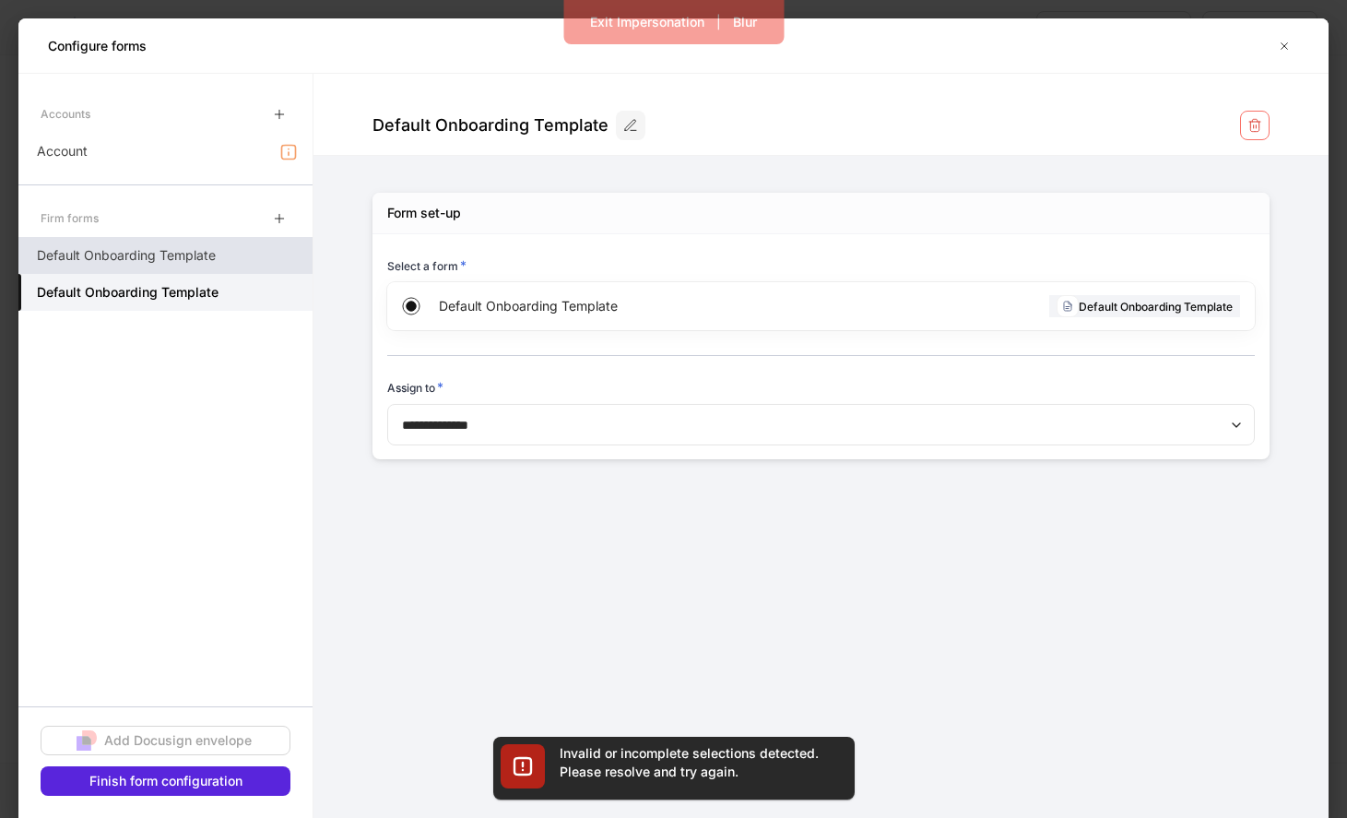
click at [277, 254] on div "Default Onboarding Template" at bounding box center [165, 255] width 294 height 37
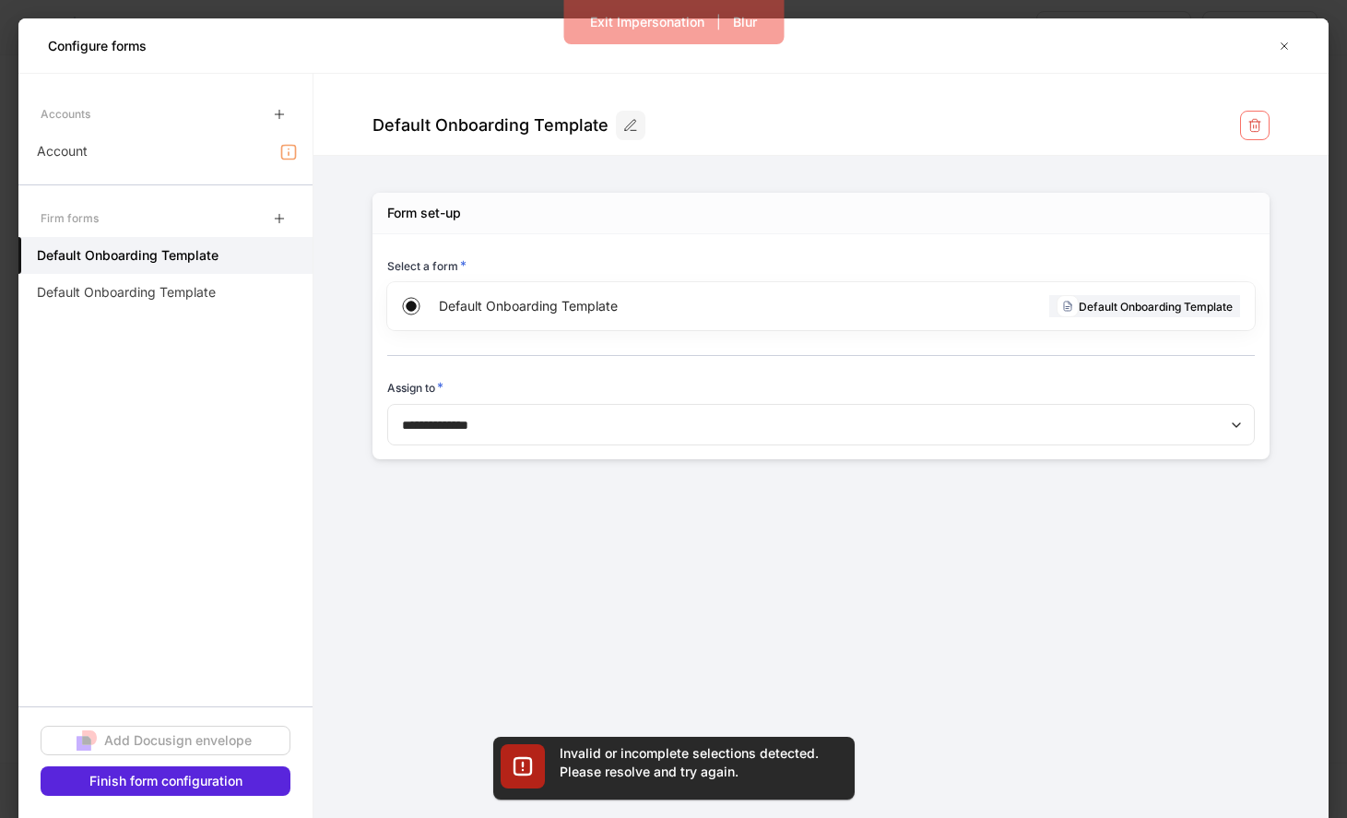
click at [1278, 133] on div "Default Onboarding Template" at bounding box center [820, 114] width 1015 height 81
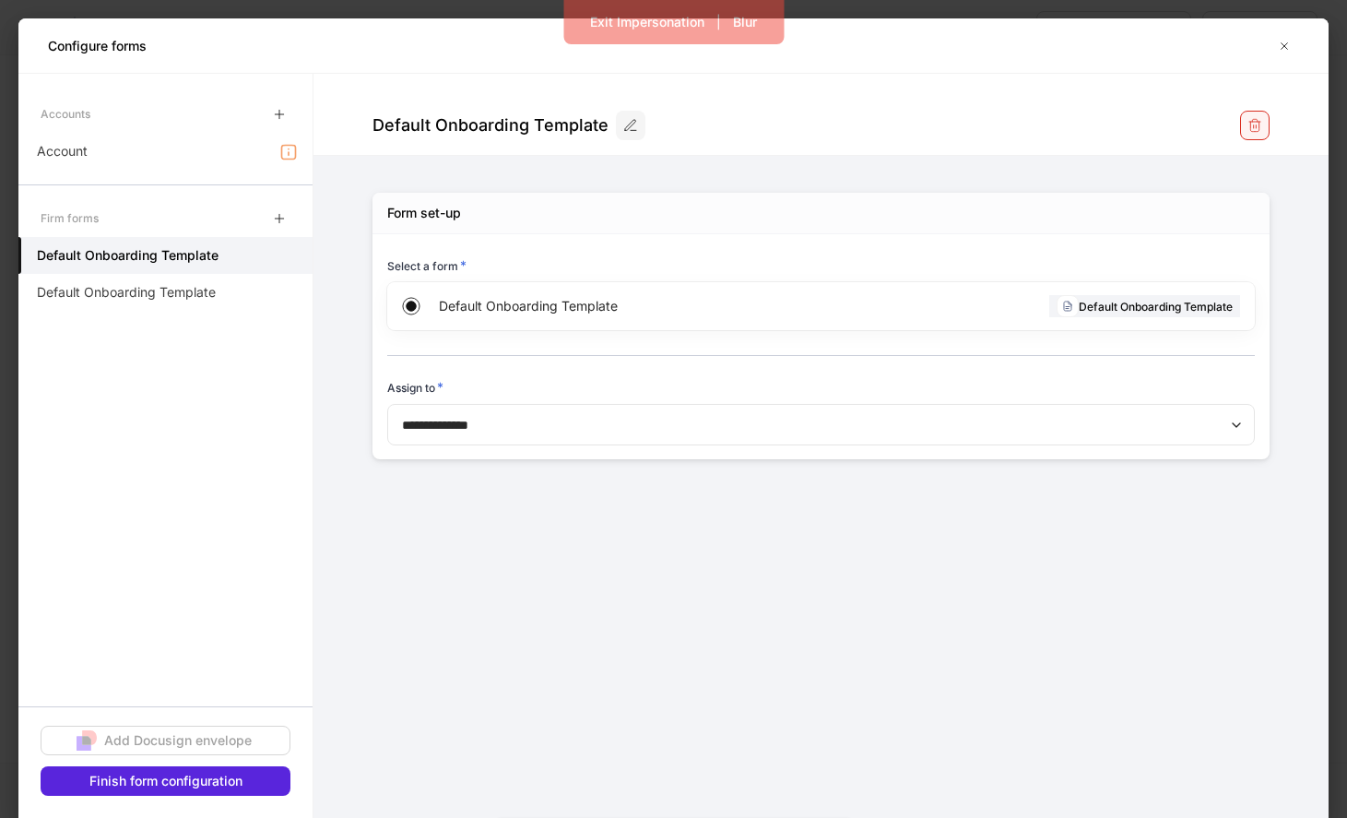
click at [1261, 133] on button "button" at bounding box center [1255, 126] width 30 height 30
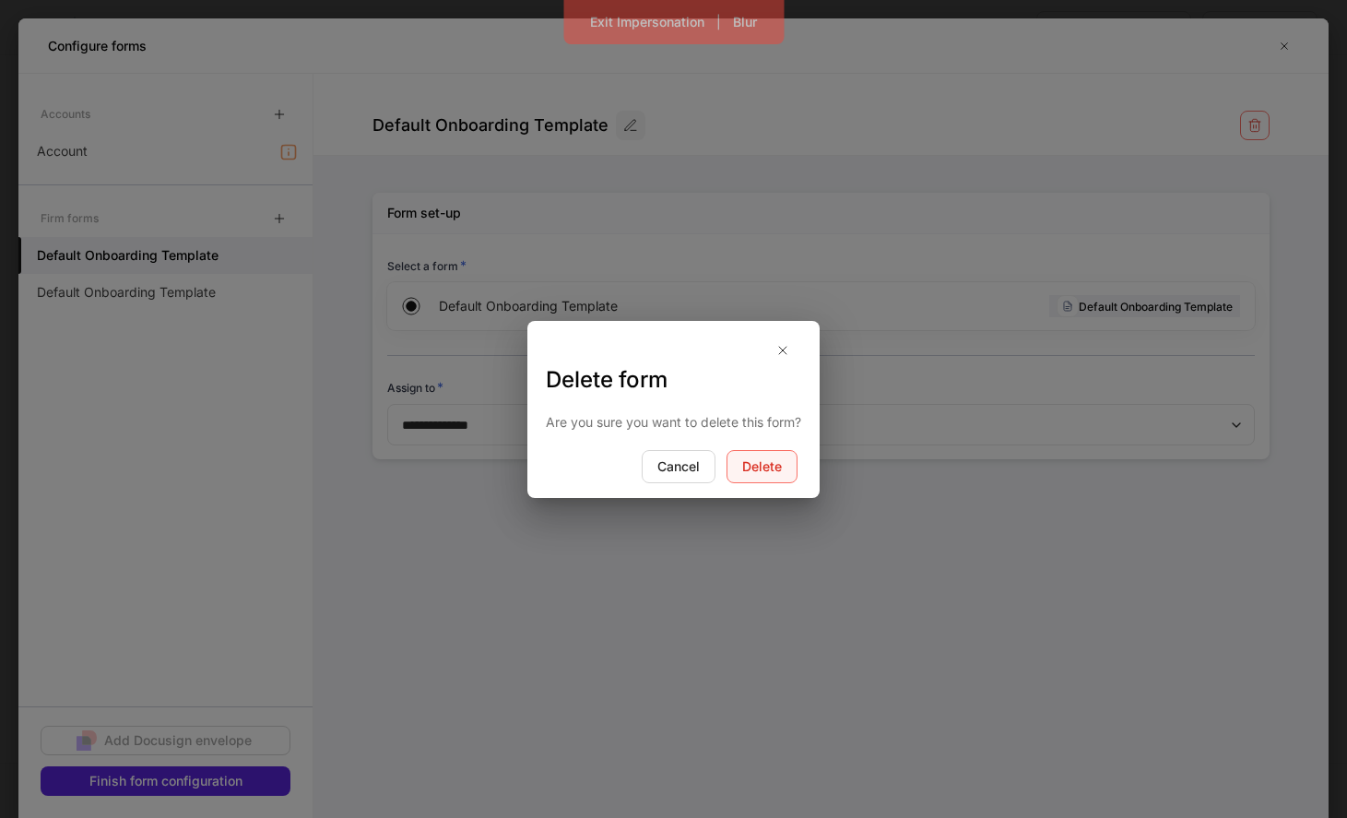
click at [777, 477] on button "Delete" at bounding box center [762, 466] width 71 height 33
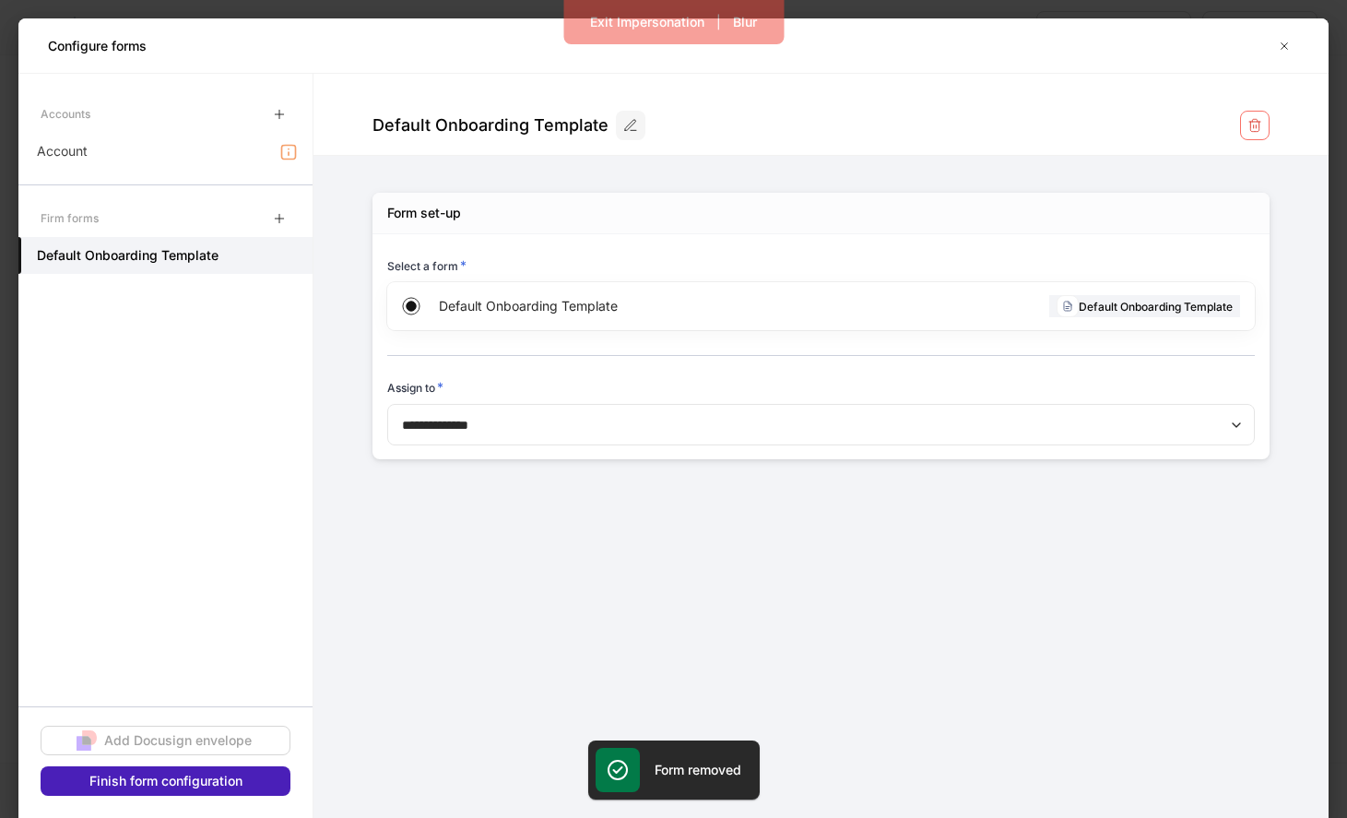
click at [223, 786] on div "Finish form configuration" at bounding box center [165, 781] width 153 height 18
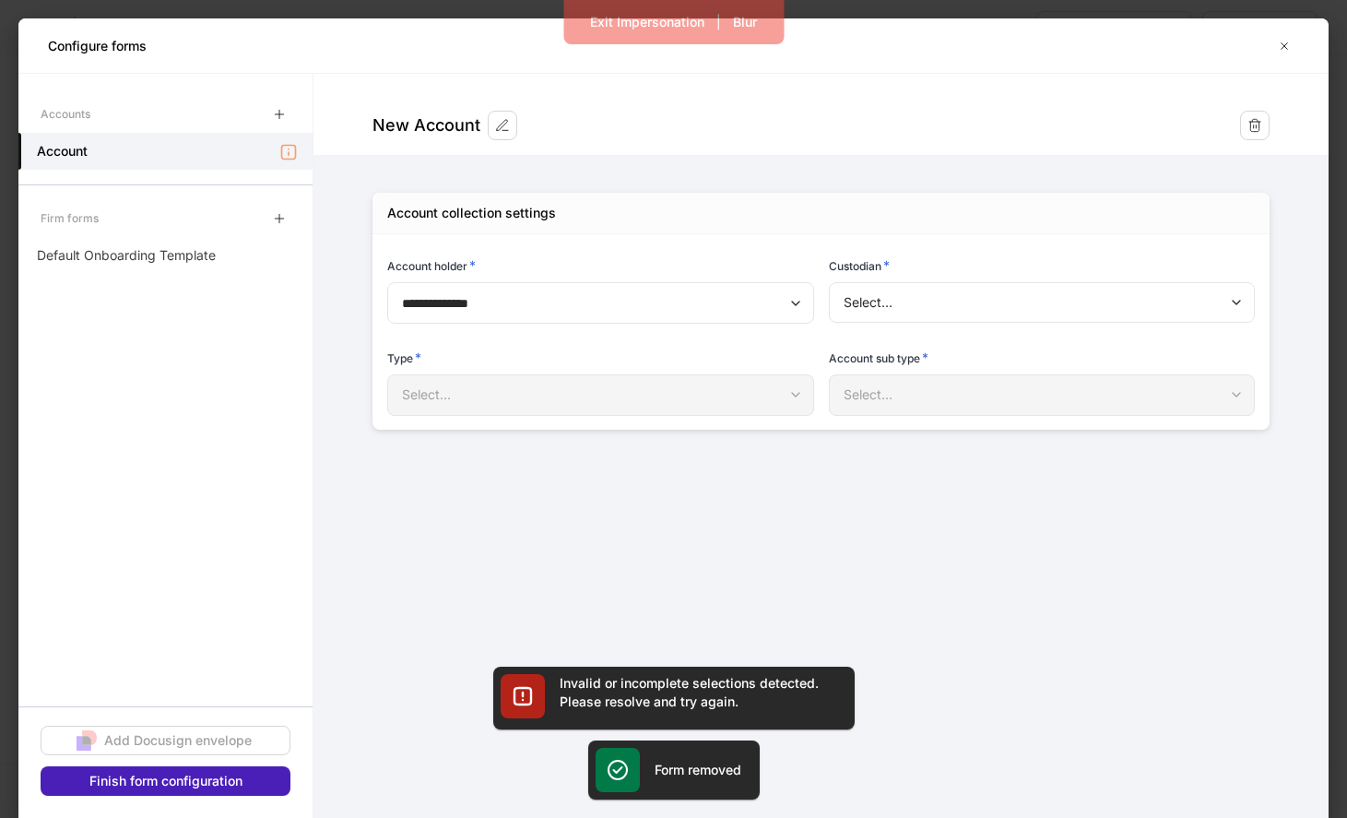
click at [260, 788] on button "Finish form configuration" at bounding box center [166, 781] width 250 height 30
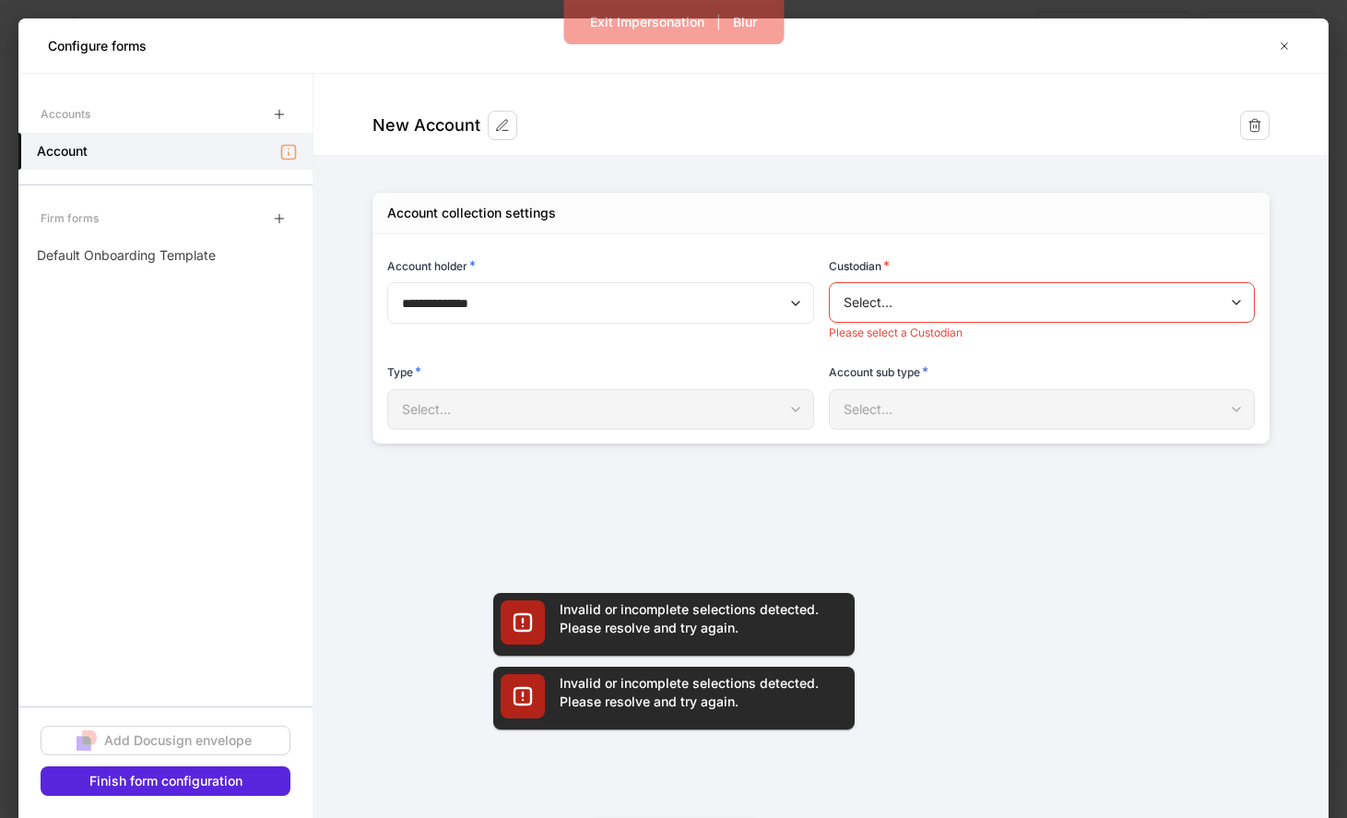
click at [945, 313] on body "**********" at bounding box center [673, 409] width 1347 height 818
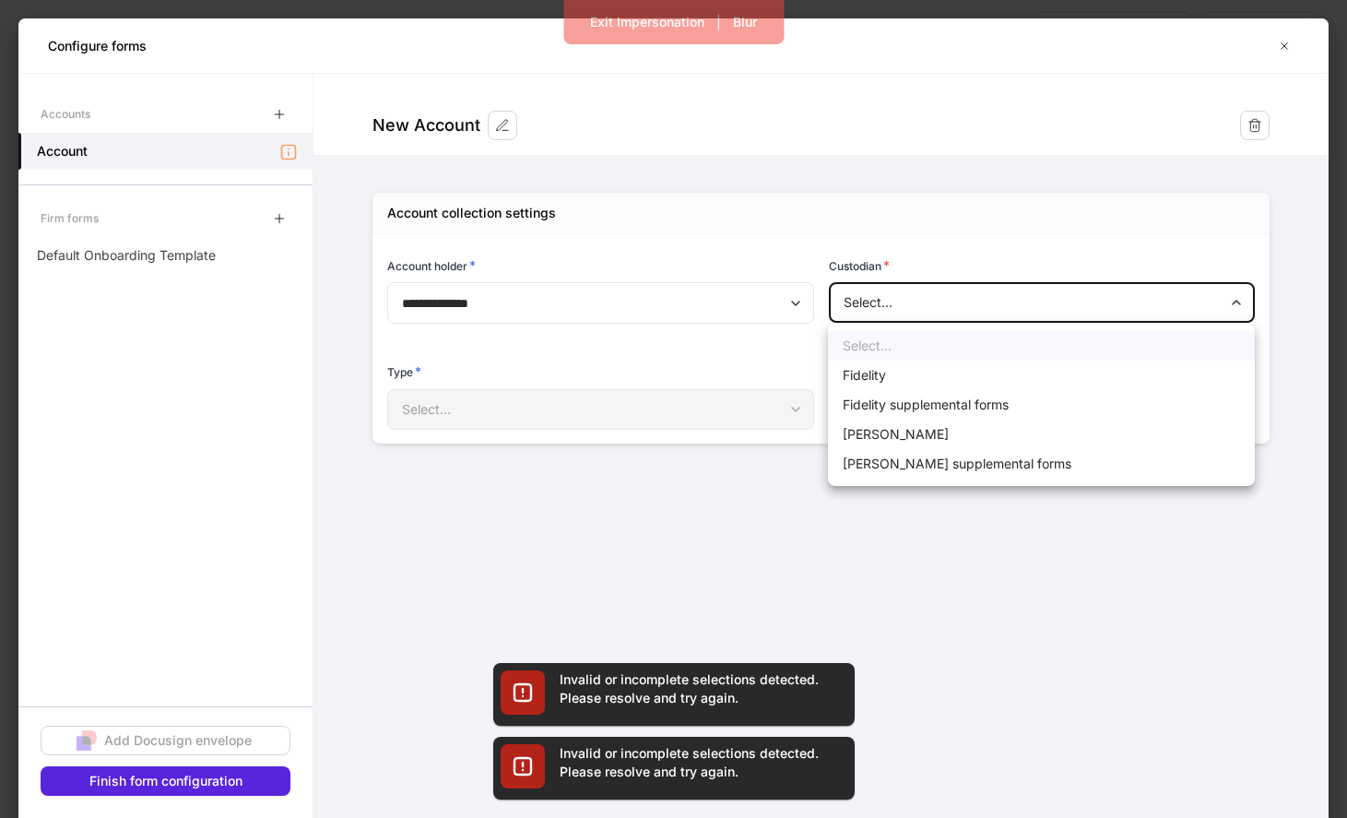
click at [926, 387] on li "Fidelity" at bounding box center [1041, 376] width 427 height 30
type input "********"
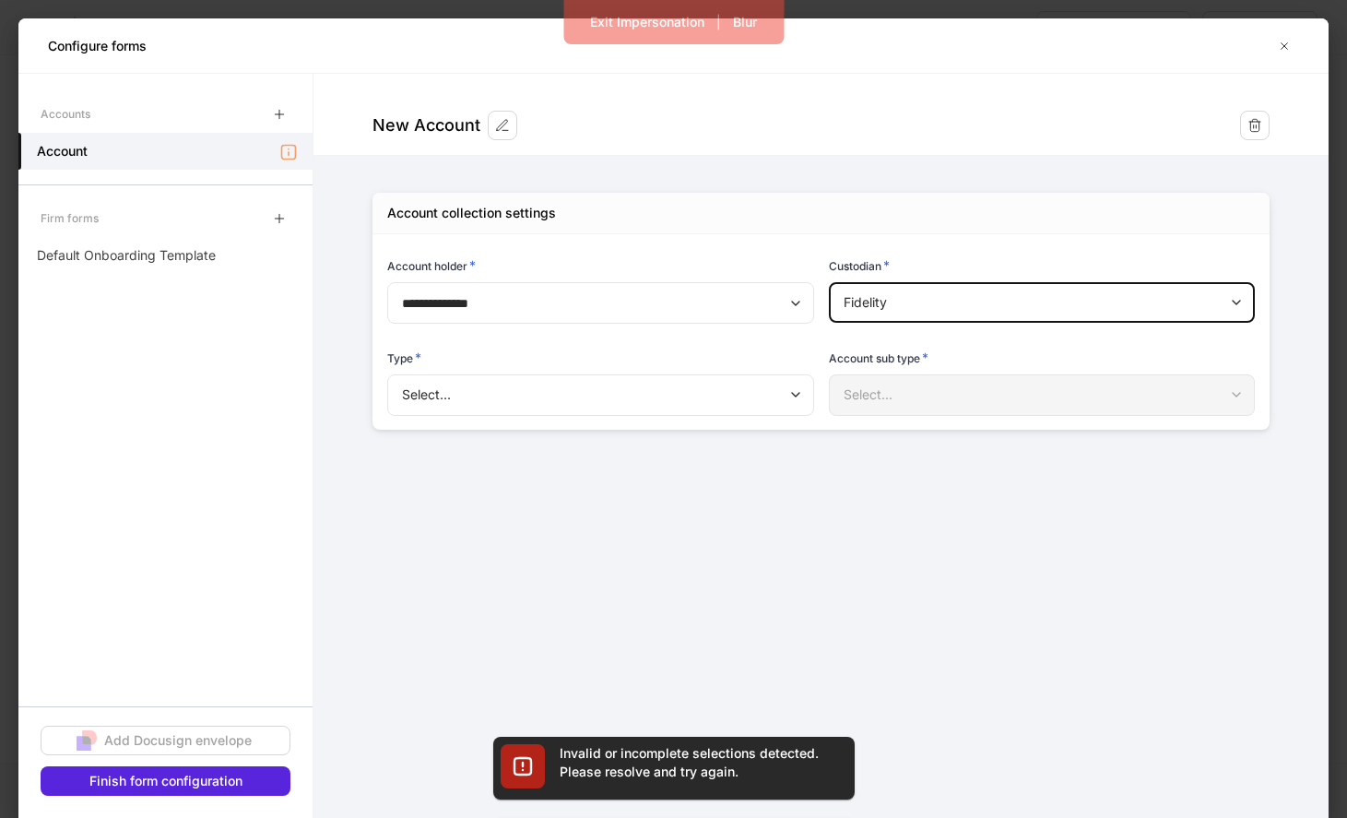
click at [767, 416] on div "Select... ​" at bounding box center [600, 395] width 427 height 43
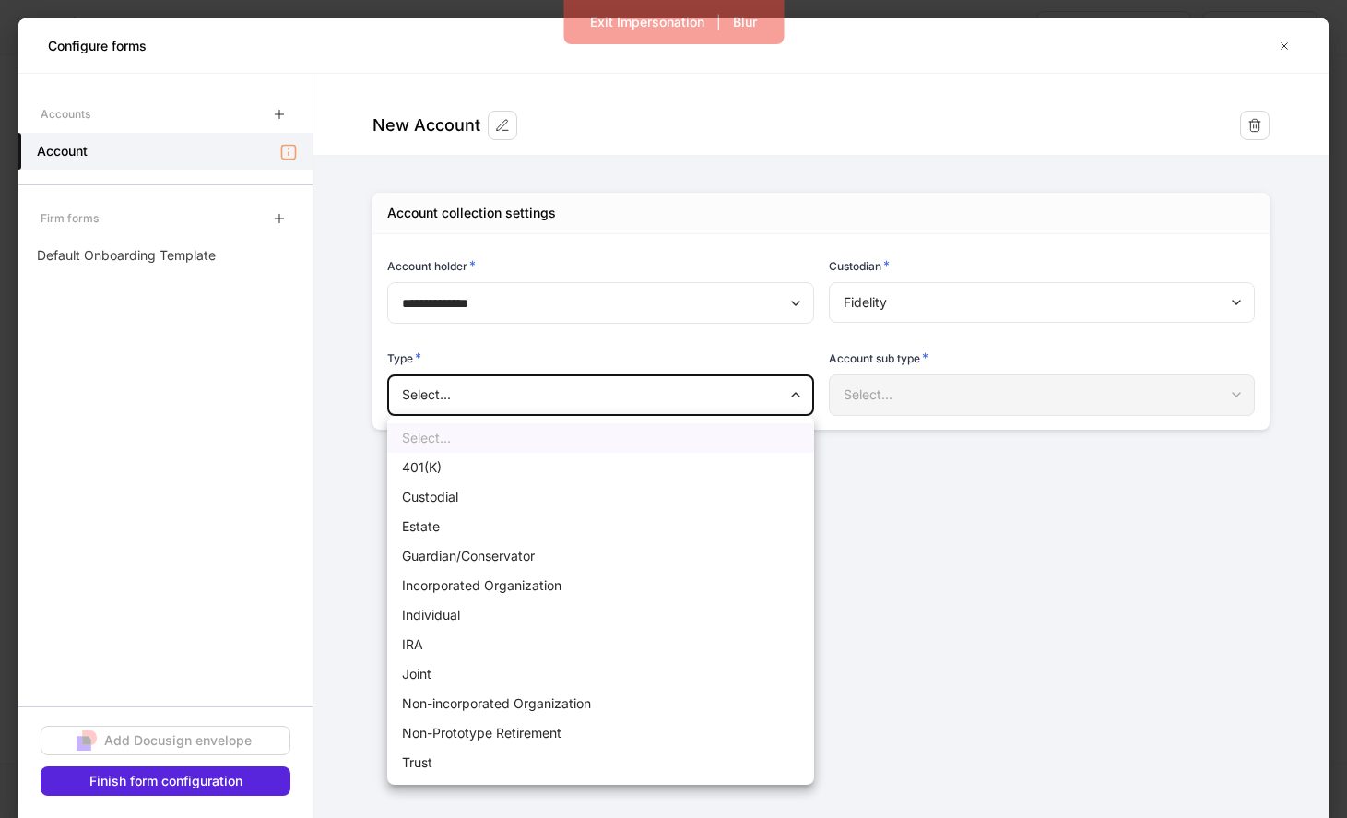
click at [733, 389] on body "**********" at bounding box center [673, 409] width 1347 height 818
click at [716, 449] on ul "Select... 401(K) Custodial Estate Guardian/Conservator Incorporated Organizatio…" at bounding box center [600, 600] width 427 height 369
click at [703, 478] on li "401(K)" at bounding box center [600, 468] width 427 height 30
type input "****"
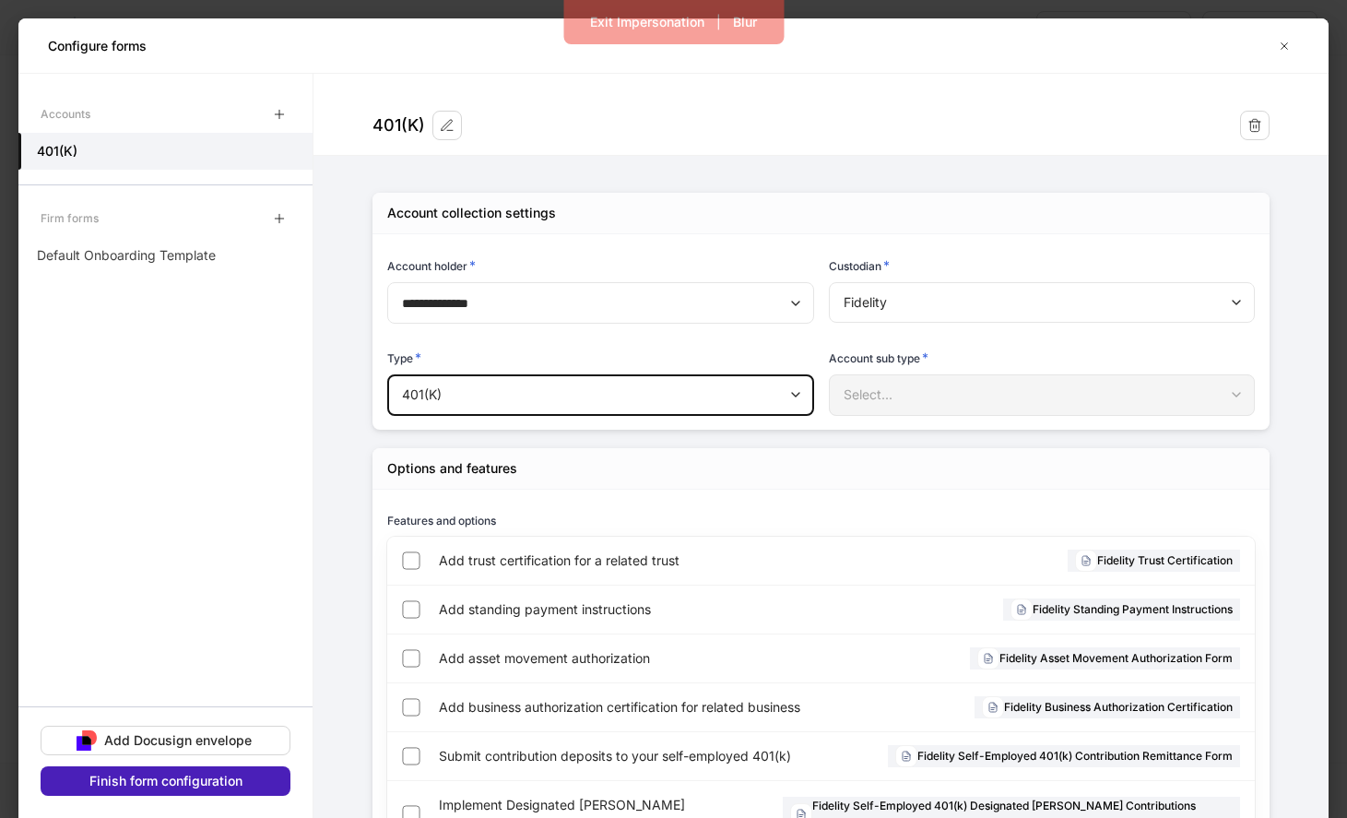
click at [224, 778] on div "Finish form configuration" at bounding box center [165, 781] width 153 height 18
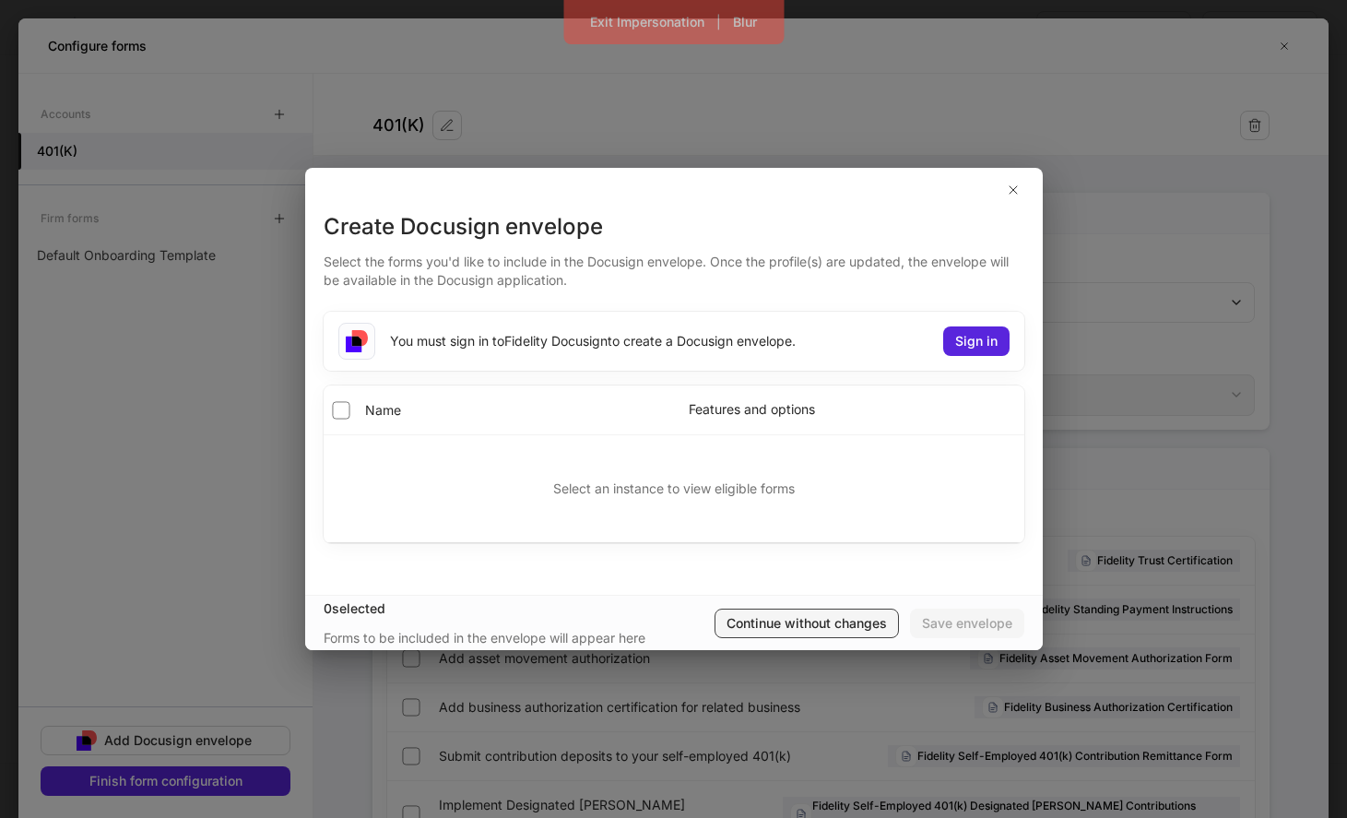
click at [774, 615] on div "Continue without changes" at bounding box center [807, 623] width 160 height 18
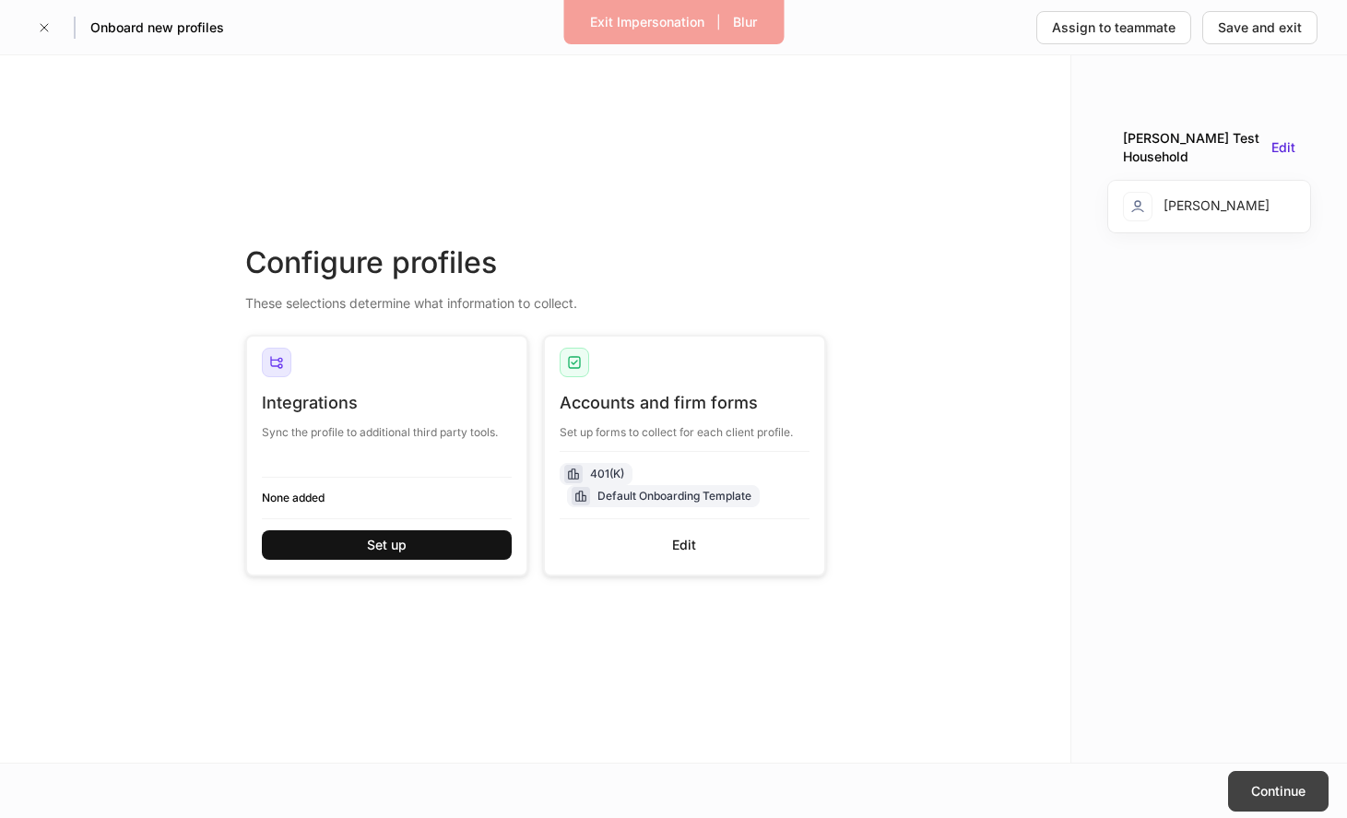
click at [1279, 792] on div "Continue" at bounding box center [1278, 791] width 54 height 18
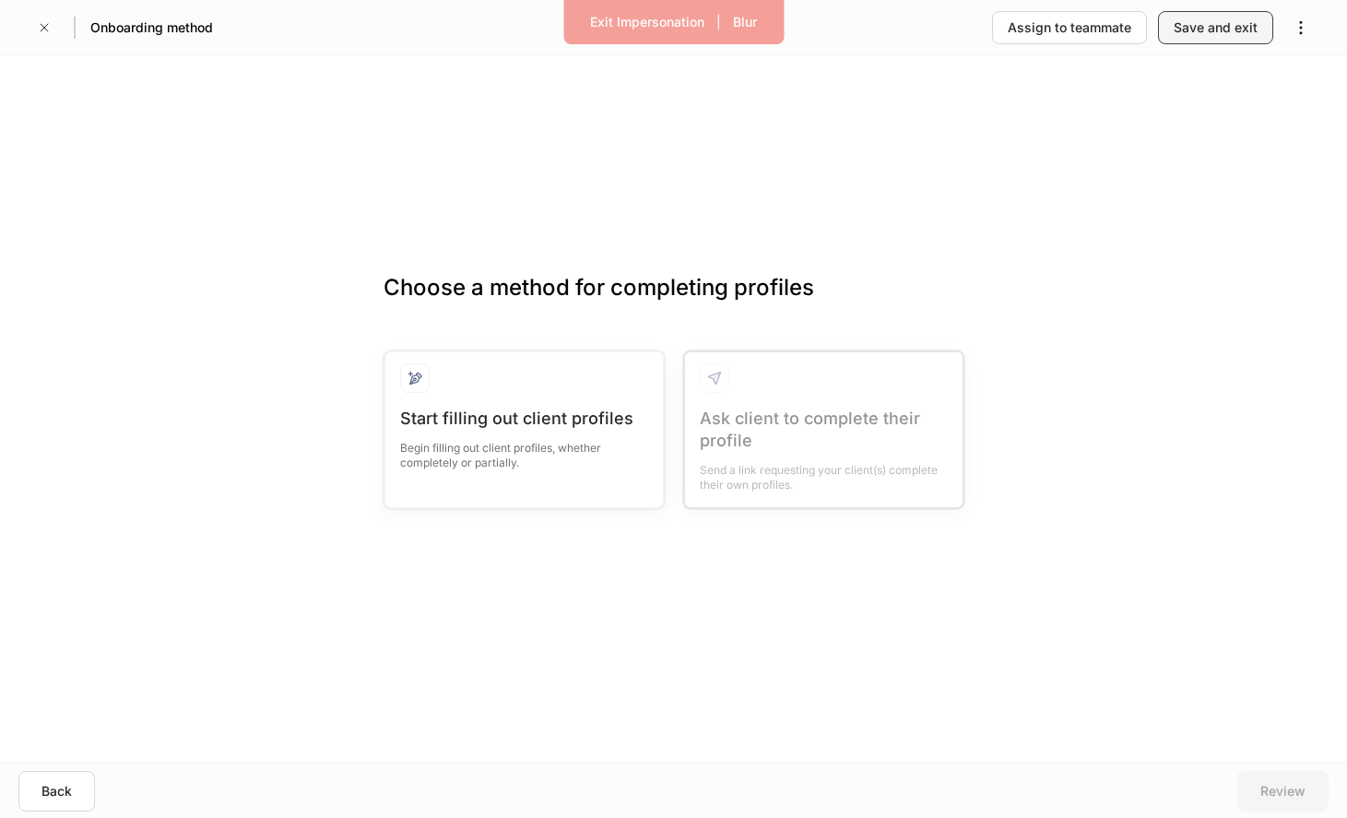
click at [1245, 15] on button "Save and exit" at bounding box center [1215, 27] width 115 height 33
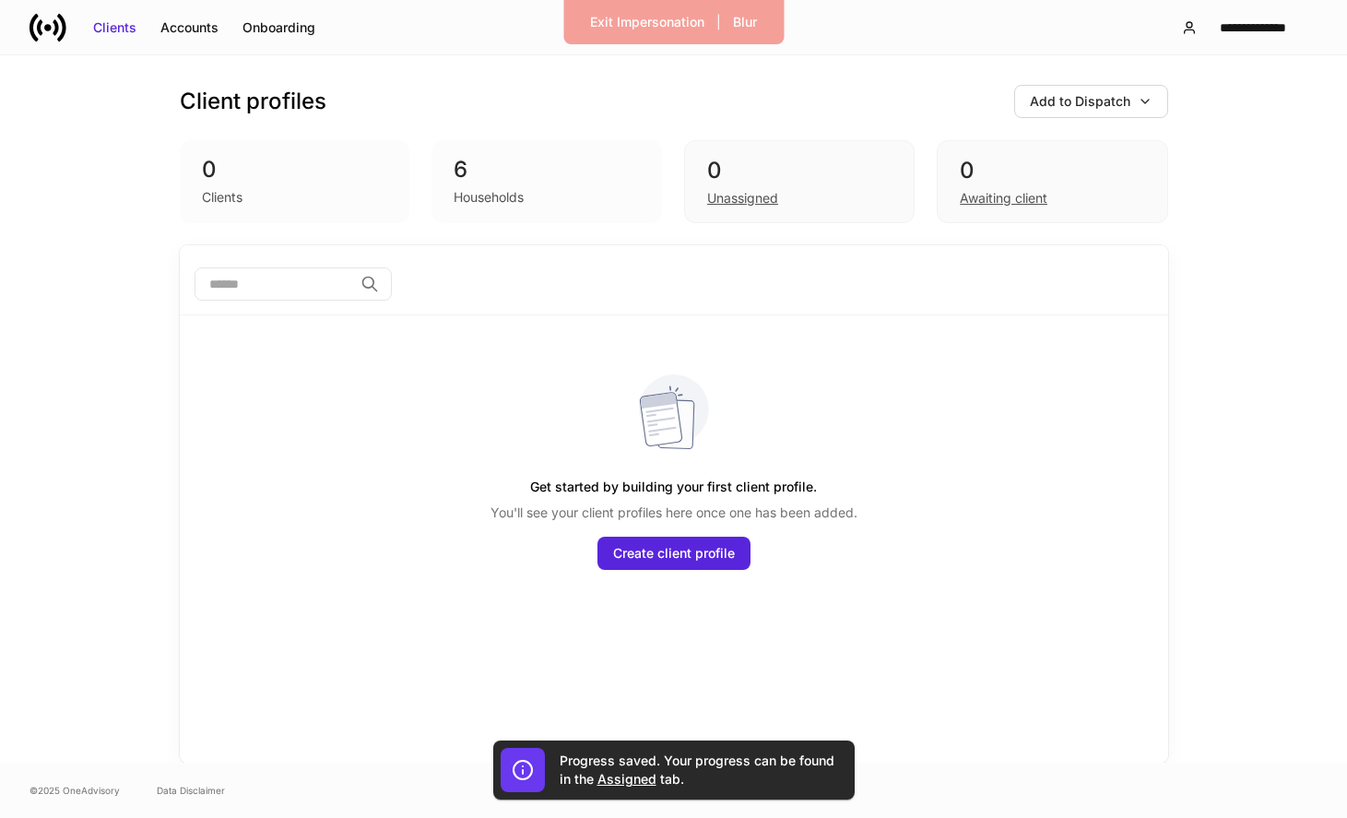
click at [534, 205] on div "Households" at bounding box center [547, 195] width 186 height 22
click at [758, 182] on div "0" at bounding box center [799, 171] width 184 height 30
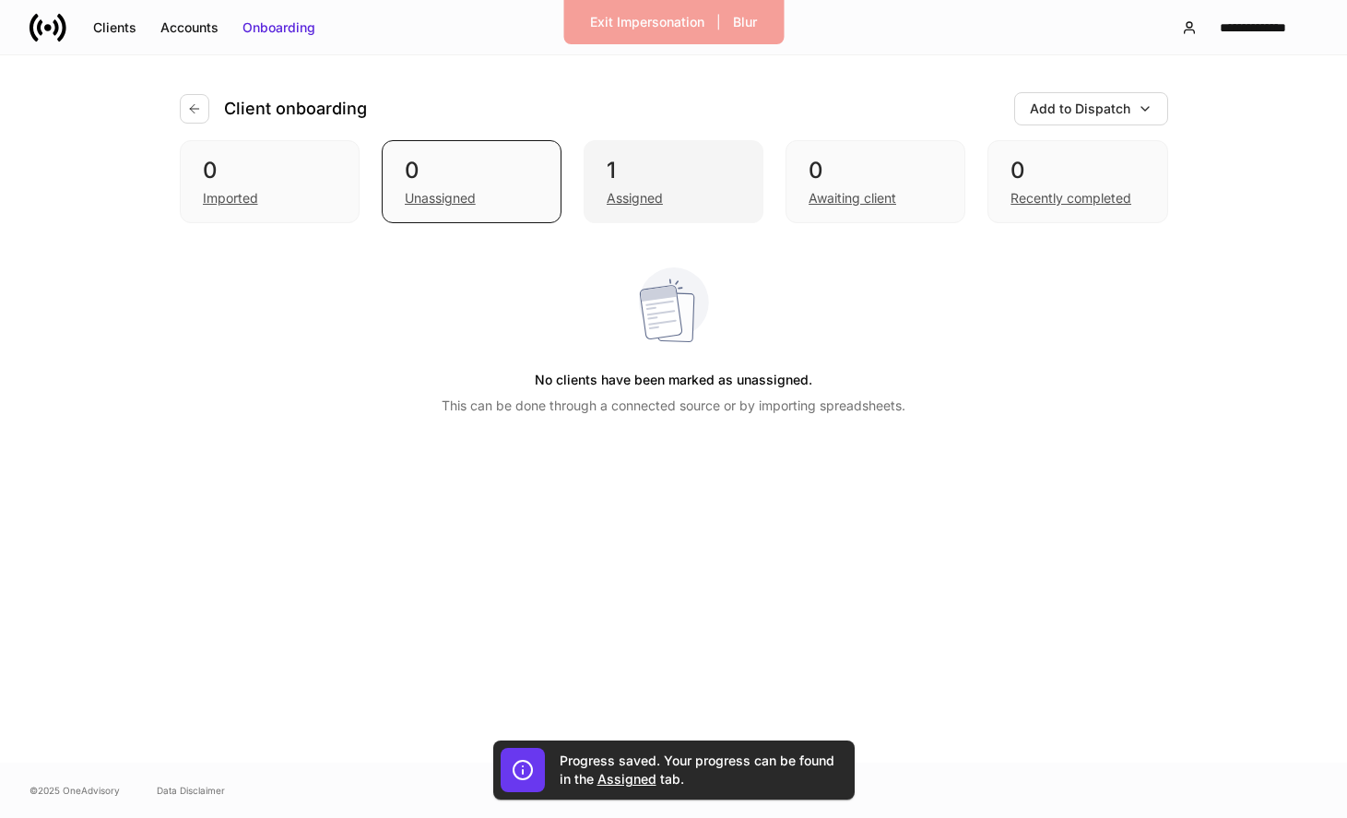
click at [685, 200] on div "Assigned" at bounding box center [674, 196] width 134 height 22
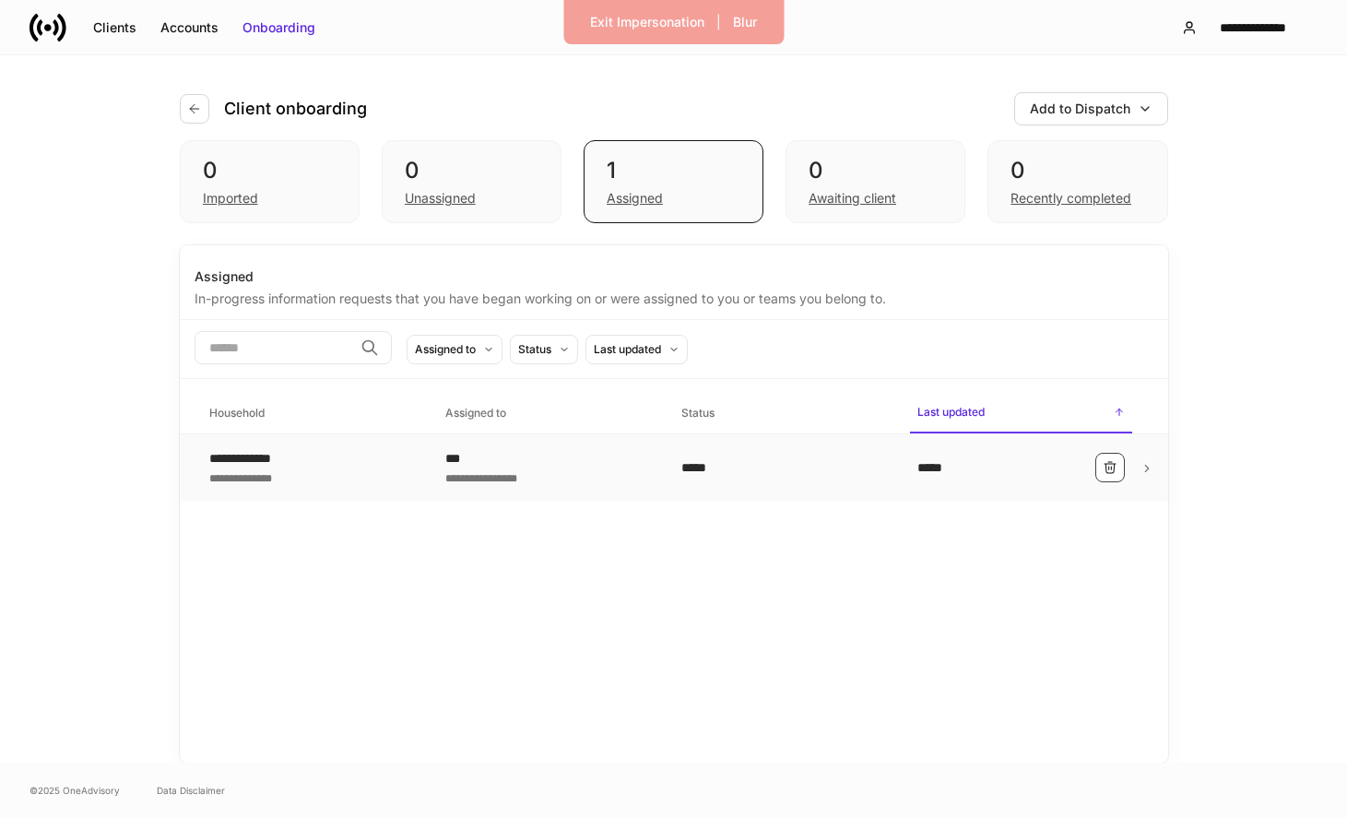
click at [1107, 468] on icon "button" at bounding box center [1110, 467] width 15 height 15
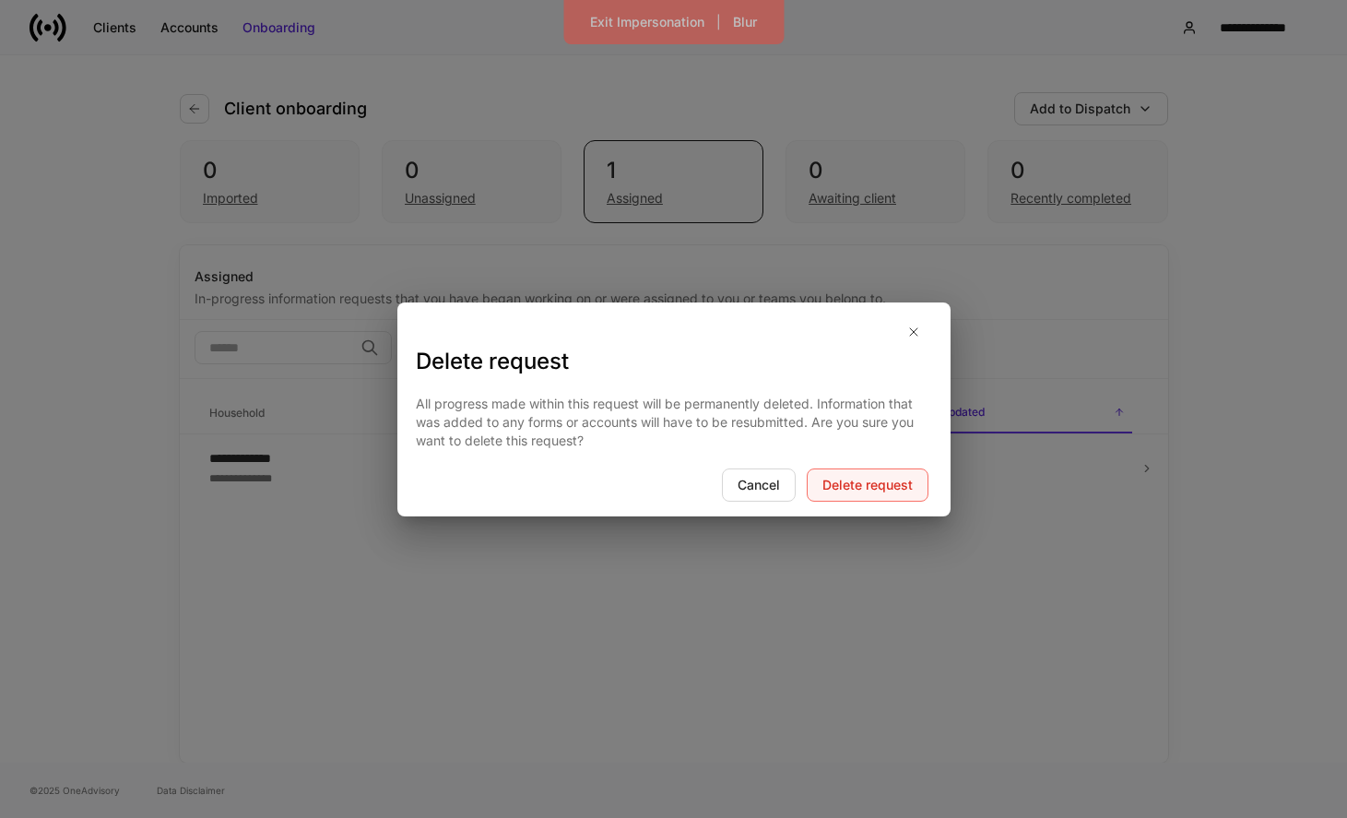
click at [842, 478] on div "Delete request" at bounding box center [867, 485] width 90 height 18
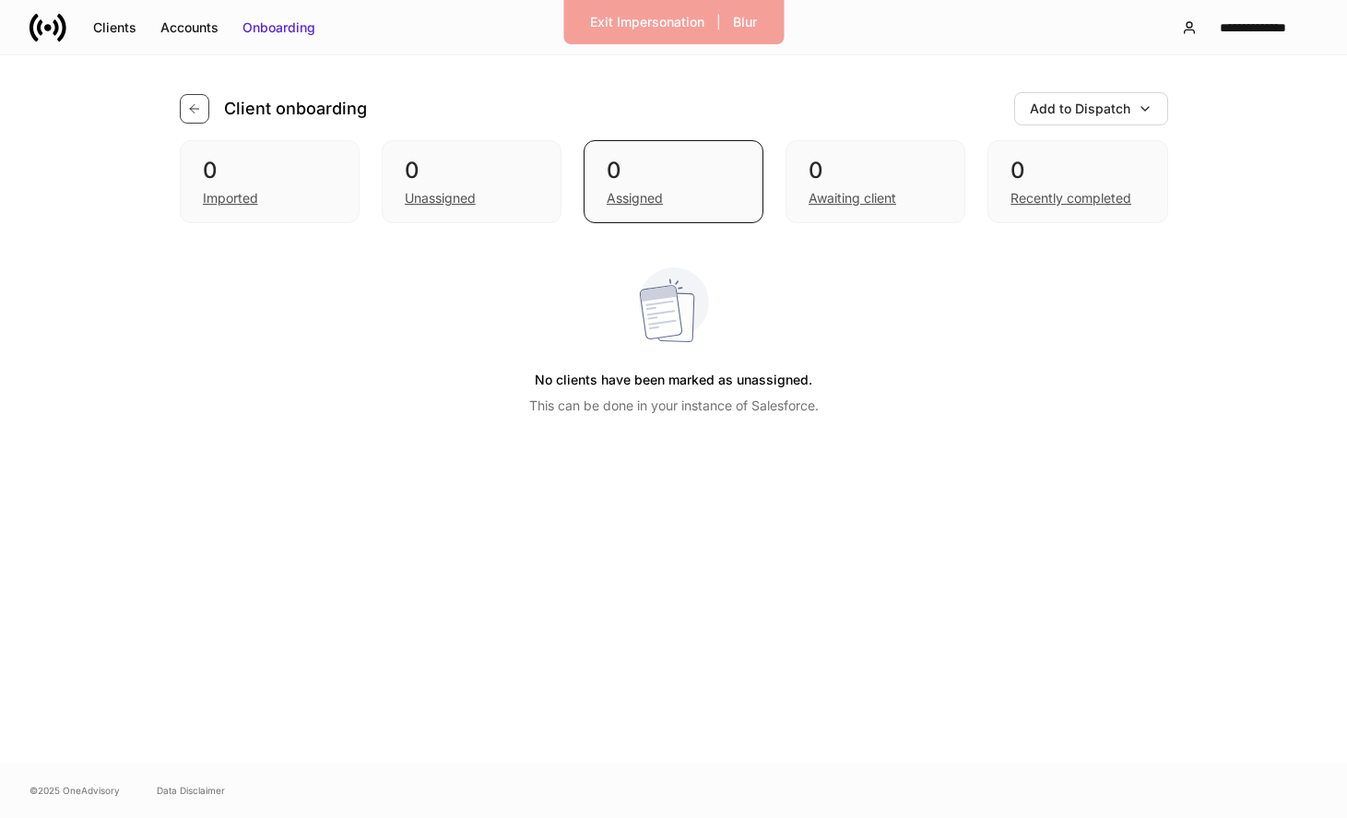
click at [180, 116] on button "button" at bounding box center [195, 109] width 30 height 30
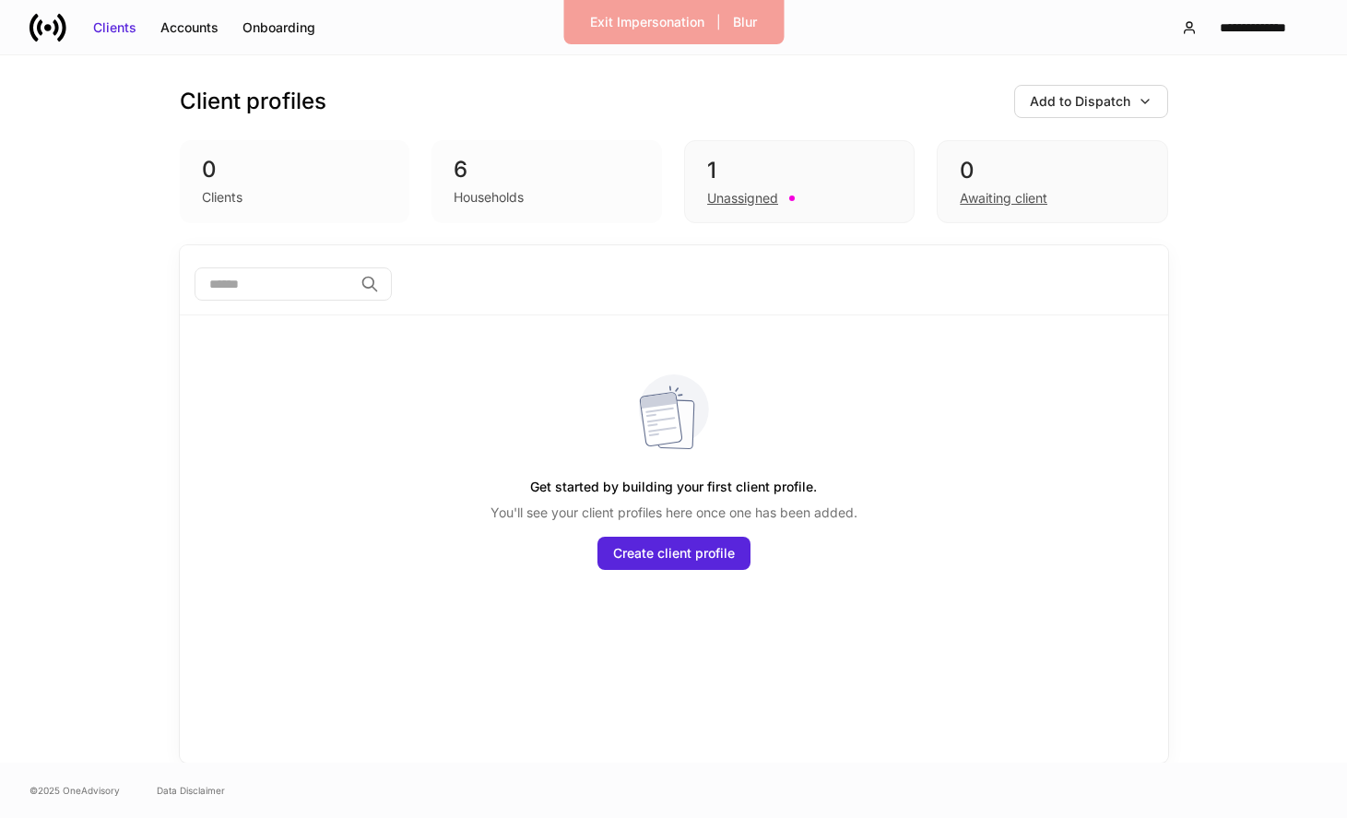
click at [496, 190] on div "Households" at bounding box center [489, 197] width 70 height 18
click at [778, 214] on div "1 Unassigned" at bounding box center [799, 181] width 231 height 83
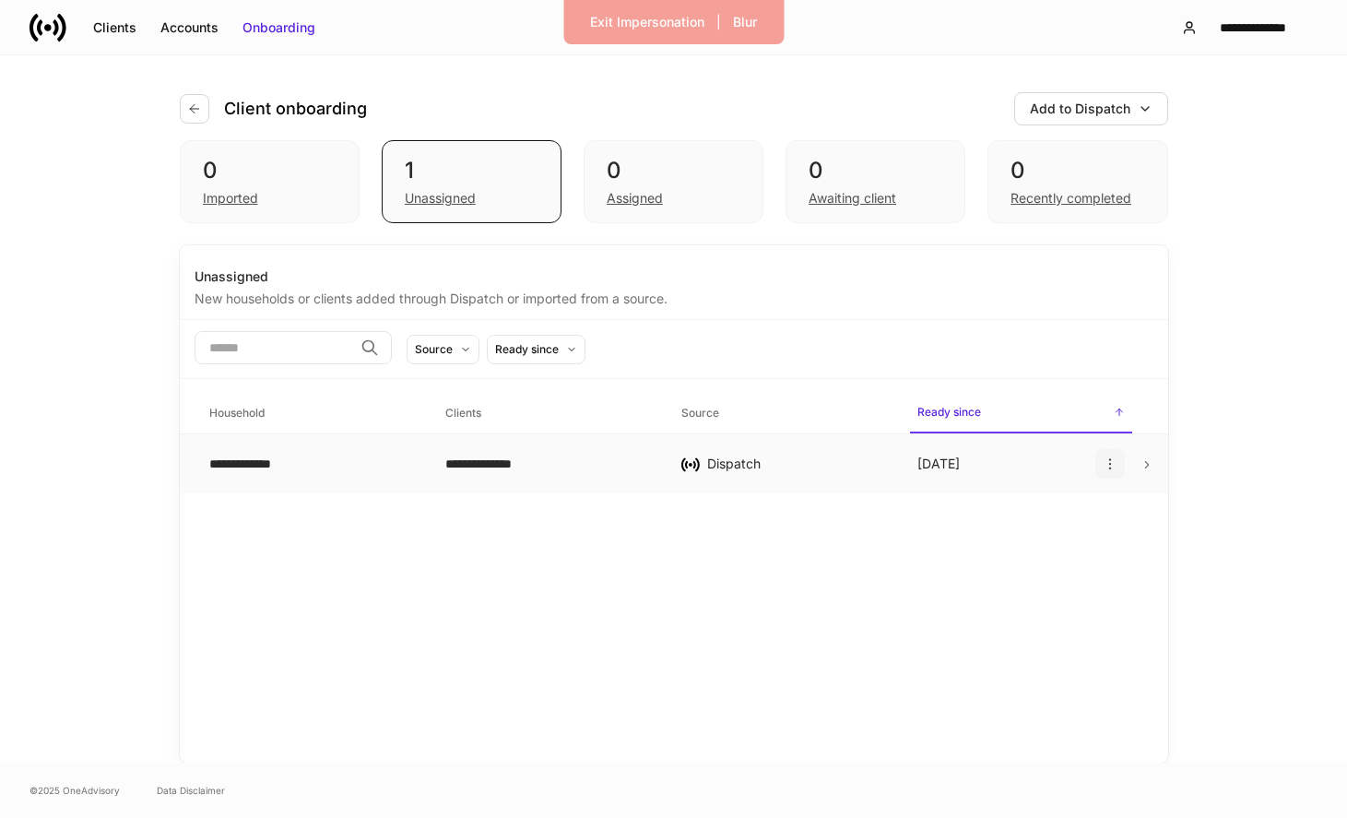
click at [1102, 459] on button "button" at bounding box center [1110, 464] width 30 height 30
click at [1038, 554] on p "Delete household" at bounding box center [1045, 553] width 104 height 18
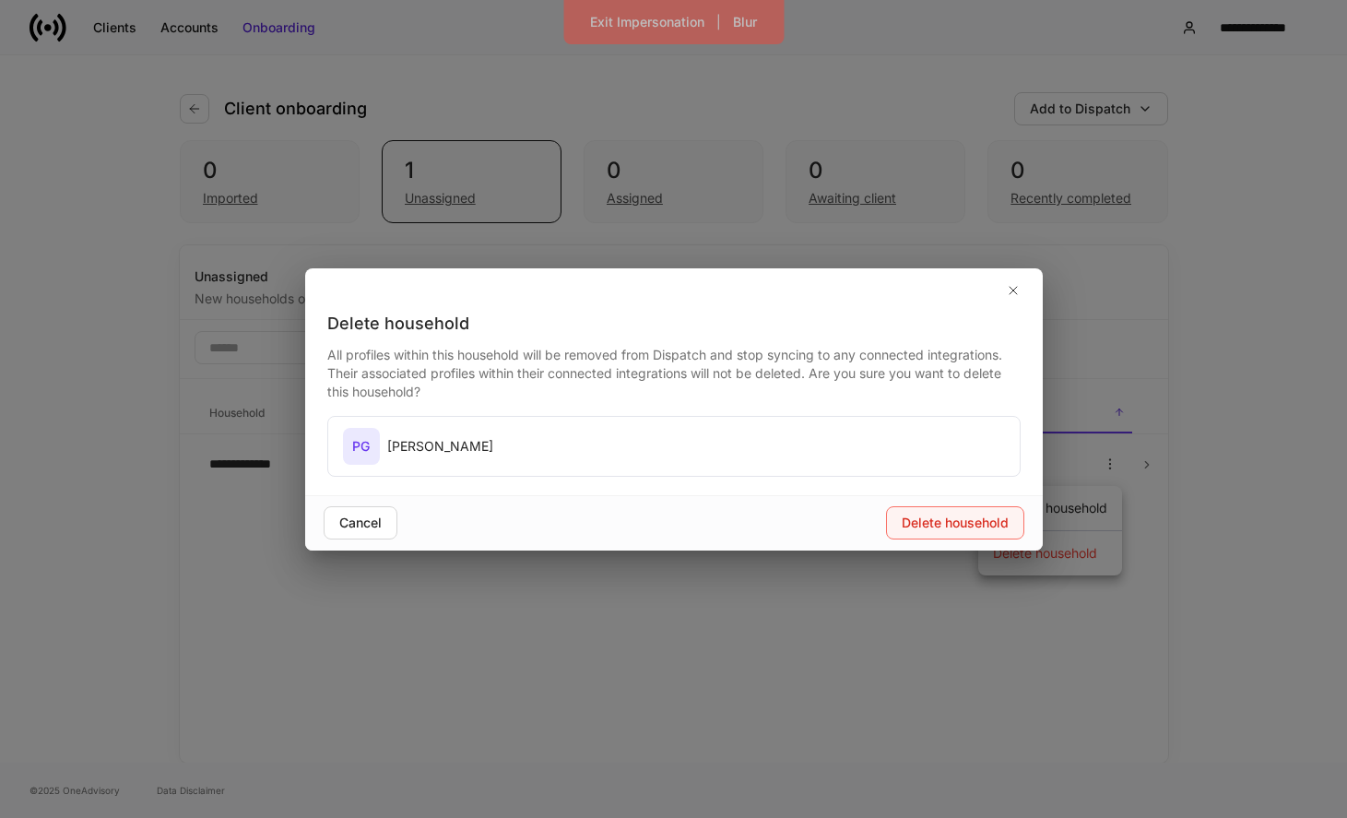
click at [896, 521] on button "Delete household" at bounding box center [955, 522] width 138 height 33
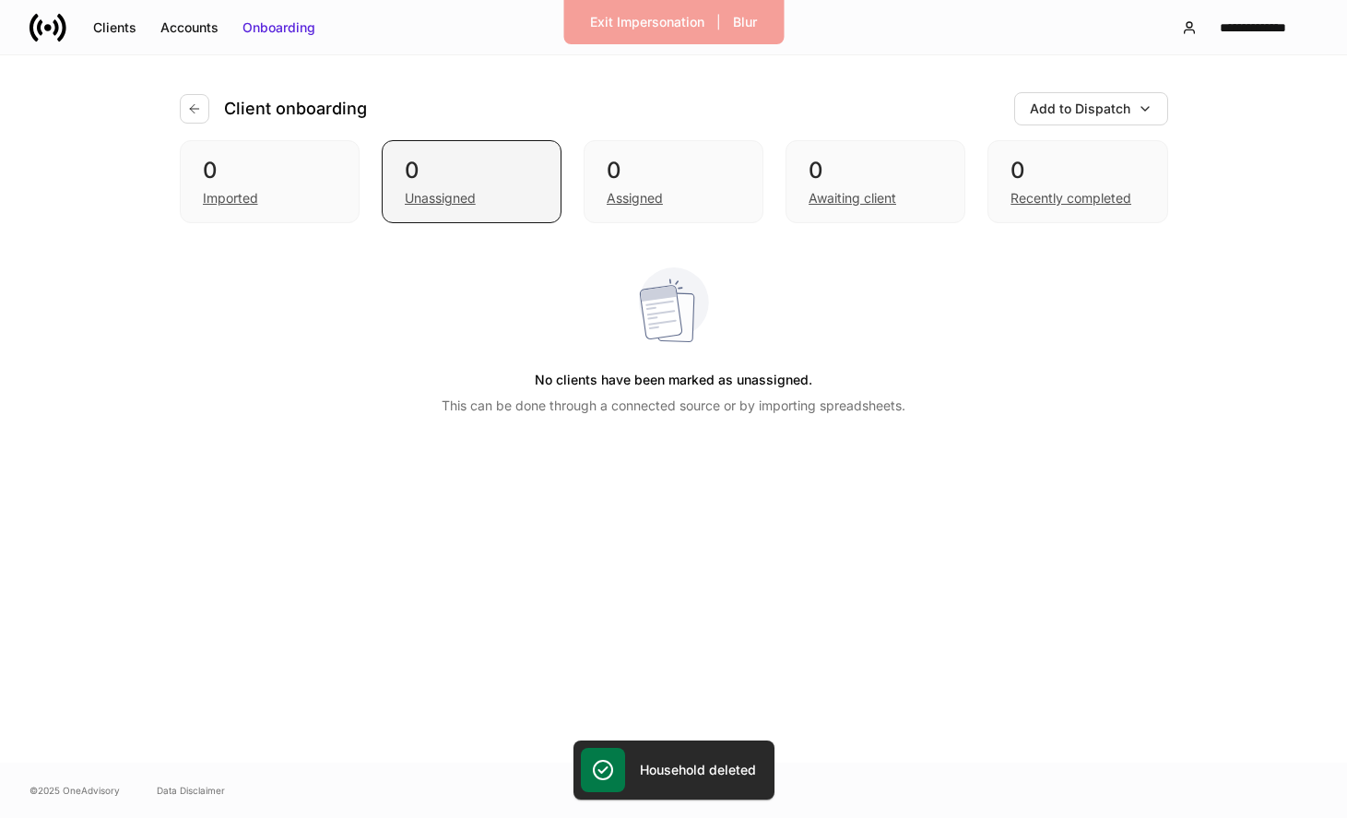
click at [488, 185] on div "Unassigned" at bounding box center [472, 196] width 134 height 22
click at [185, 106] on button "button" at bounding box center [195, 109] width 30 height 30
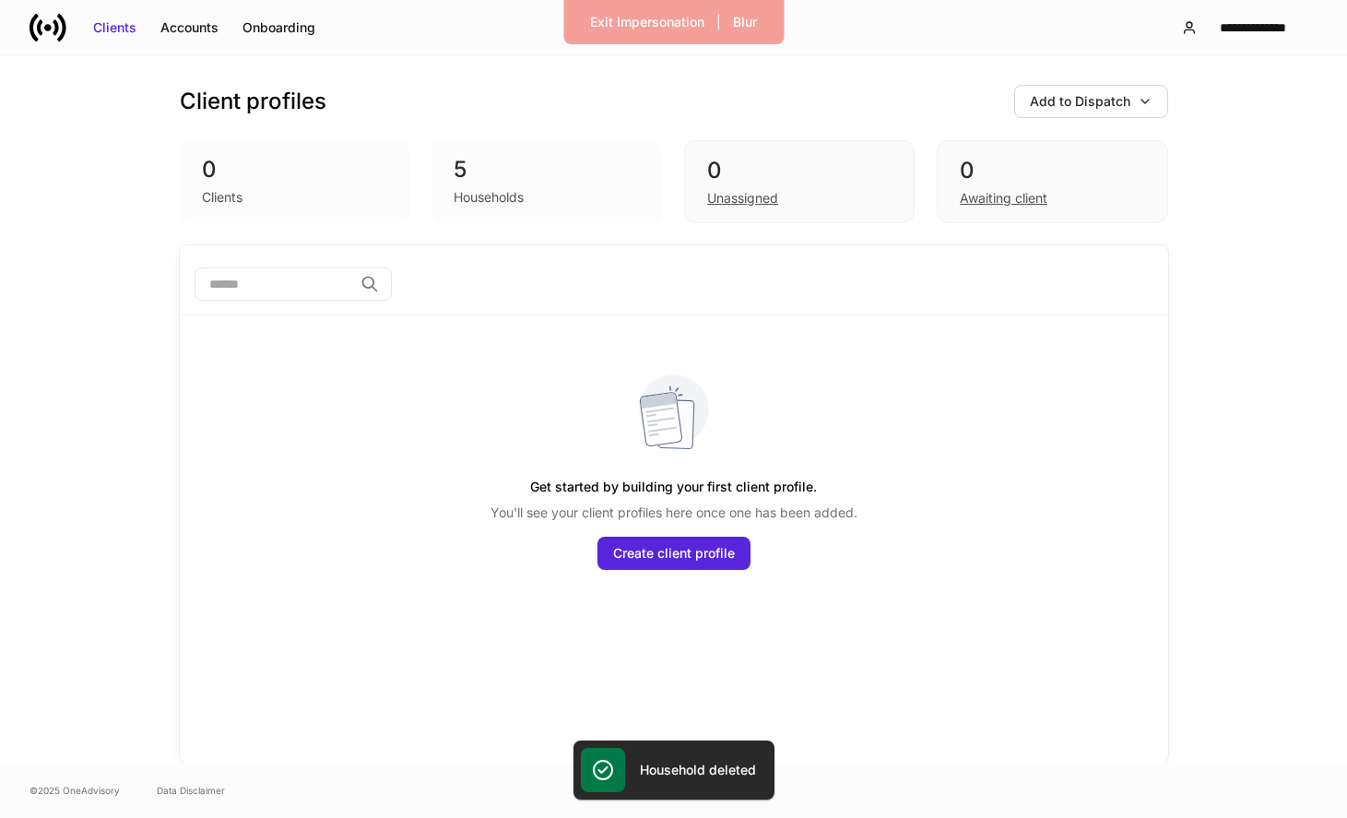
click at [501, 194] on div "Households" at bounding box center [489, 197] width 70 height 18
